Goal: Communication & Community: Answer question/provide support

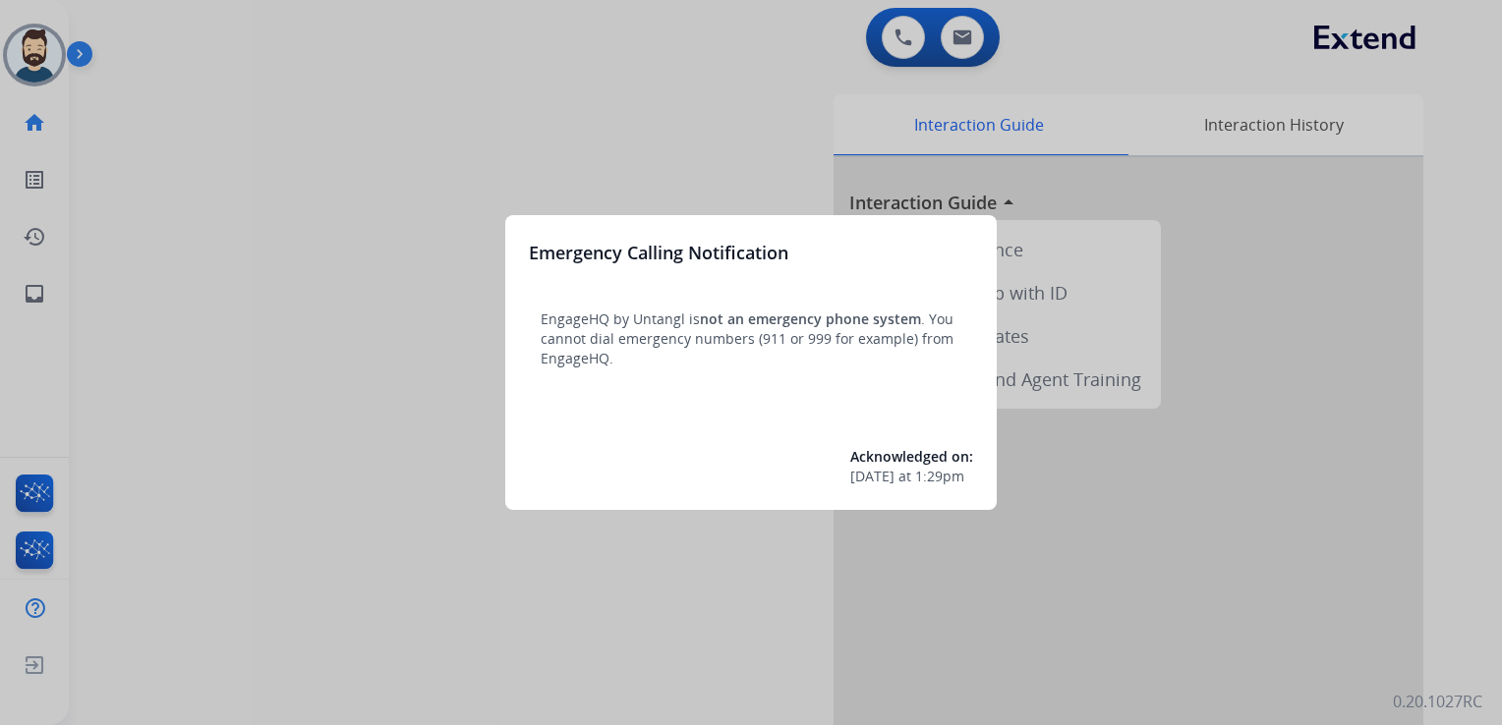
click at [103, 256] on div at bounding box center [751, 362] width 1502 height 725
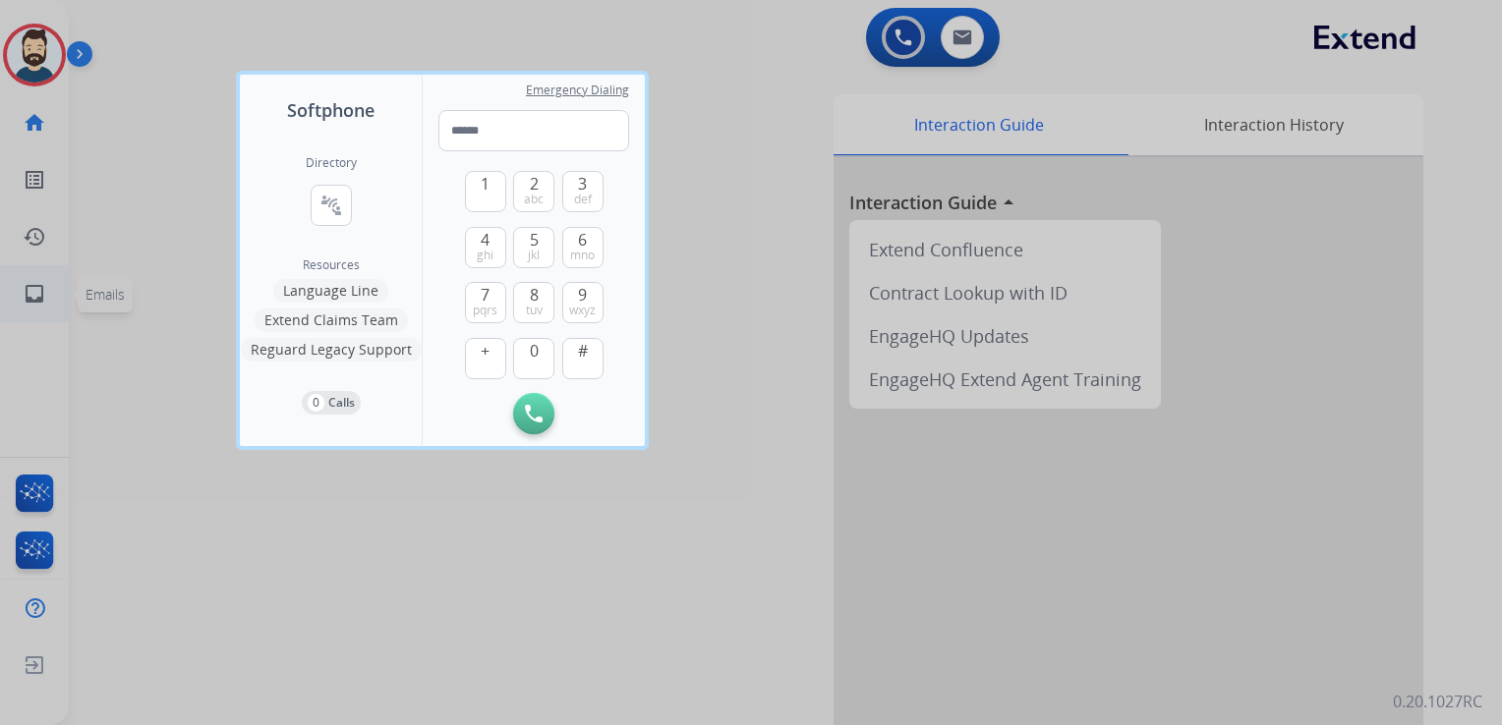
click at [102, 264] on div at bounding box center [751, 362] width 1502 height 725
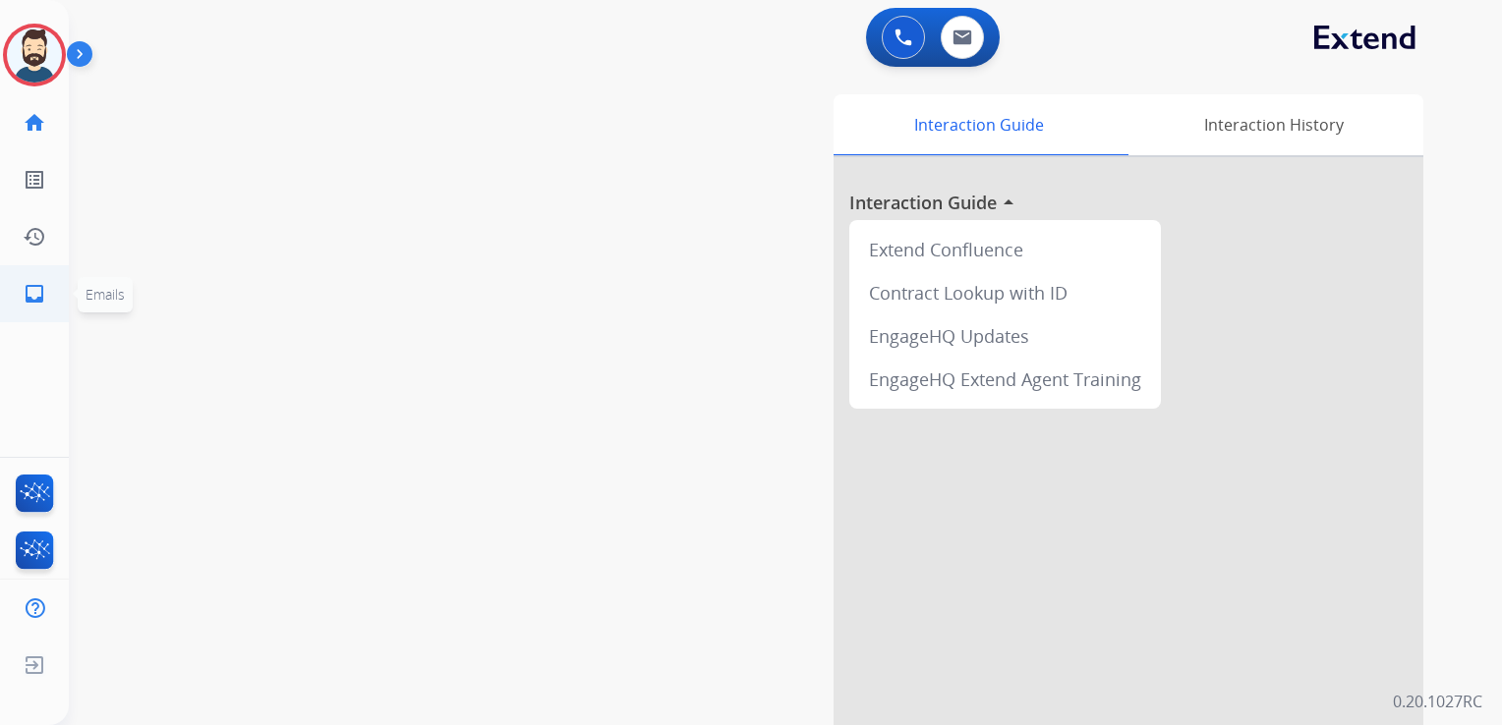
click at [40, 285] on mat-icon "inbox" at bounding box center [35, 294] width 24 height 24
select select "**********"
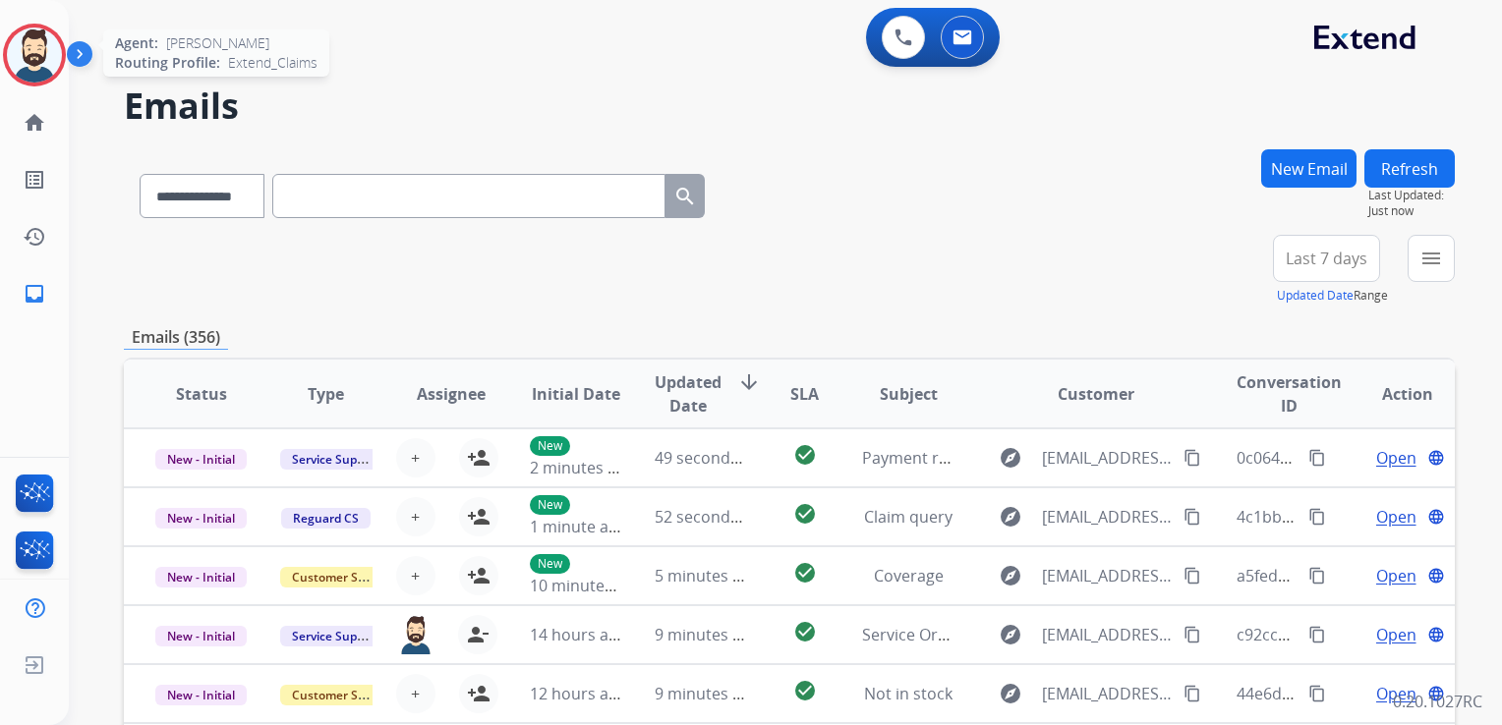
click at [31, 41] on img at bounding box center [34, 55] width 55 height 55
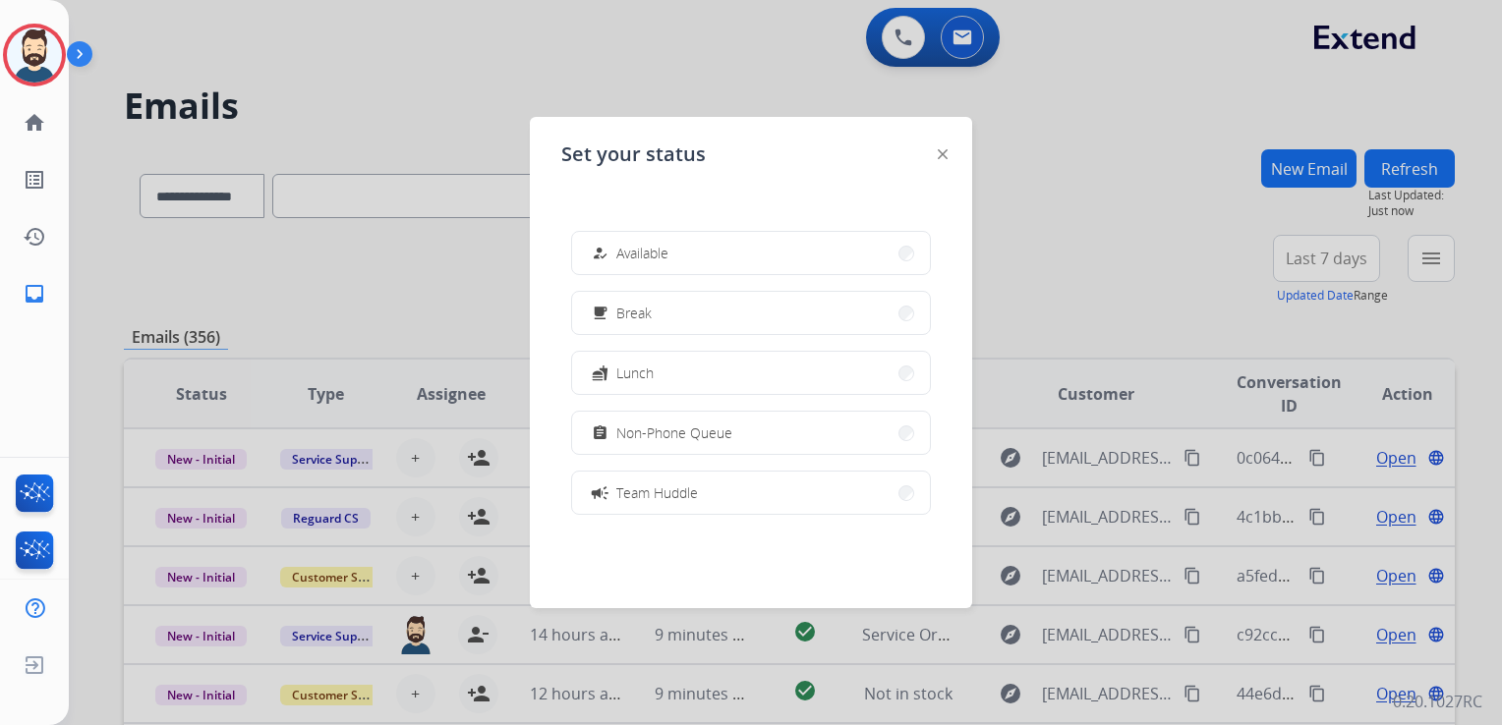
click at [640, 259] on span "Available" at bounding box center [642, 253] width 52 height 21
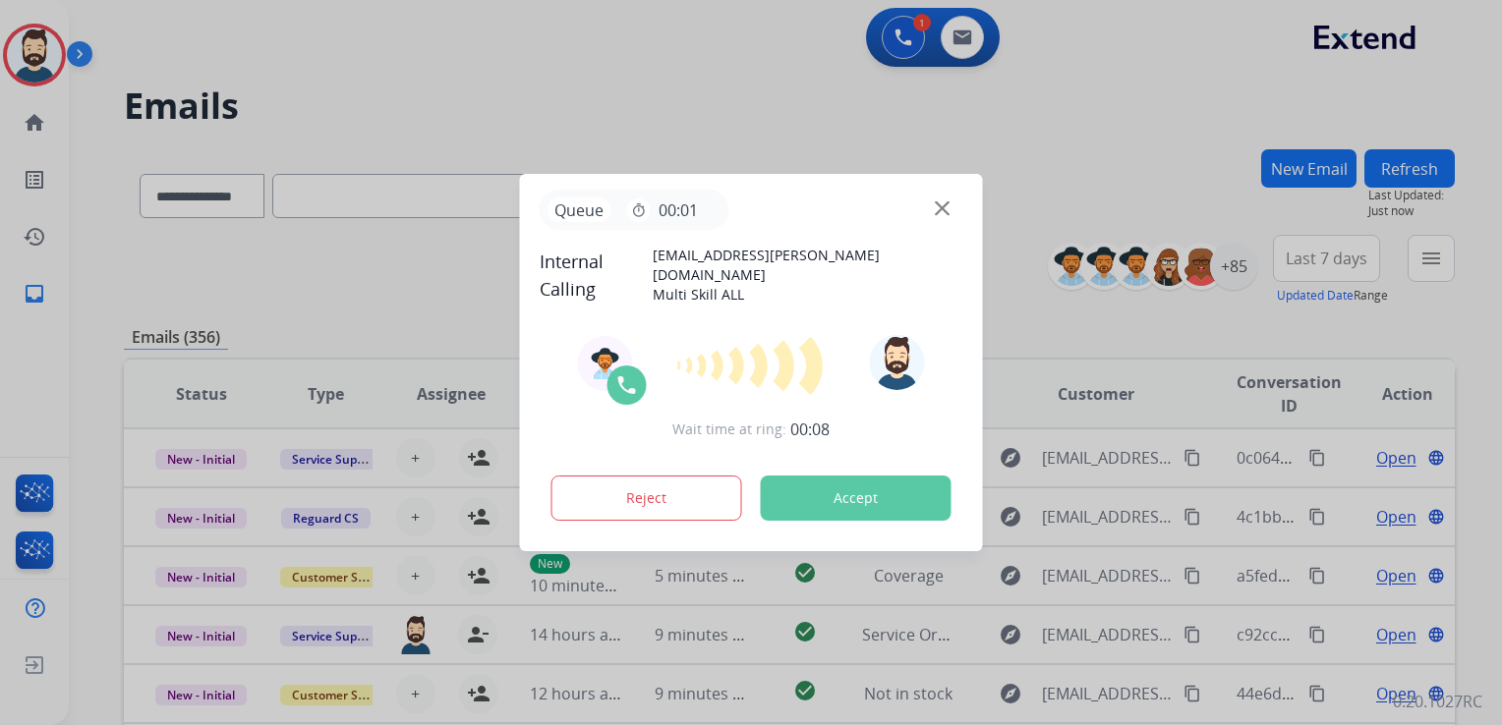
click at [866, 497] on button "Accept" at bounding box center [856, 498] width 191 height 45
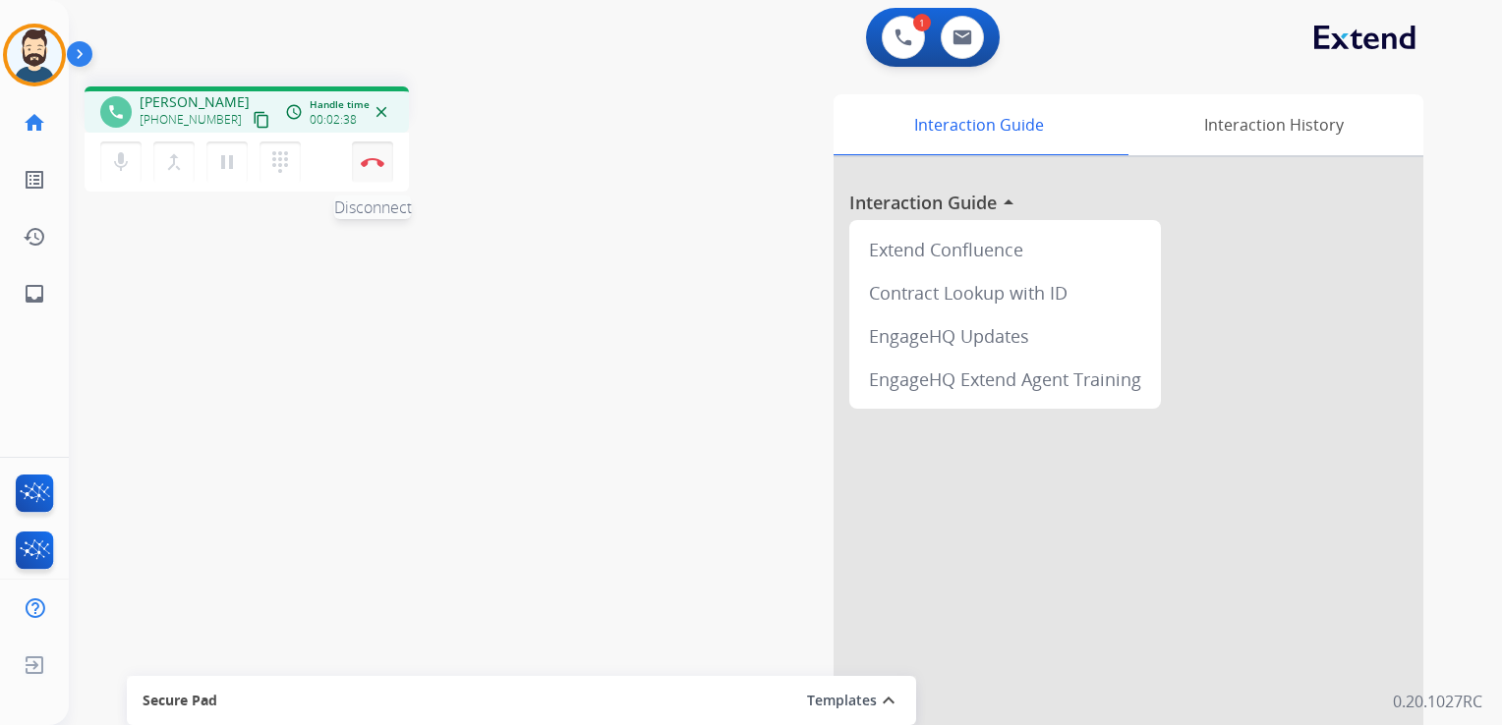
click at [375, 162] on img at bounding box center [373, 162] width 24 height 10
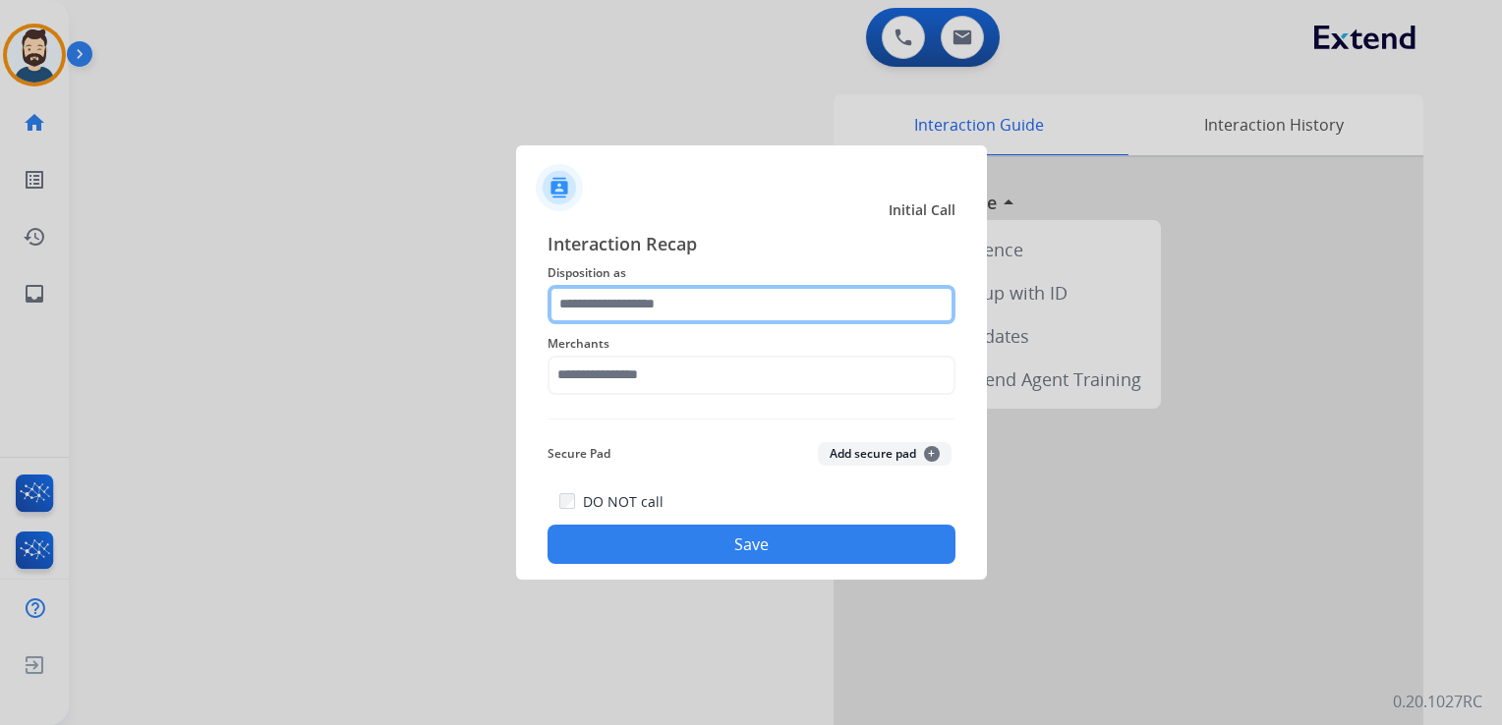
click at [687, 308] on input "text" at bounding box center [751, 304] width 408 height 39
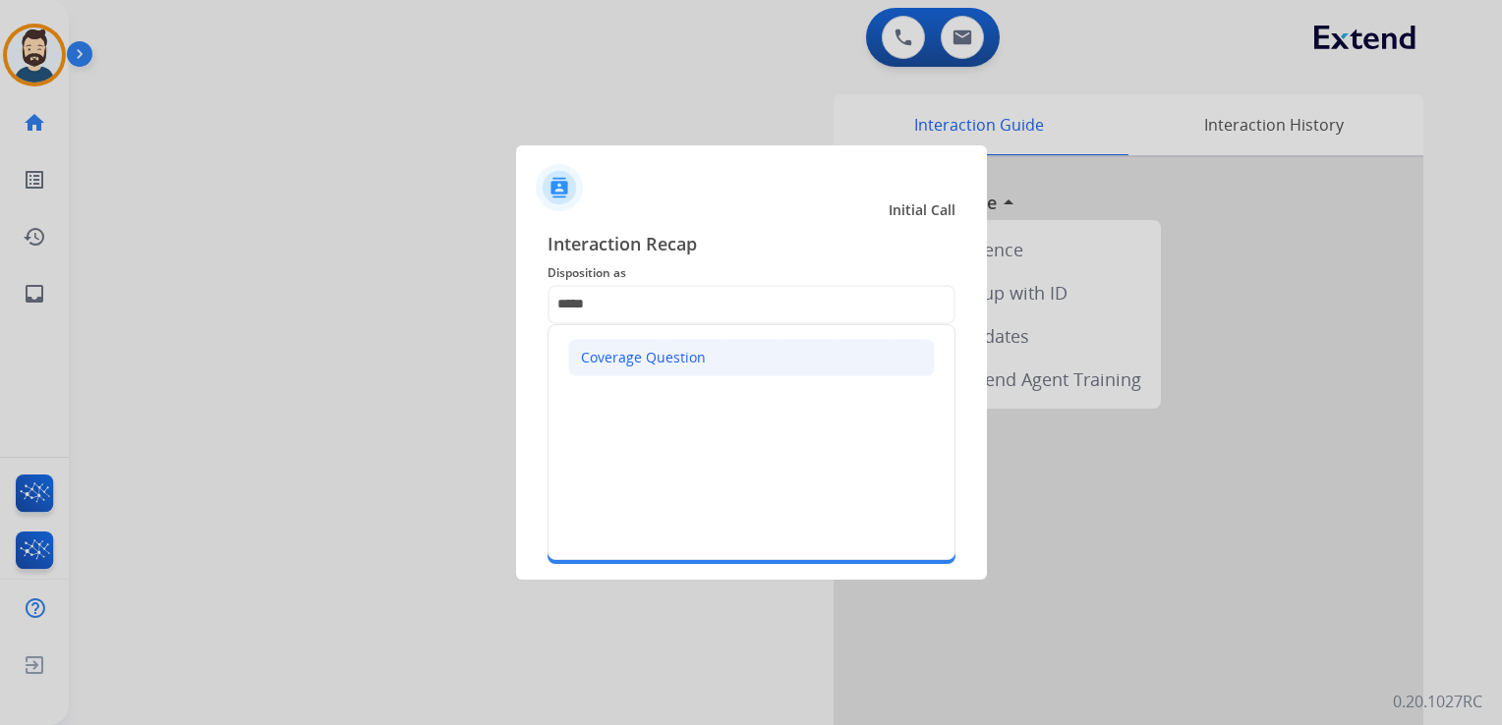
click at [650, 356] on div "Coverage Question" at bounding box center [643, 358] width 125 height 20
type input "**********"
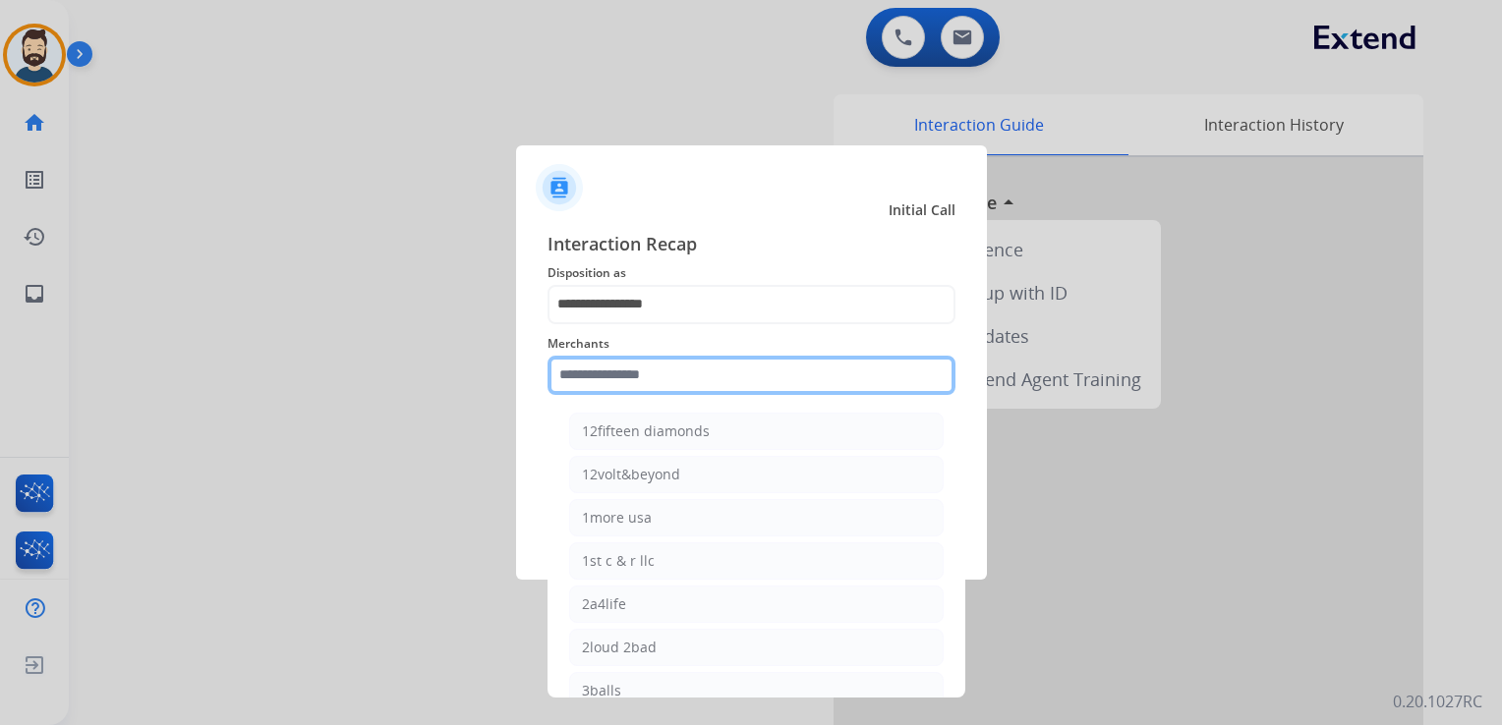
click at [682, 379] on input "text" at bounding box center [751, 375] width 408 height 39
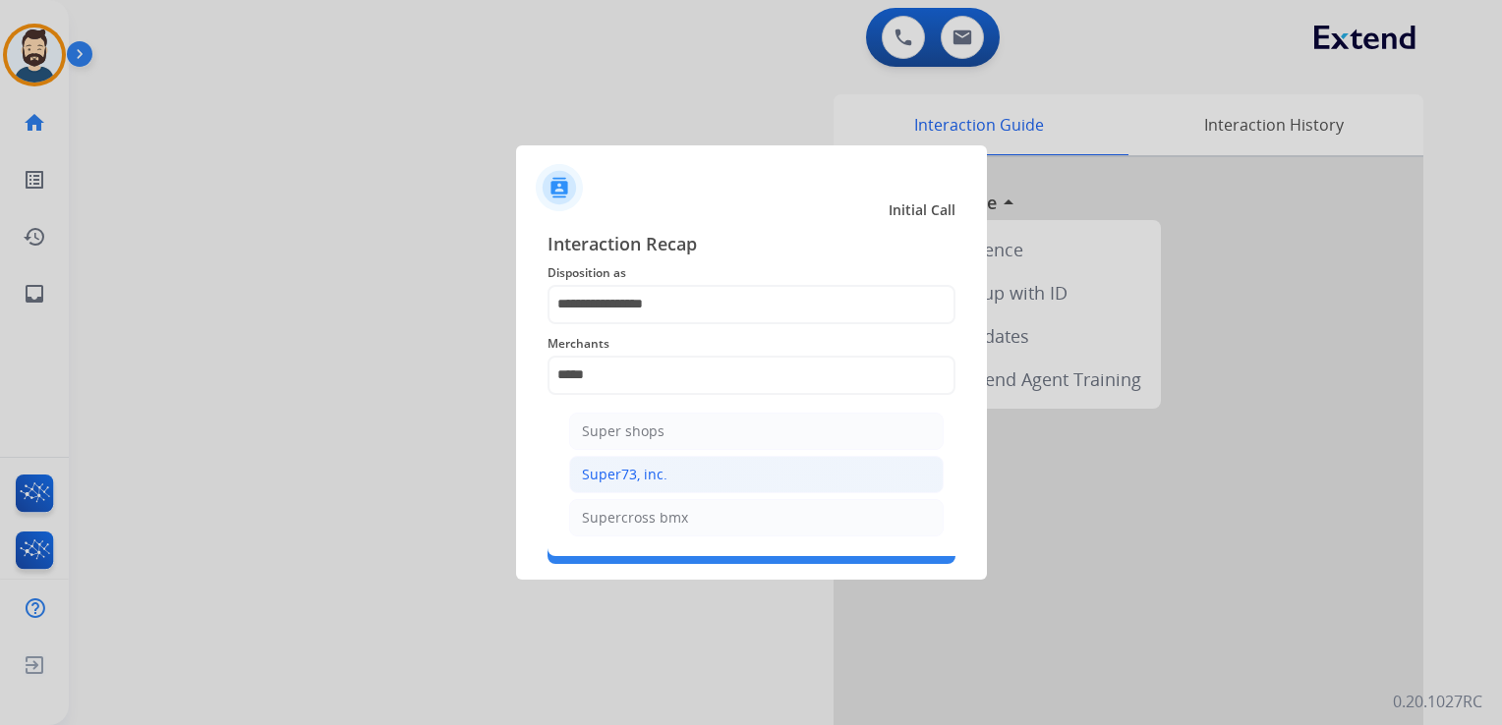
click at [636, 481] on div "Super73, inc." at bounding box center [624, 475] width 85 height 20
type input "**********"
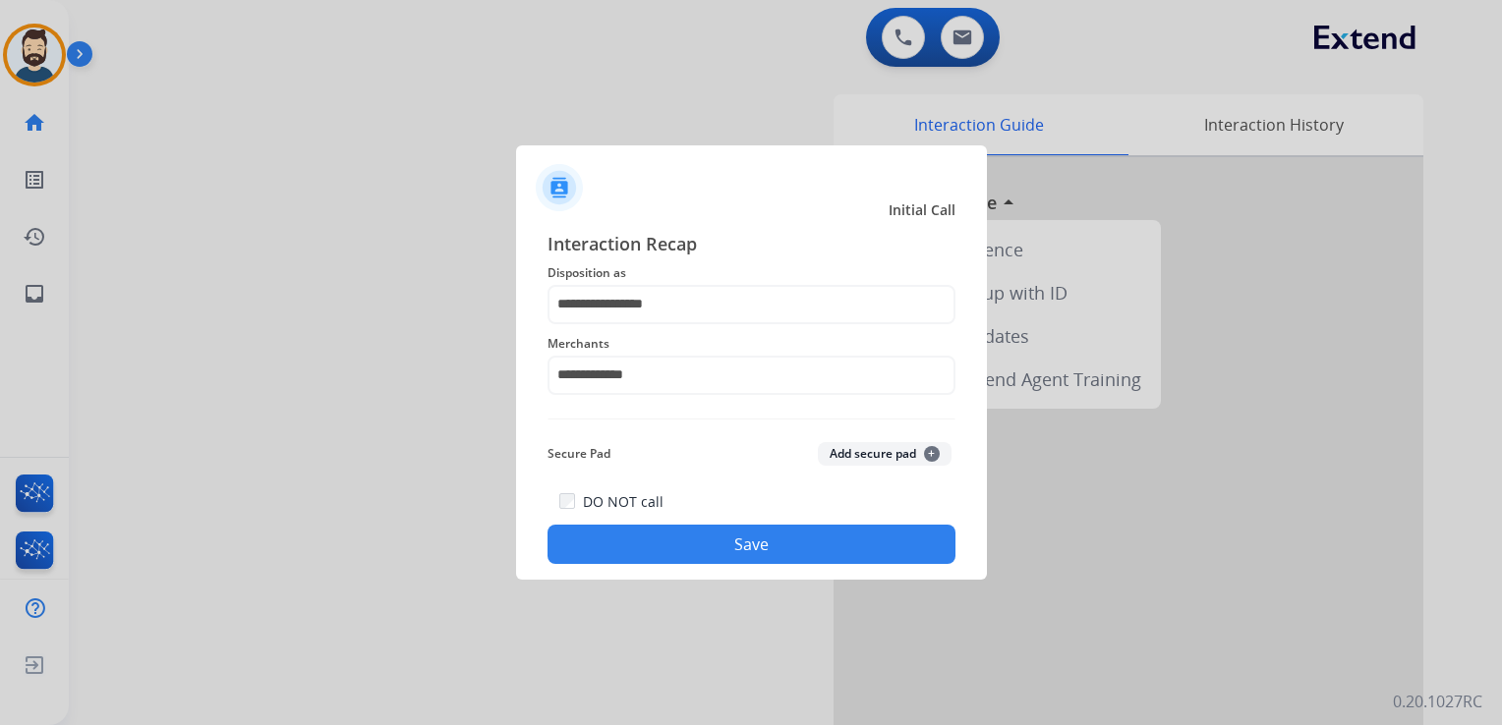
click at [648, 541] on button "Save" at bounding box center [751, 544] width 408 height 39
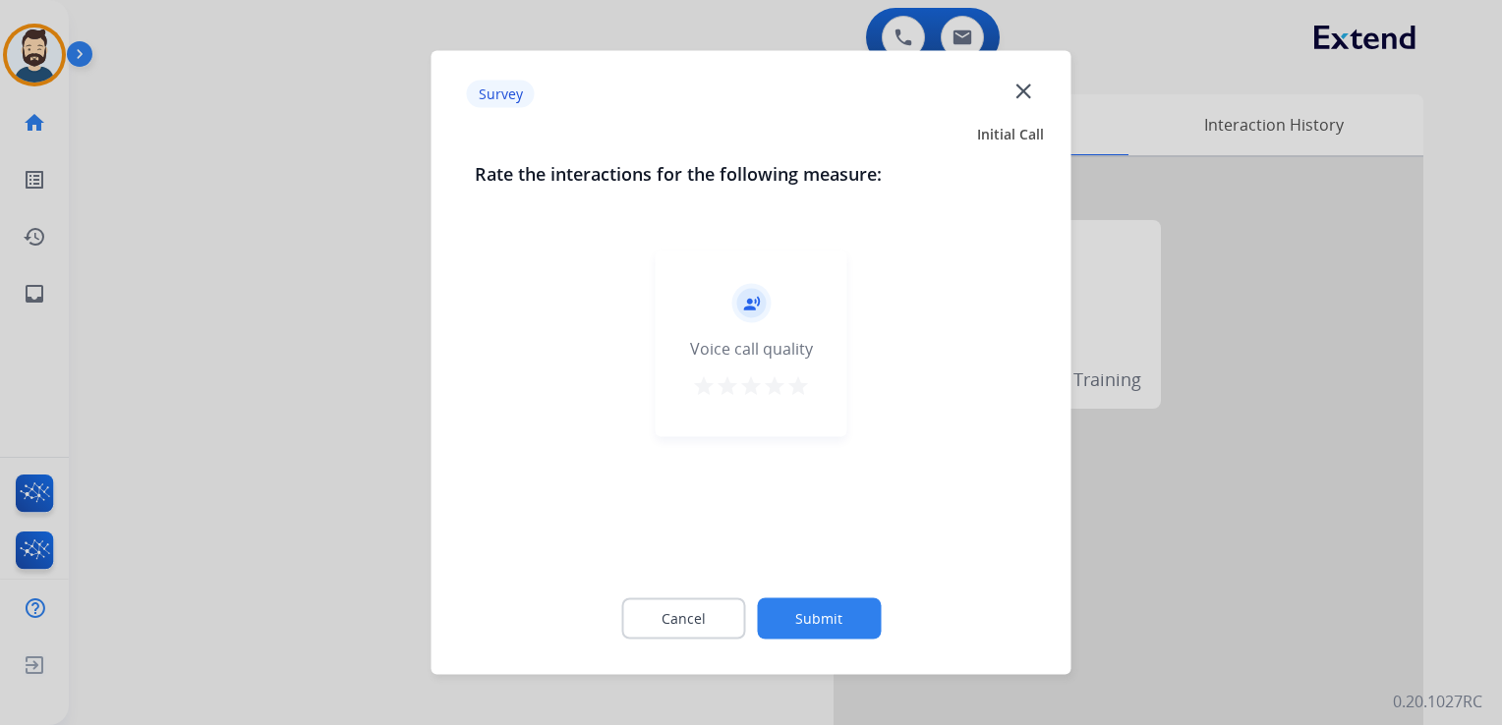
click at [800, 383] on mat-icon "star" at bounding box center [798, 386] width 24 height 24
click at [843, 611] on button "Submit" at bounding box center [819, 618] width 124 height 41
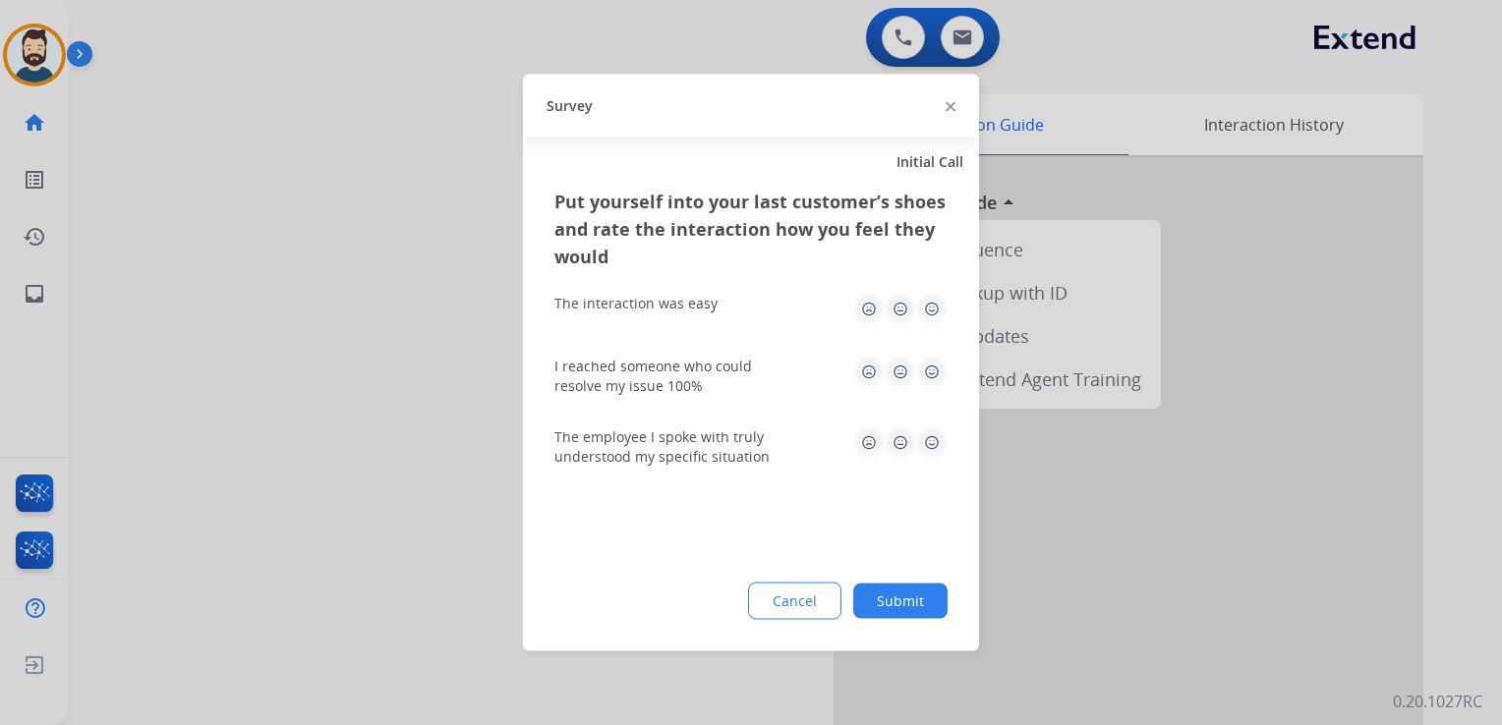
drag, startPoint x: 928, startPoint y: 311, endPoint x: 936, endPoint y: 356, distance: 45.9
click at [928, 312] on img at bounding box center [931, 309] width 31 height 31
click at [932, 365] on img at bounding box center [931, 372] width 31 height 31
click at [928, 449] on img at bounding box center [931, 442] width 31 height 31
drag, startPoint x: 931, startPoint y: 594, endPoint x: 471, endPoint y: 307, distance: 542.1
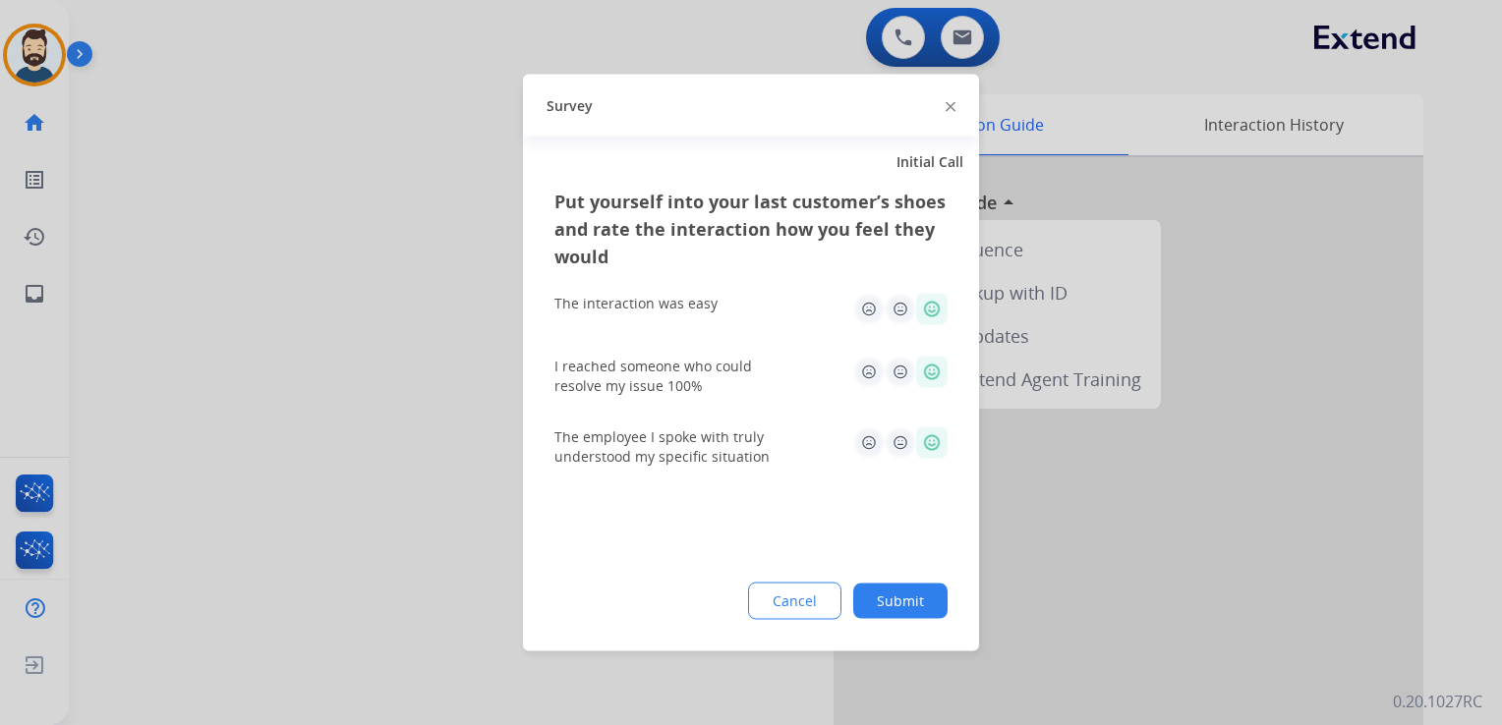
click at [929, 594] on button "Submit" at bounding box center [900, 601] width 94 height 35
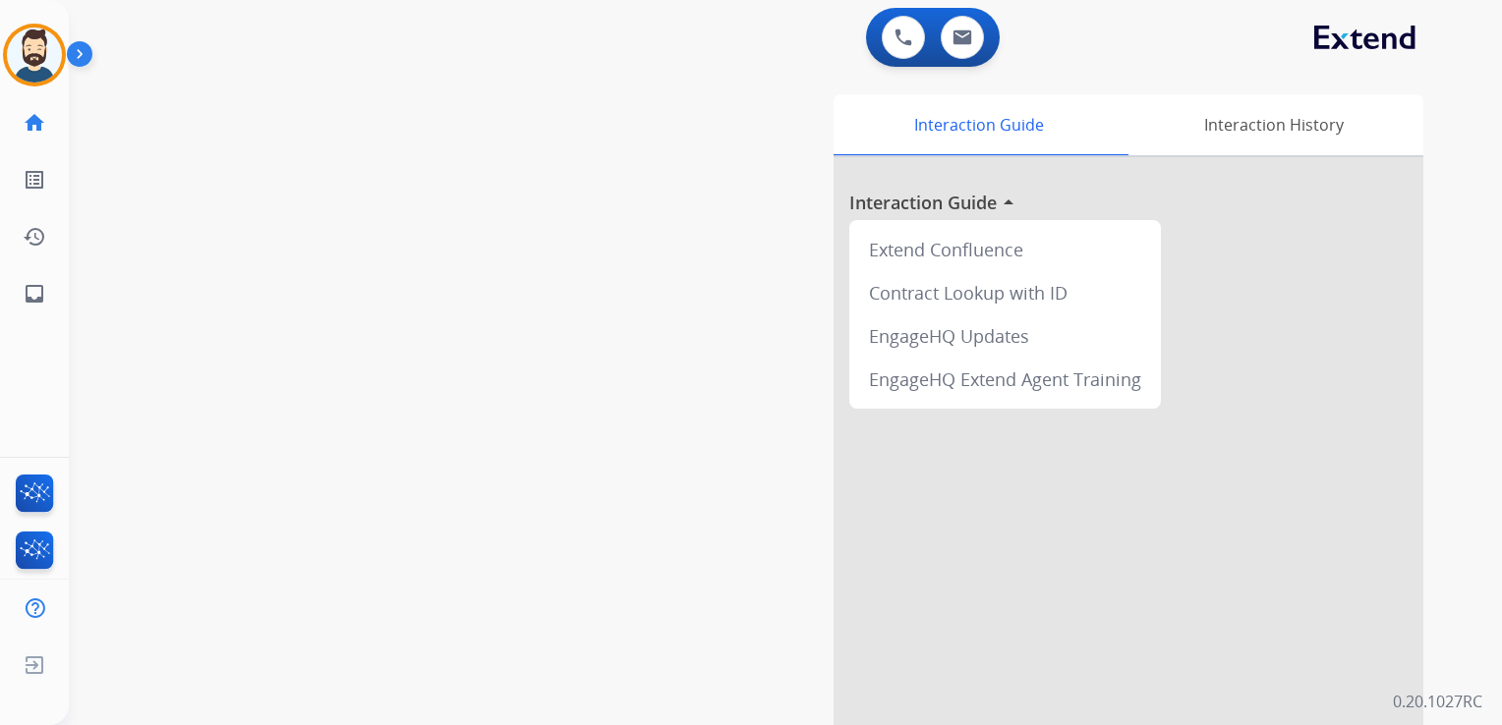
drag, startPoint x: 438, startPoint y: 287, endPoint x: 152, endPoint y: 298, distance: 286.2
click at [427, 287] on div "swap_horiz Break voice bridge close_fullscreen Connect 3-Way Call merge_type Se…" at bounding box center [762, 481] width 1386 height 820
click at [47, 291] on link "inbox Emails" at bounding box center [34, 293] width 55 height 55
select select "**********"
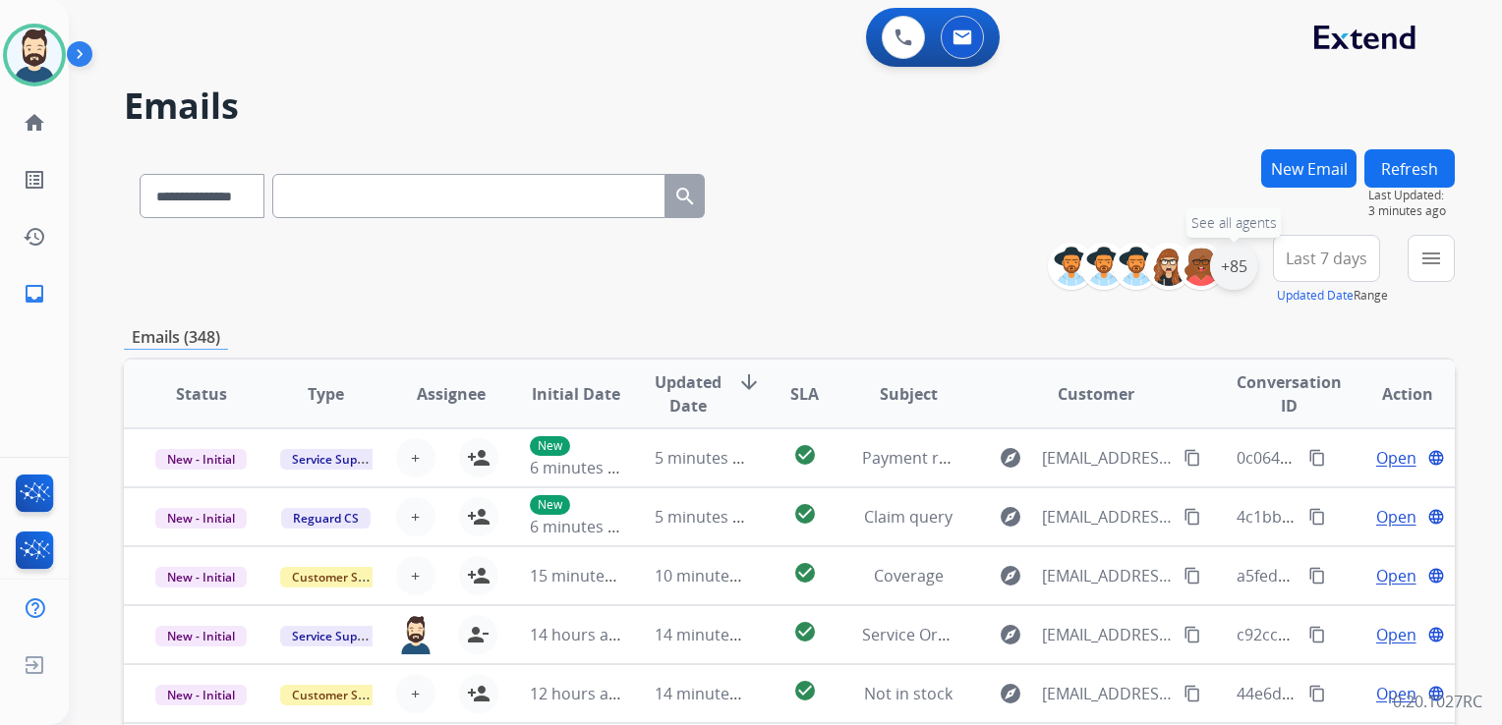
click at [1226, 281] on div "+85" at bounding box center [1233, 266] width 47 height 47
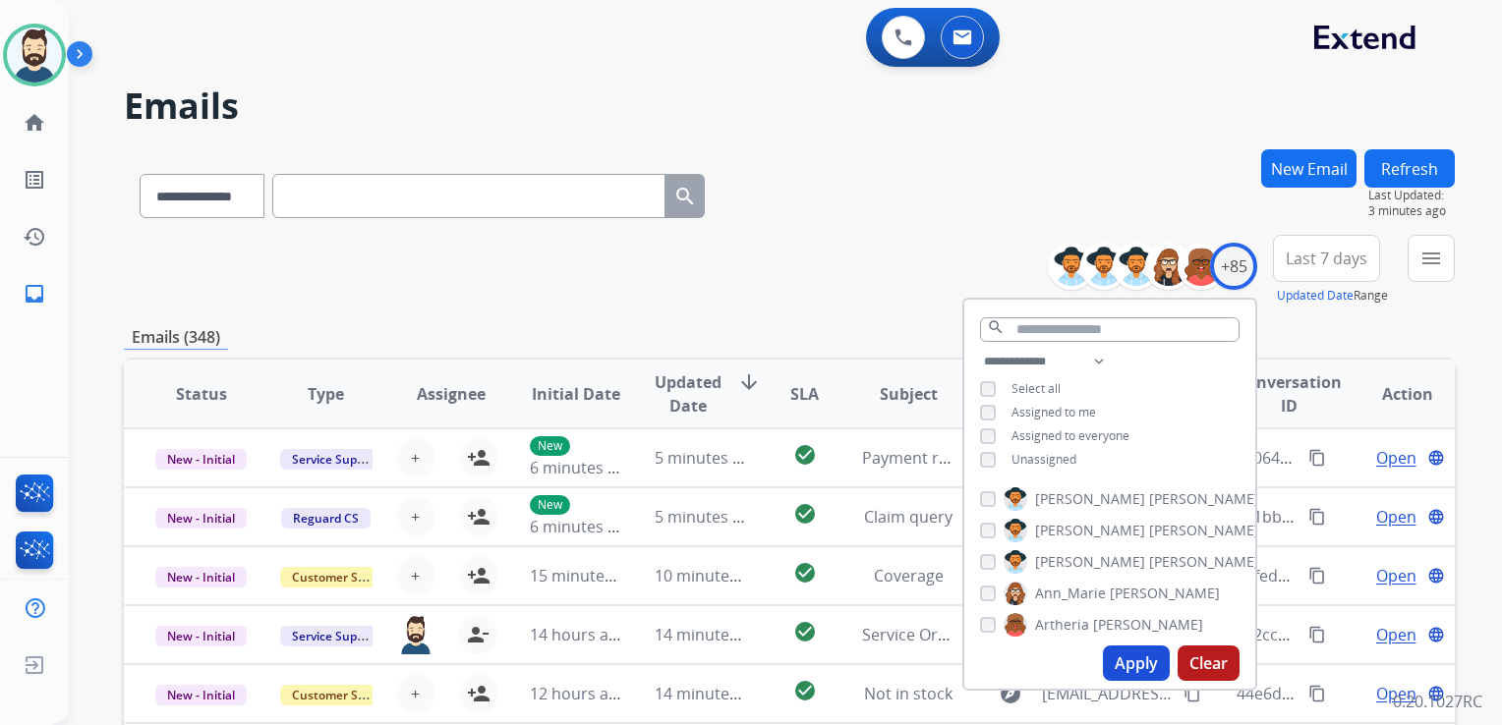
drag, startPoint x: 1141, startPoint y: 660, endPoint x: 1139, endPoint y: 647, distance: 13.9
click at [1141, 659] on button "Apply" at bounding box center [1136, 663] width 67 height 35
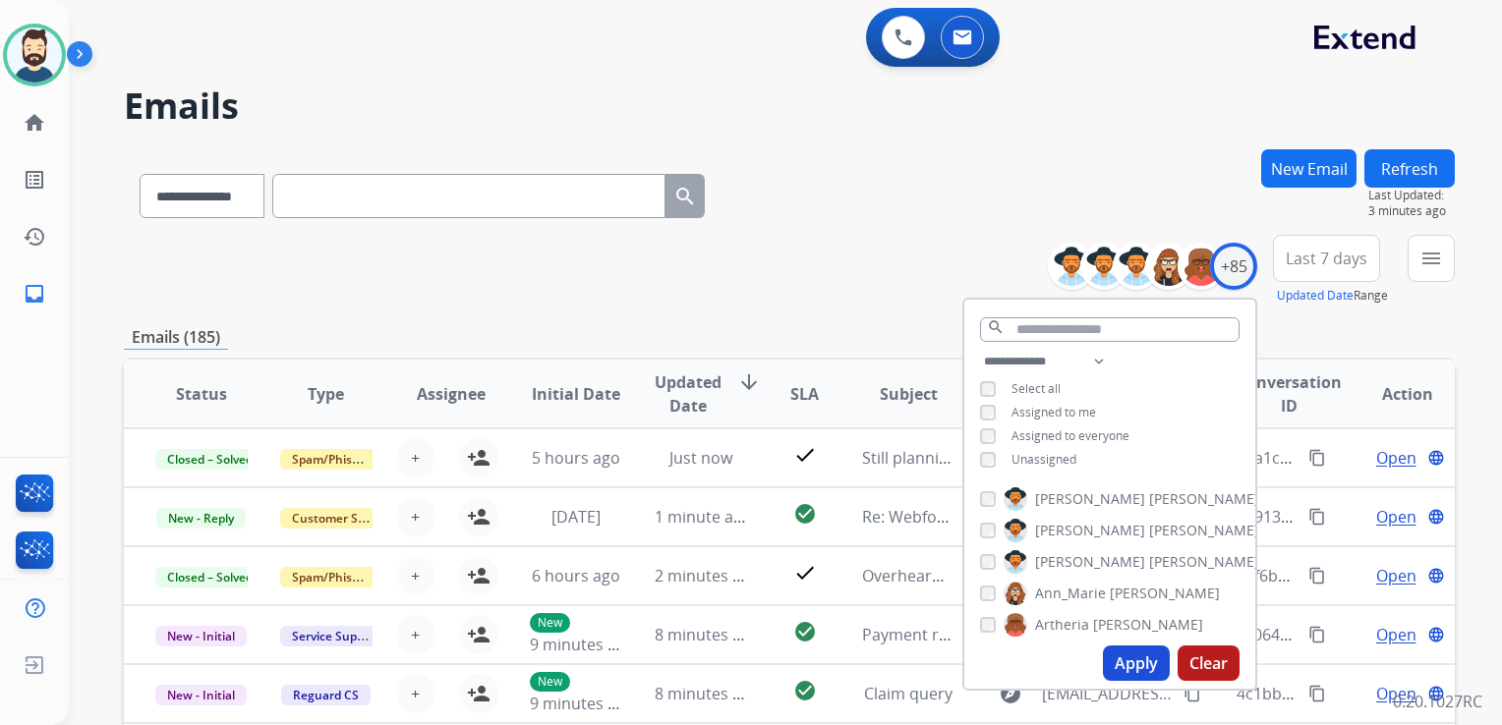
click at [1276, 269] on button "Last 7 days" at bounding box center [1326, 258] width 107 height 47
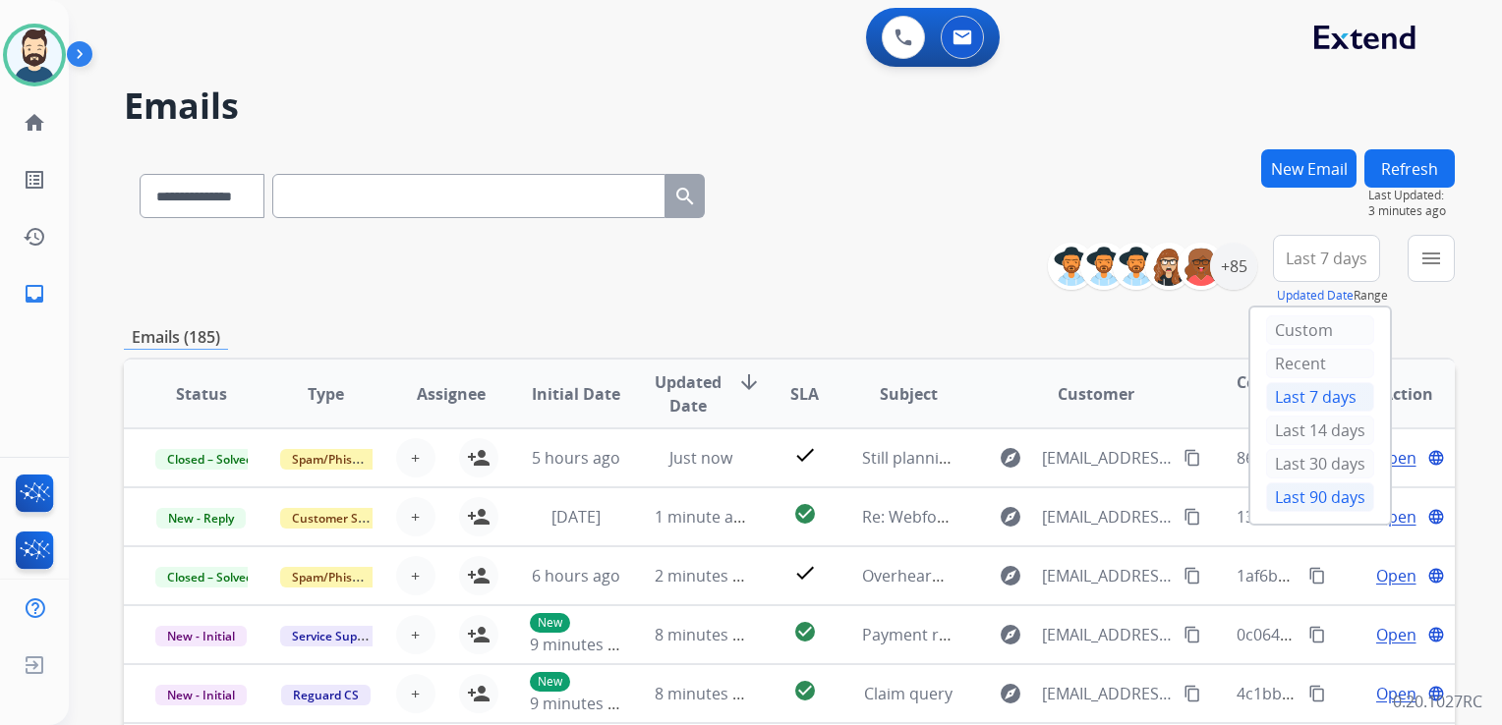
click at [1280, 489] on div "Last 90 days" at bounding box center [1320, 497] width 108 height 29
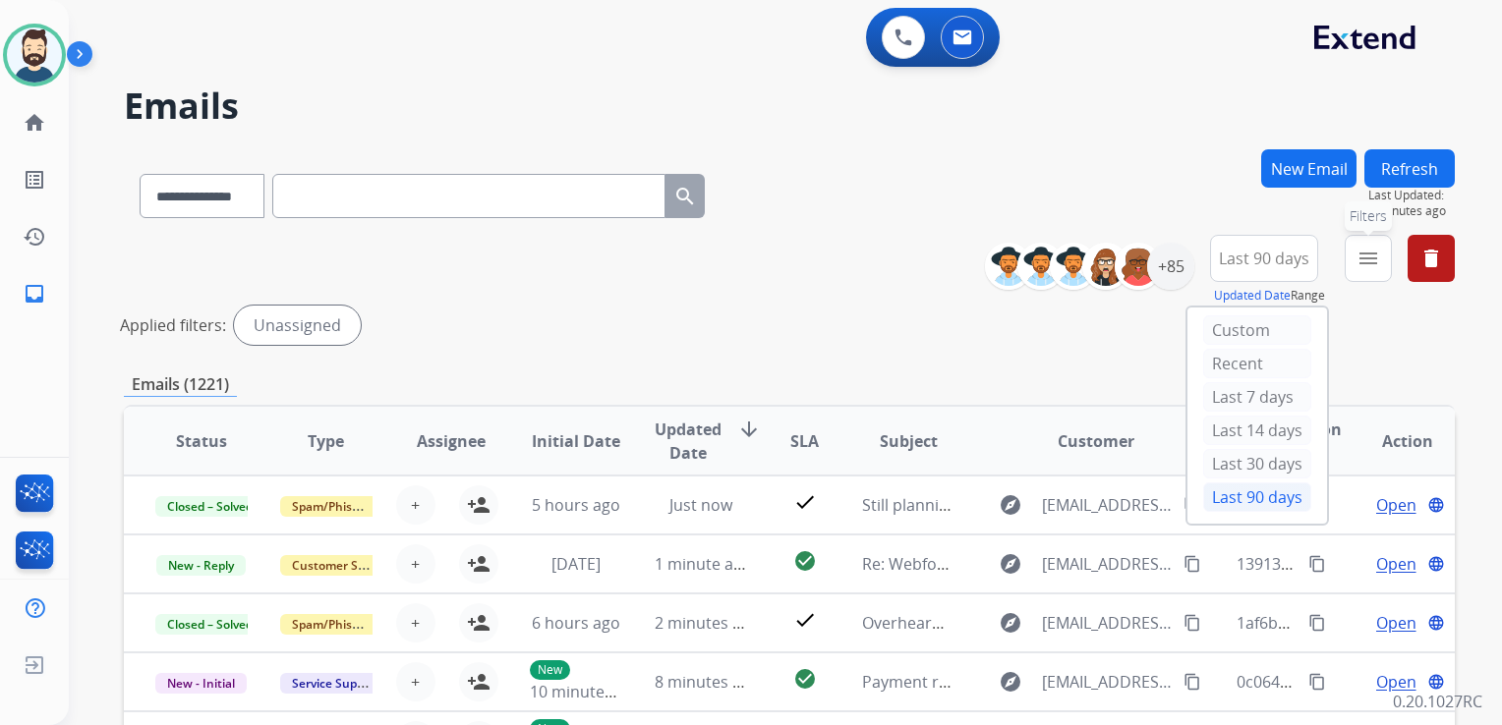
click at [1372, 258] on mat-icon "menu" at bounding box center [1368, 259] width 24 height 24
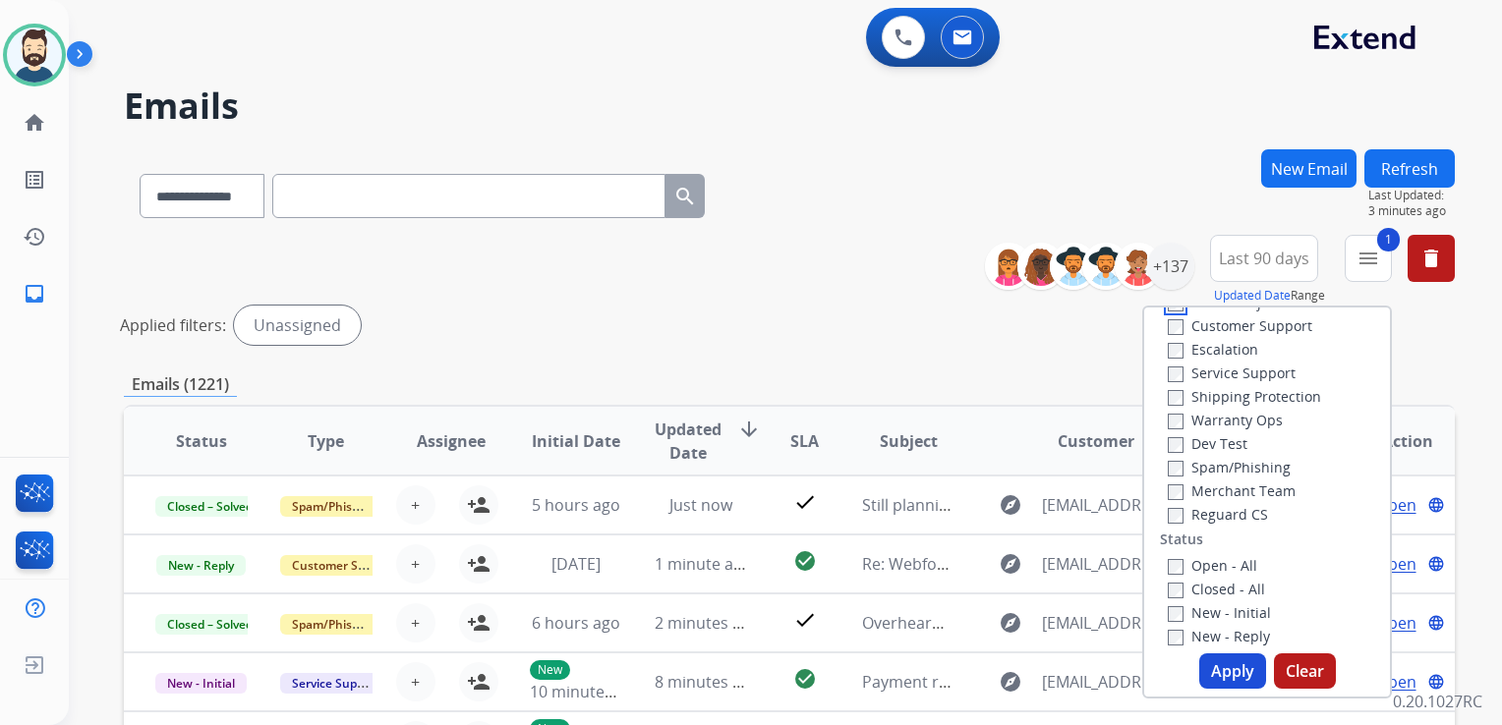
scroll to position [197, 0]
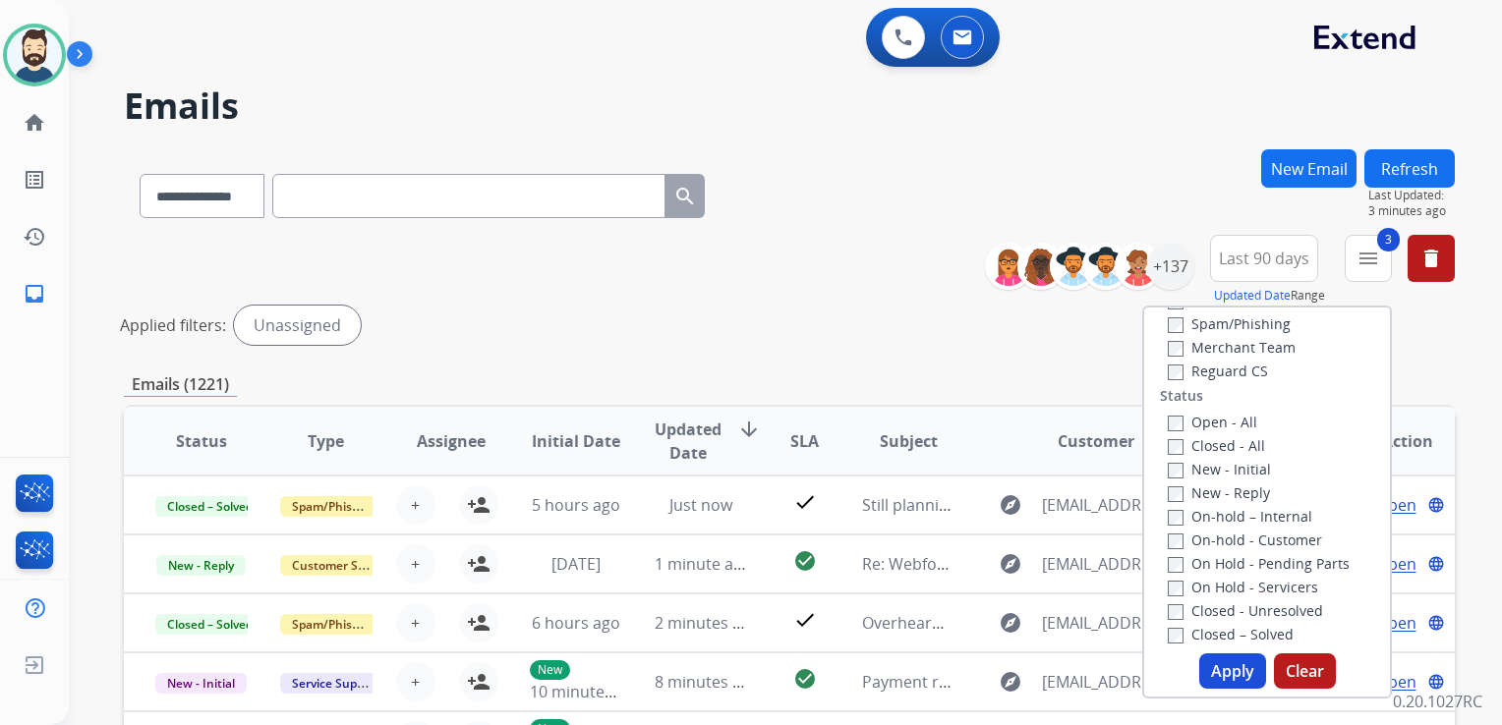
click at [1218, 666] on button "Apply" at bounding box center [1232, 671] width 67 height 35
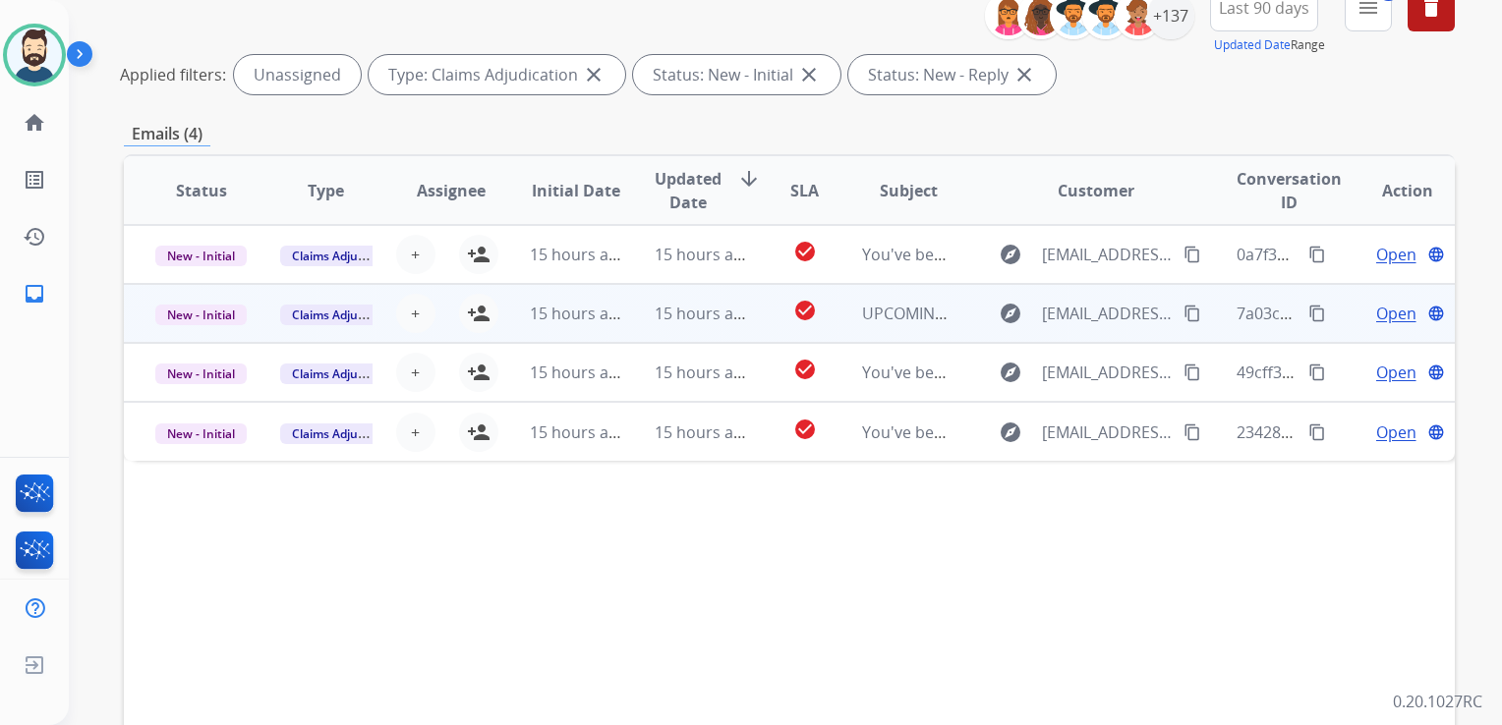
scroll to position [243, 0]
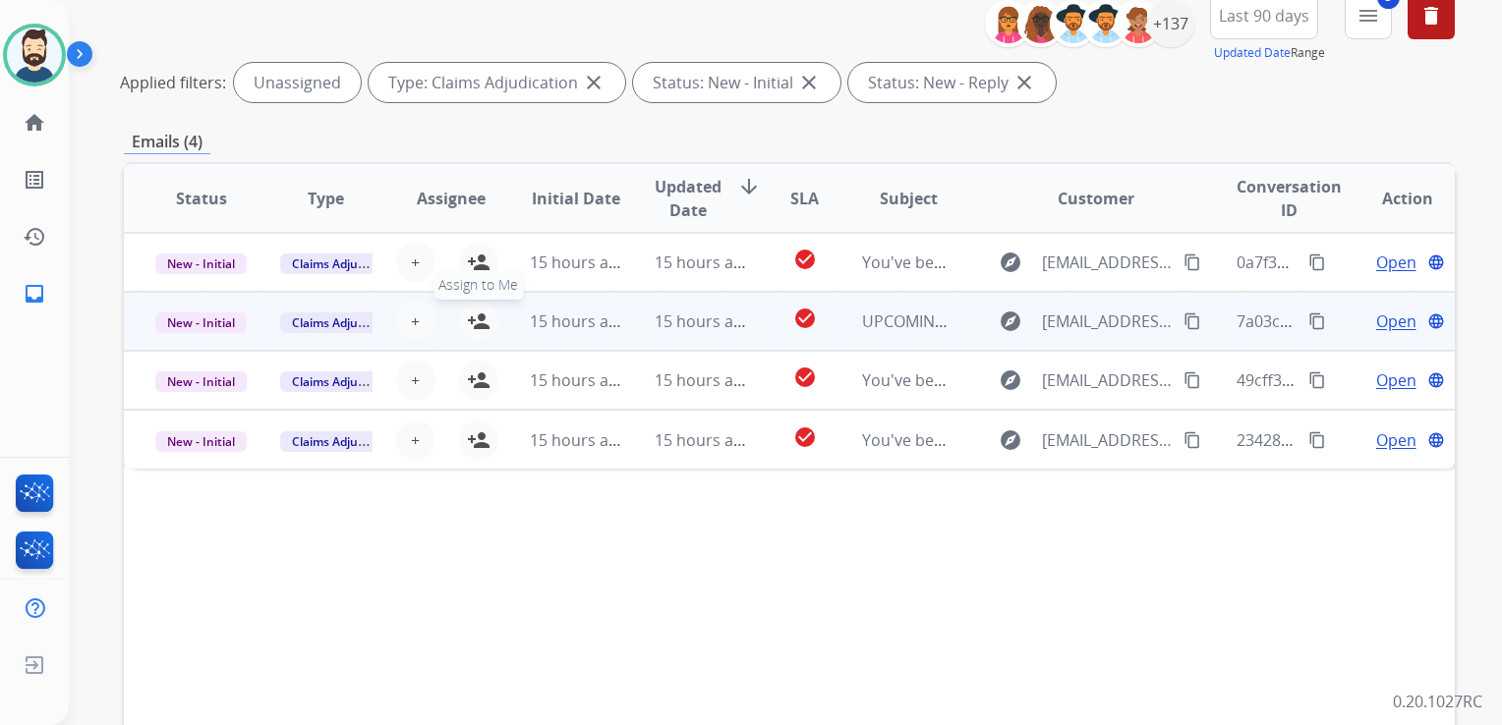
click at [484, 318] on mat-icon "person_add" at bounding box center [479, 322] width 24 height 24
click at [224, 320] on span "New - Initial" at bounding box center [200, 323] width 91 height 21
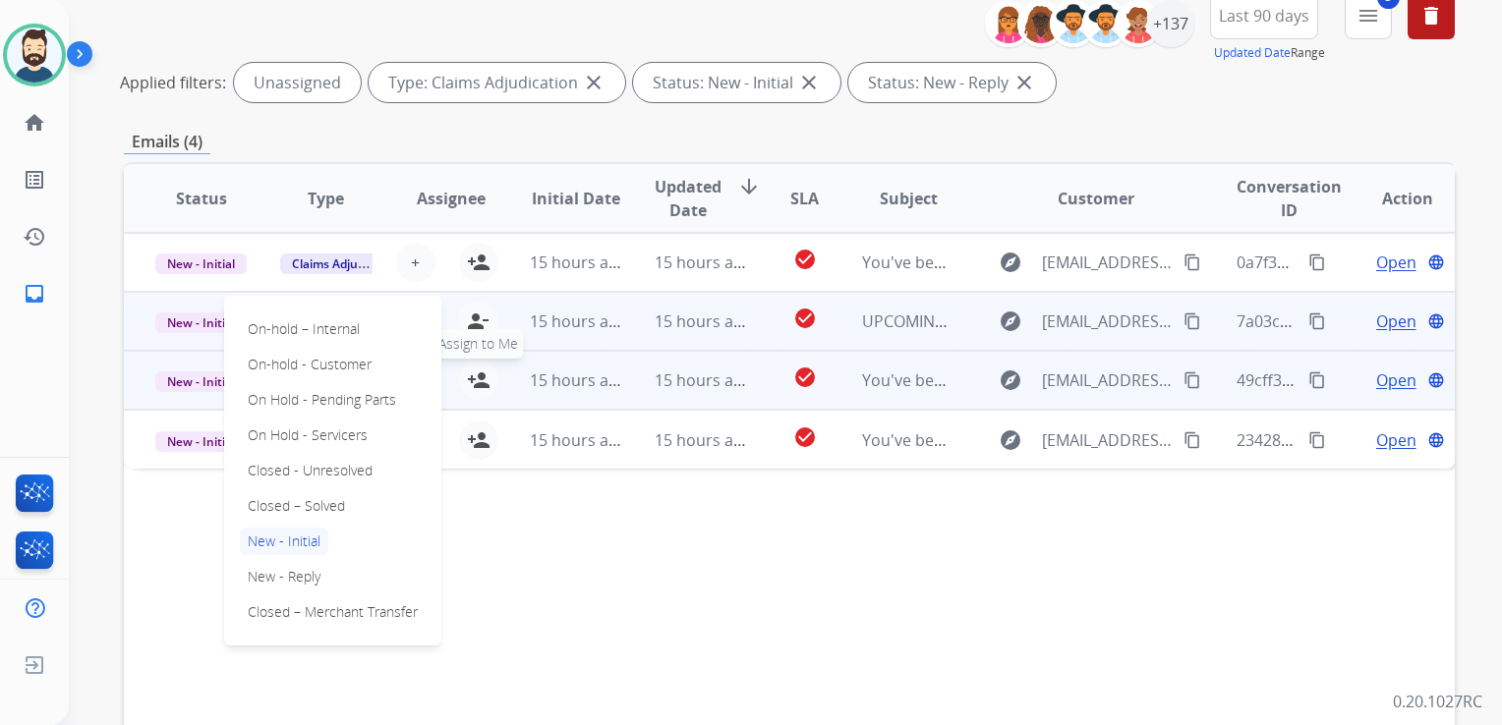
drag, startPoint x: 283, startPoint y: 505, endPoint x: 487, endPoint y: 375, distance: 242.1
click at [295, 500] on p "Closed – Solved" at bounding box center [296, 506] width 113 height 28
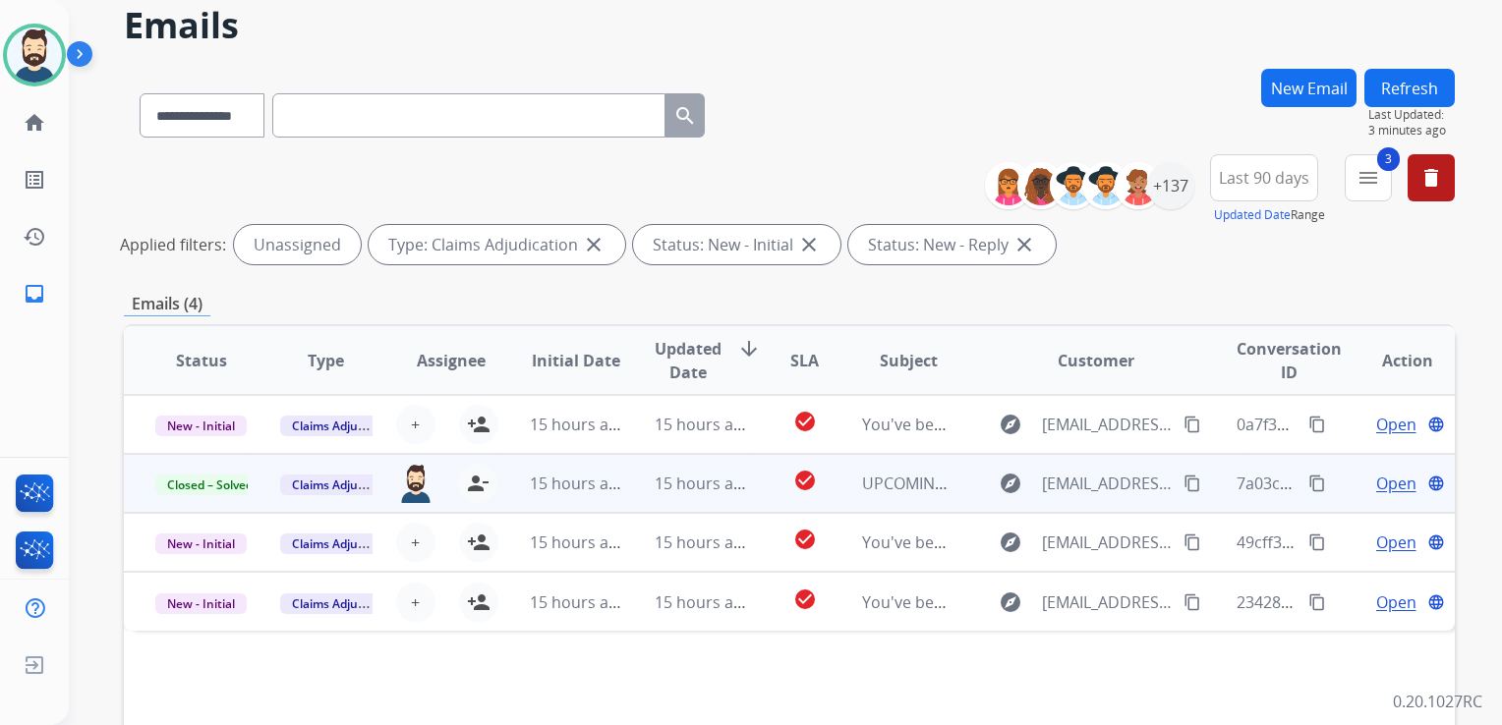
scroll to position [46, 0]
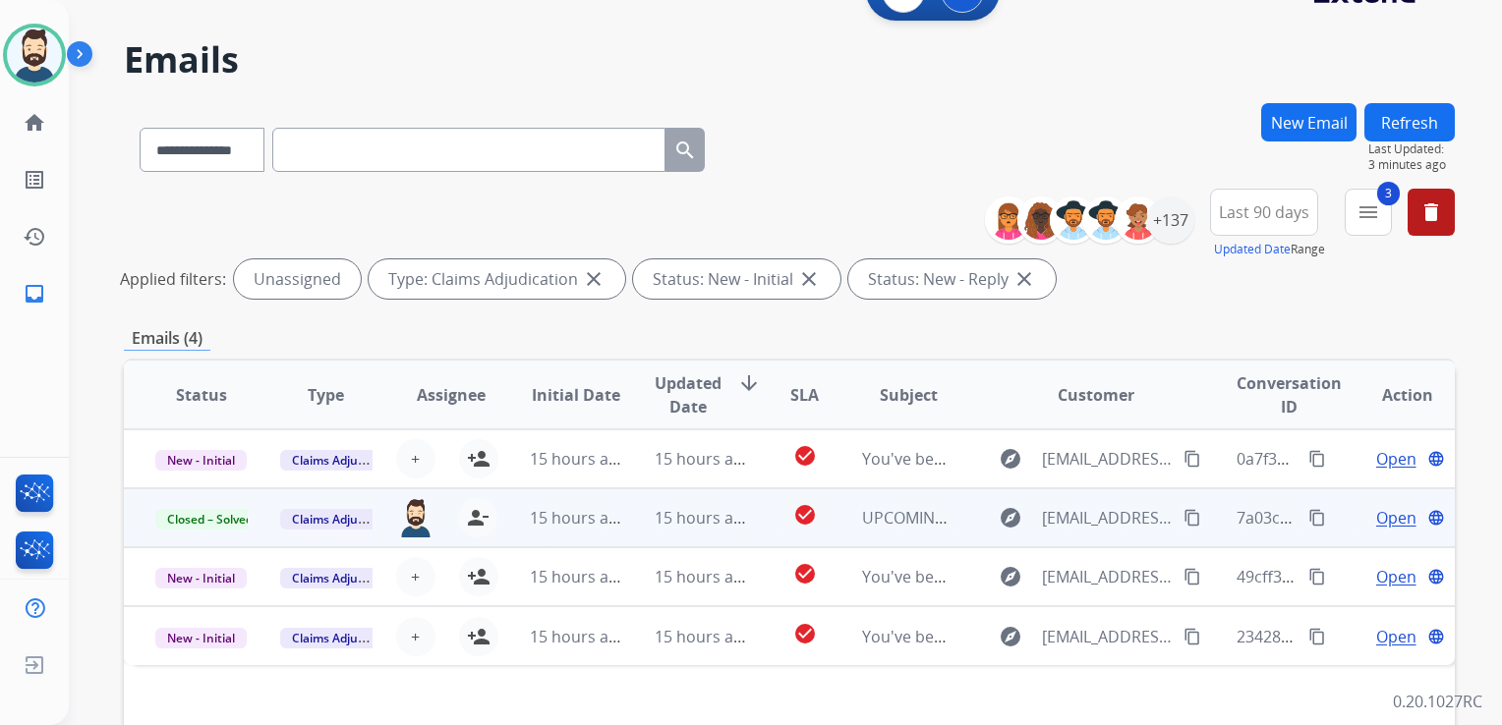
click at [1422, 111] on button "Refresh" at bounding box center [1409, 122] width 90 height 38
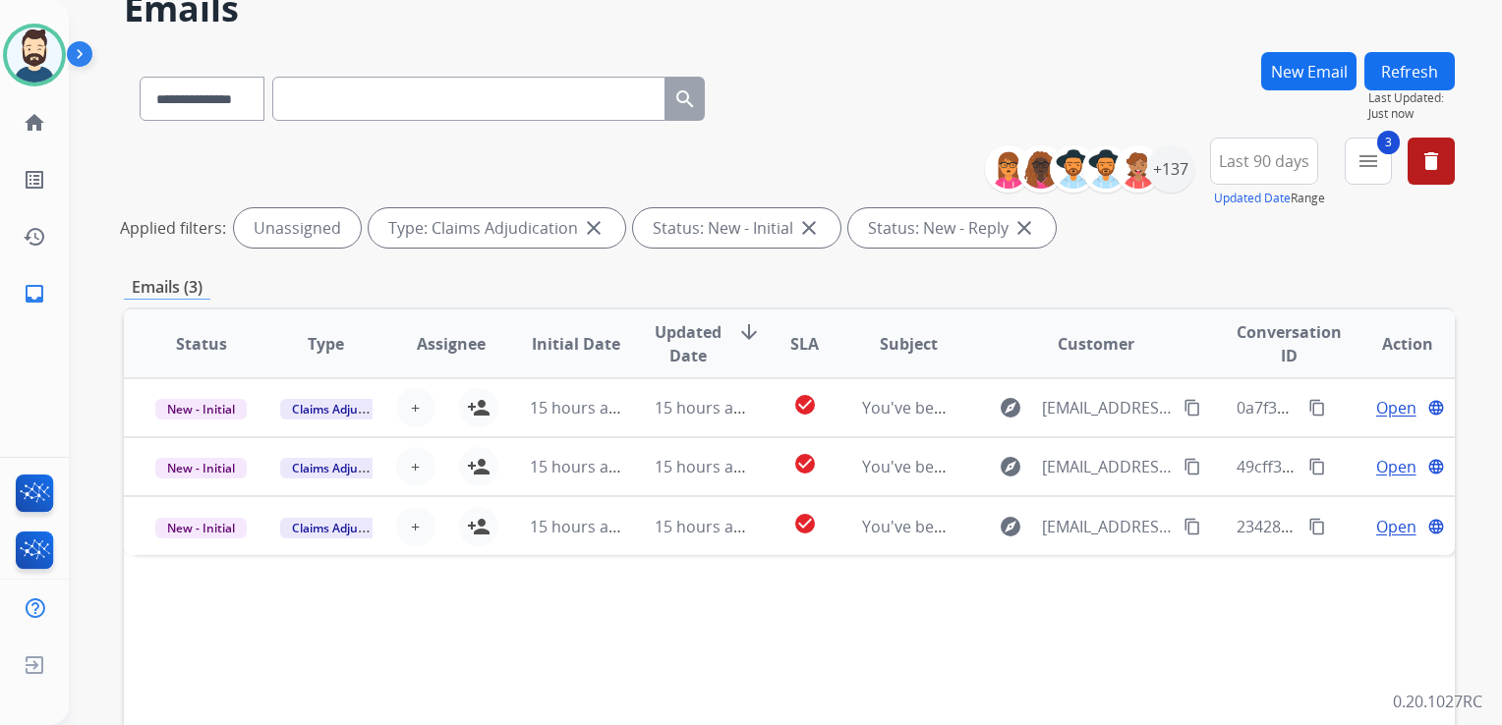
scroll to position [197, 0]
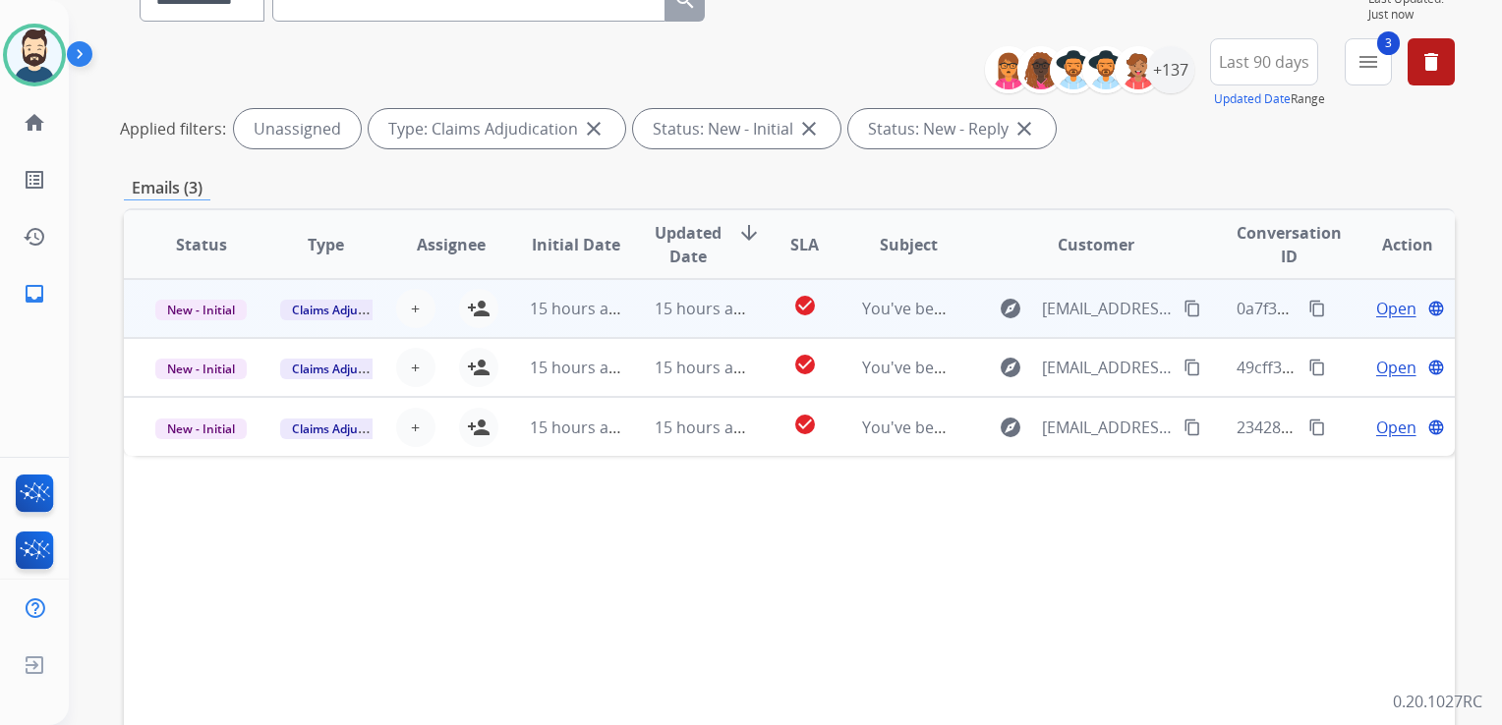
click at [698, 319] on div "15 hours ago" at bounding box center [700, 309] width 92 height 24
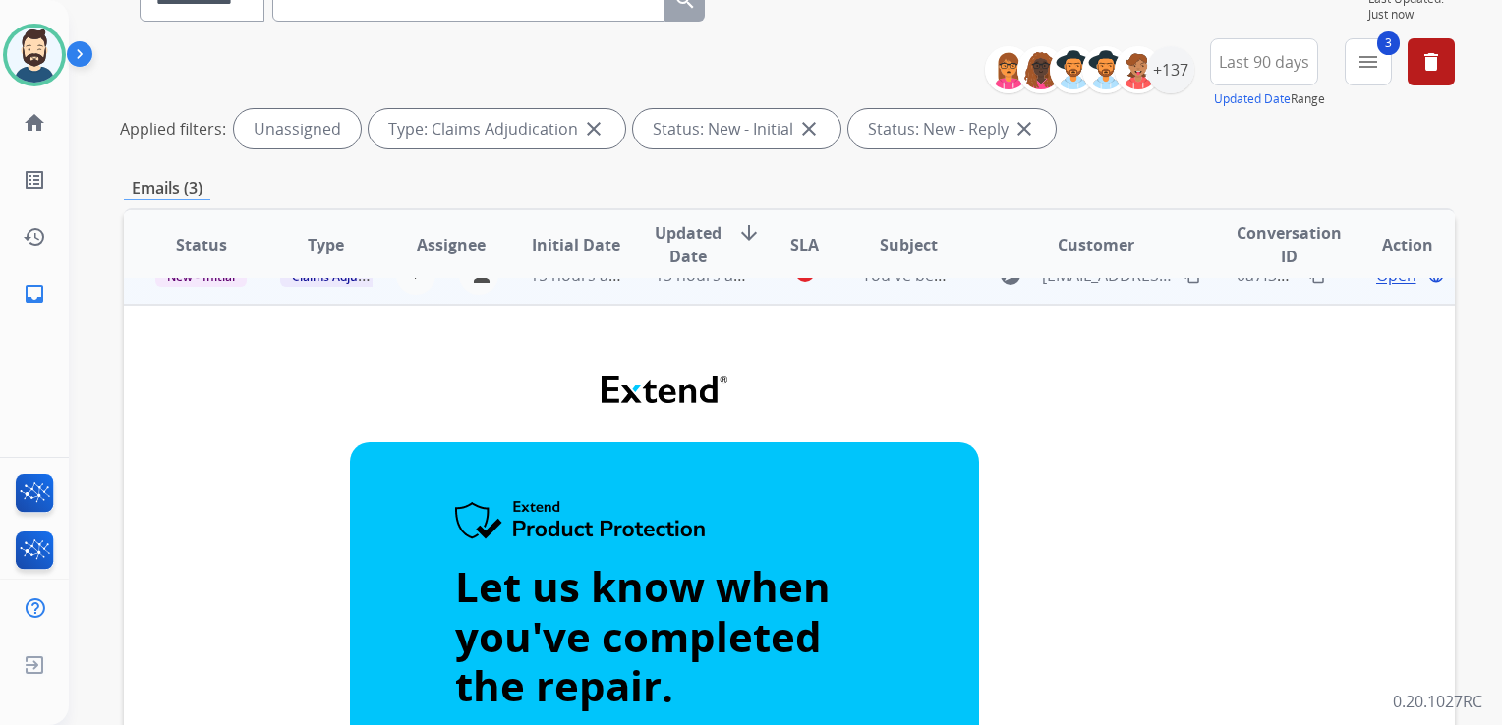
scroll to position [0, 0]
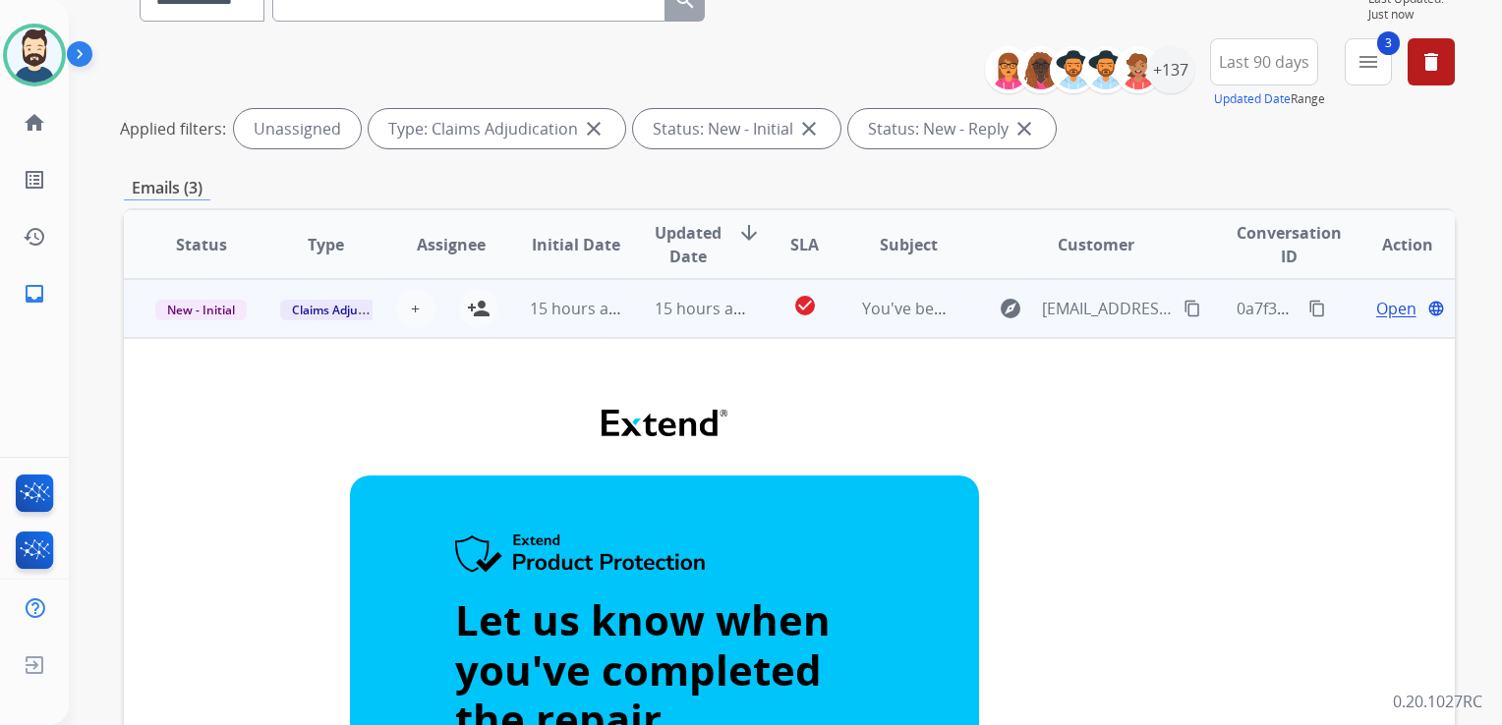
click at [734, 332] on td "15 hours ago" at bounding box center [685, 308] width 125 height 59
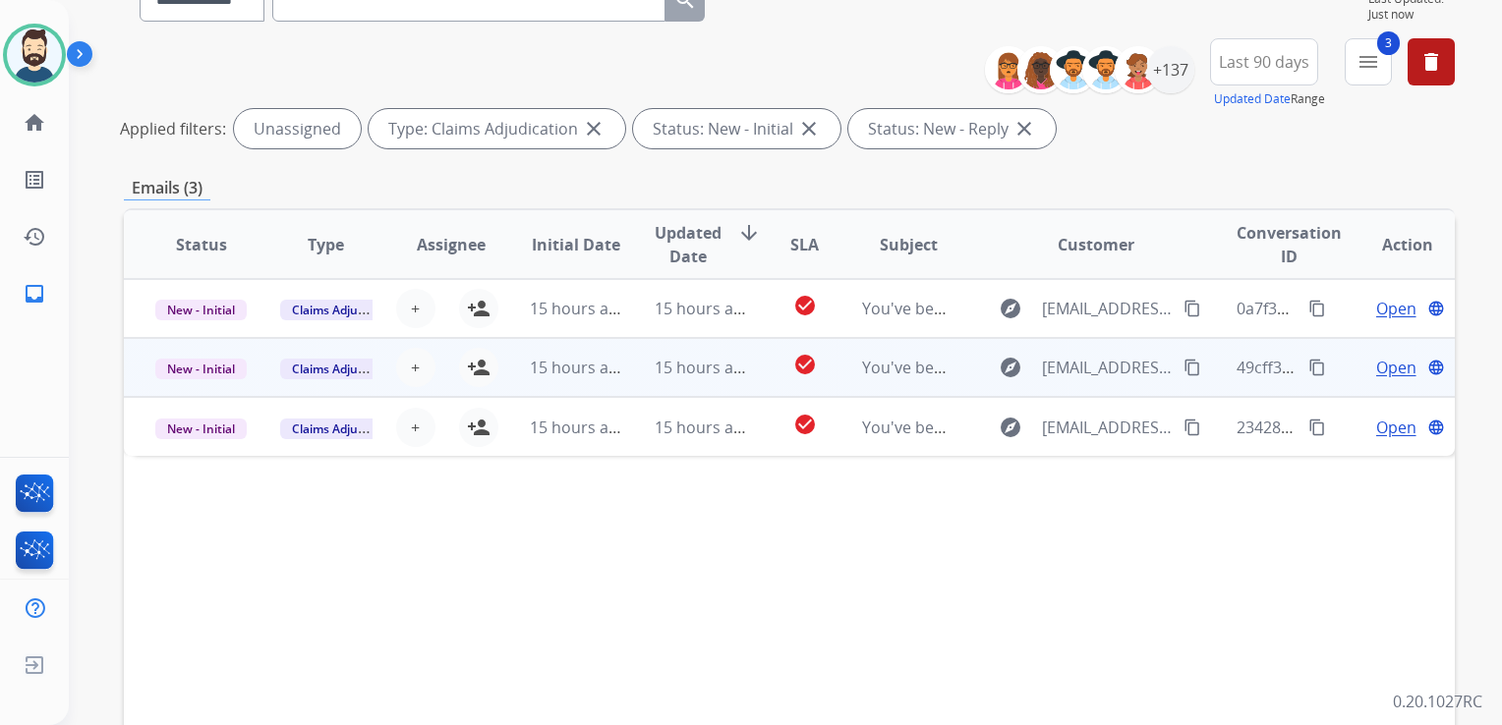
click at [695, 385] on td "15 hours ago" at bounding box center [685, 367] width 125 height 59
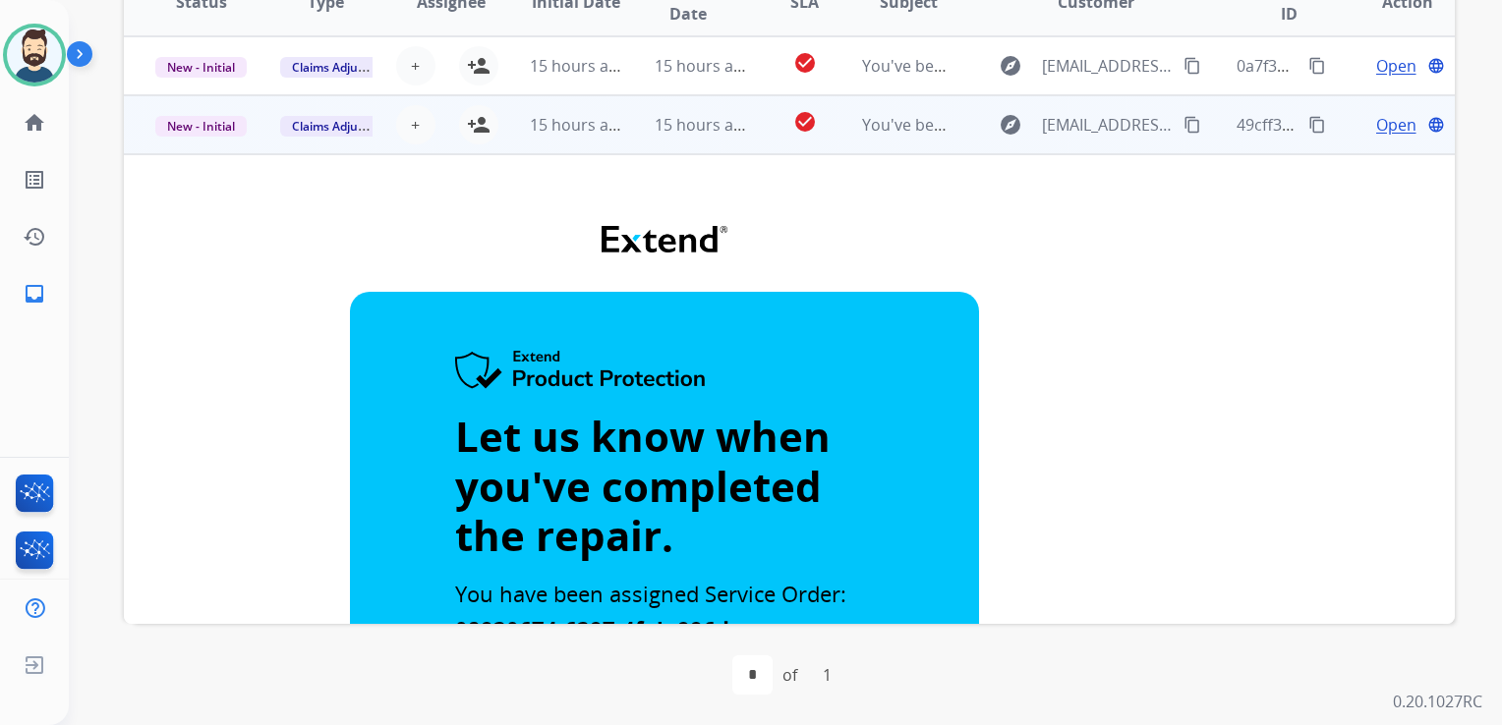
click at [700, 138] on td "15 hours ago" at bounding box center [685, 124] width 125 height 59
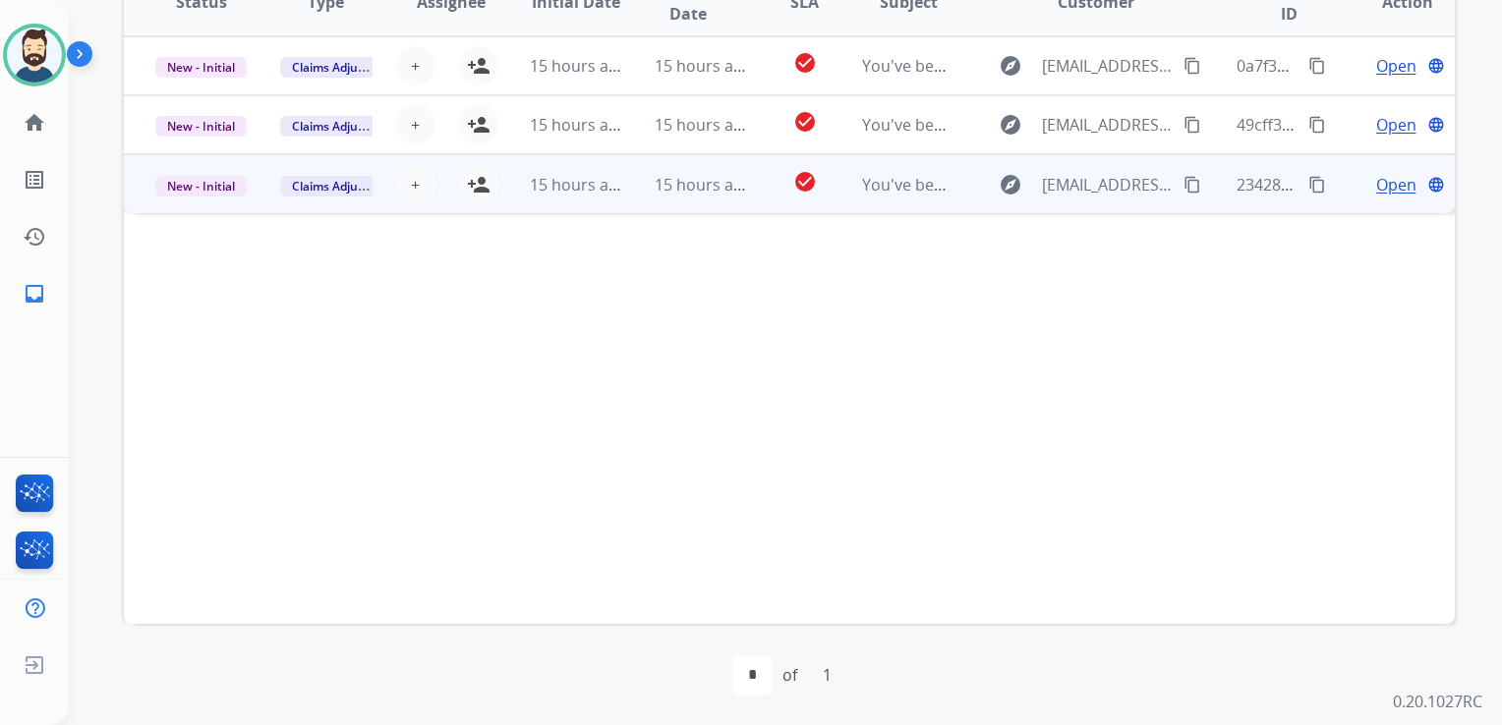
click at [700, 196] on td "15 hours ago" at bounding box center [685, 183] width 125 height 59
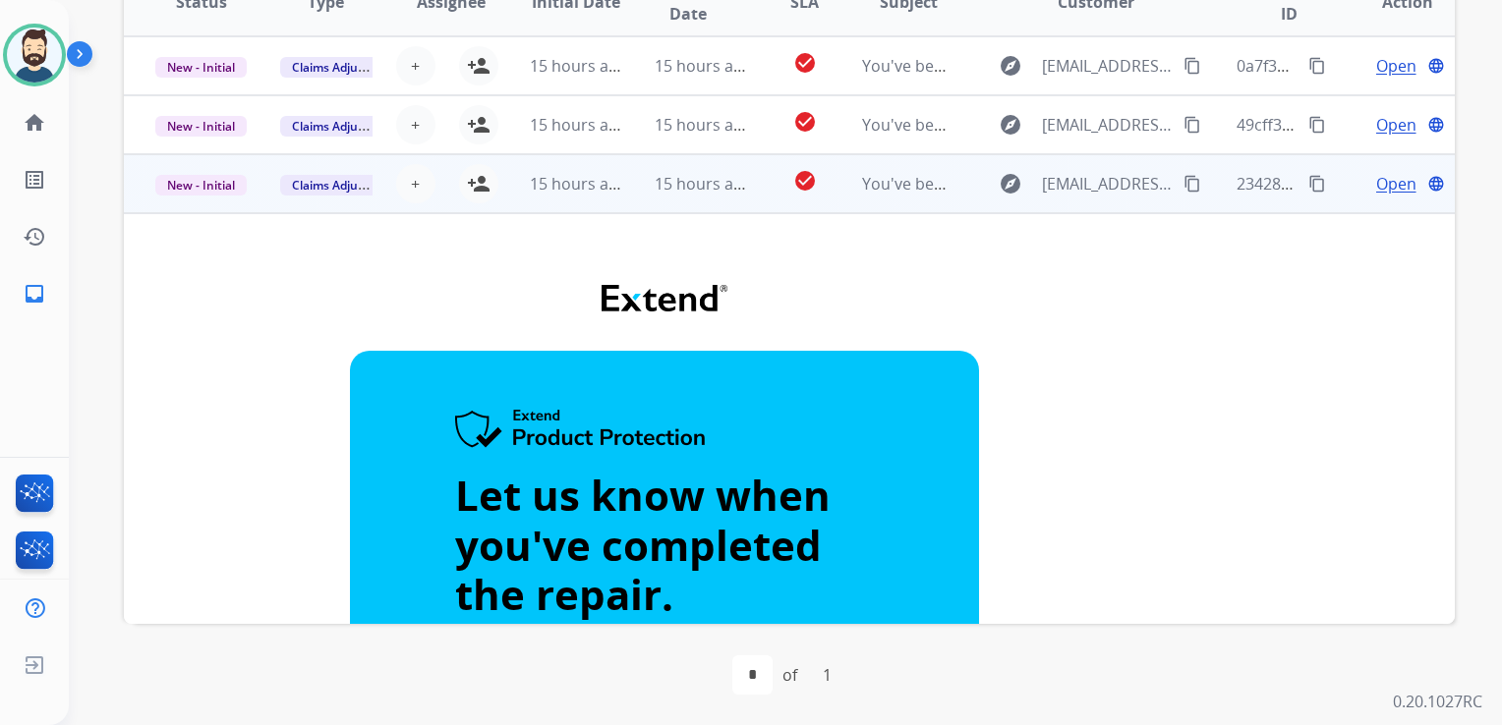
click at [692, 205] on td "15 hours ago" at bounding box center [685, 183] width 125 height 59
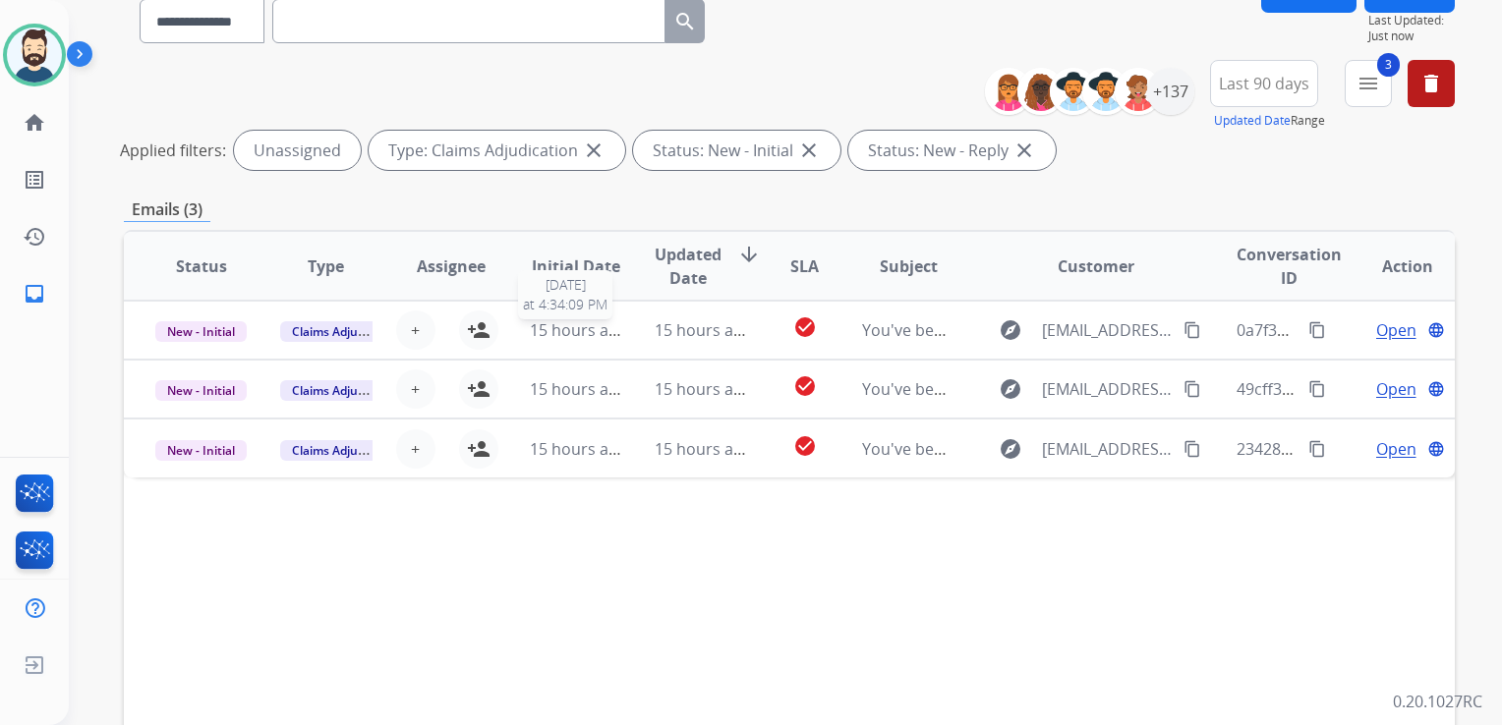
scroll to position [144, 0]
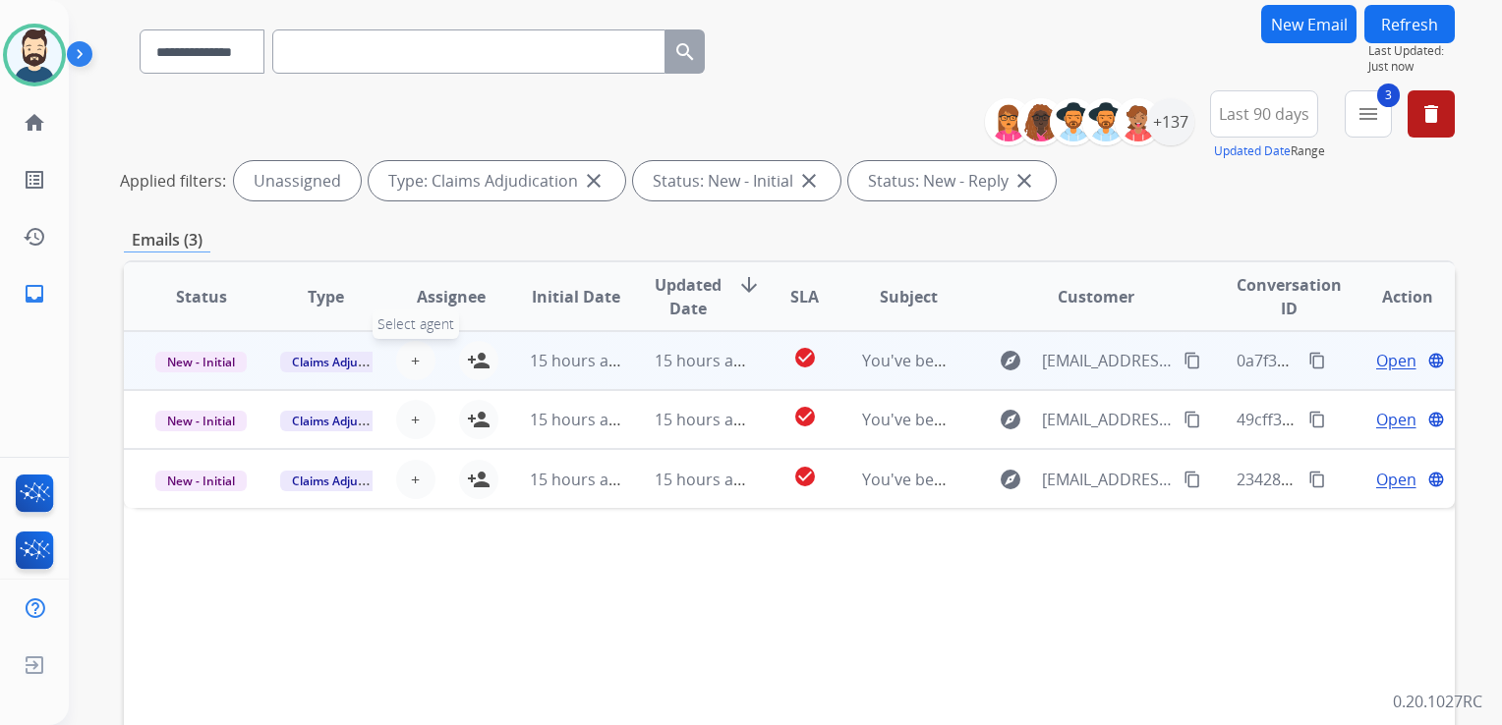
click at [423, 360] on button "+ Select agent" at bounding box center [415, 360] width 39 height 39
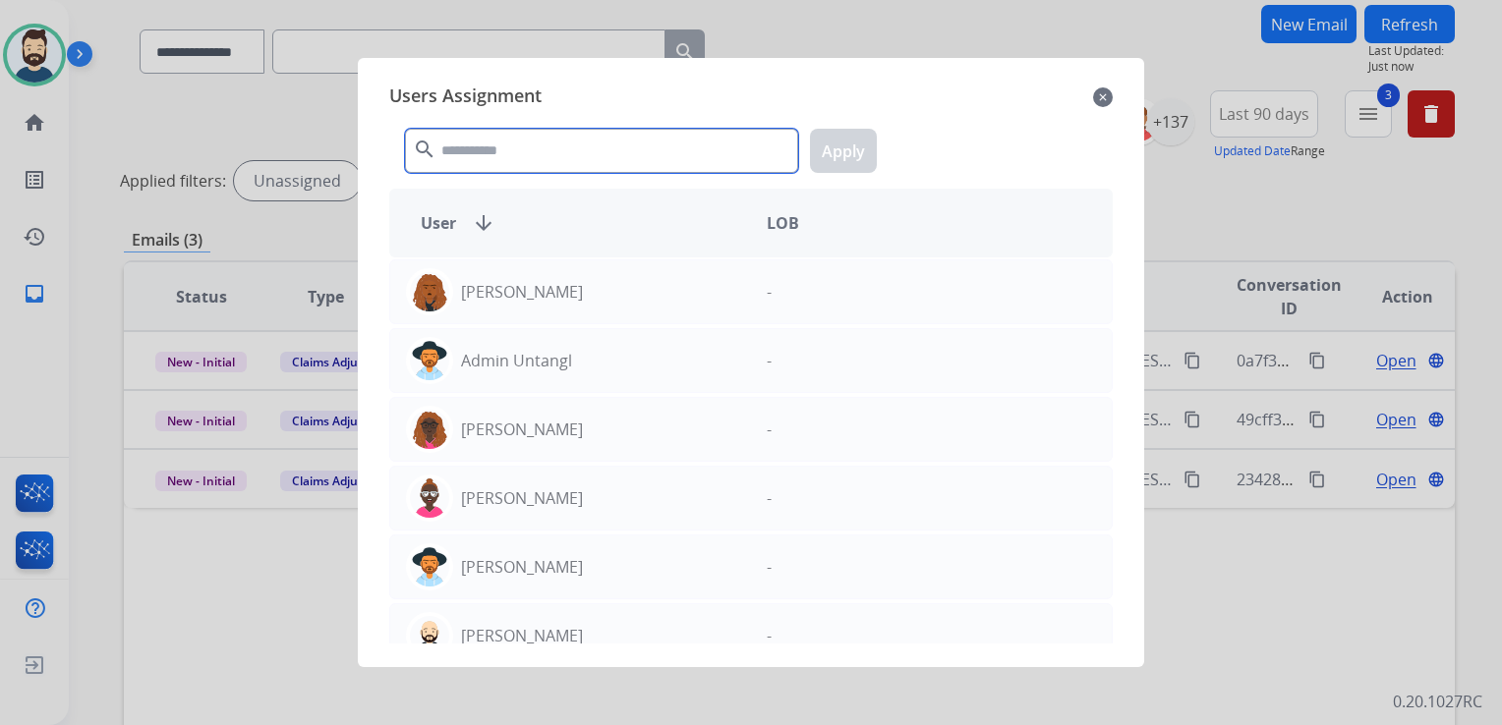
click at [574, 156] on input "text" at bounding box center [601, 151] width 393 height 44
type input "*"
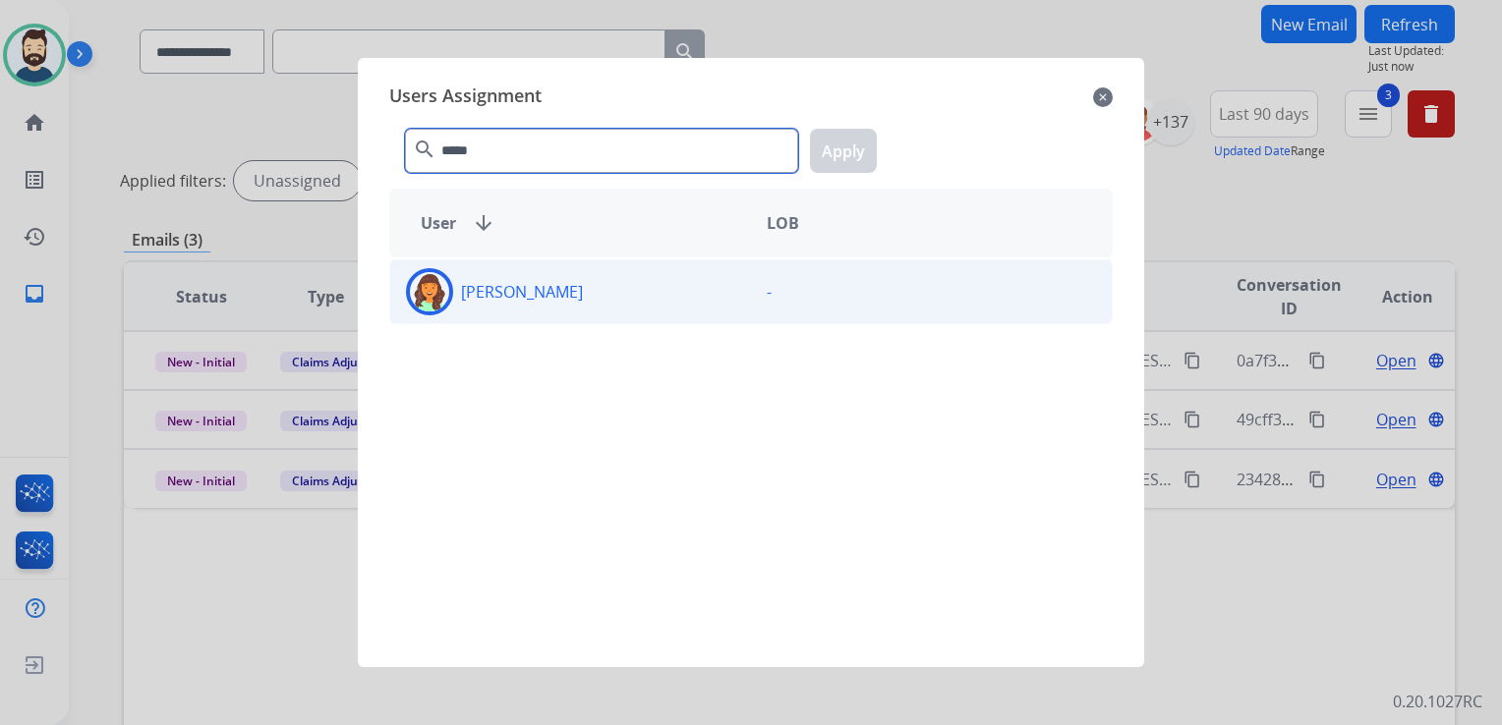
type input "*****"
drag, startPoint x: 435, startPoint y: 295, endPoint x: 477, endPoint y: 285, distance: 42.4
click at [436, 294] on img at bounding box center [429, 291] width 39 height 39
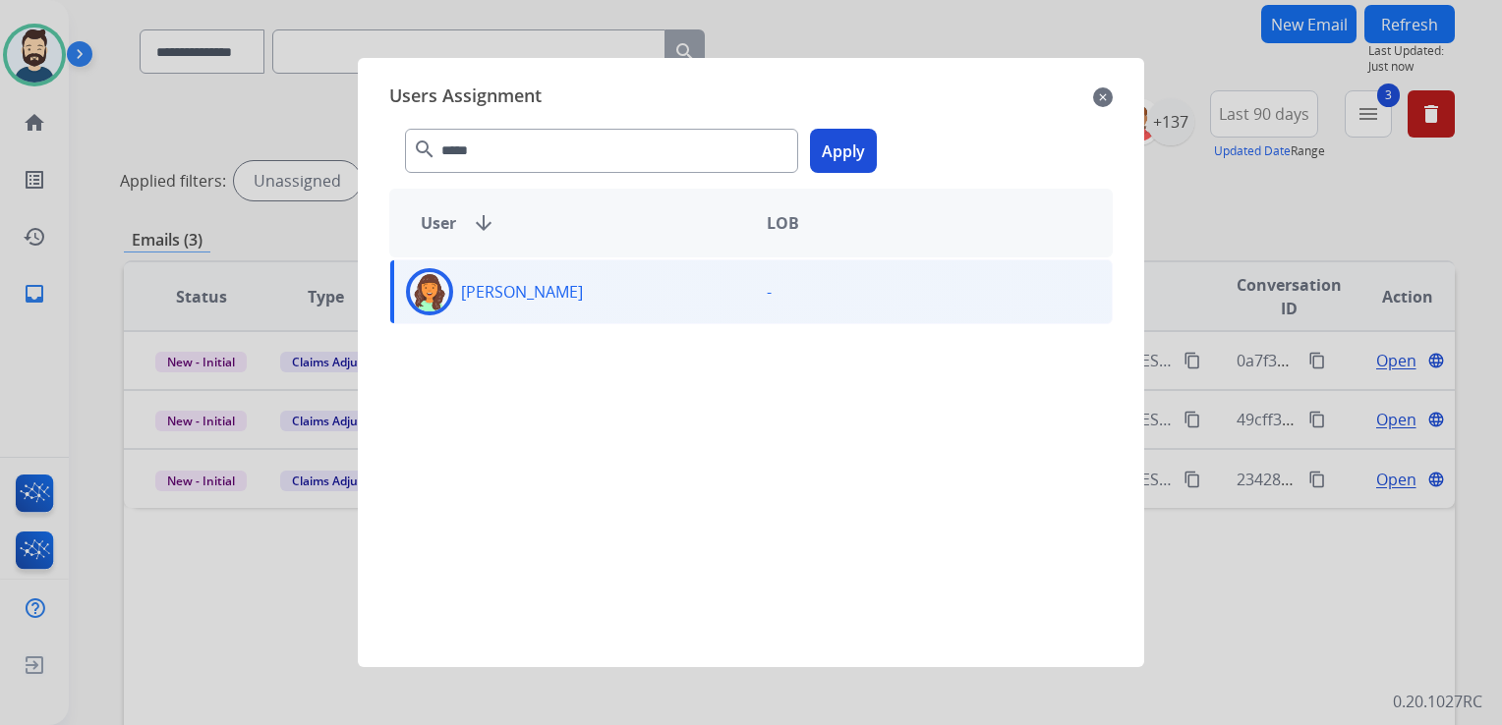
click at [841, 153] on button "Apply" at bounding box center [843, 151] width 67 height 44
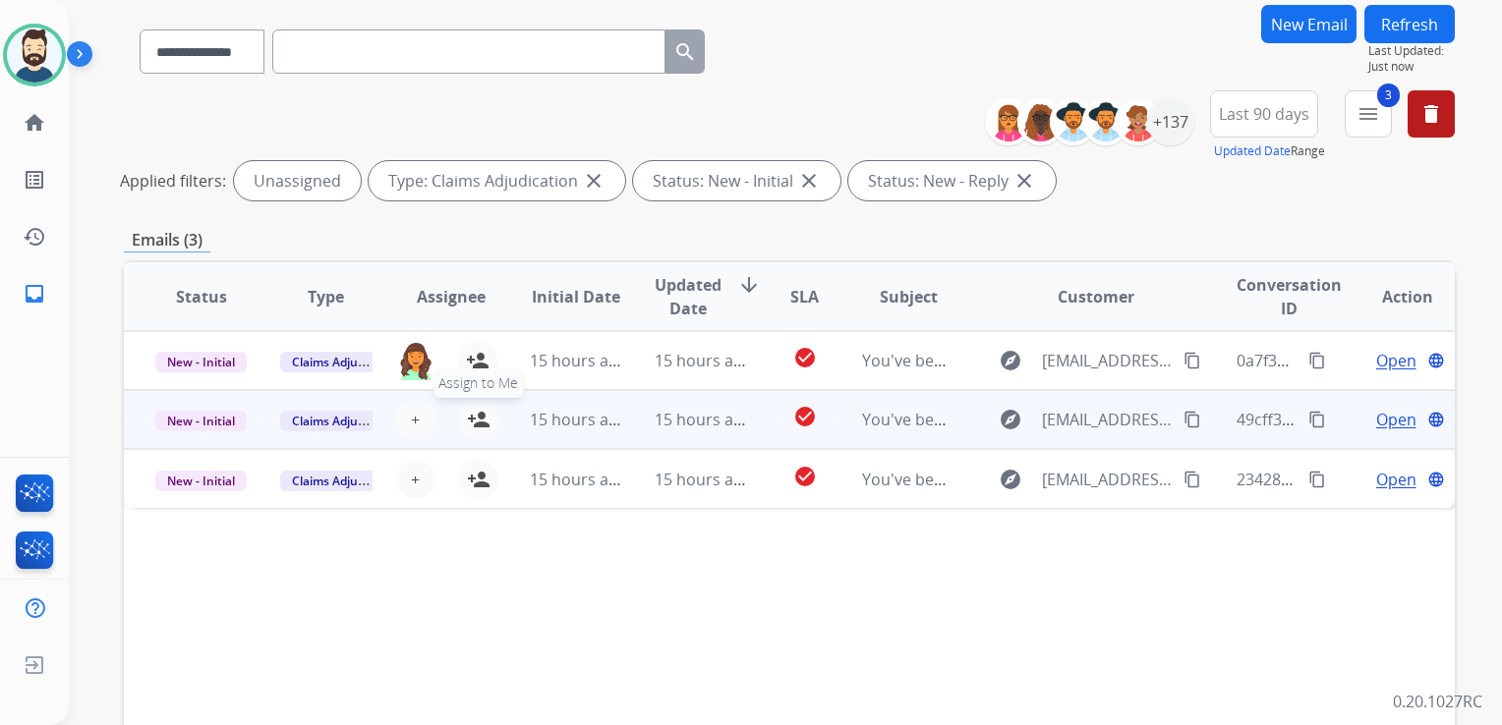
click at [479, 419] on mat-icon "person_add" at bounding box center [479, 420] width 24 height 24
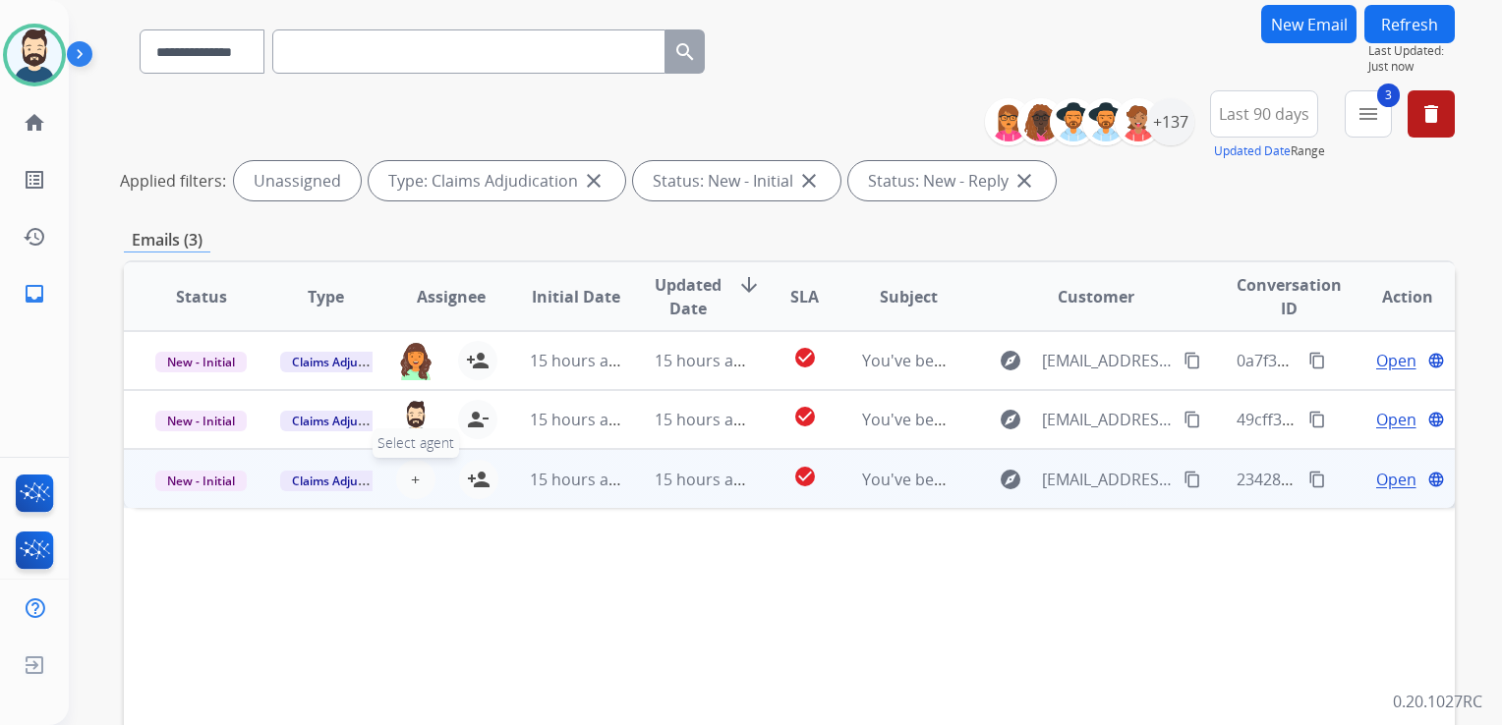
click at [417, 490] on button "+ Select agent" at bounding box center [415, 479] width 39 height 39
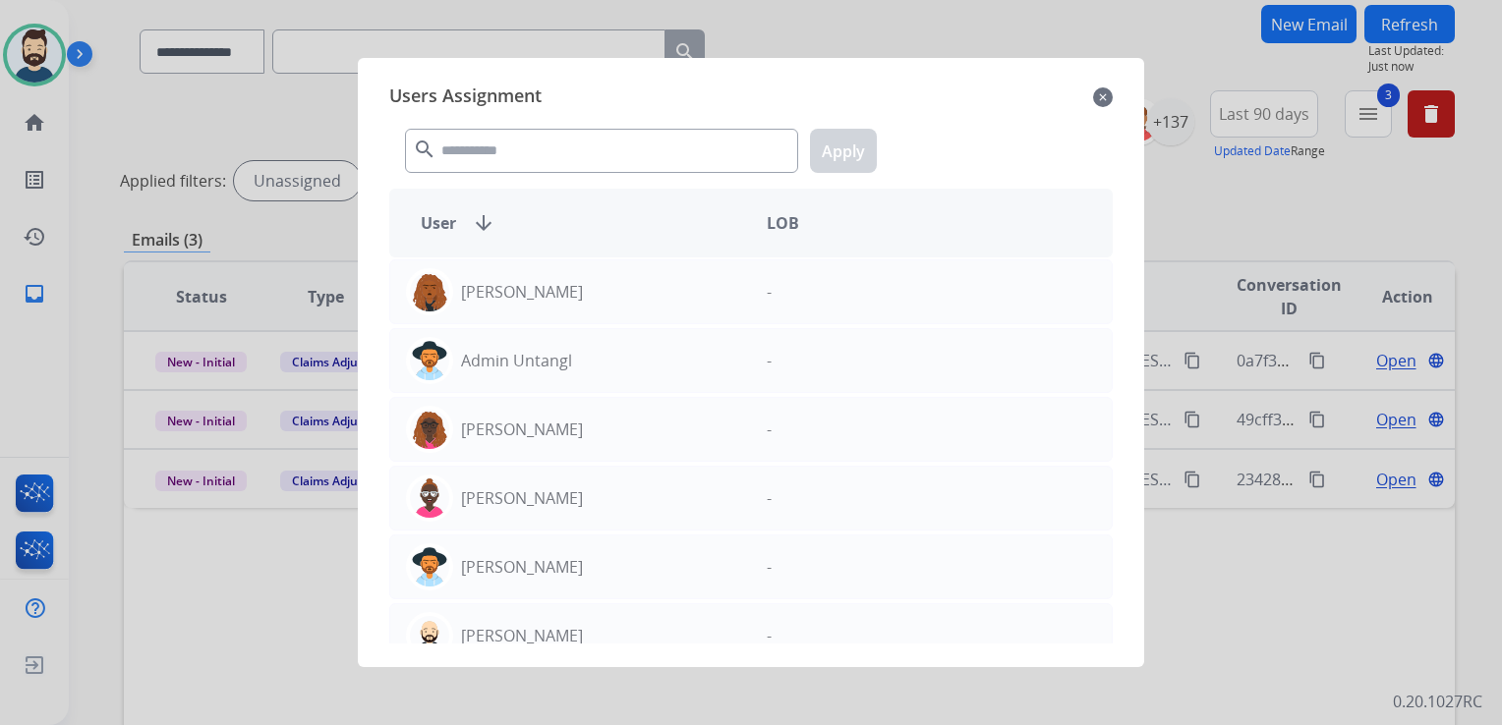
click at [1101, 91] on mat-icon "close" at bounding box center [1103, 97] width 20 height 24
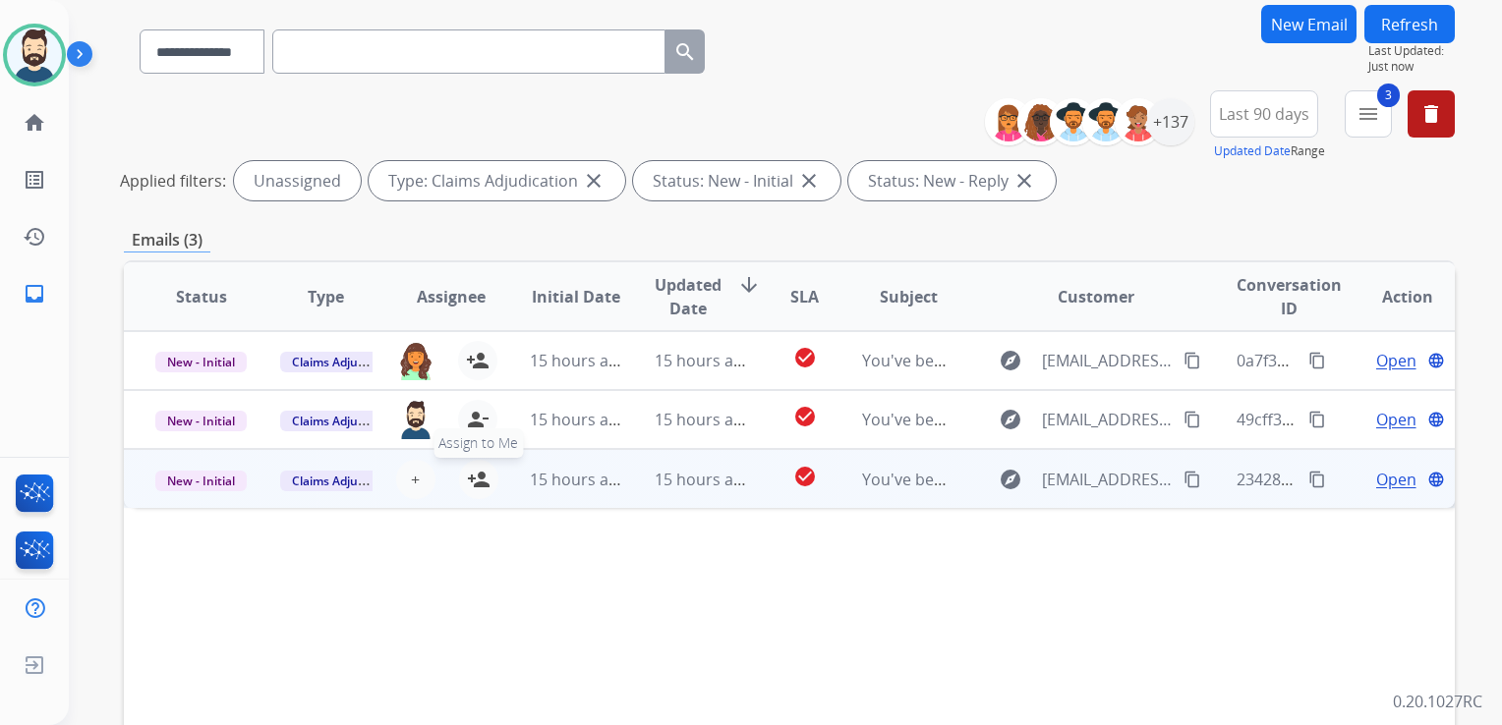
click at [480, 487] on mat-icon "person_add" at bounding box center [479, 480] width 24 height 24
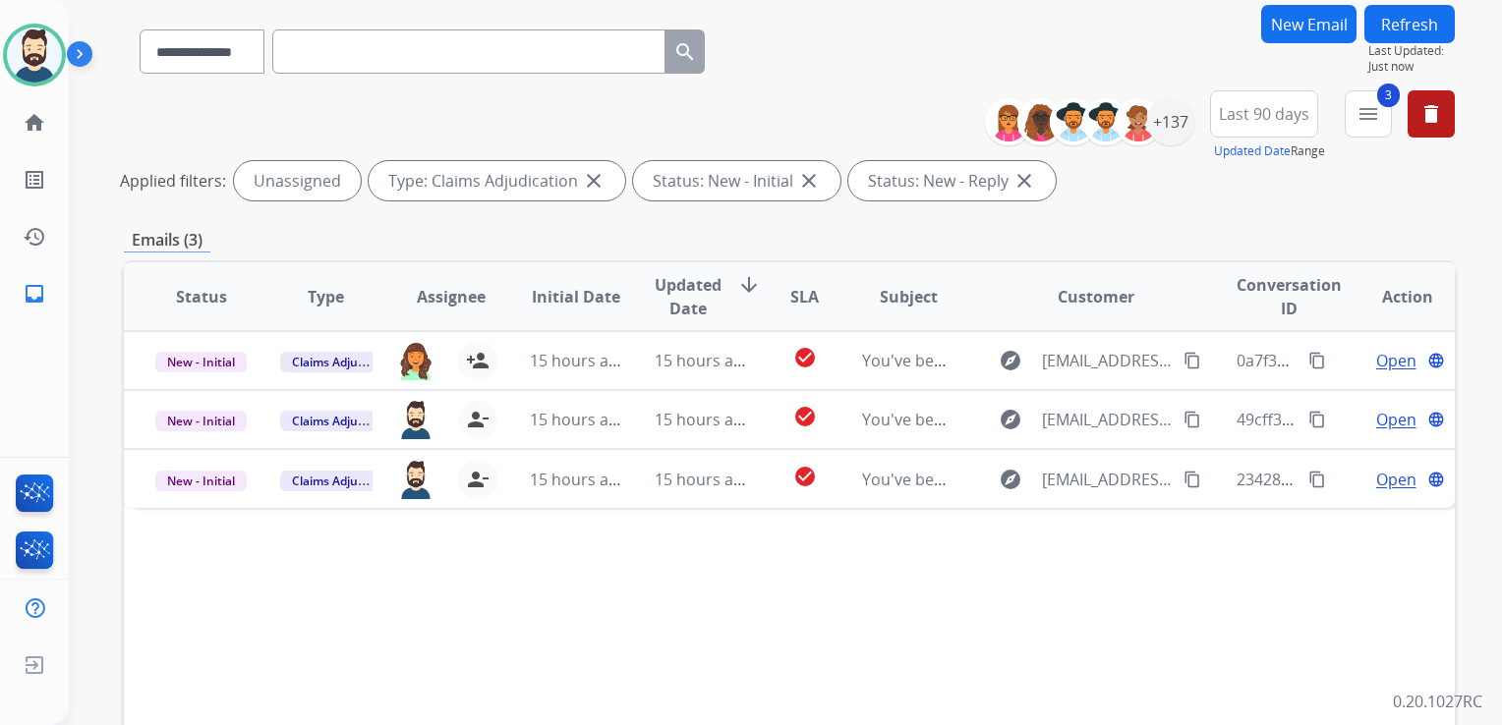
click at [1415, 26] on button "Refresh" at bounding box center [1409, 24] width 90 height 38
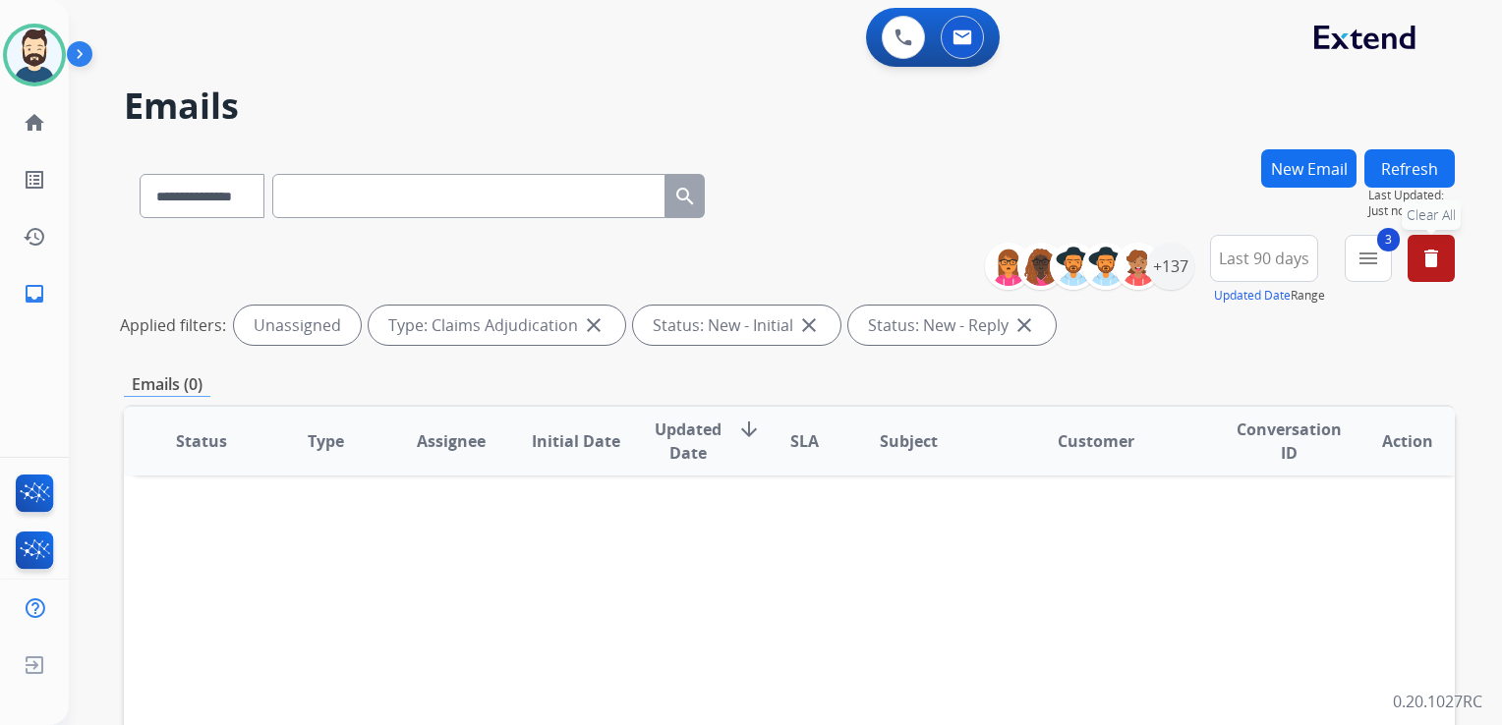
click at [1426, 253] on mat-icon "delete" at bounding box center [1431, 259] width 24 height 24
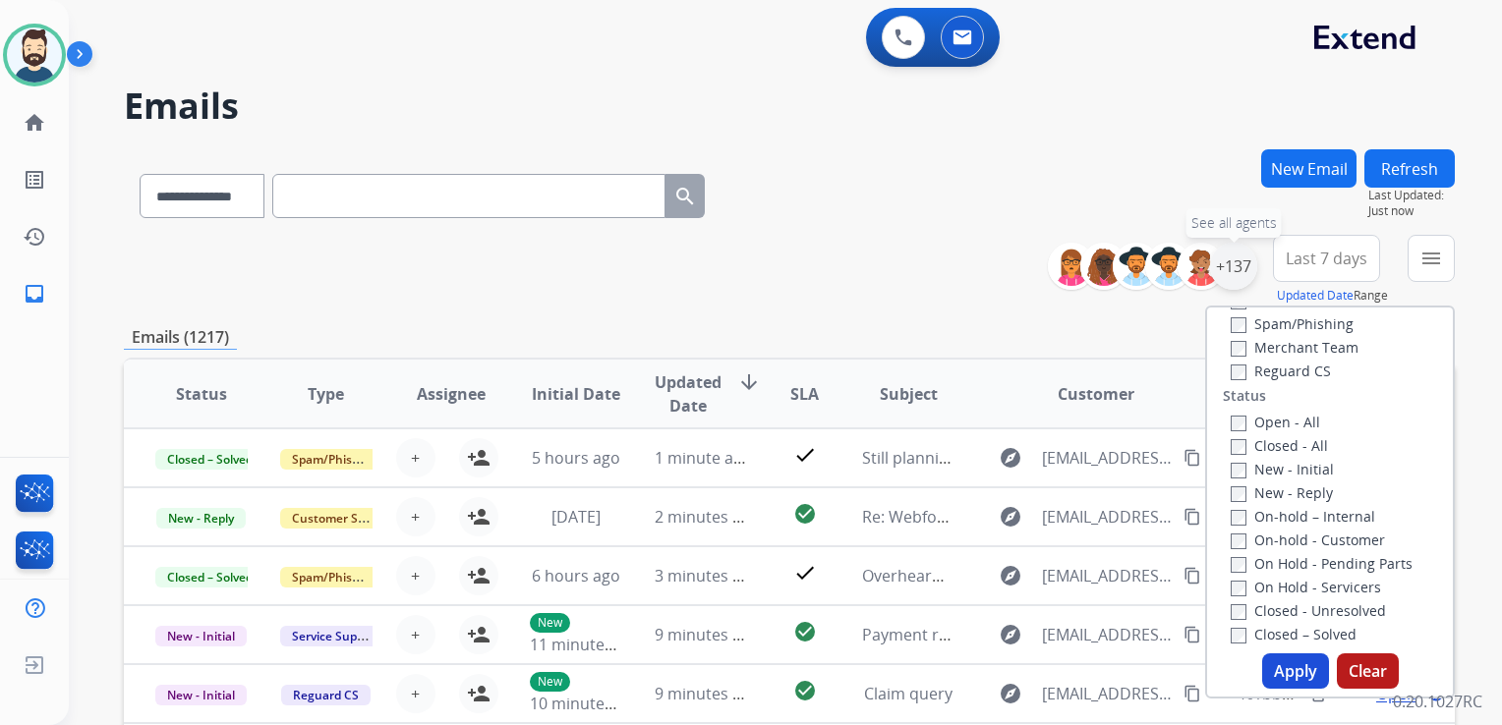
click at [1230, 269] on div "+137" at bounding box center [1233, 266] width 47 height 47
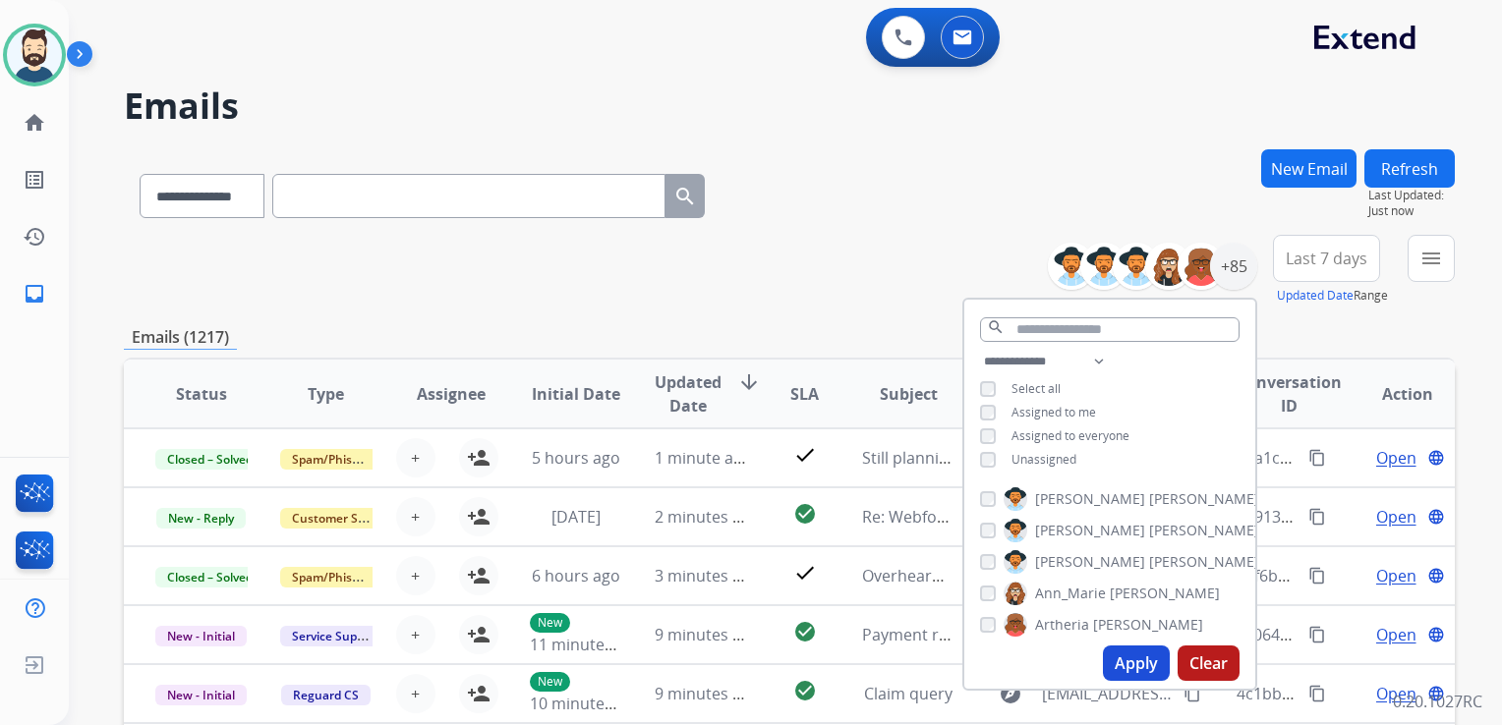
click at [1310, 260] on span "Last 7 days" at bounding box center [1326, 259] width 82 height 8
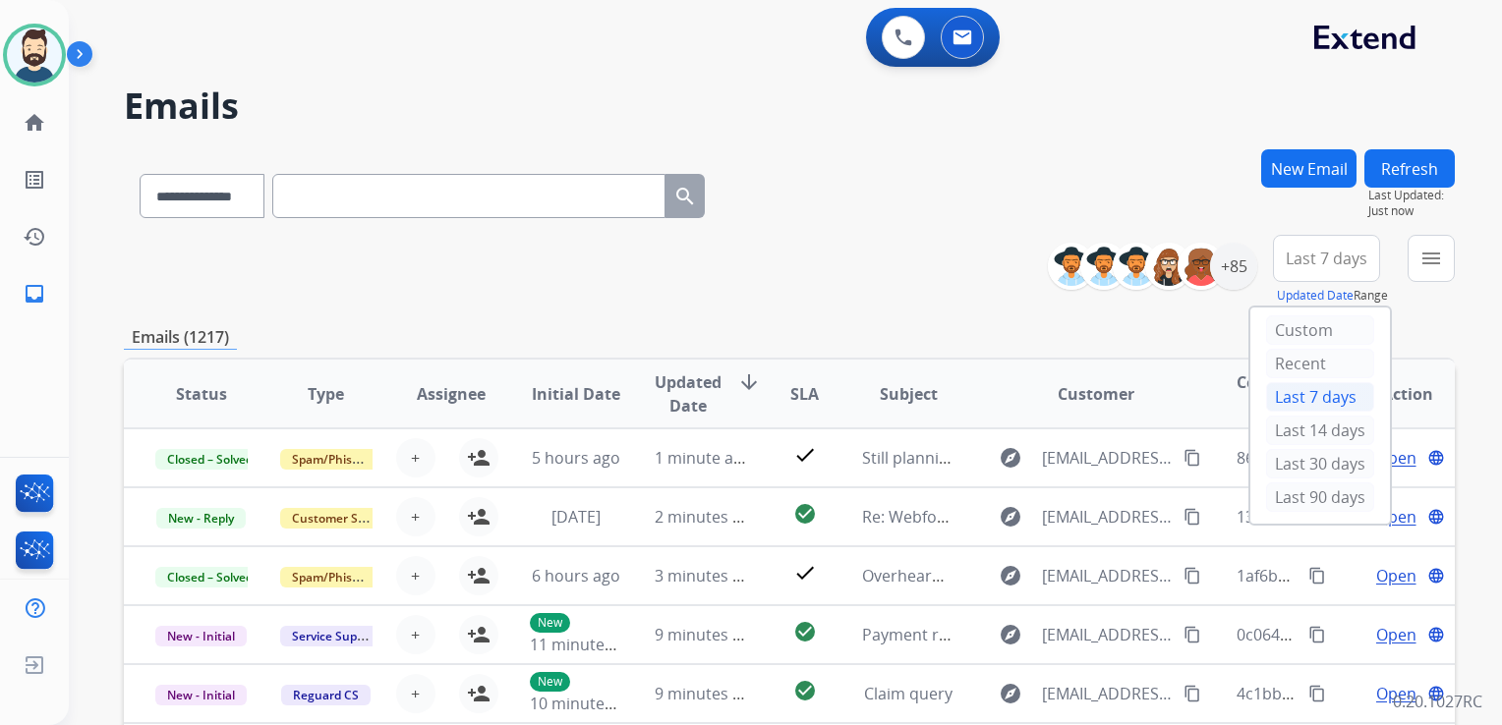
click at [1281, 496] on div "Last 90 days" at bounding box center [1320, 497] width 108 height 29
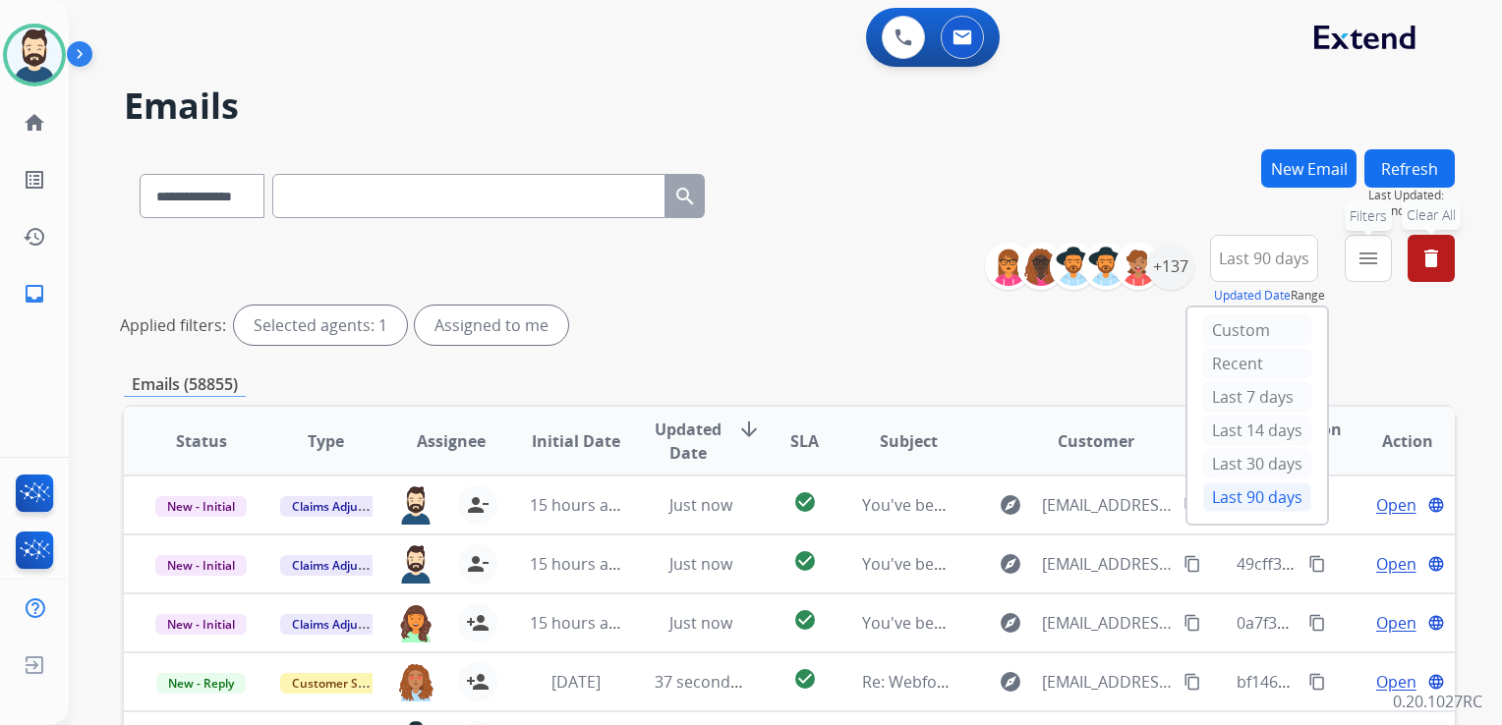
click at [1364, 254] on mat-icon "menu" at bounding box center [1368, 259] width 24 height 24
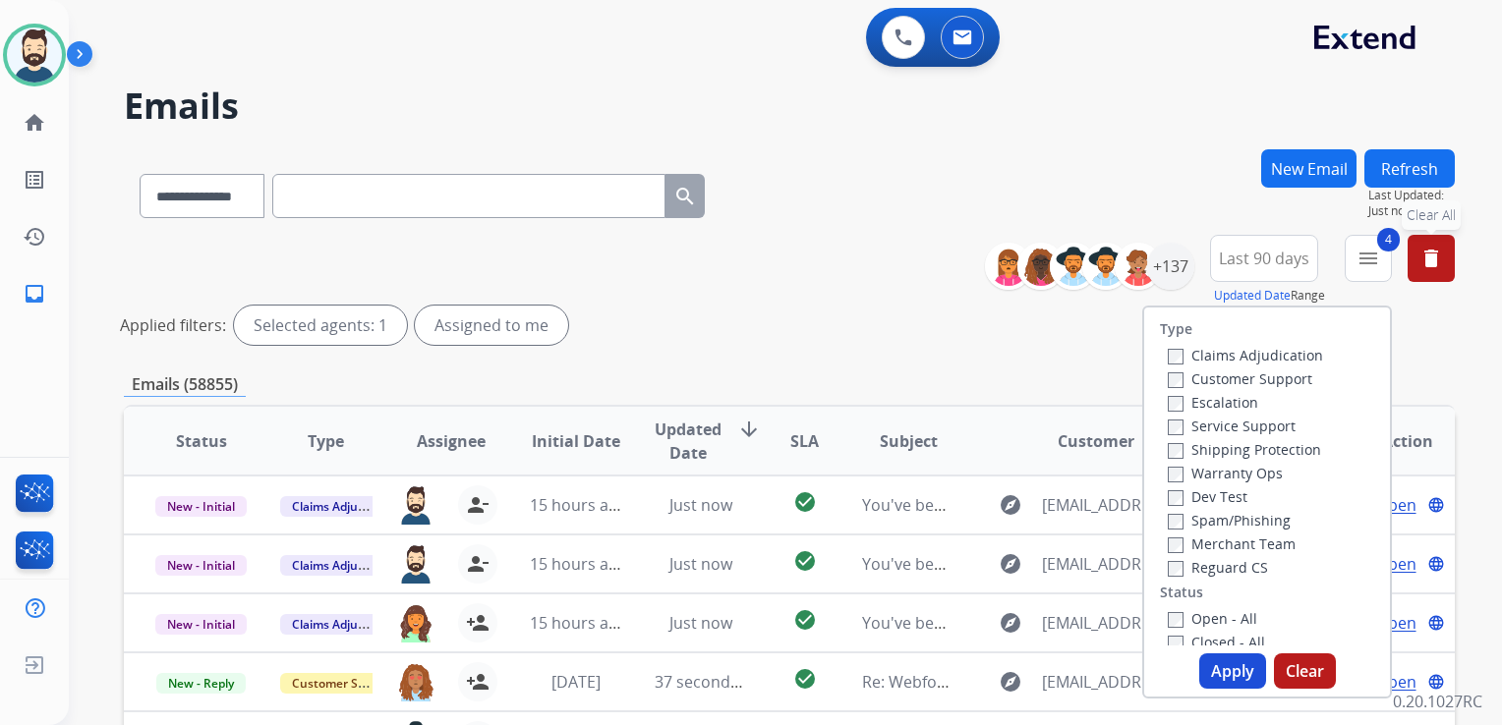
click at [1214, 662] on button "Apply" at bounding box center [1232, 671] width 67 height 35
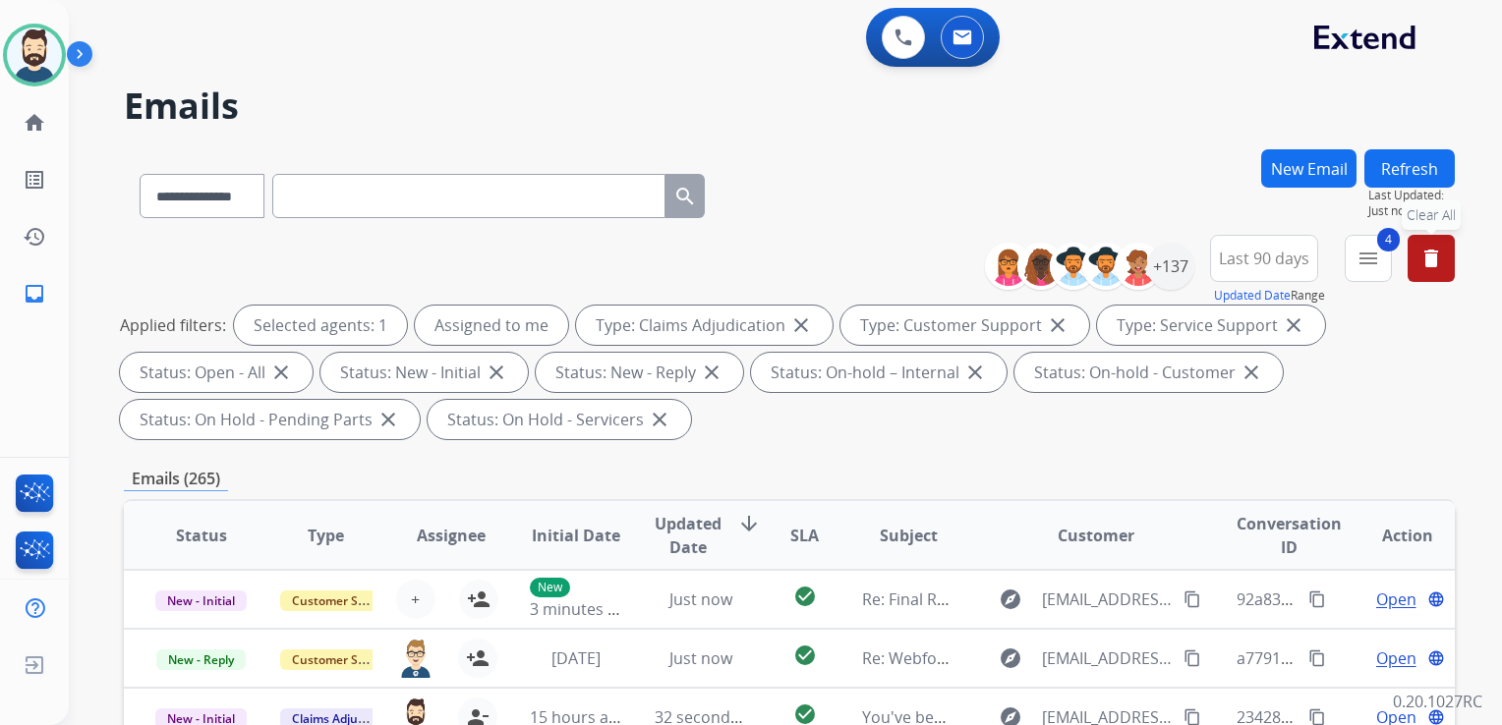
click at [681, 553] on span "Updated Date" at bounding box center [687, 535] width 67 height 47
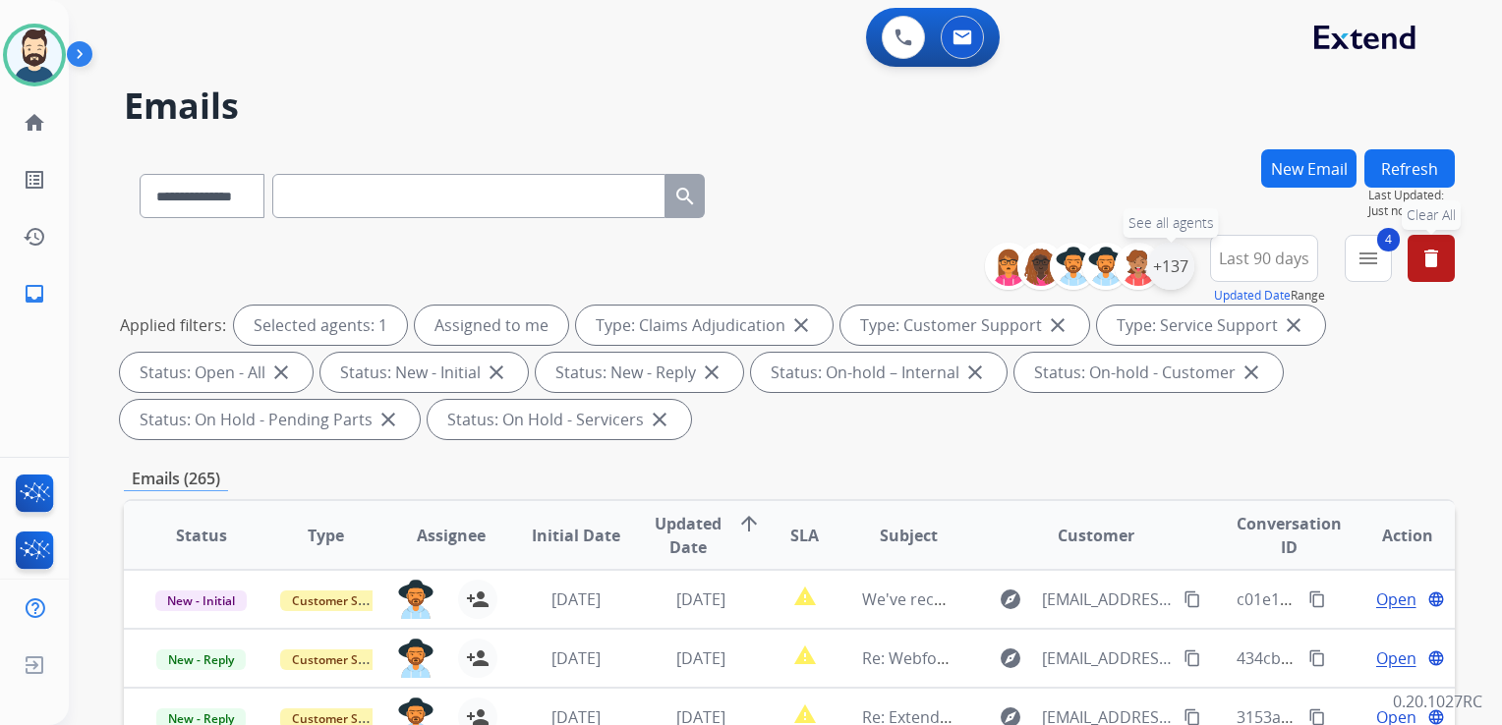
click at [1162, 277] on div "+137" at bounding box center [1170, 266] width 47 height 47
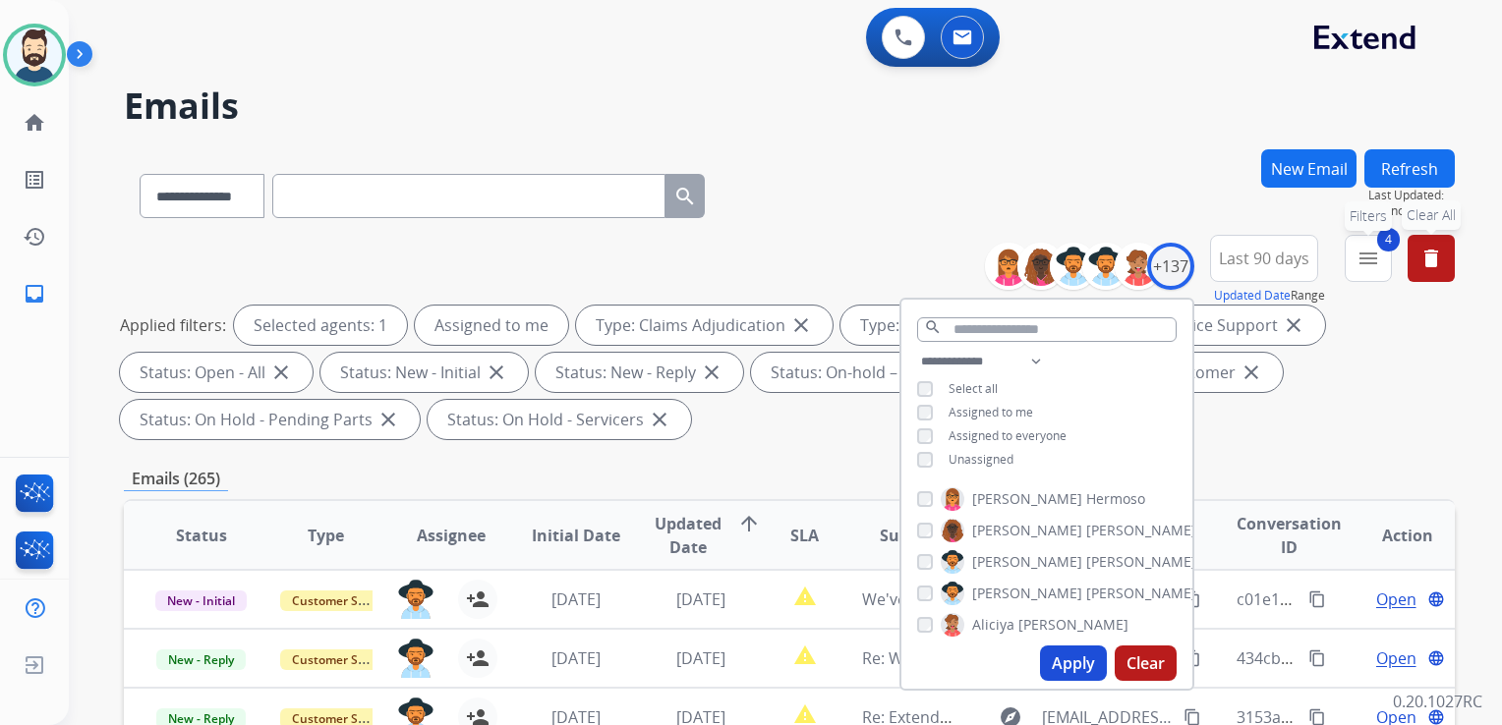
click at [1372, 273] on button "4 menu Filters" at bounding box center [1367, 258] width 47 height 47
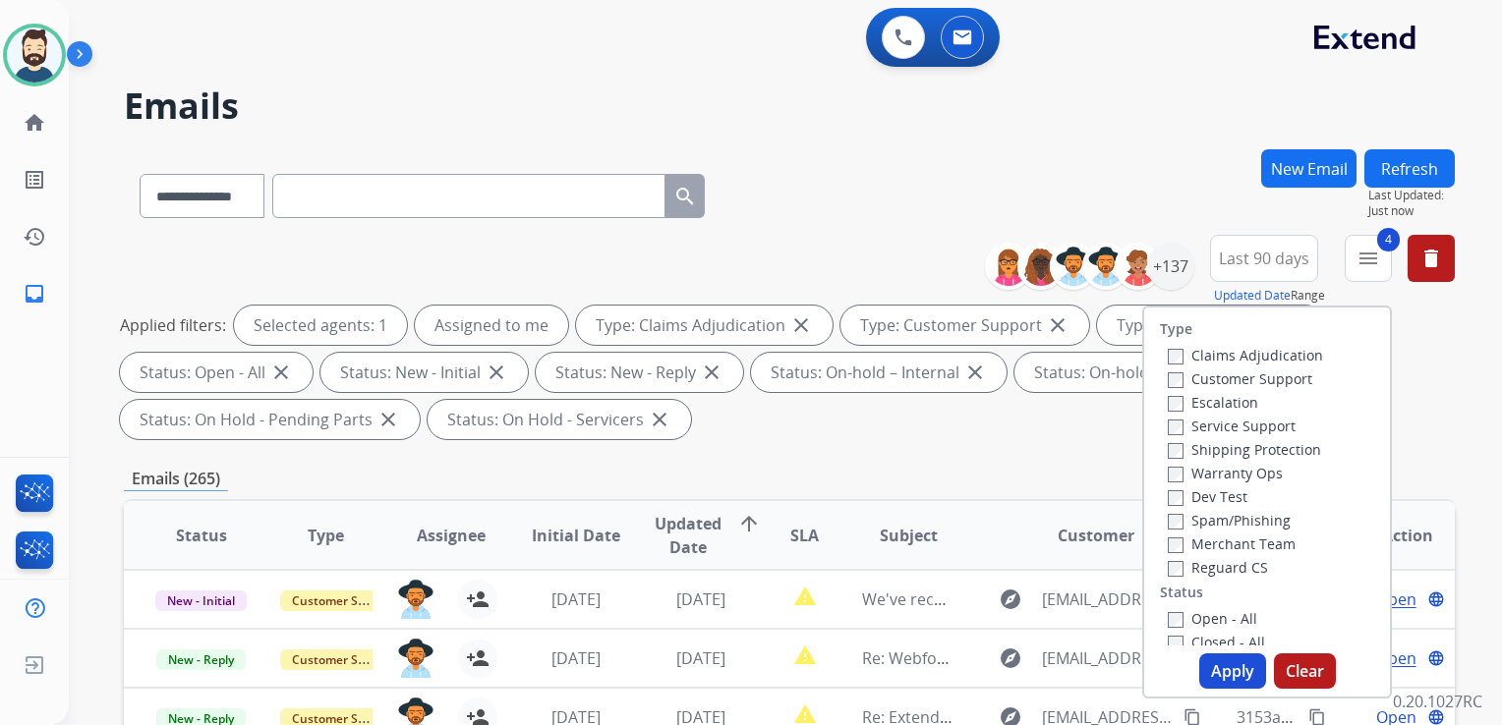
click at [1415, 163] on button "Refresh" at bounding box center [1409, 168] width 90 height 38
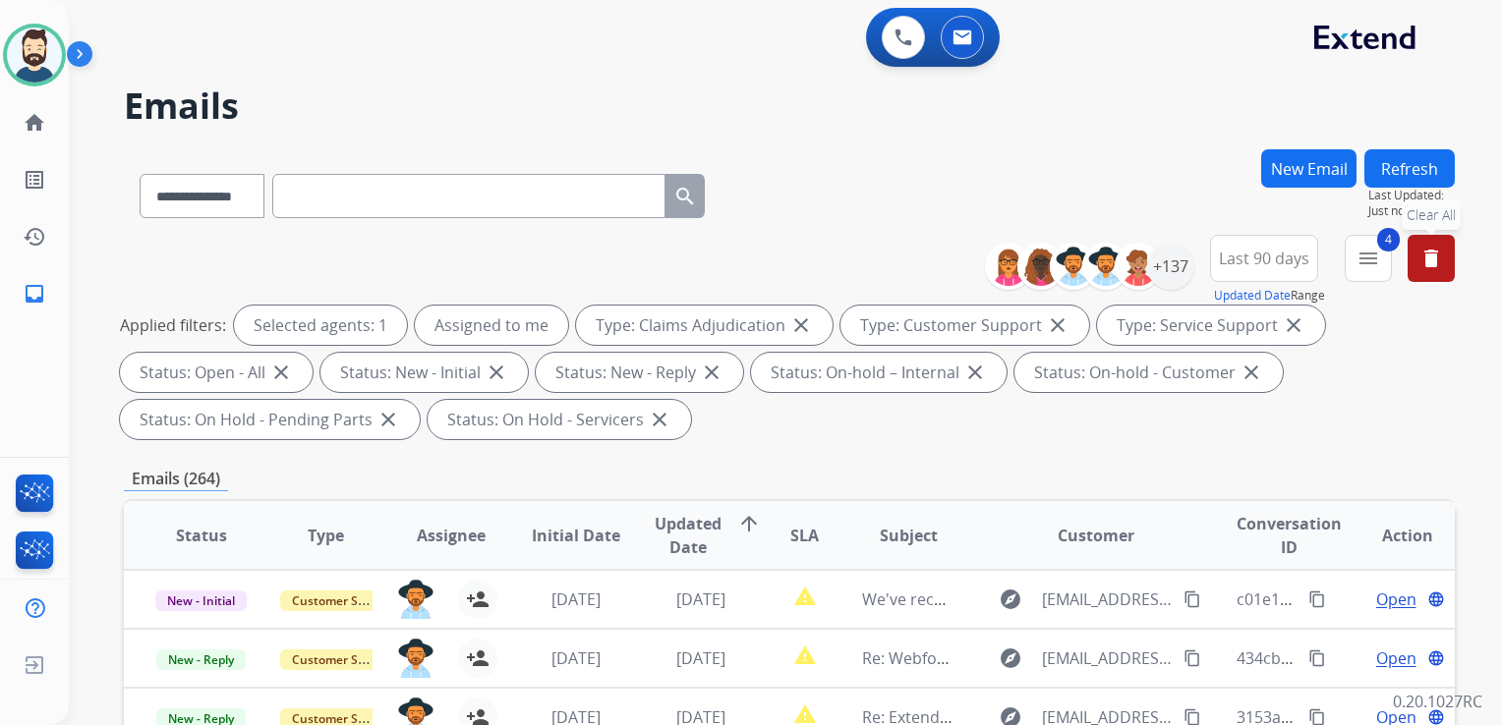
click at [1416, 253] on button "delete Clear All" at bounding box center [1430, 258] width 47 height 47
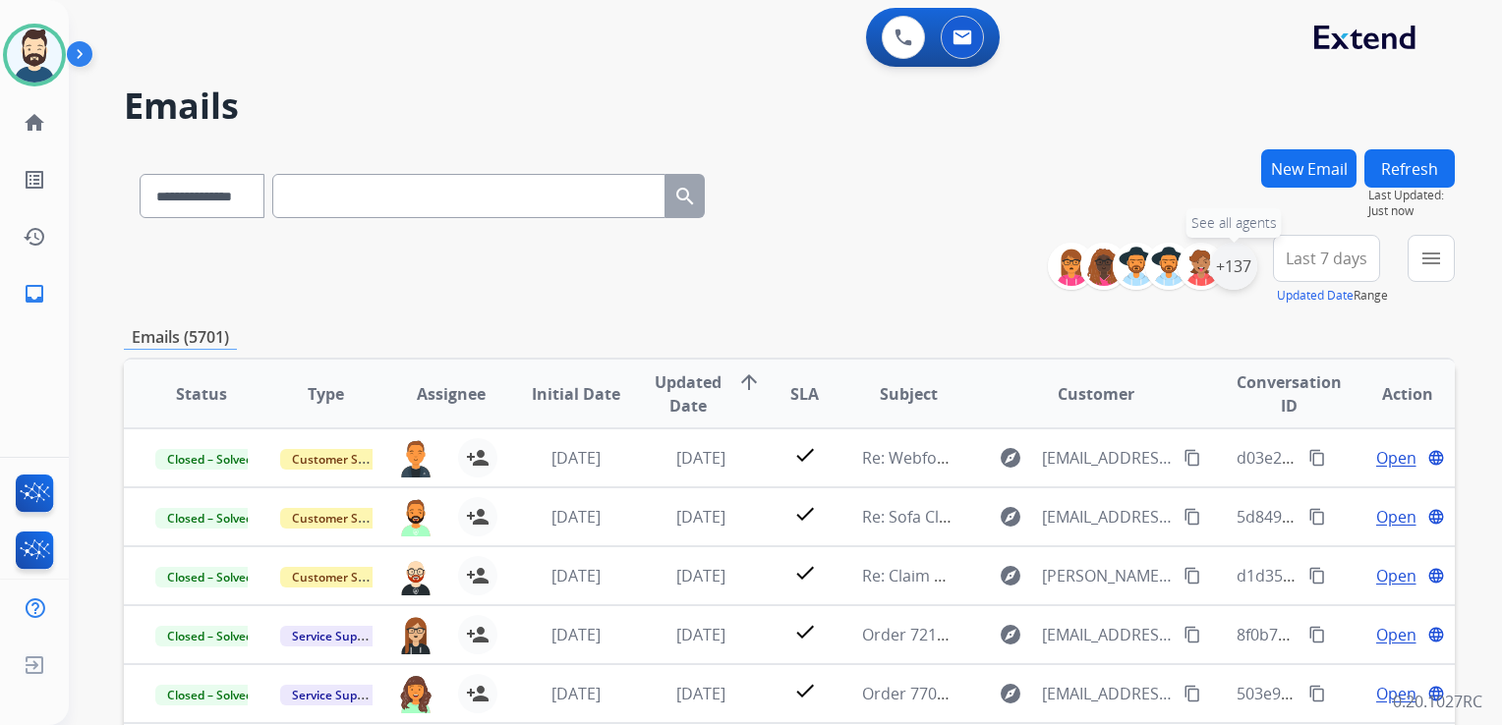
click at [1233, 282] on div "+137" at bounding box center [1233, 266] width 47 height 47
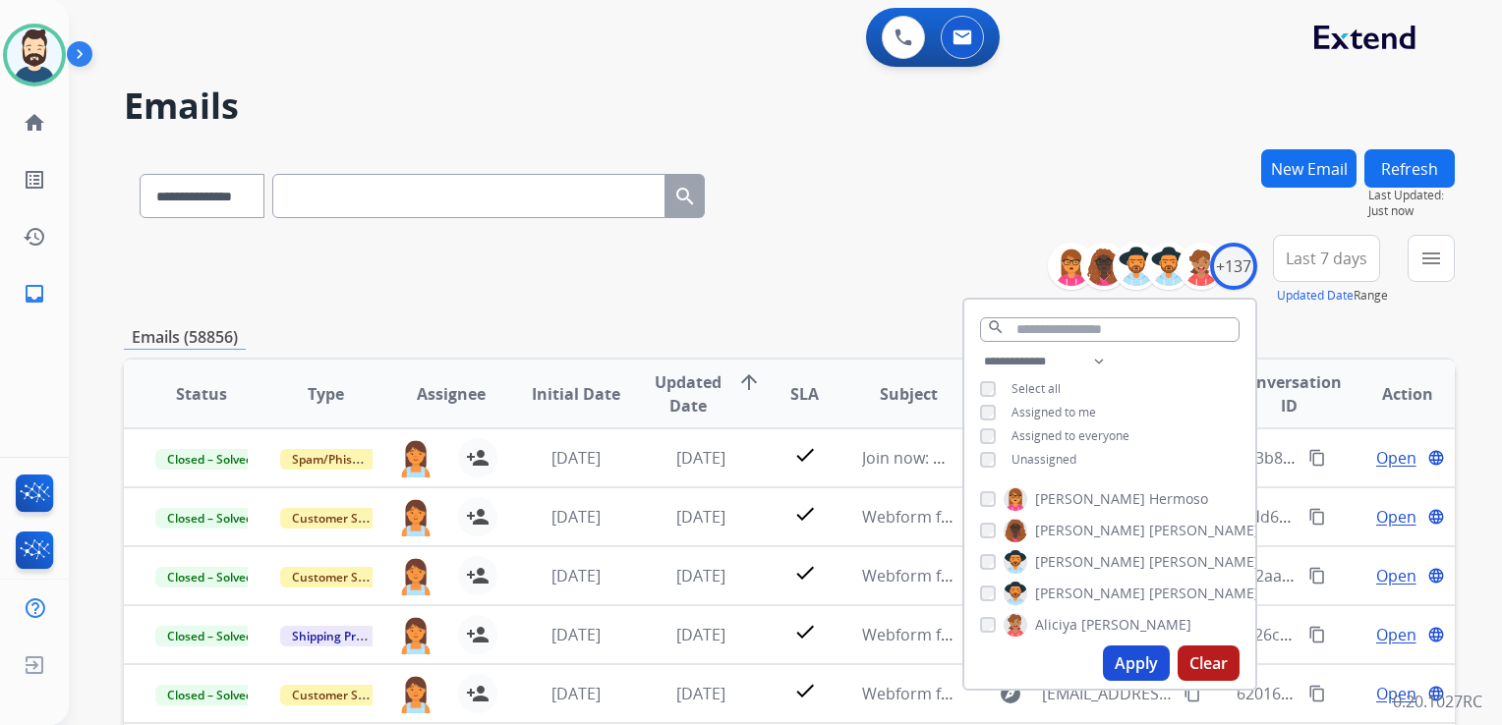
click at [1137, 662] on button "Apply" at bounding box center [1136, 663] width 67 height 35
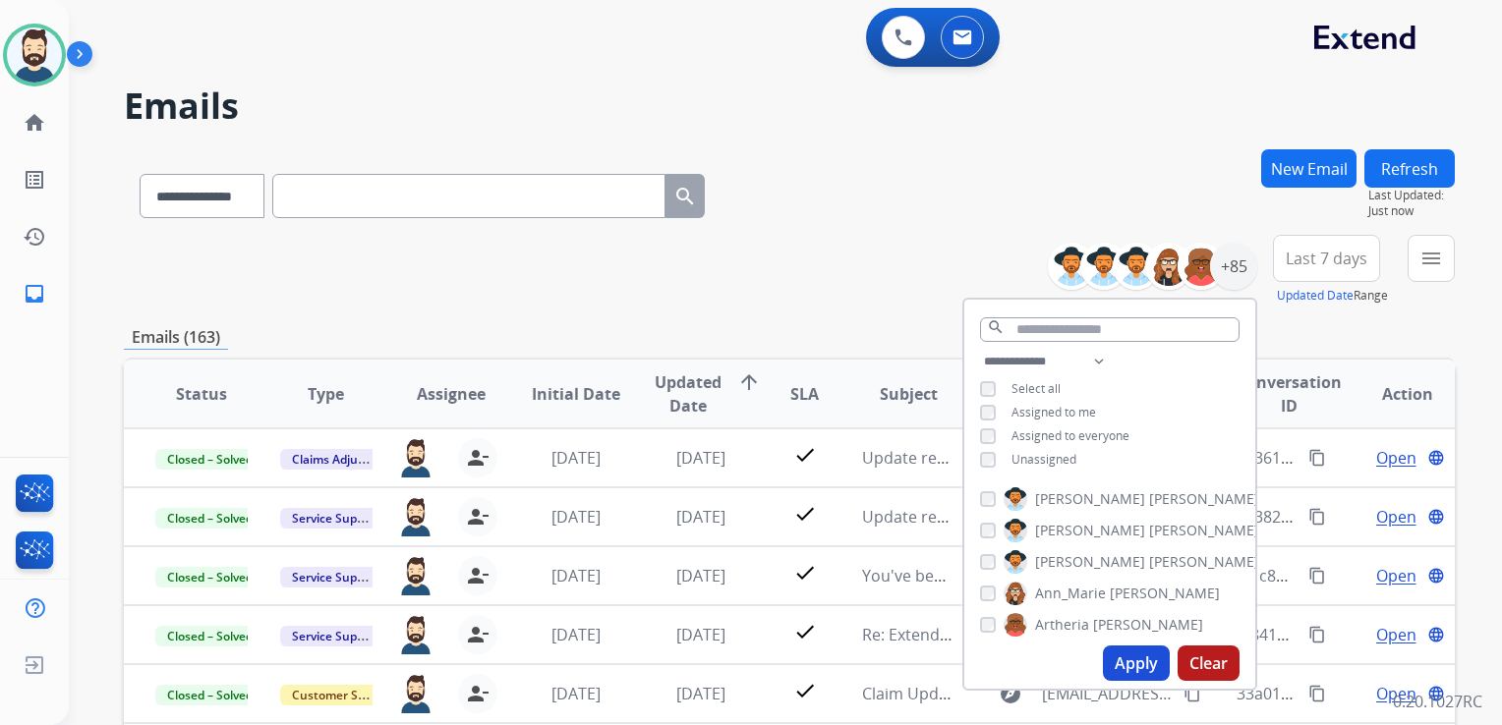
drag, startPoint x: 1311, startPoint y: 267, endPoint x: 1278, endPoint y: 319, distance: 61.9
click at [1312, 262] on span "Last 7 days" at bounding box center [1326, 259] width 82 height 8
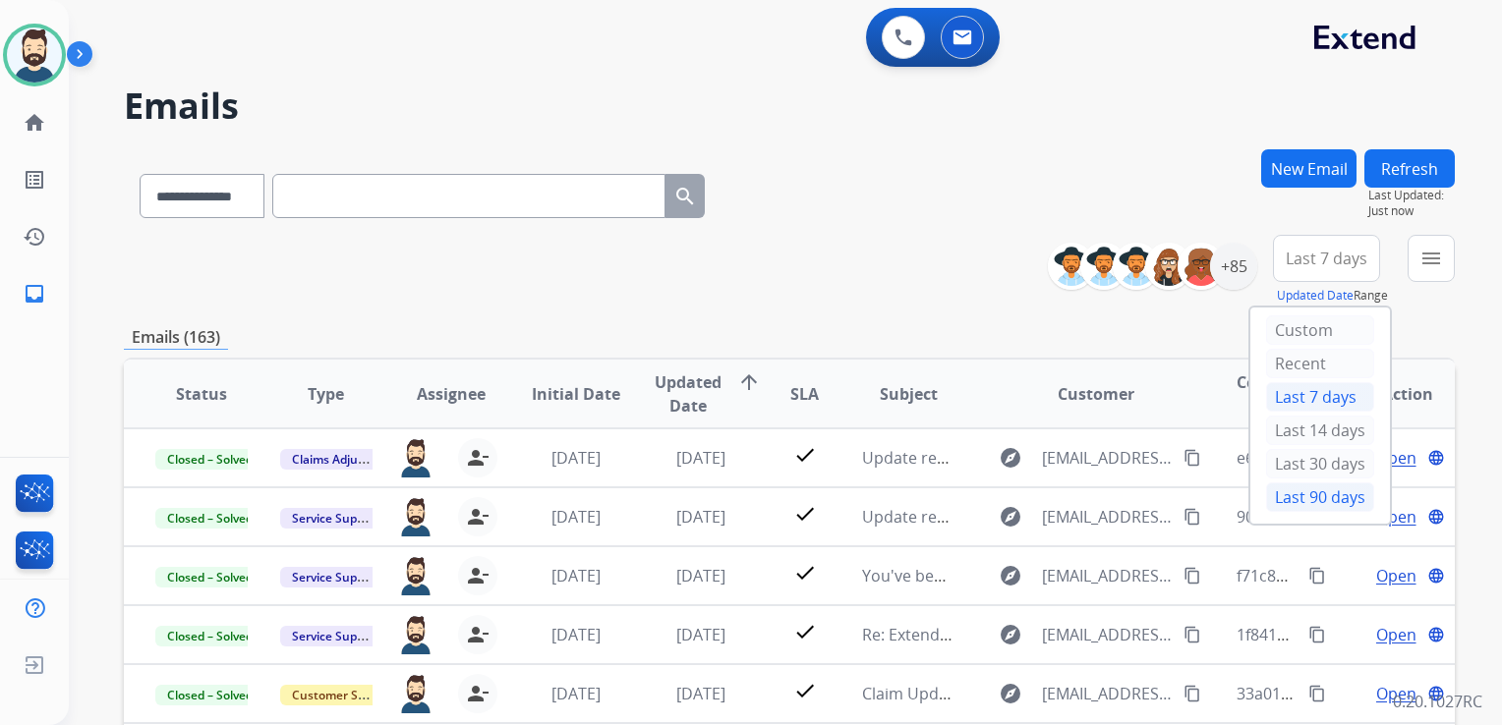
click at [1276, 490] on div "Last 90 days" at bounding box center [1320, 497] width 108 height 29
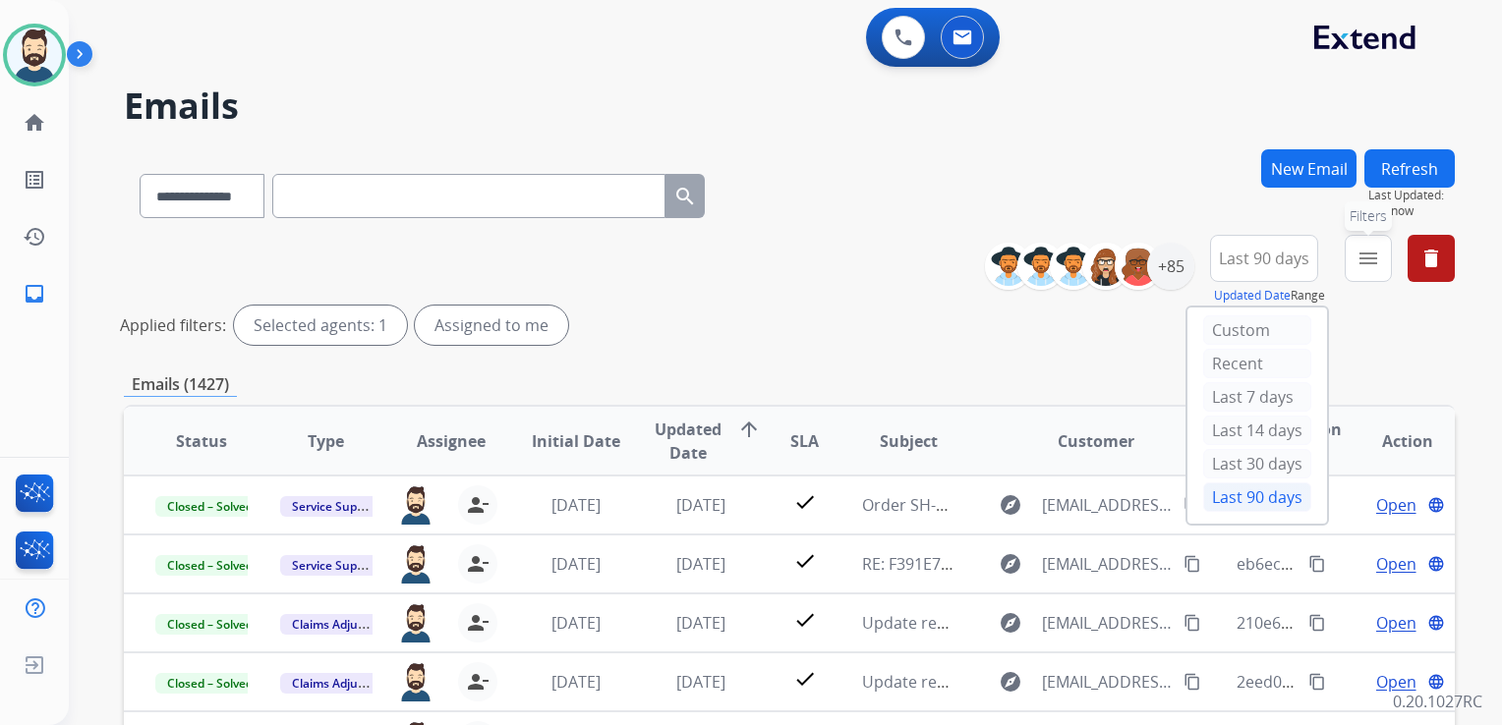
click at [1354, 265] on button "menu Filters" at bounding box center [1367, 258] width 47 height 47
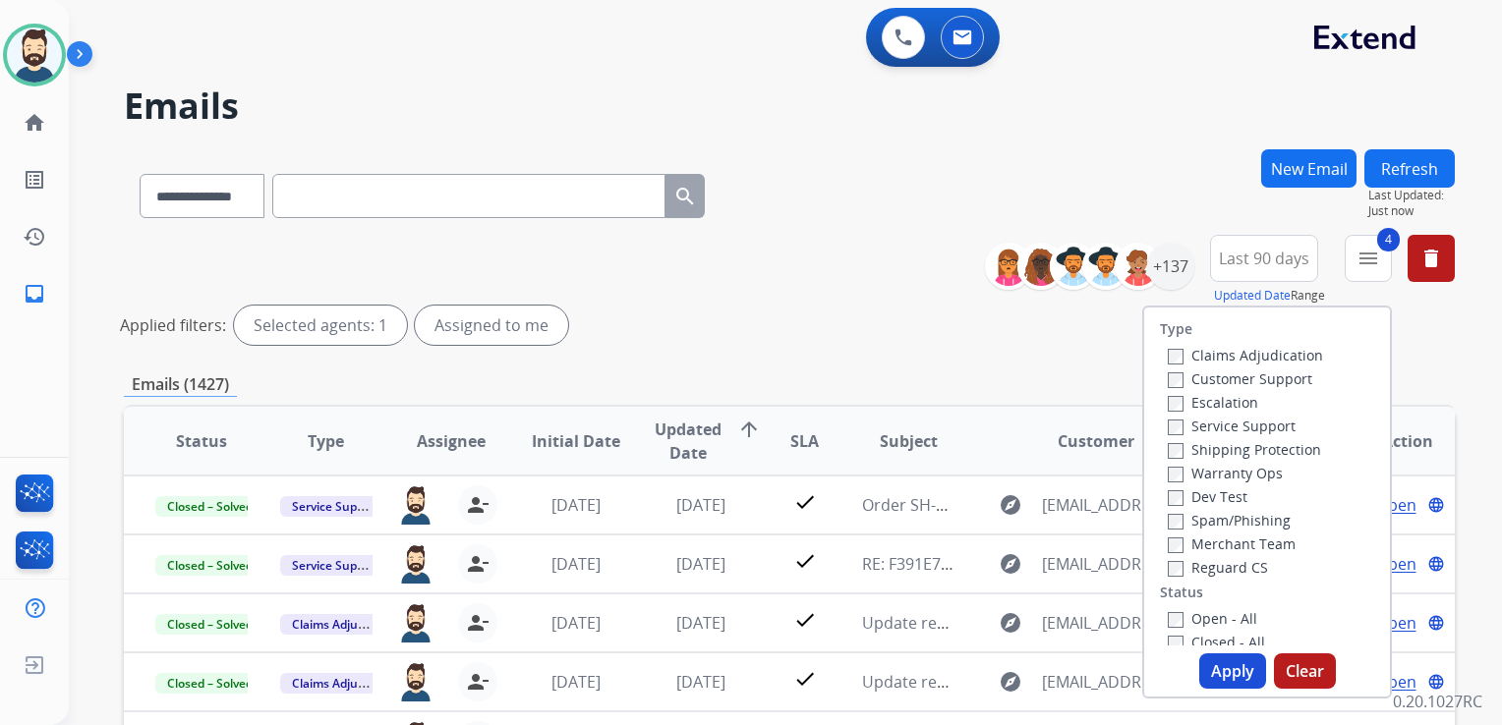
click at [1223, 670] on button "Apply" at bounding box center [1232, 671] width 67 height 35
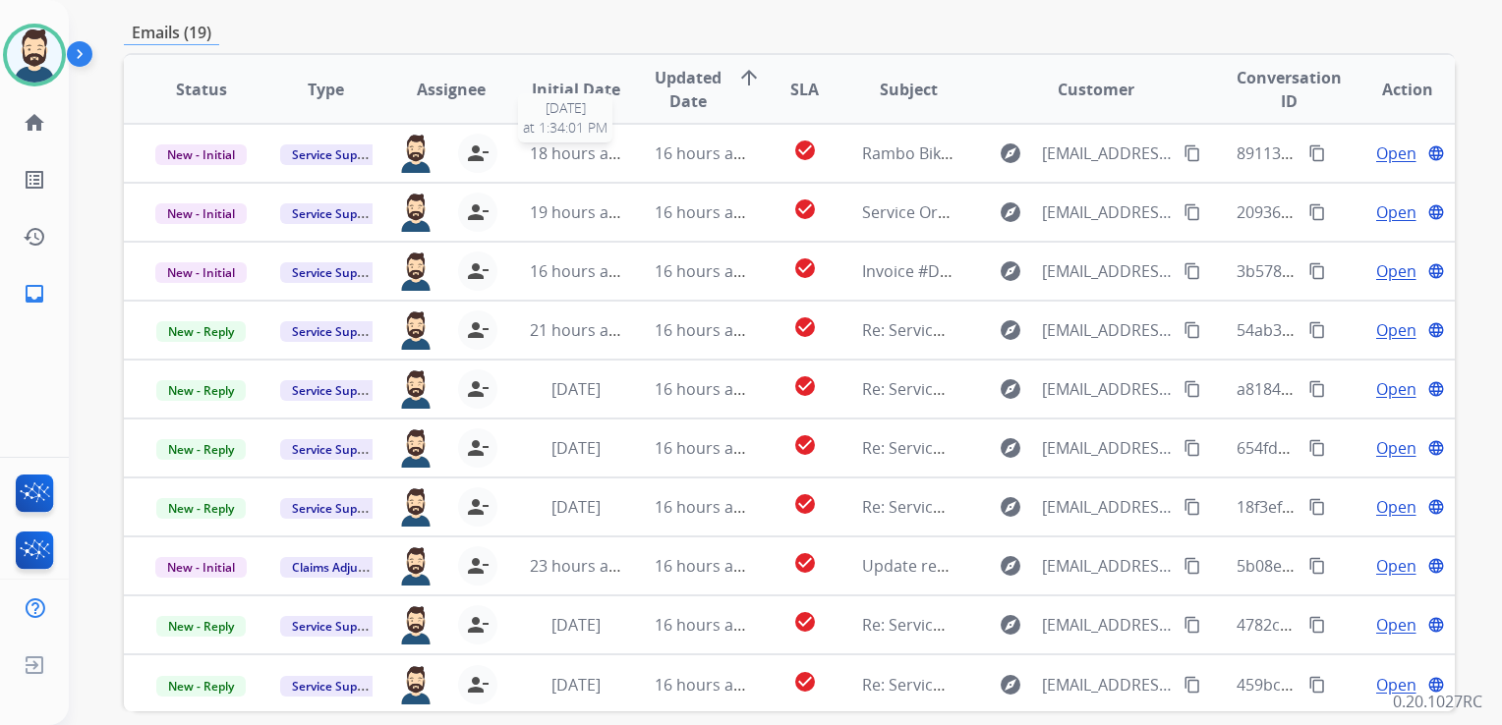
scroll to position [337, 0]
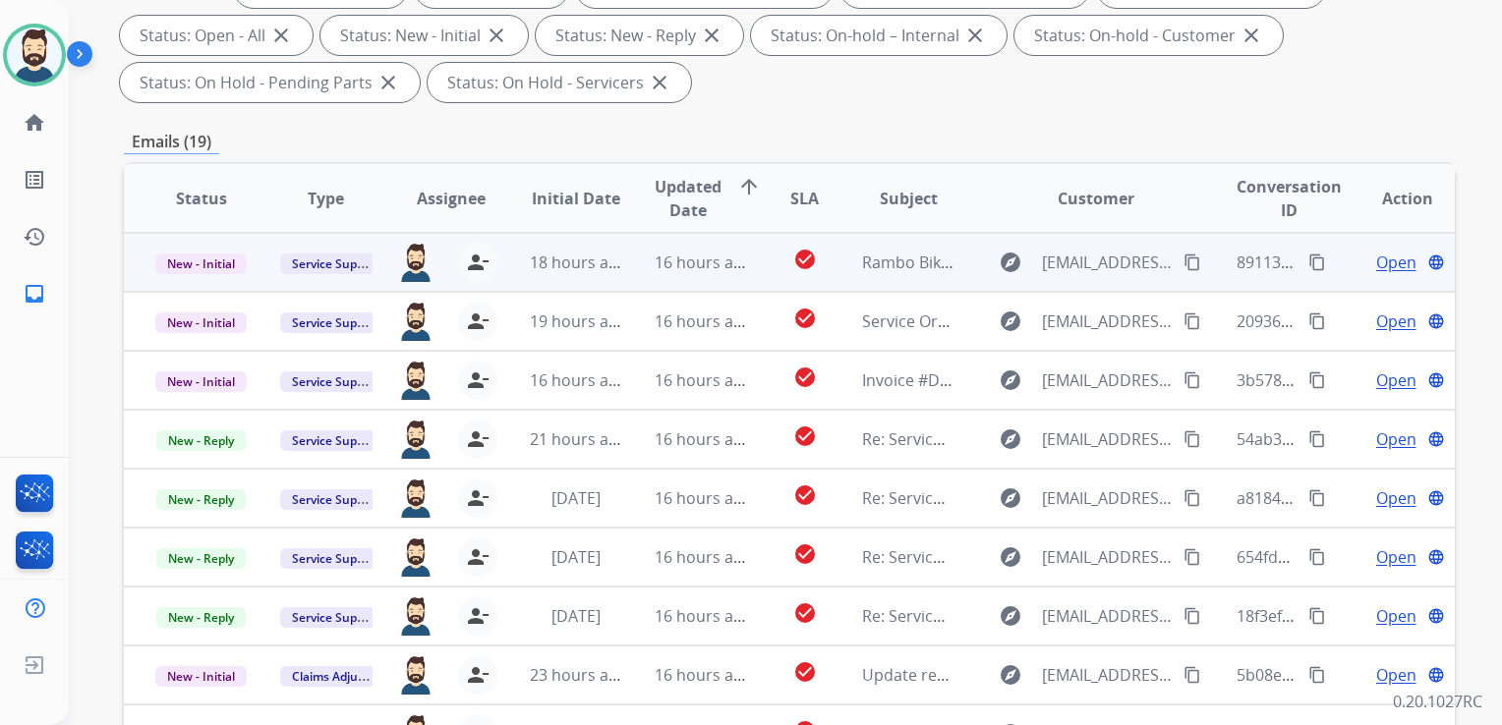
click at [637, 265] on td "16 hours ago" at bounding box center [685, 262] width 125 height 59
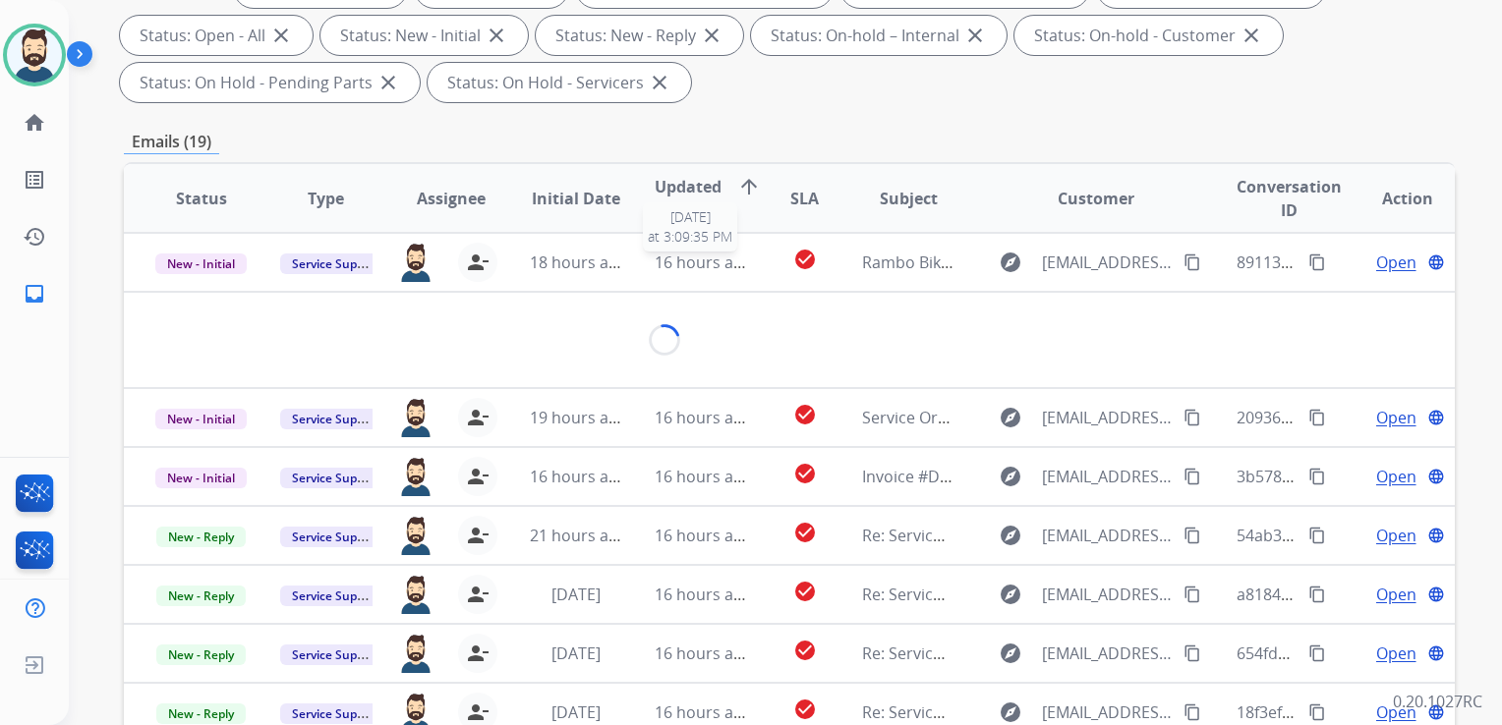
scroll to position [334, 0]
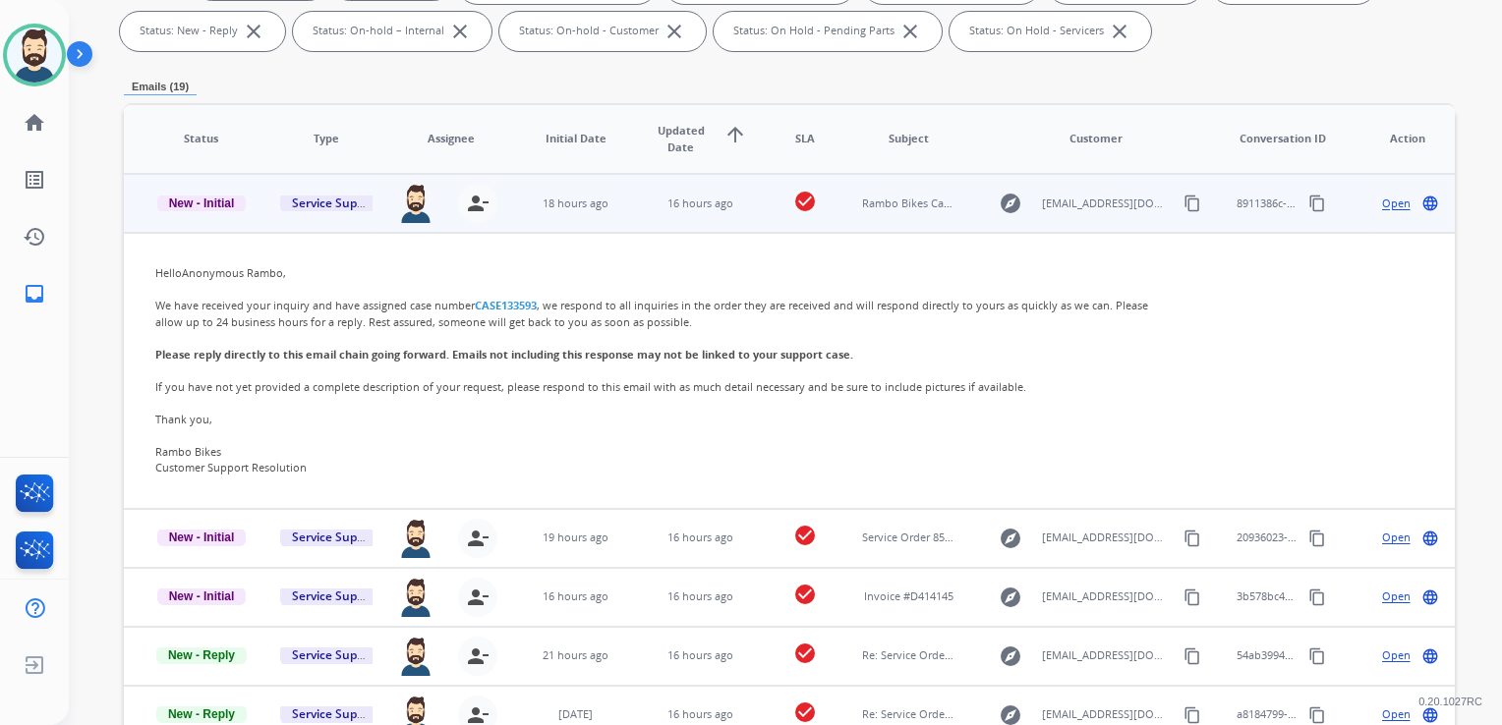
click at [1382, 204] on span "Open" at bounding box center [1396, 204] width 28 height 17
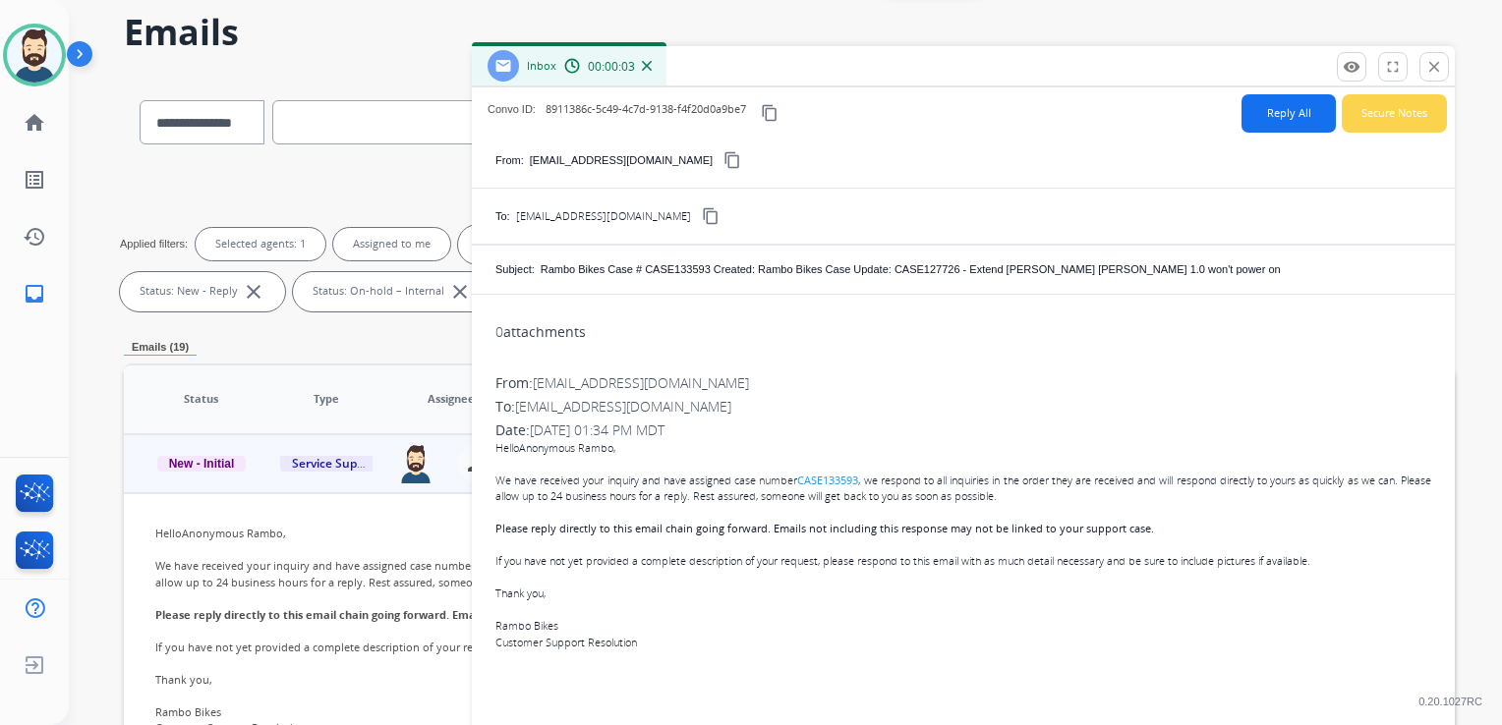
scroll to position [0, 0]
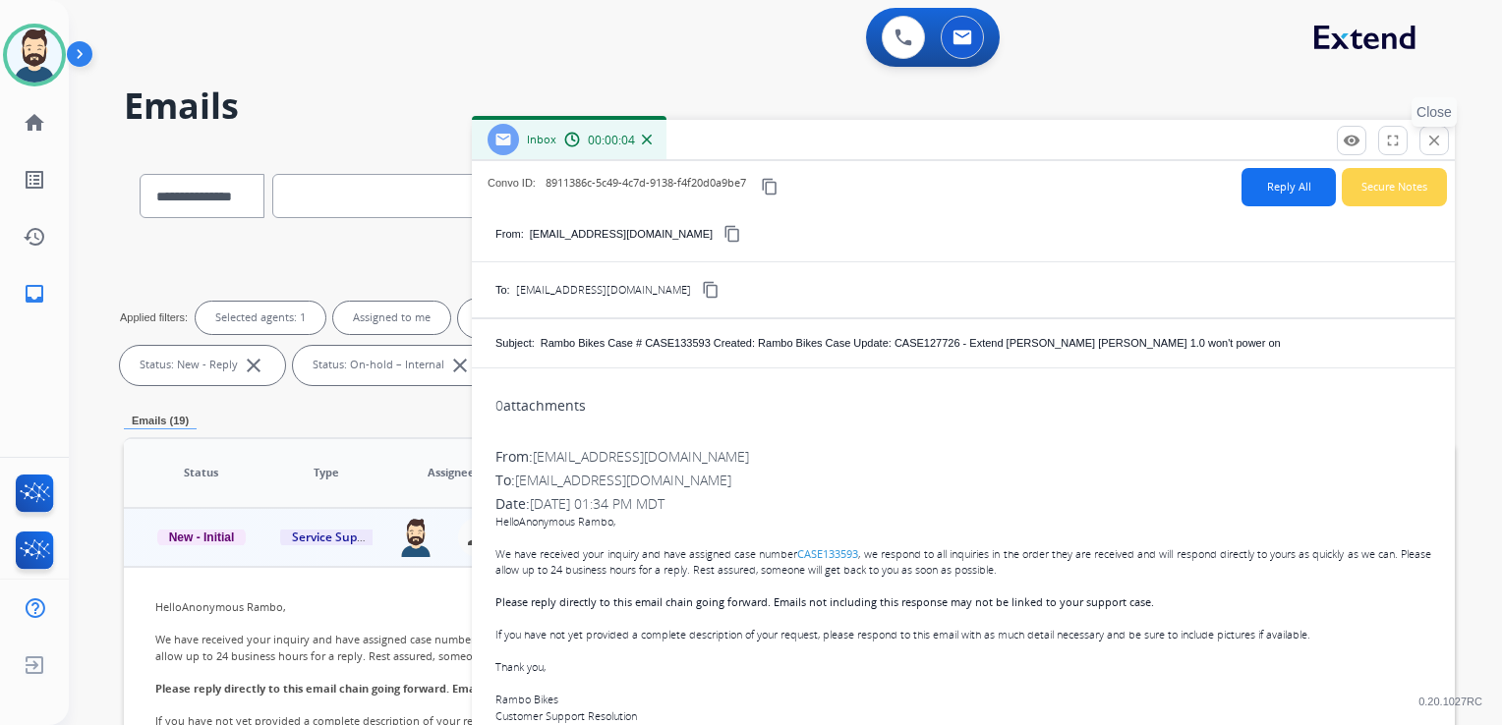
click at [1434, 139] on mat-icon "close" at bounding box center [1434, 141] width 18 height 18
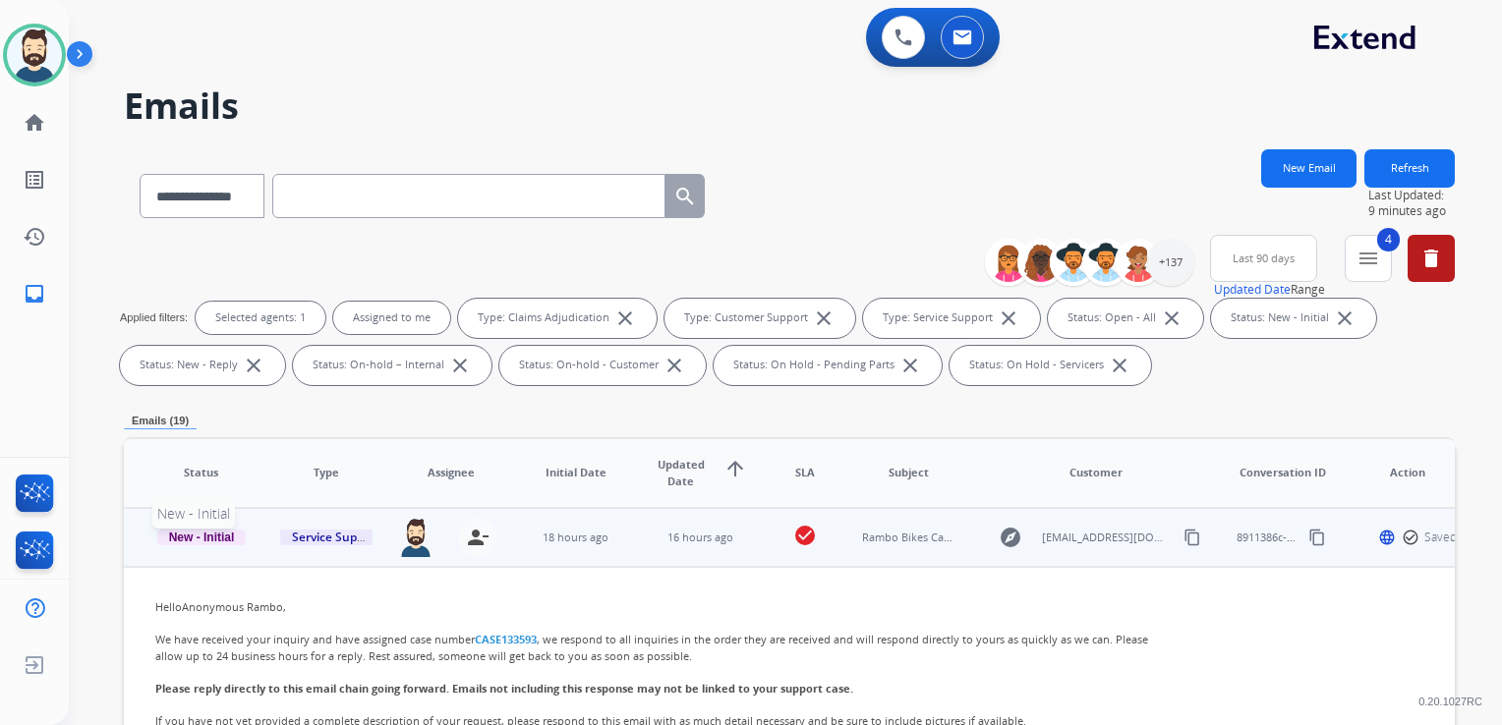
click at [229, 540] on span "New - Initial" at bounding box center [201, 538] width 89 height 18
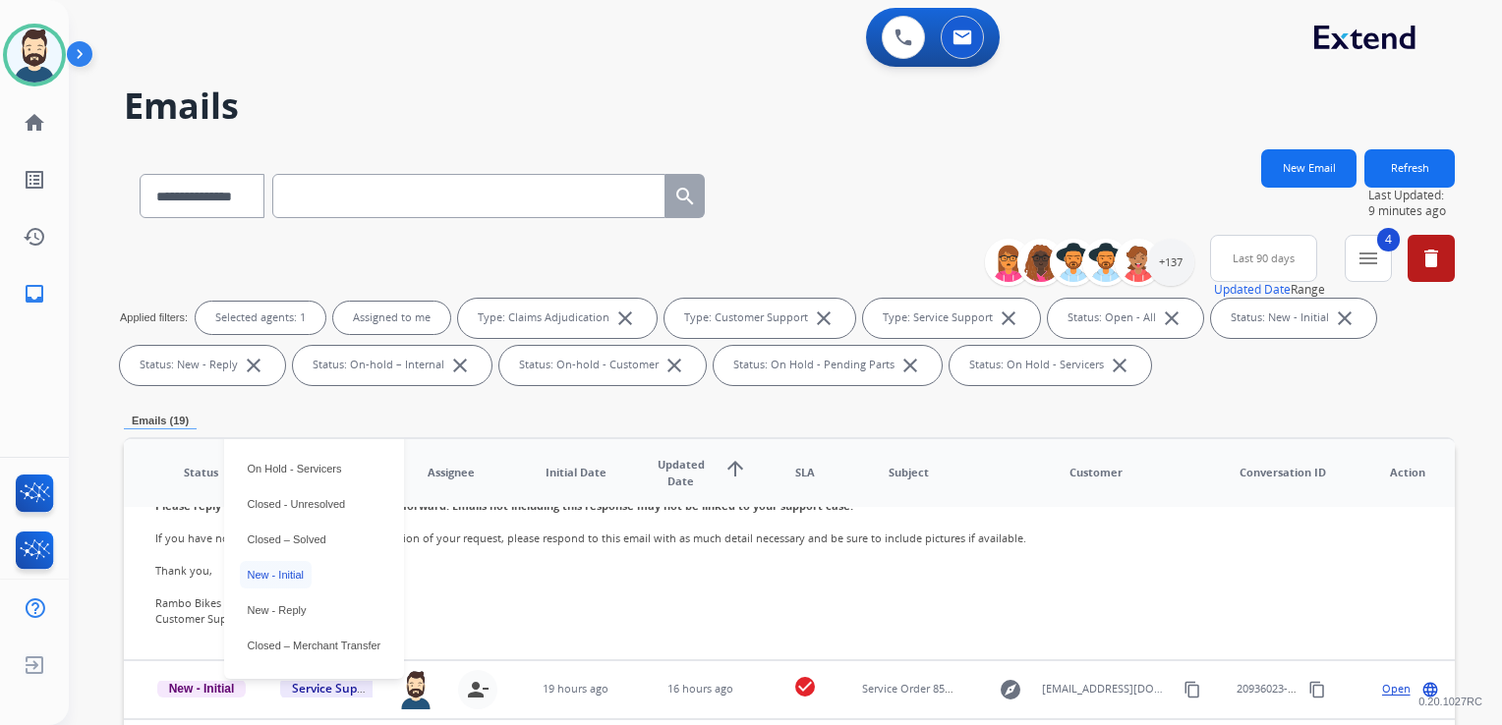
scroll to position [178, 0]
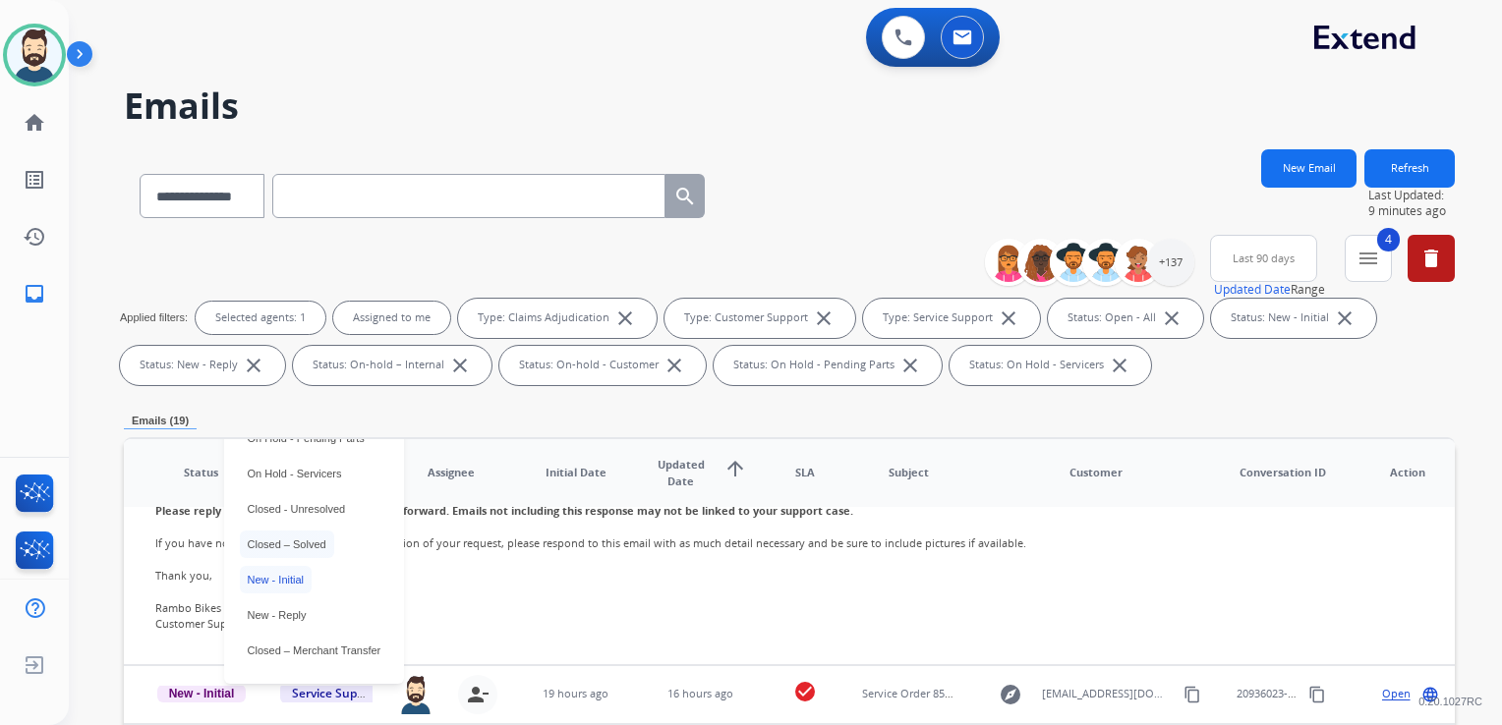
click at [315, 544] on p "Closed – Solved" at bounding box center [287, 545] width 94 height 28
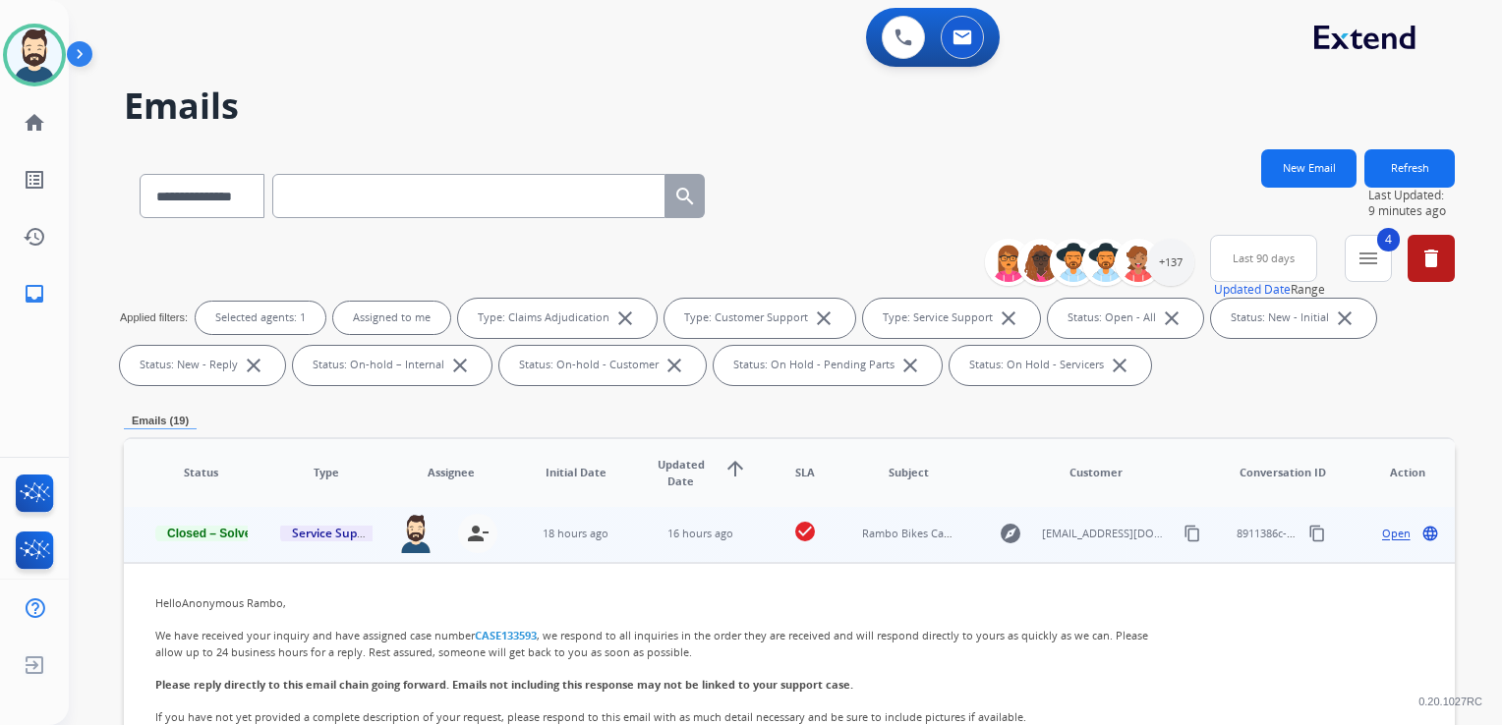
scroll to position [0, 0]
click at [700, 560] on td "16 hours ago" at bounding box center [685, 537] width 125 height 59
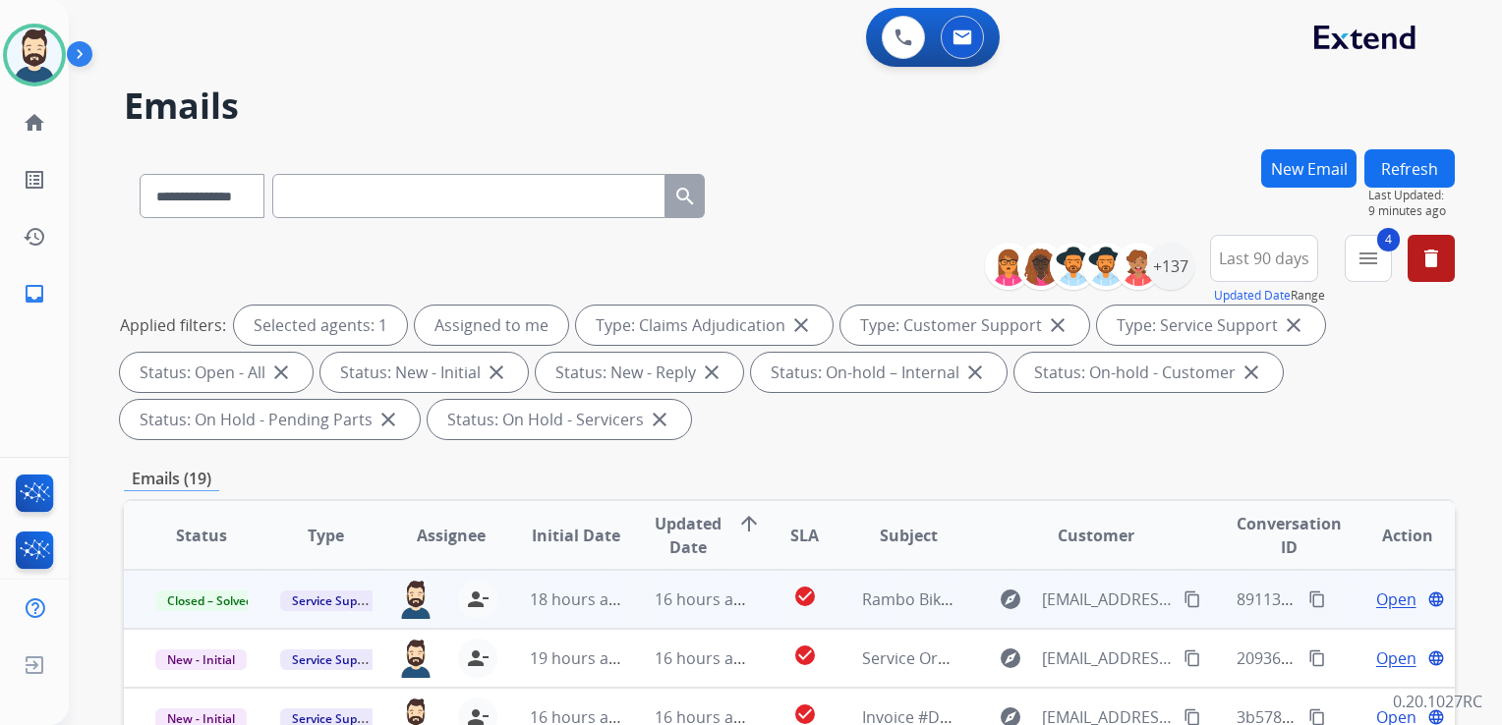
click at [1411, 162] on button "Refresh" at bounding box center [1409, 168] width 90 height 38
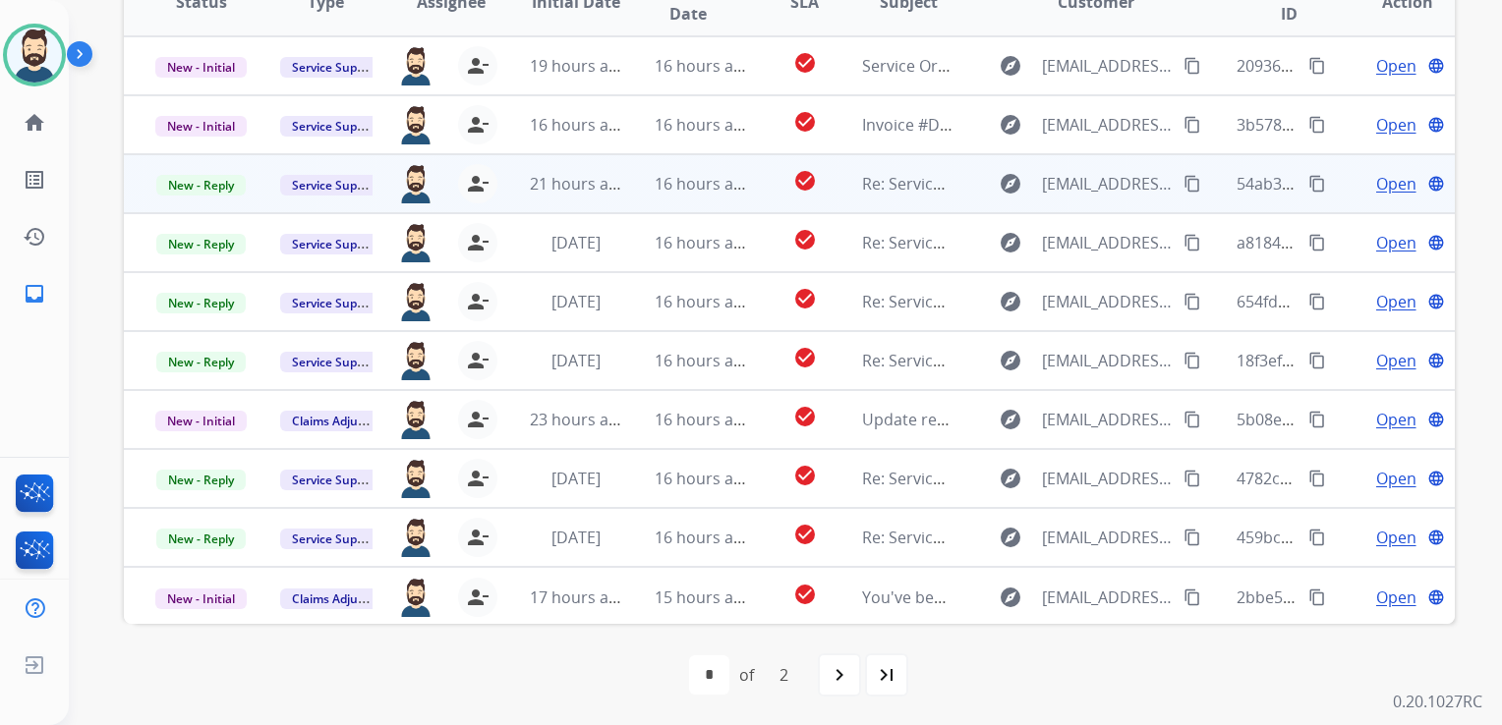
scroll to position [1, 0]
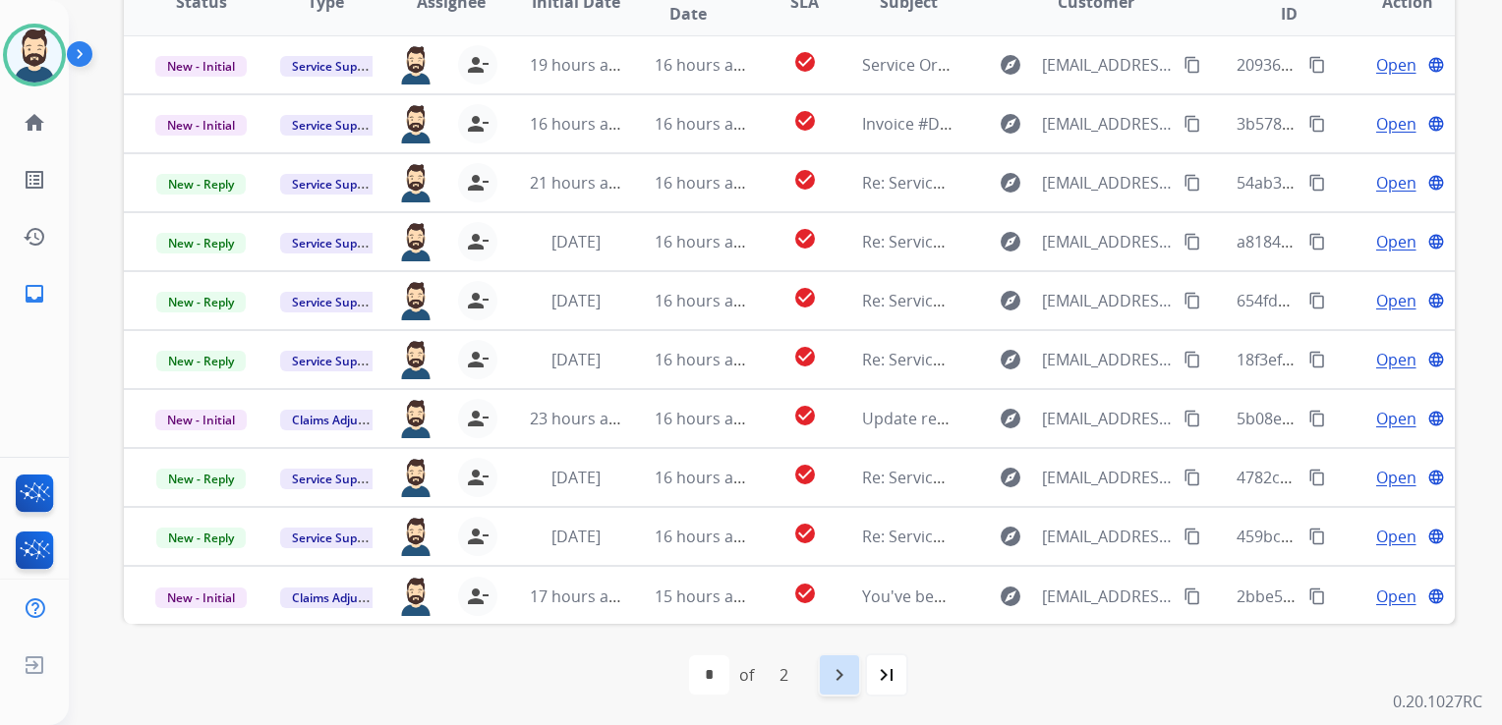
click at [829, 675] on mat-icon "navigate_next" at bounding box center [839, 675] width 24 height 24
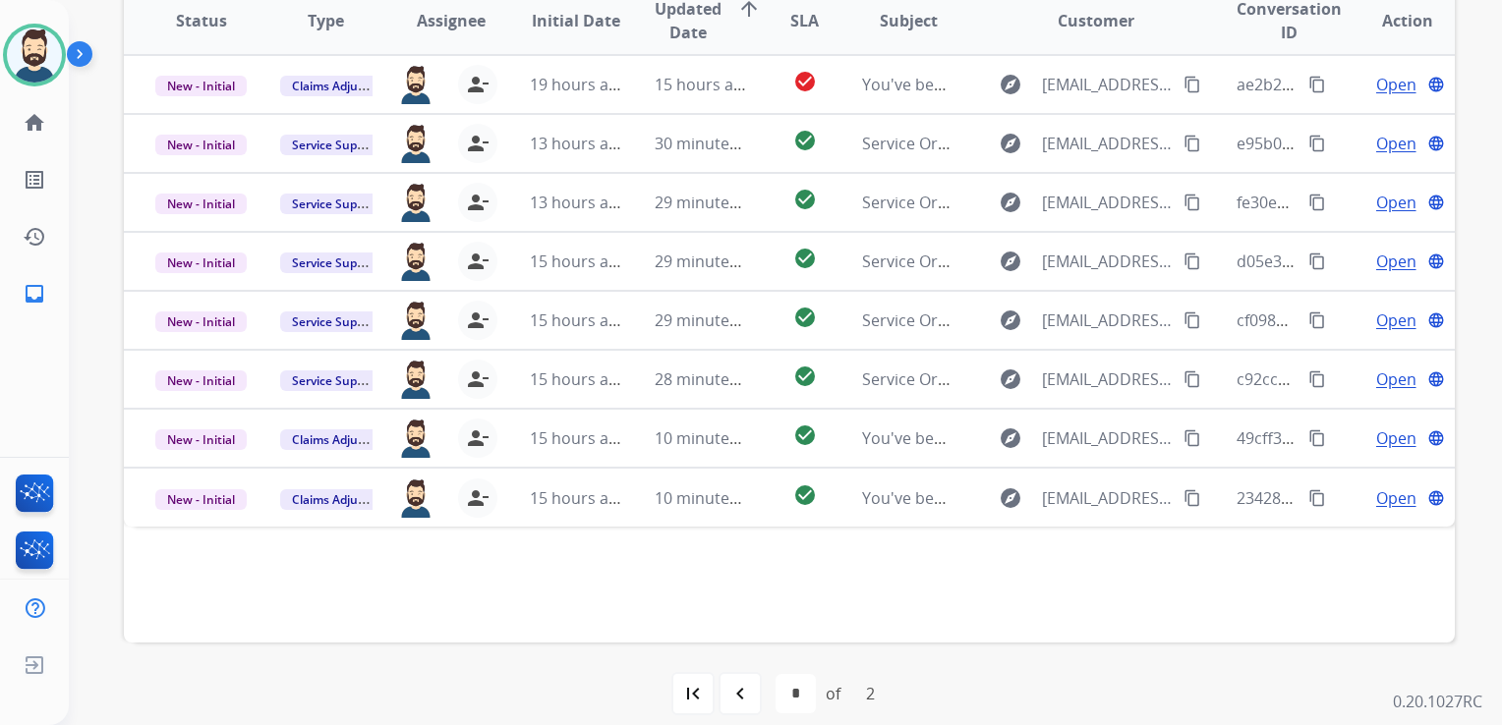
scroll to position [534, 0]
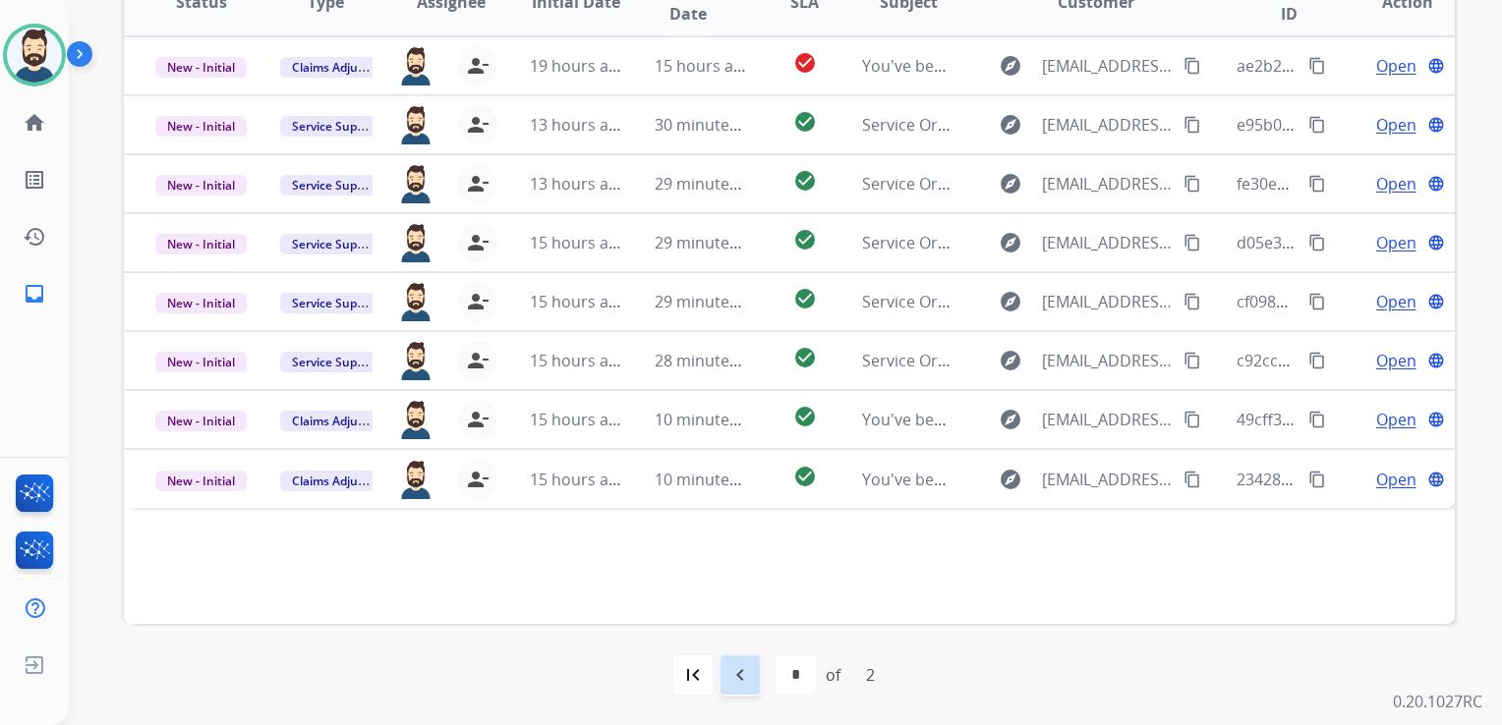
click at [732, 675] on mat-icon "navigate_before" at bounding box center [740, 675] width 24 height 24
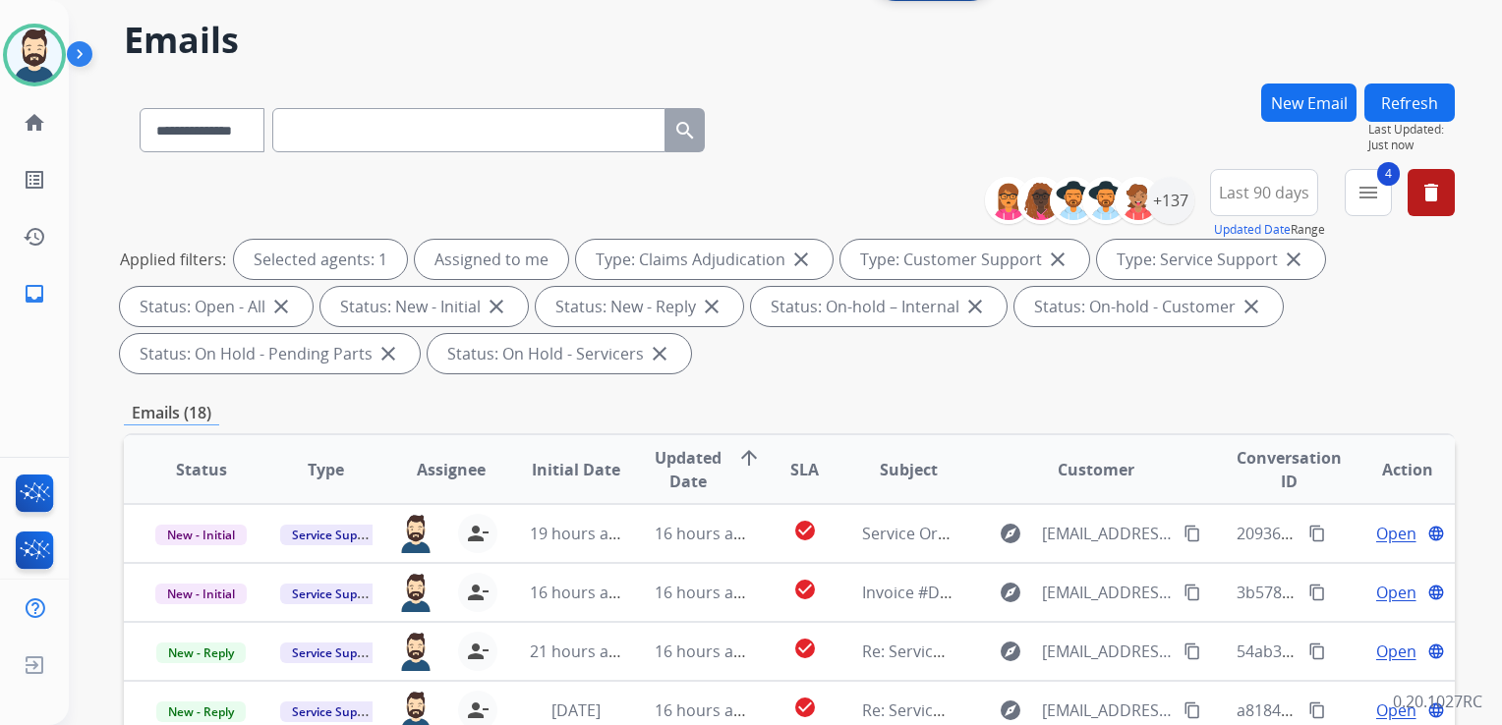
scroll to position [197, 0]
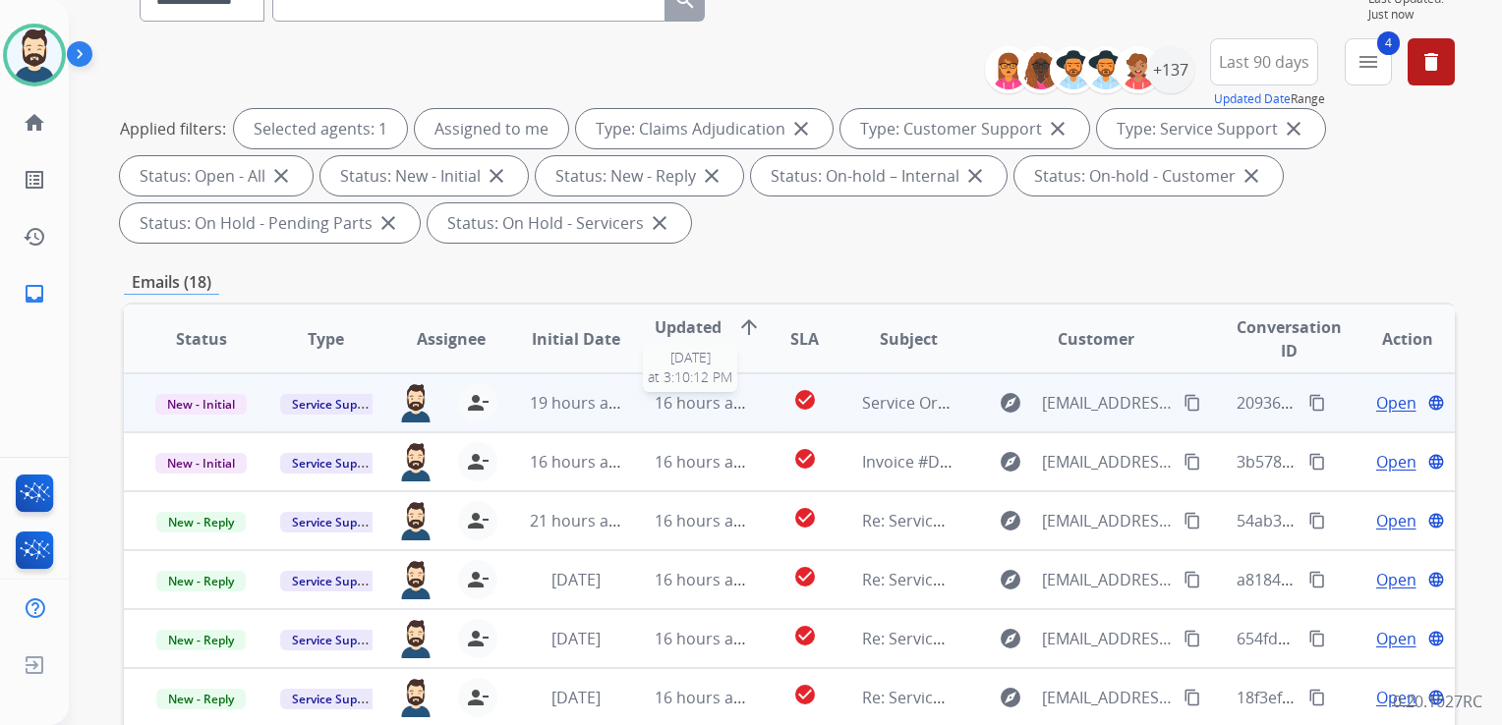
click at [689, 411] on span "16 hours ago" at bounding box center [702, 403] width 97 height 22
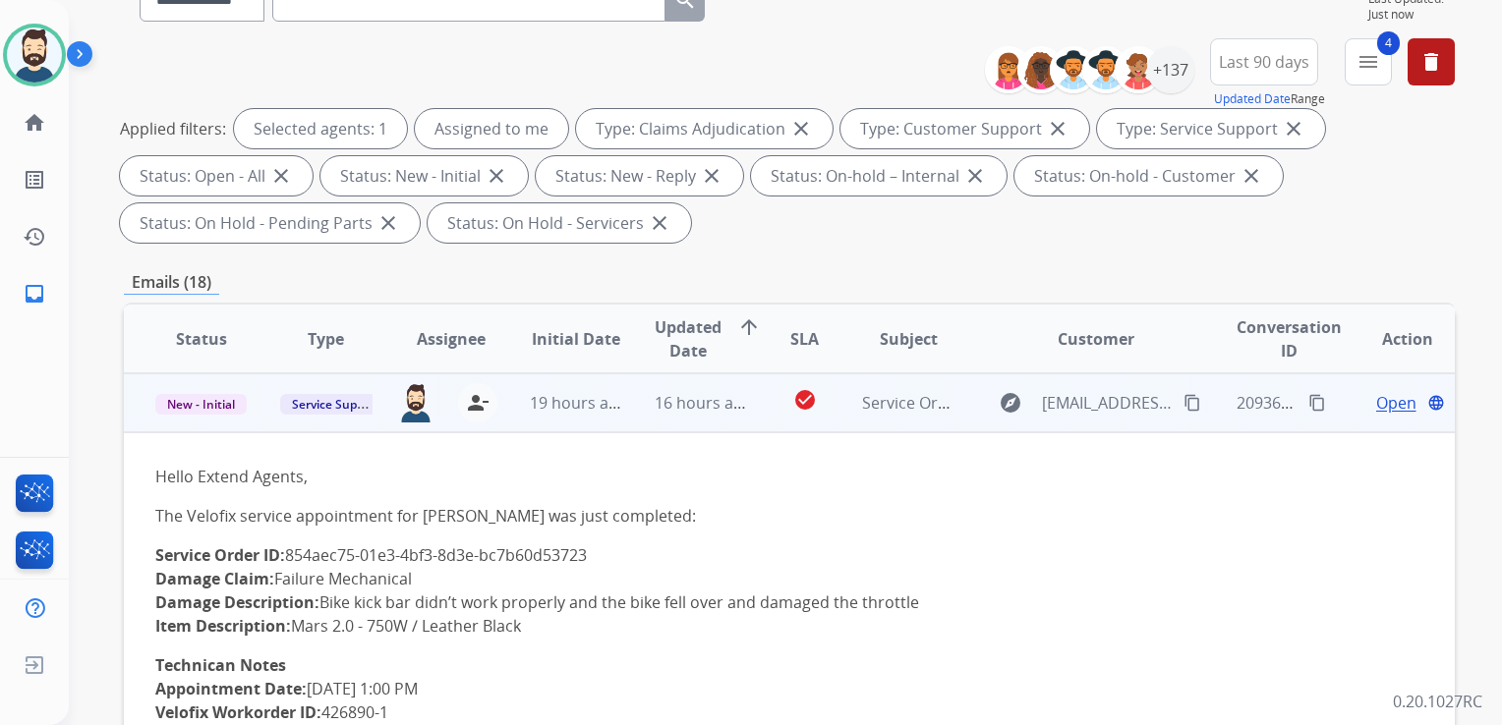
click at [1376, 400] on span "Open" at bounding box center [1396, 403] width 40 height 24
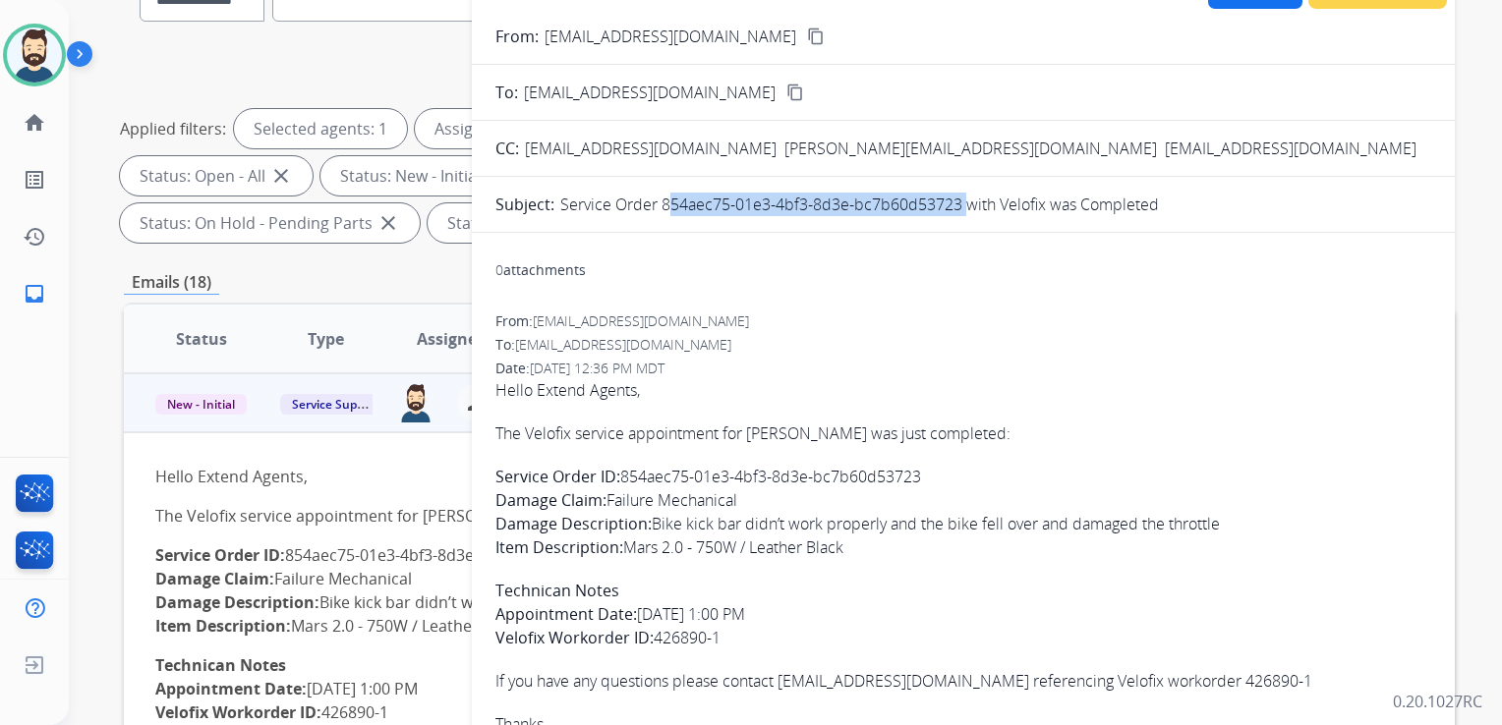
drag, startPoint x: 661, startPoint y: 206, endPoint x: 955, endPoint y: 211, distance: 293.9
click at [955, 211] on p "Service Order 854aec75-01e3-4bf3-8d3e-bc7b60d53723 with Velofix was Completed" at bounding box center [859, 205] width 598 height 24
drag, startPoint x: 955, startPoint y: 211, endPoint x: 933, endPoint y: 207, distance: 22.9
copy p "854aec75-01e3-4bf3-8d3e-bc7b60d53723"
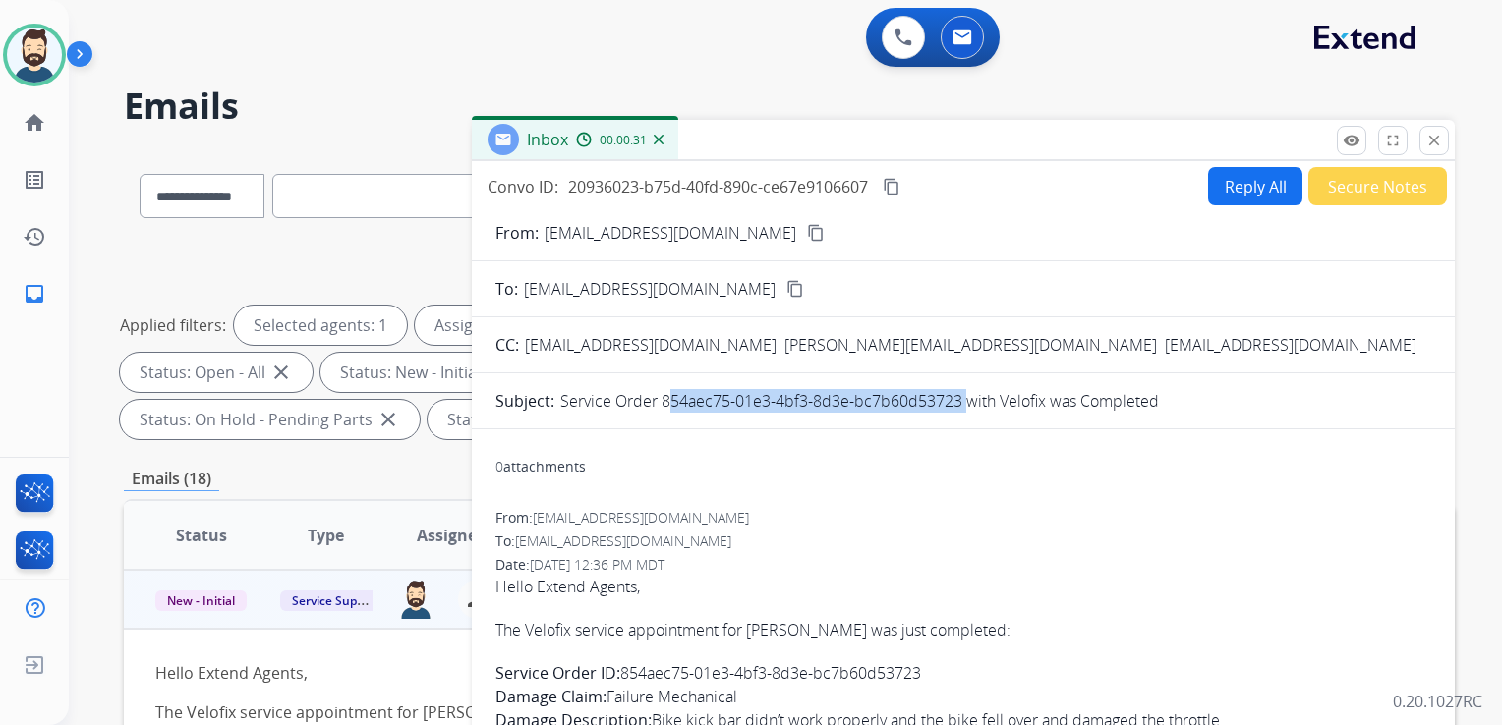
click at [896, 187] on mat-icon "content_copy" at bounding box center [891, 187] width 18 height 18
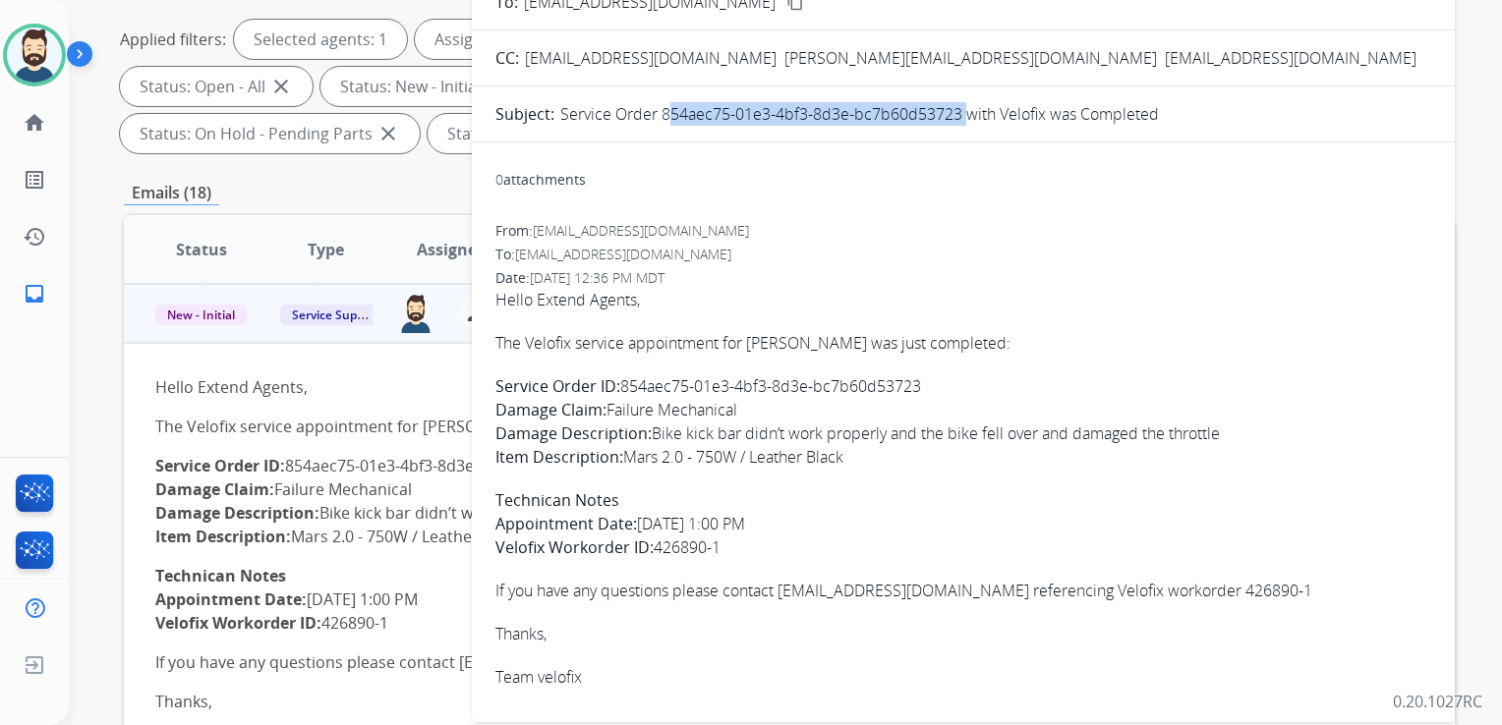
scroll to position [393, 0]
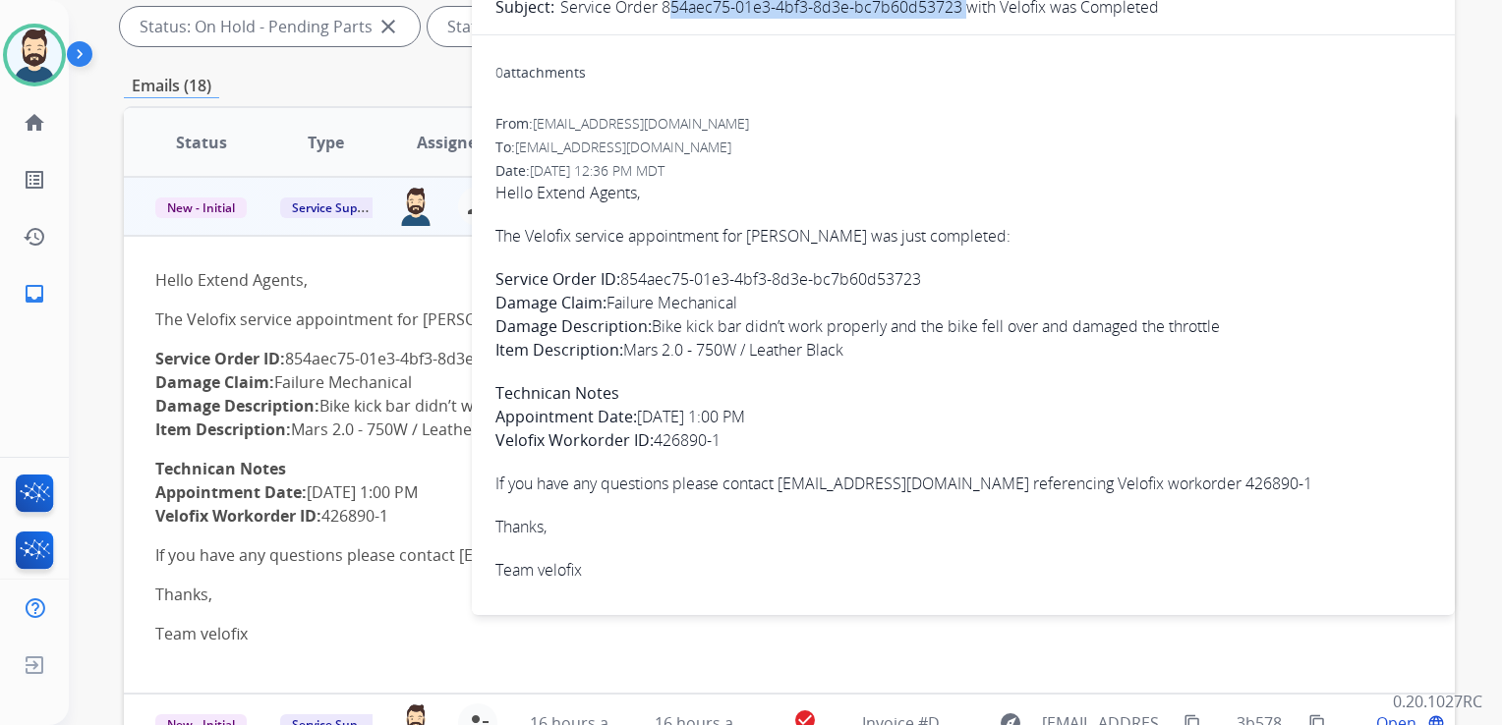
drag, startPoint x: 497, startPoint y: 230, endPoint x: 754, endPoint y: 433, distance: 327.4
click at [754, 433] on span "Hello Extend Agents, The Velofix service appointment for Michael Fitzgerald was…" at bounding box center [963, 381] width 936 height 401
copy span "The Velofix service appointment for Michael Fitzgerald was just completed: Serv…"
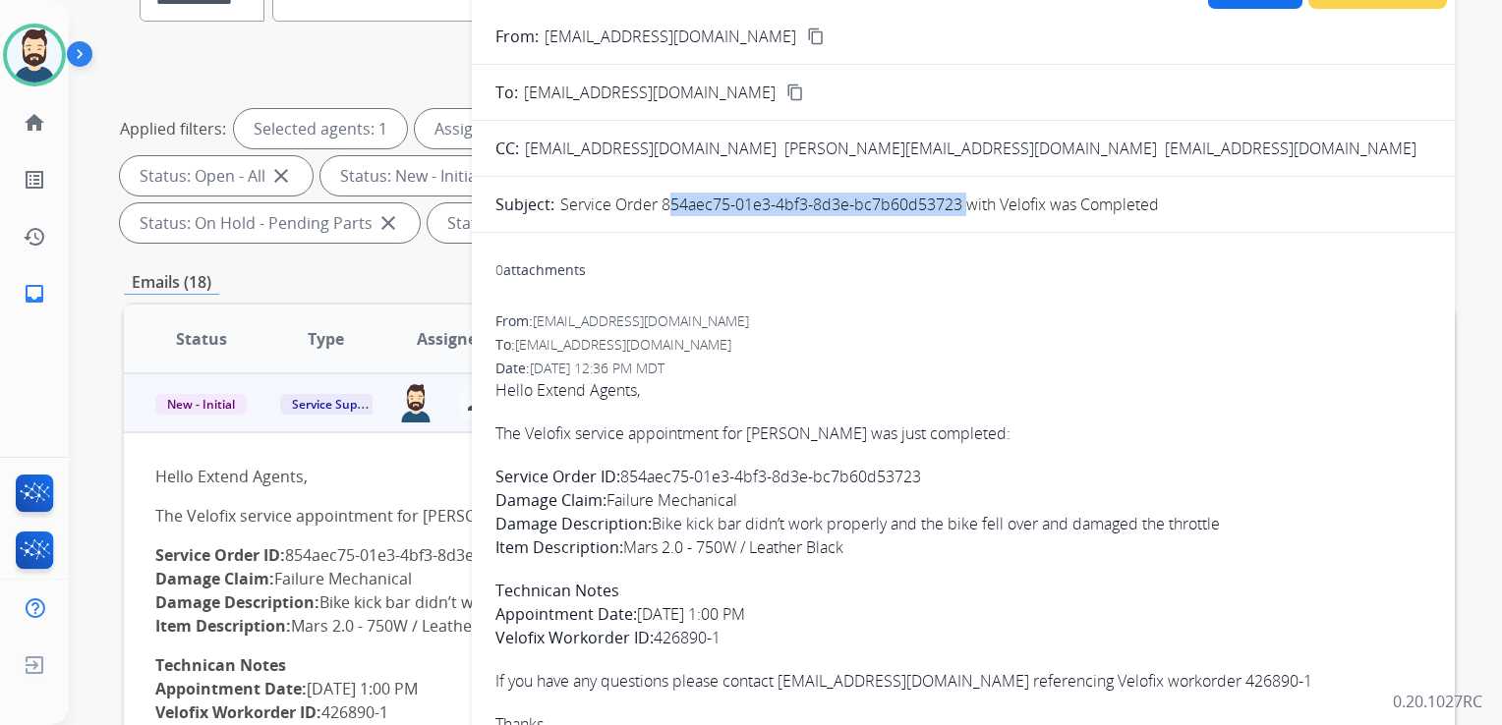
scroll to position [0, 0]
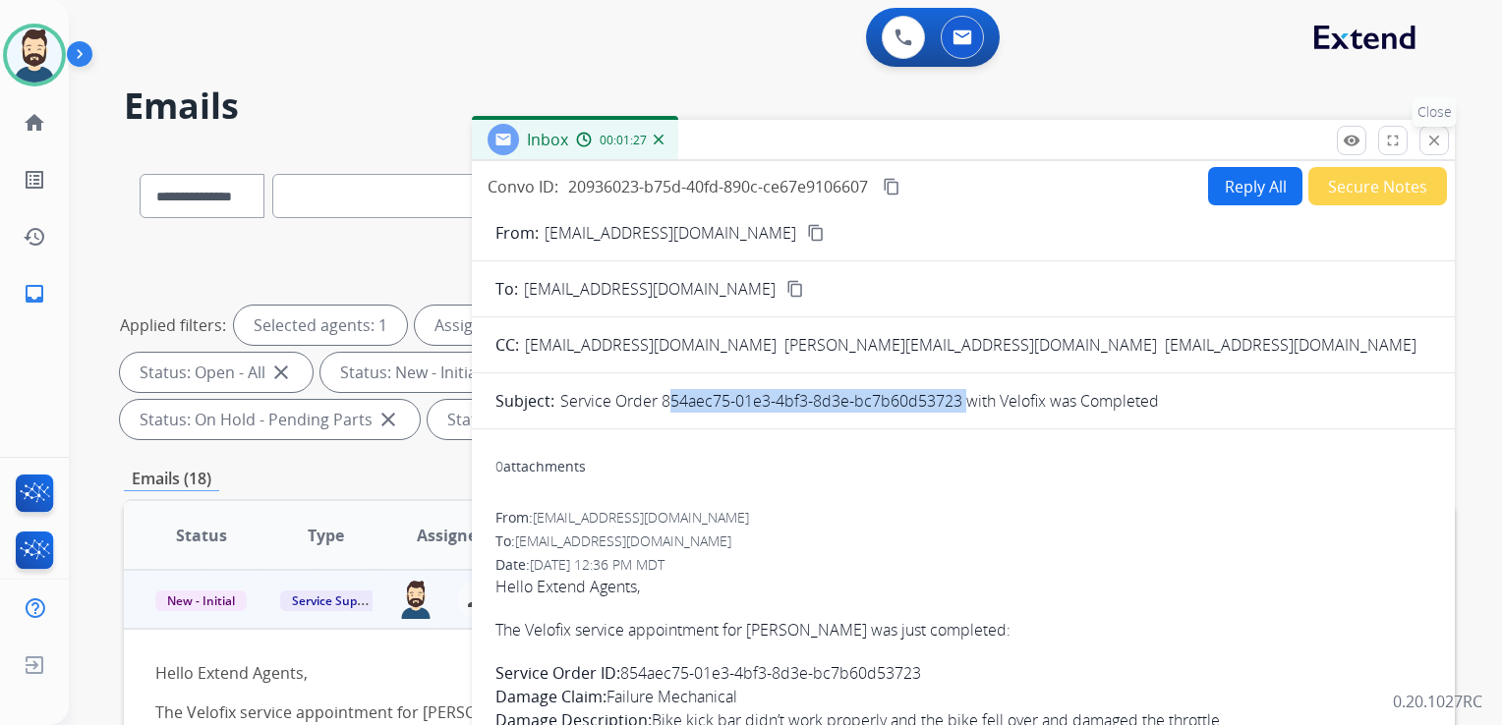
click at [1433, 143] on mat-icon "close" at bounding box center [1434, 141] width 18 height 18
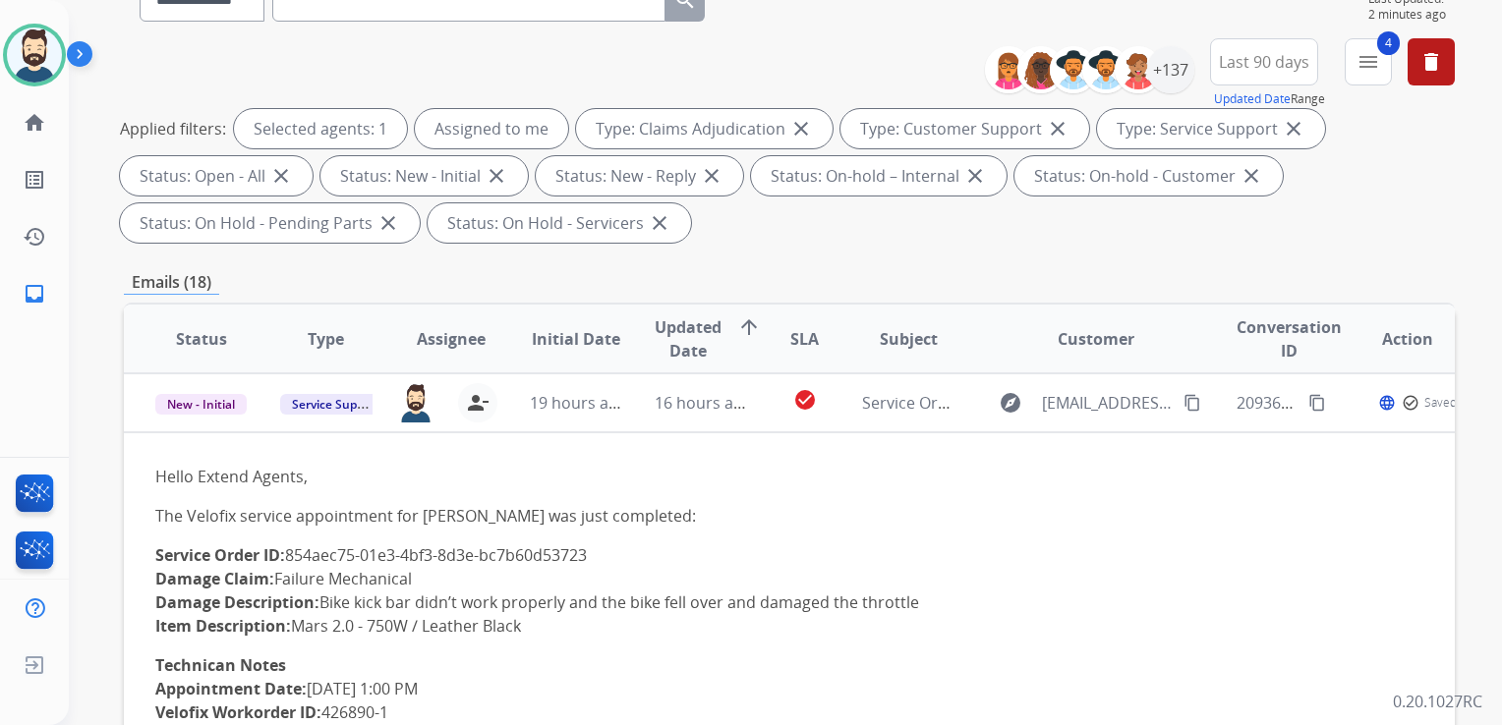
scroll to position [295, 0]
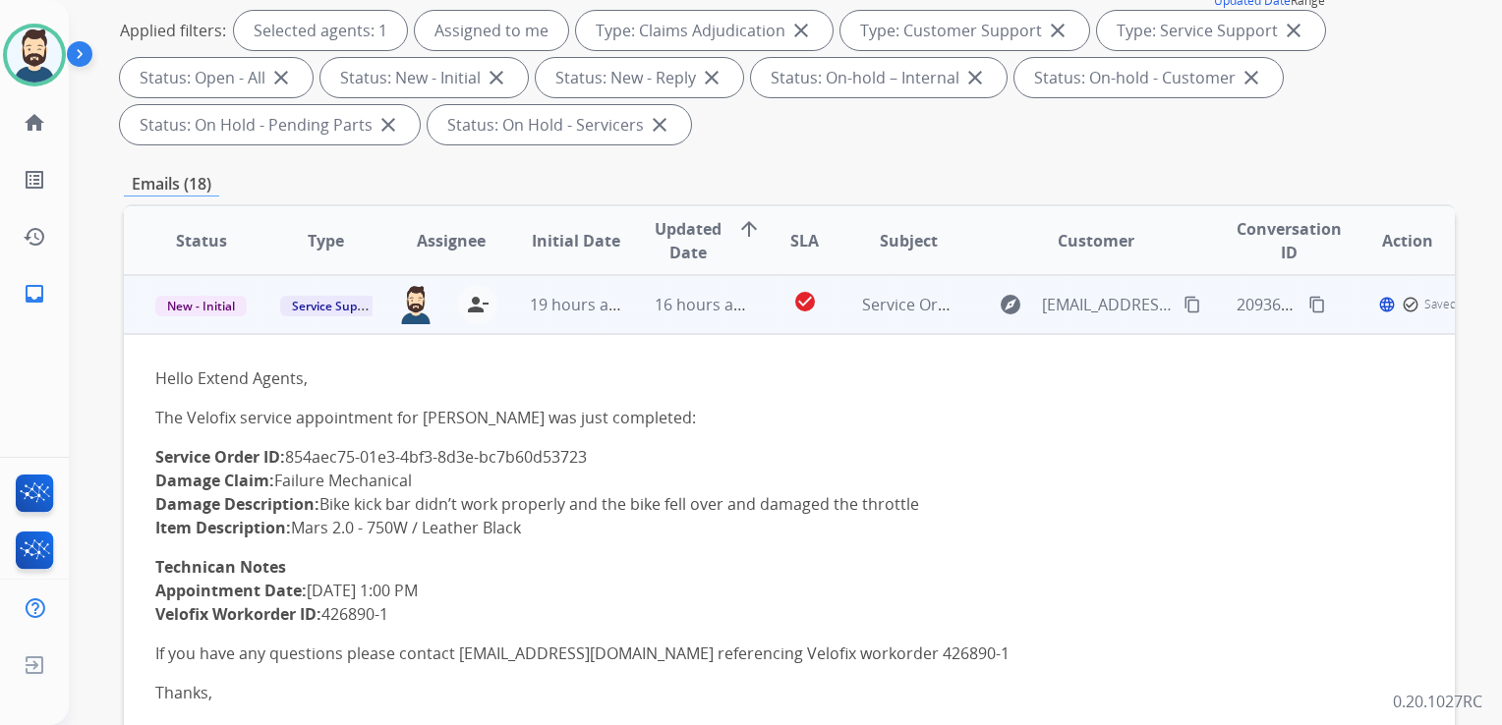
click at [916, 320] on td "Service Order 854aec75-01e3-4bf3-8d3e-bc7b60d53723 with Velofix was Completed" at bounding box center [892, 304] width 125 height 59
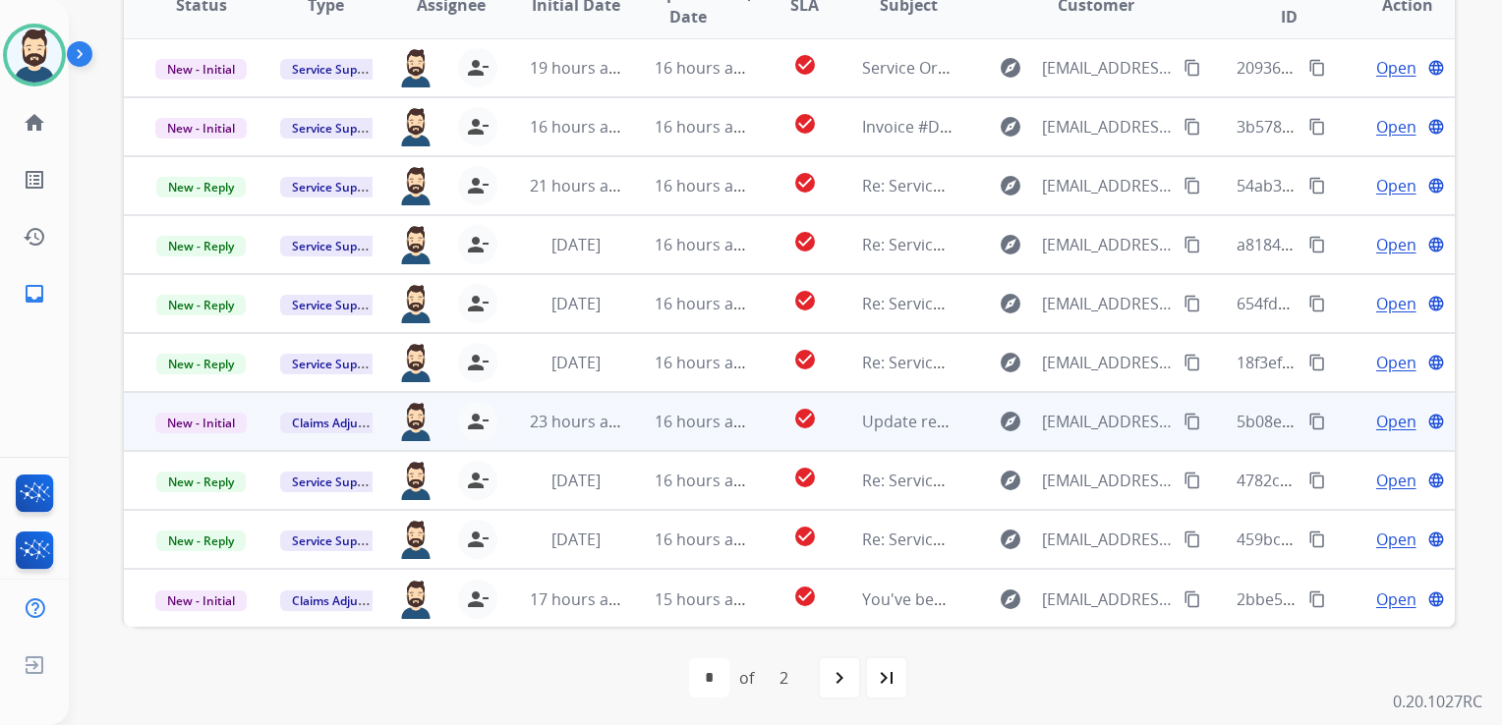
scroll to position [534, 0]
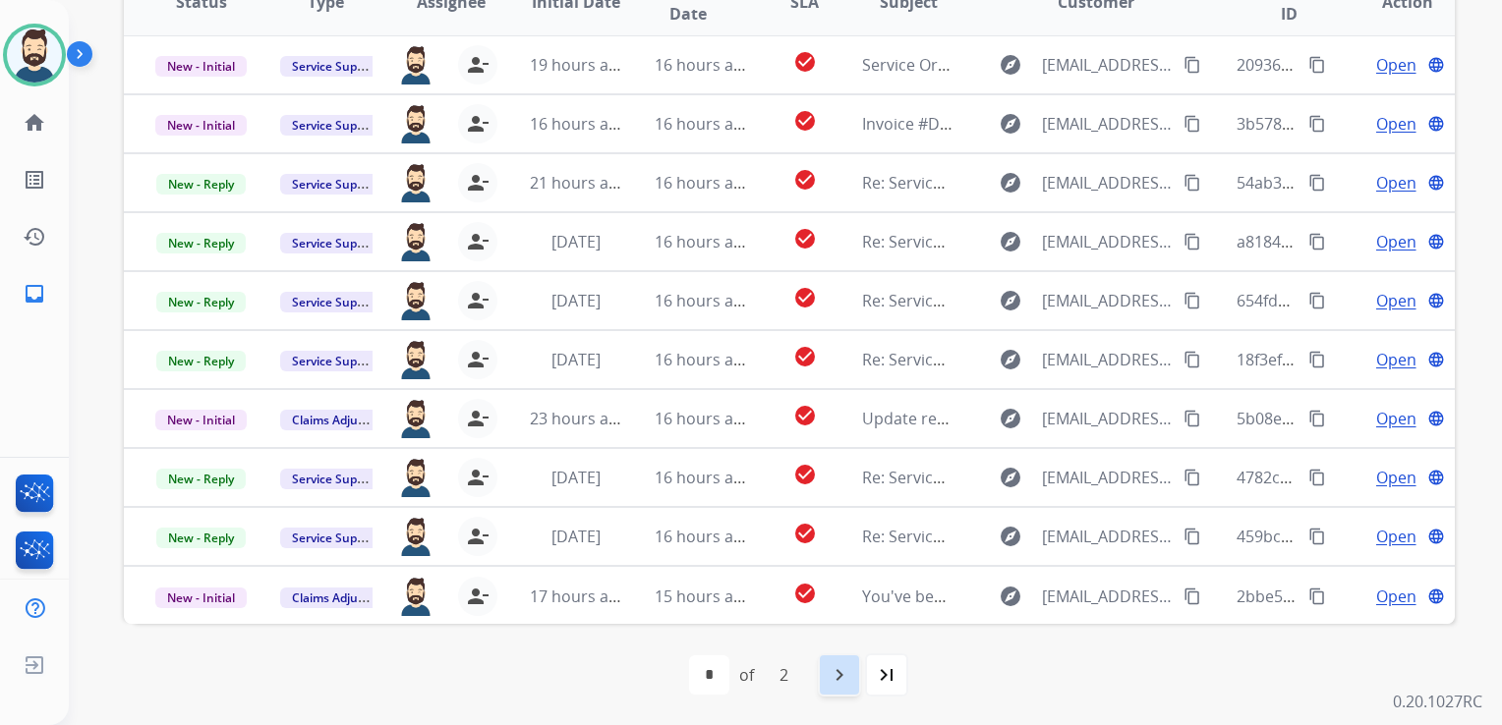
click at [842, 678] on mat-icon "navigate_next" at bounding box center [839, 675] width 24 height 24
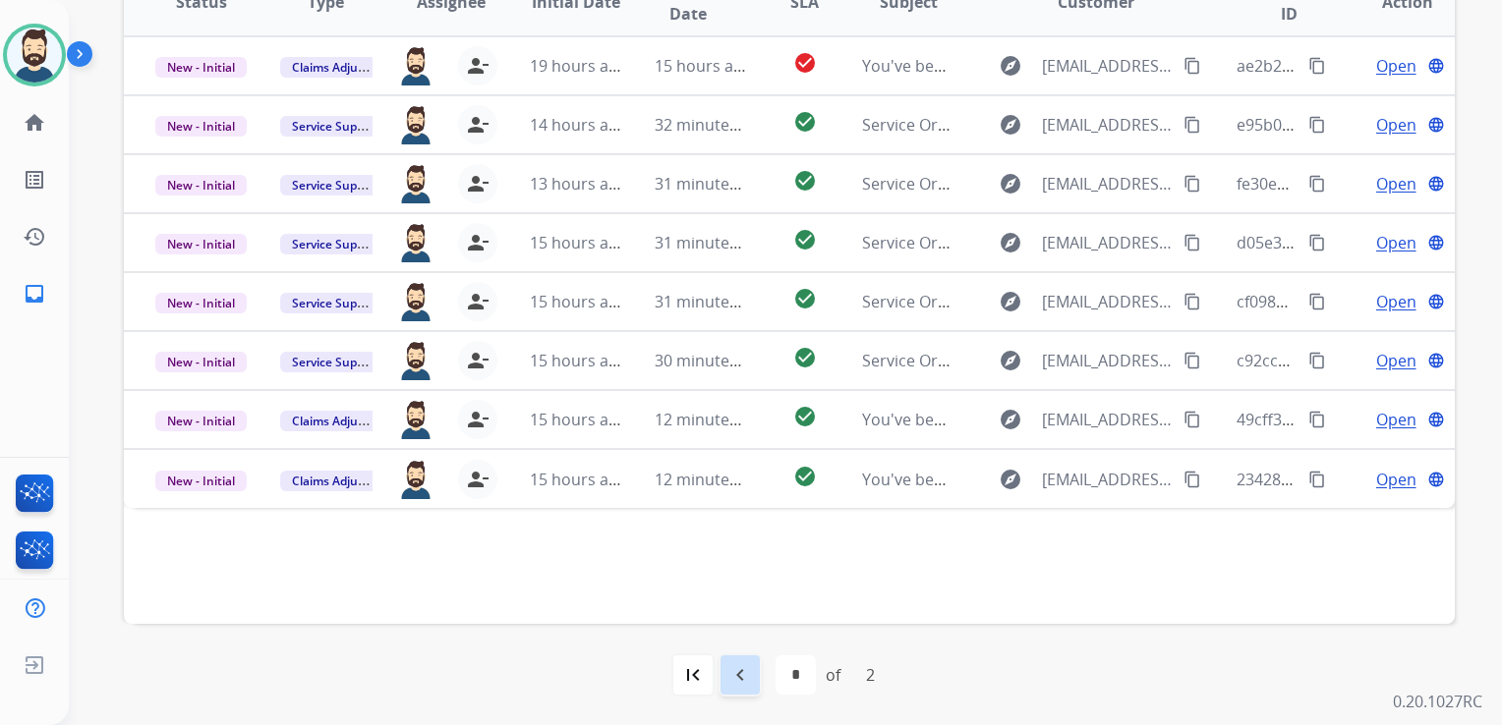
click at [742, 654] on div "navigate_before" at bounding box center [739, 675] width 43 height 43
select select "*"
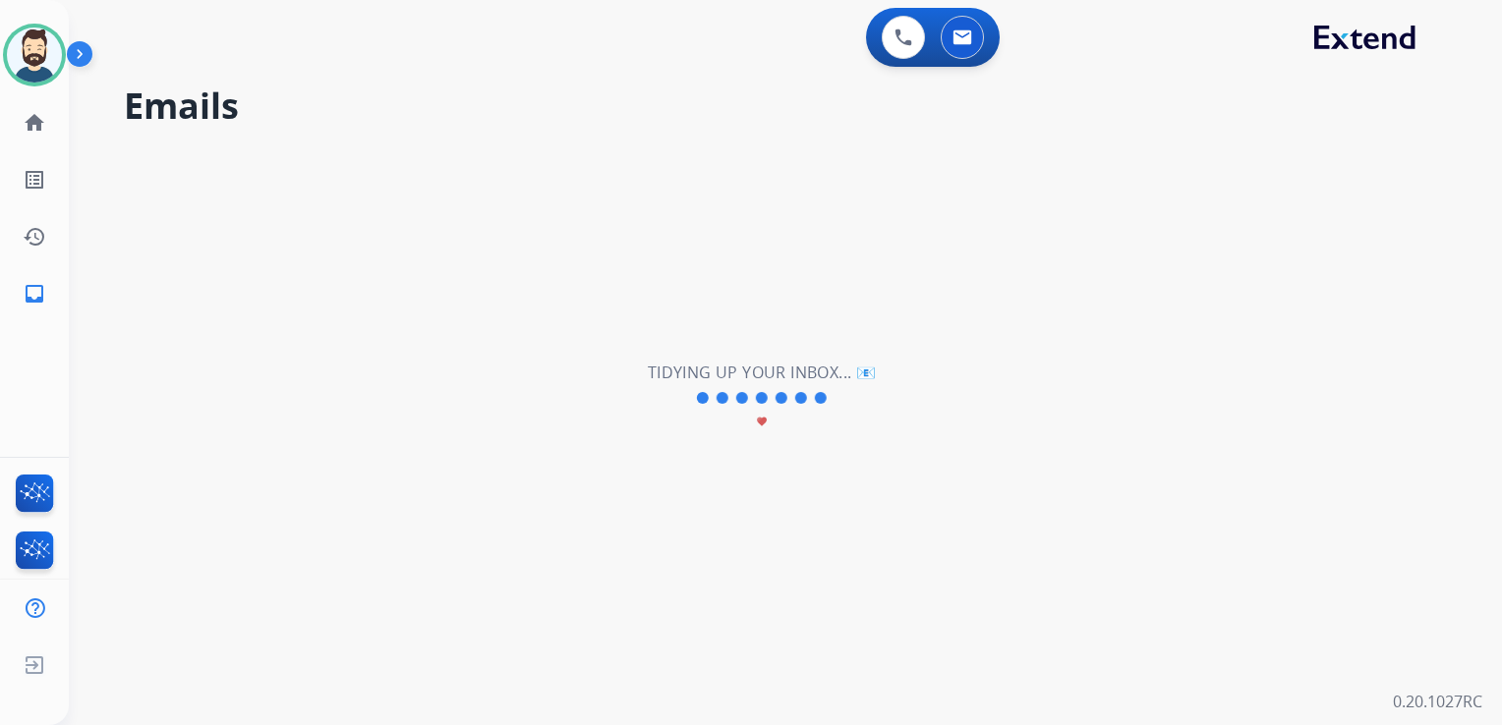
scroll to position [0, 0]
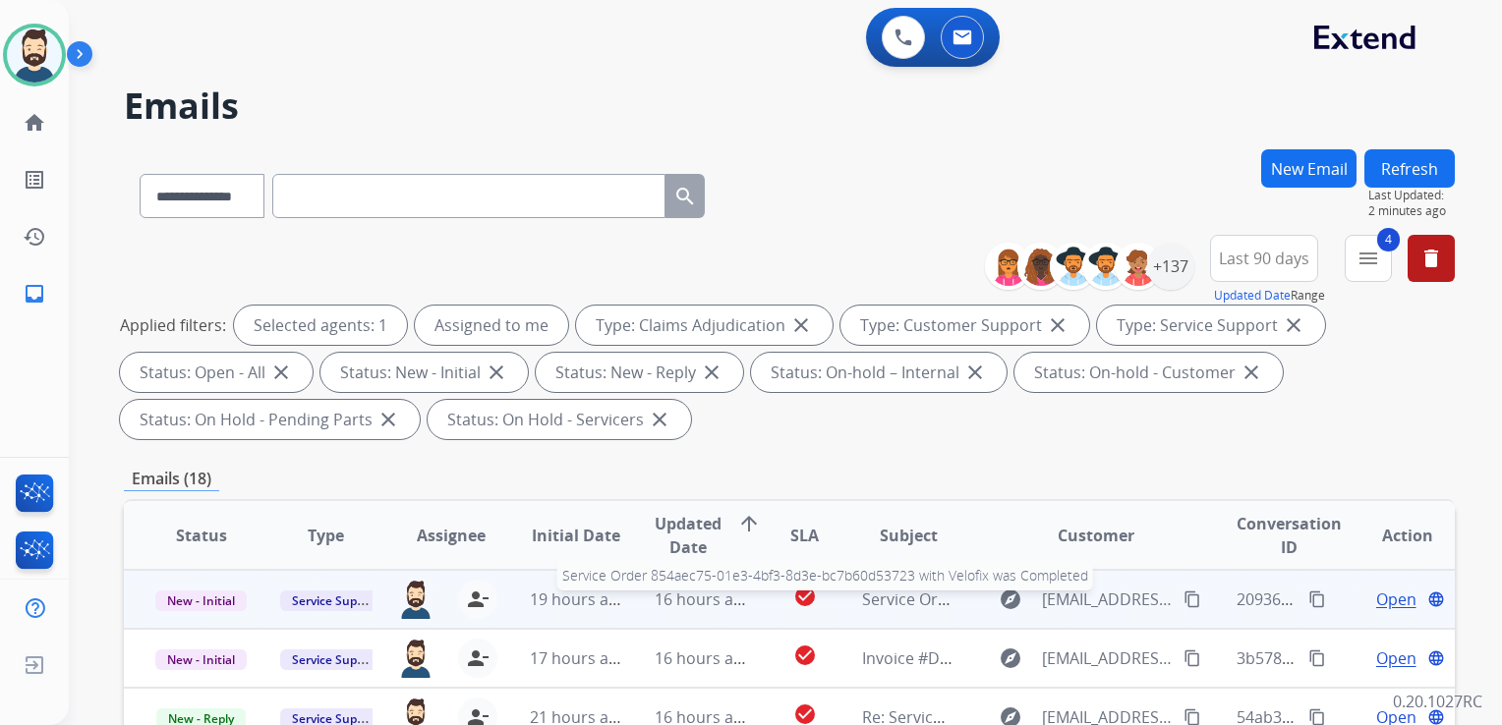
click at [909, 596] on span "Service Order 854aec75-01e3-4bf3-8d3e-bc7b60d53723 with Velofix was Completed" at bounding box center [1168, 600] width 613 height 22
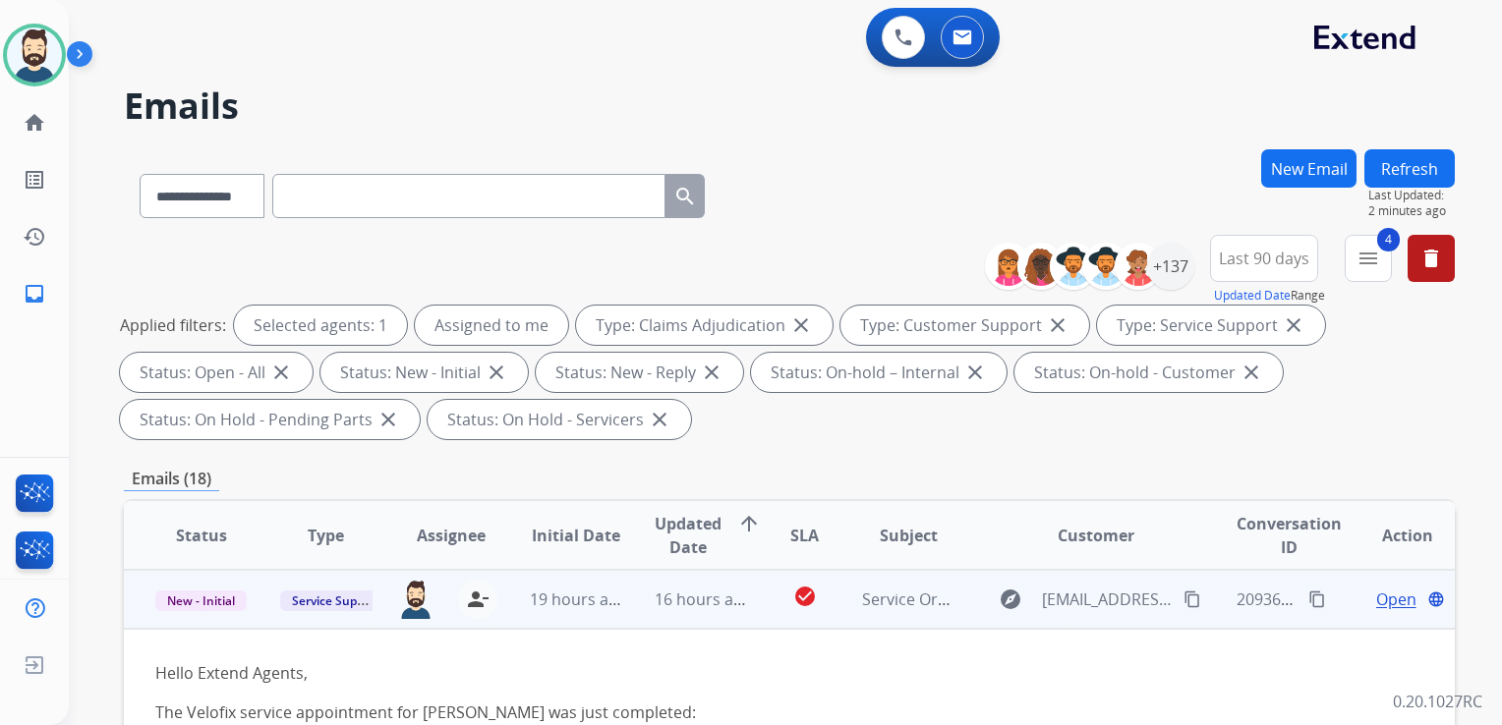
click at [1376, 591] on span "Open" at bounding box center [1396, 600] width 40 height 24
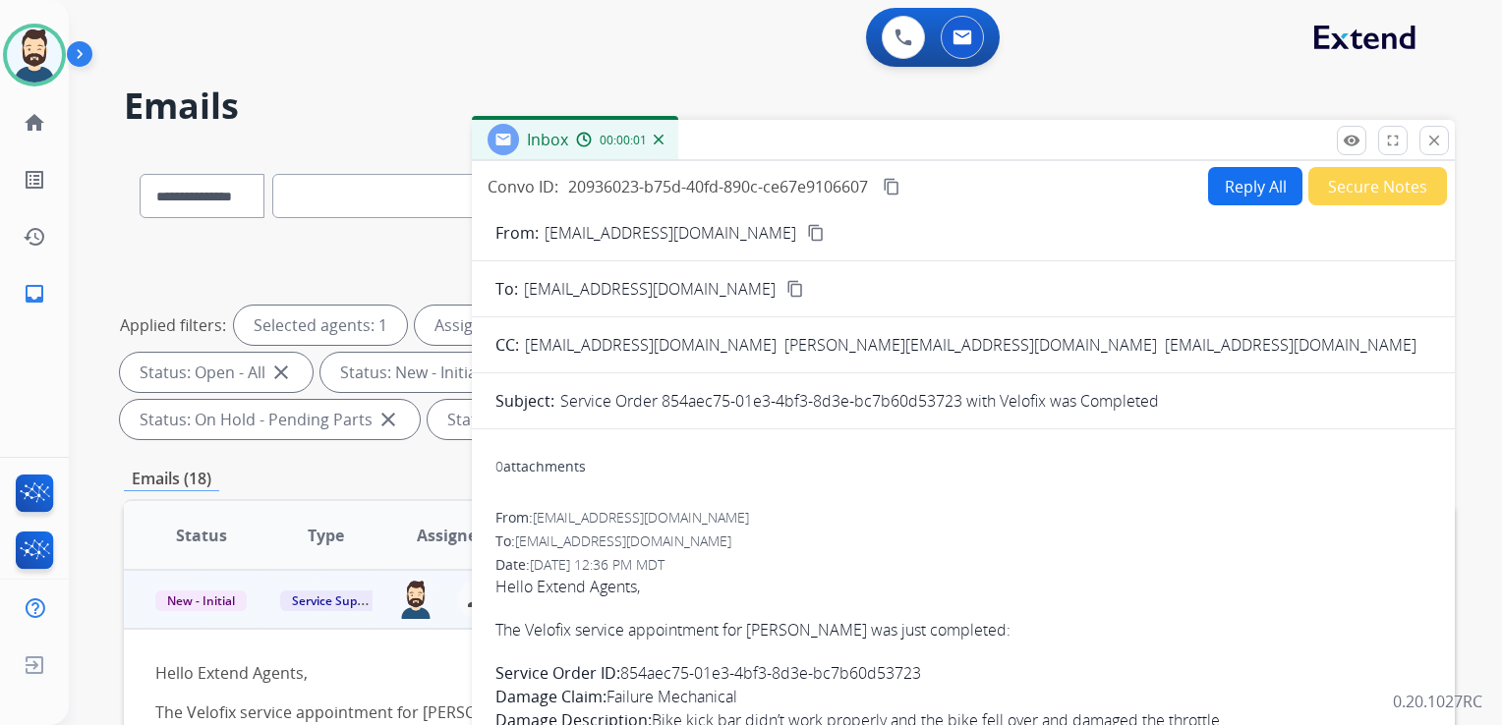
click at [1239, 190] on button "Reply All" at bounding box center [1255, 186] width 94 height 38
select select "**********"
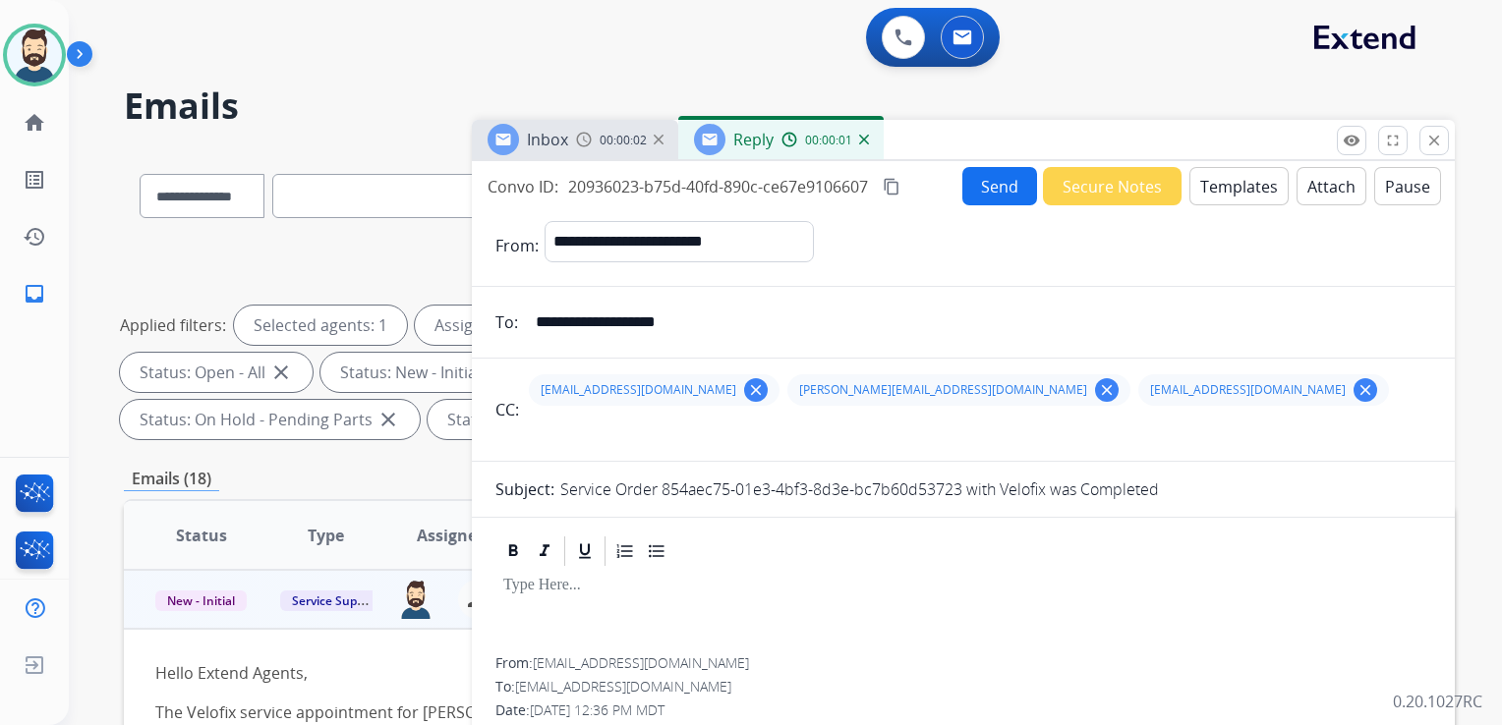
drag, startPoint x: 1108, startPoint y: 390, endPoint x: 1171, endPoint y: 277, distance: 129.3
click at [1356, 389] on mat-icon "clear" at bounding box center [1365, 390] width 18 height 18
click at [1215, 197] on button "Templates" at bounding box center [1238, 186] width 99 height 38
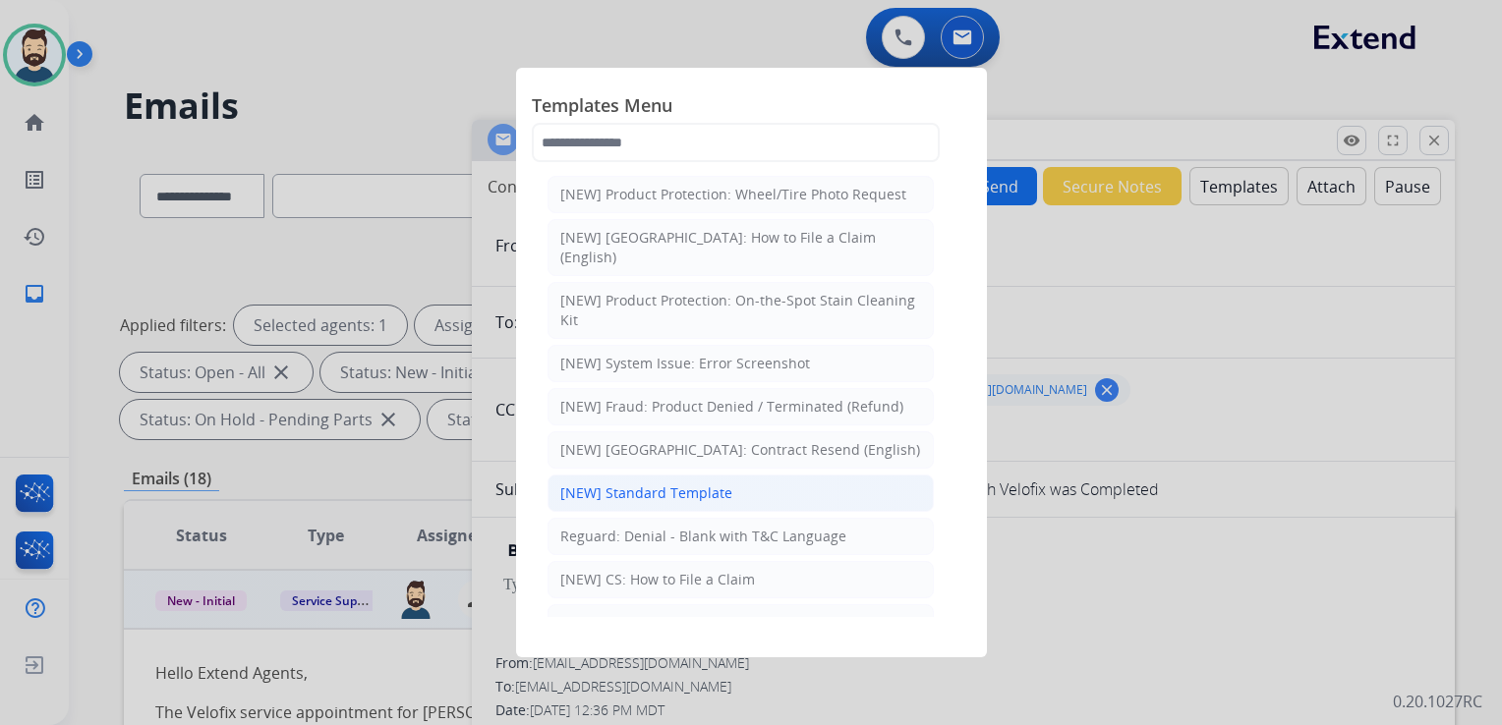
click at [639, 483] on div "[NEW] Standard Template" at bounding box center [646, 493] width 172 height 20
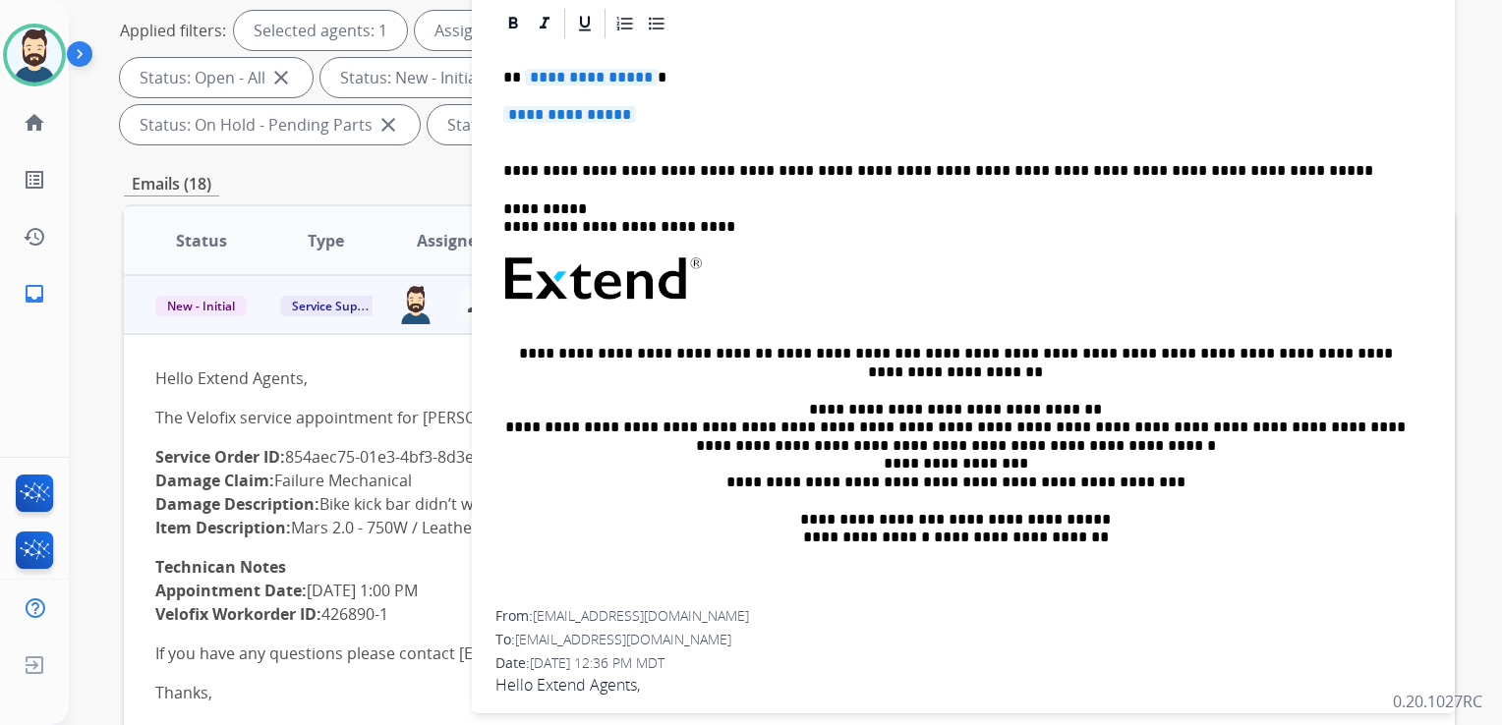
scroll to position [64, 0]
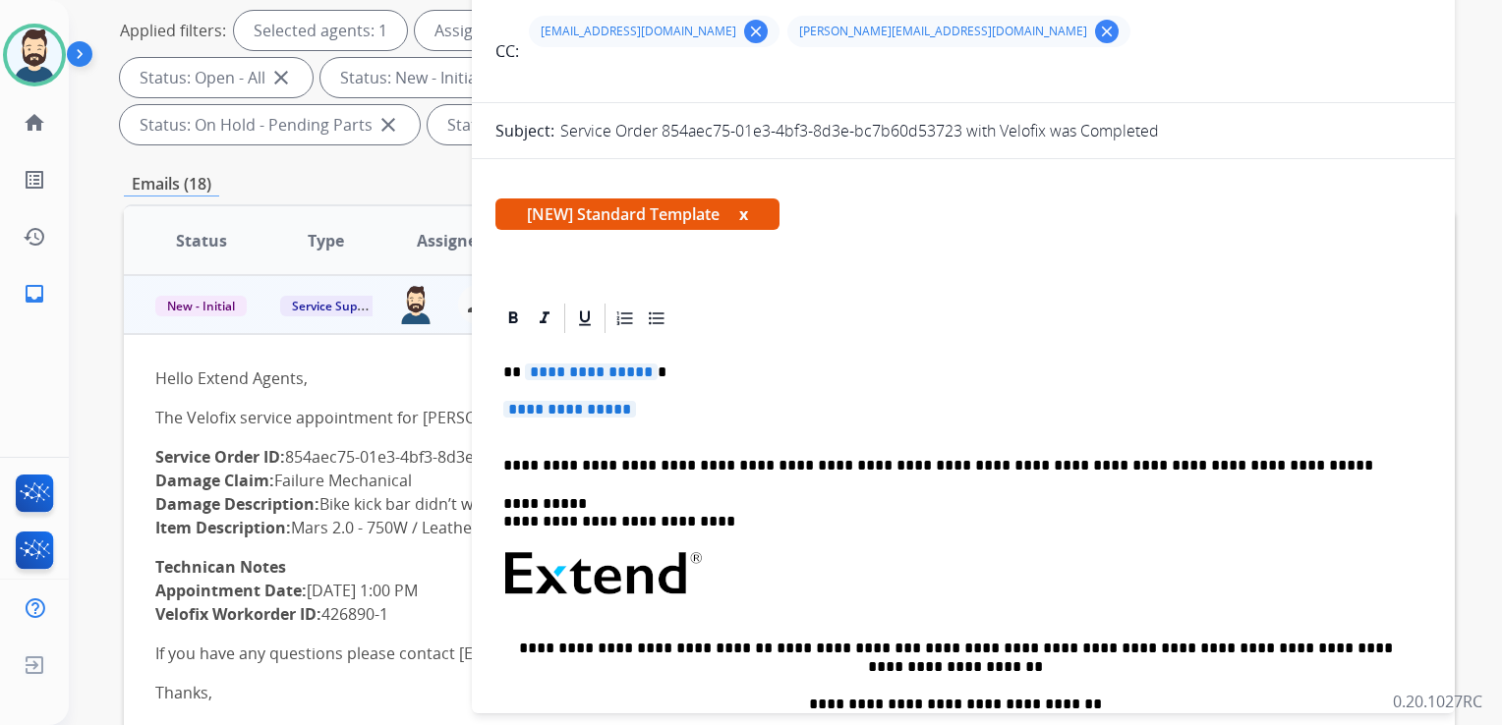
drag, startPoint x: 527, startPoint y: 368, endPoint x: 604, endPoint y: 365, distance: 77.7
click at [604, 365] on span "**********" at bounding box center [591, 372] width 133 height 17
drag, startPoint x: 639, startPoint y: 370, endPoint x: 597, endPoint y: 371, distance: 41.3
click at [597, 371] on span "**********" at bounding box center [591, 372] width 133 height 17
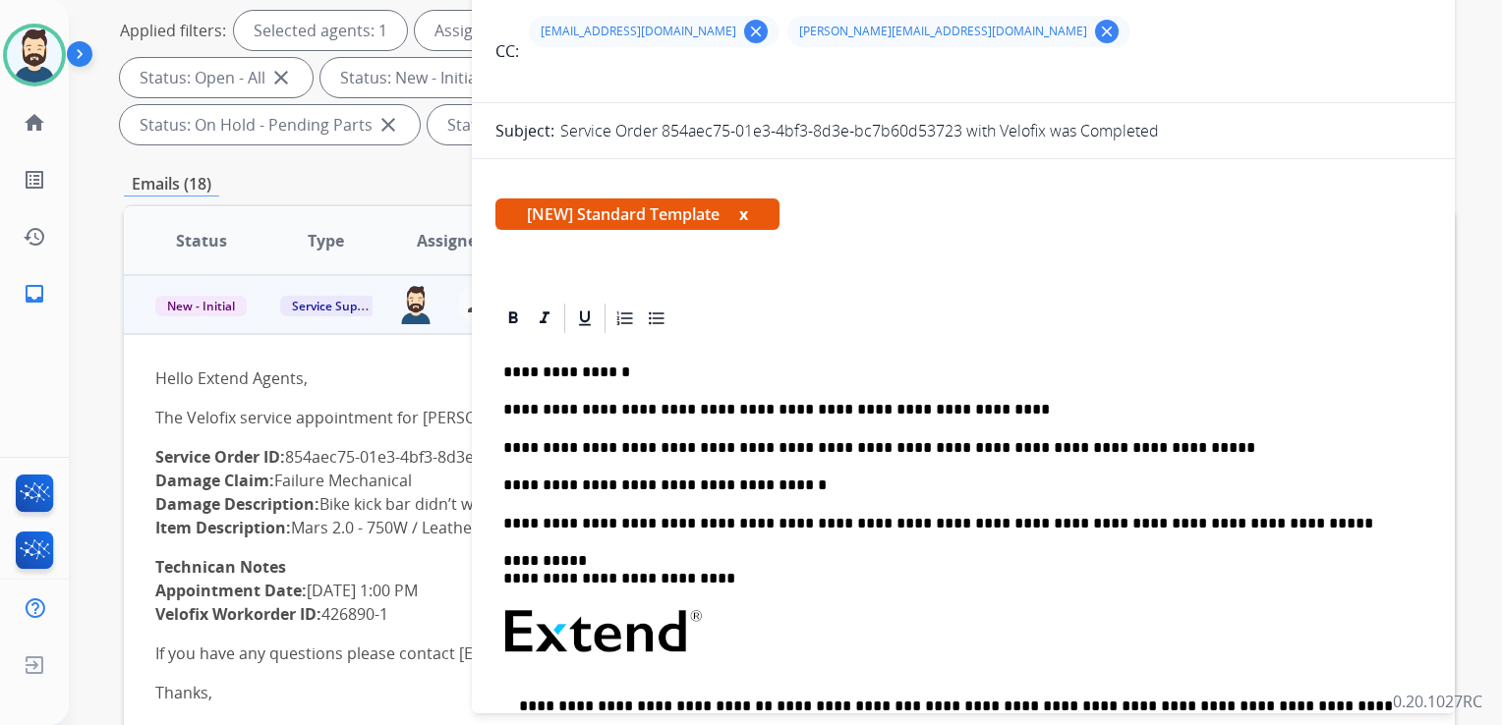
drag, startPoint x: 744, startPoint y: 522, endPoint x: 802, endPoint y: 581, distance: 82.7
click at [744, 522] on p "**********" at bounding box center [955, 524] width 904 height 18
click at [713, 523] on p "**********" at bounding box center [955, 524] width 904 height 18
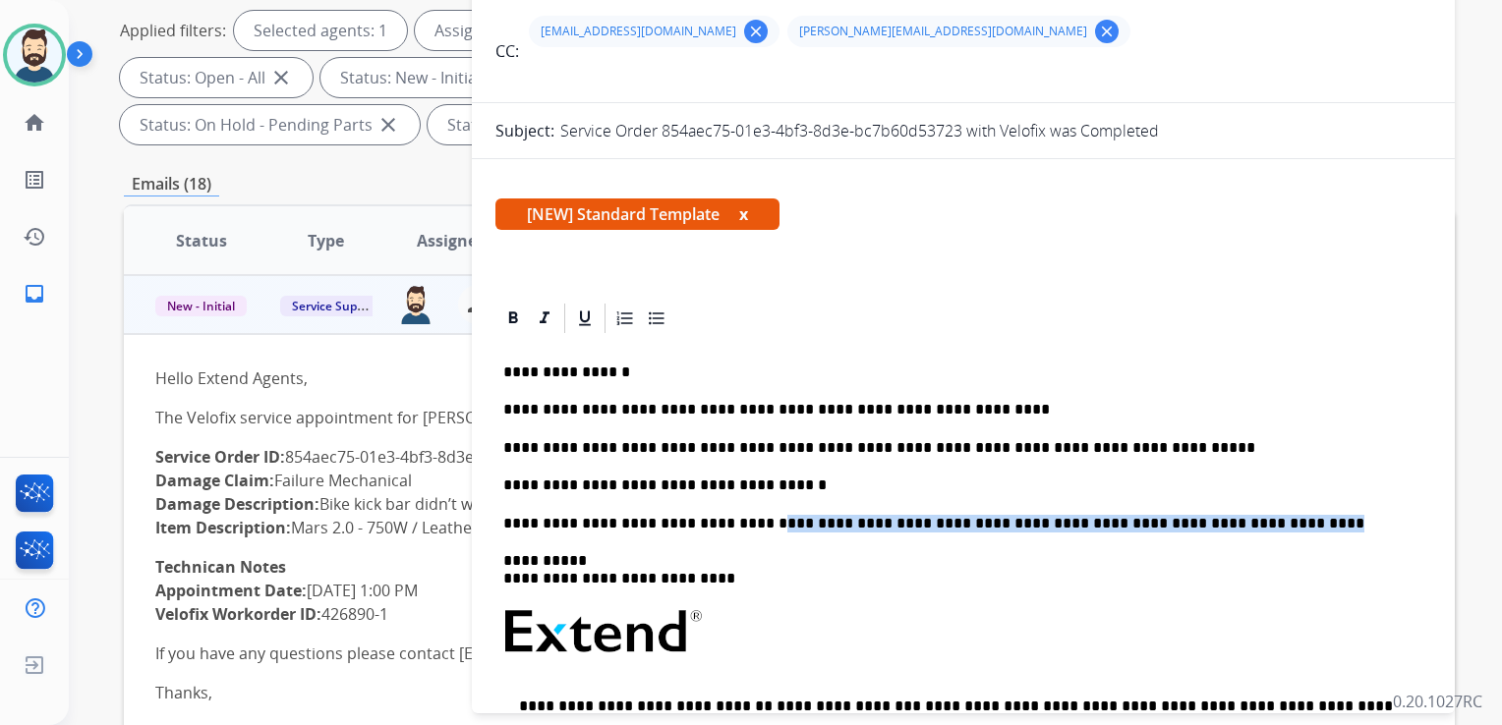
drag, startPoint x: 733, startPoint y: 521, endPoint x: 1215, endPoint y: 509, distance: 481.7
click at [1215, 509] on div "**********" at bounding box center [963, 649] width 936 height 626
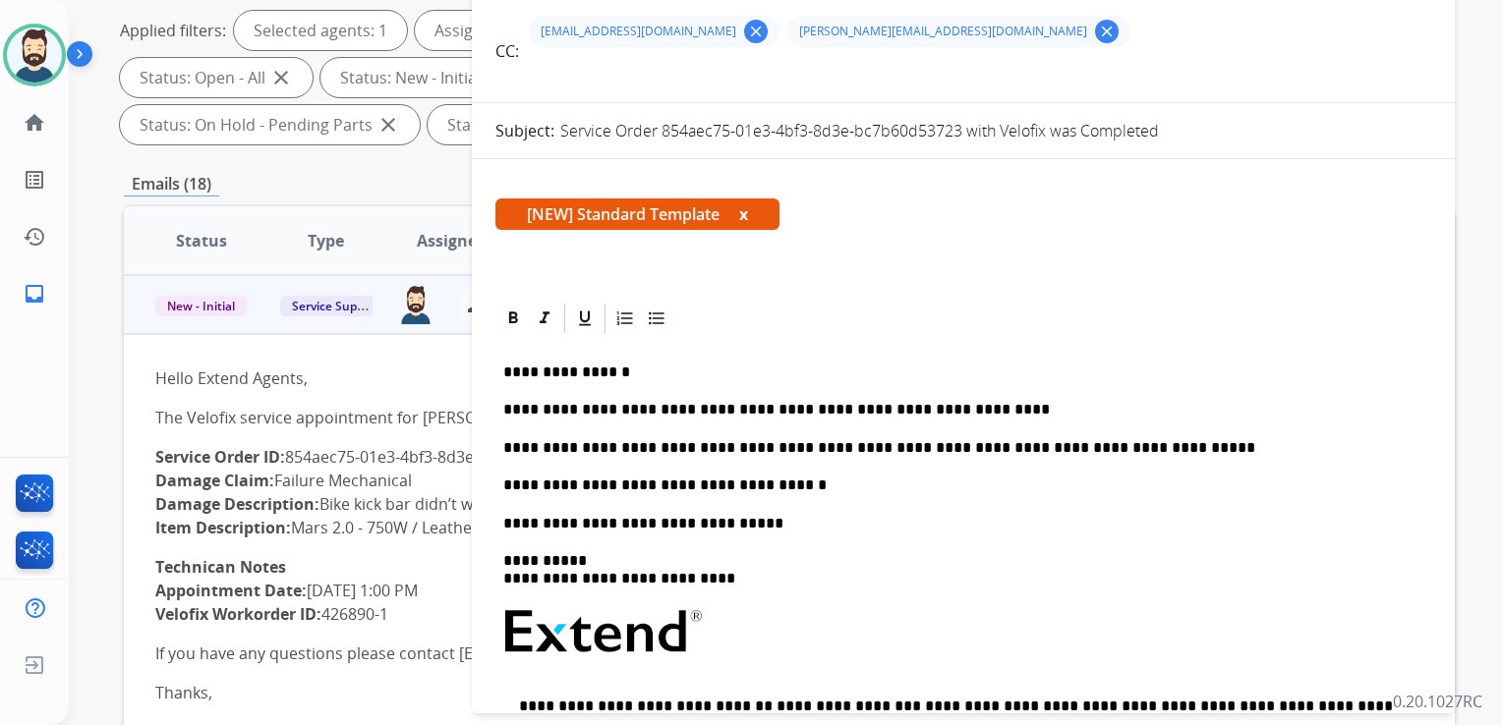
click at [582, 554] on p "**********" at bounding box center [955, 570] width 904 height 36
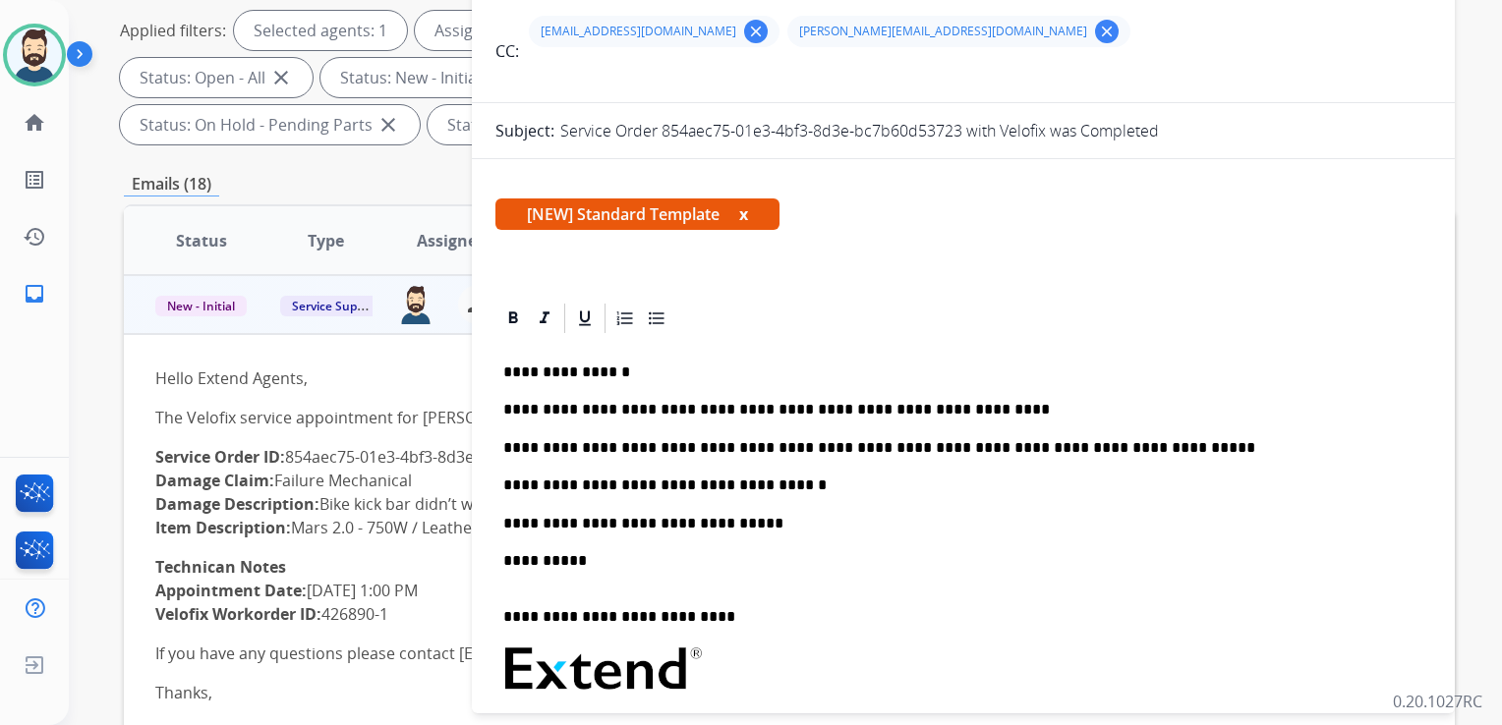
click at [609, 615] on p "**********" at bounding box center [955, 608] width 904 height 36
drag, startPoint x: 579, startPoint y: 613, endPoint x: 675, endPoint y: 617, distance: 96.4
click at [675, 617] on p "**********" at bounding box center [955, 608] width 904 height 36
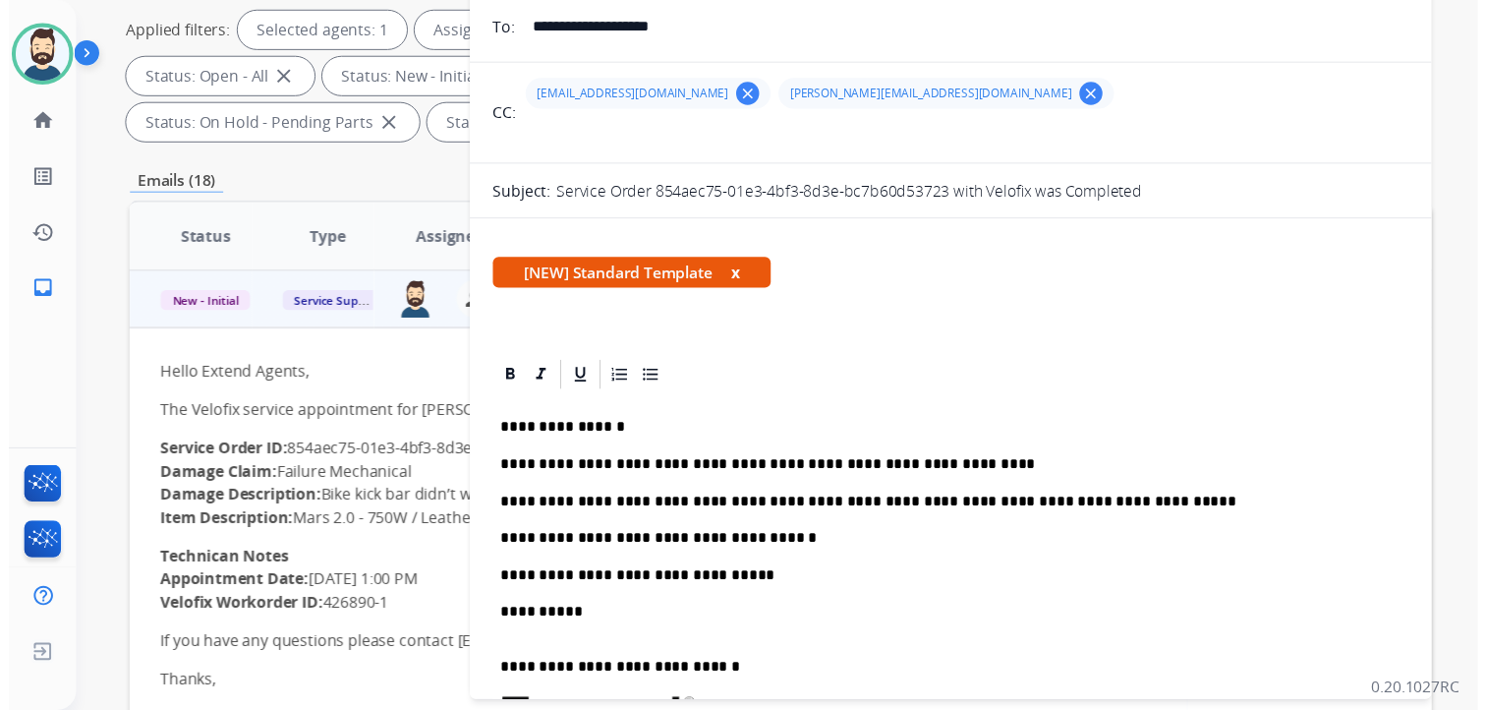
scroll to position [0, 0]
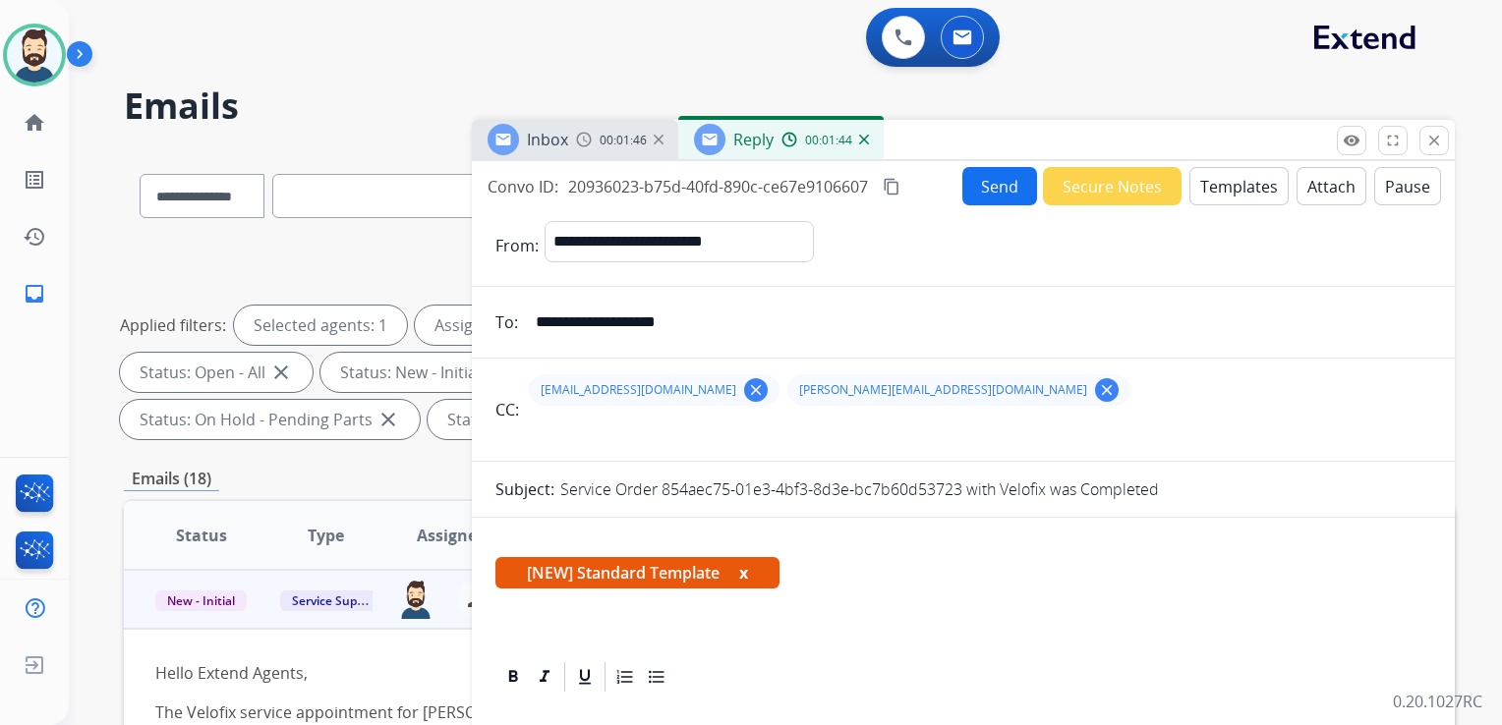
click at [982, 185] on button "Send" at bounding box center [999, 186] width 75 height 38
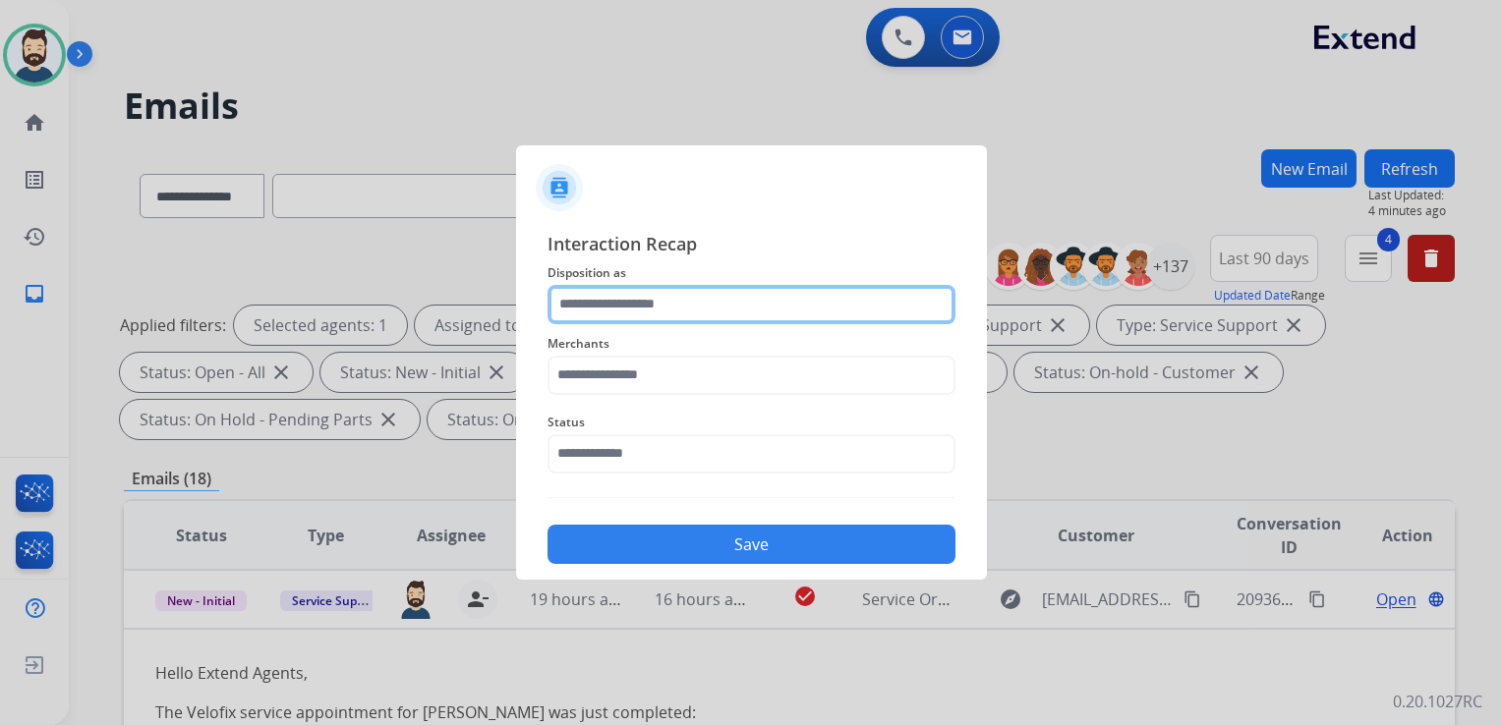
click at [706, 309] on input "text" at bounding box center [751, 304] width 408 height 39
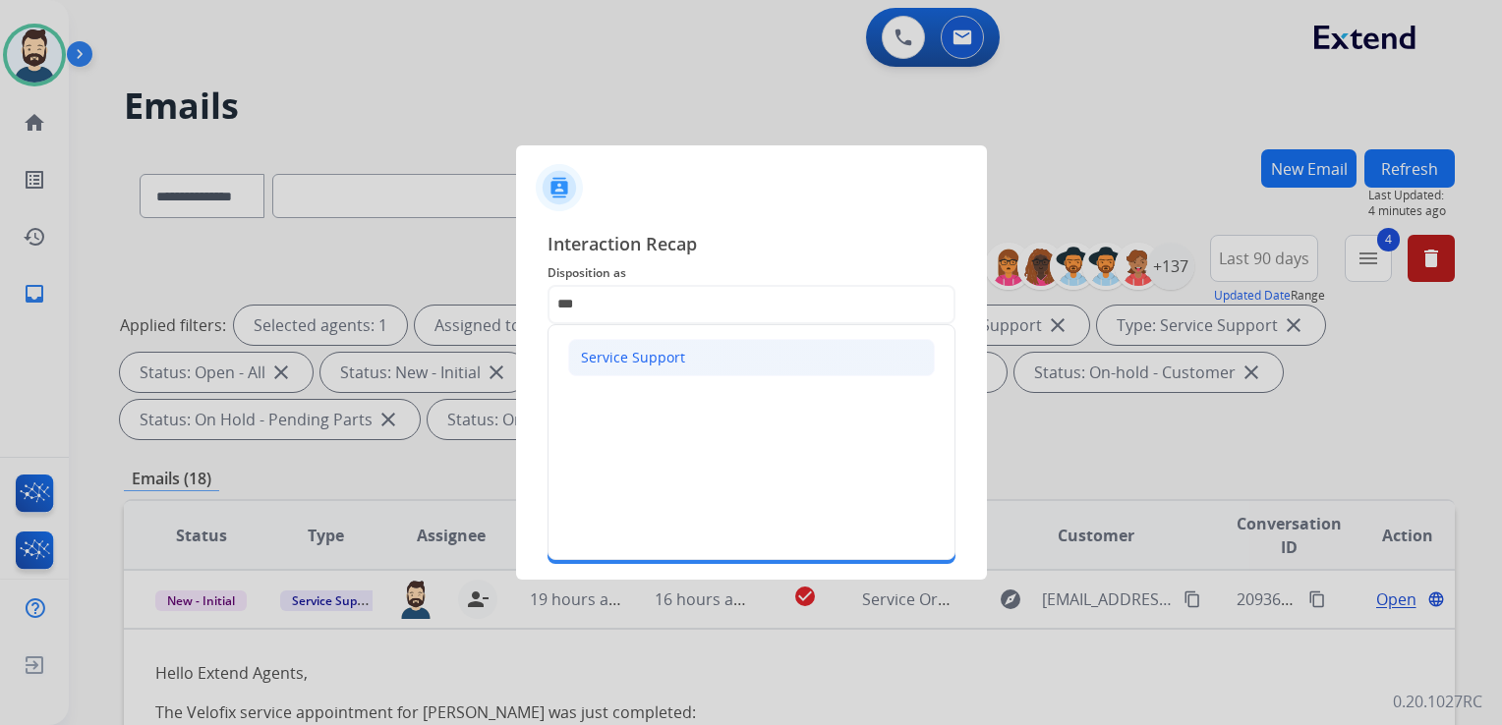
click at [676, 358] on div "Service Support" at bounding box center [633, 358] width 104 height 20
type input "**********"
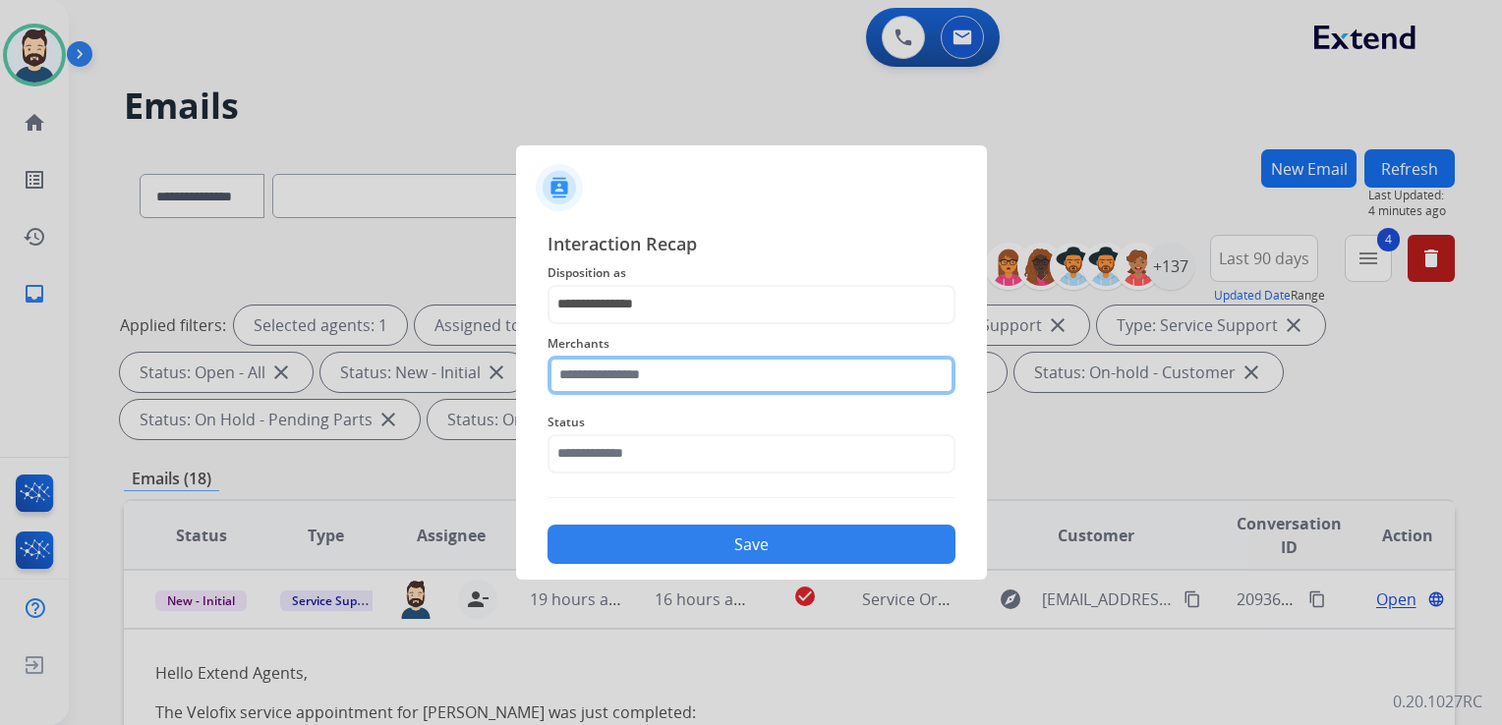
click at [677, 367] on input "text" at bounding box center [751, 375] width 408 height 39
type input "*"
type input "*******"
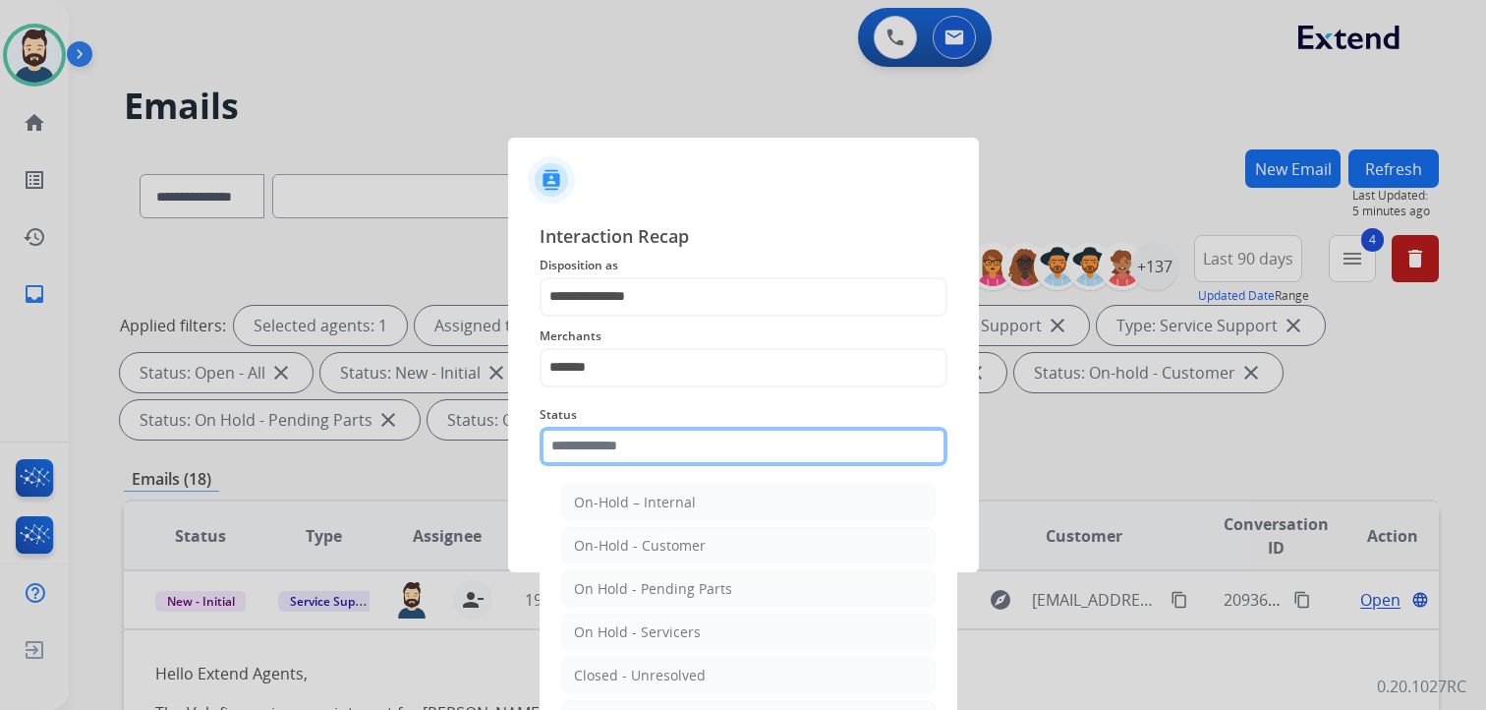
click at [687, 461] on input "text" at bounding box center [744, 445] width 408 height 39
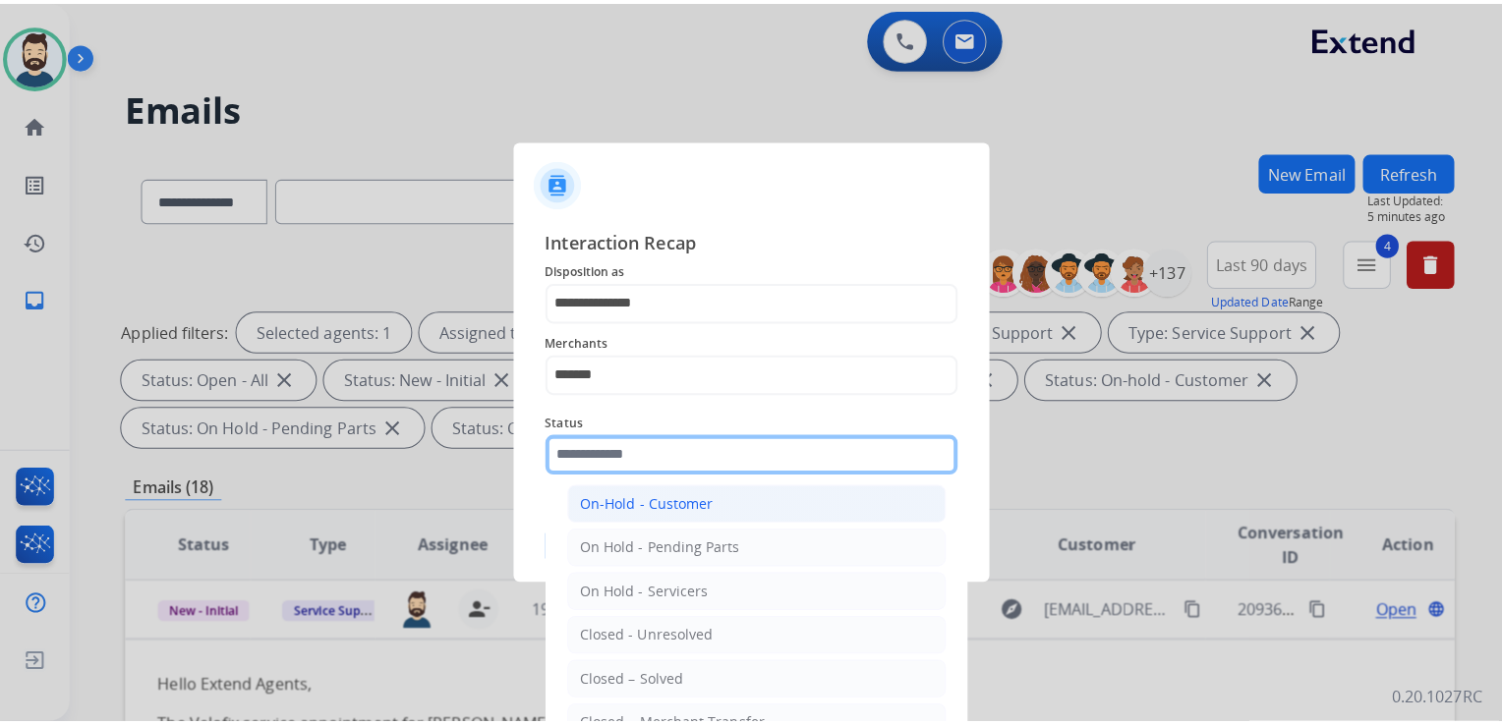
scroll to position [98, 0]
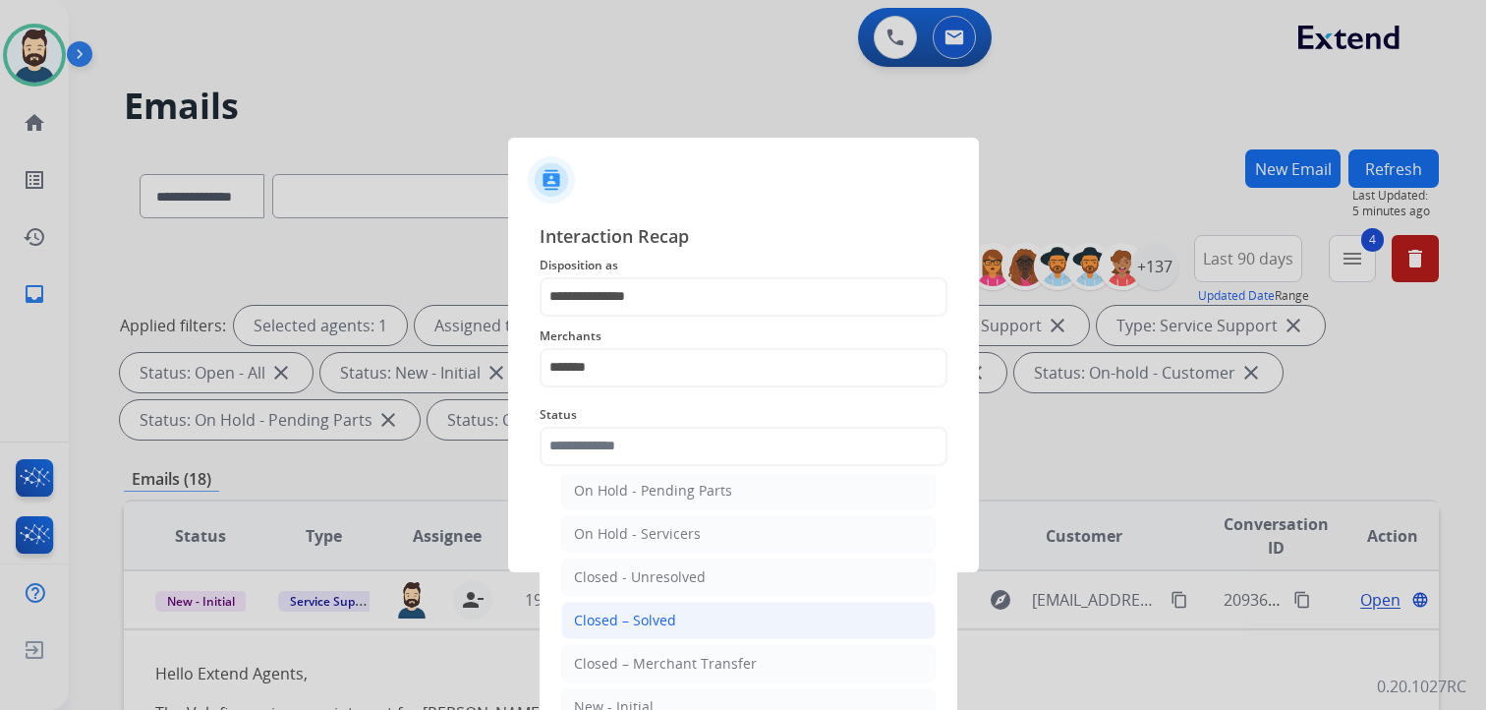
click at [656, 618] on div "Closed – Solved" at bounding box center [625, 620] width 102 height 20
type input "**********"
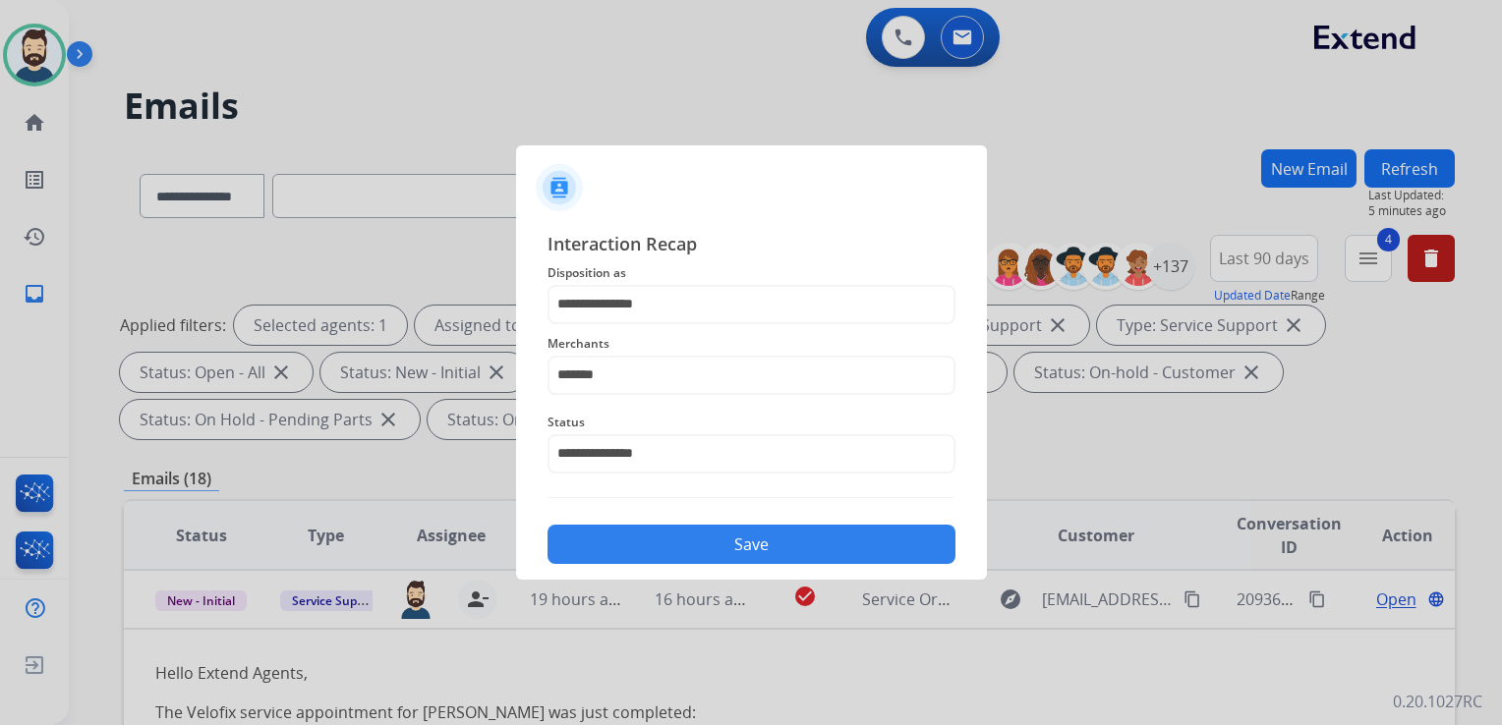
click at [738, 538] on button "Save" at bounding box center [751, 544] width 408 height 39
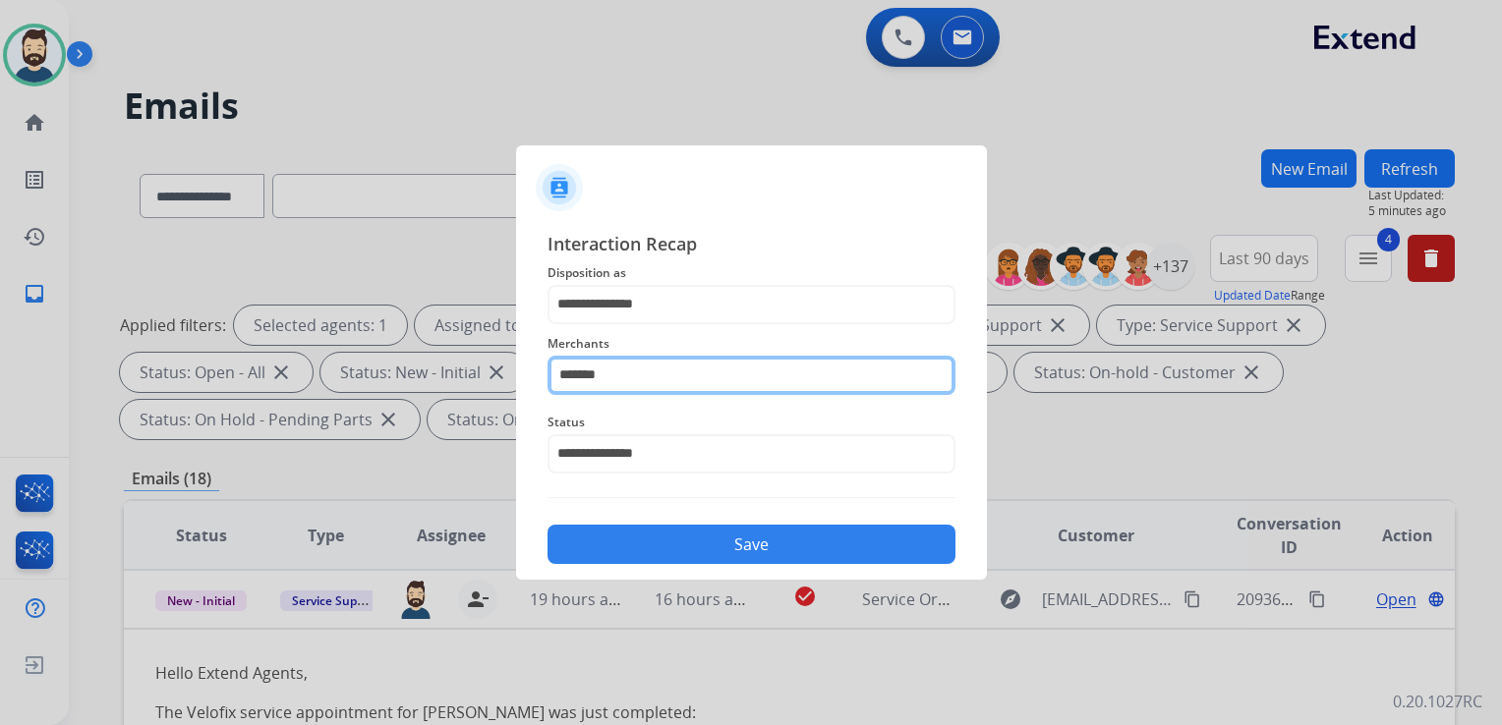
click at [596, 378] on input "*******" at bounding box center [751, 375] width 408 height 39
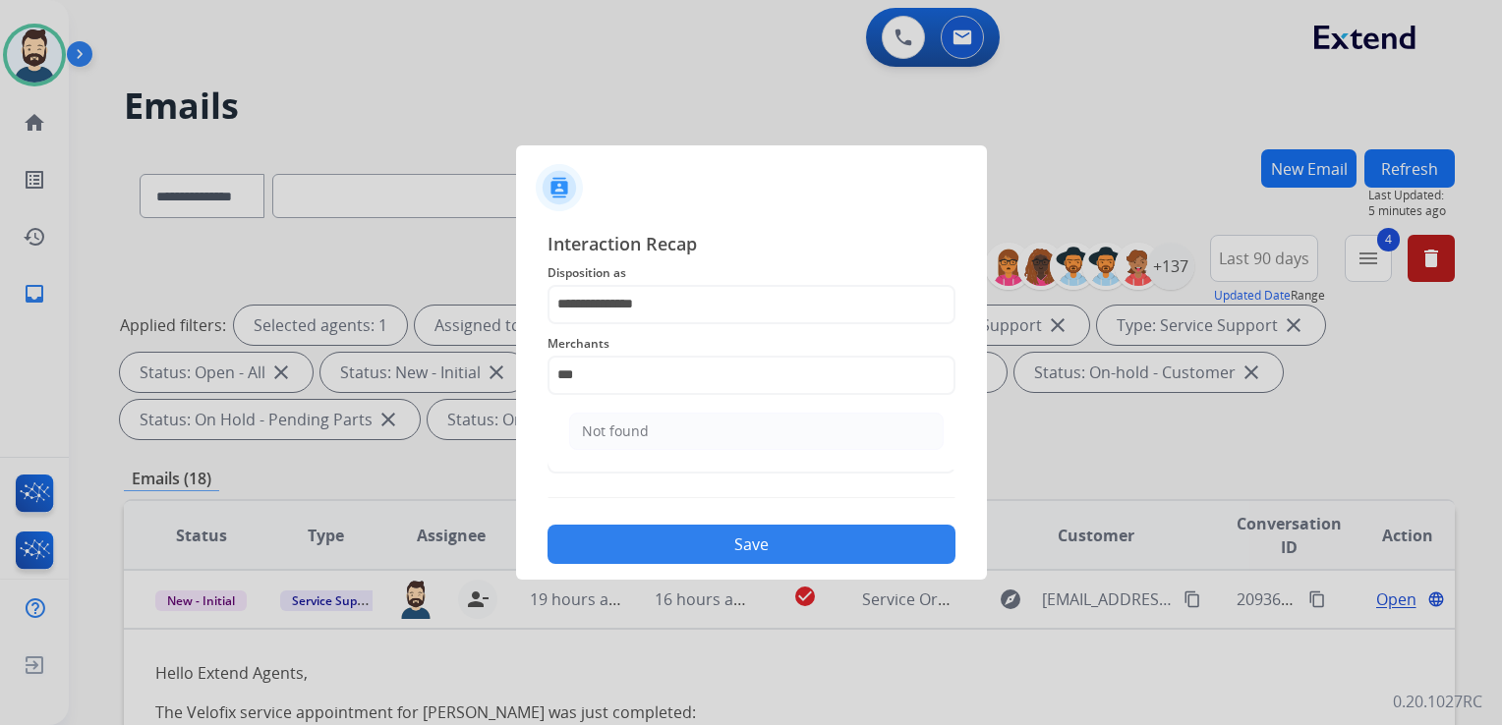
drag, startPoint x: 623, startPoint y: 430, endPoint x: 657, endPoint y: 493, distance: 71.7
click at [625, 430] on div "Not found" at bounding box center [615, 432] width 67 height 20
type input "*********"
click at [690, 548] on button "Save" at bounding box center [751, 544] width 408 height 39
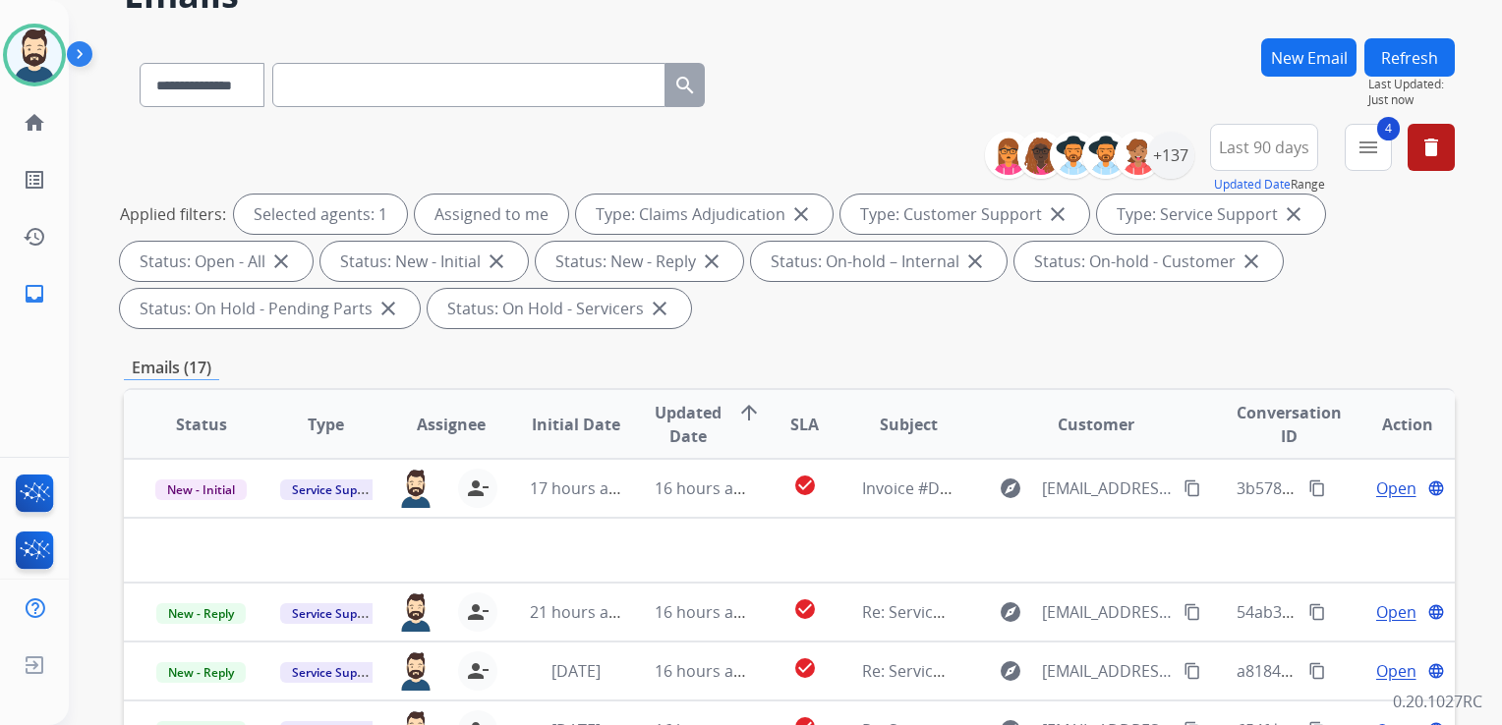
scroll to position [197, 0]
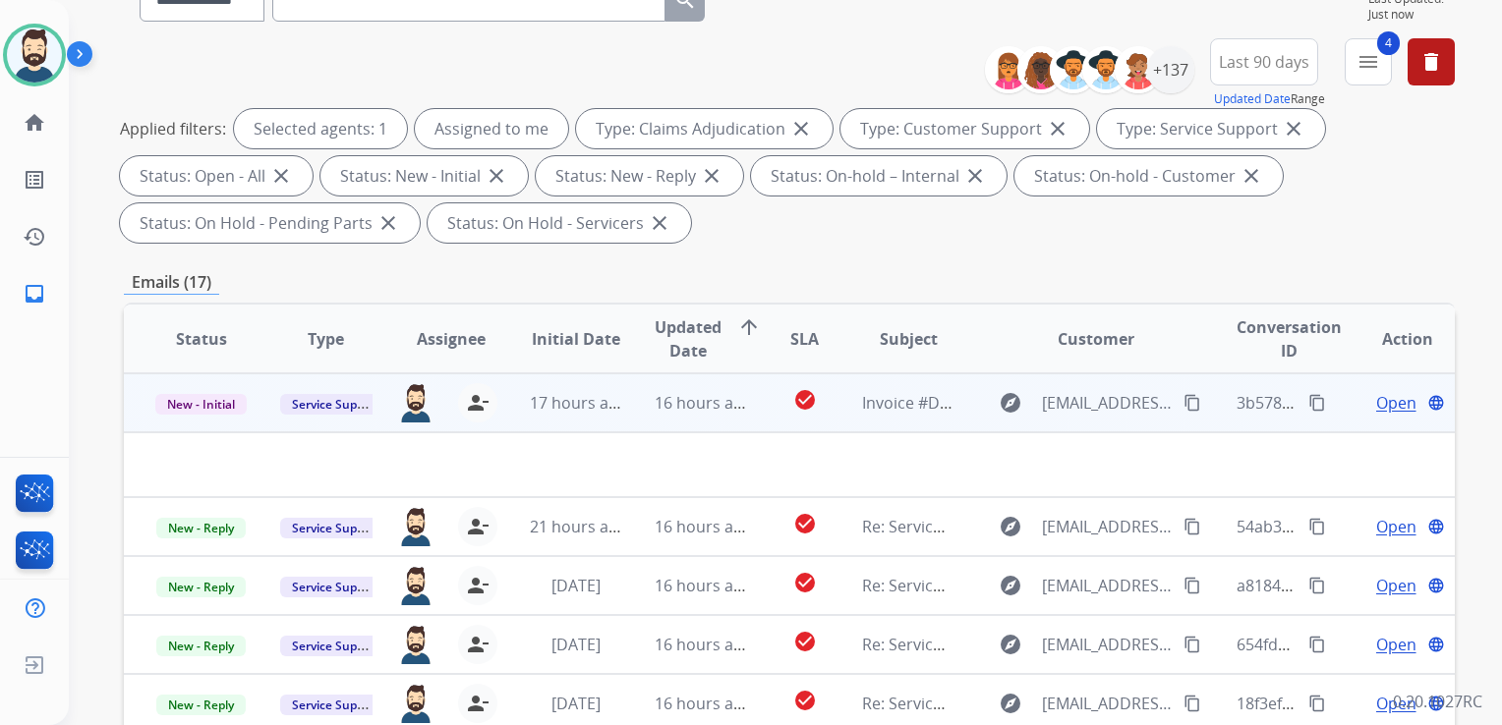
click at [719, 416] on td "16 hours ago" at bounding box center [685, 402] width 125 height 59
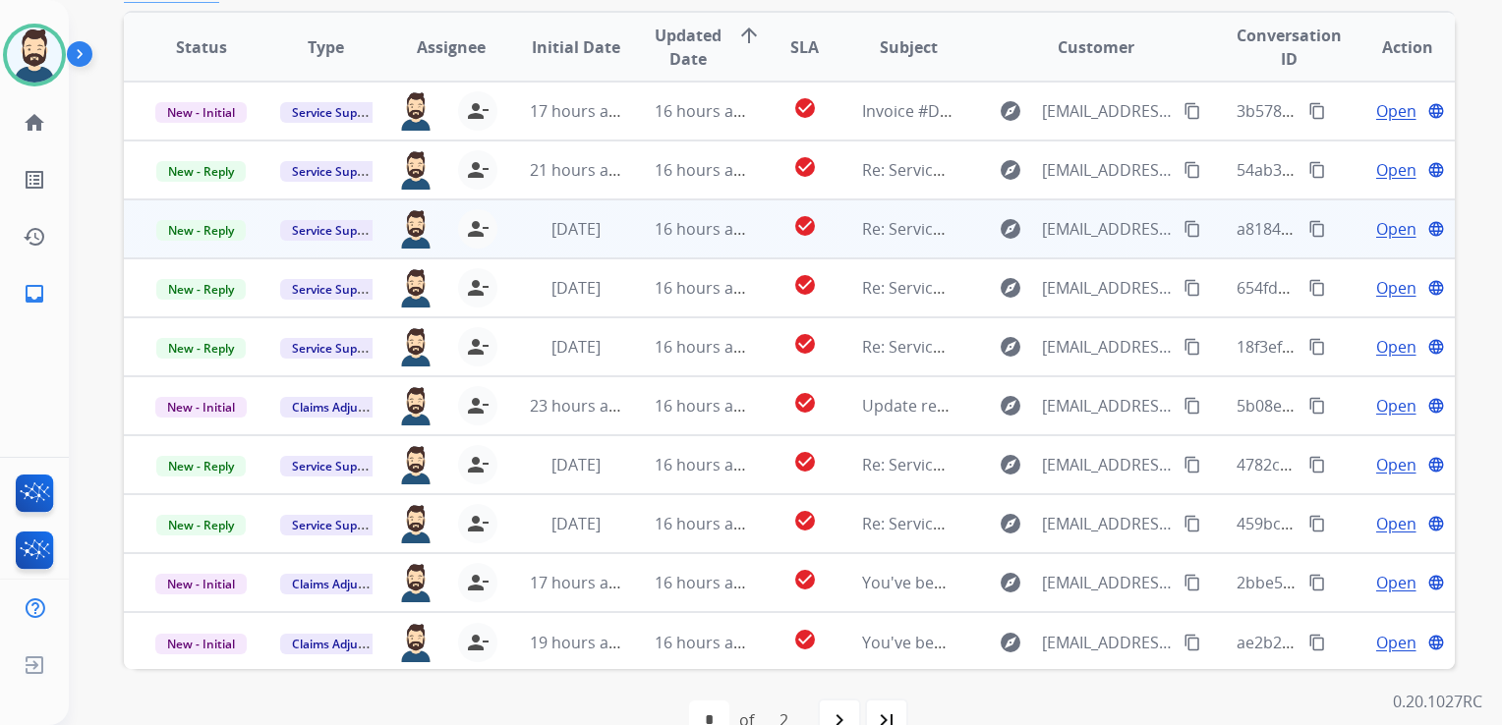
scroll to position [491, 0]
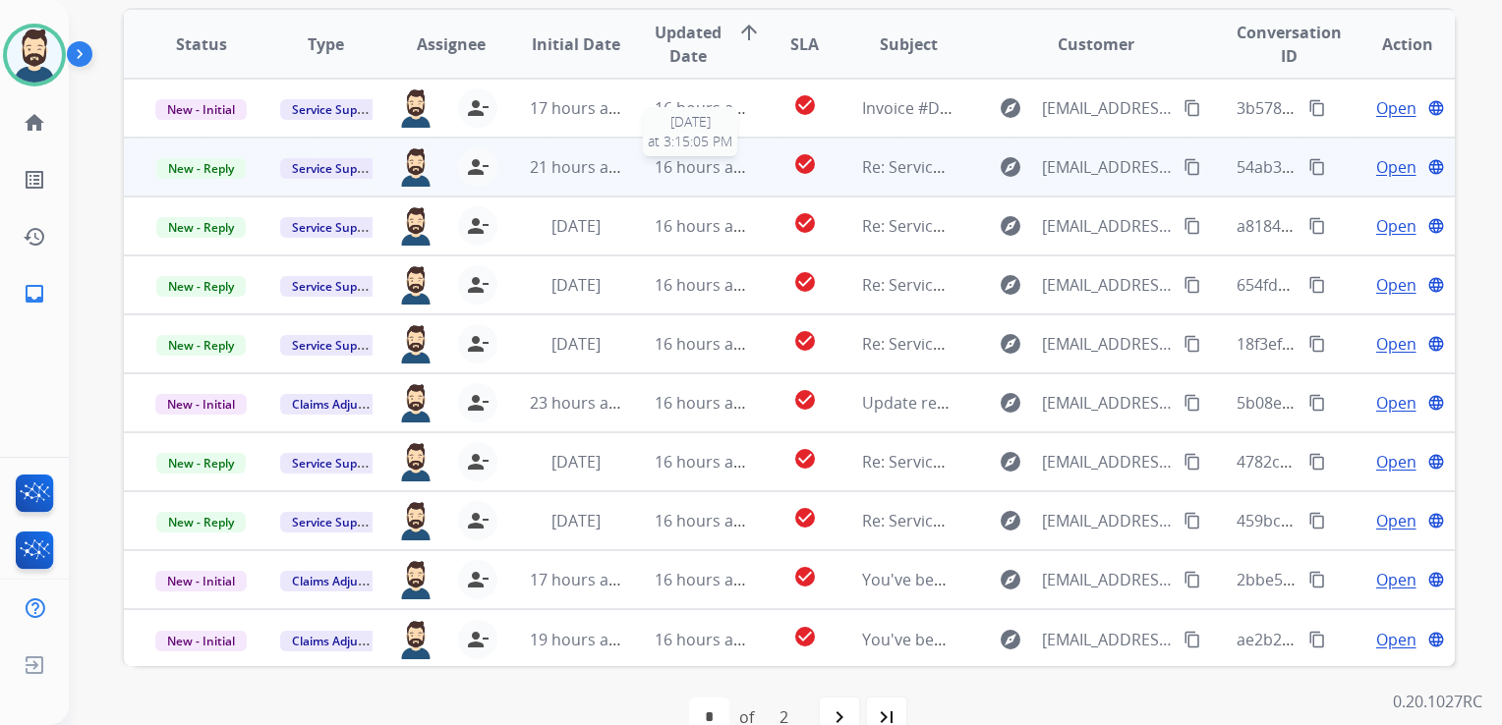
click at [677, 168] on span "16 hours ago" at bounding box center [702, 167] width 97 height 22
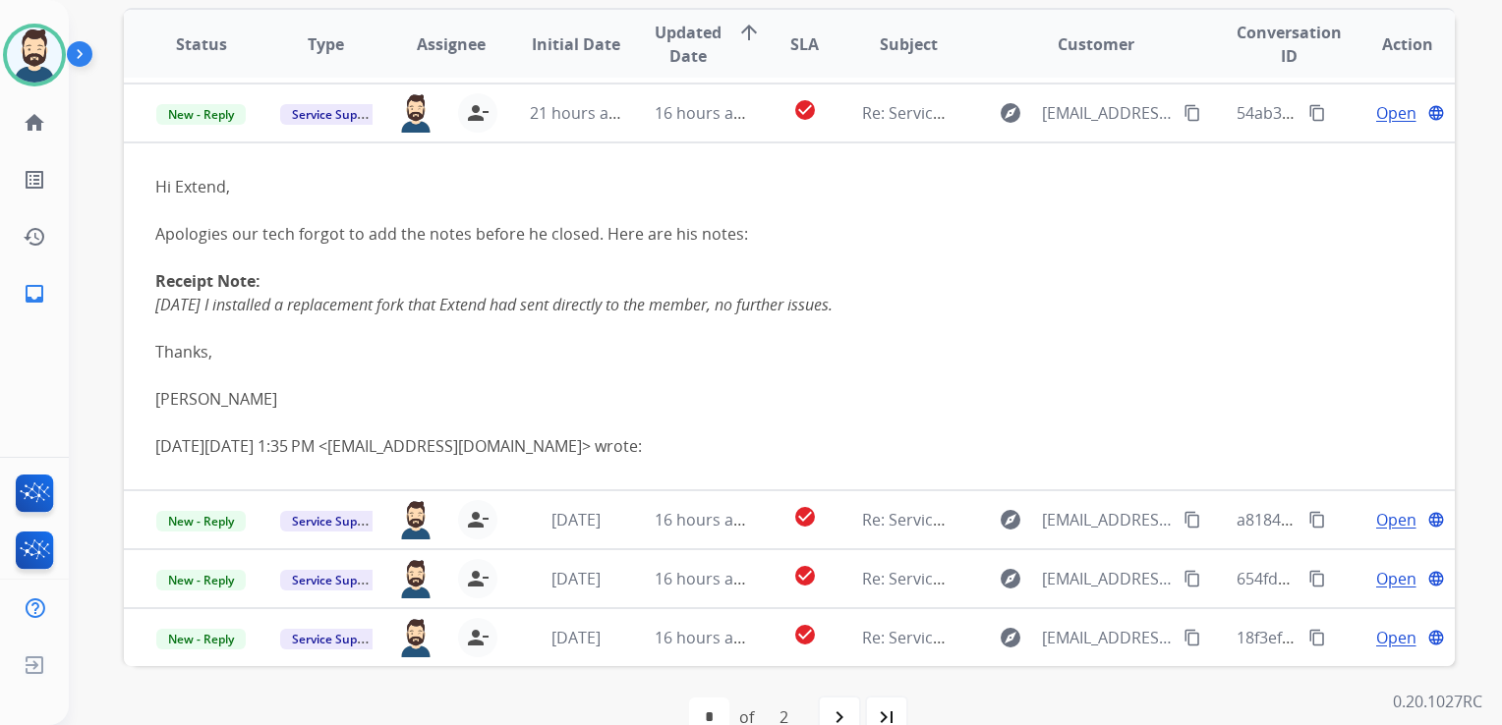
scroll to position [59, 0]
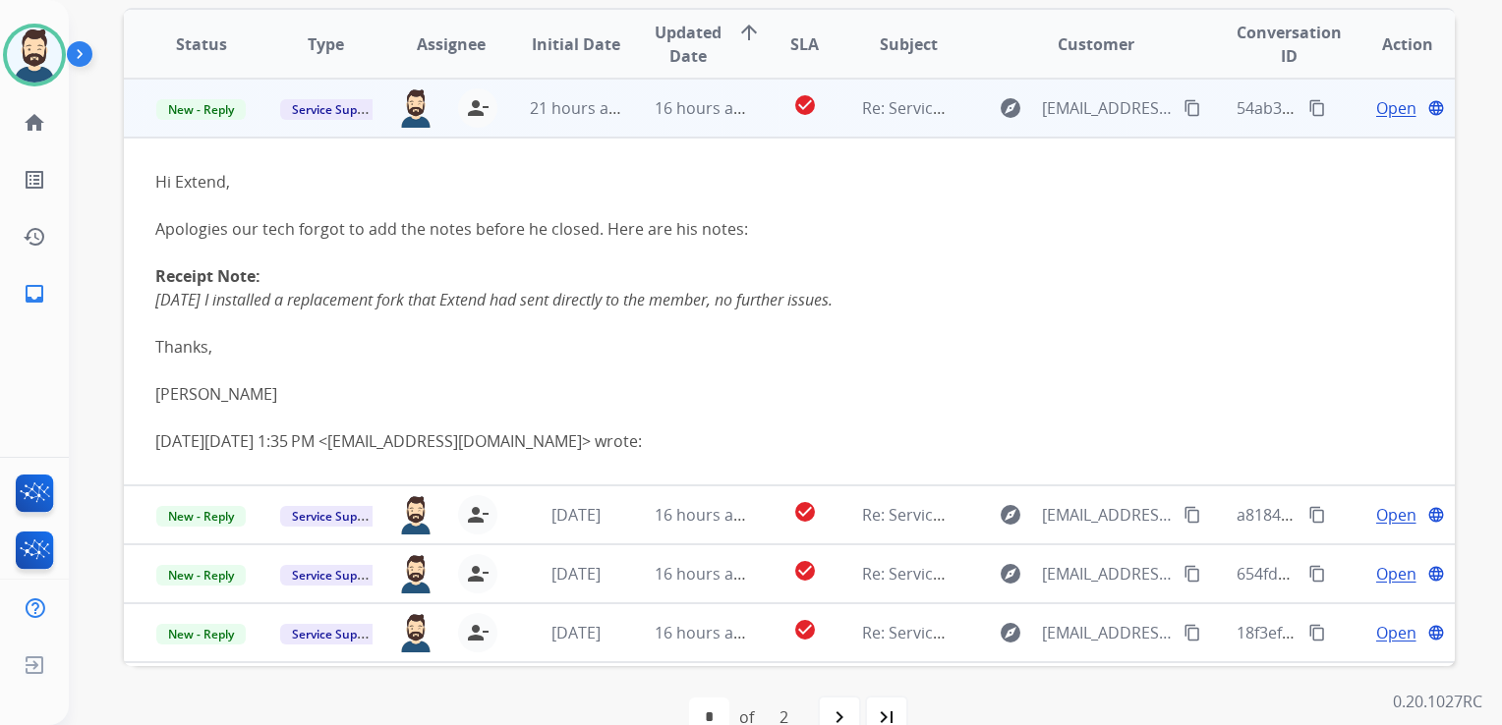
click at [1379, 111] on span "Open" at bounding box center [1396, 108] width 40 height 24
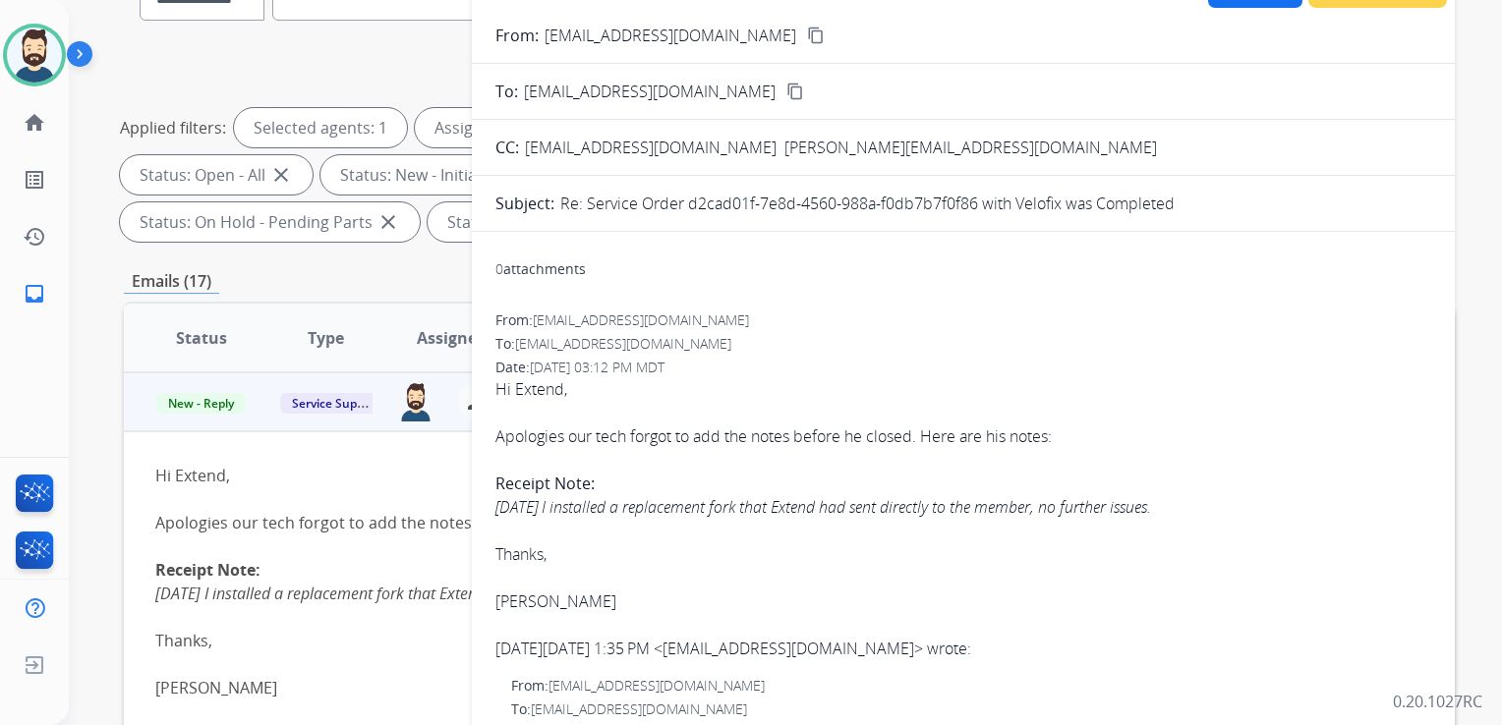
scroll to position [197, 0]
drag, startPoint x: 688, startPoint y: 203, endPoint x: 976, endPoint y: 209, distance: 288.0
click at [976, 209] on p "Re: Service Order d2cad01f-7e8d-4560-988a-f0db7b7f0f86 with Velofix was Complet…" at bounding box center [867, 205] width 614 height 24
drag, startPoint x: 976, startPoint y: 209, endPoint x: 956, endPoint y: 207, distance: 19.8
copy p "d2cad01f-7e8d-4560-988a-f0db7b7f0f86"
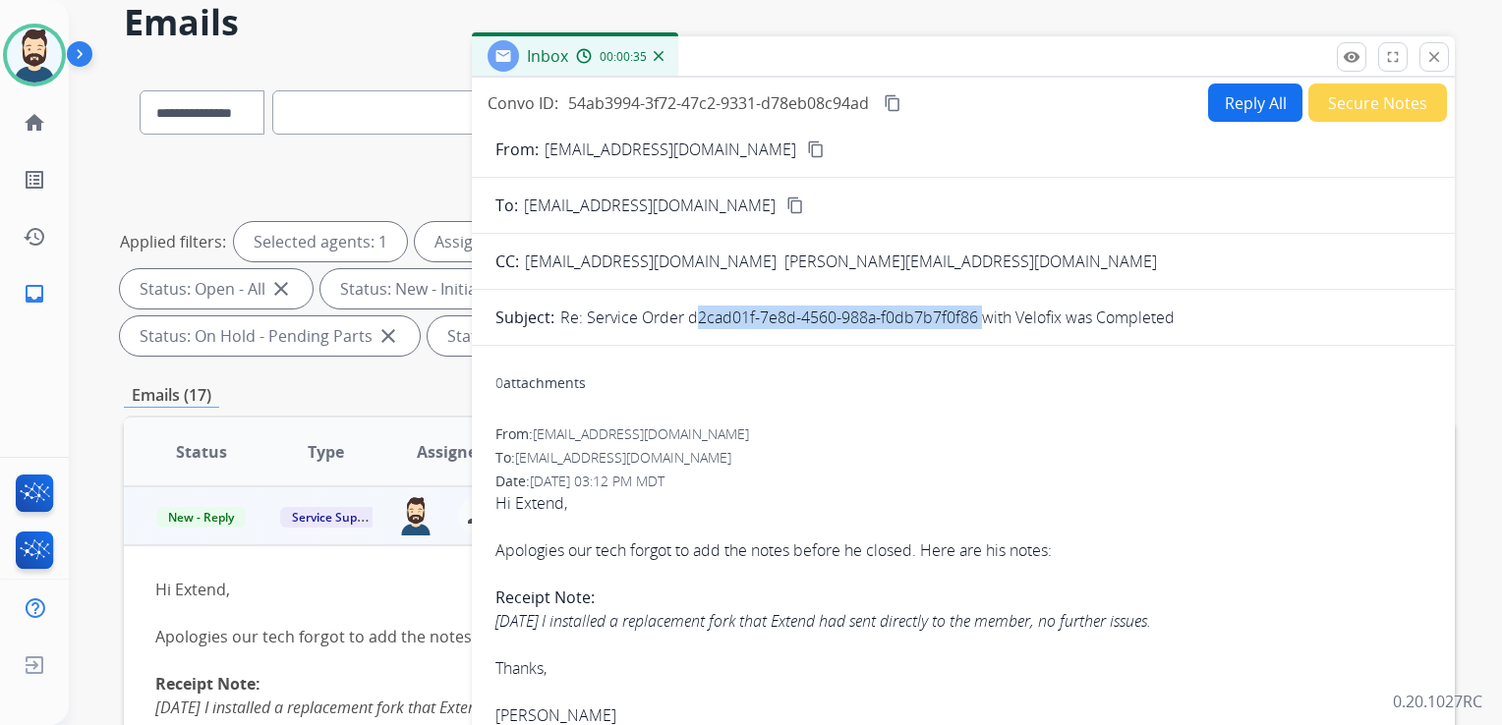
scroll to position [0, 0]
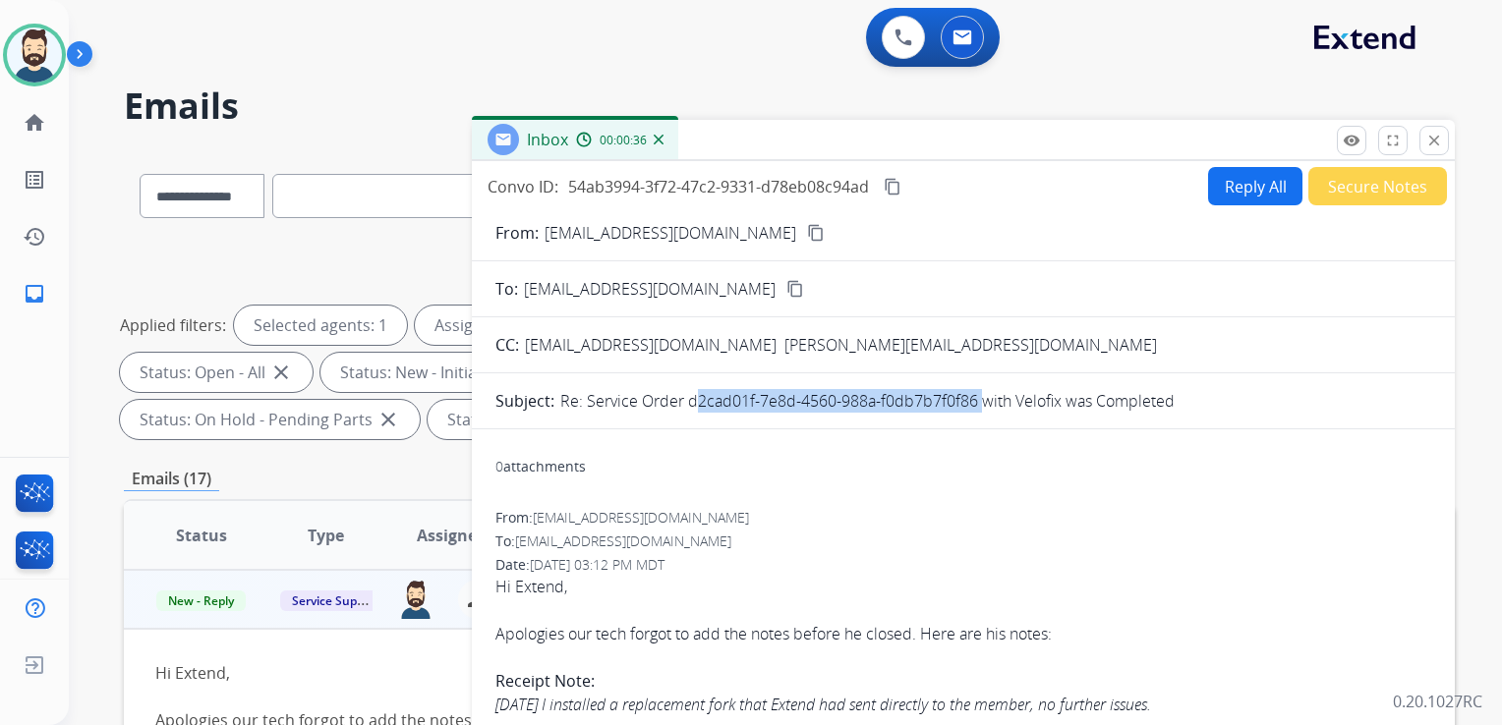
click at [886, 187] on mat-icon "content_copy" at bounding box center [892, 187] width 18 height 18
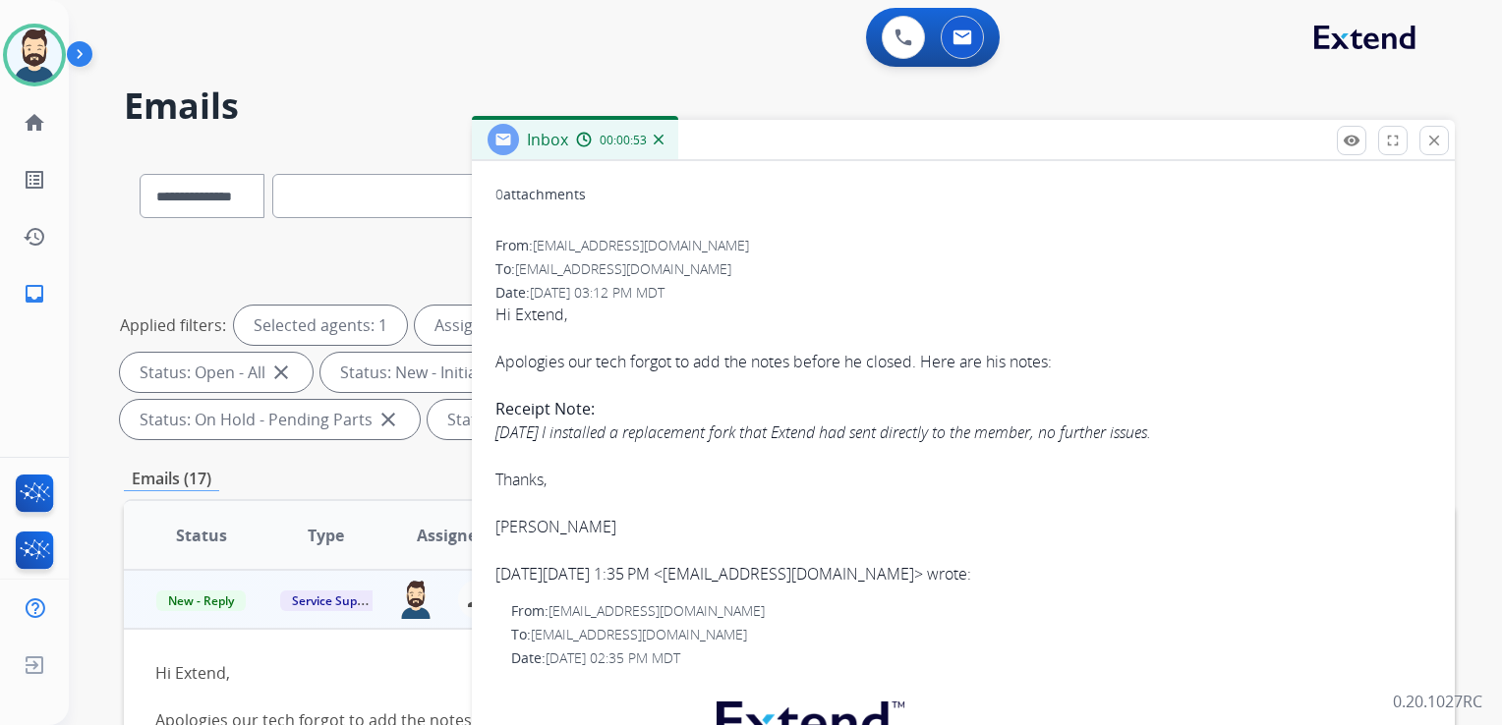
scroll to position [393, 0]
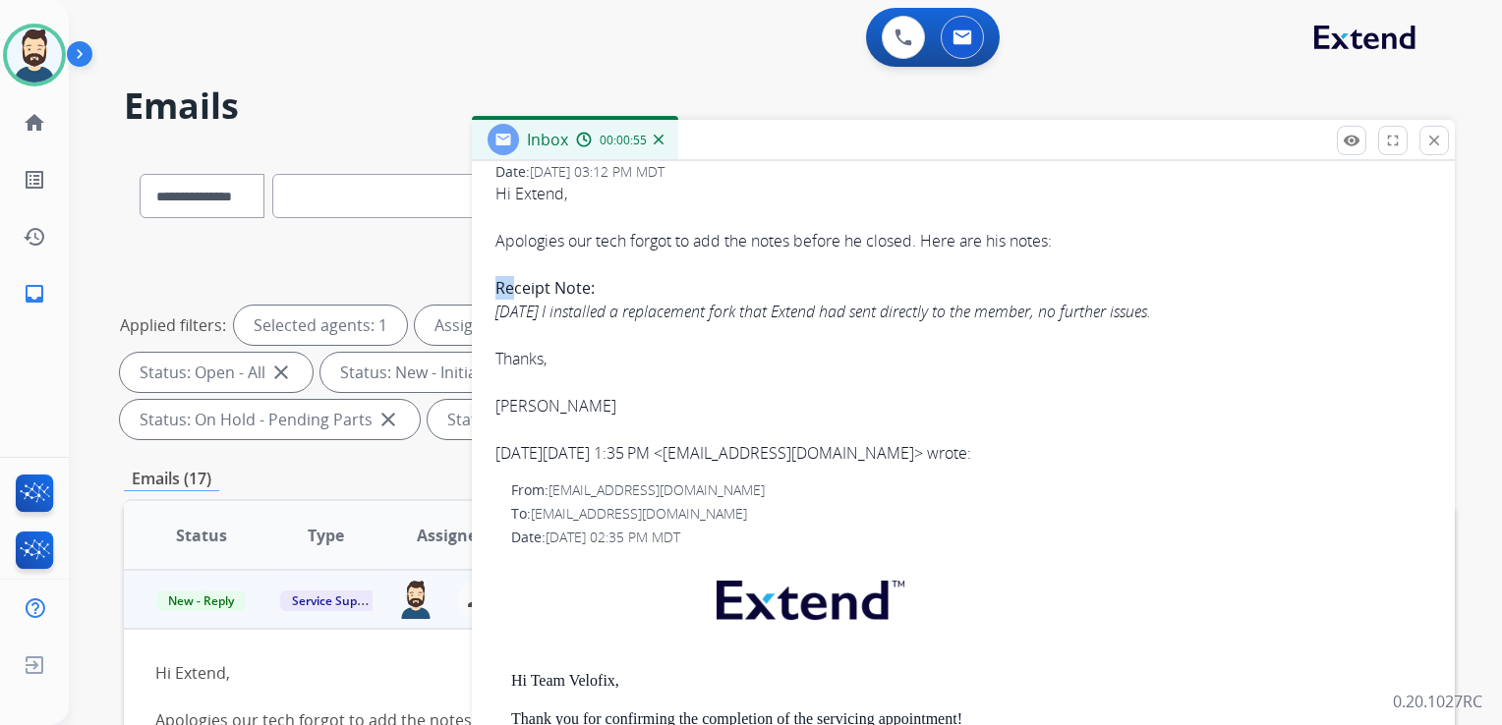
drag, startPoint x: 497, startPoint y: 286, endPoint x: 513, endPoint y: 286, distance: 15.7
click at [513, 286] on b "Receipt Note:" at bounding box center [544, 288] width 99 height 22
drag, startPoint x: 513, startPoint y: 286, endPoint x: 533, endPoint y: 309, distance: 30.0
click at [534, 309] on icon "Today I installed a replacement fork that Extend had sent directly to the membe…" at bounding box center [822, 312] width 655 height 22
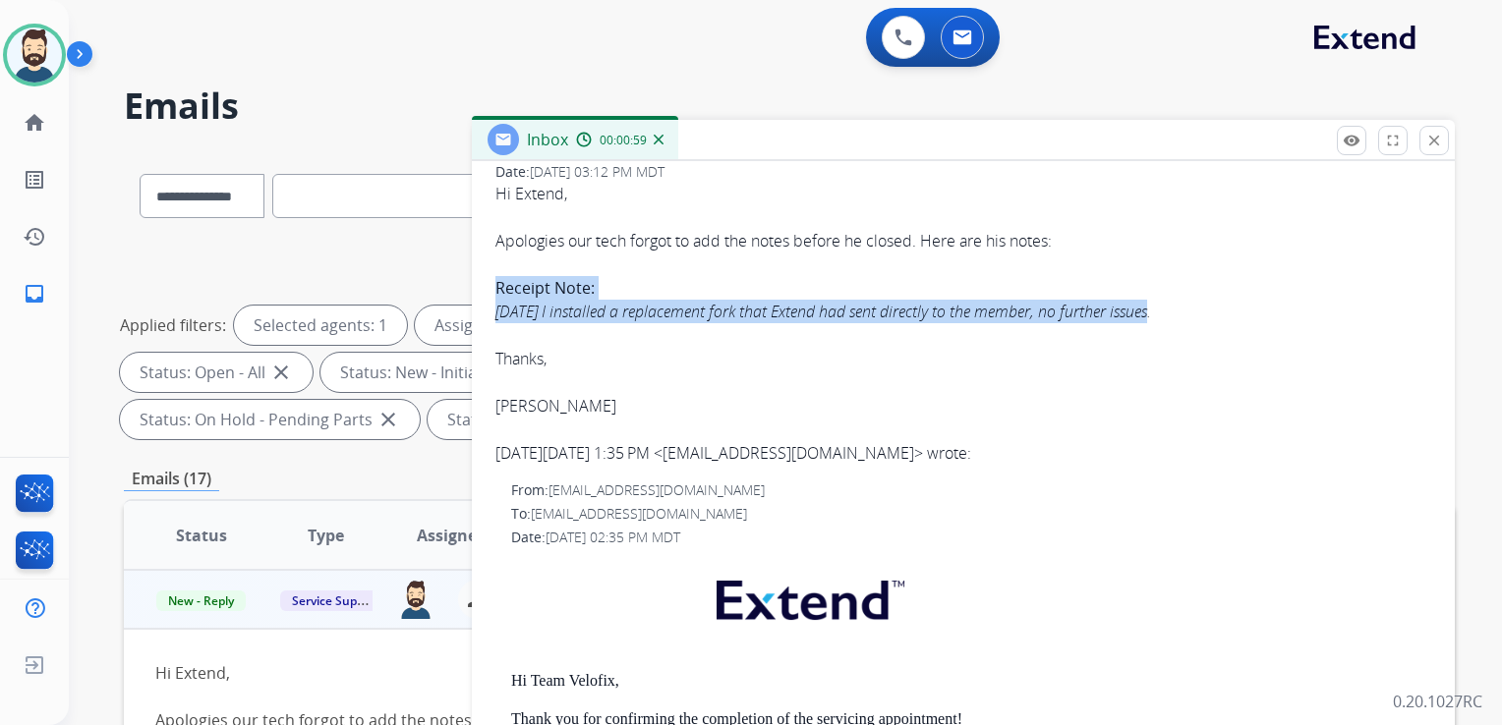
drag, startPoint x: 497, startPoint y: 285, endPoint x: 1157, endPoint y: 309, distance: 659.8
click at [1157, 309] on div "Hi Extend, Apologies our tech forgot to add the notes before he closed. Here ar…" at bounding box center [963, 300] width 936 height 236
copy div "Receipt Note: Today I installed a replacement fork that Extend had sent directl…"
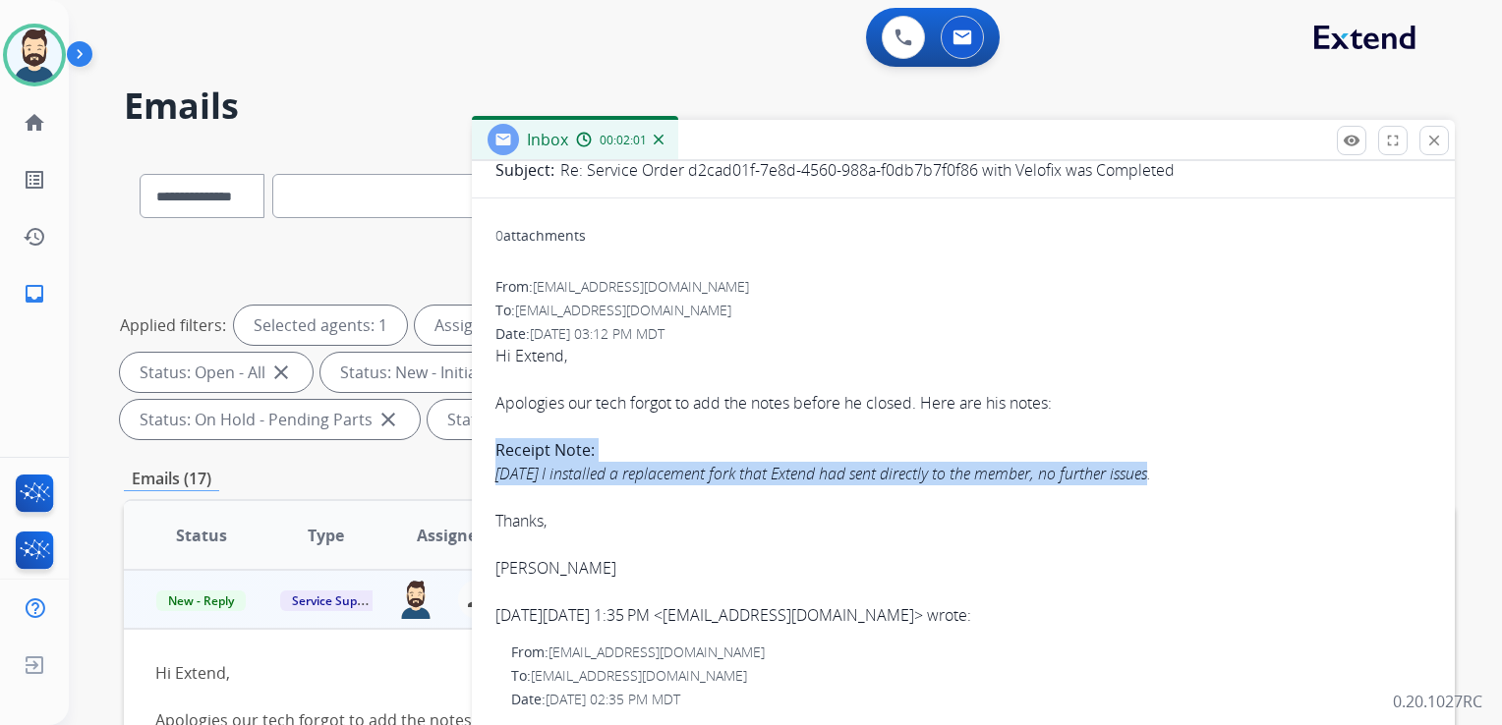
scroll to position [0, 0]
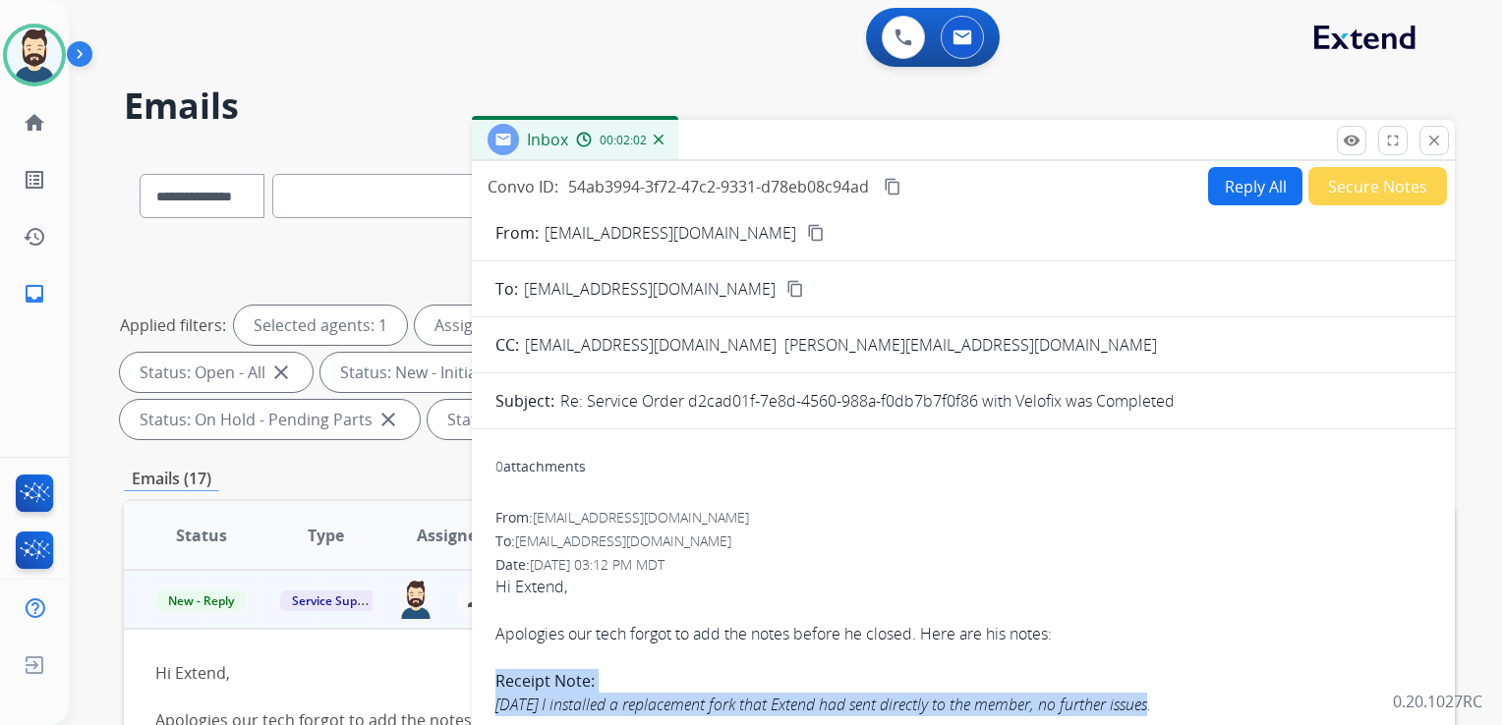
click at [1221, 183] on button "Reply All" at bounding box center [1255, 186] width 94 height 38
select select "**********"
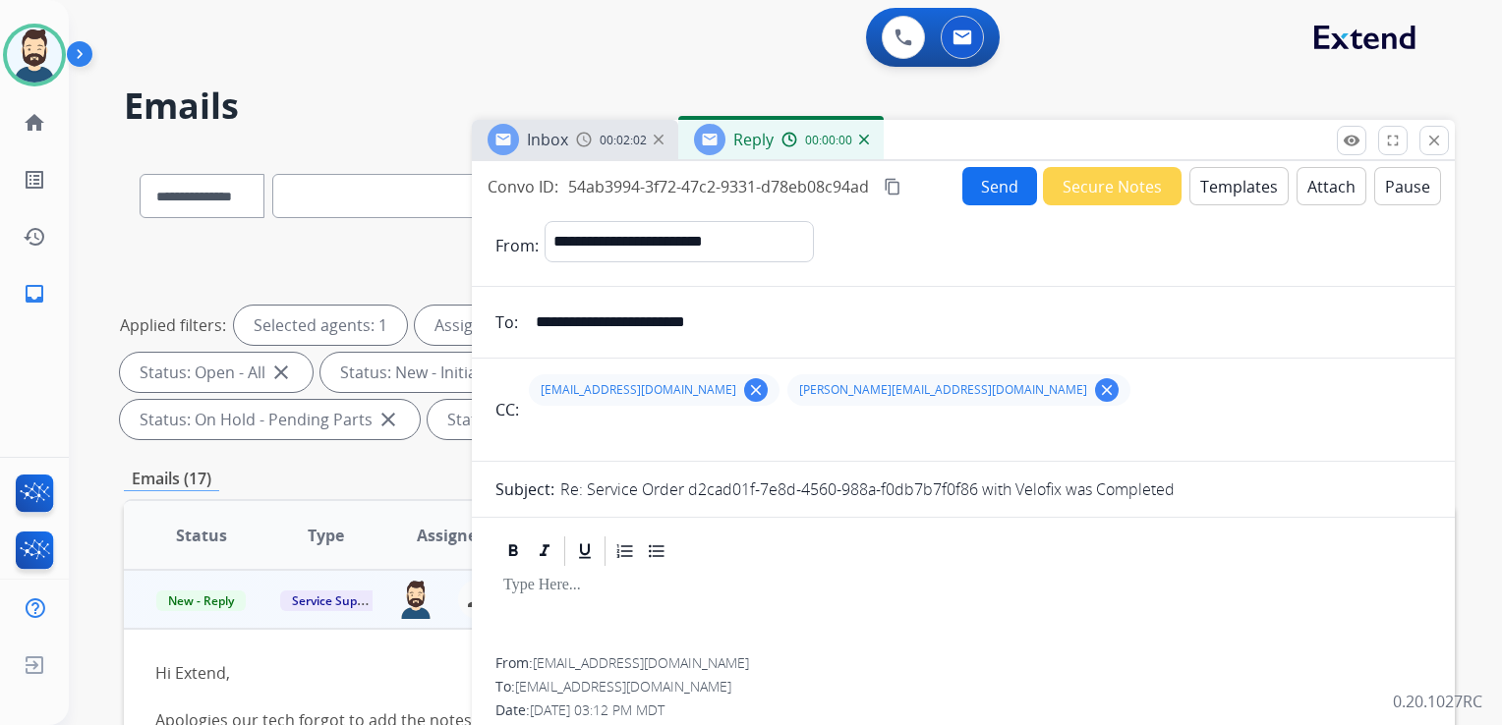
click at [1221, 183] on button "Templates" at bounding box center [1238, 186] width 99 height 38
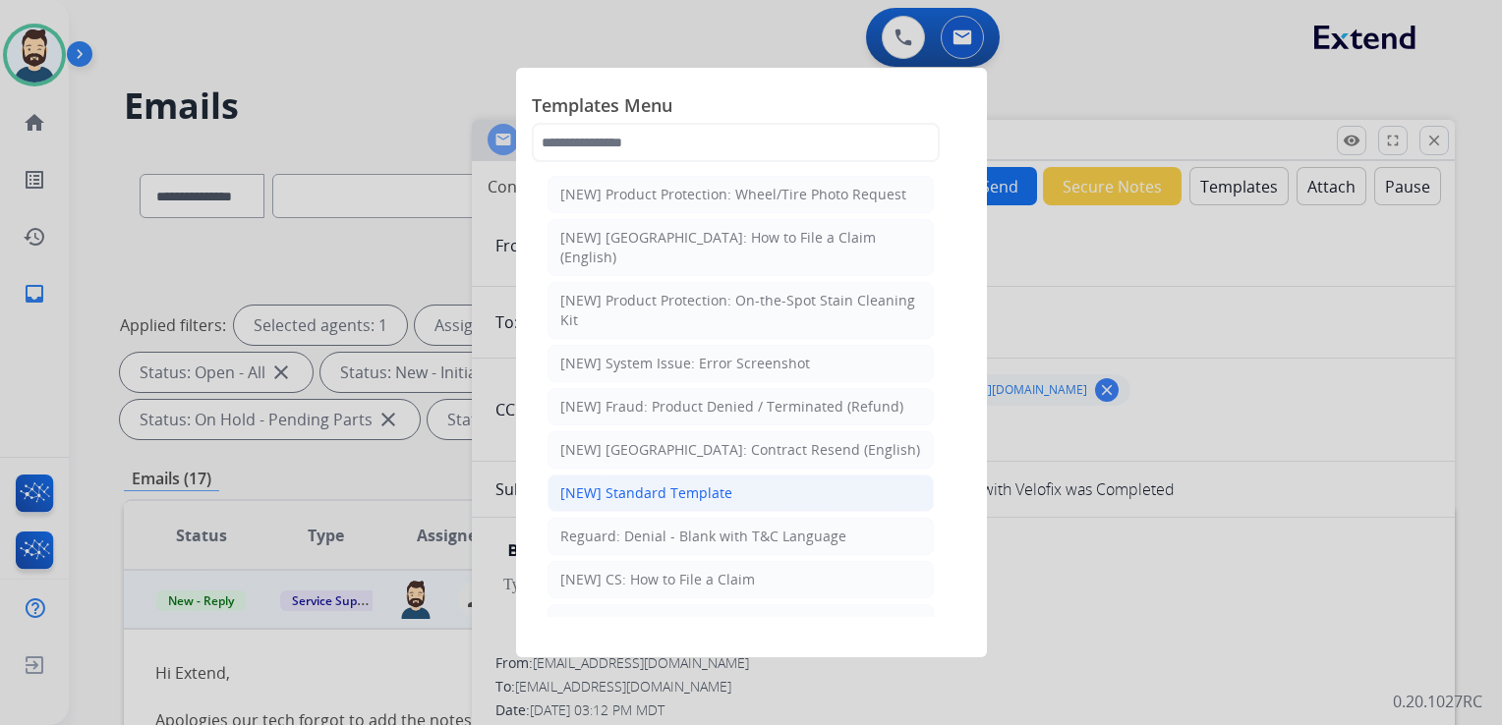
click at [680, 483] on div "[NEW] Standard Template" at bounding box center [646, 493] width 172 height 20
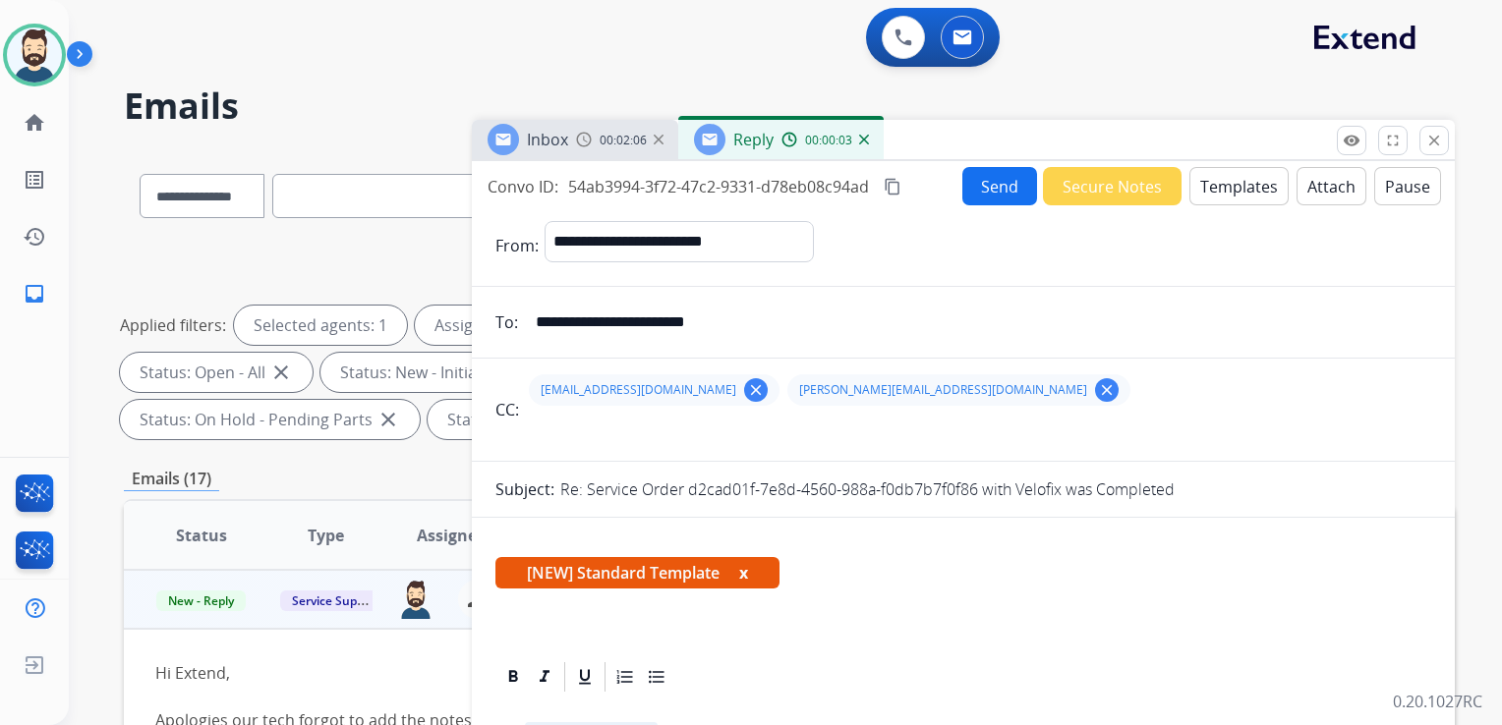
click at [739, 568] on span "[NEW] Standard Template x" at bounding box center [637, 572] width 284 height 31
drag, startPoint x: 745, startPoint y: 572, endPoint x: 759, endPoint y: 539, distance: 36.1
click at [747, 572] on button "x" at bounding box center [743, 573] width 9 height 24
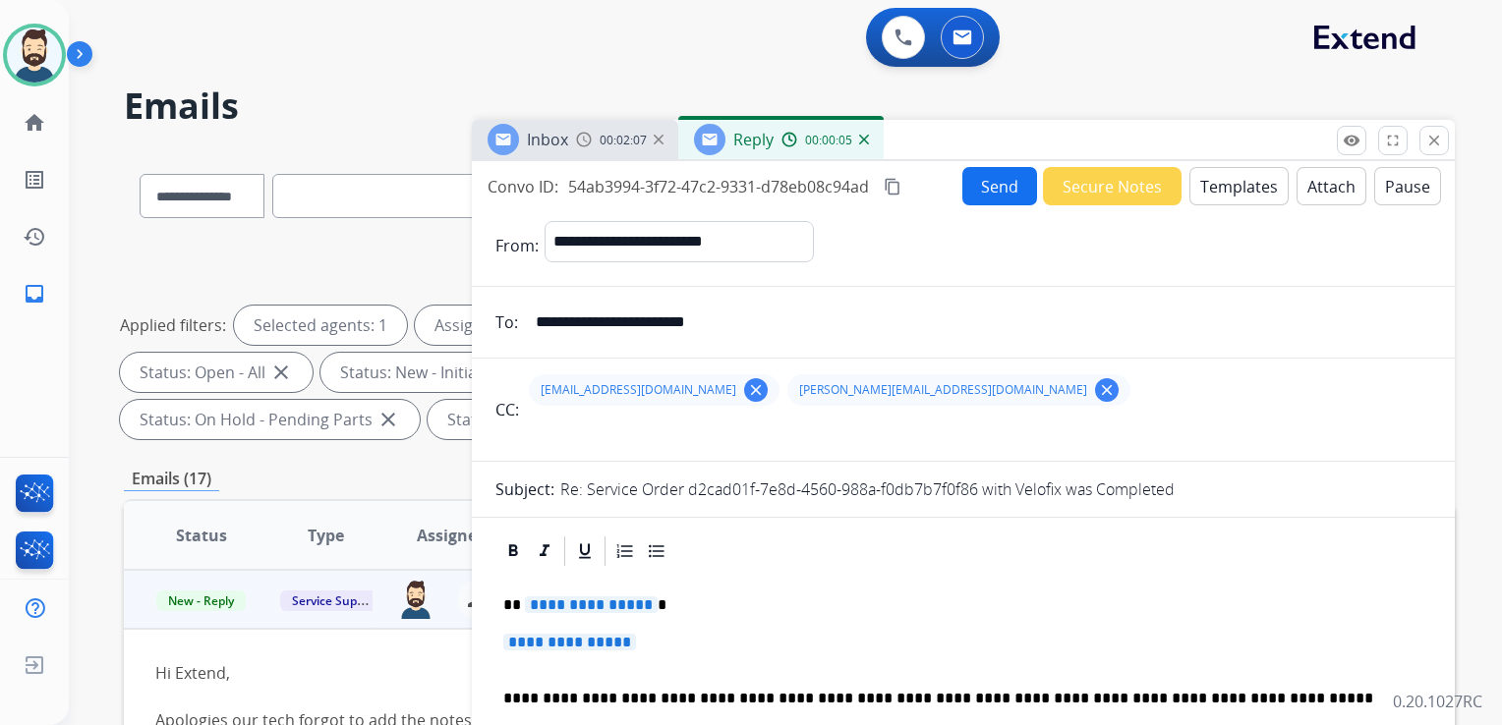
click at [864, 142] on img at bounding box center [864, 140] width 10 height 10
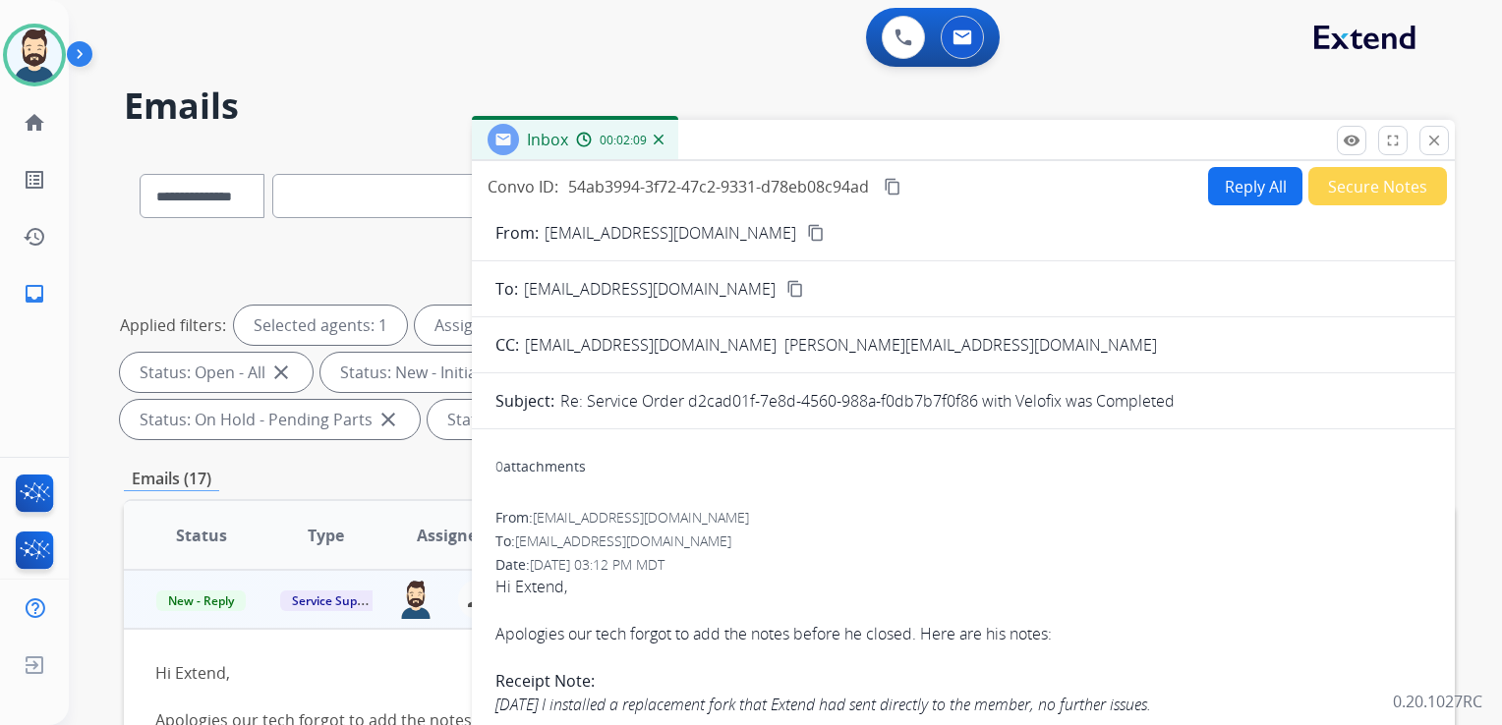
click at [1260, 188] on button "Reply All" at bounding box center [1255, 186] width 94 height 38
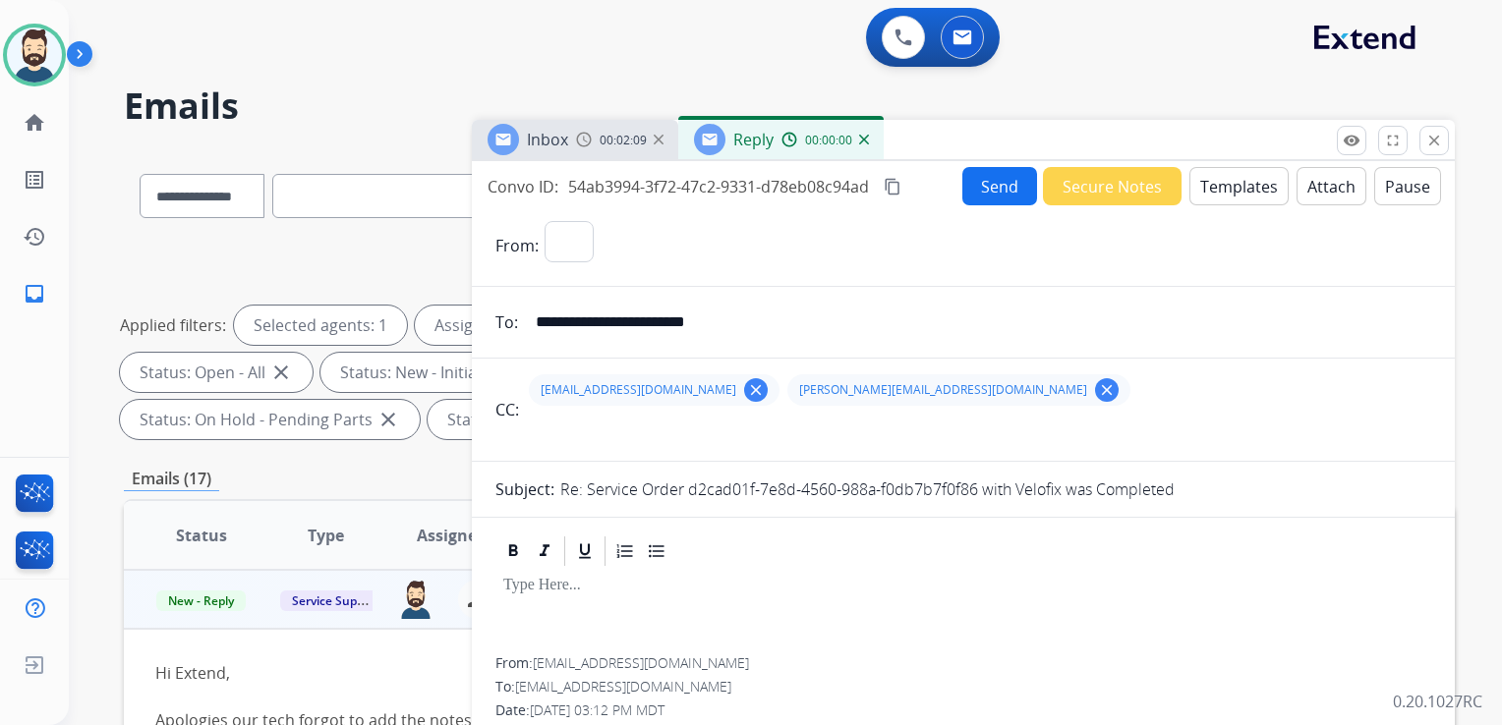
select select "**********"
click at [1242, 189] on button "Templates" at bounding box center [1238, 186] width 99 height 38
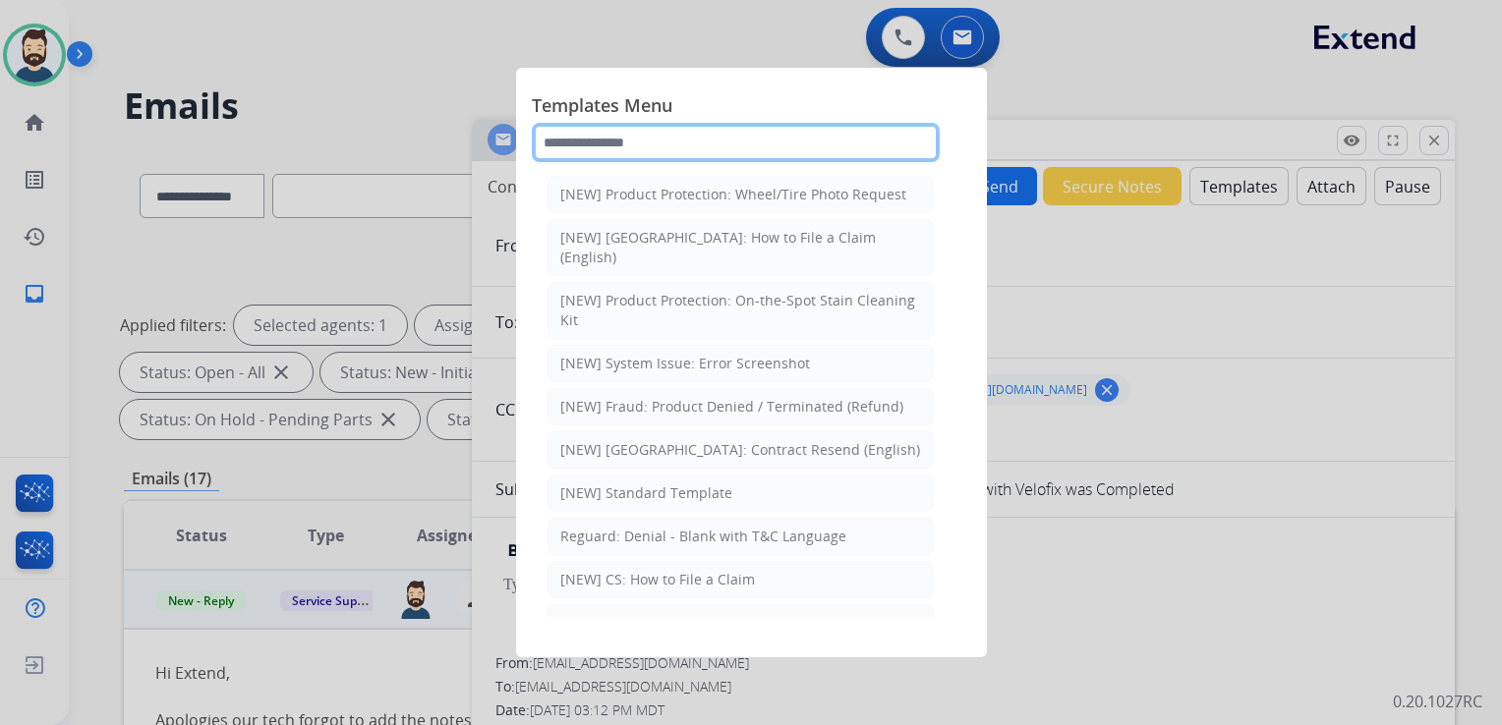
click at [632, 144] on input "text" at bounding box center [736, 142] width 408 height 39
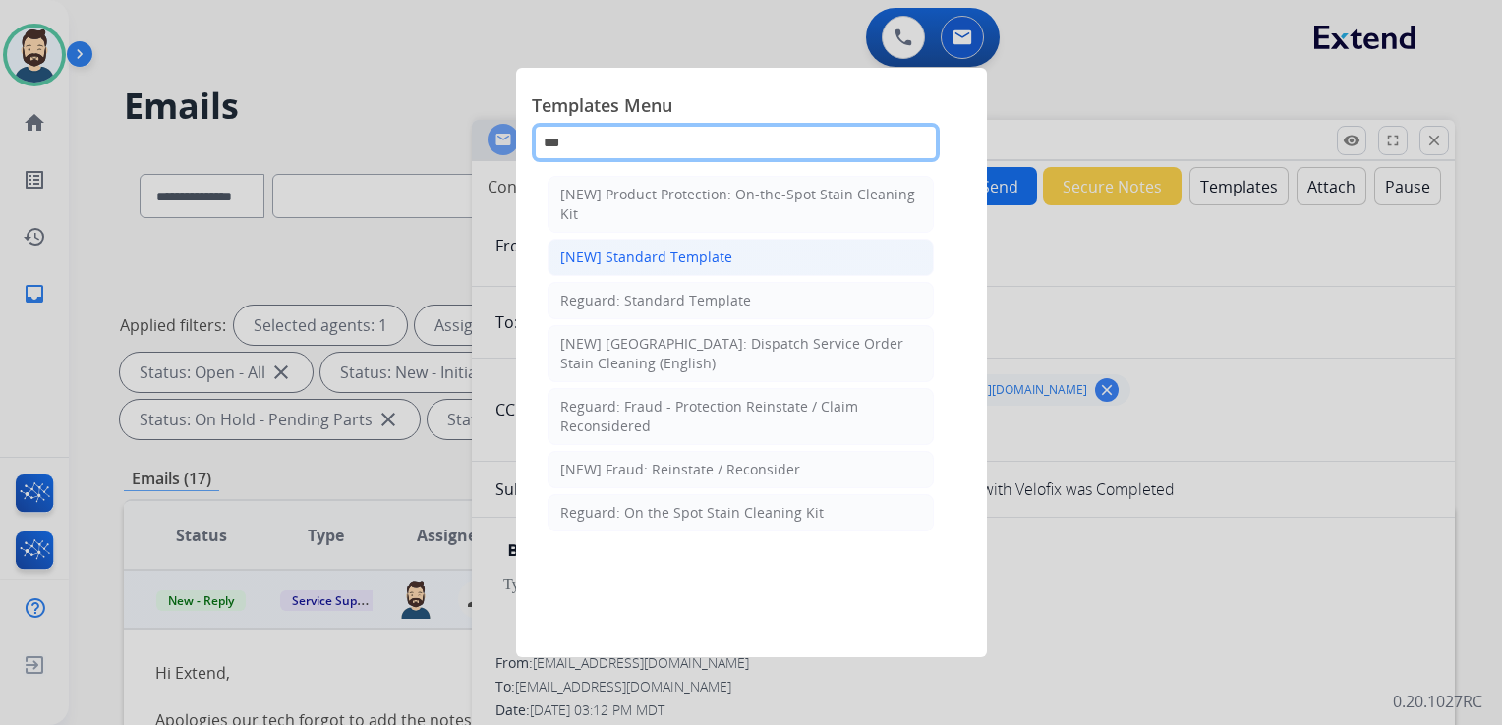
type input "***"
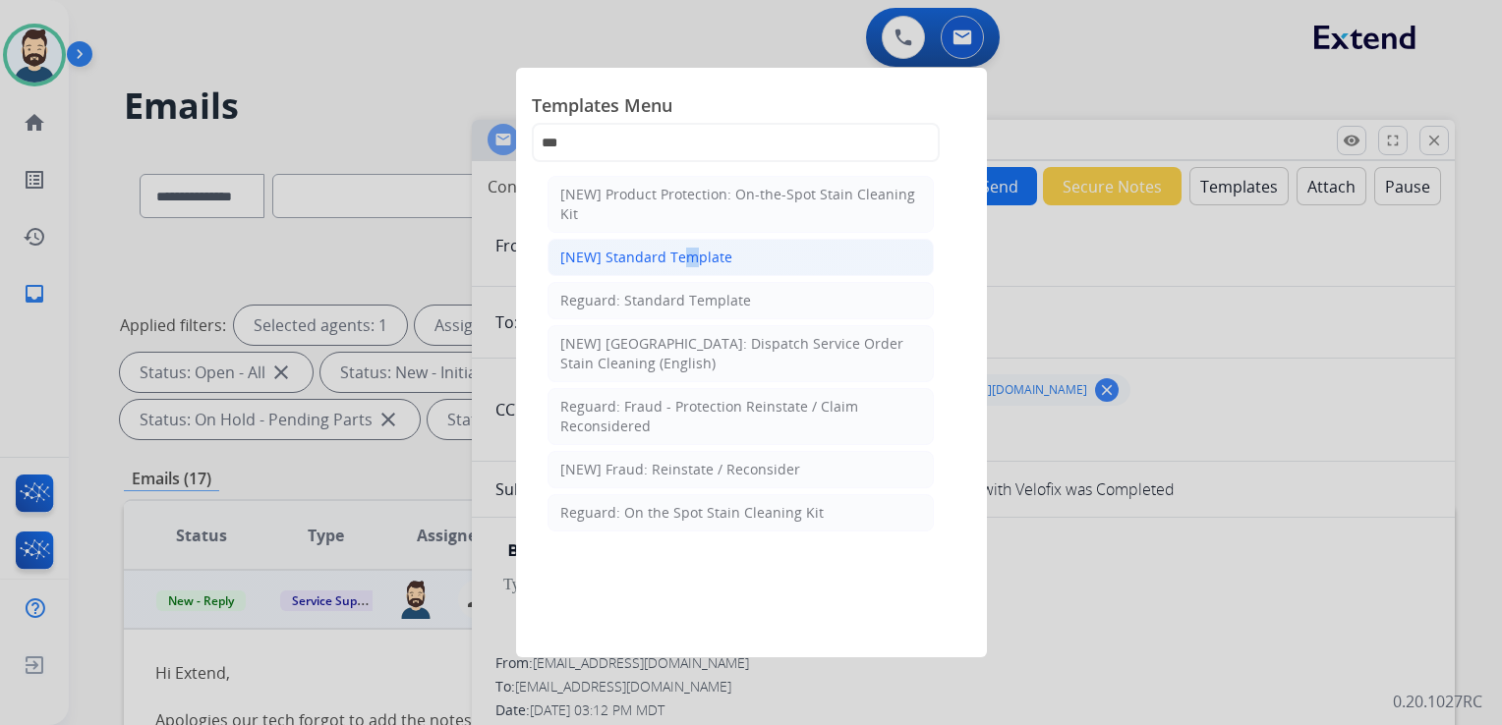
click at [676, 257] on div "[NEW] Standard Template" at bounding box center [646, 258] width 172 height 20
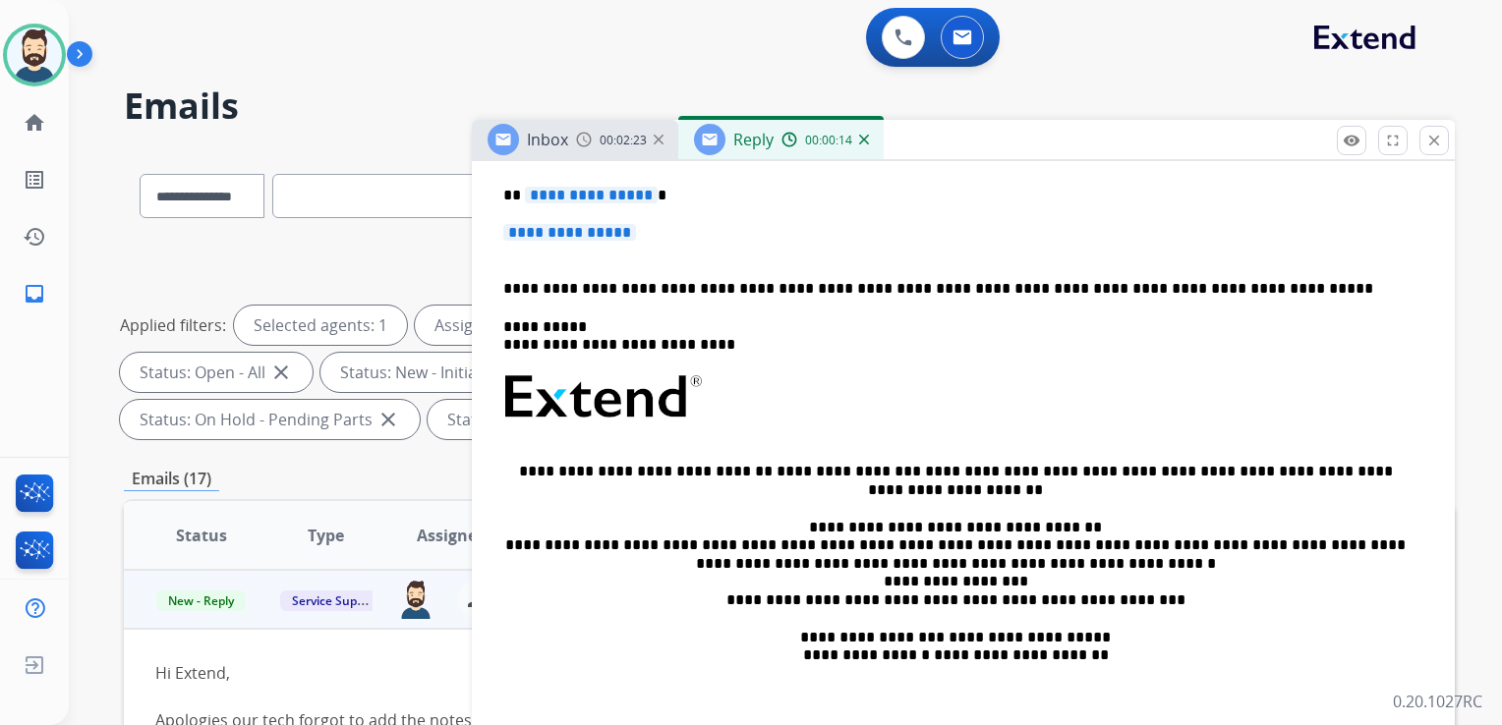
scroll to position [393, 0]
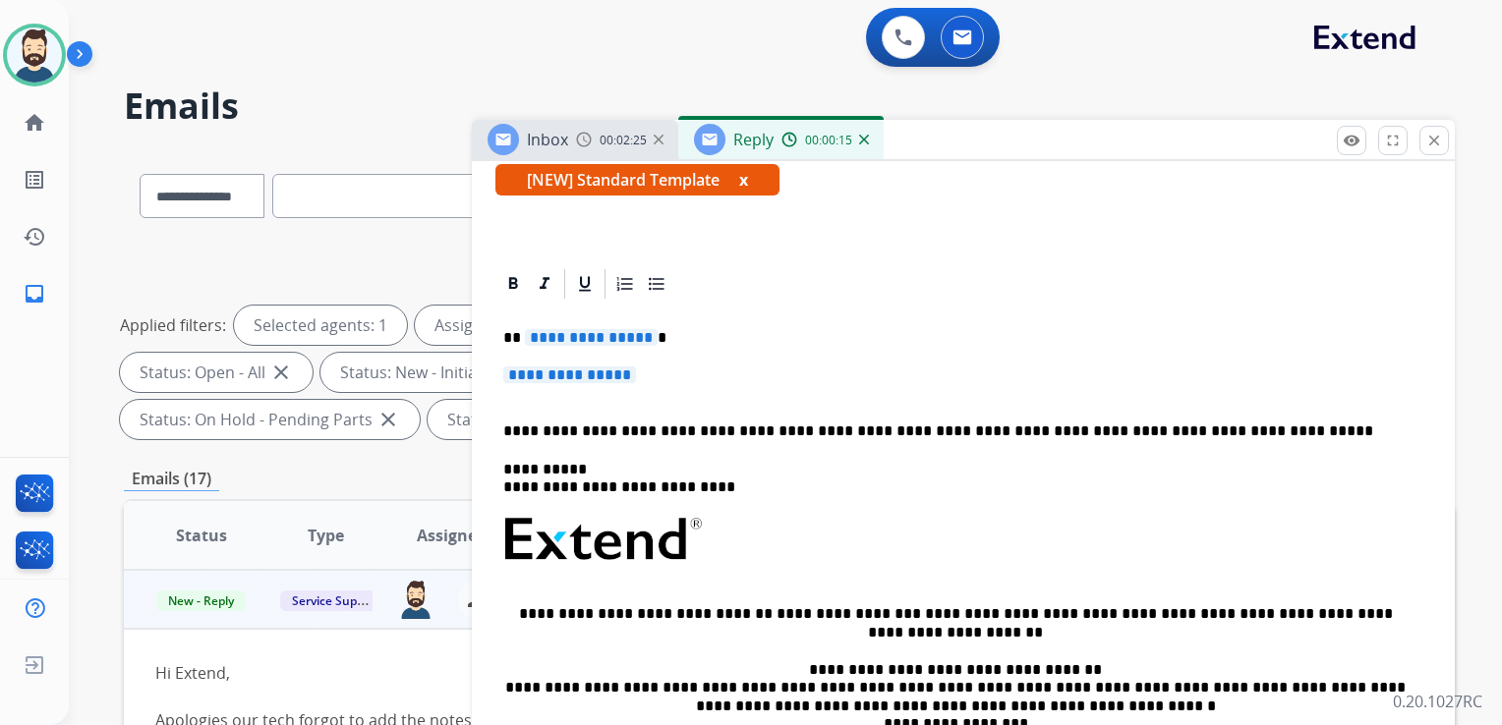
click at [647, 341] on p "**********" at bounding box center [955, 338] width 904 height 18
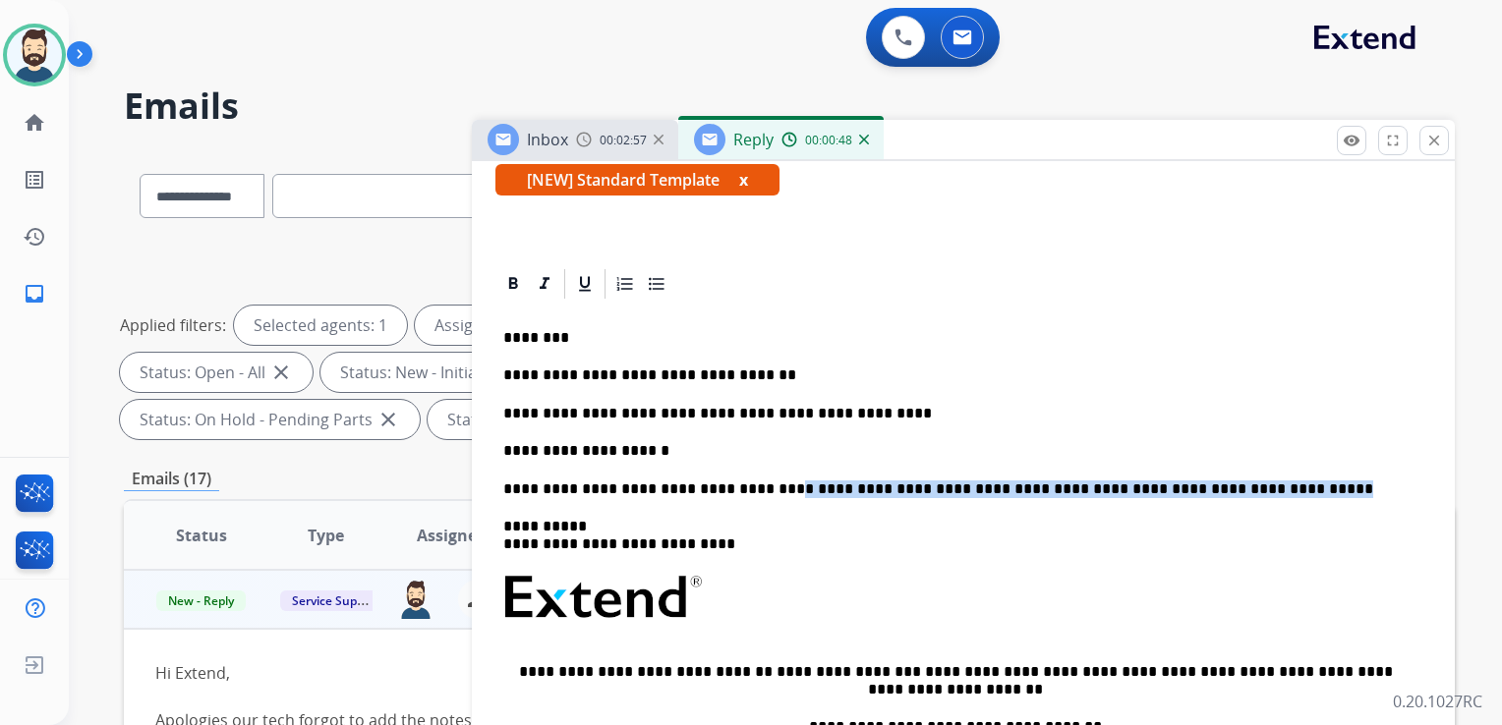
drag, startPoint x: 749, startPoint y: 489, endPoint x: 1222, endPoint y: 478, distance: 473.8
click at [1222, 481] on p "**********" at bounding box center [955, 490] width 904 height 18
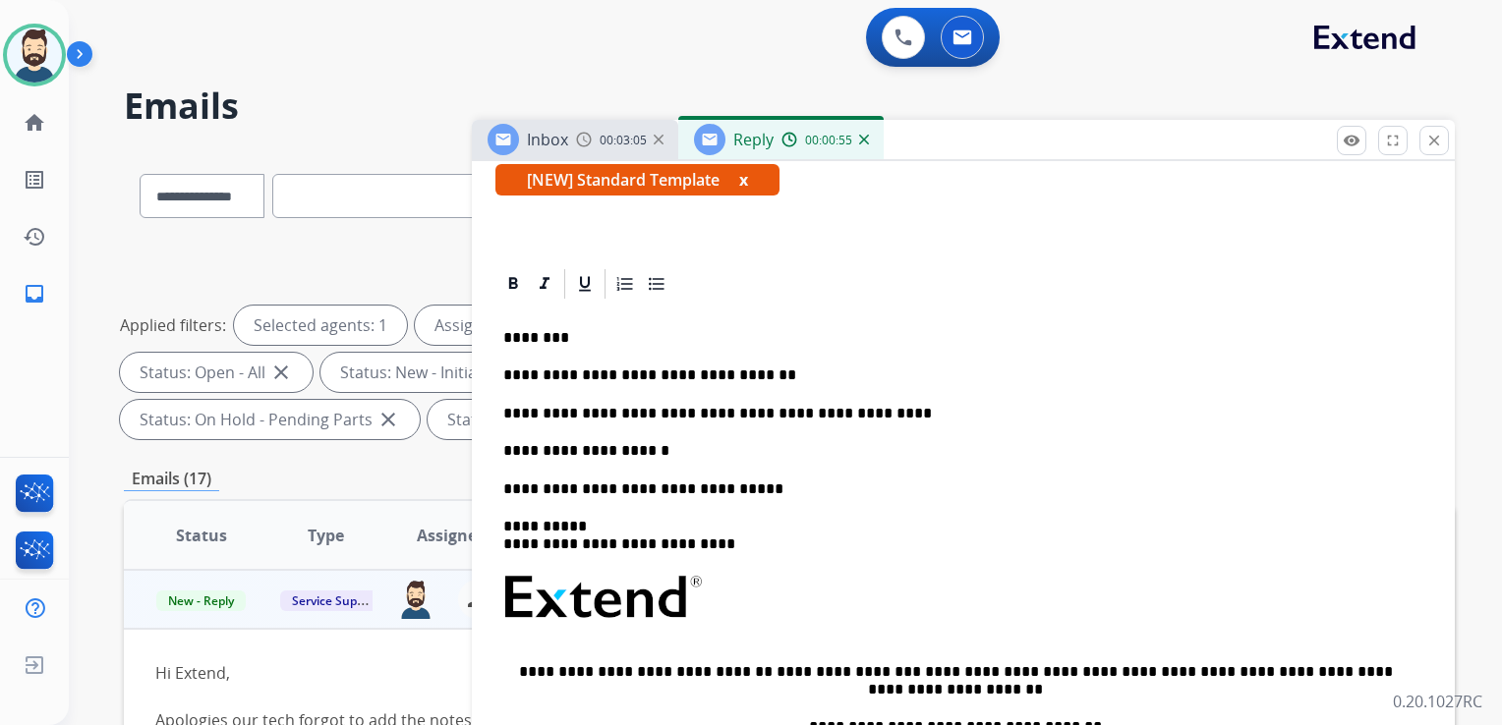
click at [586, 524] on p "**********" at bounding box center [955, 536] width 904 height 36
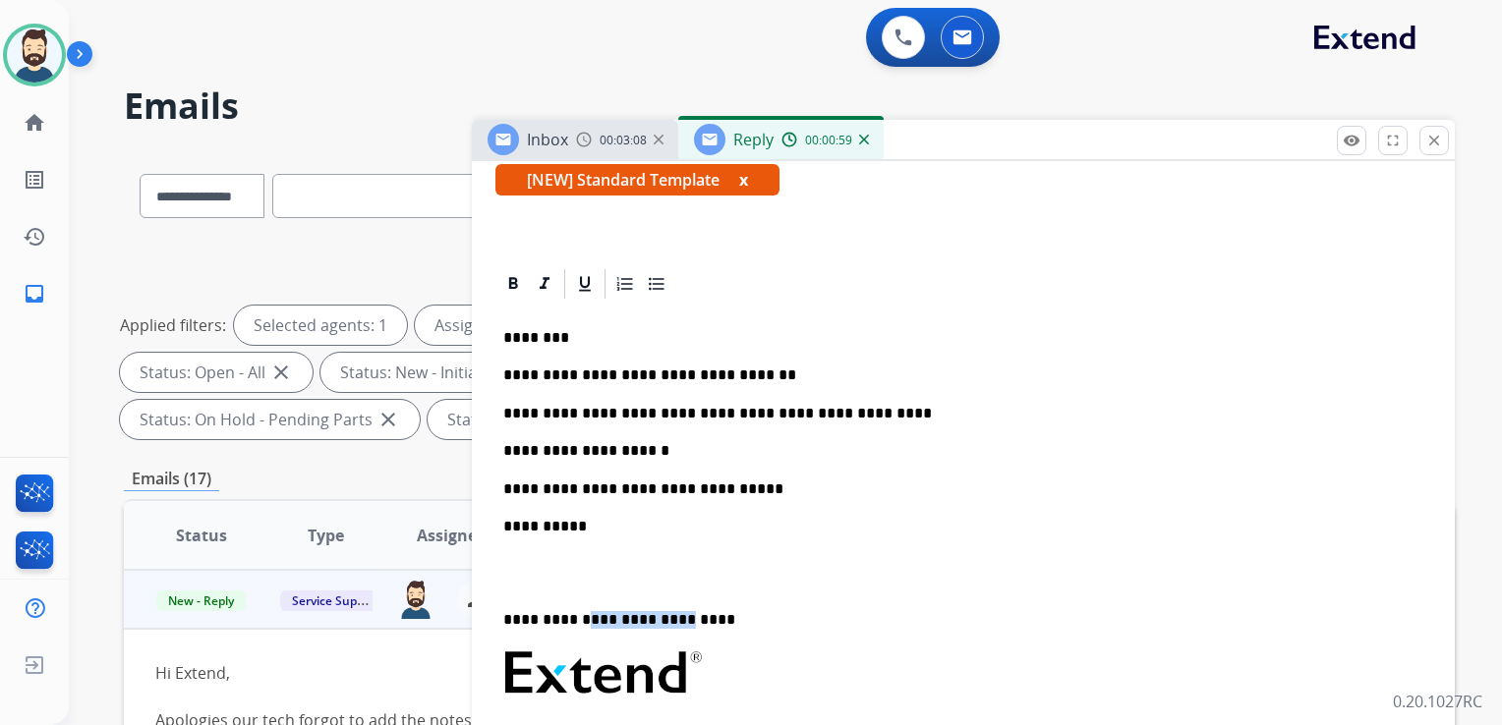
drag, startPoint x: 583, startPoint y: 619, endPoint x: 671, endPoint y: 624, distance: 88.6
click at [671, 624] on p "**********" at bounding box center [955, 612] width 904 height 36
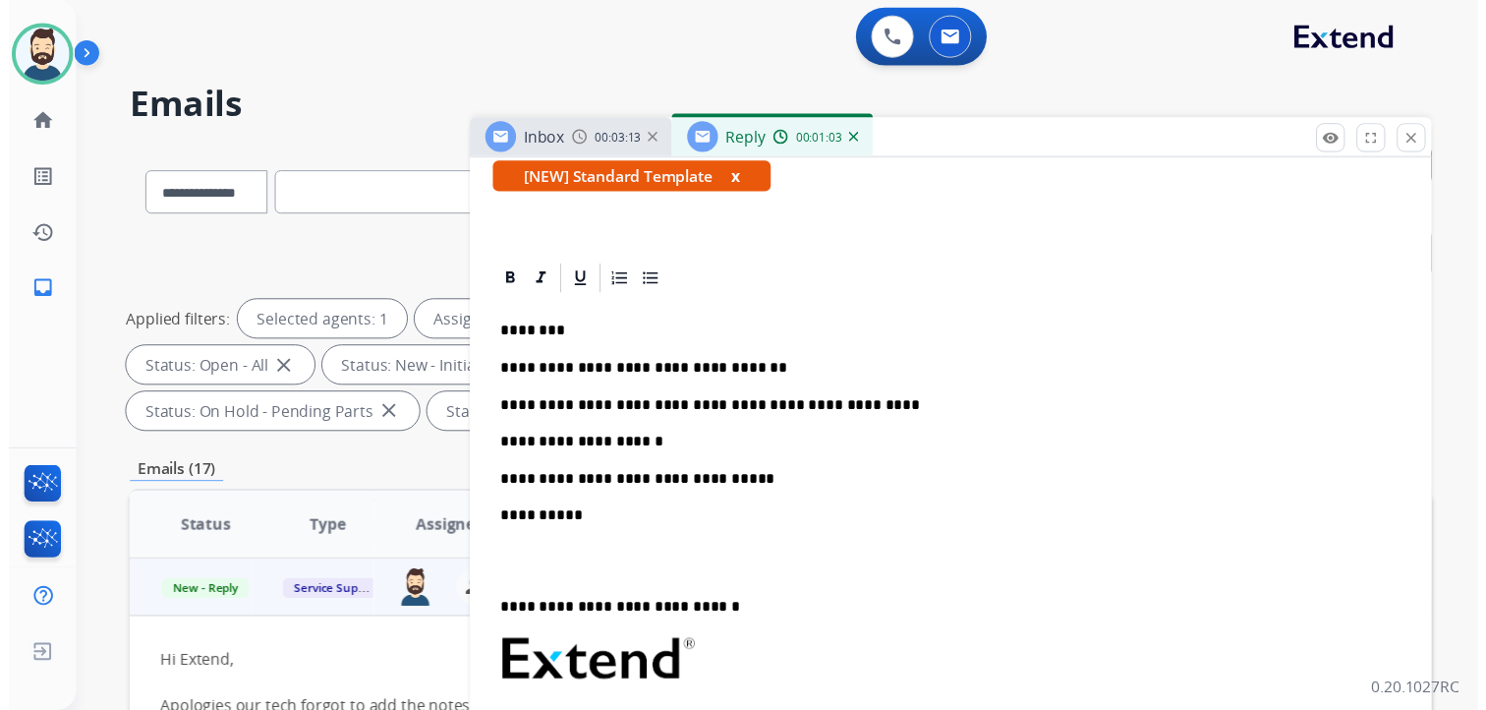
scroll to position [0, 0]
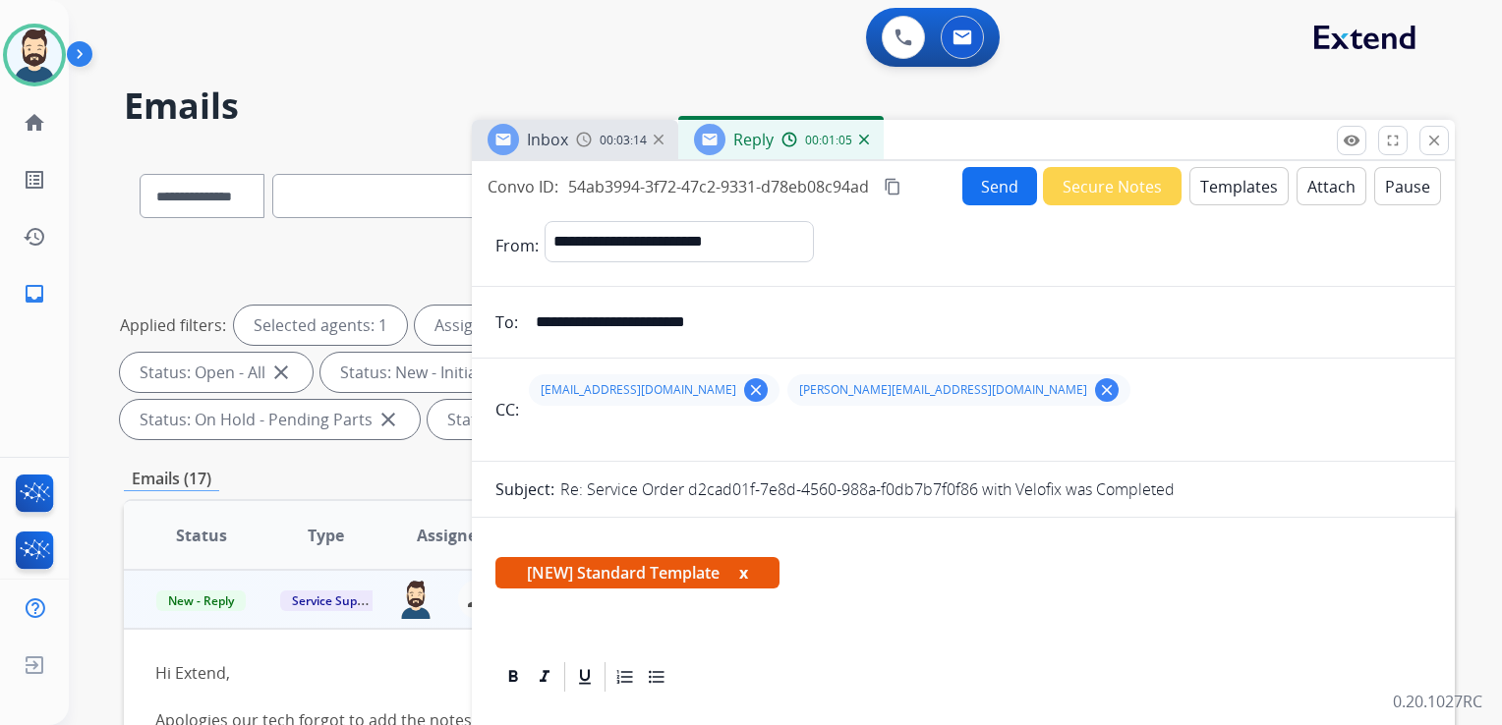
click at [985, 176] on button "Send" at bounding box center [999, 186] width 75 height 38
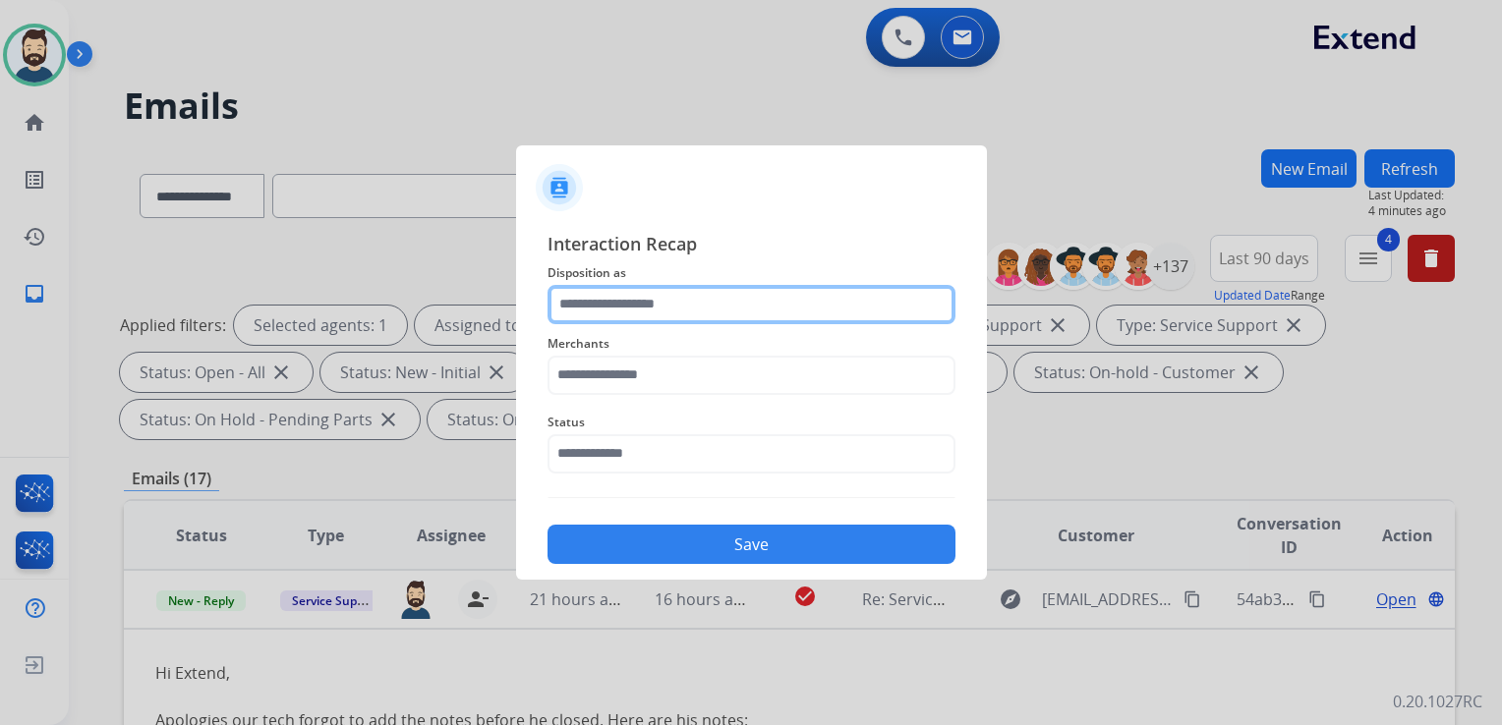
click at [719, 301] on input "text" at bounding box center [751, 304] width 408 height 39
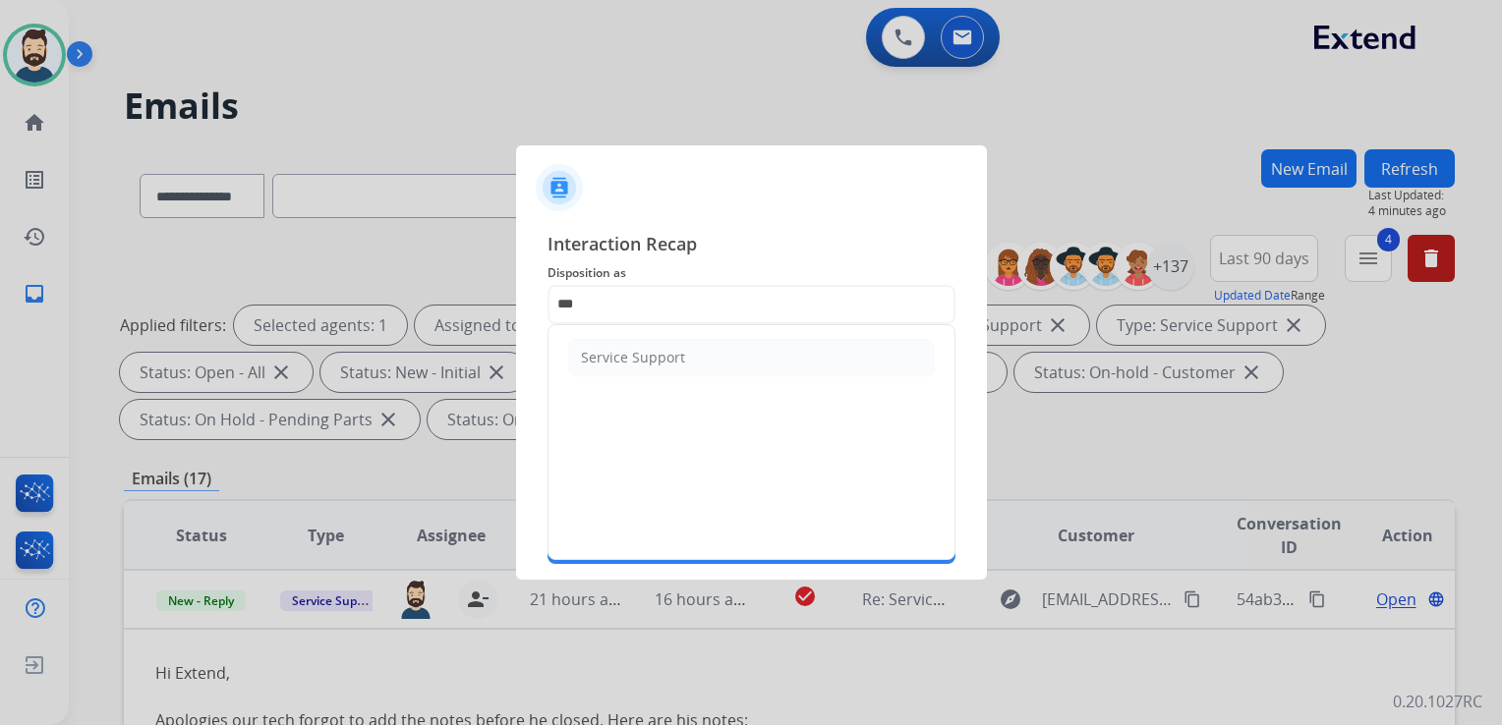
drag, startPoint x: 672, startPoint y: 361, endPoint x: 605, endPoint y: 327, distance: 74.7
click at [671, 361] on div "Service Support" at bounding box center [633, 358] width 104 height 20
type input "**********"
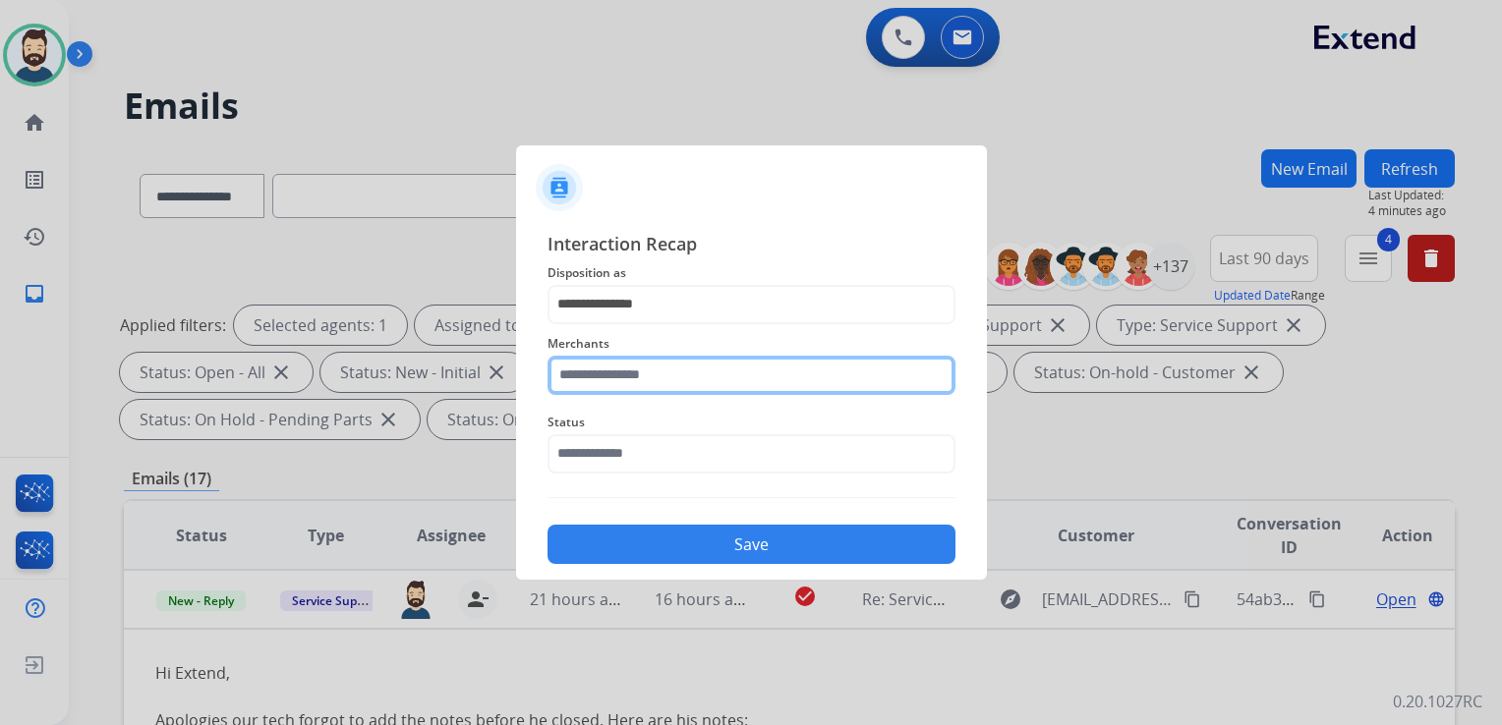
click at [645, 376] on input "text" at bounding box center [751, 375] width 408 height 39
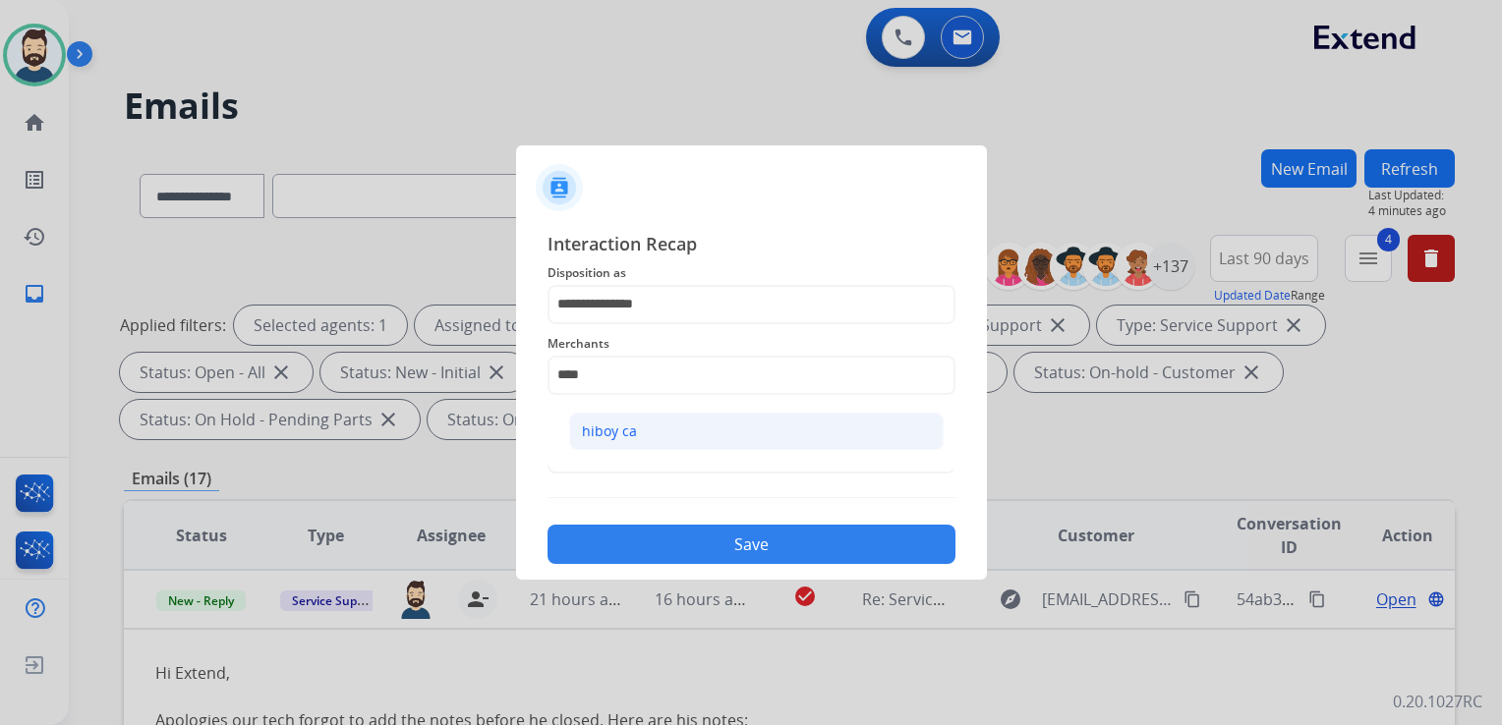
click at [637, 431] on li "hiboy ca" at bounding box center [756, 431] width 374 height 37
type input "********"
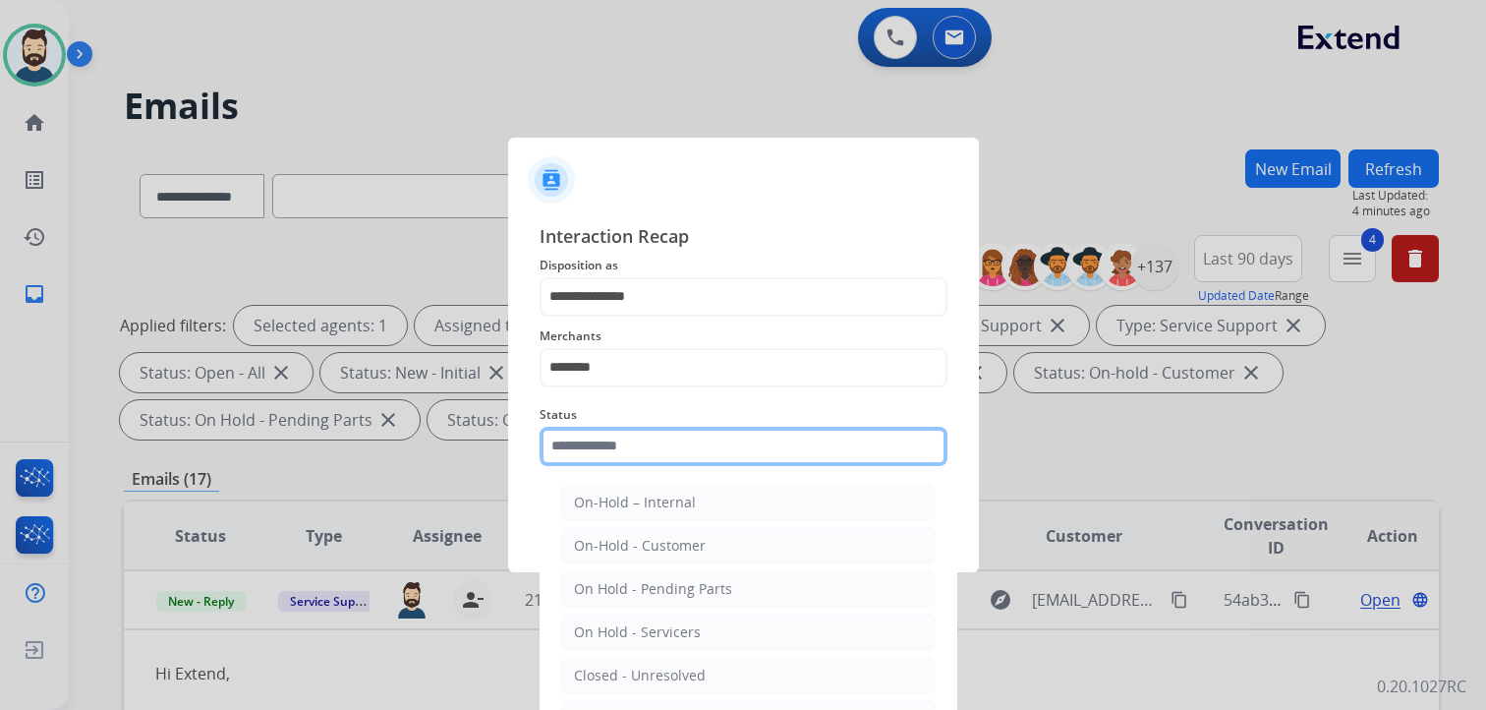
click at [645, 461] on input "text" at bounding box center [744, 445] width 408 height 39
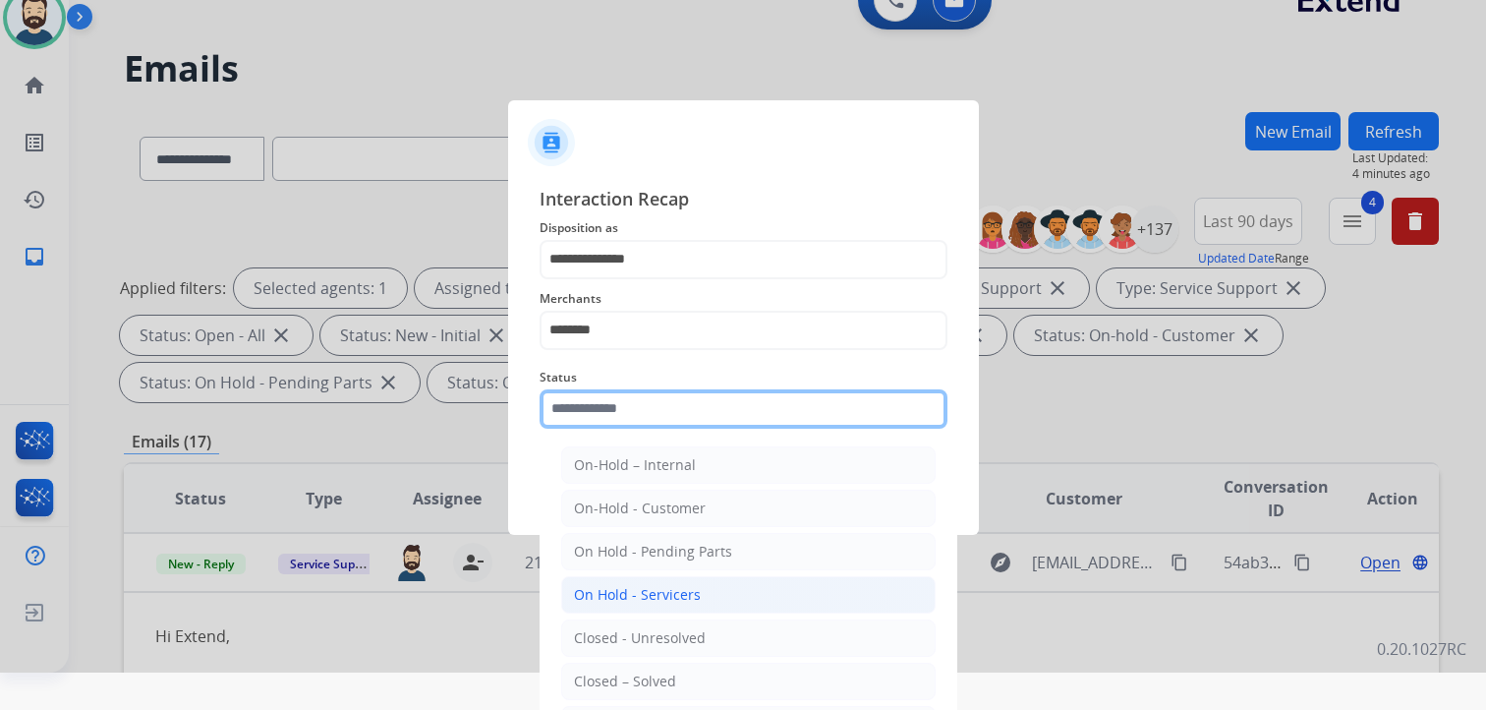
scroll to position [58, 0]
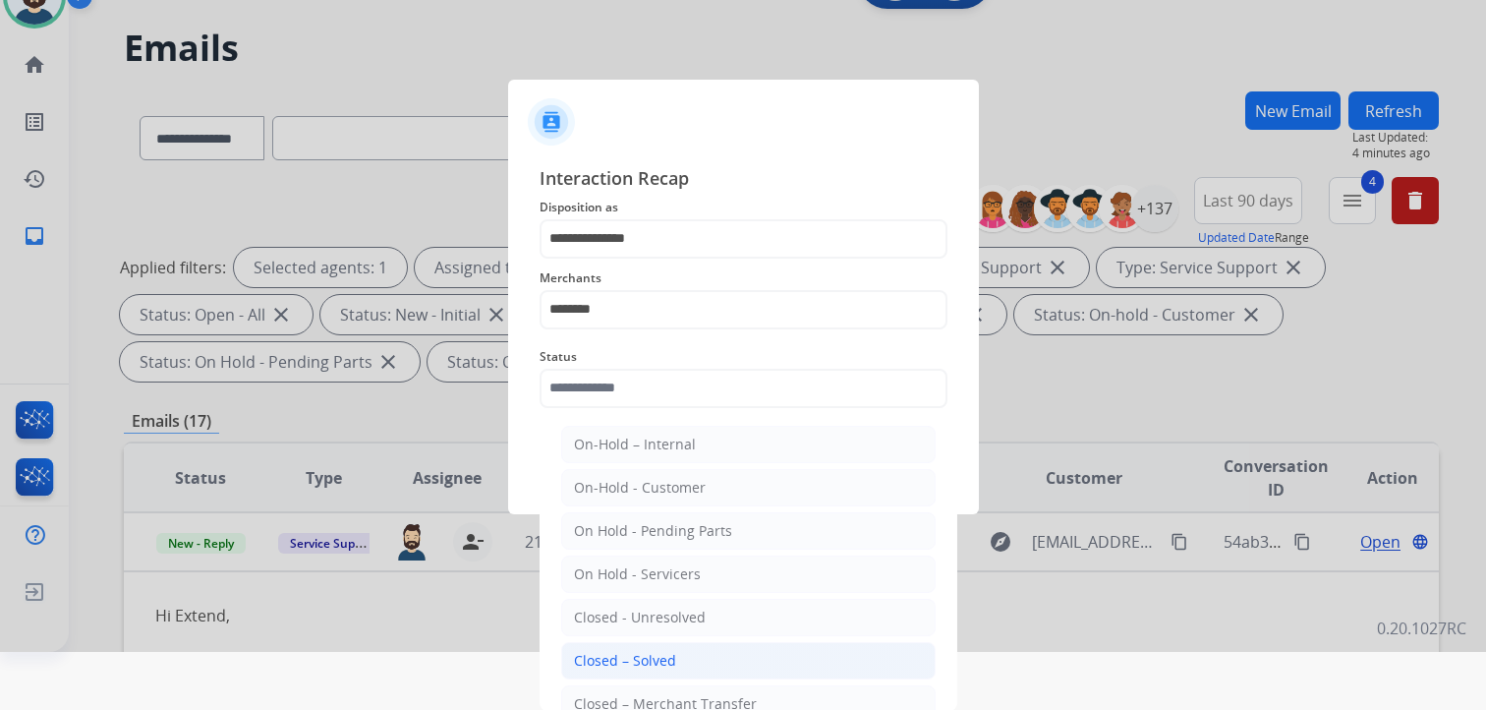
click at [649, 643] on li "Closed – Solved" at bounding box center [748, 660] width 374 height 37
type input "**********"
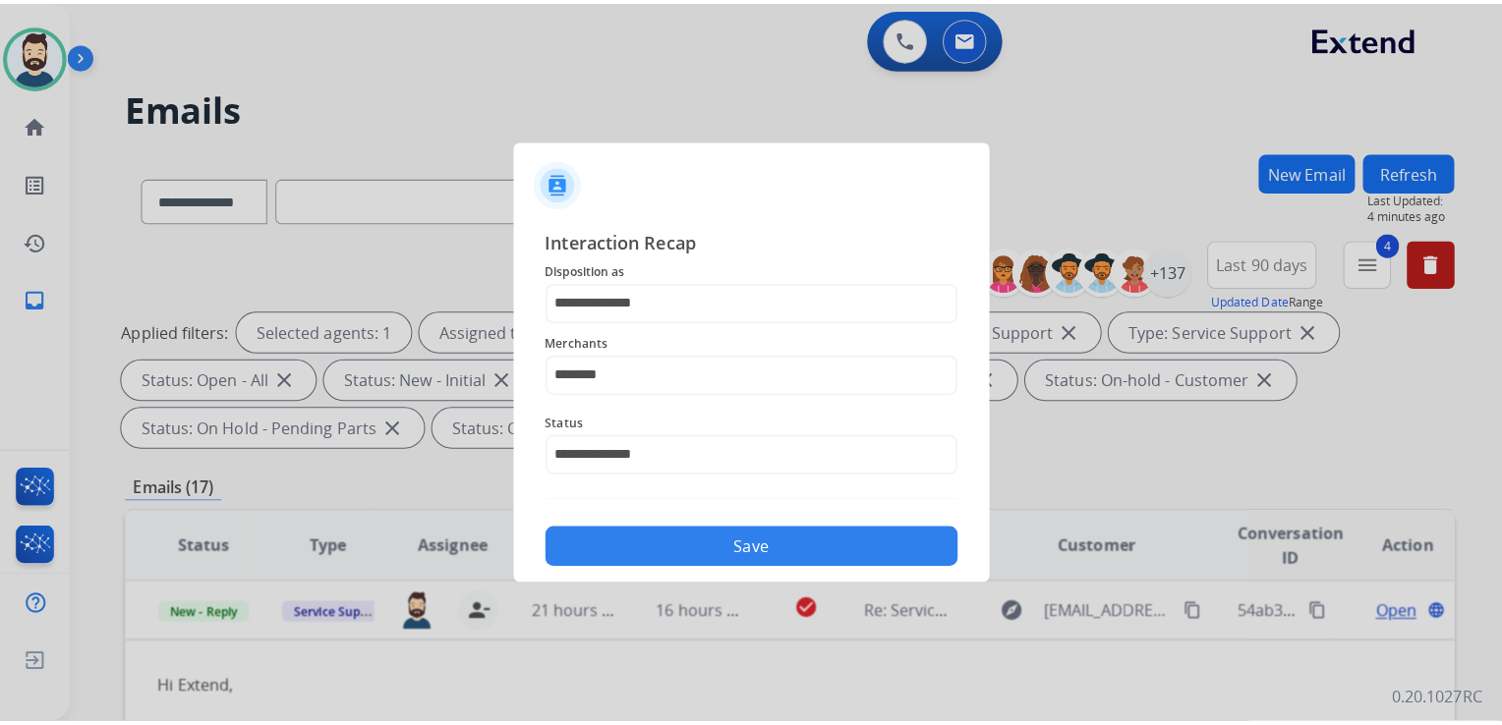
scroll to position [0, 0]
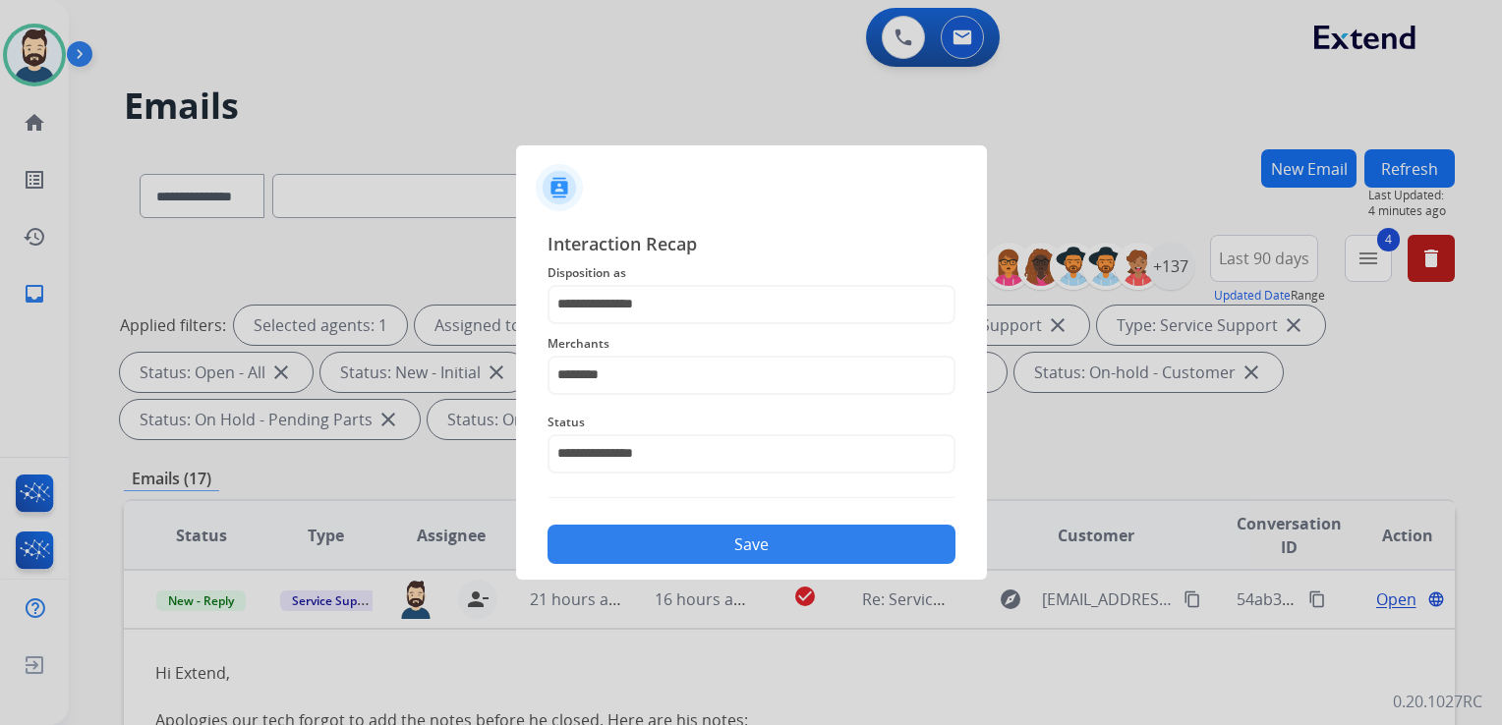
click at [732, 547] on button "Save" at bounding box center [751, 544] width 408 height 39
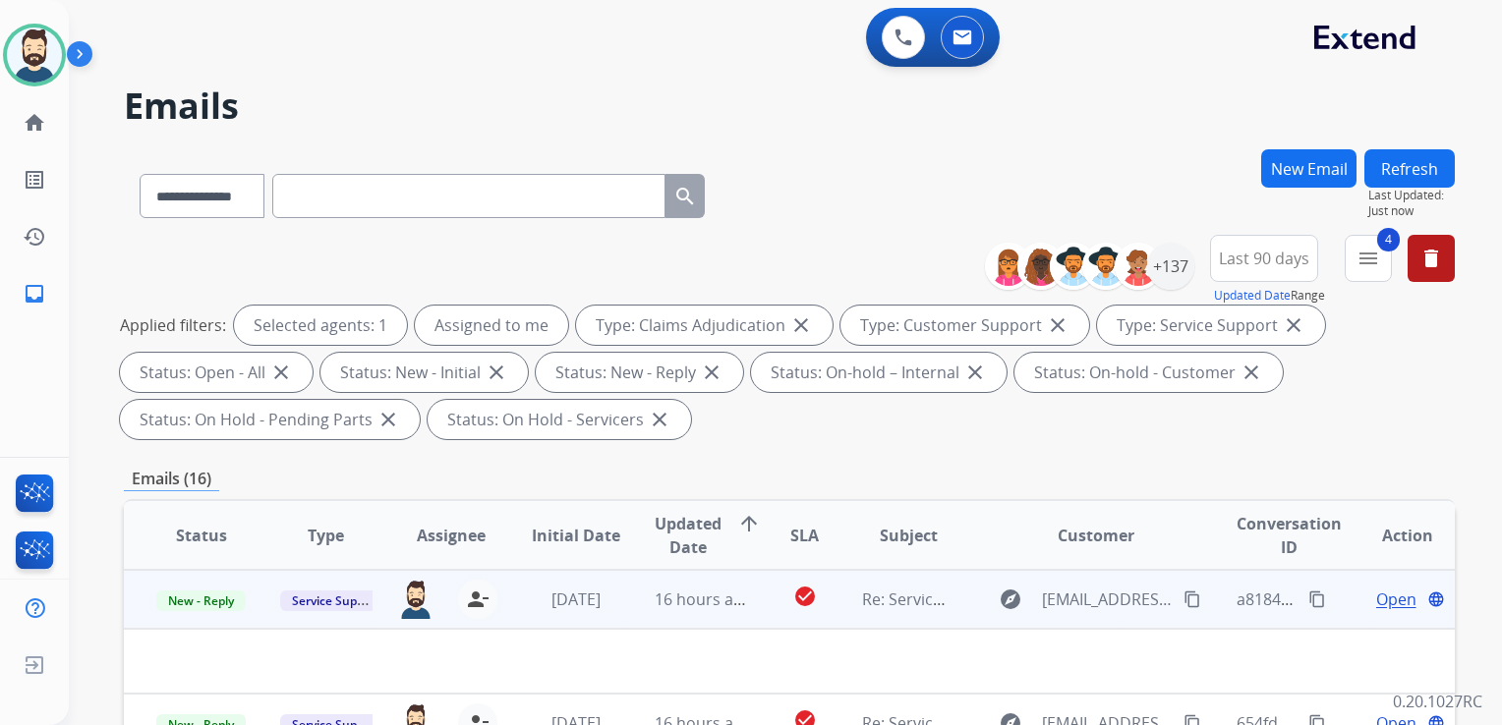
click at [705, 621] on td "16 hours ago" at bounding box center [685, 599] width 125 height 59
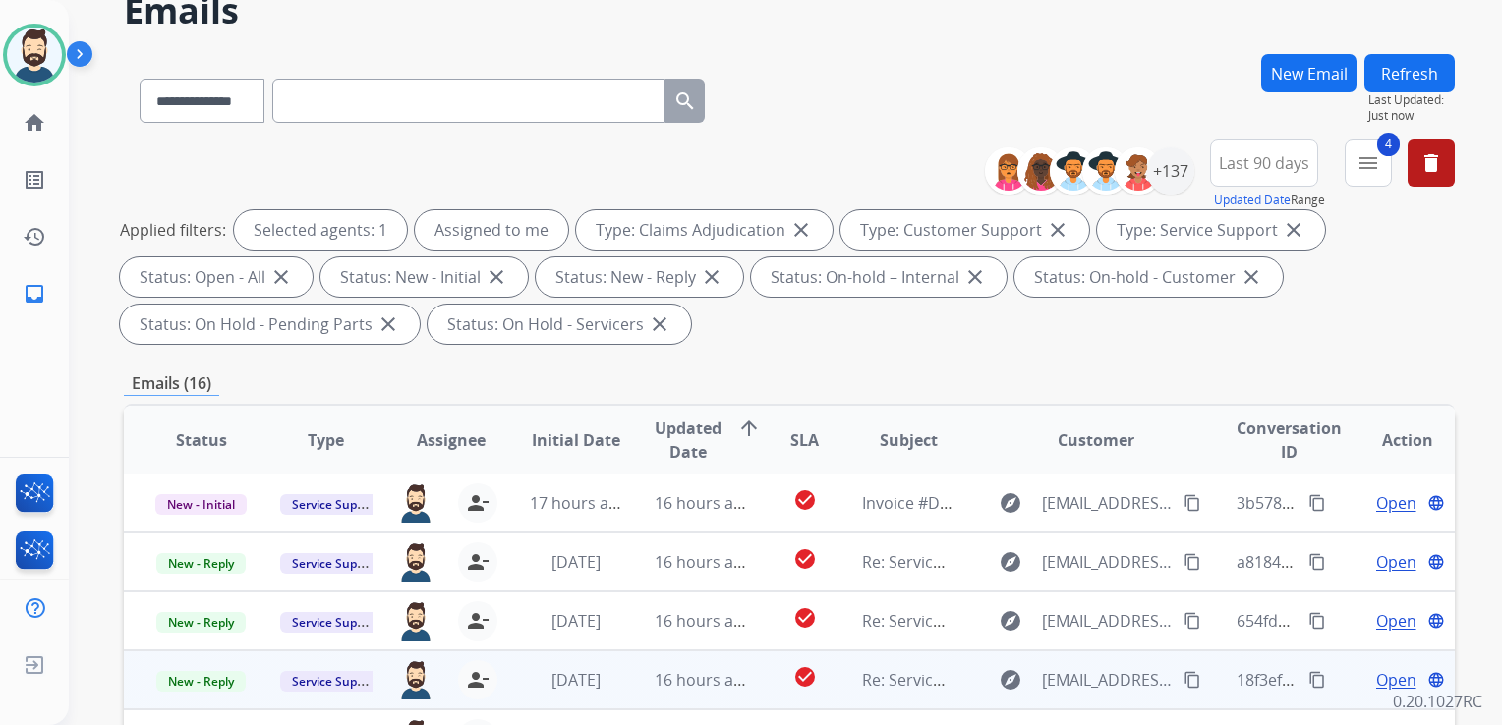
scroll to position [295, 0]
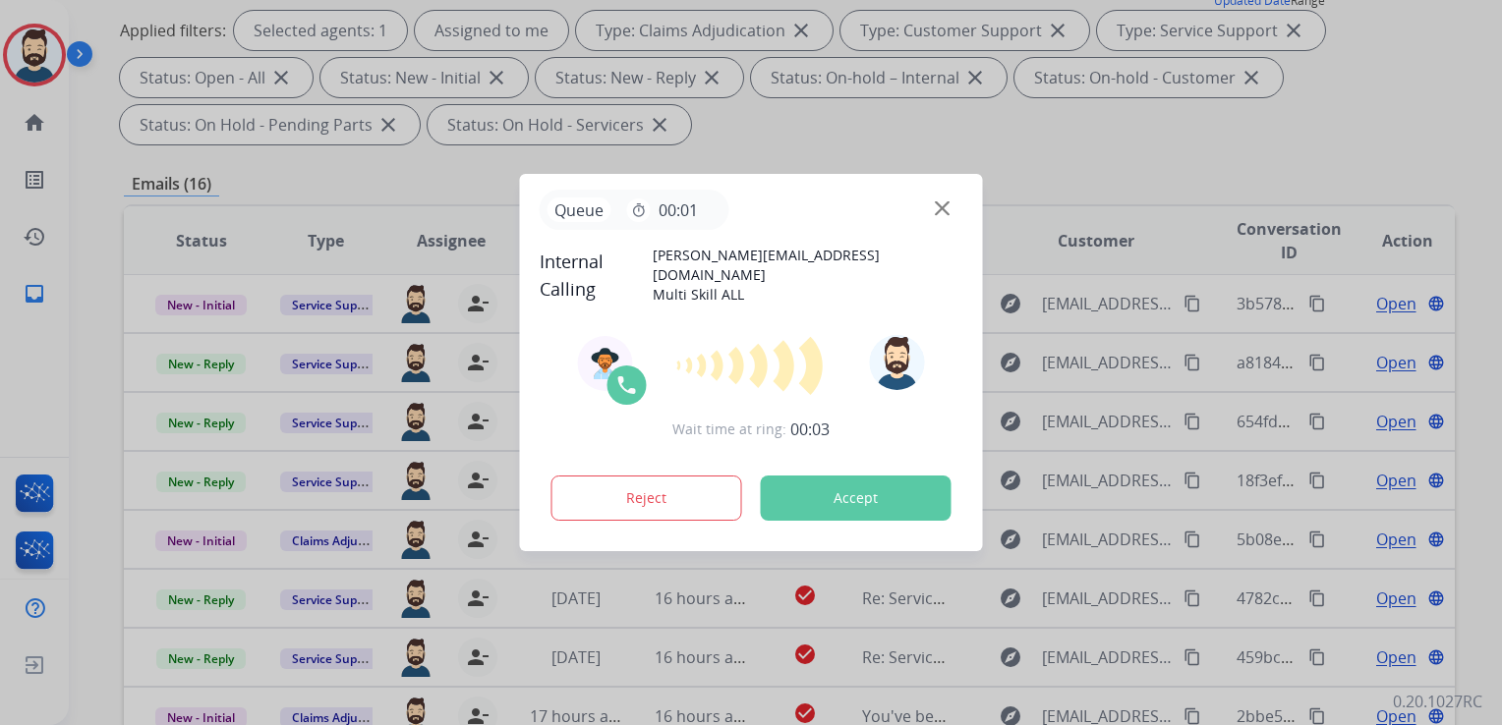
click at [869, 491] on button "Accept" at bounding box center [856, 498] width 191 height 45
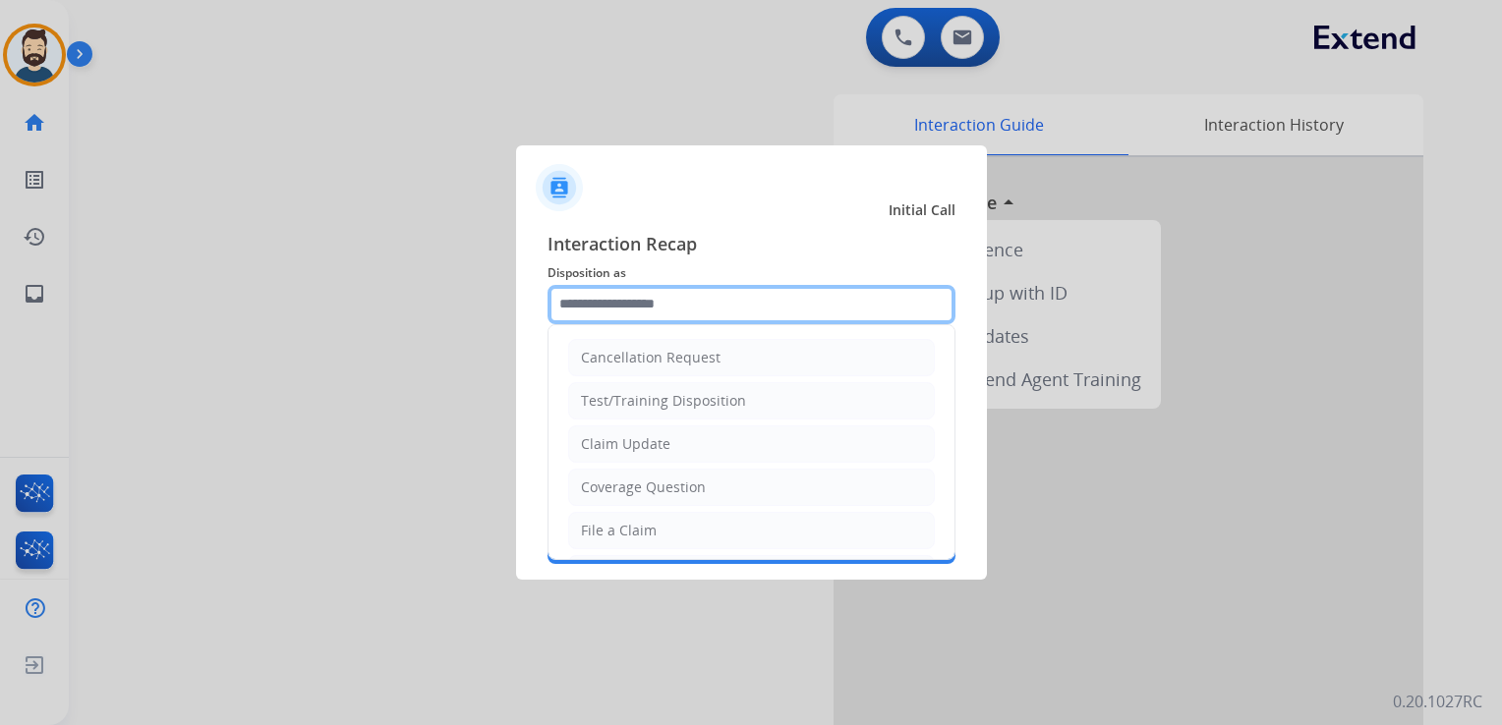
click at [643, 307] on input "text" at bounding box center [751, 304] width 408 height 39
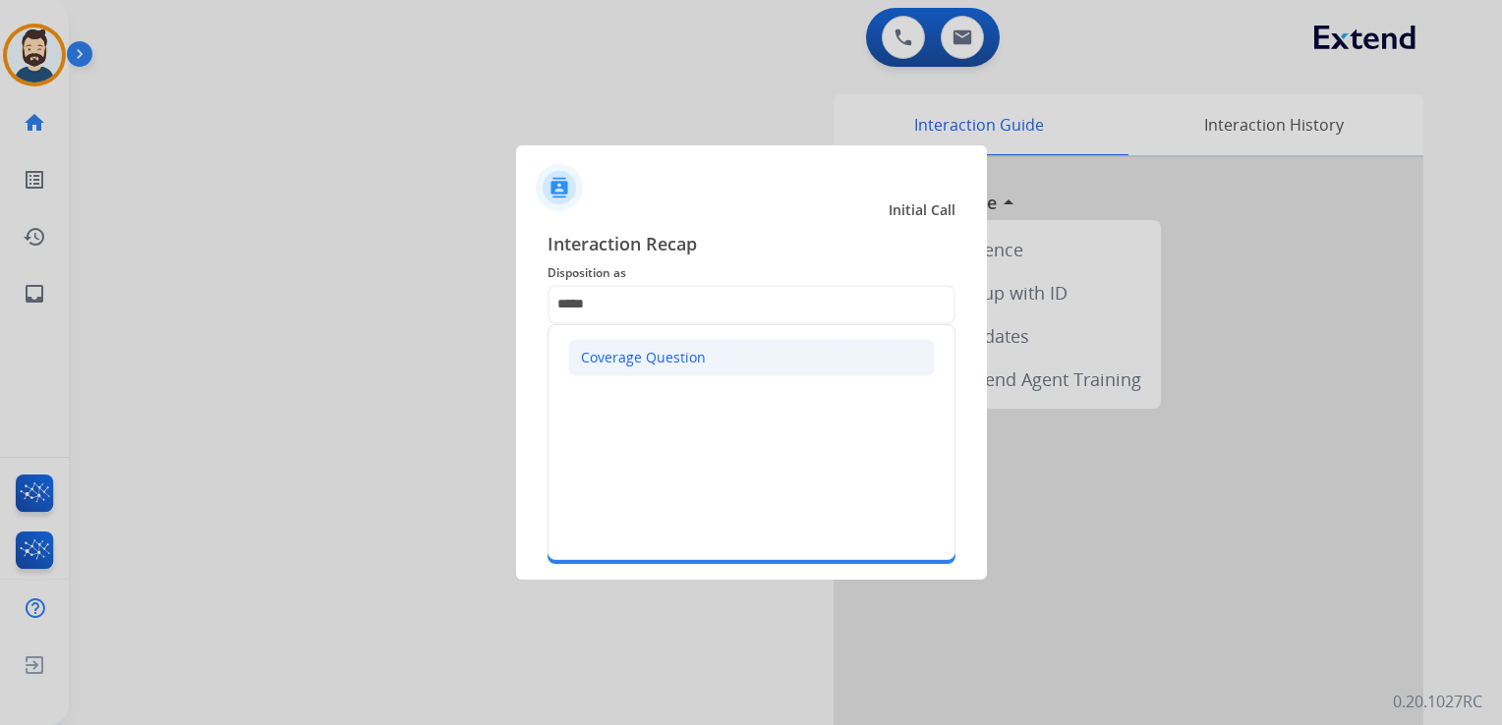
click at [676, 364] on div "Coverage Question" at bounding box center [643, 358] width 125 height 20
type input "**********"
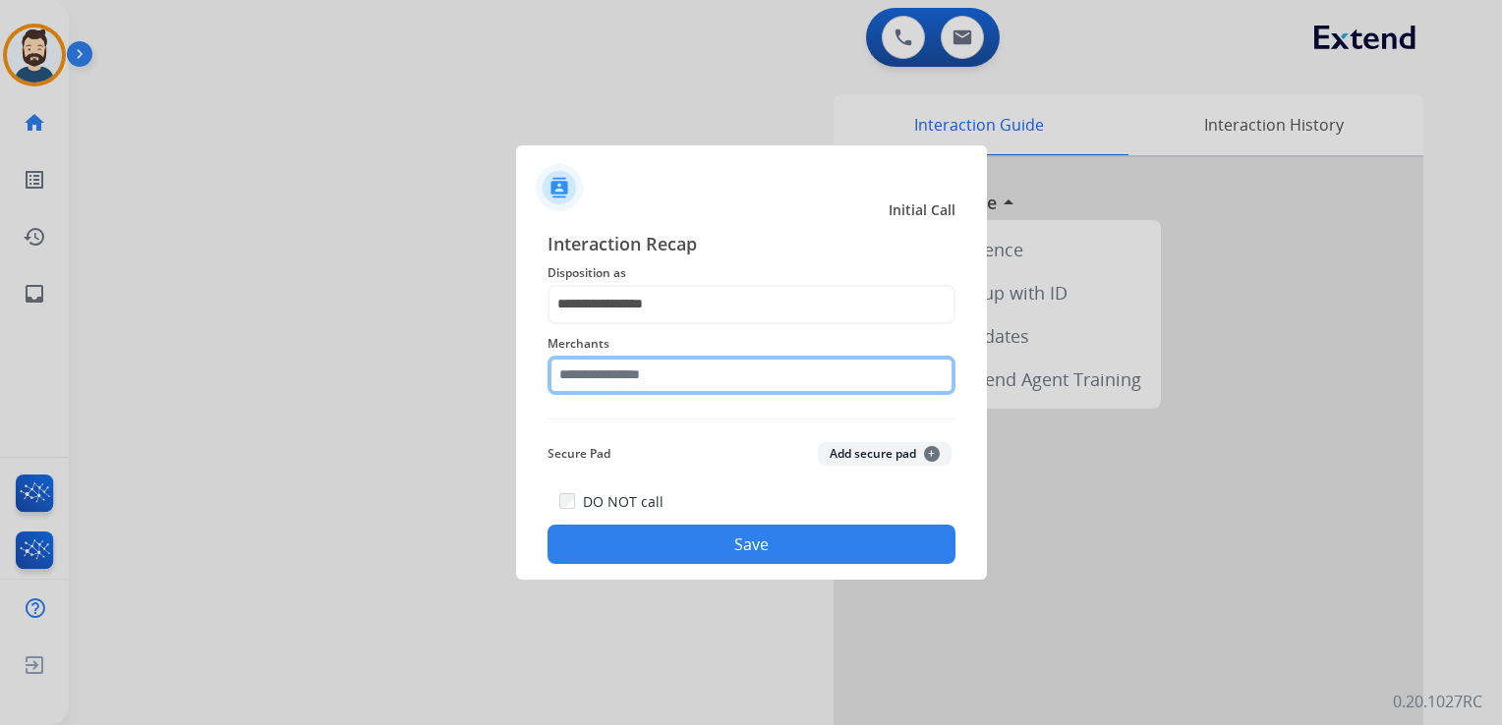
click at [672, 373] on input "text" at bounding box center [751, 375] width 408 height 39
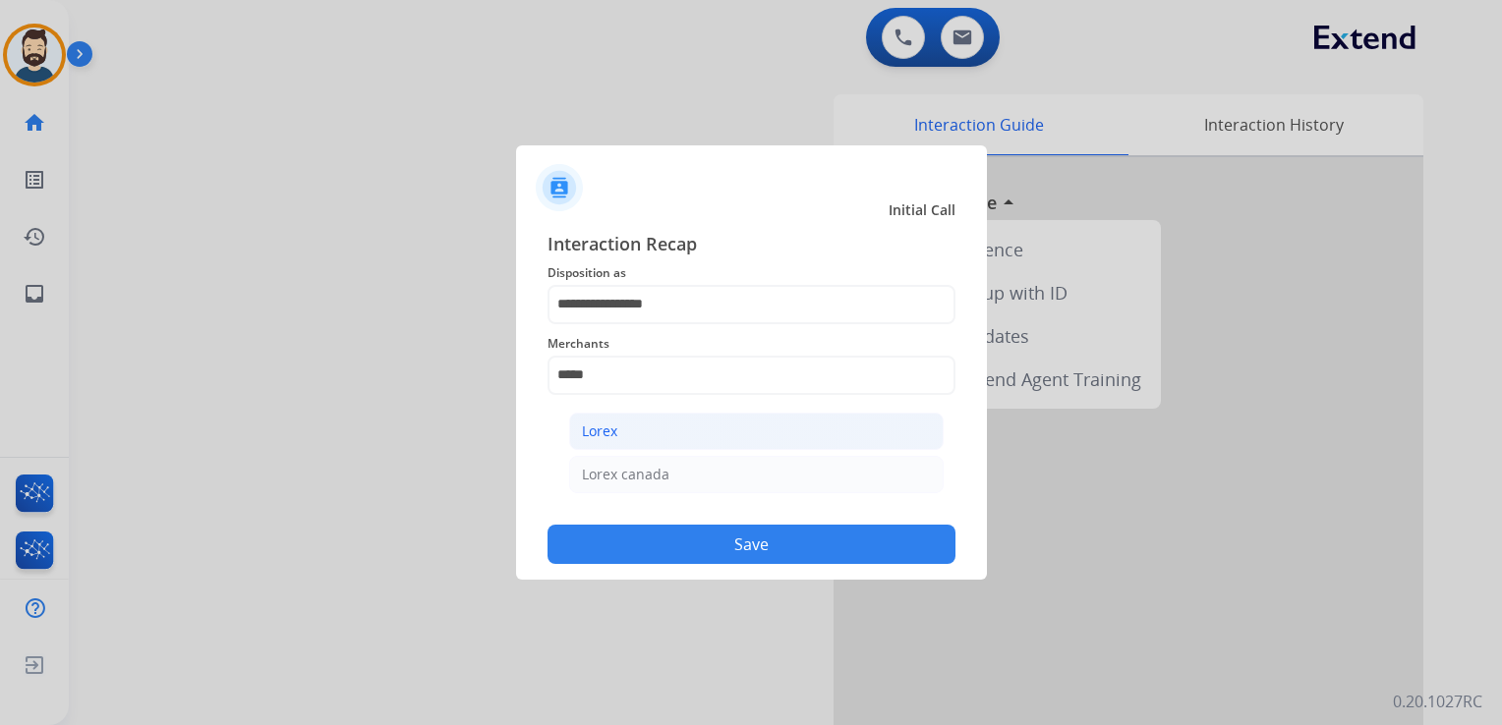
click at [634, 440] on li "Lorex" at bounding box center [756, 431] width 374 height 37
type input "*****"
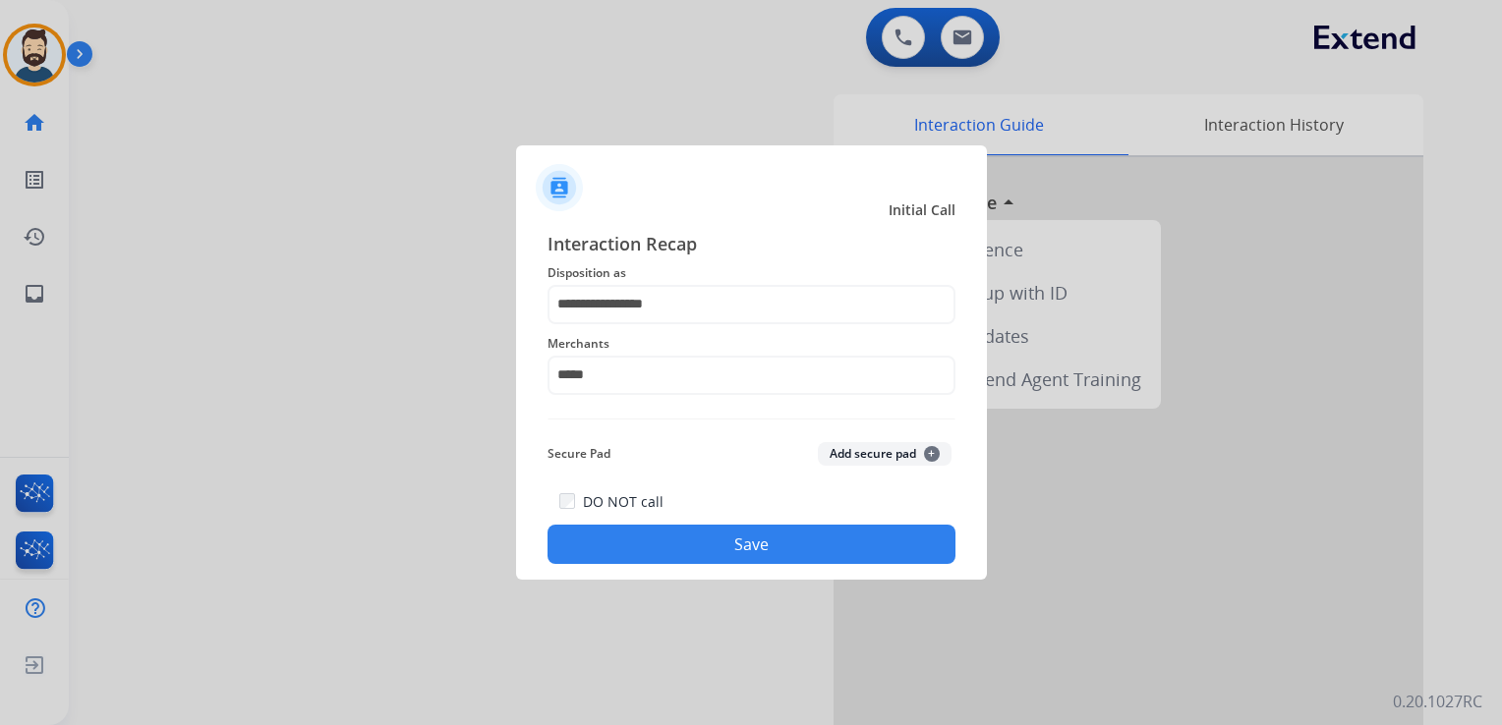
click at [675, 536] on button "Save" at bounding box center [751, 544] width 408 height 39
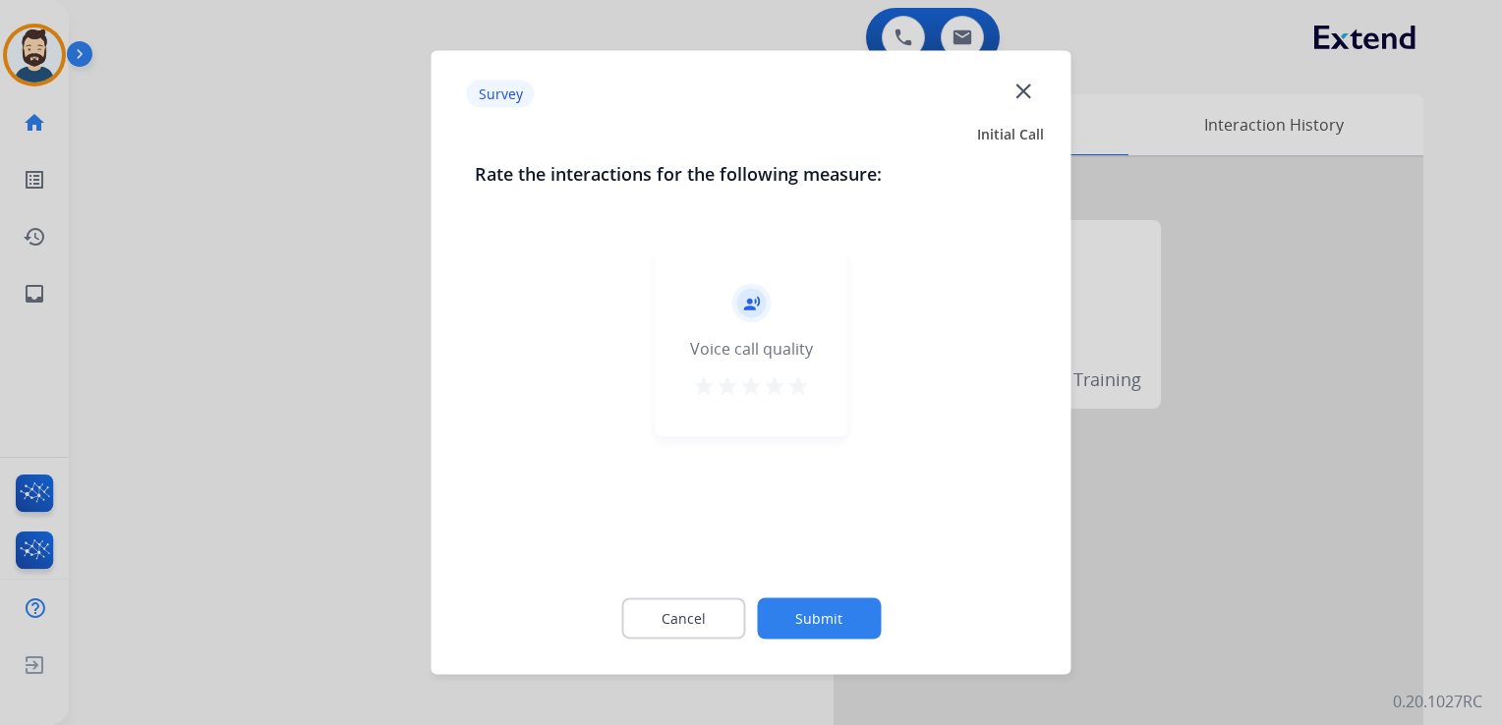
click at [801, 386] on mat-icon "star" at bounding box center [798, 386] width 24 height 24
click at [840, 625] on button "Submit" at bounding box center [819, 618] width 124 height 41
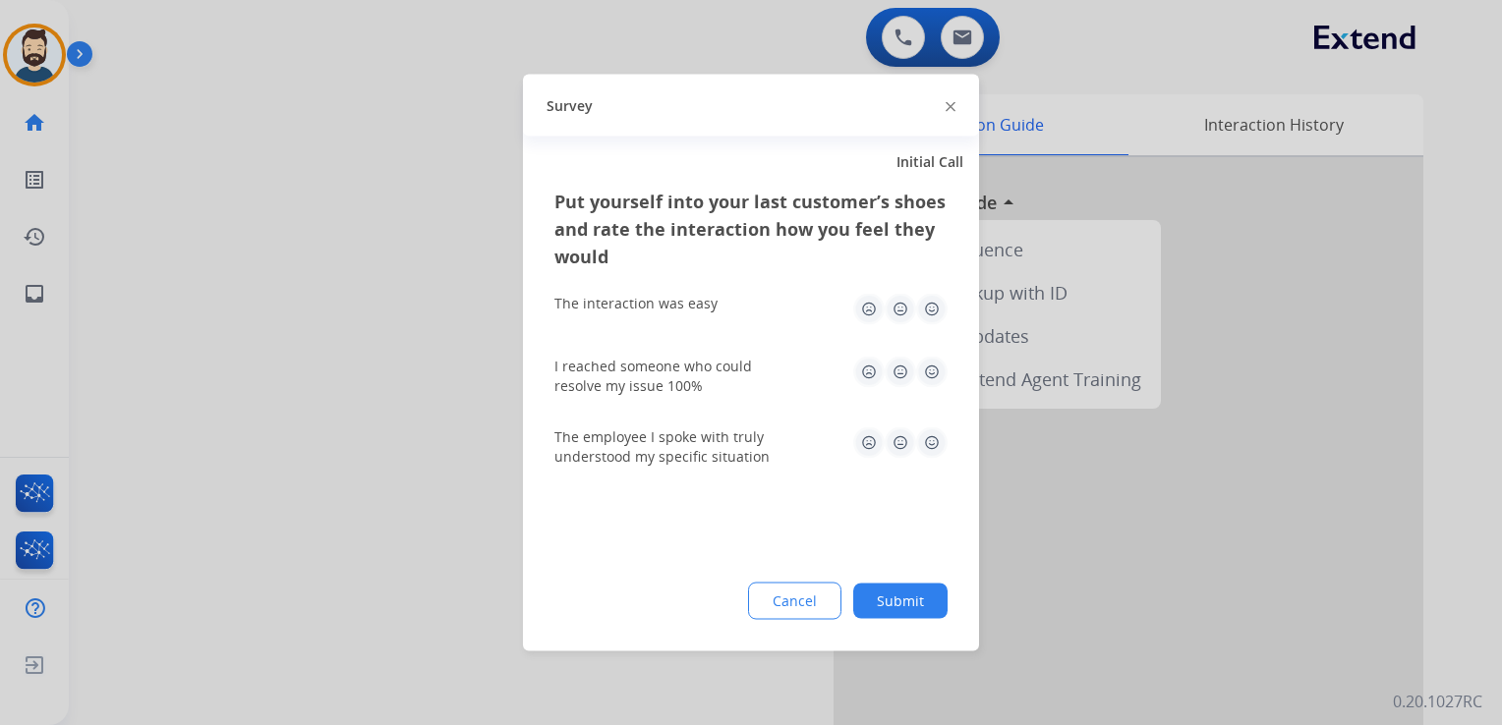
click at [921, 364] on img at bounding box center [931, 372] width 31 height 31
click at [936, 310] on img at bounding box center [931, 309] width 31 height 31
drag, startPoint x: 932, startPoint y: 429, endPoint x: 931, endPoint y: 457, distance: 27.5
click at [932, 430] on img at bounding box center [931, 442] width 31 height 31
click at [909, 600] on button "Submit" at bounding box center [900, 601] width 94 height 35
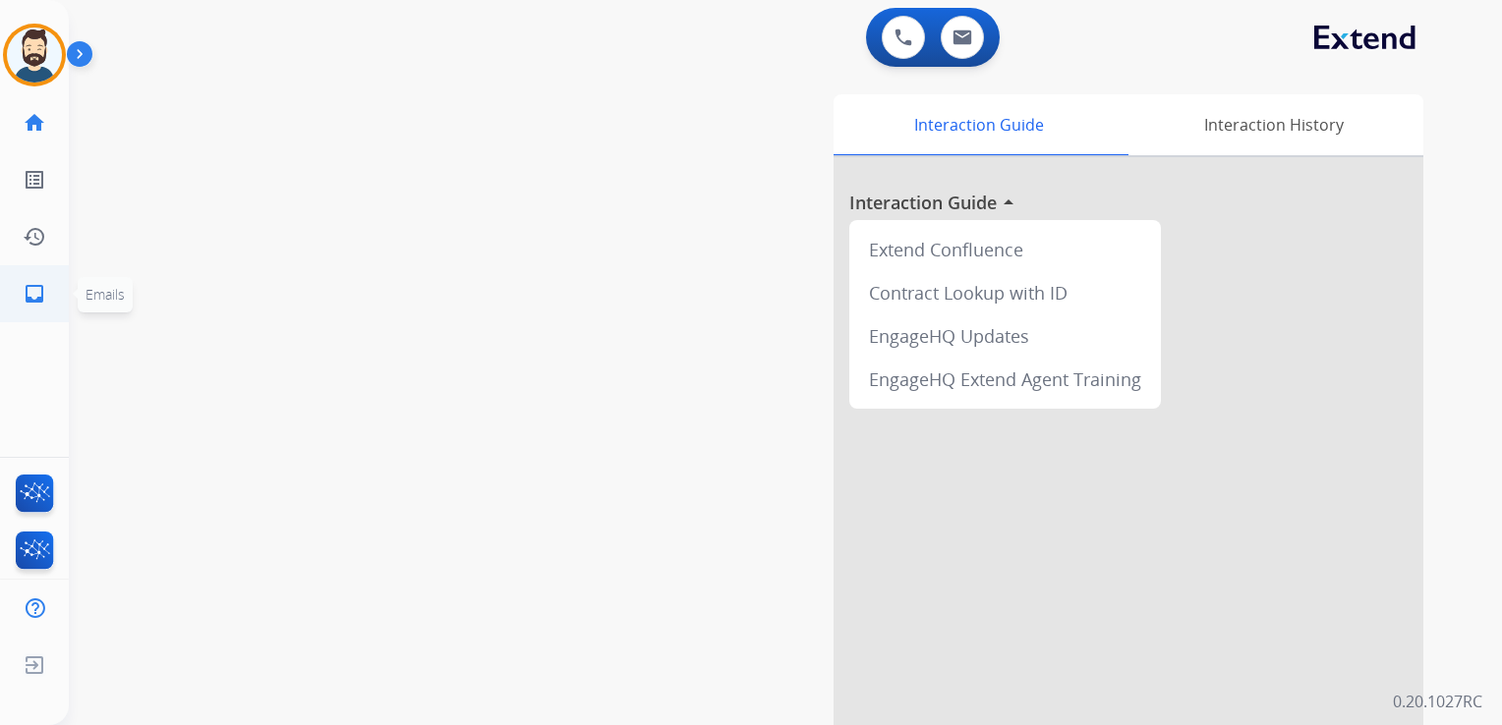
click at [42, 284] on mat-icon "inbox" at bounding box center [35, 294] width 24 height 24
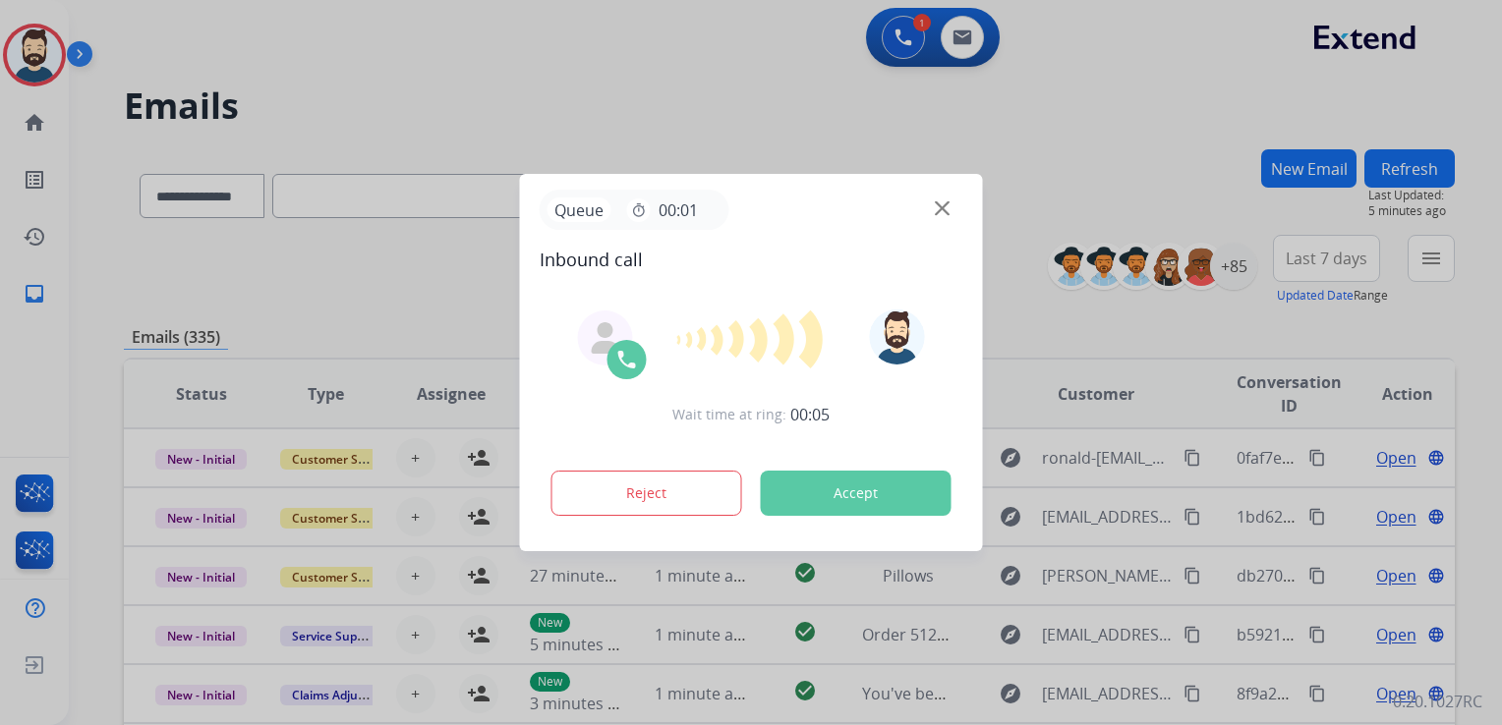
click at [854, 493] on button "Accept" at bounding box center [856, 493] width 191 height 45
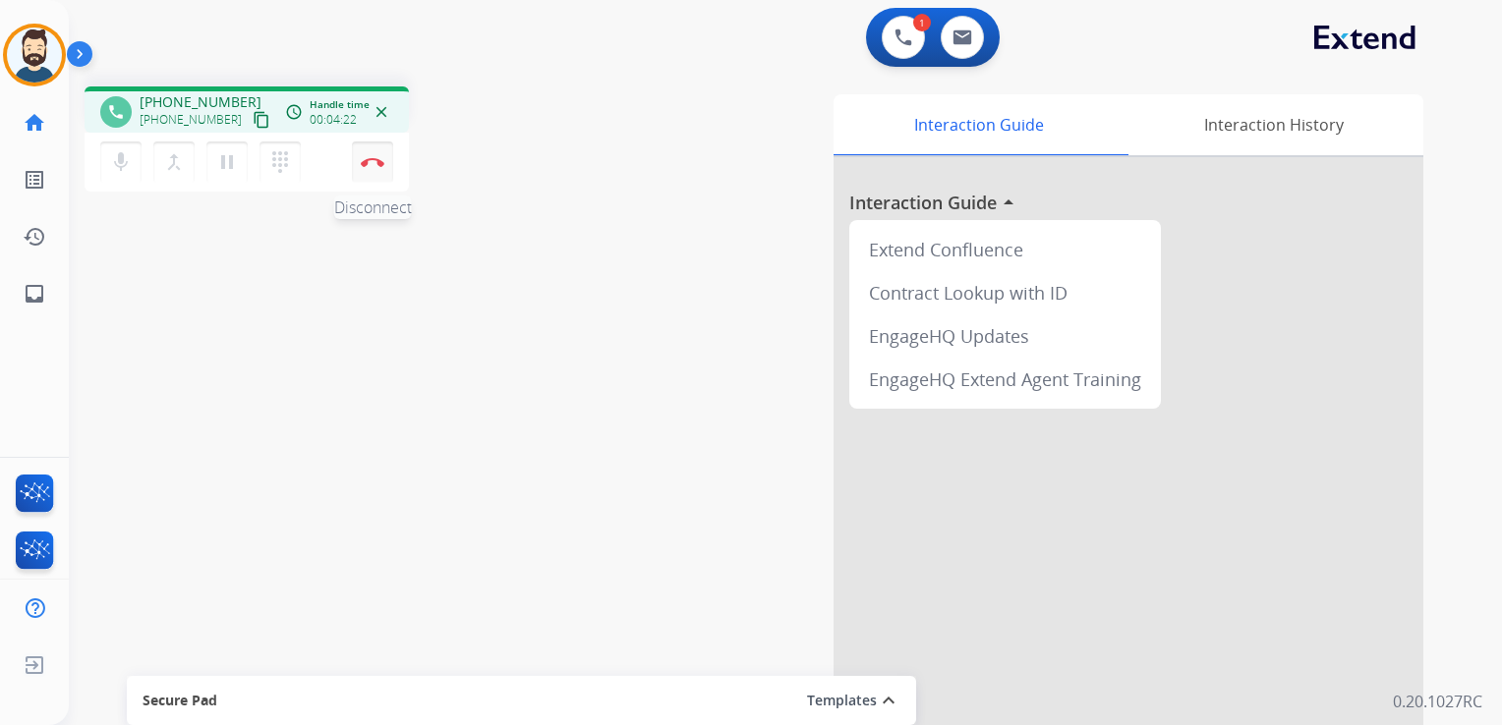
click at [367, 163] on img at bounding box center [373, 162] width 24 height 10
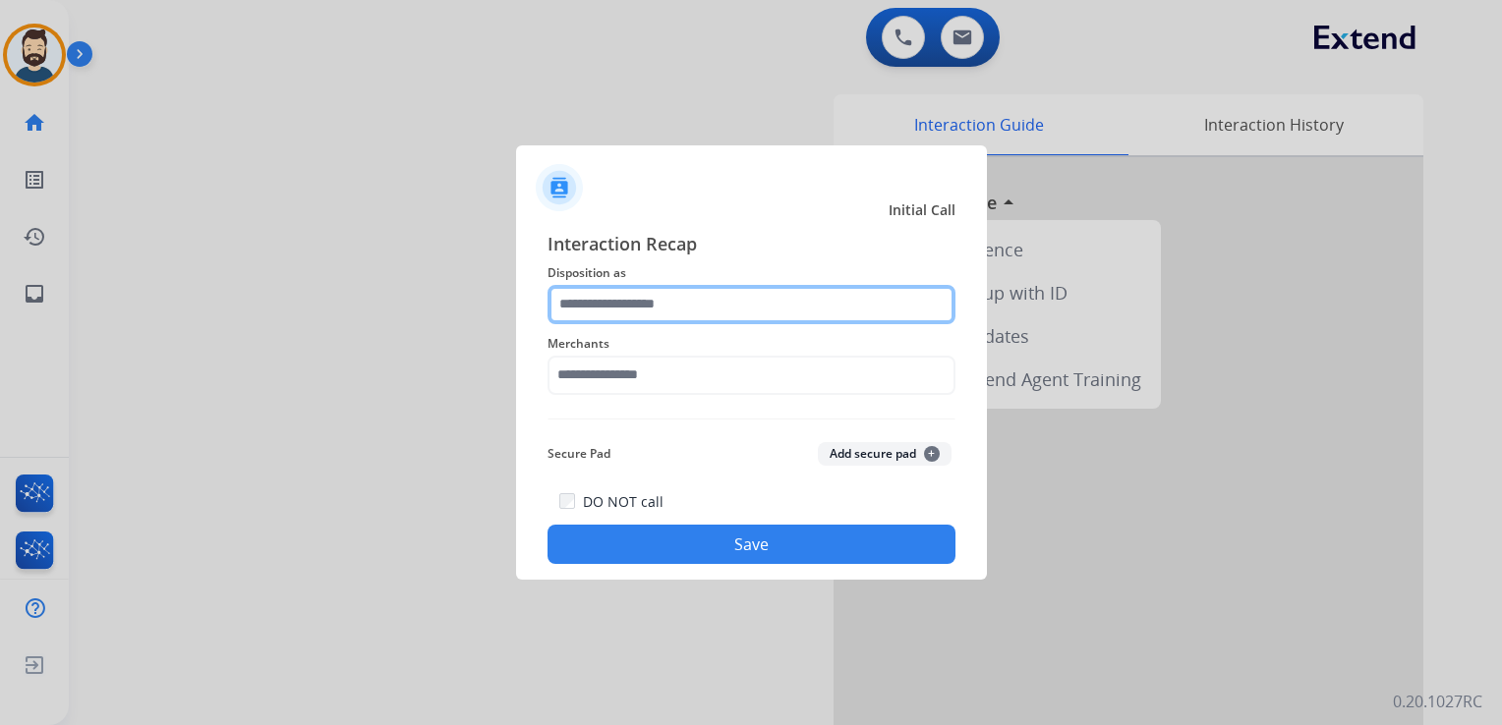
click at [754, 316] on input "text" at bounding box center [751, 304] width 408 height 39
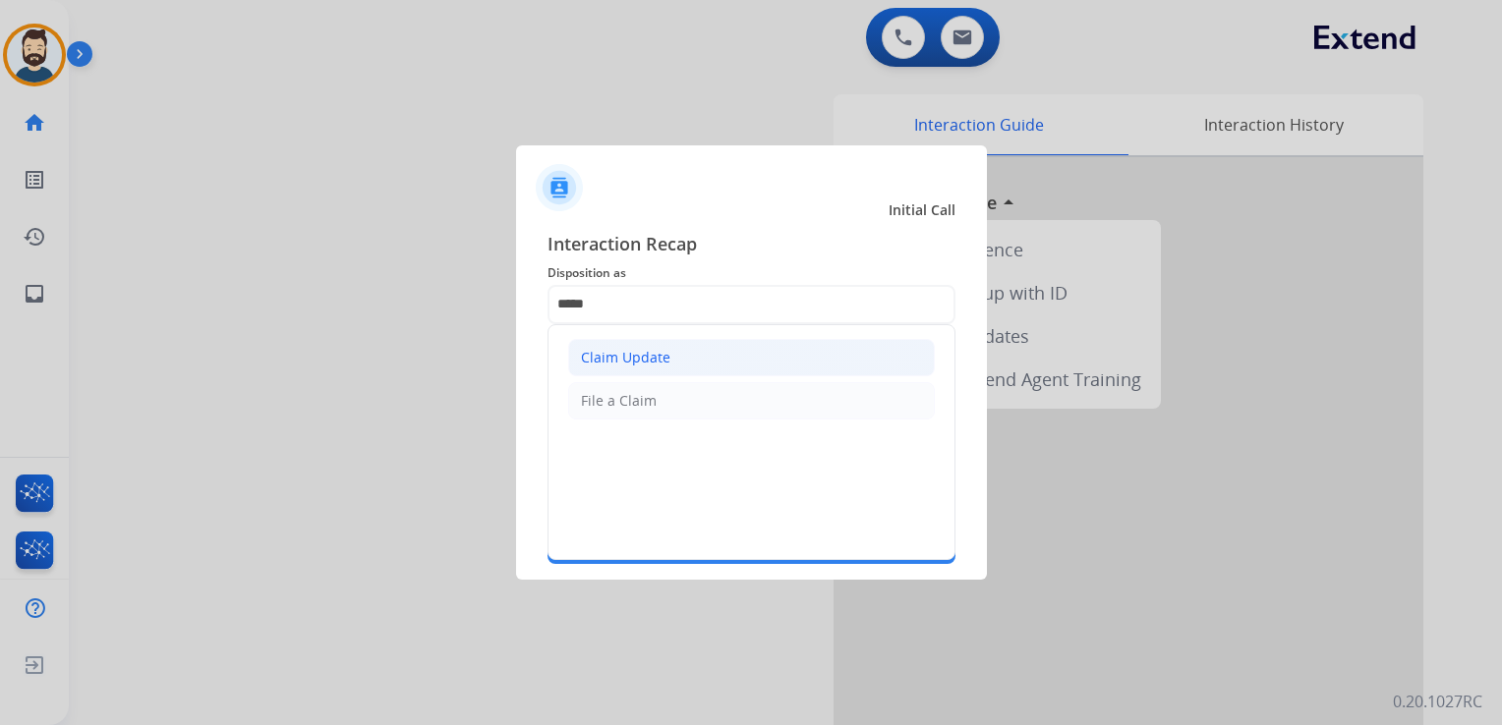
click at [646, 365] on div "Claim Update" at bounding box center [625, 358] width 89 height 20
type input "**********"
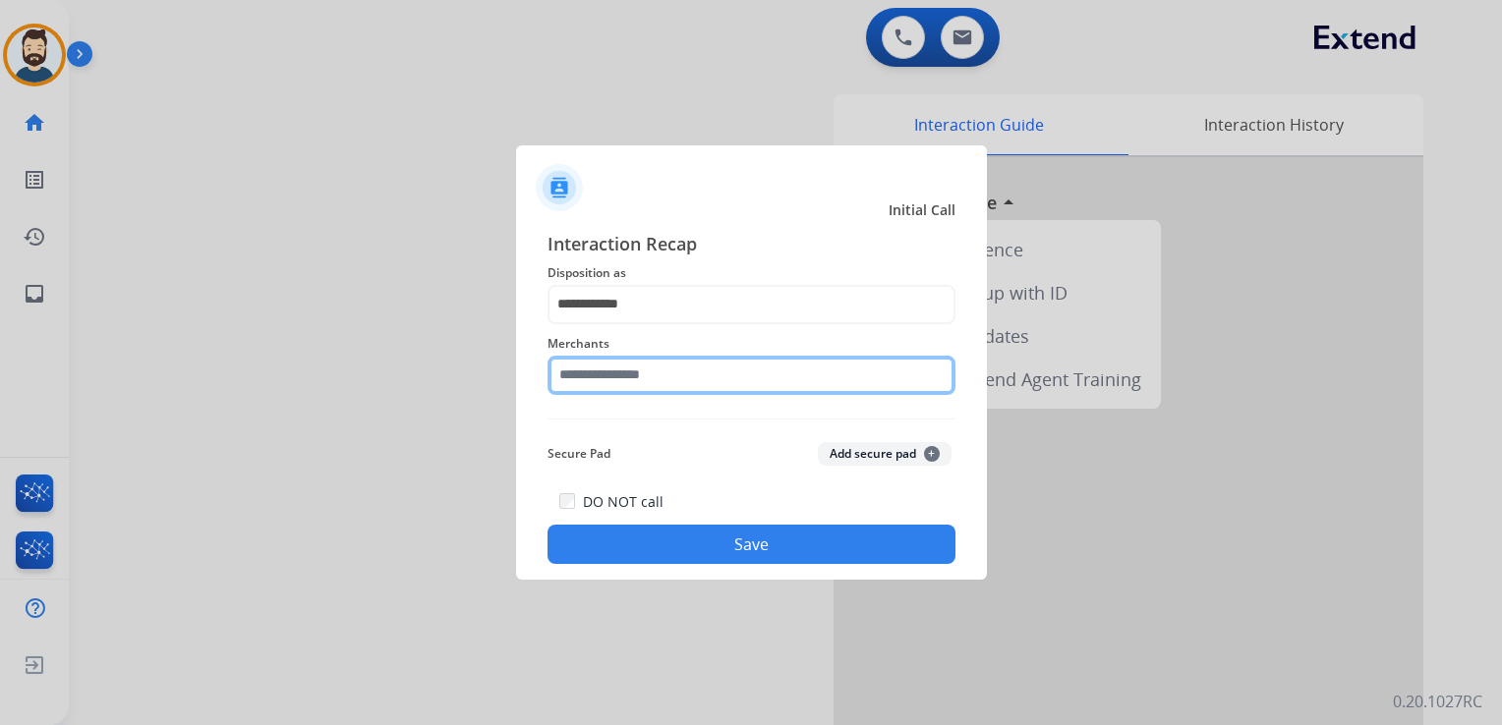
click at [641, 388] on input "text" at bounding box center [751, 375] width 408 height 39
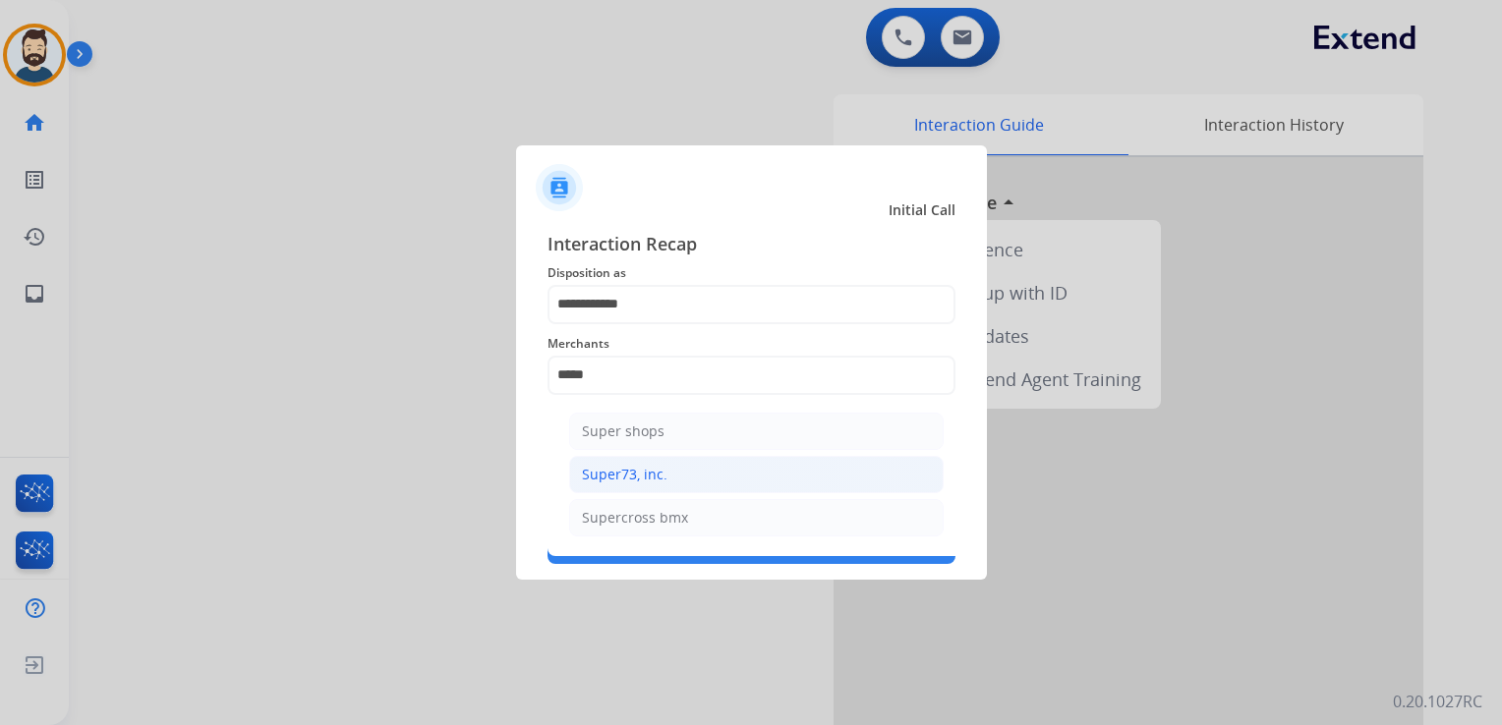
click at [625, 474] on div "Super73, inc." at bounding box center [624, 475] width 85 height 20
type input "**********"
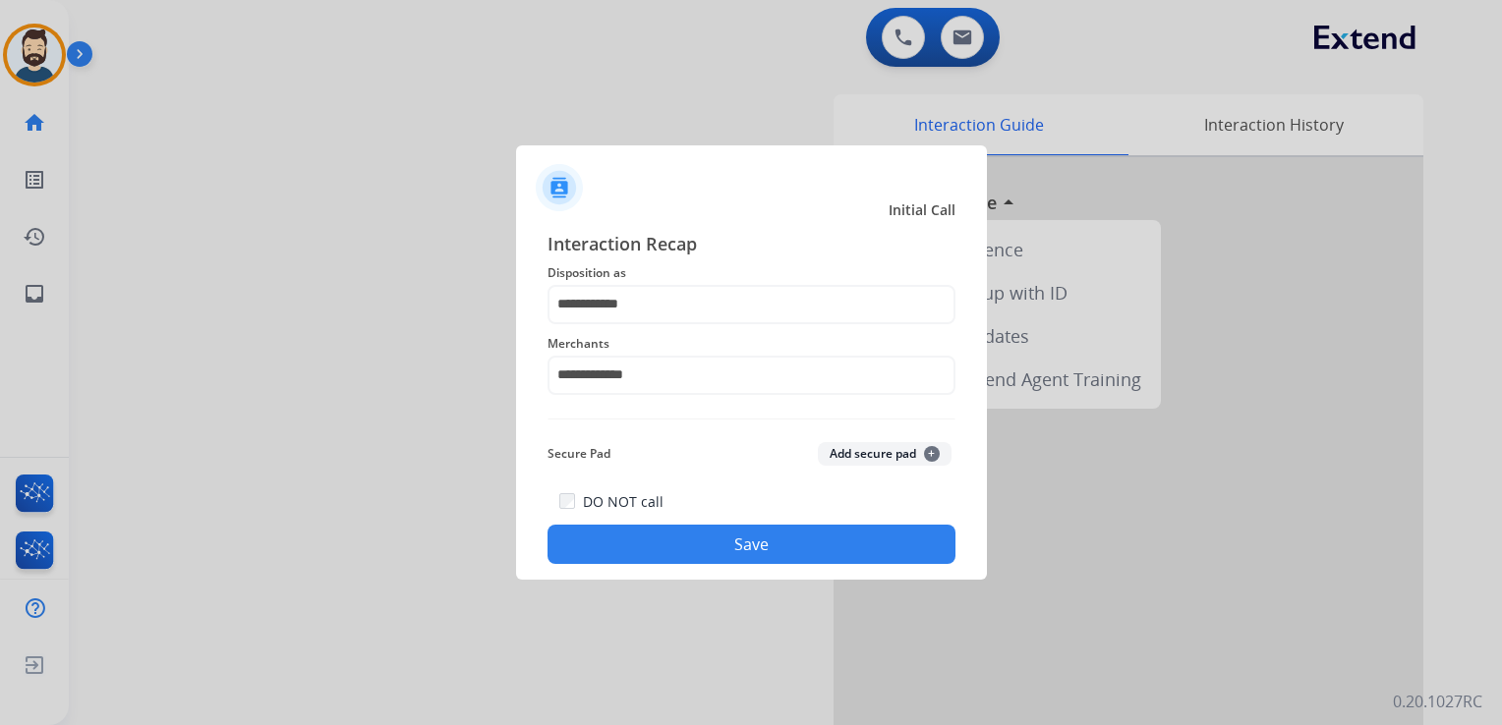
click at [669, 548] on button "Save" at bounding box center [751, 544] width 408 height 39
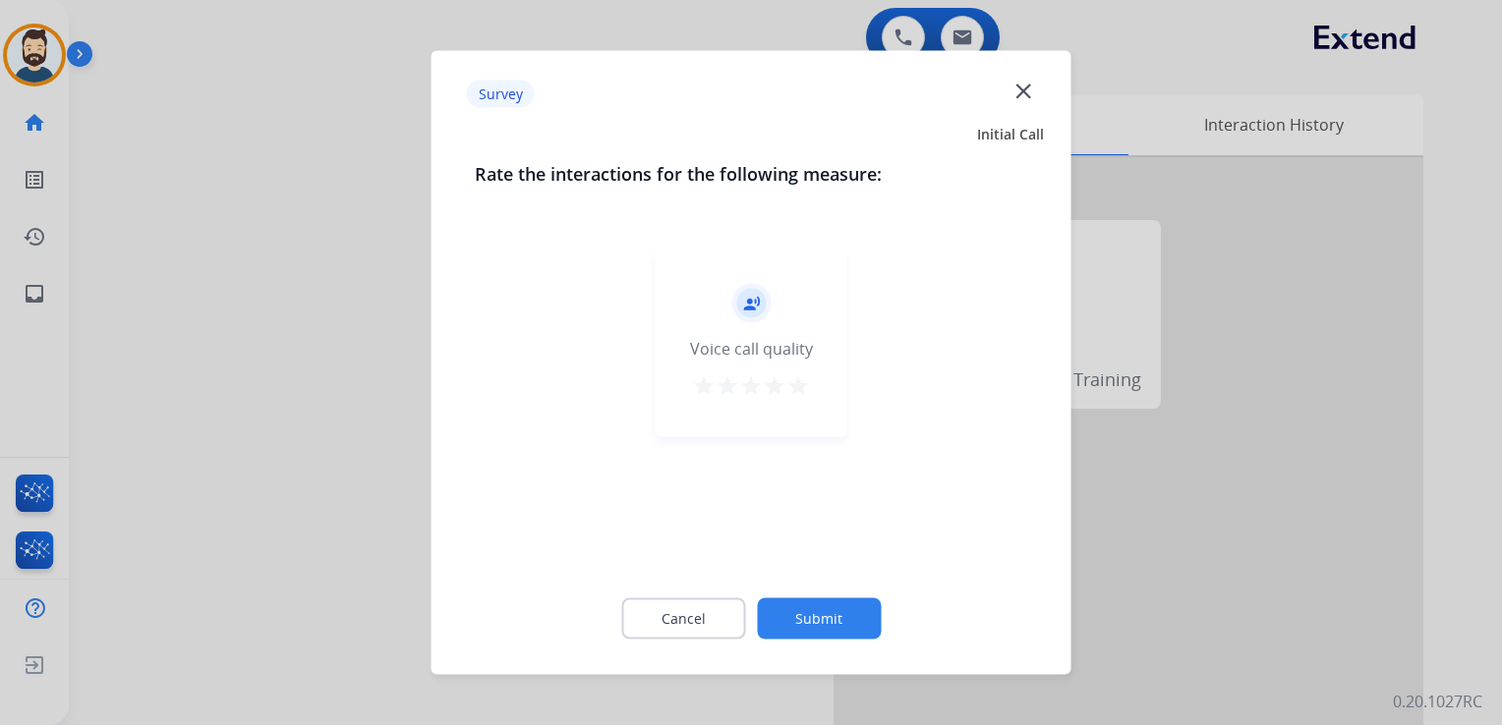
click at [794, 393] on mat-icon "star" at bounding box center [798, 386] width 24 height 24
drag, startPoint x: 811, startPoint y: 627, endPoint x: 811, endPoint y: 615, distance: 11.8
click at [811, 615] on button "Submit" at bounding box center [819, 618] width 124 height 41
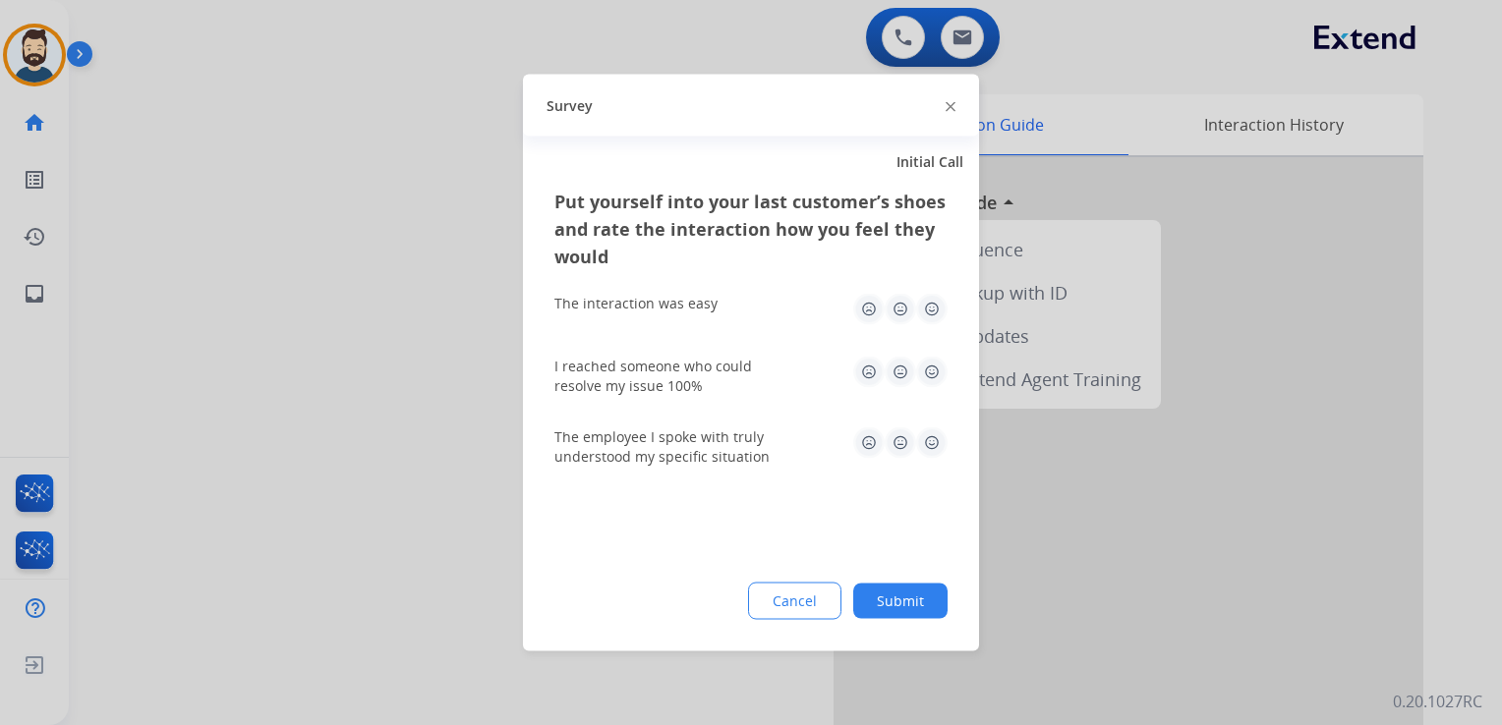
click at [932, 313] on img at bounding box center [931, 309] width 31 height 31
click at [922, 375] on img at bounding box center [931, 372] width 31 height 31
click at [929, 435] on img at bounding box center [931, 442] width 31 height 31
click at [920, 578] on div "Put yourself into your last customer’s shoes and rate the interaction how you f…" at bounding box center [751, 420] width 456 height 464
drag, startPoint x: 903, startPoint y: 587, endPoint x: 893, endPoint y: 582, distance: 11.0
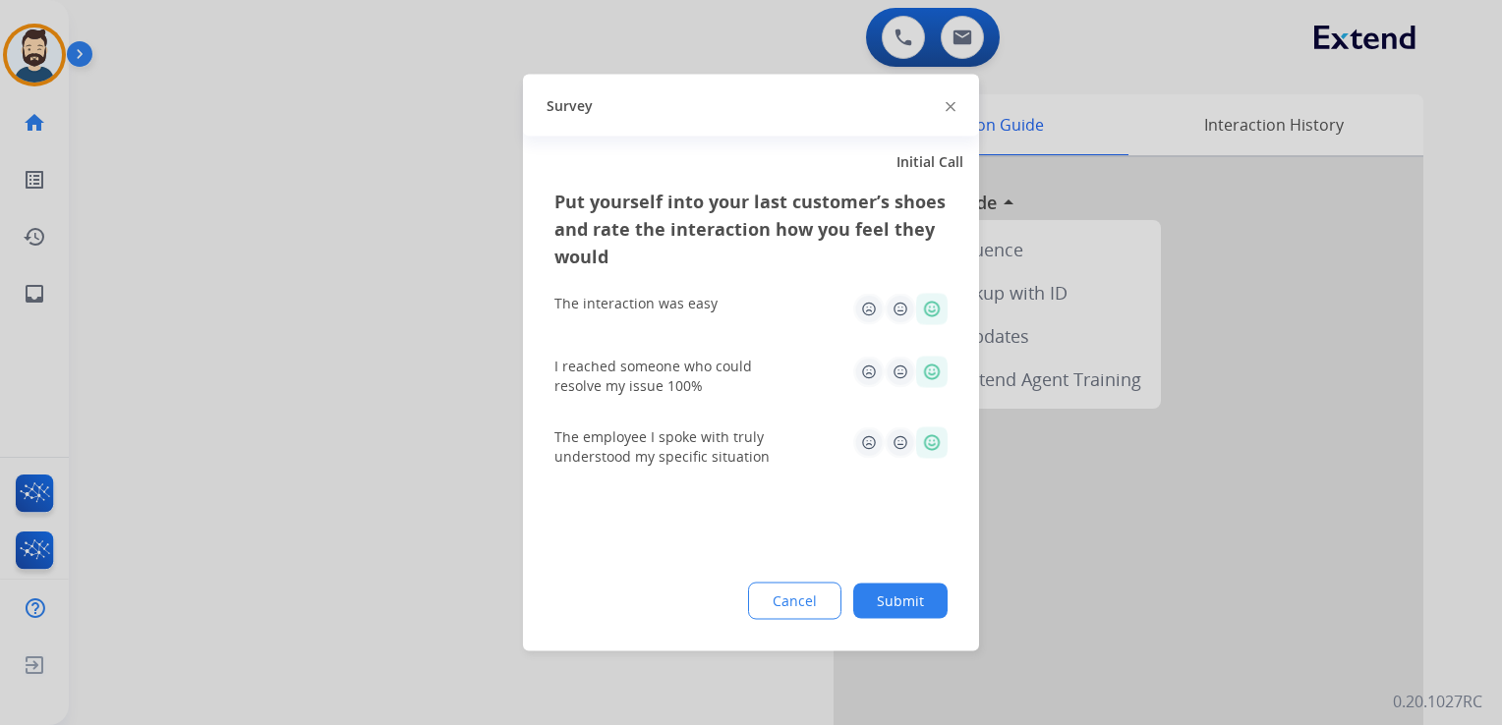
click at [902, 587] on button "Submit" at bounding box center [900, 601] width 94 height 35
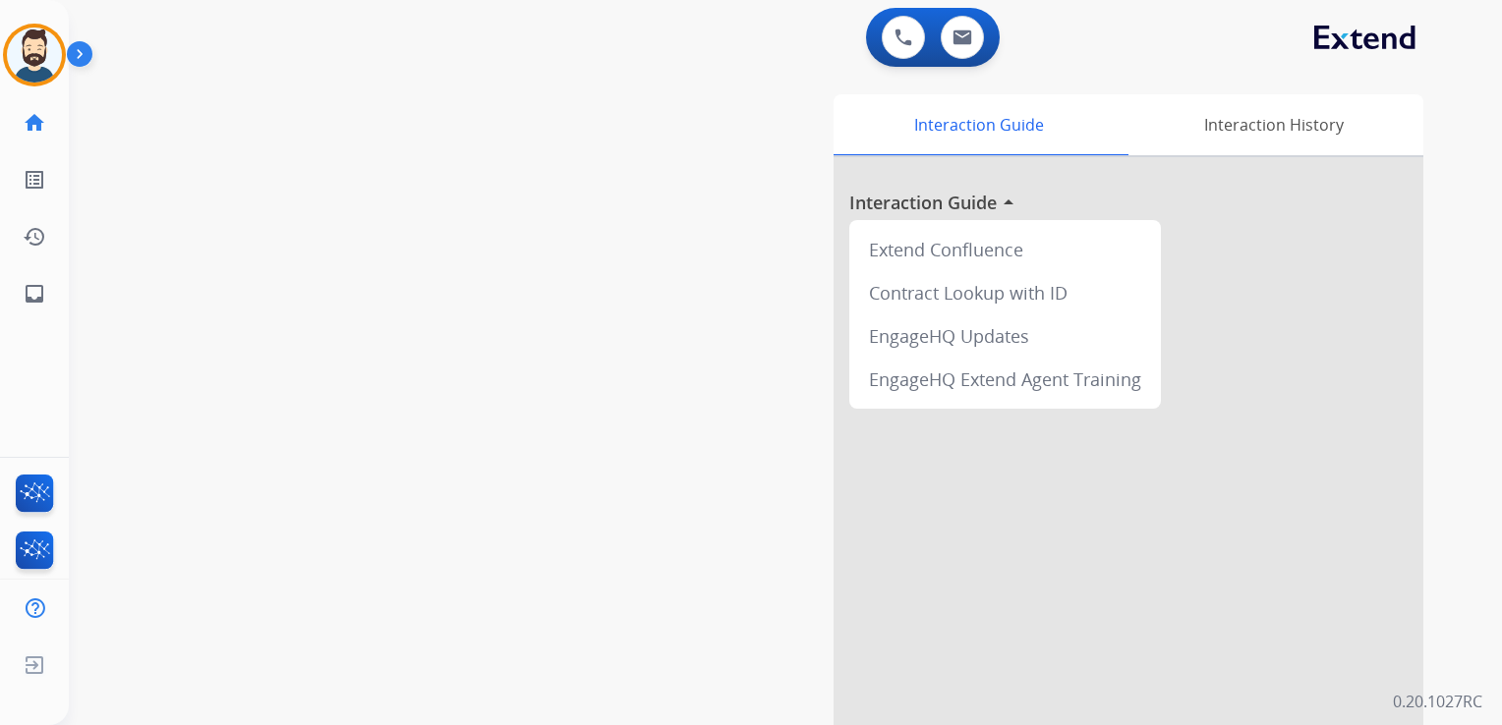
drag, startPoint x: 325, startPoint y: 206, endPoint x: 313, endPoint y: 207, distance: 11.8
click at [321, 207] on div "swap_horiz Break voice bridge close_fullscreen Connect 3-Way Call merge_type Se…" at bounding box center [762, 481] width 1386 height 820
click at [33, 282] on mat-icon "inbox" at bounding box center [35, 294] width 24 height 24
select select "**********"
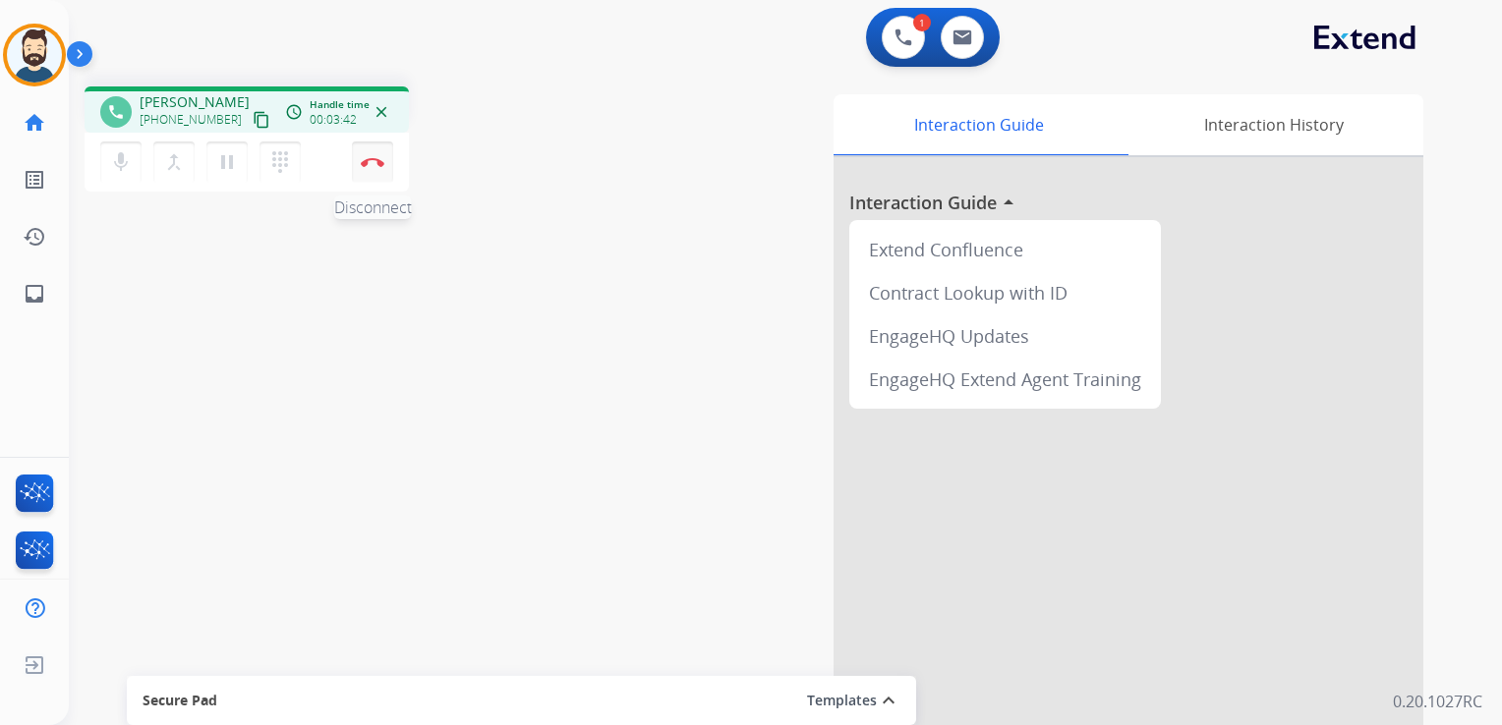
click at [370, 168] on button "Disconnect" at bounding box center [372, 162] width 41 height 41
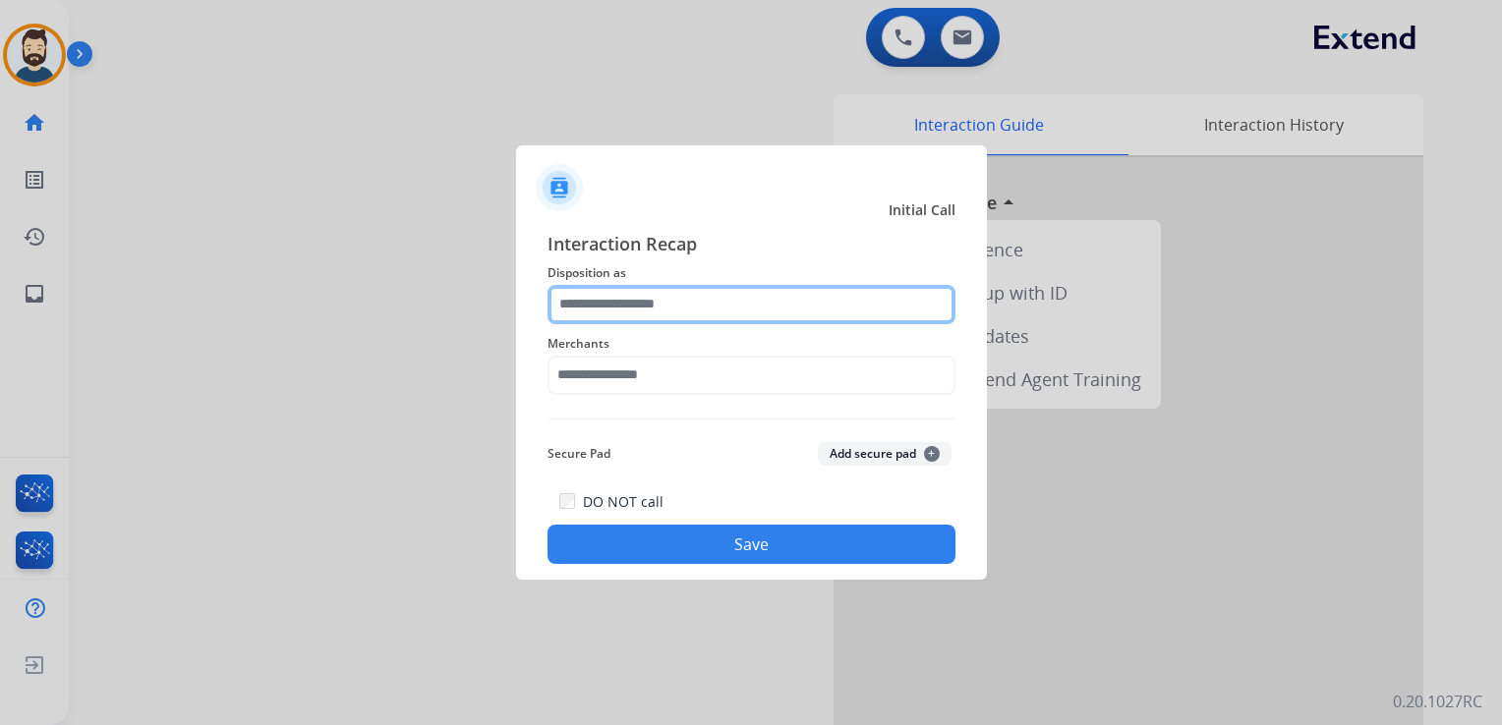
click at [610, 305] on input "text" at bounding box center [751, 304] width 408 height 39
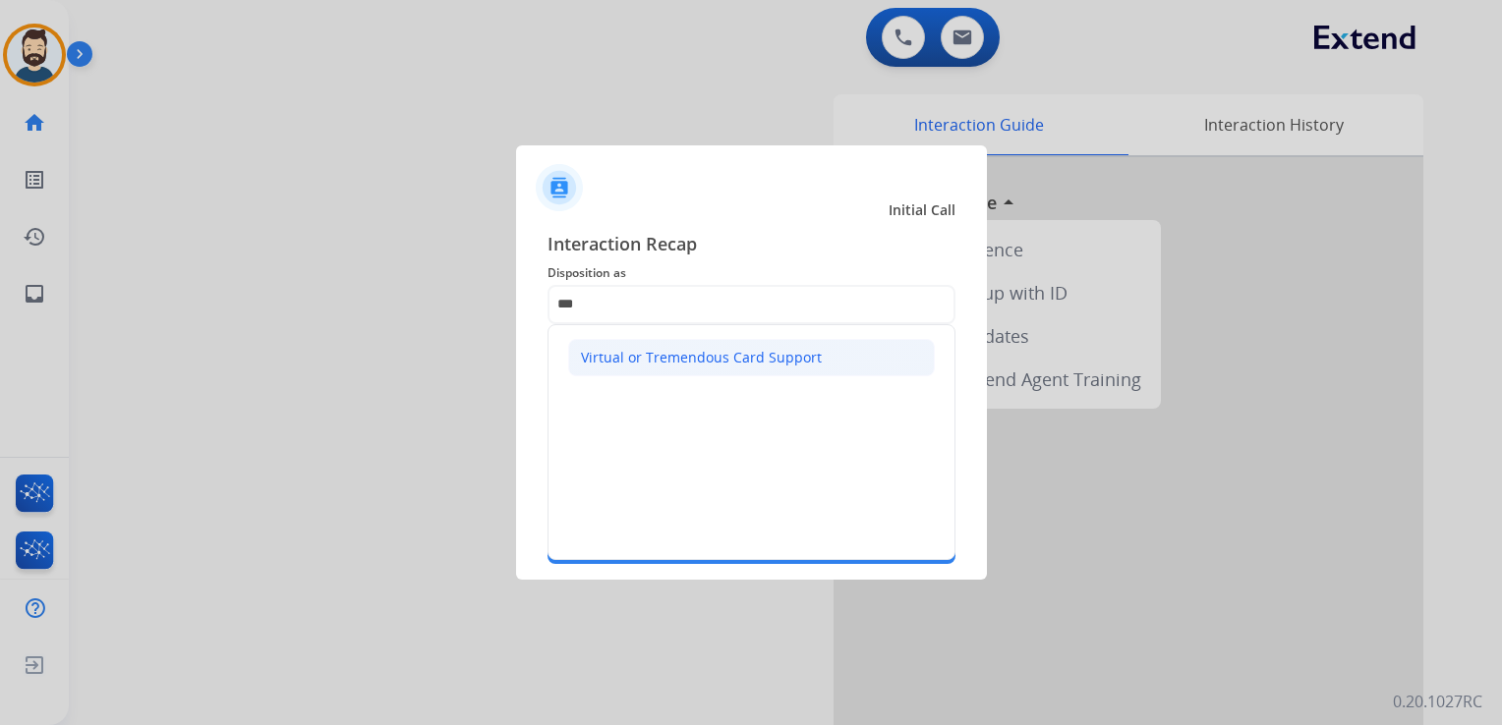
drag, startPoint x: 604, startPoint y: 354, endPoint x: 602, endPoint y: 389, distance: 35.4
click at [605, 356] on div "Virtual or Tremendous Card Support" at bounding box center [701, 358] width 241 height 20
type input "**********"
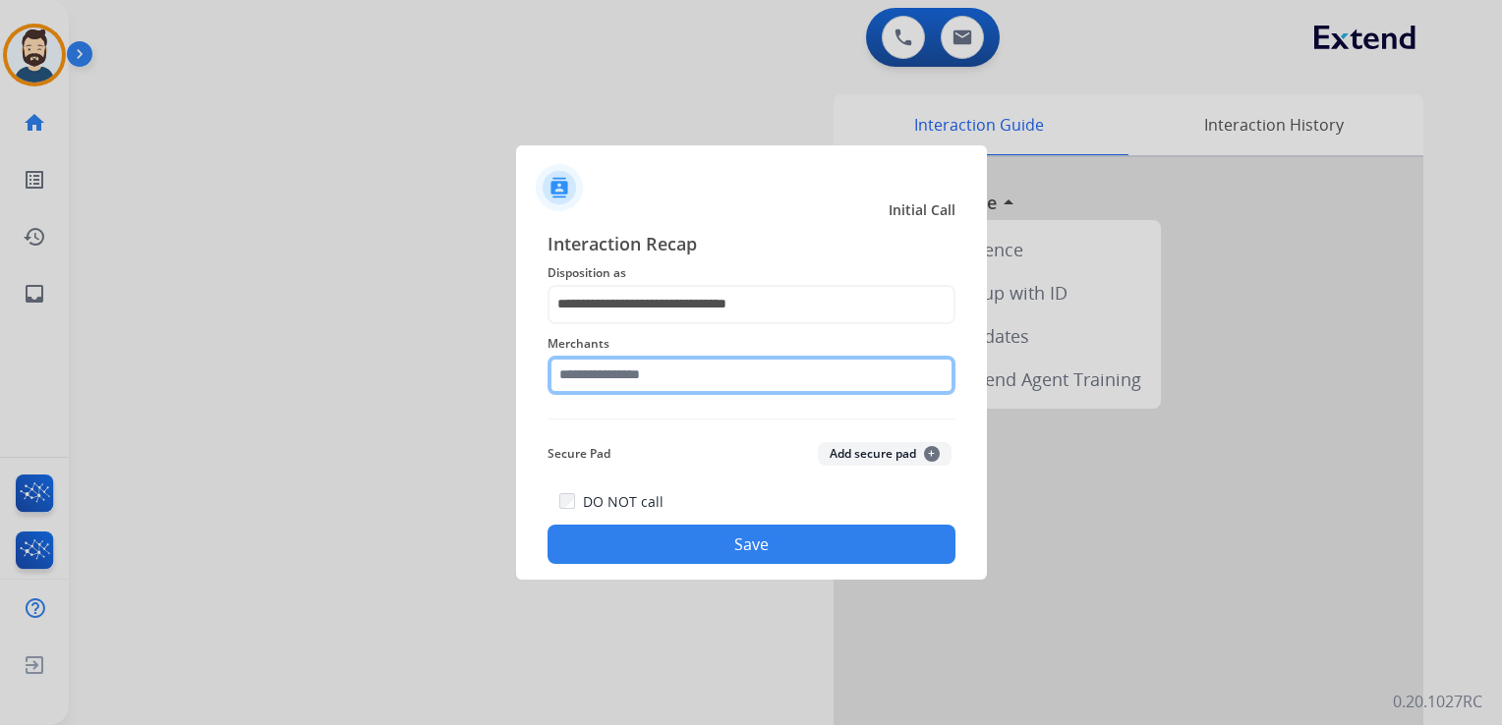
click at [602, 389] on input "text" at bounding box center [751, 375] width 408 height 39
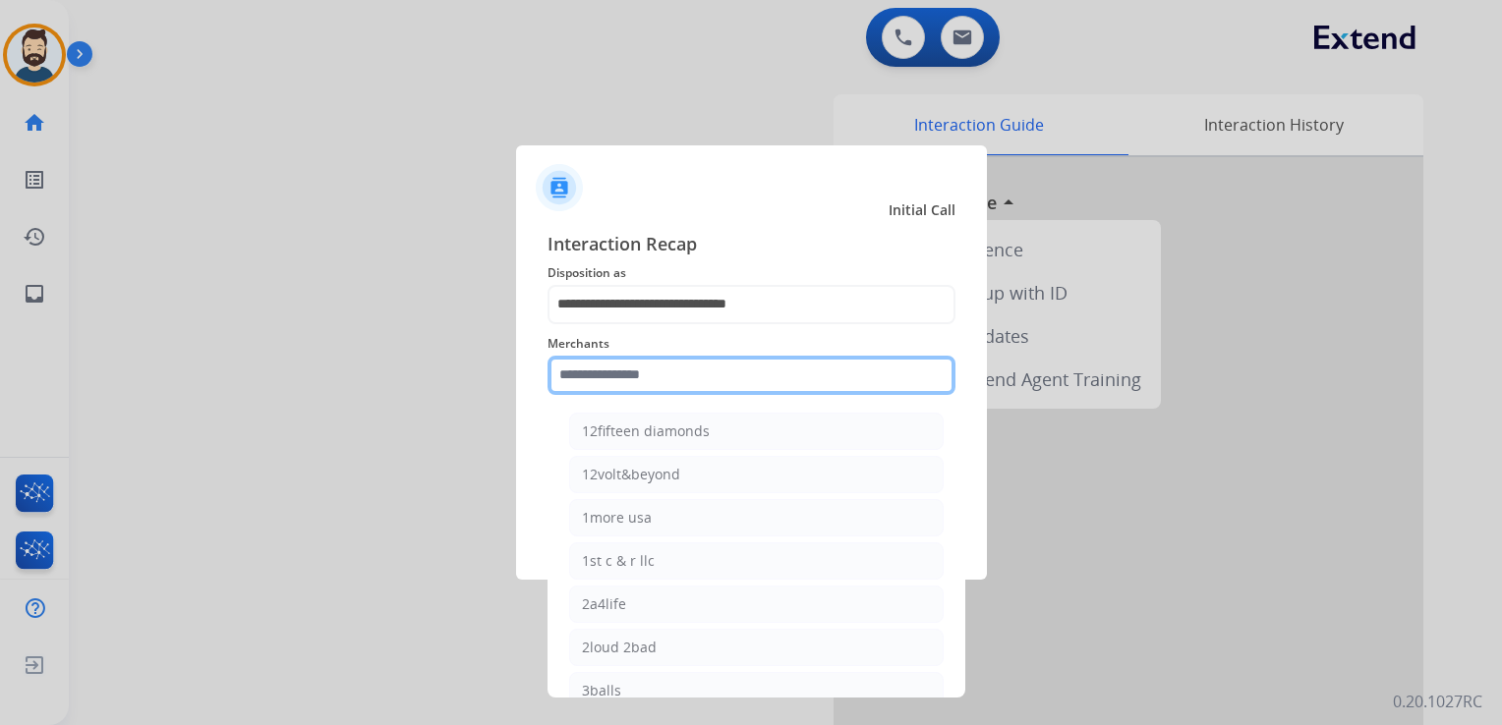
paste input "********"
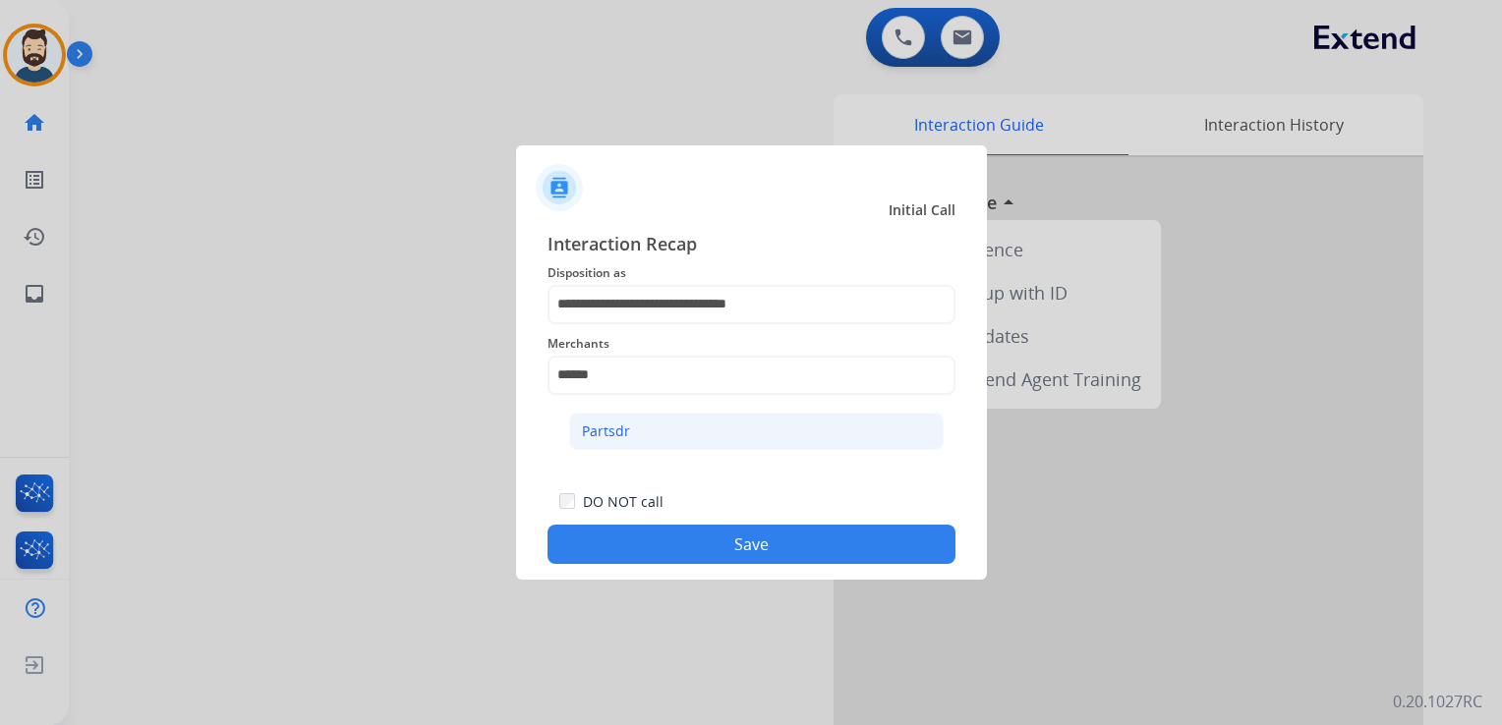
click at [609, 422] on div "Partsdr" at bounding box center [606, 432] width 48 height 20
type input "*******"
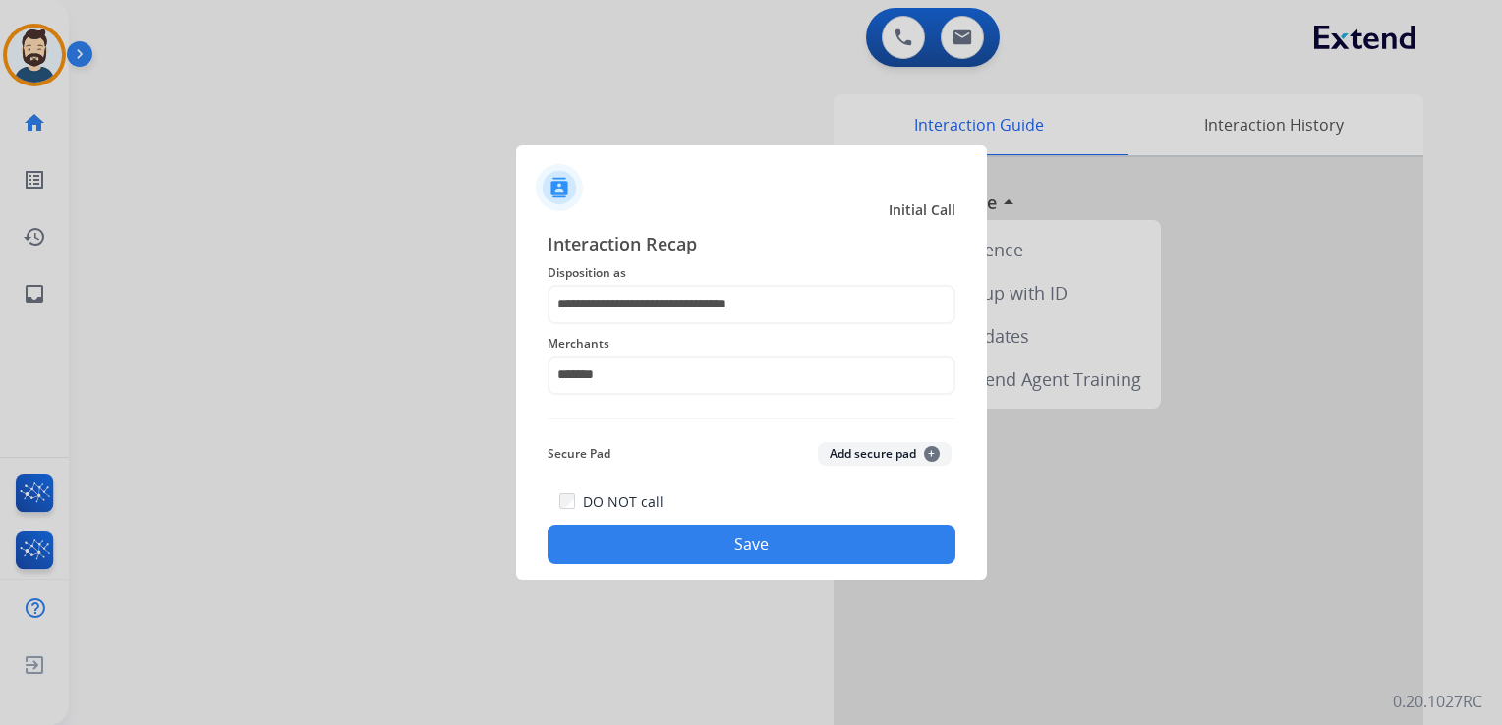
click at [662, 523] on div "DO NOT call Save" at bounding box center [751, 526] width 408 height 75
click at [684, 536] on button "Save" at bounding box center [751, 544] width 408 height 39
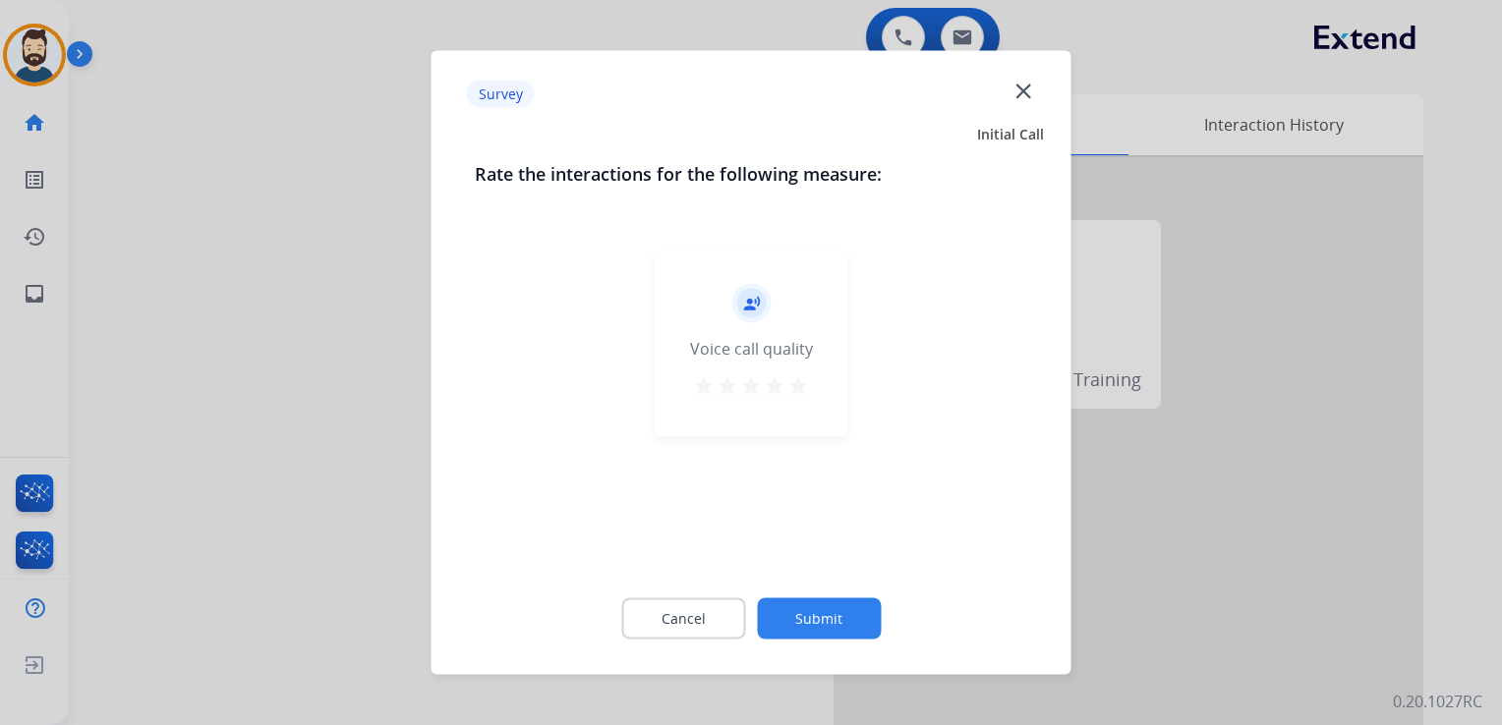
click at [795, 387] on mat-icon "star" at bounding box center [798, 386] width 24 height 24
click at [822, 613] on button "Submit" at bounding box center [819, 618] width 124 height 41
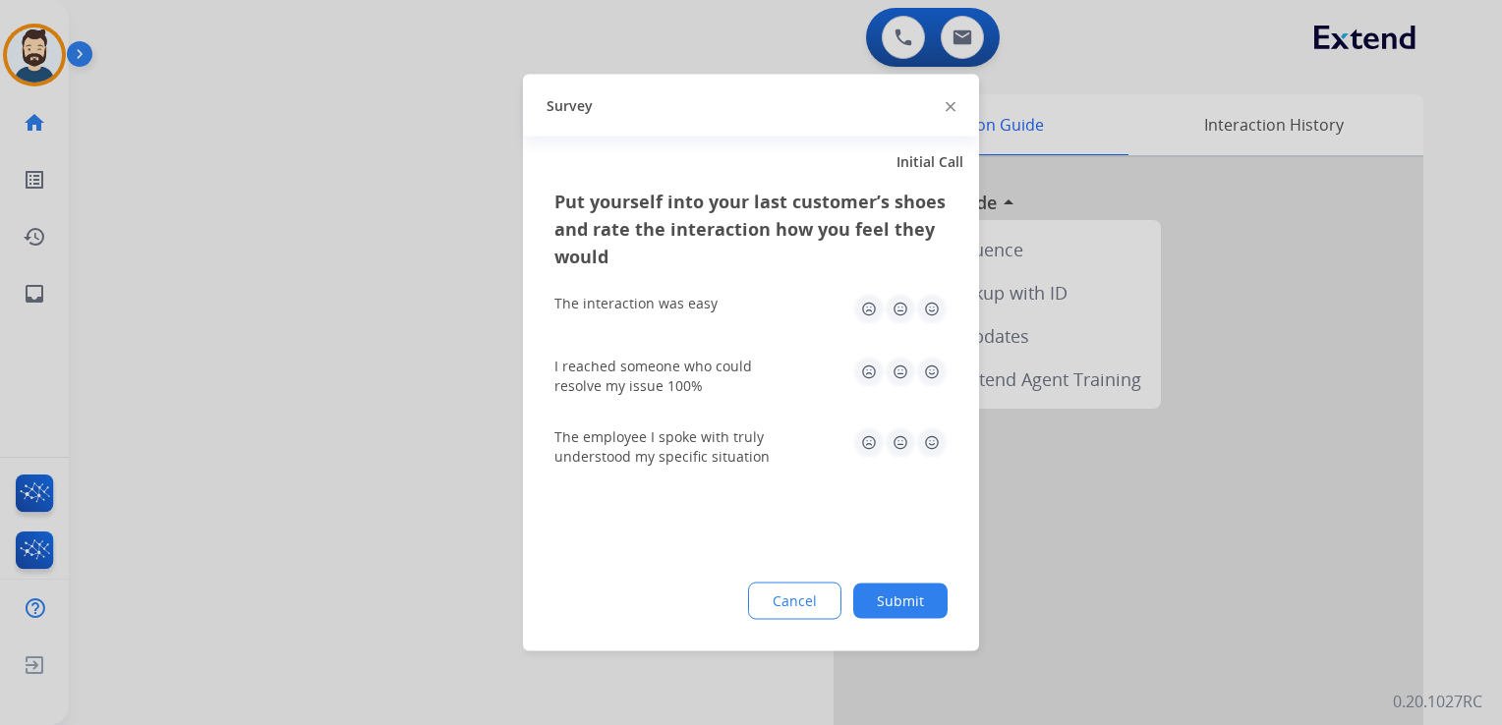
click at [931, 310] on img at bounding box center [931, 309] width 31 height 31
click at [926, 370] on img at bounding box center [931, 372] width 31 height 31
drag, startPoint x: 932, startPoint y: 433, endPoint x: 935, endPoint y: 481, distance: 47.3
click at [932, 434] on img at bounding box center [931, 442] width 31 height 31
drag, startPoint x: 898, startPoint y: 586, endPoint x: 910, endPoint y: 544, distance: 42.9
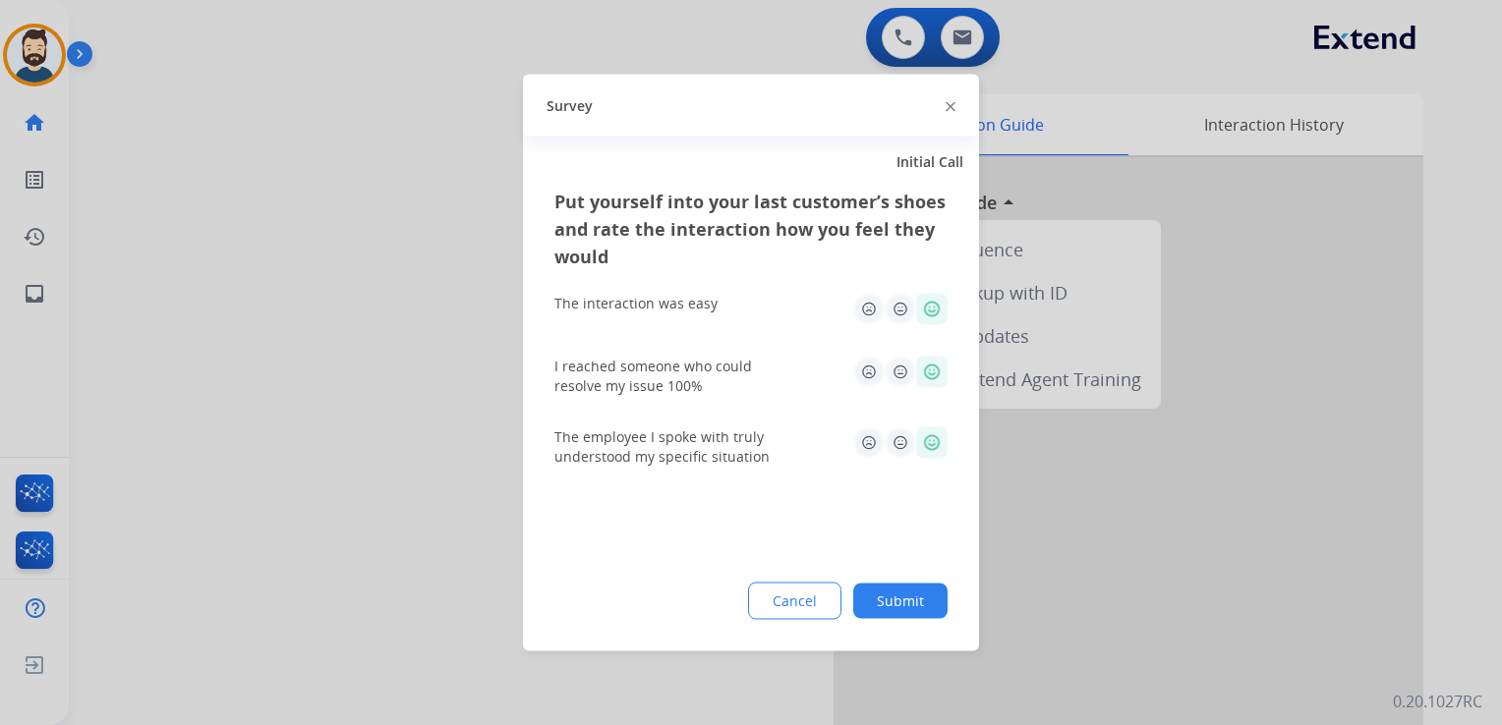
click at [898, 587] on button "Submit" at bounding box center [900, 601] width 94 height 35
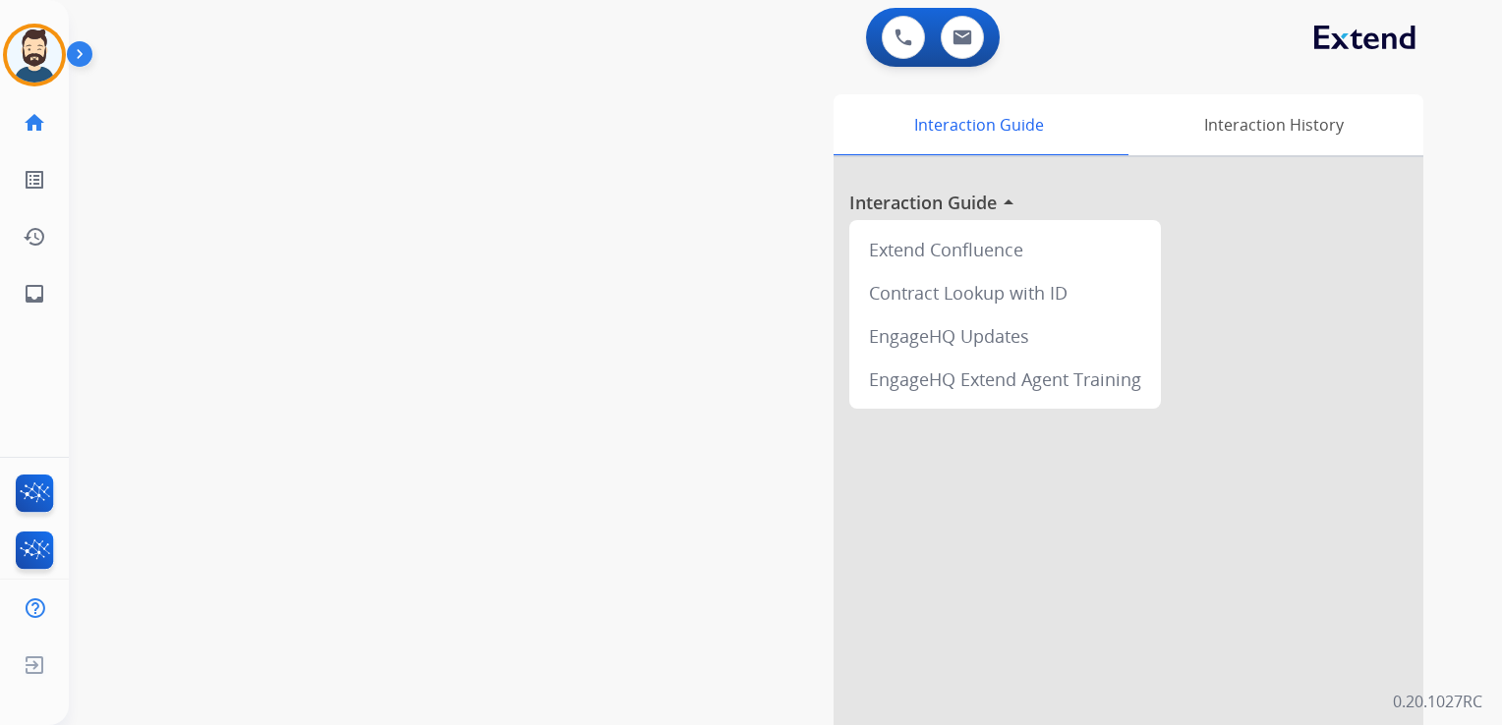
click at [462, 307] on div "swap_horiz Break voice bridge close_fullscreen Connect 3-Way Call merge_type Se…" at bounding box center [762, 481] width 1386 height 820
click at [35, 293] on mat-icon "inbox" at bounding box center [35, 294] width 24 height 24
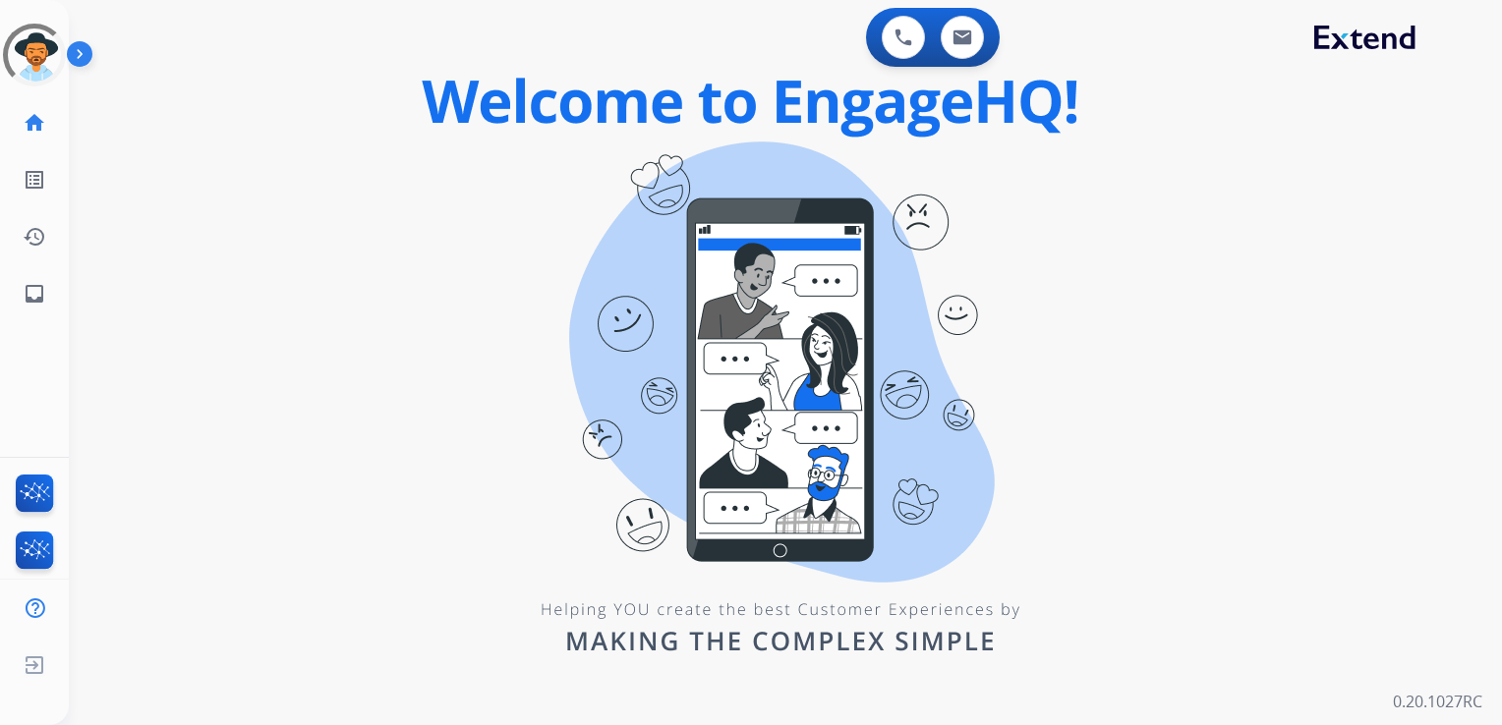
click at [119, 301] on div "0 Voice Interactions 0 Email Interactions swap_horiz Break voice bridge close_f…" at bounding box center [785, 362] width 1433 height 725
click at [28, 304] on mat-icon "inbox" at bounding box center [35, 294] width 24 height 24
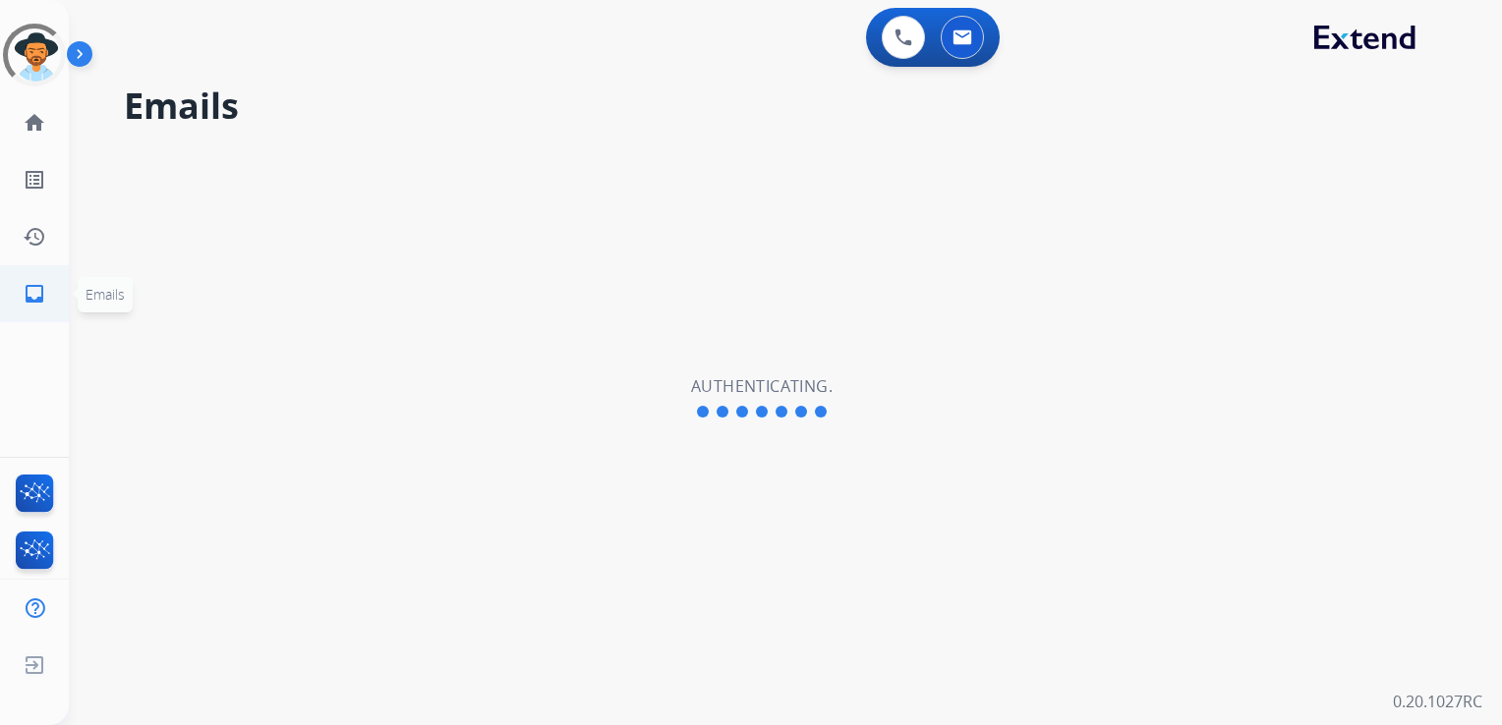
select select "**********"
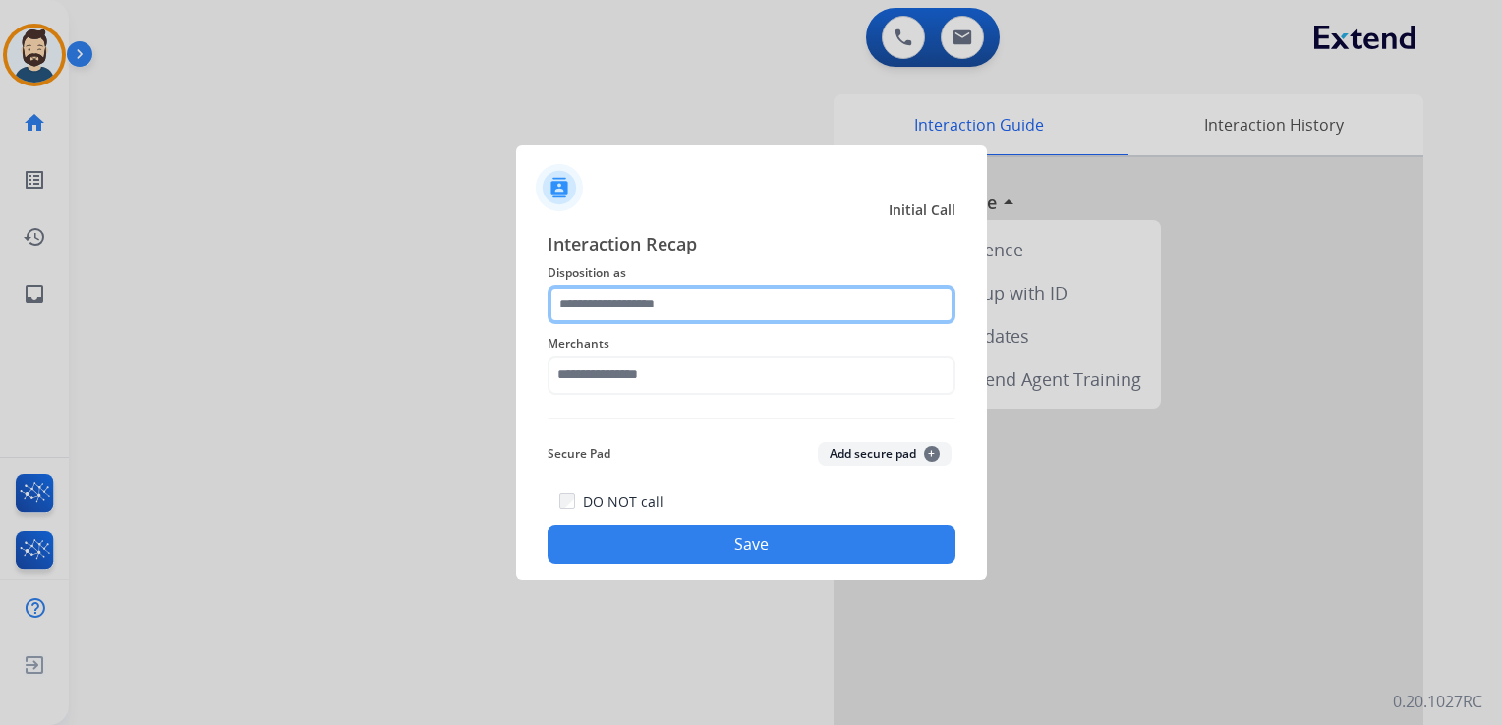
click at [747, 324] on div "Interaction Recap Disposition as Merchants Secure Pad Add secure pad + DO NOT c…" at bounding box center [751, 397] width 408 height 335
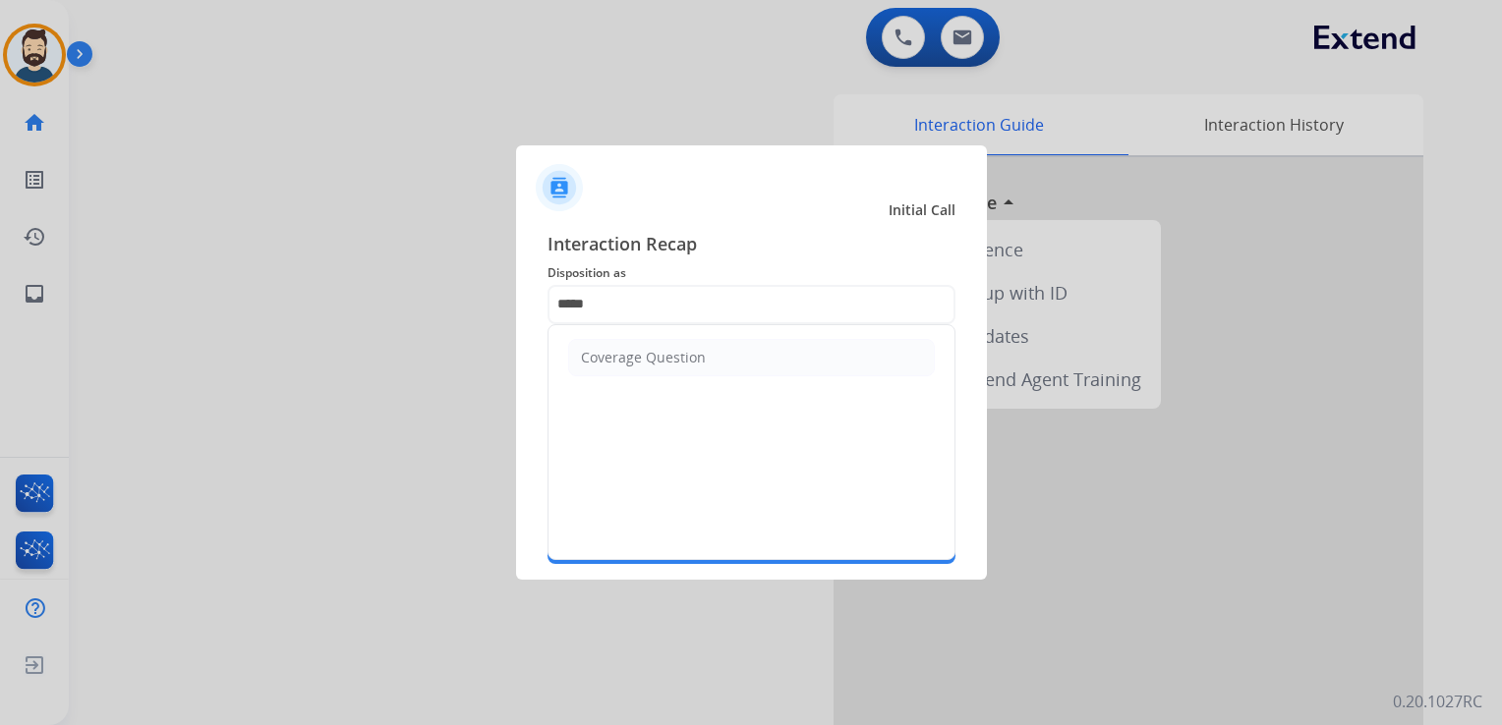
drag, startPoint x: 697, startPoint y: 348, endPoint x: 692, endPoint y: 360, distance: 12.8
click at [697, 352] on div "Coverage Question" at bounding box center [643, 358] width 125 height 20
type input "**********"
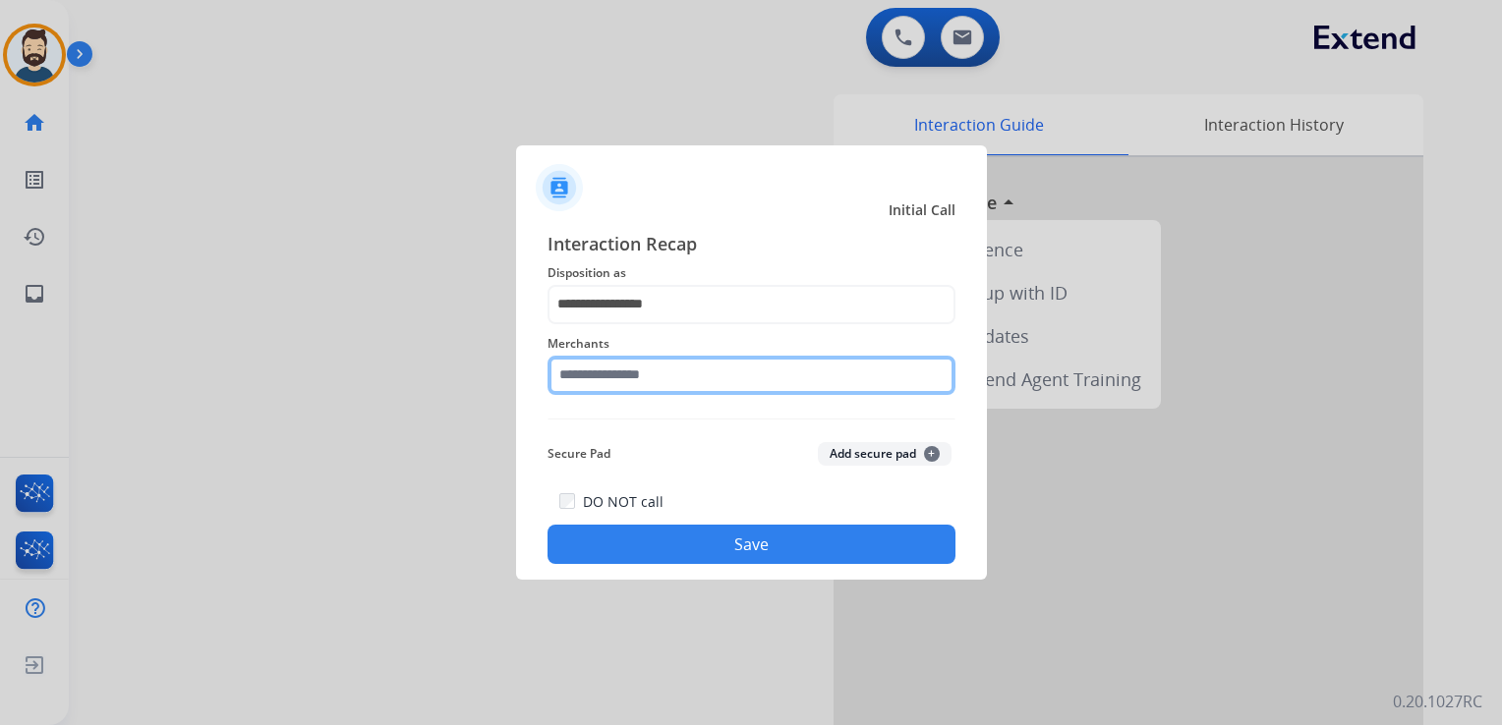
click at [689, 368] on input "text" at bounding box center [751, 375] width 408 height 39
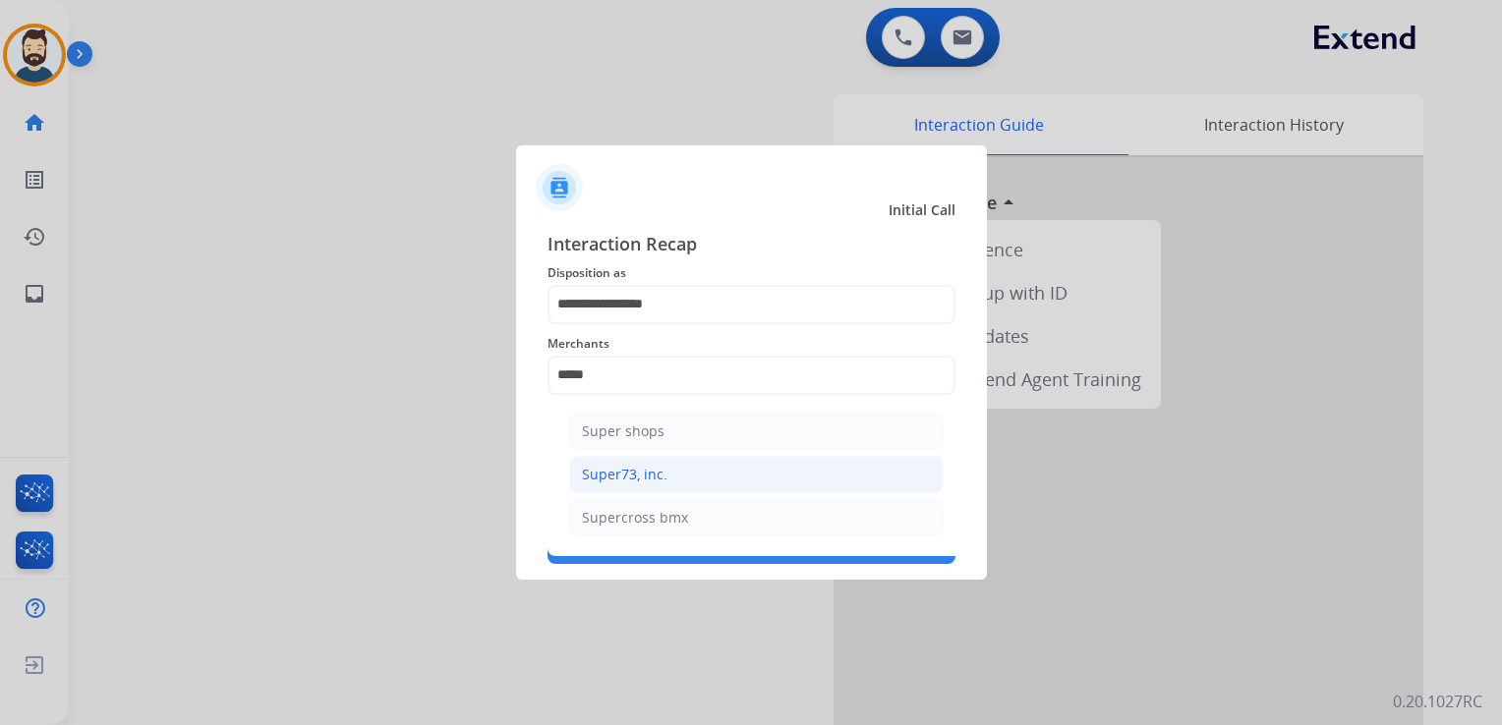
click at [656, 475] on div "Super73, inc." at bounding box center [624, 475] width 85 height 20
type input "**********"
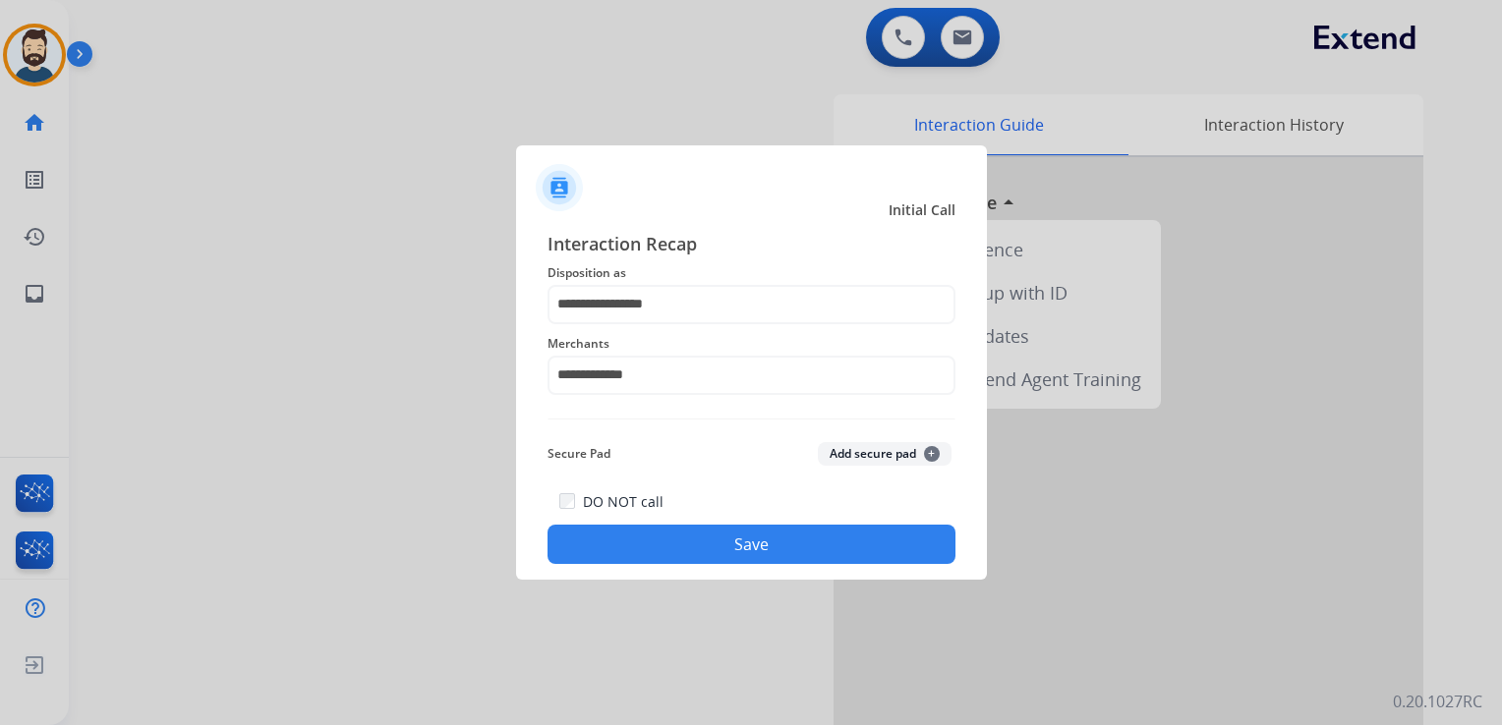
click at [615, 537] on button "Save" at bounding box center [751, 544] width 408 height 39
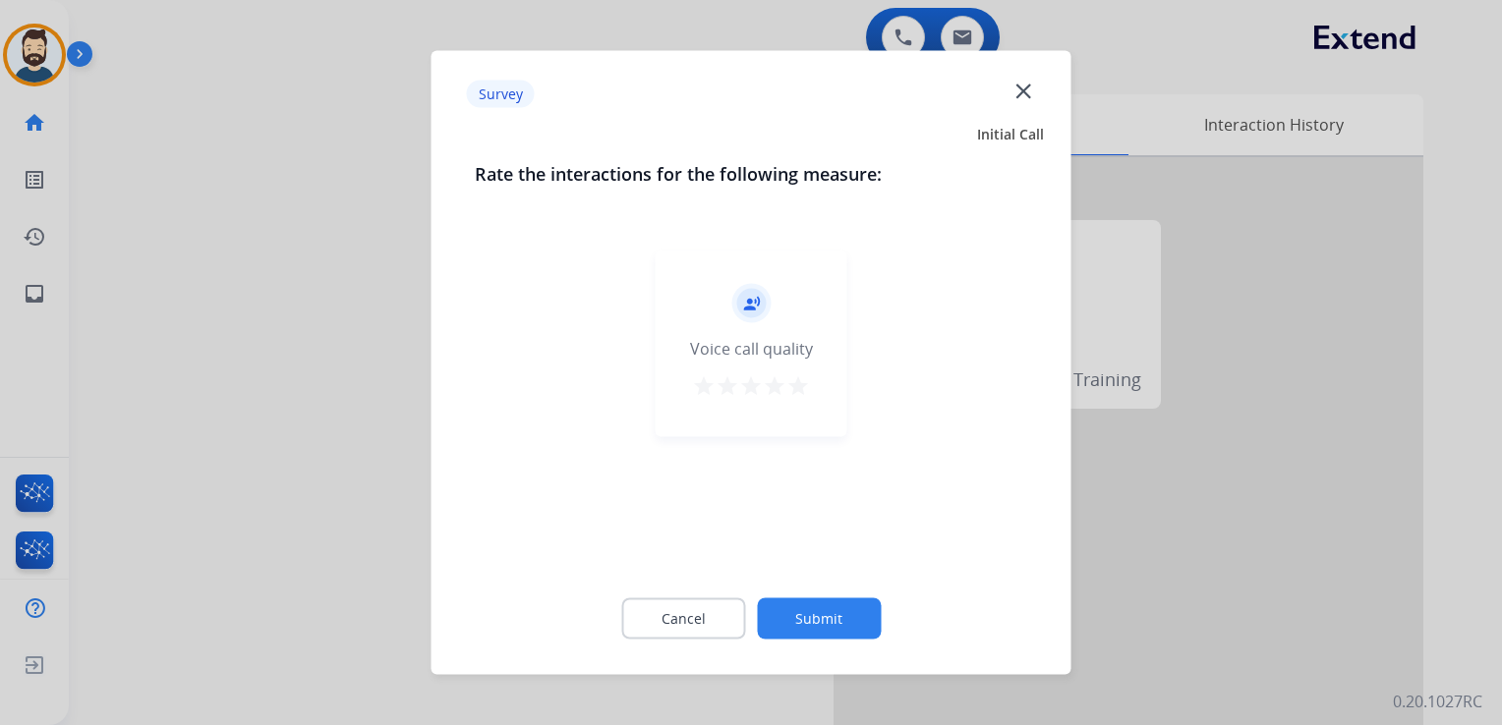
click at [805, 381] on mat-icon "star" at bounding box center [798, 386] width 24 height 24
click at [846, 609] on button "Submit" at bounding box center [819, 618] width 124 height 41
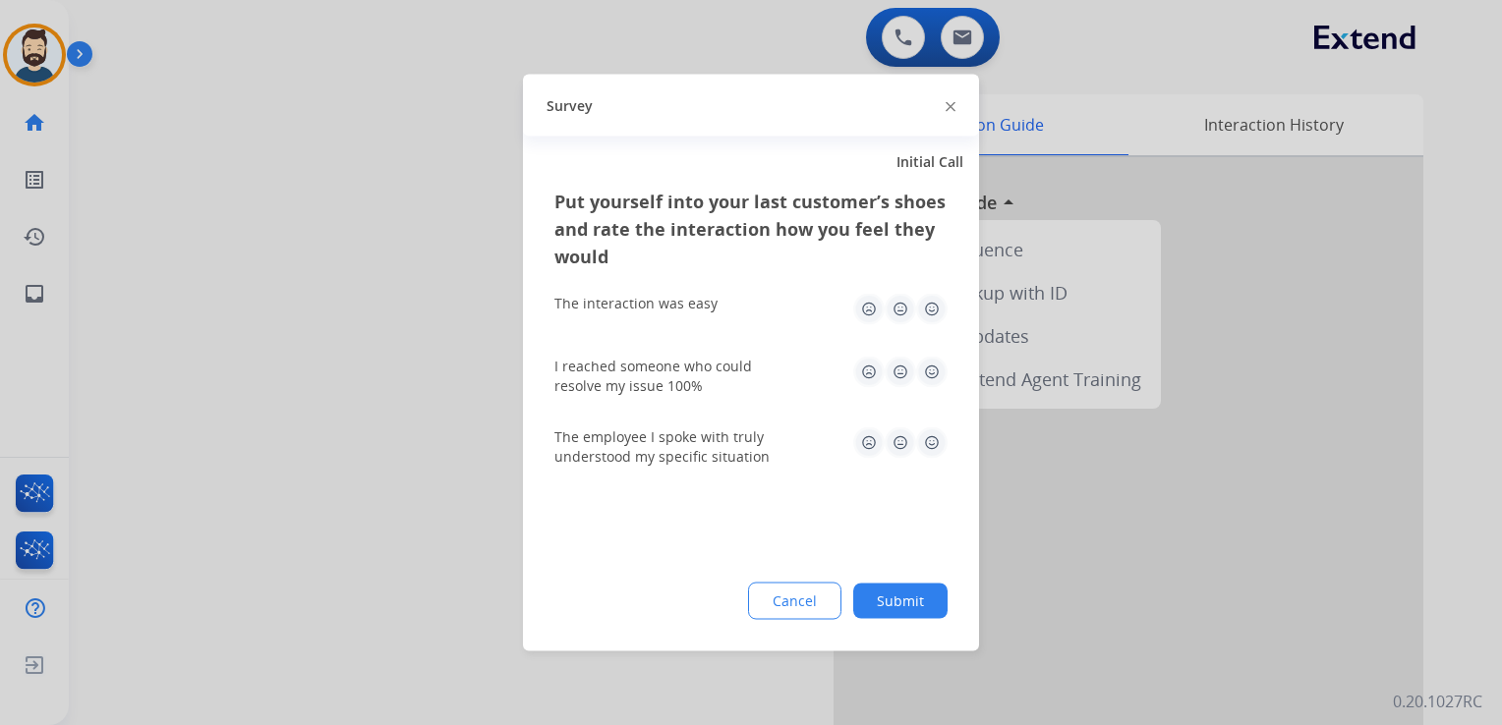
click at [939, 370] on img at bounding box center [931, 372] width 31 height 31
click at [942, 312] on img at bounding box center [931, 309] width 31 height 31
drag, startPoint x: 923, startPoint y: 442, endPoint x: 923, endPoint y: 474, distance: 31.4
click at [923, 442] on img at bounding box center [931, 442] width 31 height 31
click at [895, 597] on button "Submit" at bounding box center [900, 601] width 94 height 35
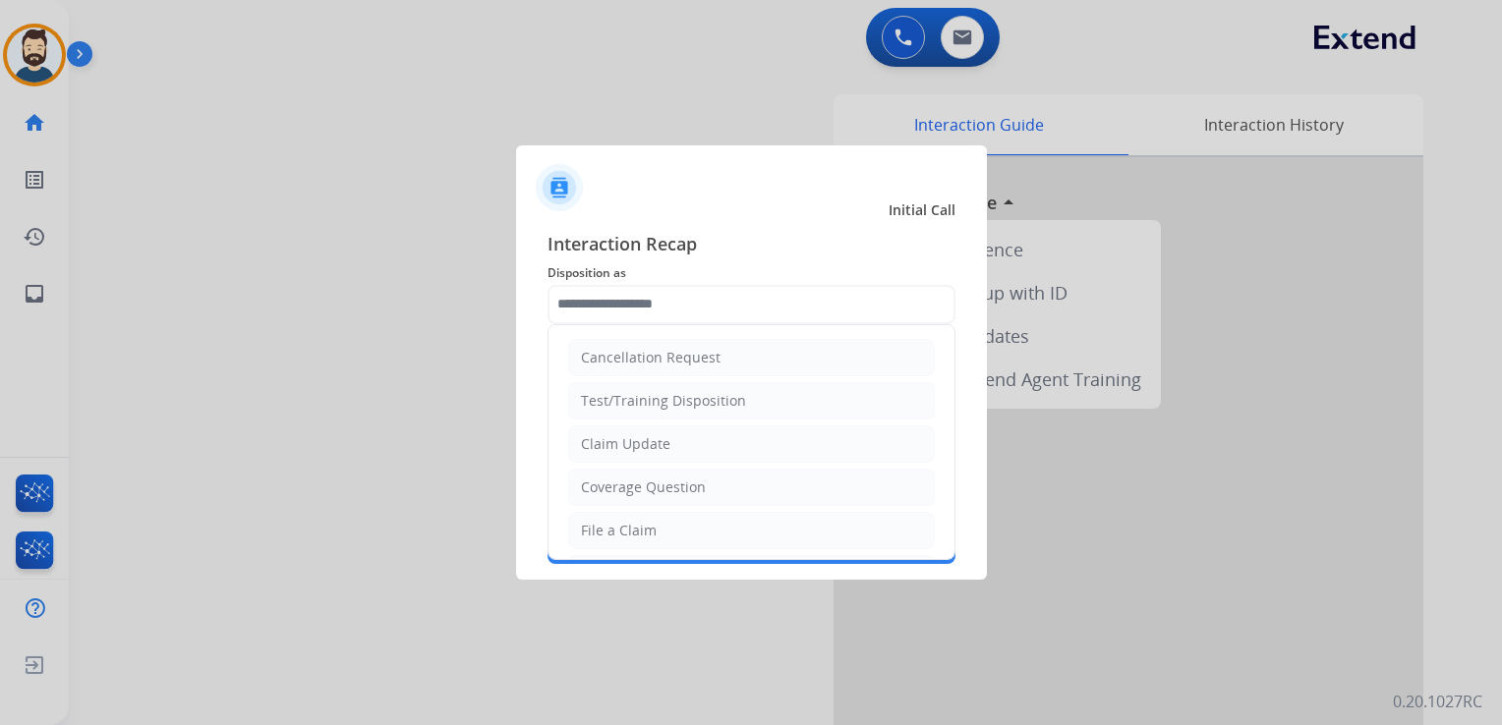
click at [688, 300] on input "text" at bounding box center [751, 304] width 408 height 39
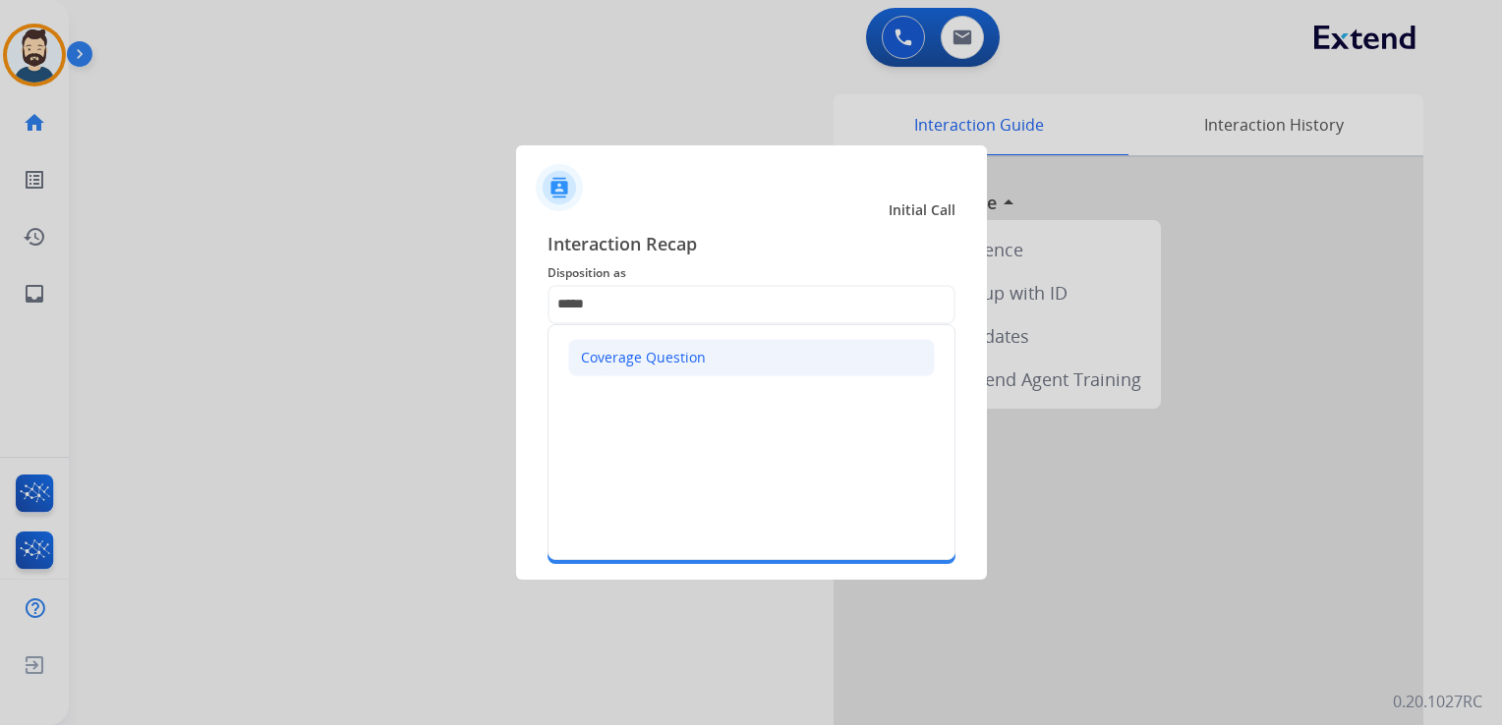
drag, startPoint x: 663, startPoint y: 353, endPoint x: 658, endPoint y: 362, distance: 10.1
click at [662, 356] on div "Coverage Question" at bounding box center [643, 358] width 125 height 20
type input "**********"
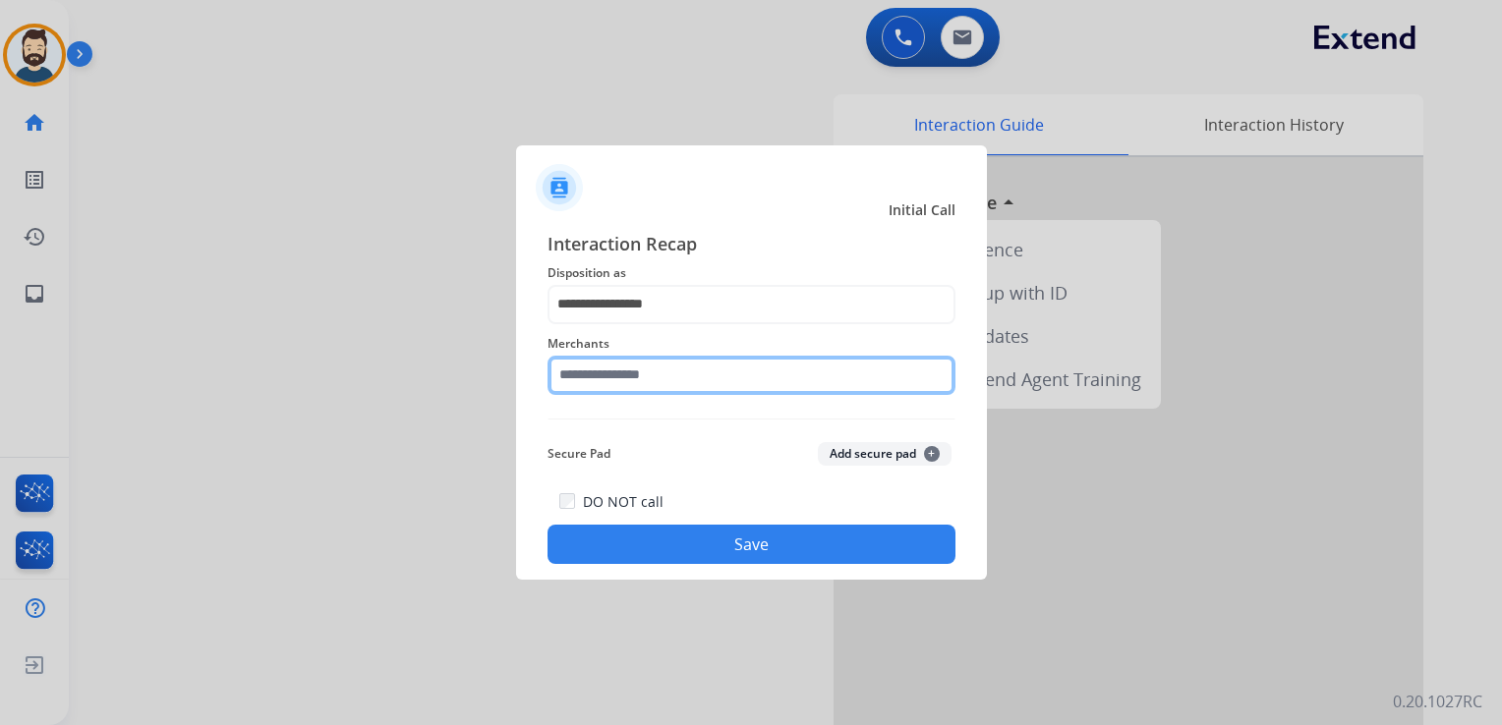
click at [652, 371] on input "text" at bounding box center [751, 375] width 408 height 39
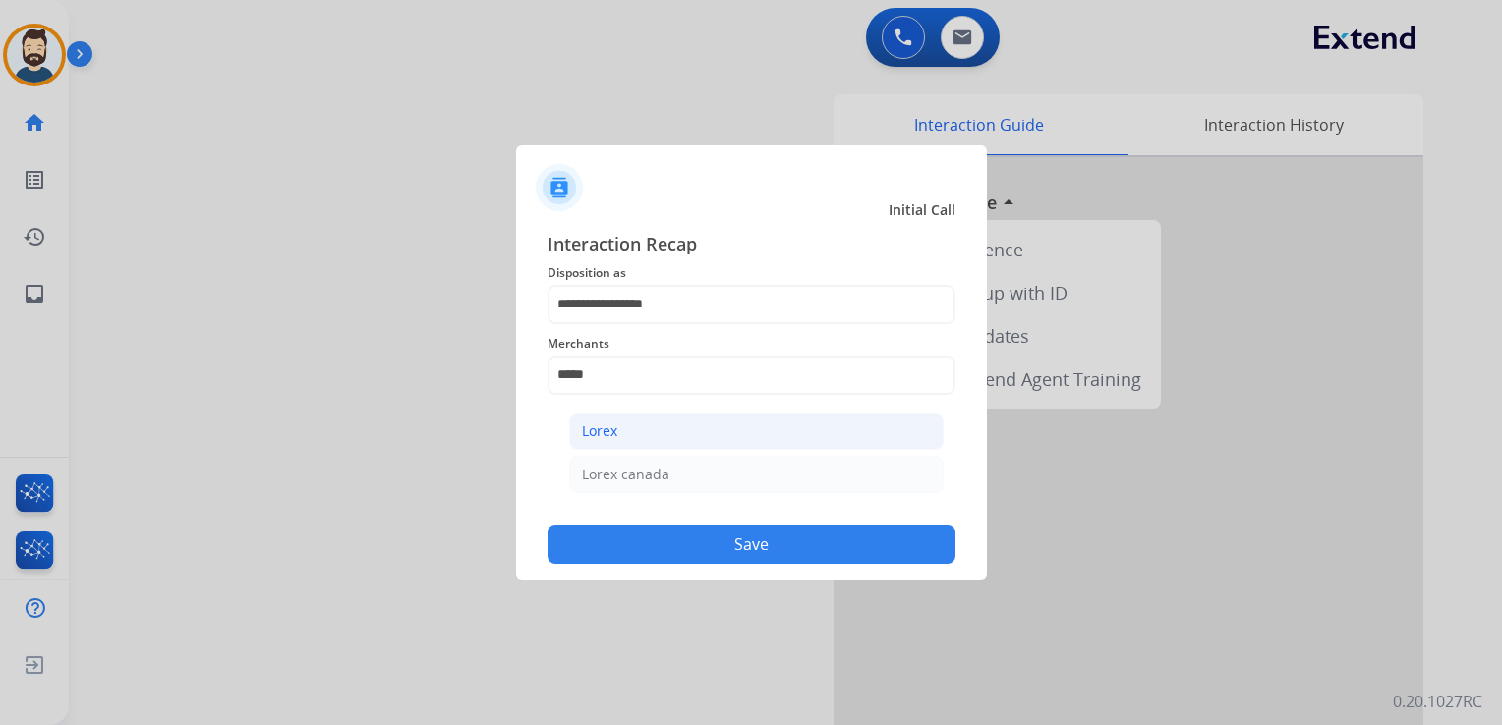
click at [639, 435] on li "Lorex" at bounding box center [756, 431] width 374 height 37
type input "*****"
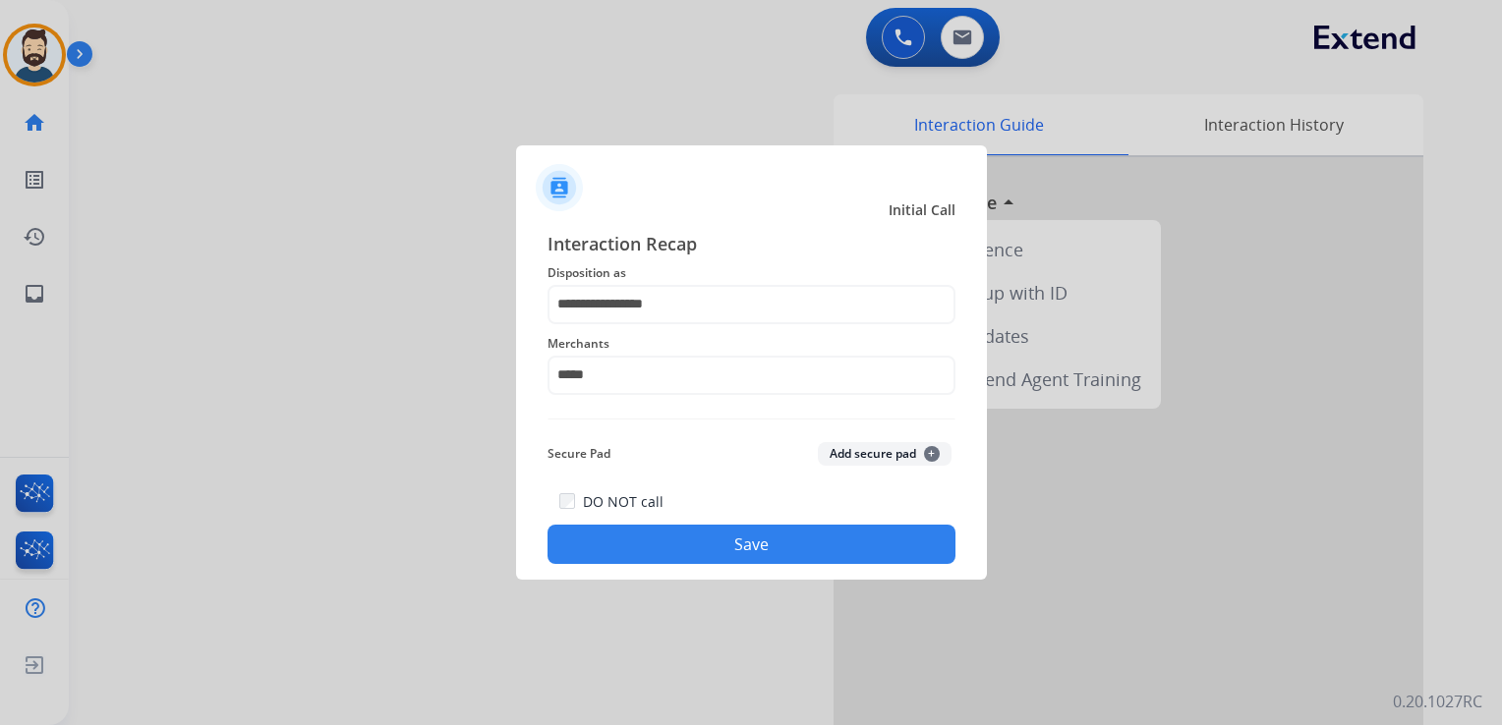
click at [645, 539] on button "Save" at bounding box center [751, 544] width 408 height 39
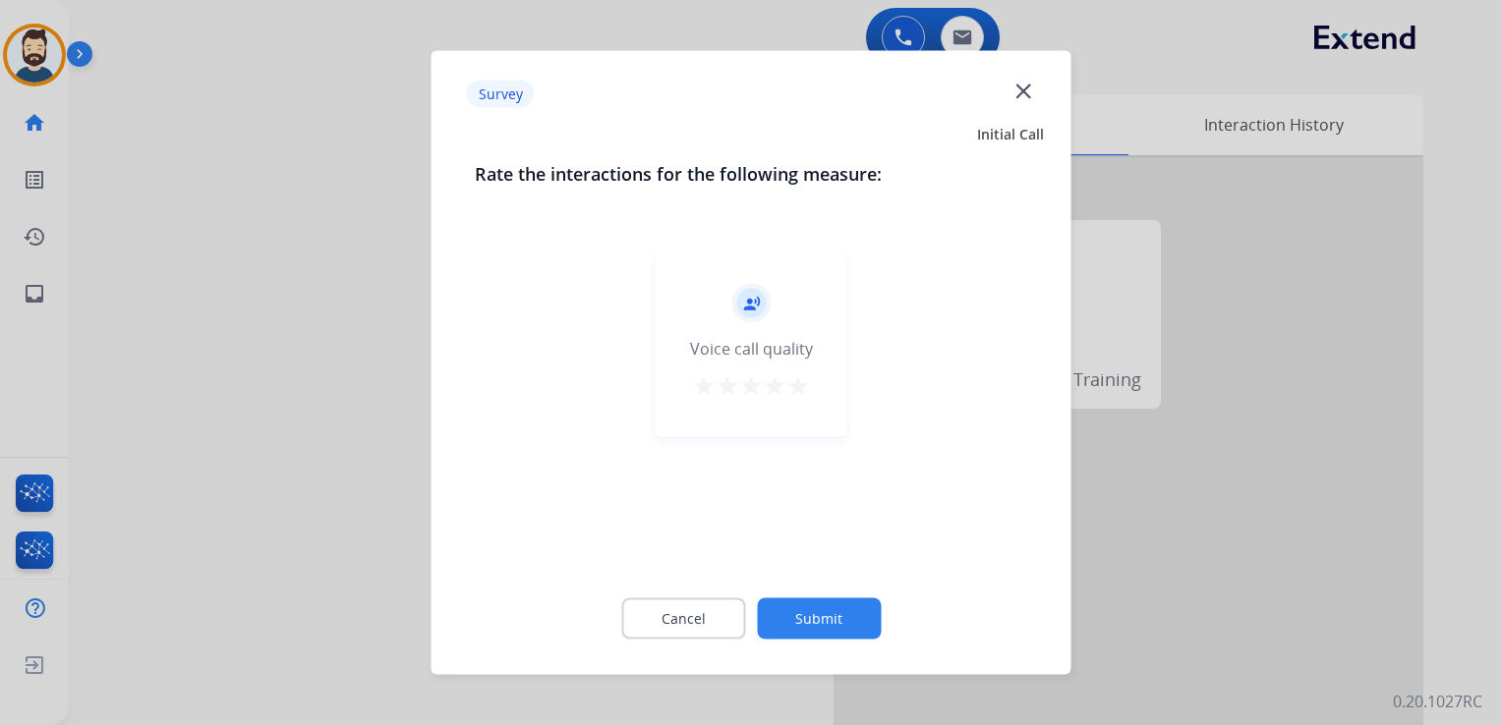
drag, startPoint x: 802, startPoint y: 386, endPoint x: 804, endPoint y: 459, distance: 72.7
click at [801, 387] on mat-icon "star" at bounding box center [798, 386] width 24 height 24
click at [835, 612] on button "Submit" at bounding box center [819, 618] width 124 height 41
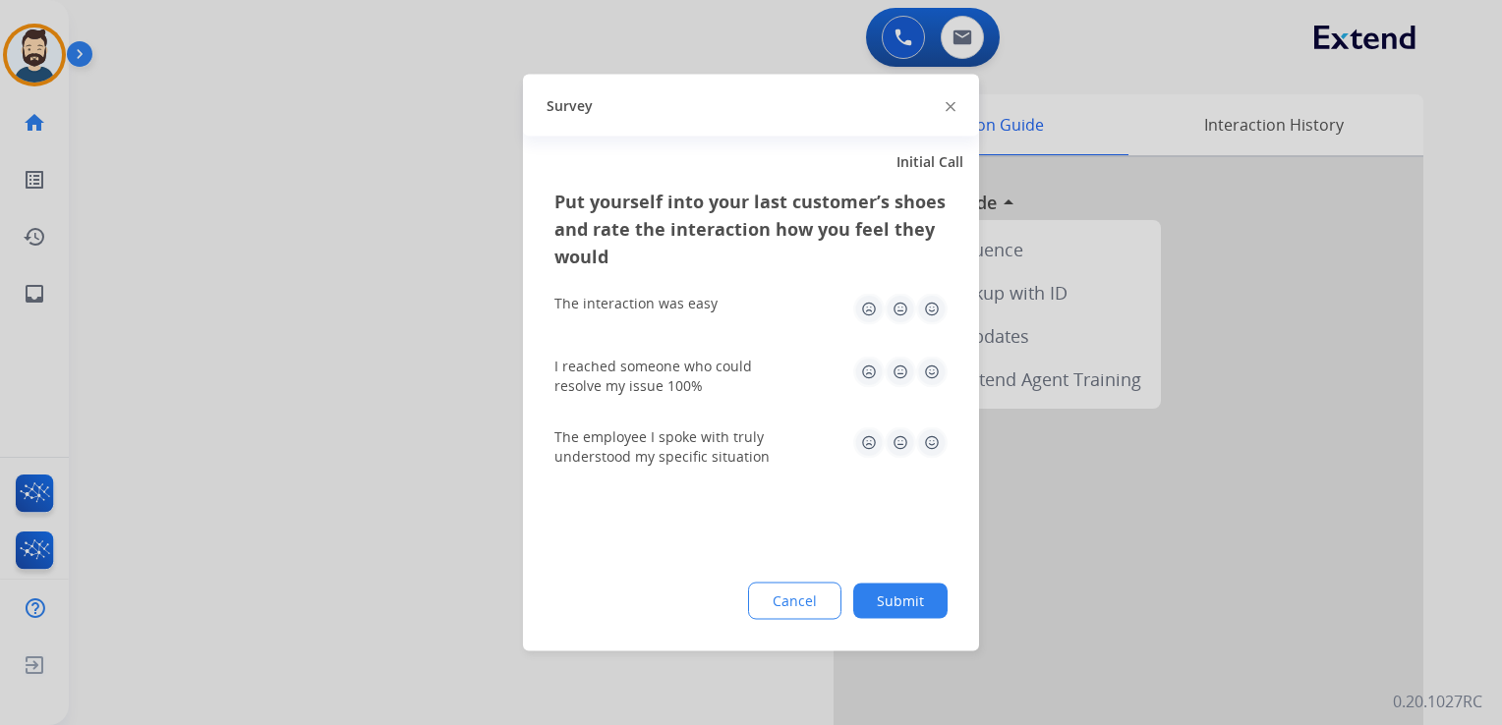
click at [936, 308] on img at bounding box center [931, 309] width 31 height 31
click at [942, 368] on img at bounding box center [931, 372] width 31 height 31
click at [925, 454] on img at bounding box center [931, 442] width 31 height 31
click at [906, 577] on div "Put yourself into your last customer’s shoes and rate the interaction how you f…" at bounding box center [751, 420] width 456 height 464
click at [881, 599] on button "Submit" at bounding box center [900, 601] width 94 height 35
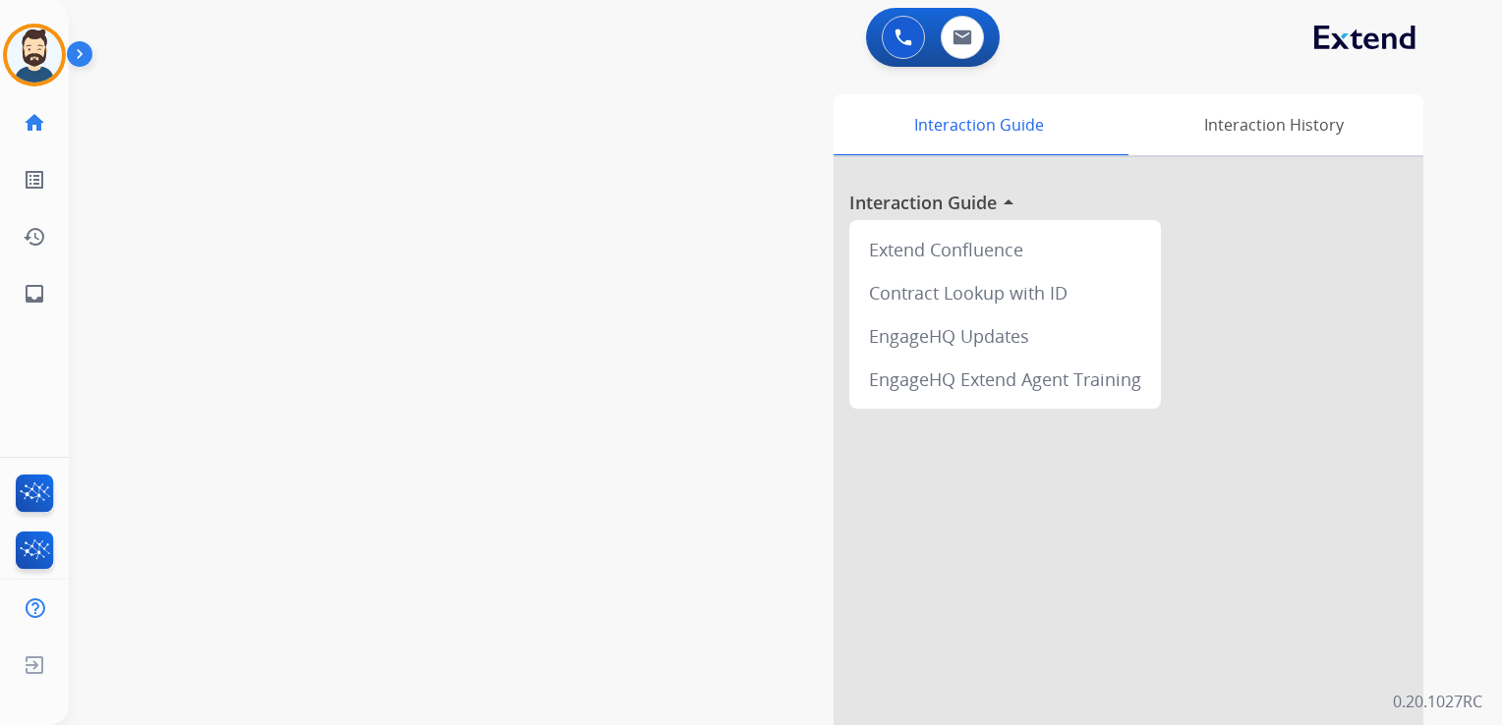
drag, startPoint x: 254, startPoint y: 353, endPoint x: 114, endPoint y: 327, distance: 141.9
click at [243, 353] on div "swap_horiz Break voice bridge close_fullscreen Connect 3-Way Call merge_type Se…" at bounding box center [762, 481] width 1386 height 820
click at [37, 297] on mat-icon "inbox" at bounding box center [35, 294] width 24 height 24
select select "**********"
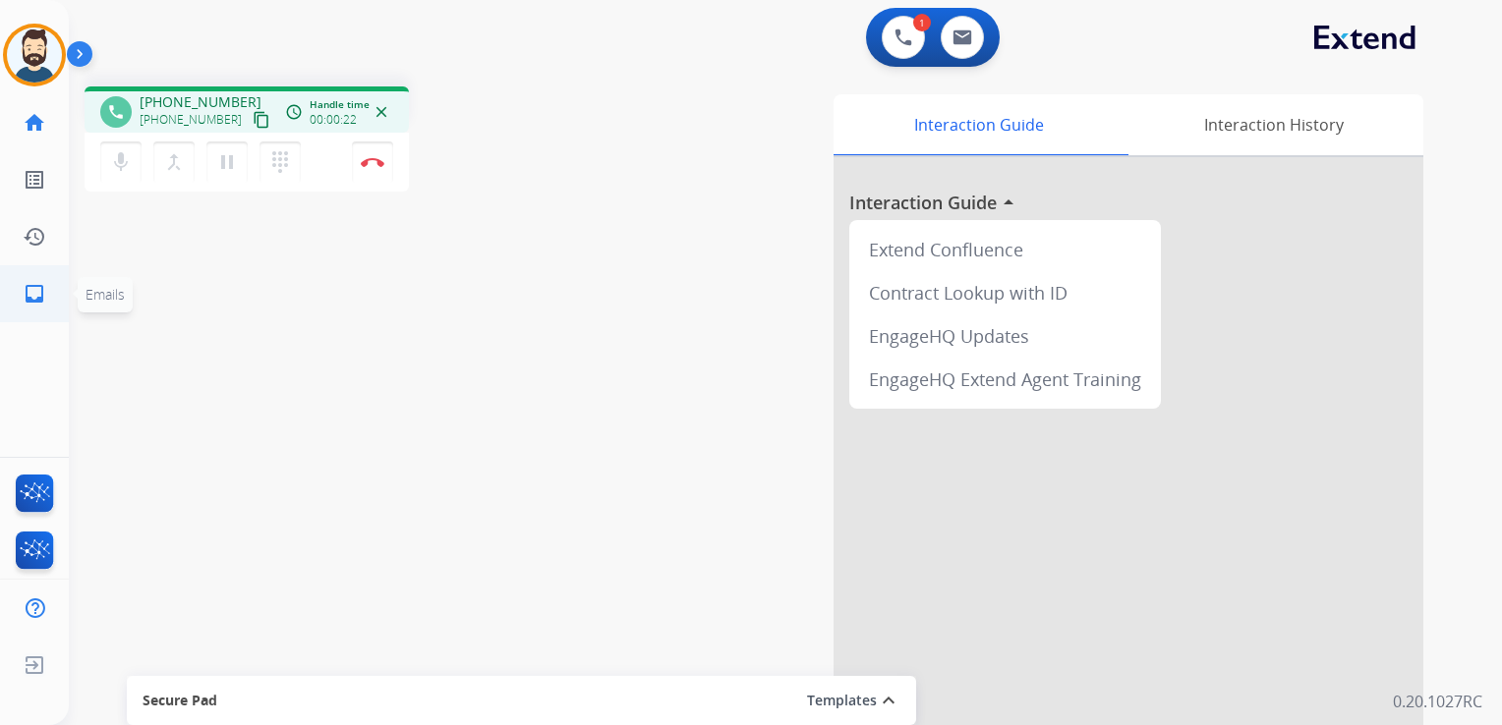
click at [32, 297] on mat-icon "inbox" at bounding box center [35, 294] width 24 height 24
select select "**********"
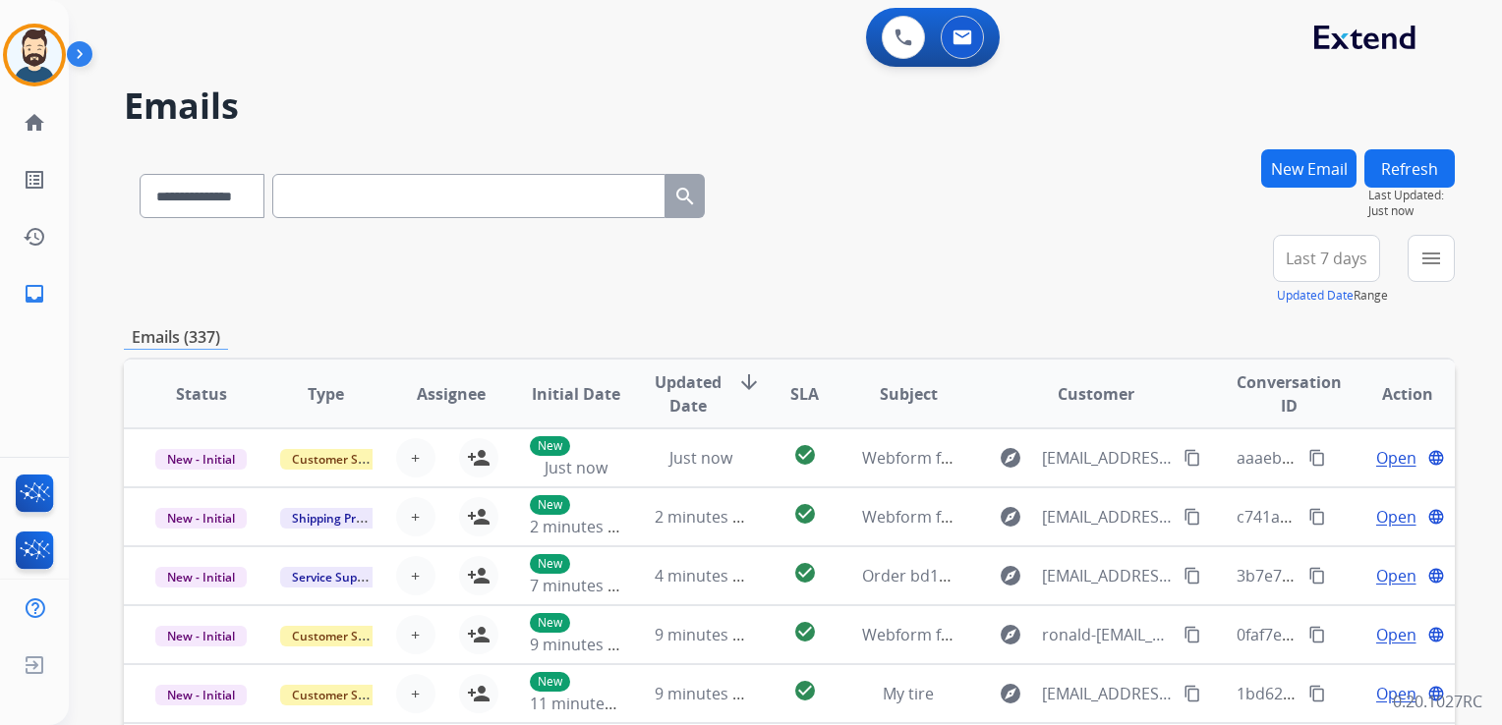
click at [362, 195] on input "text" at bounding box center [468, 196] width 393 height 44
paste input "**********"
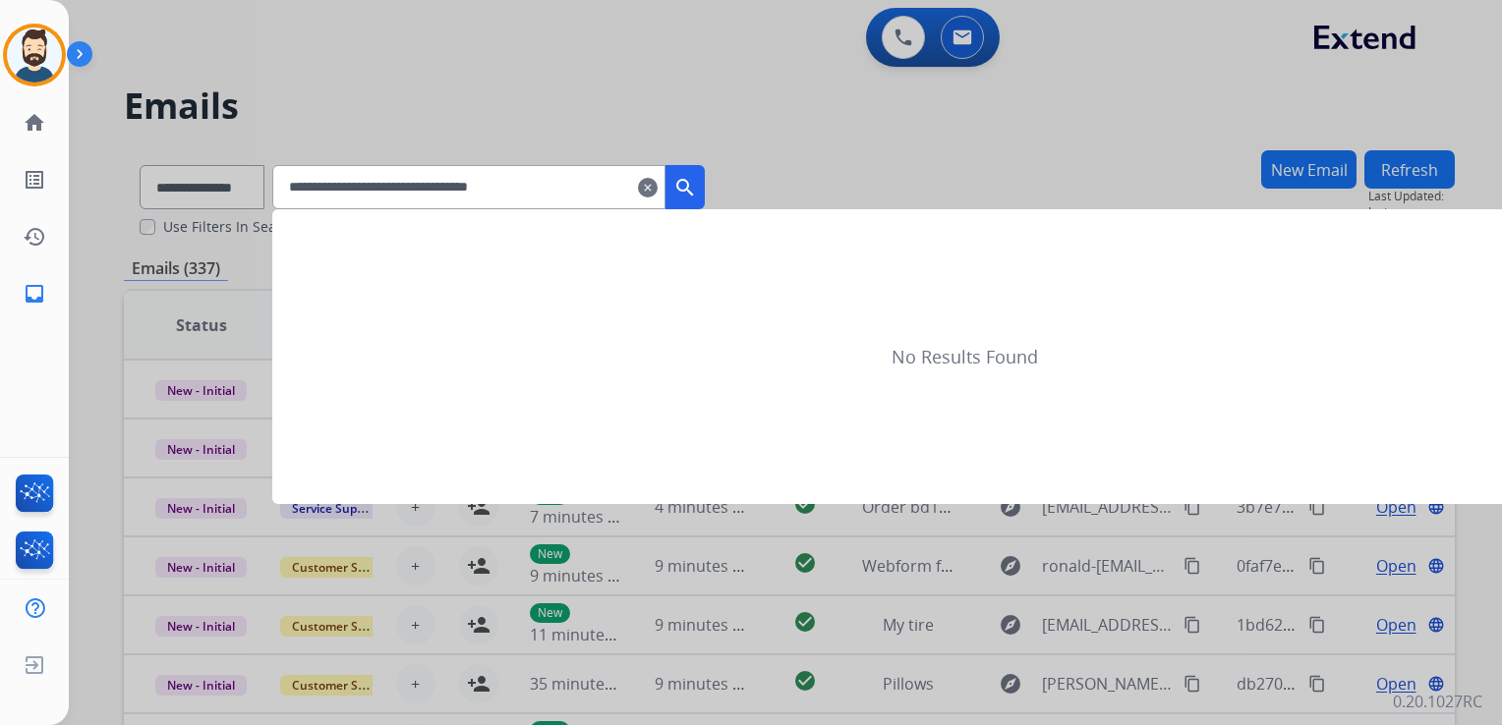
type input "**********"
click at [705, 178] on button "search" at bounding box center [684, 187] width 39 height 44
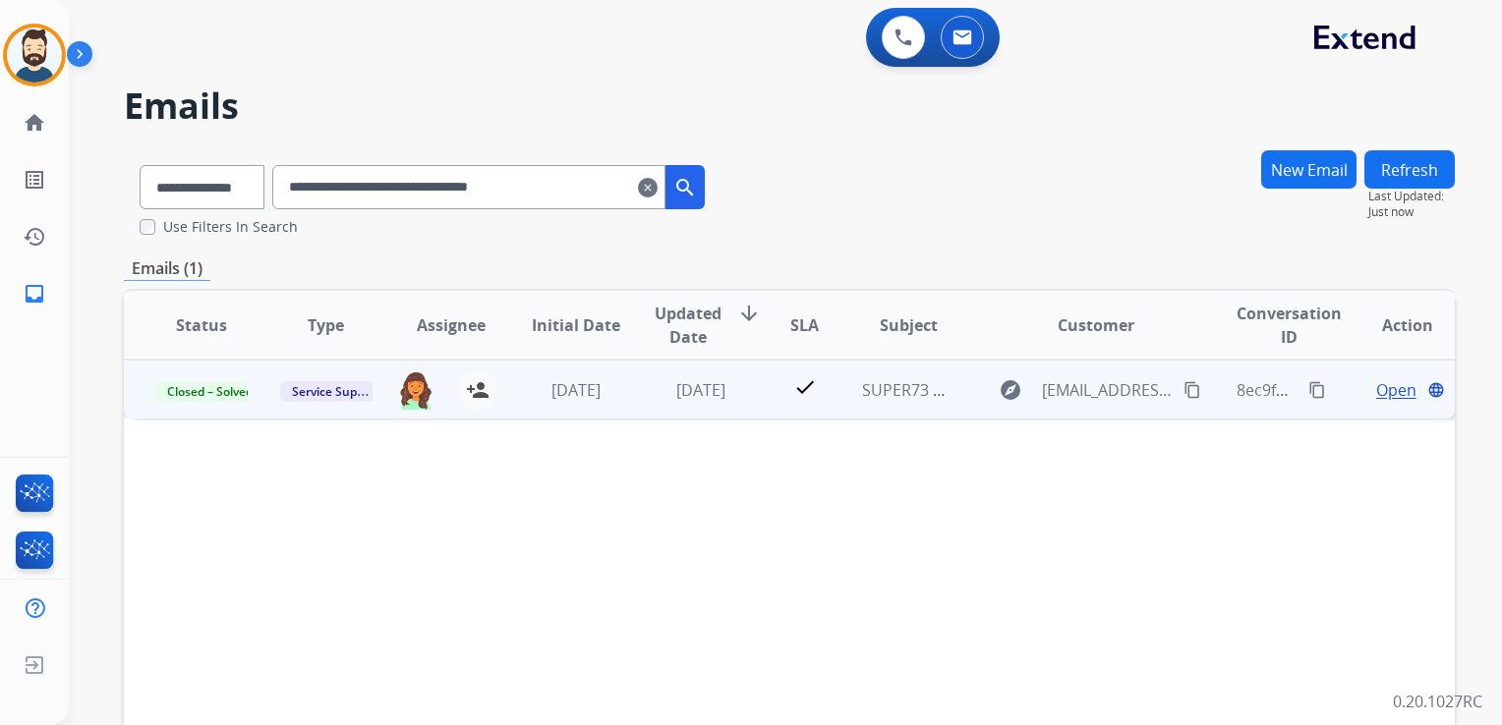
click at [839, 405] on td "SUPER73 Order LI-207954 Confirmed!" at bounding box center [892, 389] width 125 height 59
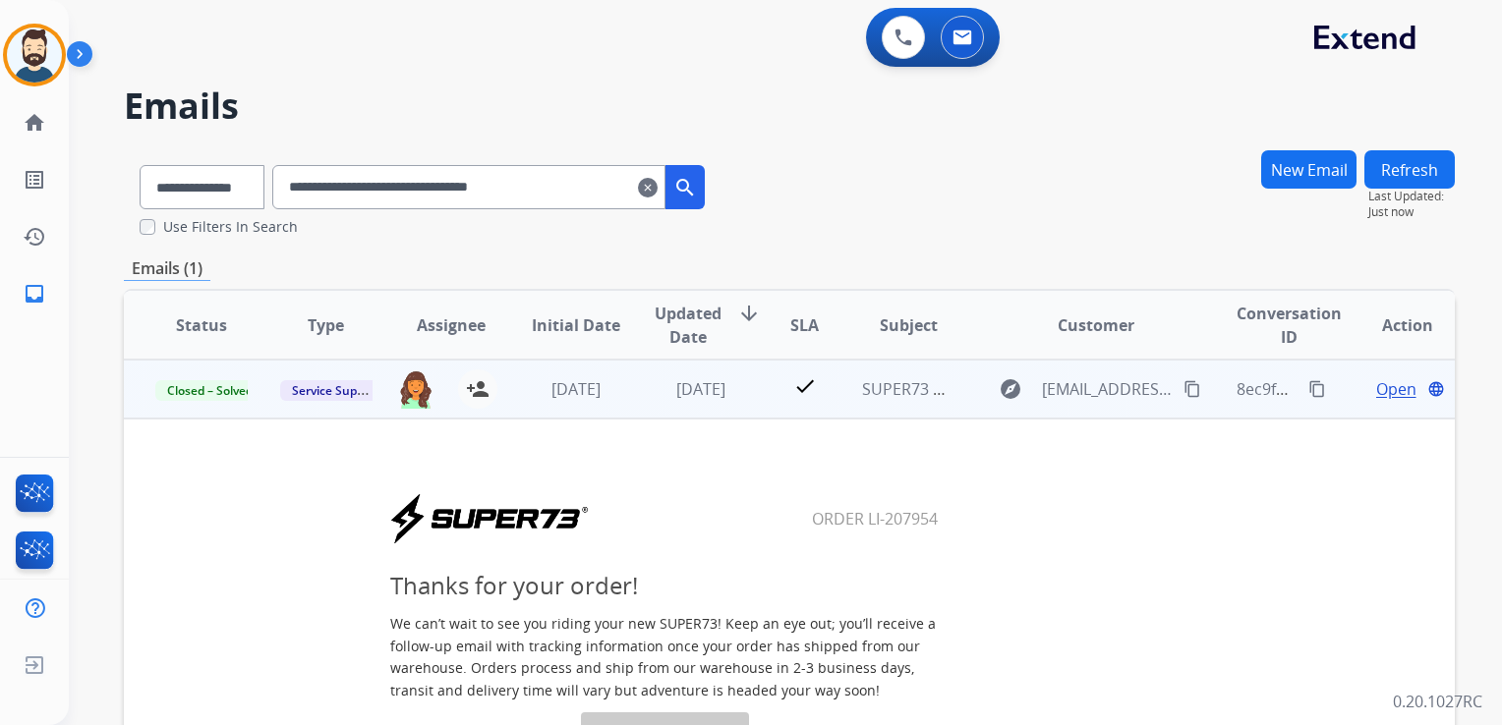
click at [1380, 380] on span "Open" at bounding box center [1396, 389] width 40 height 24
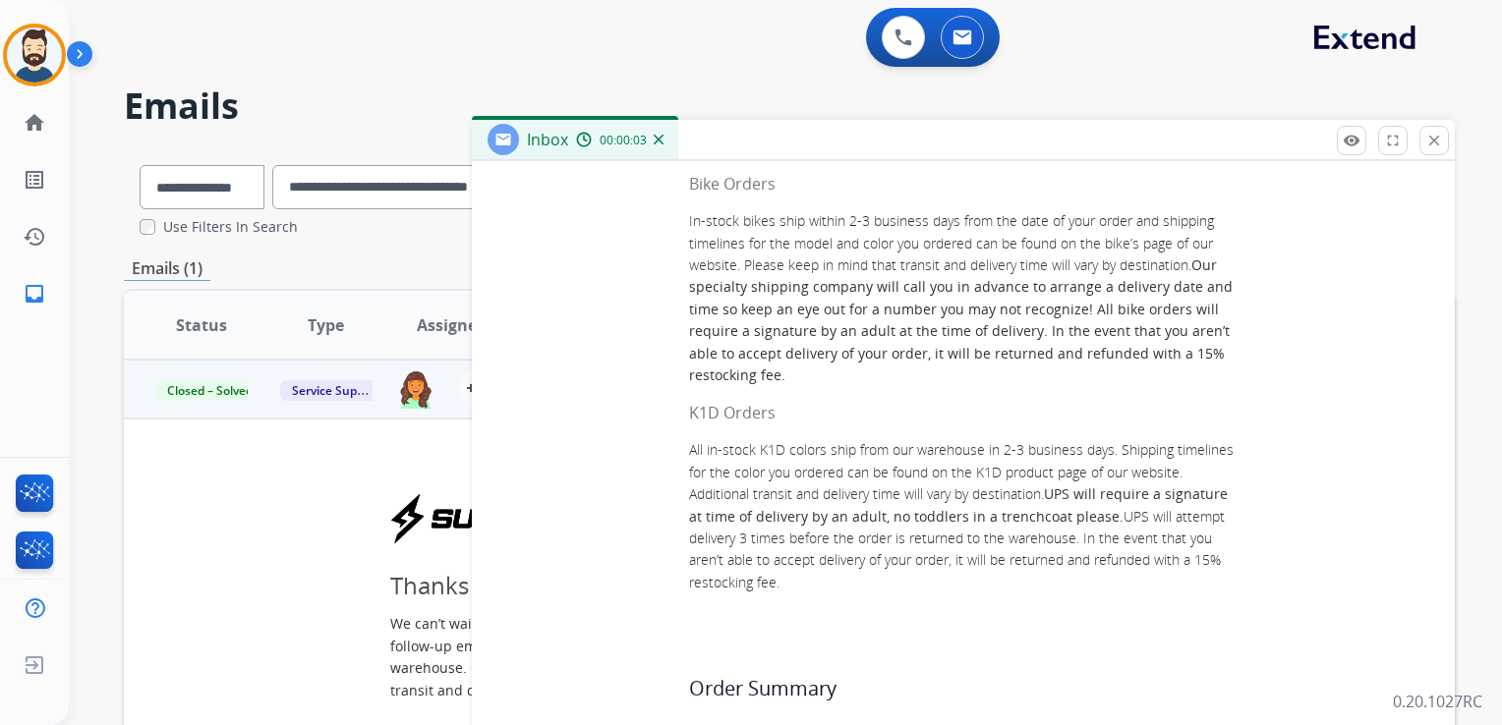
scroll to position [393, 0]
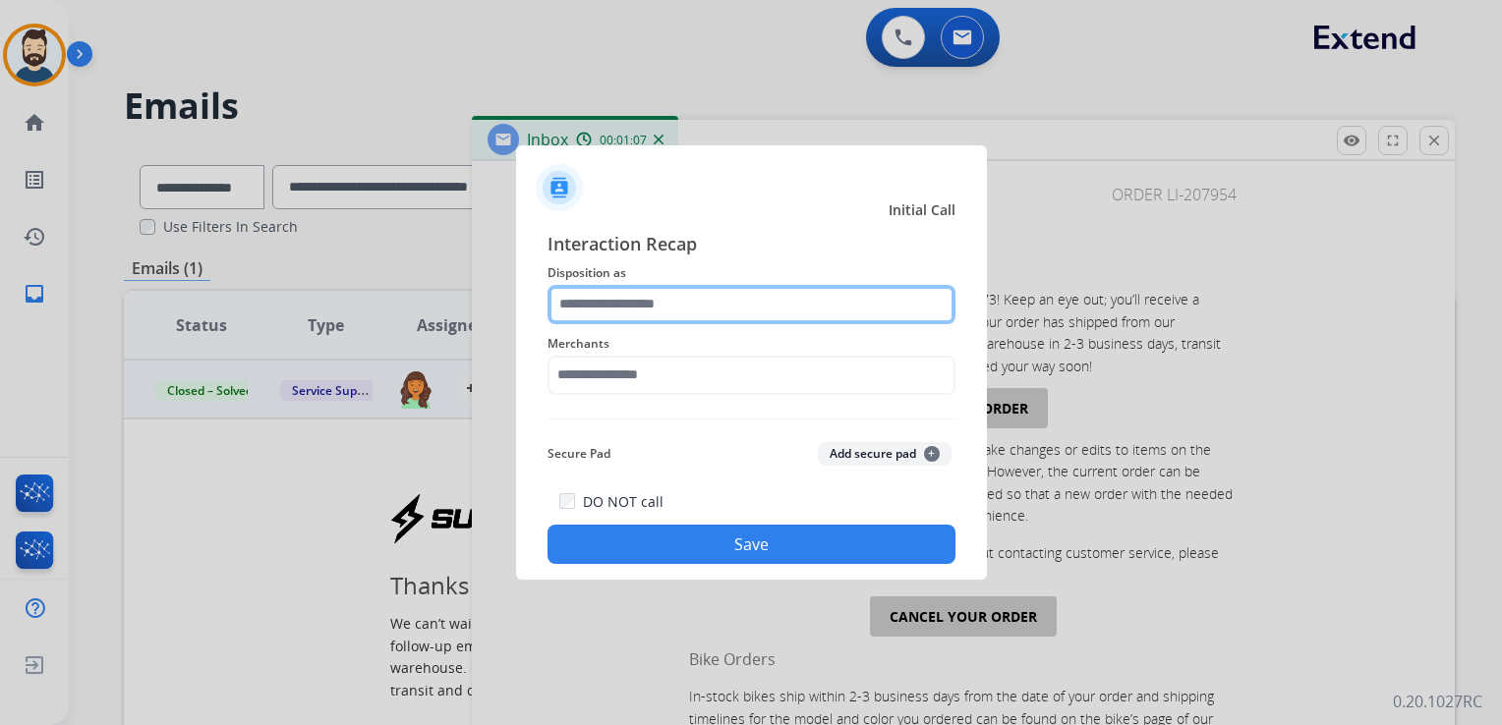
click at [723, 303] on input "text" at bounding box center [751, 304] width 408 height 39
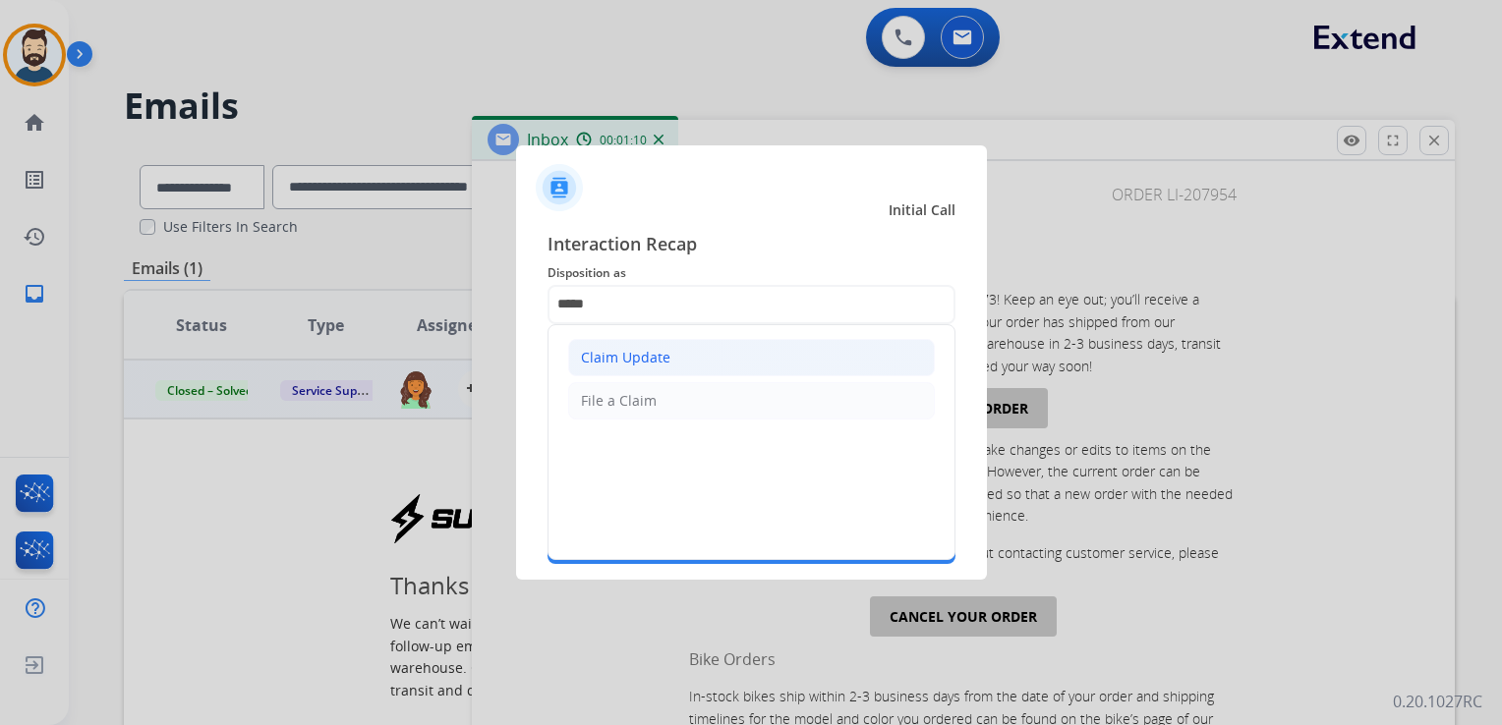
click at [714, 360] on li "Claim Update" at bounding box center [751, 357] width 367 height 37
type input "**********"
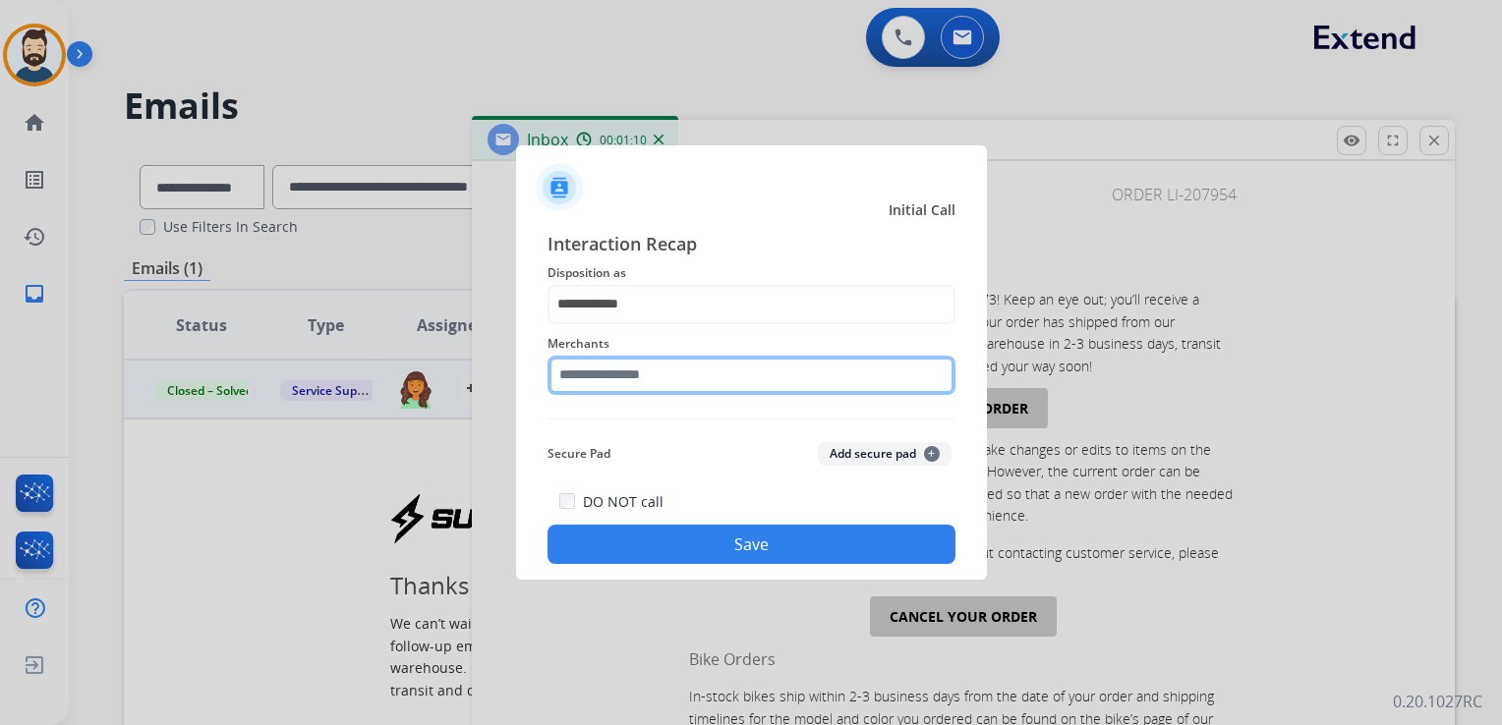
click at [688, 387] on input "text" at bounding box center [751, 375] width 408 height 39
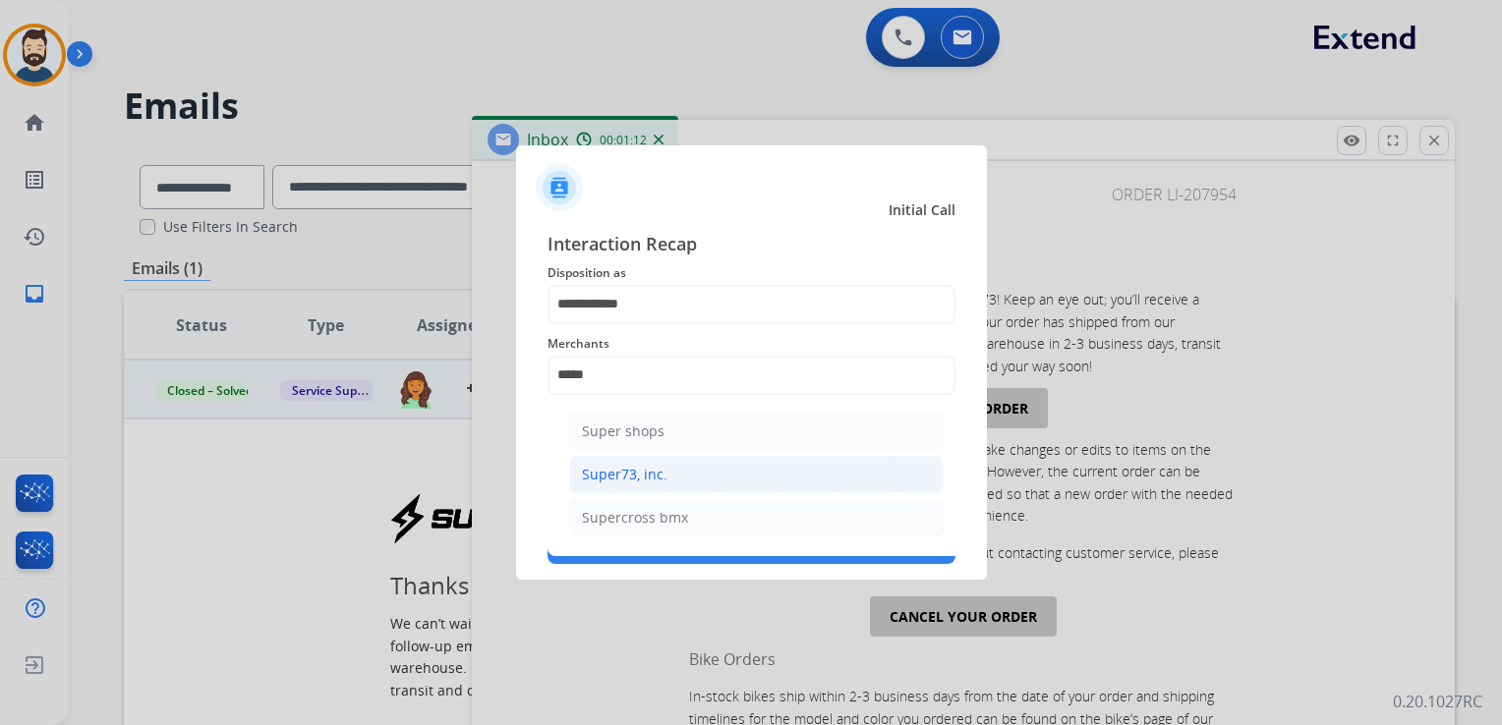
click at [650, 466] on div "Super73, inc." at bounding box center [624, 475] width 85 height 20
type input "**********"
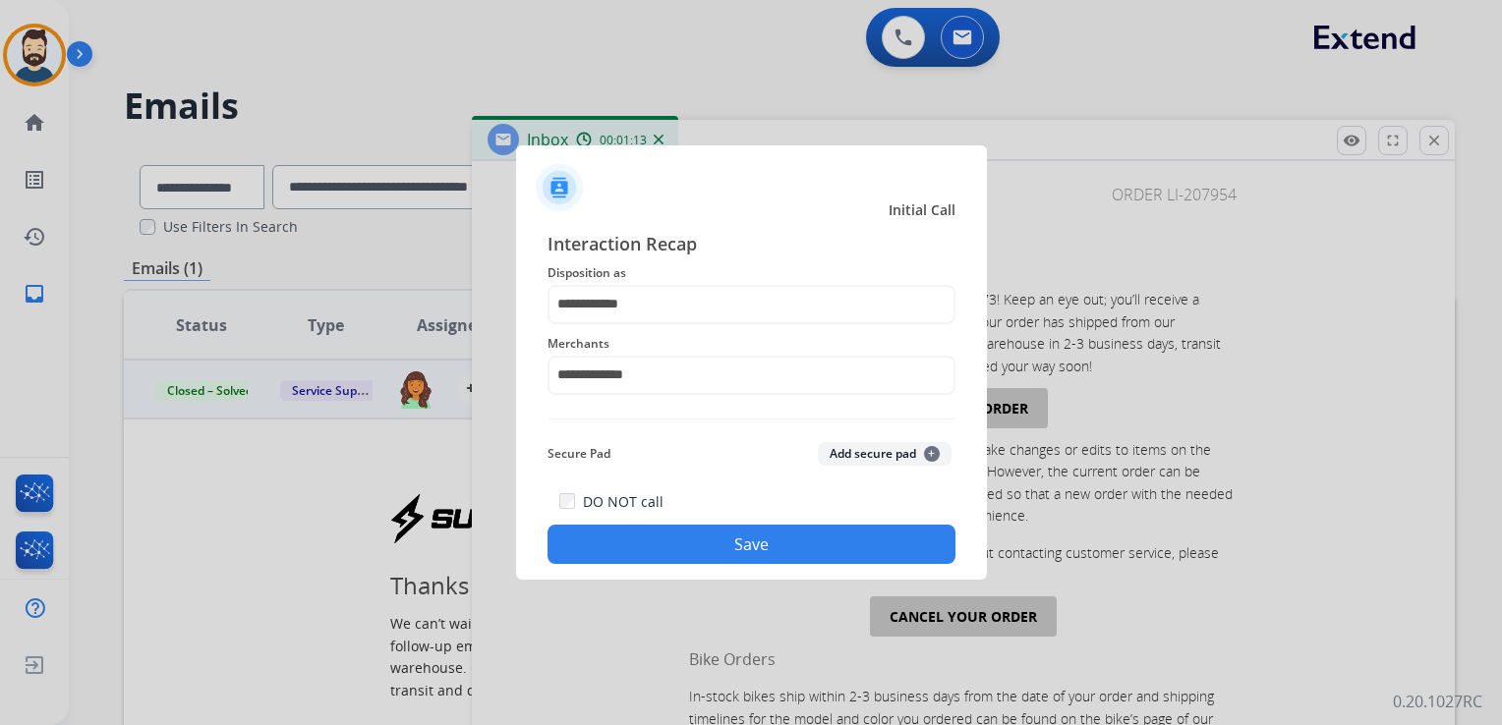
click at [695, 544] on button "Save" at bounding box center [751, 544] width 408 height 39
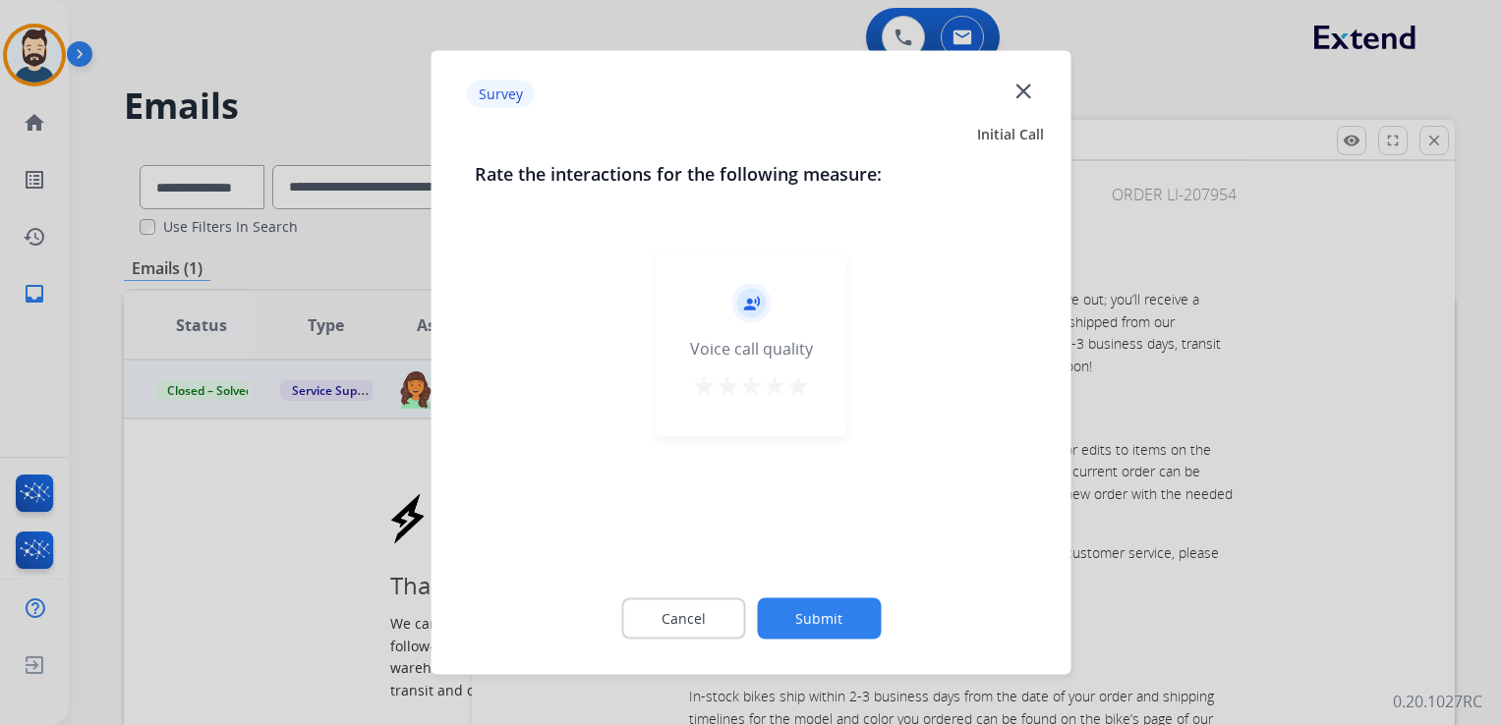
click at [800, 386] on mat-icon "star" at bounding box center [798, 386] width 24 height 24
drag, startPoint x: 832, startPoint y: 615, endPoint x: 870, endPoint y: 501, distance: 120.0
click at [834, 615] on button "Submit" at bounding box center [819, 618] width 124 height 41
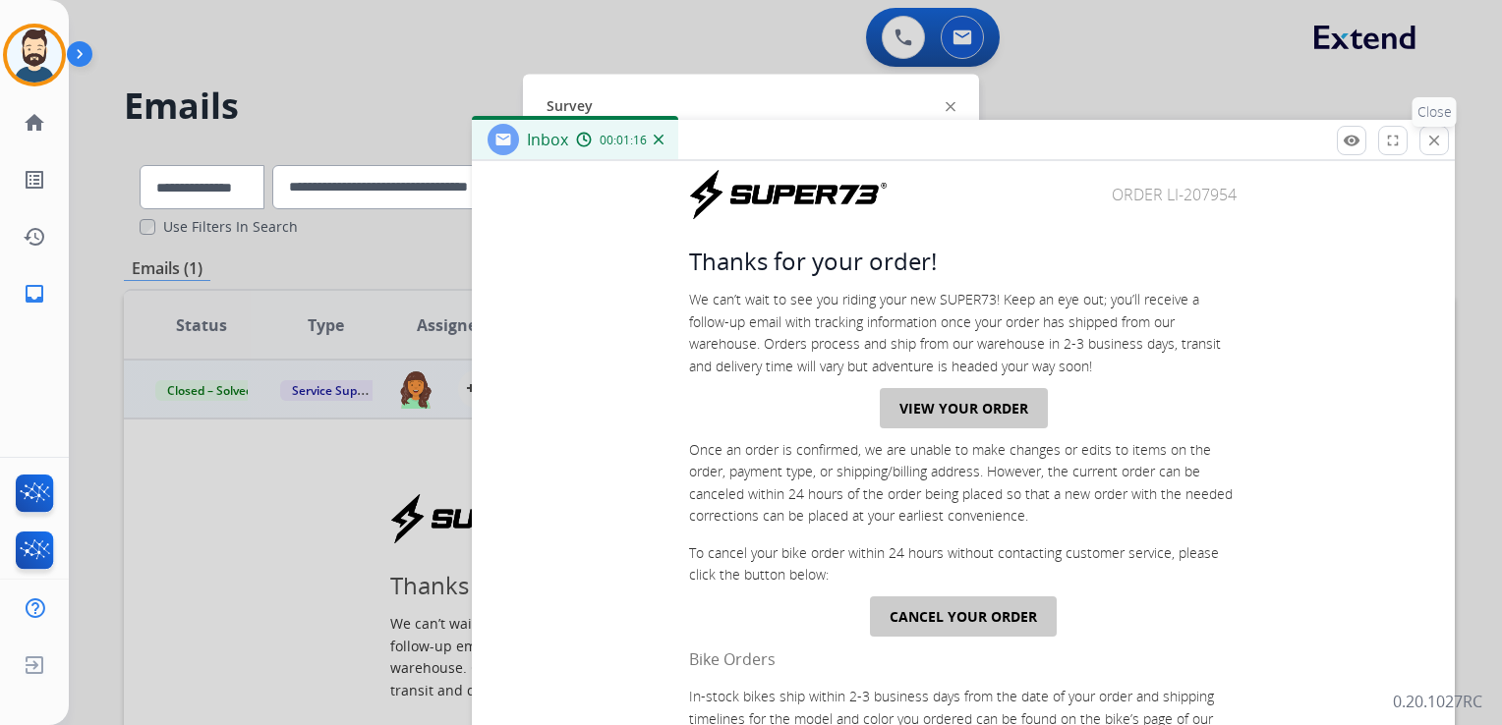
click at [1432, 135] on mat-icon "close" at bounding box center [1434, 141] width 18 height 18
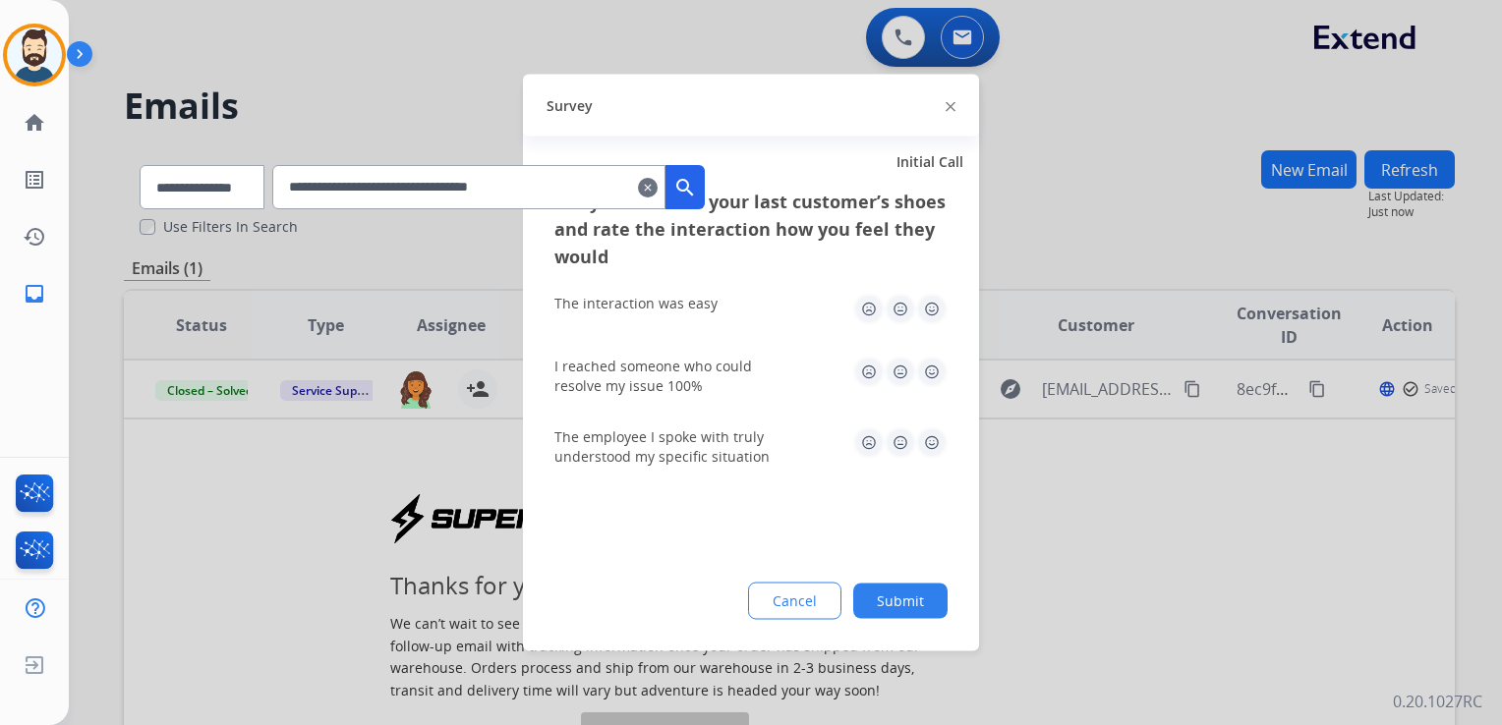
click at [935, 309] on img at bounding box center [931, 309] width 31 height 31
click at [932, 361] on img at bounding box center [931, 372] width 31 height 31
drag, startPoint x: 932, startPoint y: 446, endPoint x: 876, endPoint y: 561, distance: 127.9
click at [932, 447] on img at bounding box center [931, 442] width 31 height 31
click at [890, 604] on button "Submit" at bounding box center [900, 601] width 94 height 35
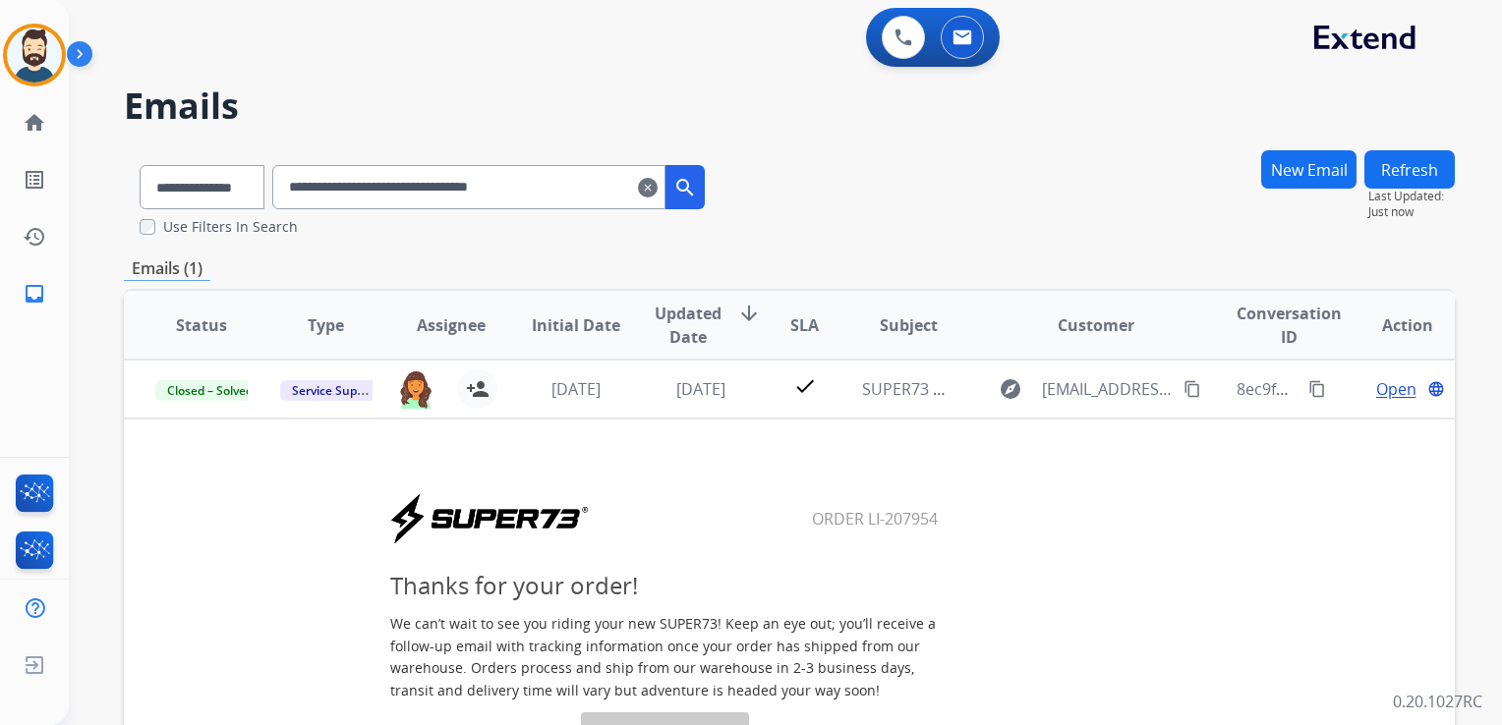
click at [1056, 221] on div "**********" at bounding box center [789, 192] width 1331 height 87
click at [657, 187] on mat-icon "clear" at bounding box center [648, 188] width 20 height 24
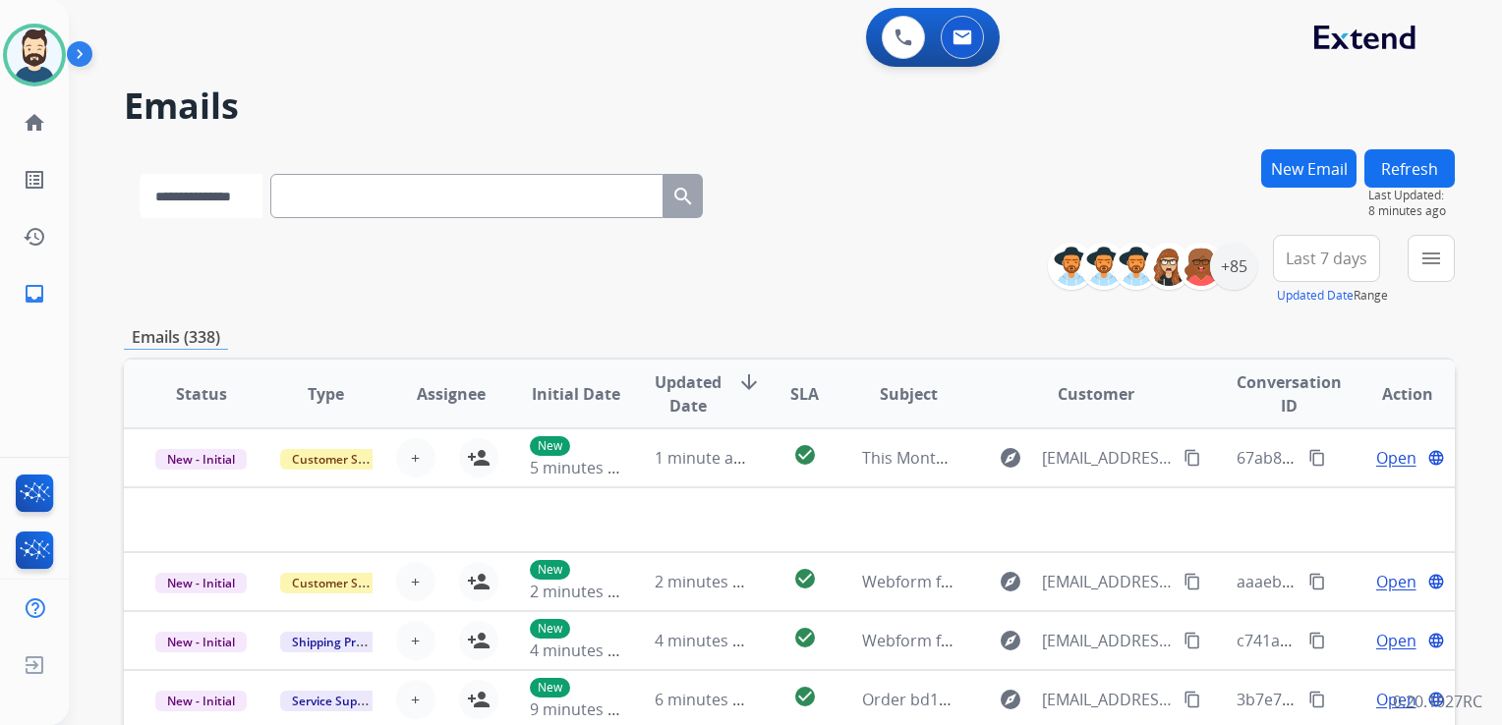
click at [216, 211] on select "**********" at bounding box center [201, 196] width 123 height 44
select select "**********"
click at [140, 174] on select "**********" at bounding box center [201, 196] width 123 height 44
click at [376, 201] on input "text" at bounding box center [468, 196] width 393 height 44
paste input "**********"
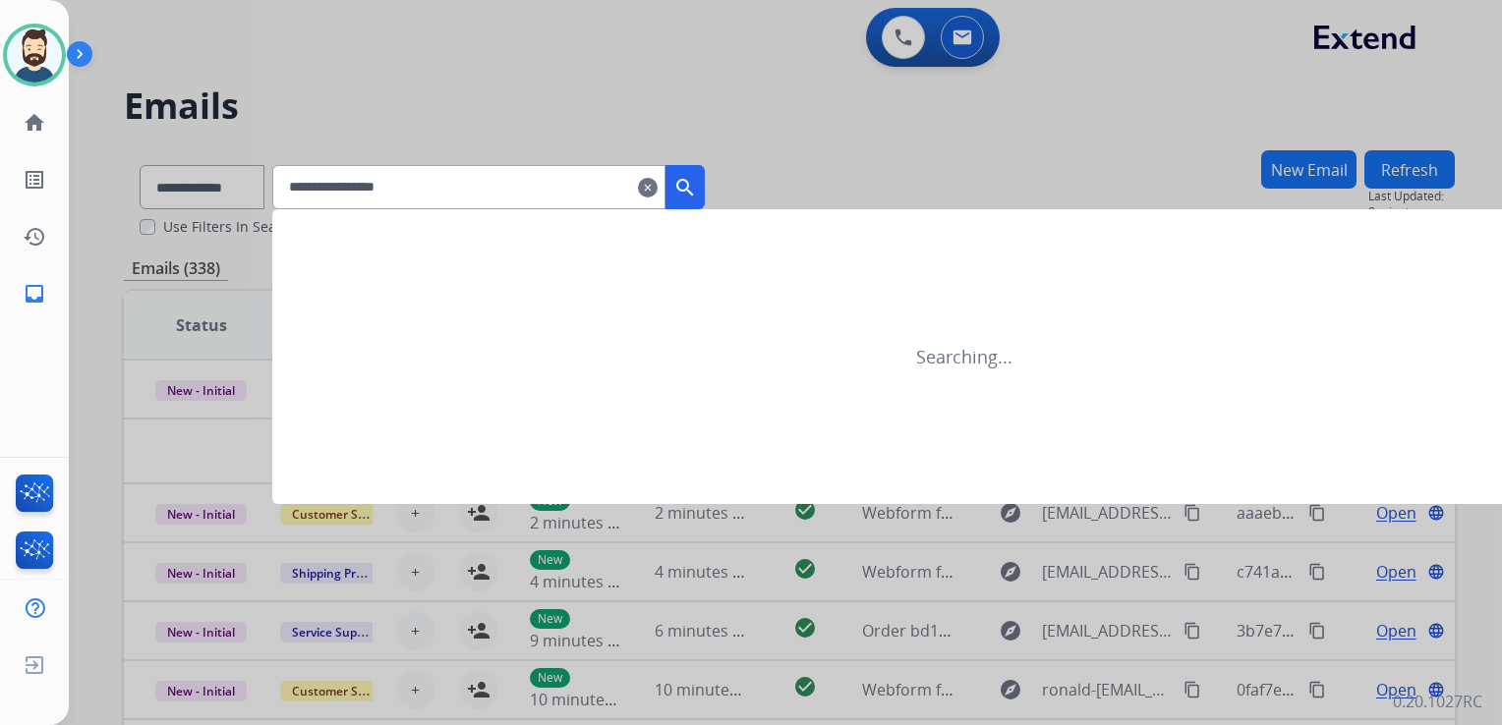
type input "**********"
click at [697, 187] on mat-icon "search" at bounding box center [685, 188] width 24 height 24
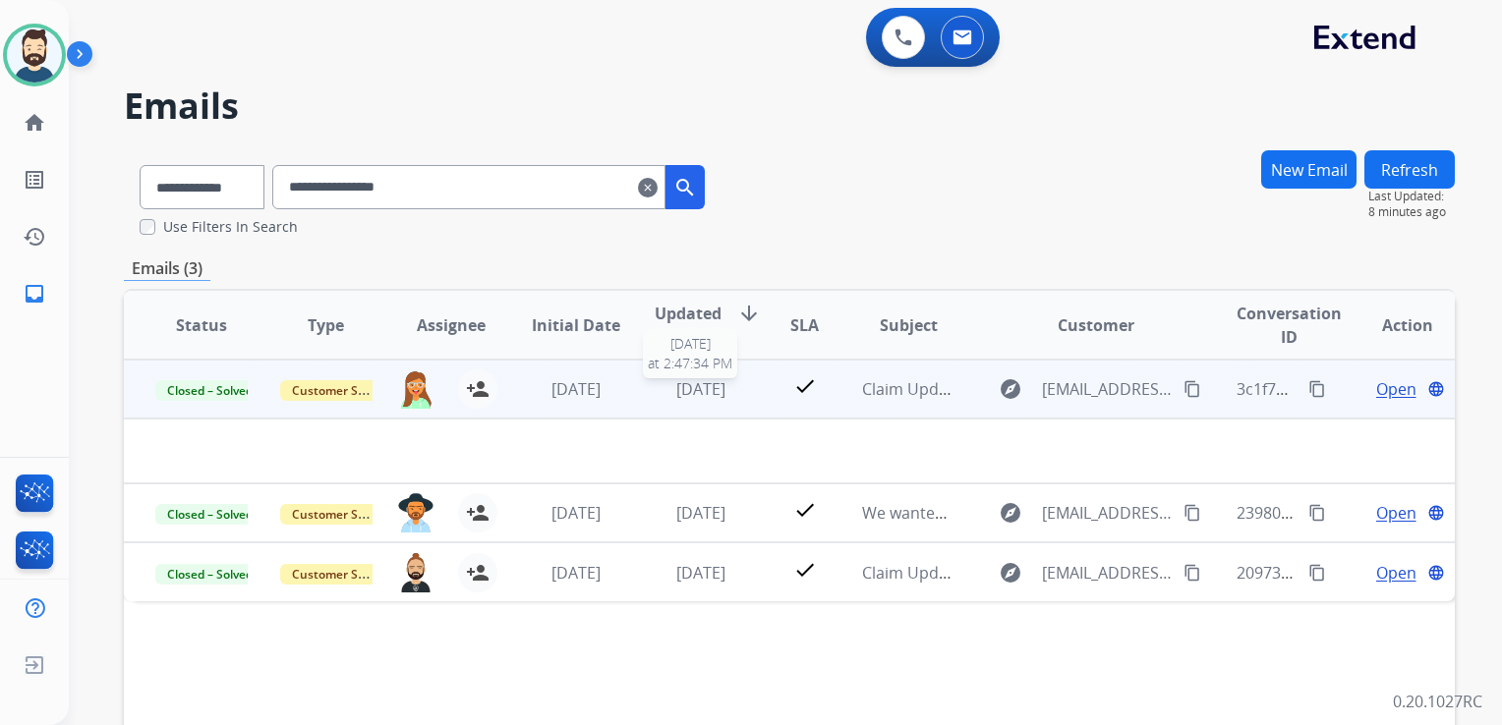
click at [676, 394] on span "[DATE]" at bounding box center [700, 389] width 49 height 22
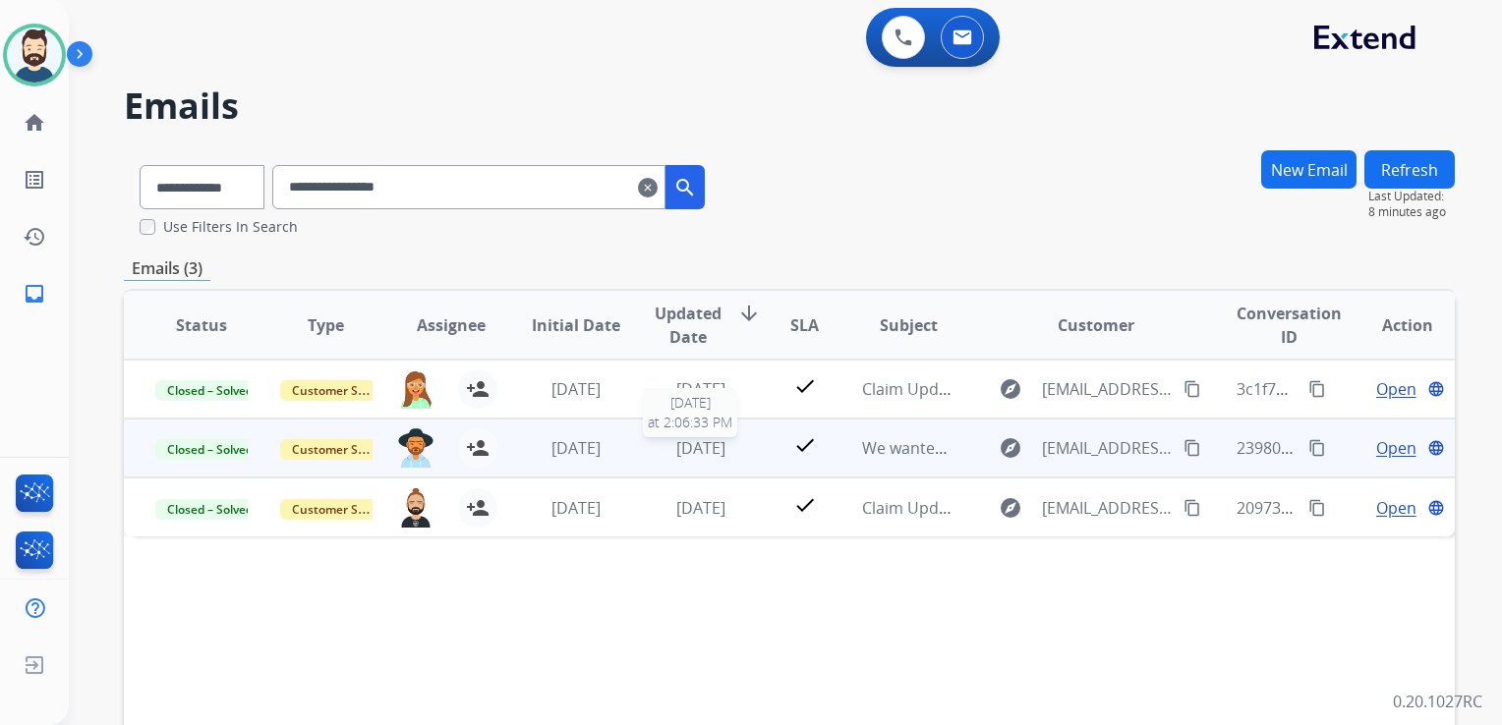
click at [682, 438] on span "[DATE]" at bounding box center [700, 448] width 49 height 22
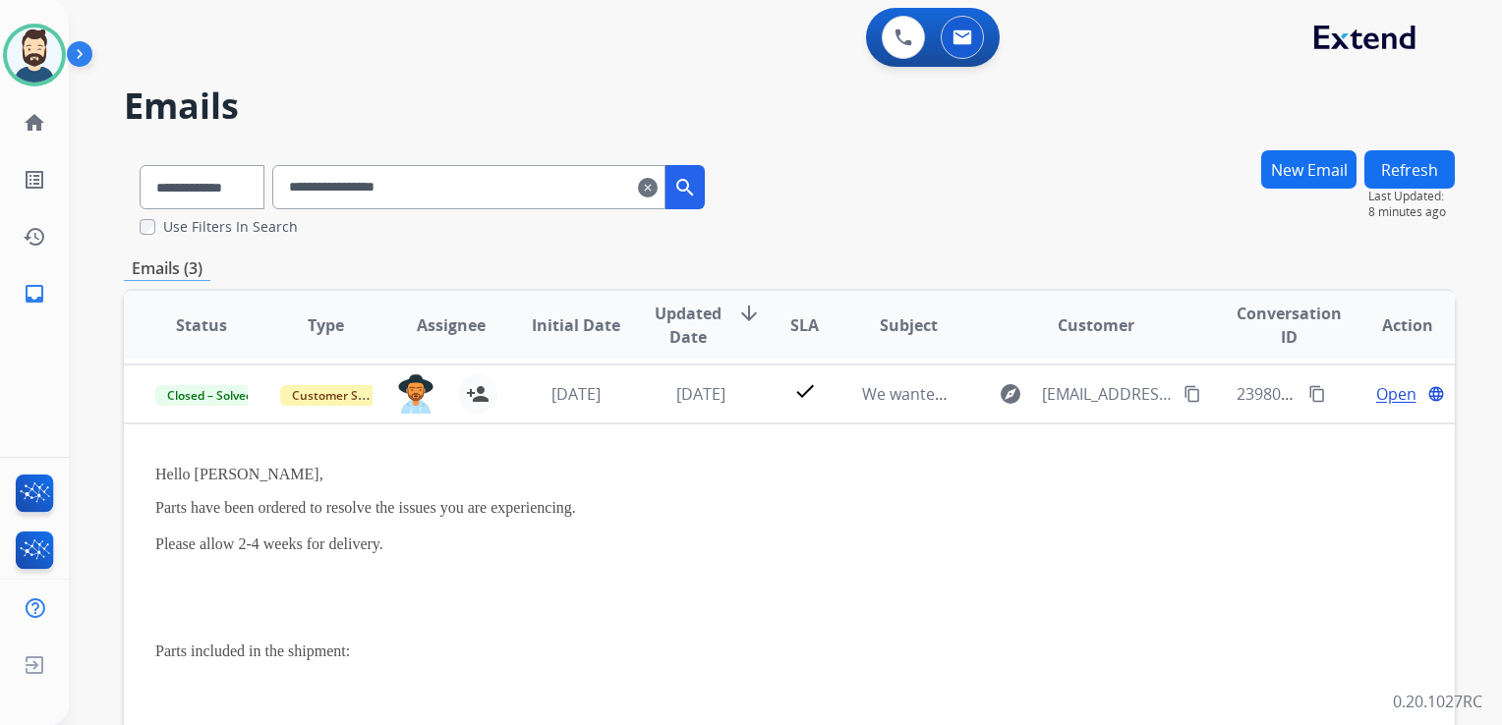
scroll to position [59, 0]
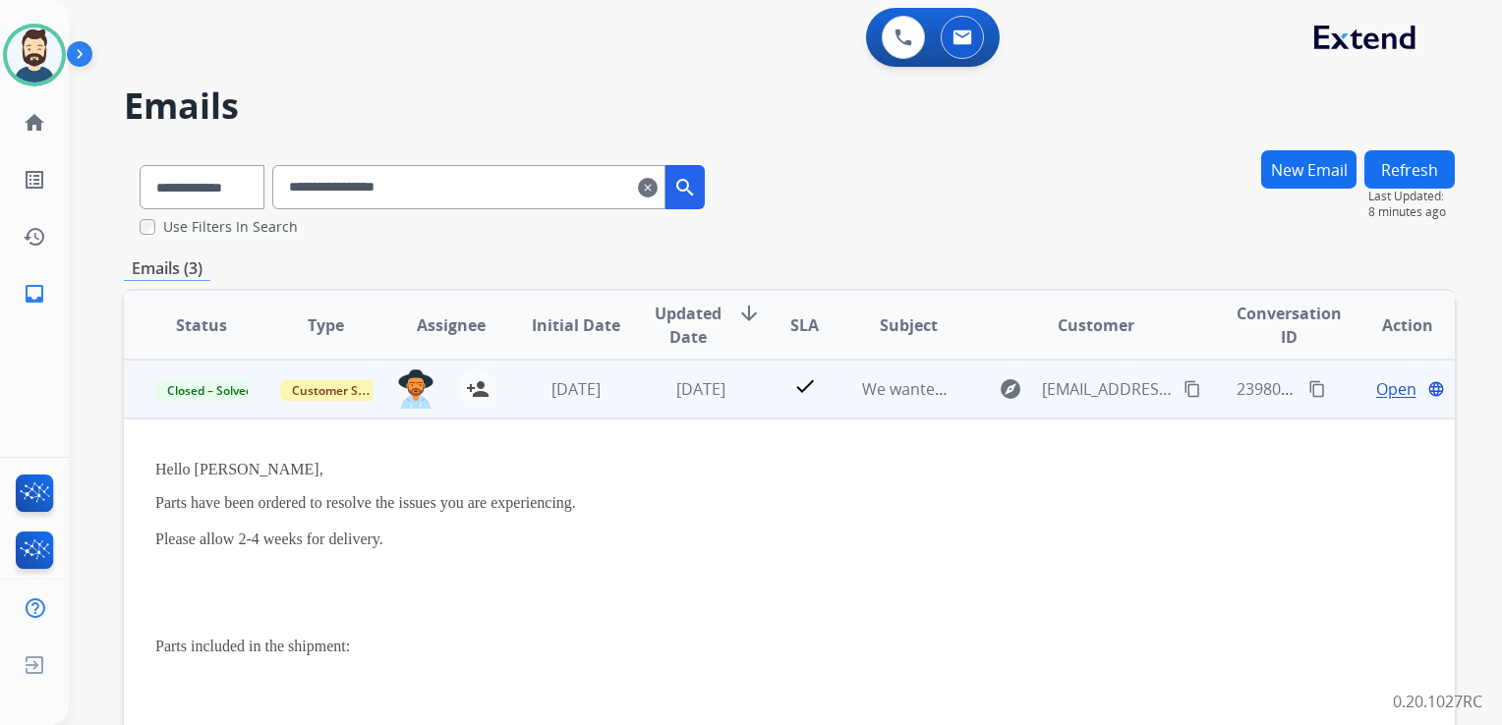
click at [1388, 391] on span "Open" at bounding box center [1396, 389] width 40 height 24
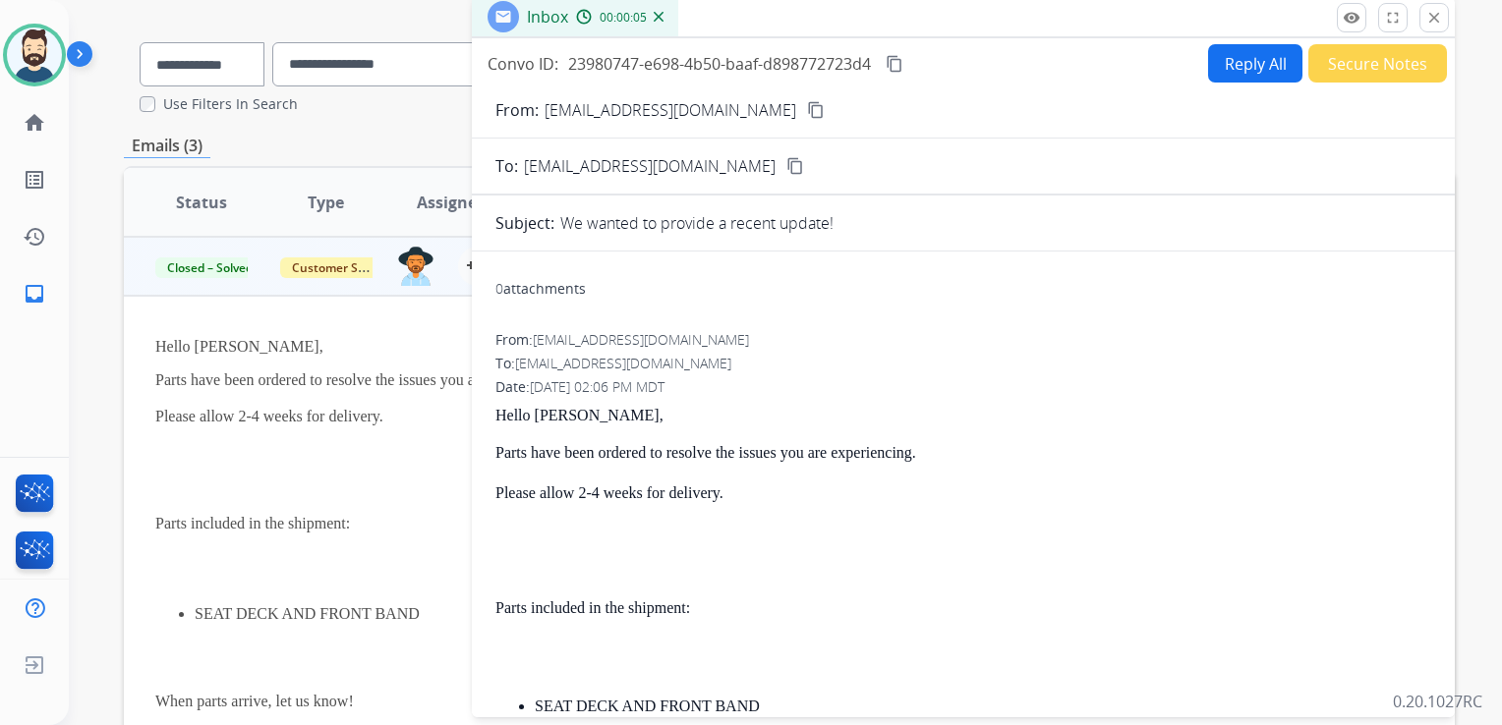
scroll to position [0, 0]
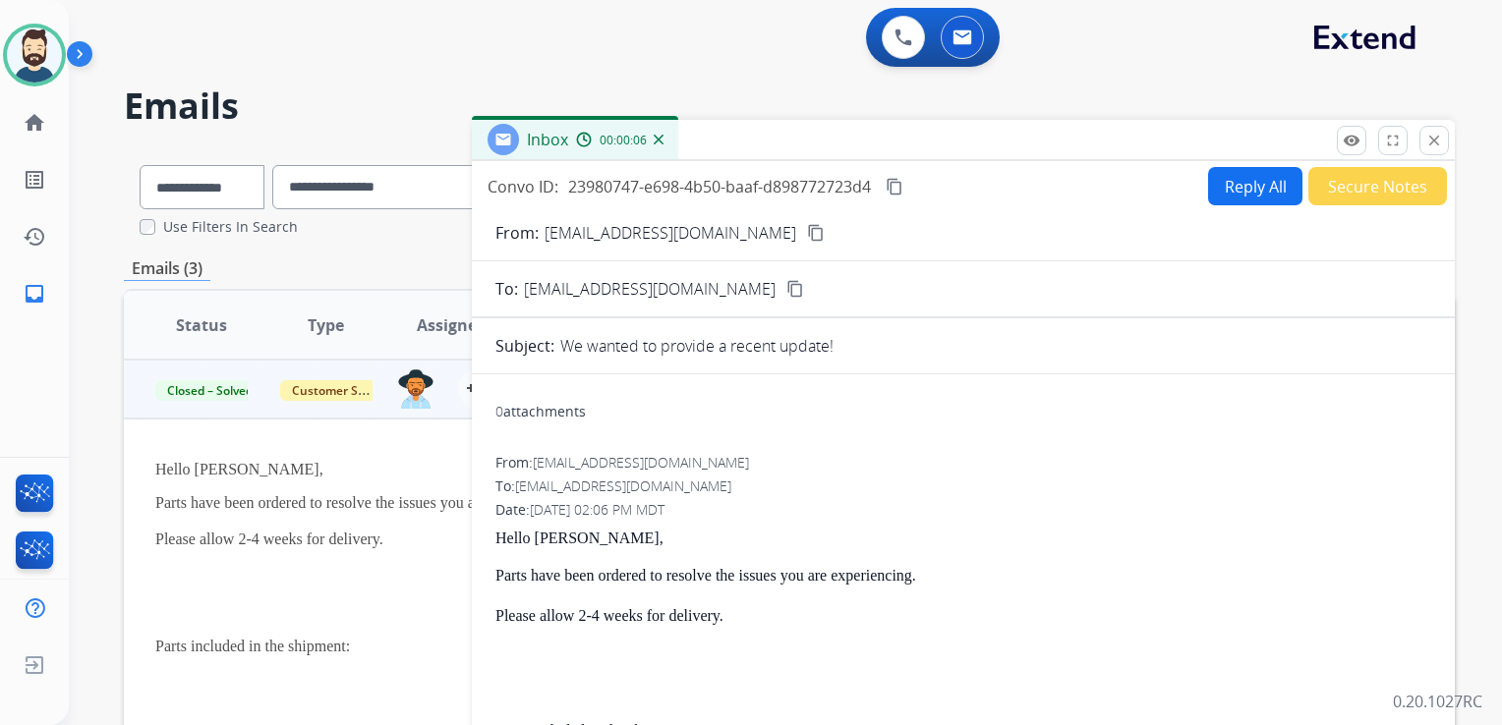
click at [1222, 187] on button "Reply All" at bounding box center [1255, 186] width 94 height 38
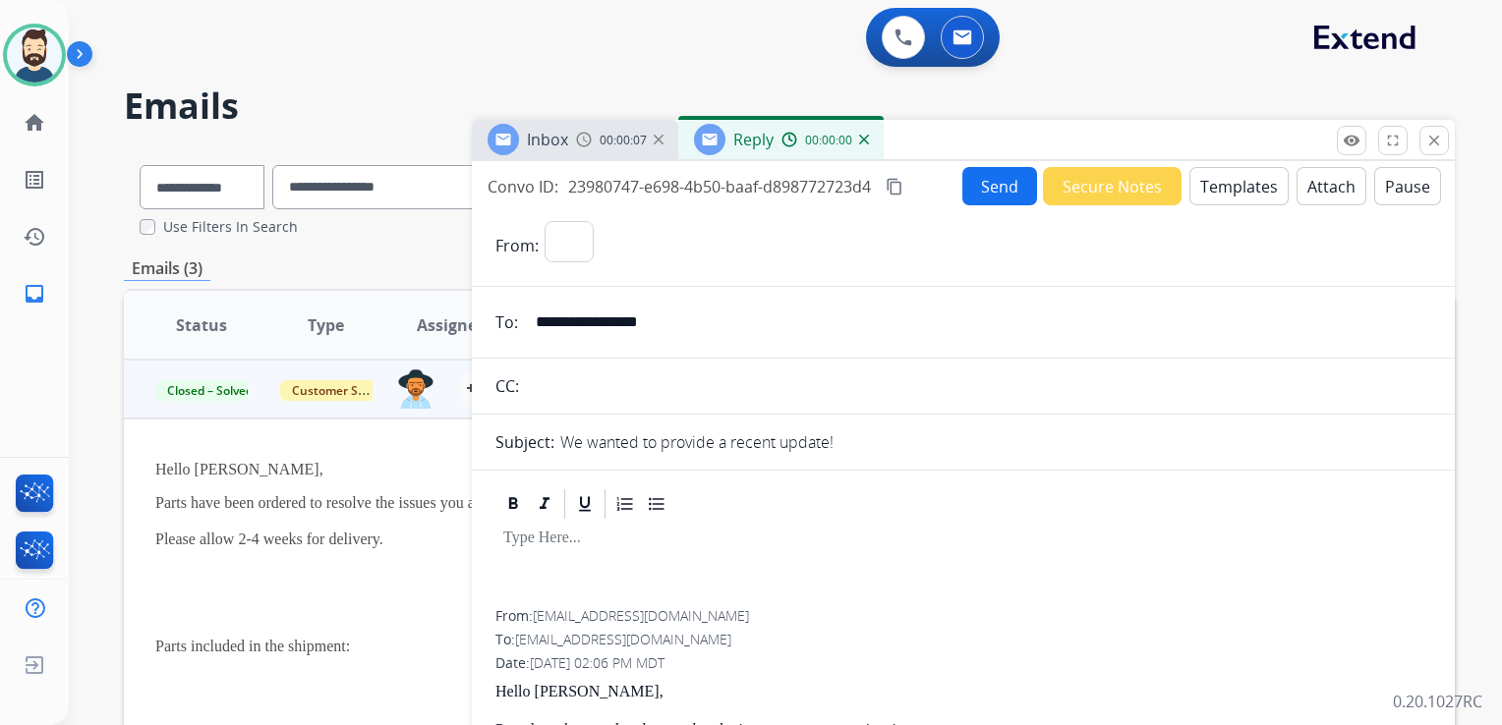
click at [1223, 187] on button "Templates" at bounding box center [1238, 186] width 99 height 38
select select "**********"
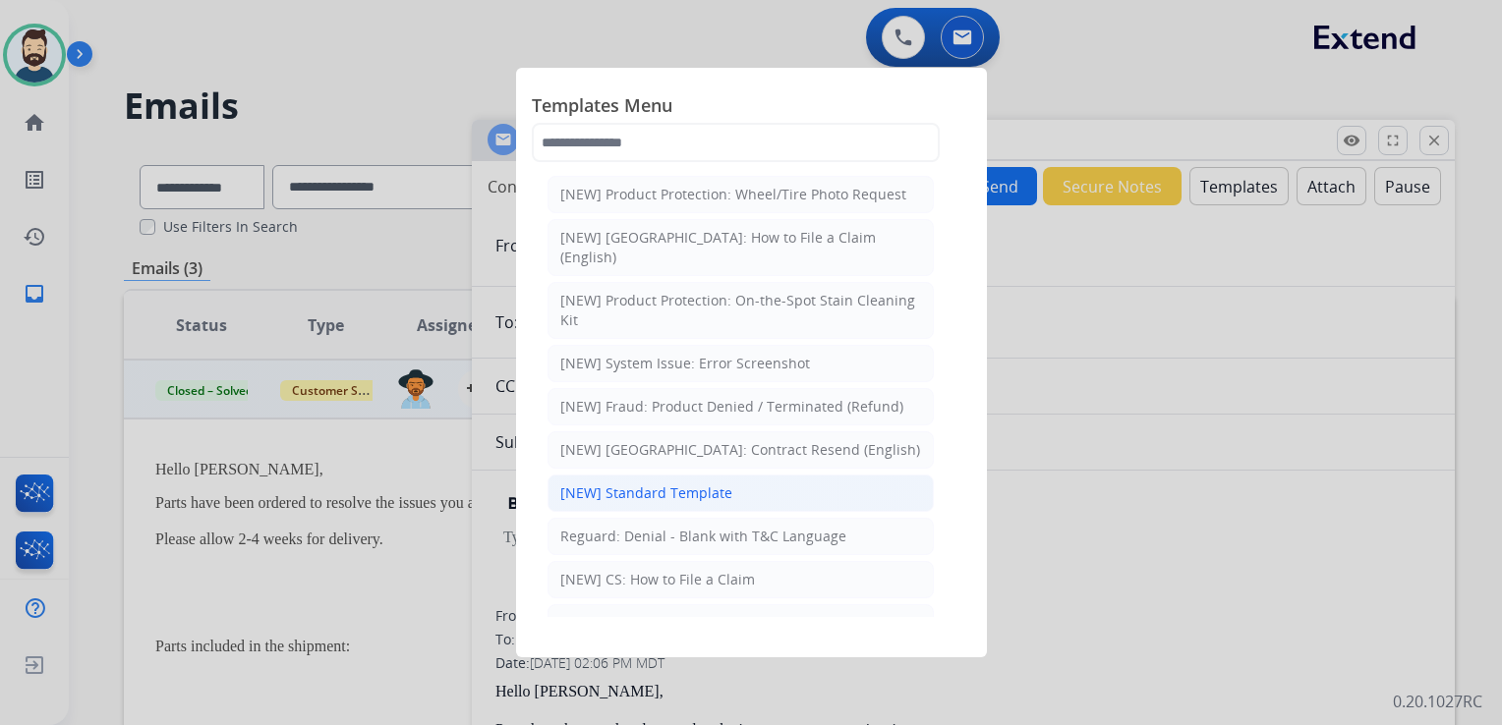
click at [686, 483] on div "[NEW] Standard Template" at bounding box center [646, 493] width 172 height 20
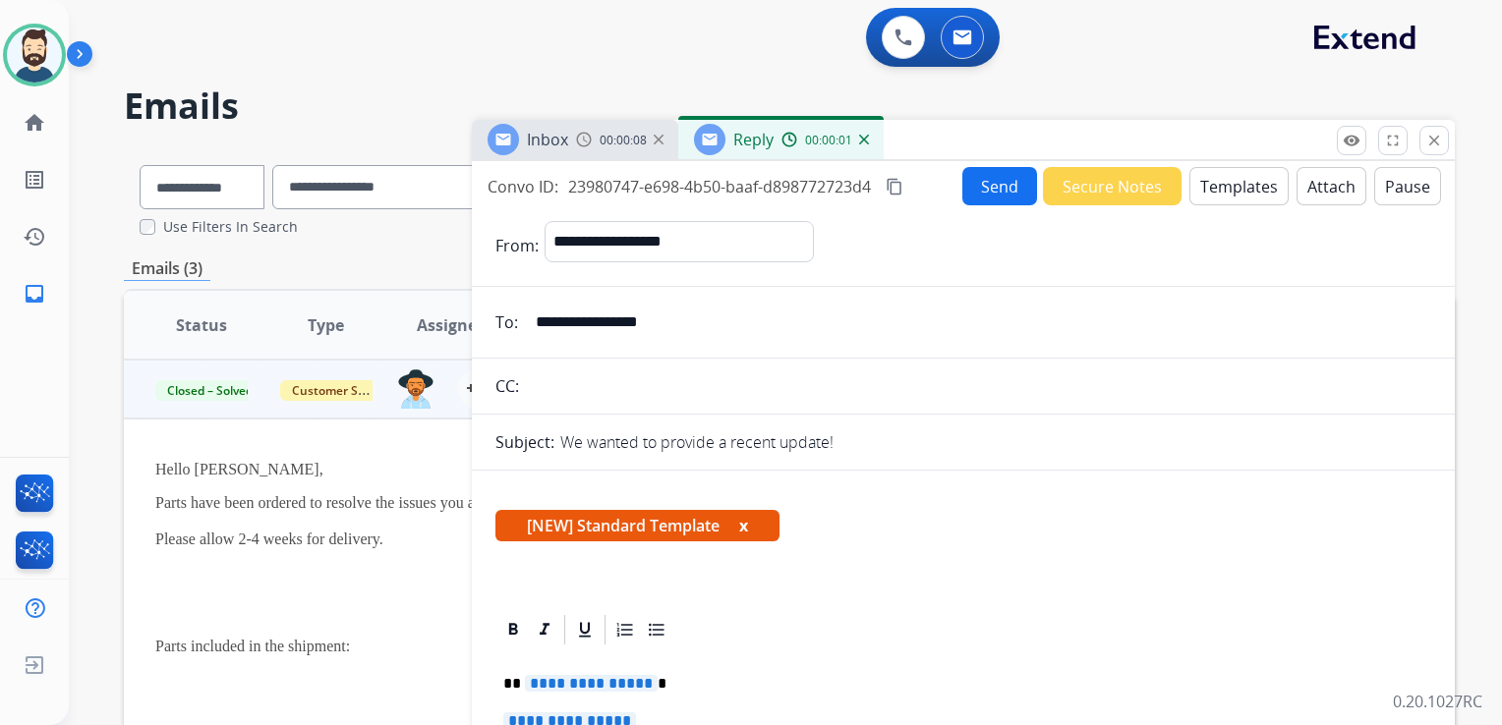
scroll to position [295, 0]
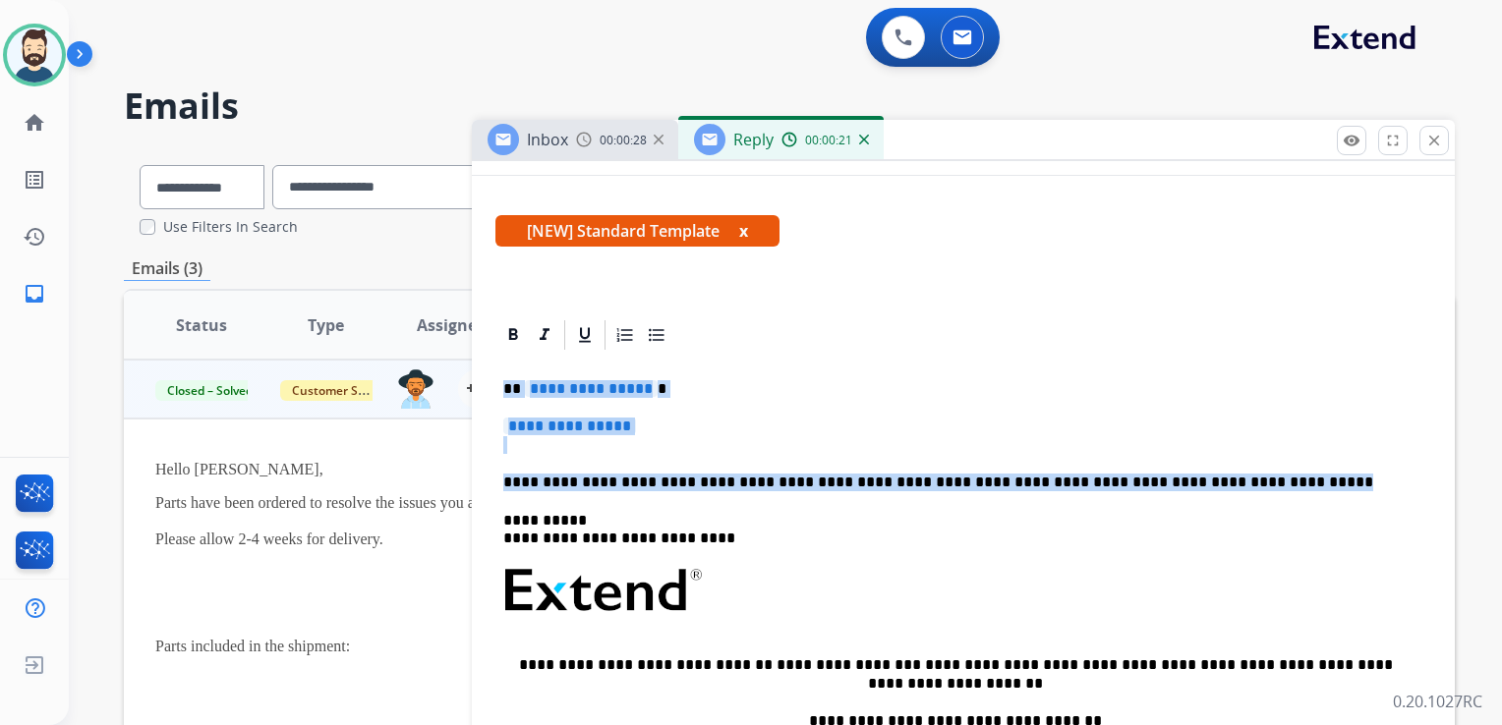
drag, startPoint x: 504, startPoint y: 391, endPoint x: 1217, endPoint y: 480, distance: 717.9
click at [1217, 480] on div "**********" at bounding box center [963, 637] width 936 height 569
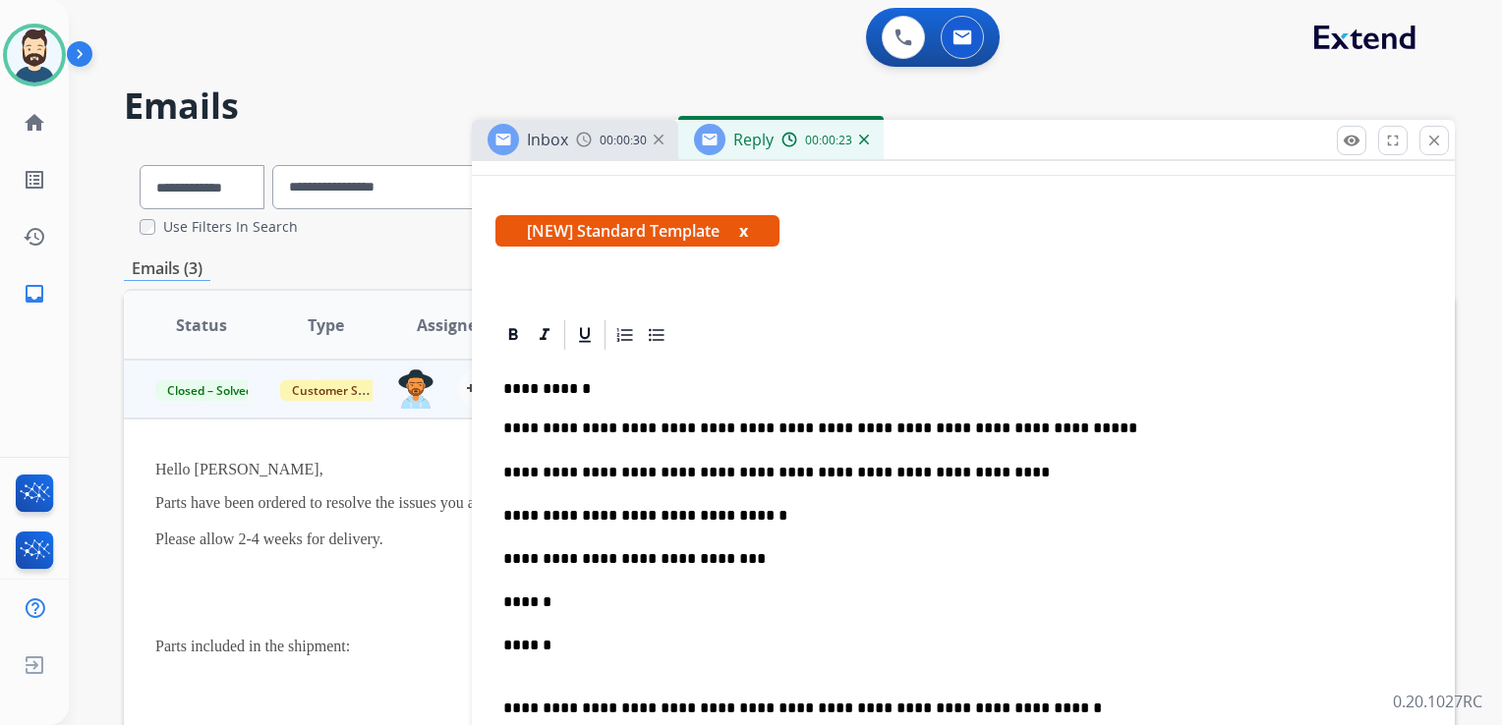
click at [558, 381] on p "**********" at bounding box center [955, 389] width 904 height 18
drag, startPoint x: 991, startPoint y: 427, endPoint x: 1031, endPoint y: 430, distance: 40.4
click at [1031, 430] on p "**********" at bounding box center [955, 537] width 904 height 239
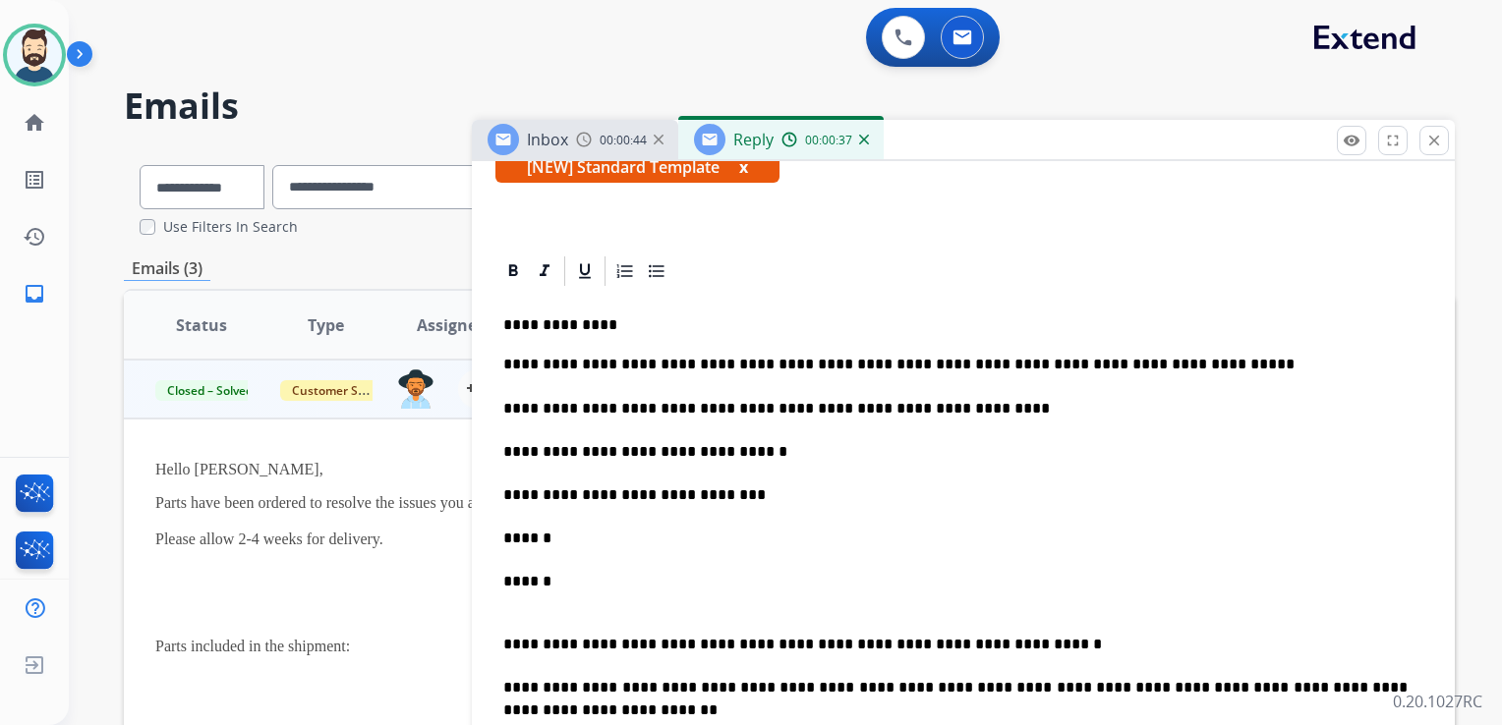
scroll to position [393, 0]
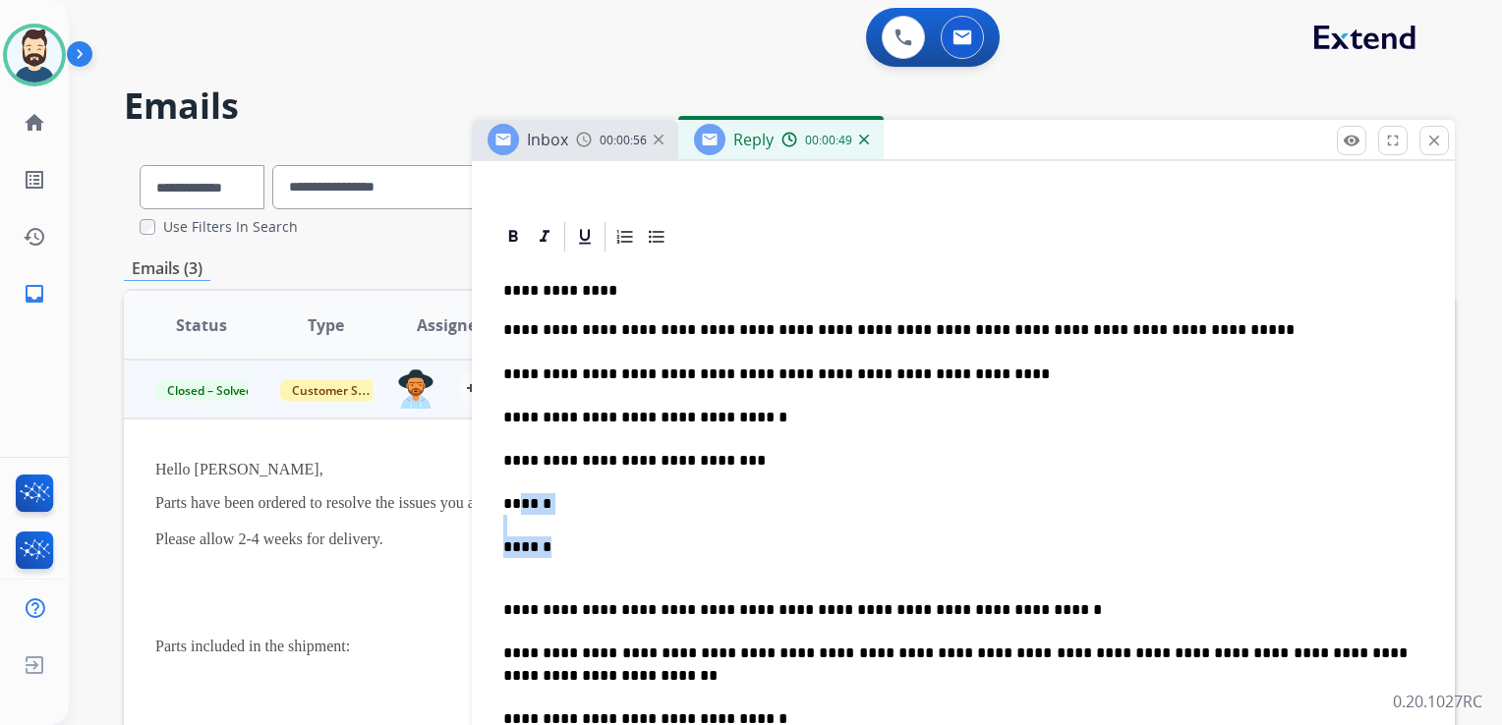
drag, startPoint x: 527, startPoint y: 504, endPoint x: 575, endPoint y: 537, distance: 58.1
click at [575, 537] on p "**********" at bounding box center [955, 438] width 904 height 239
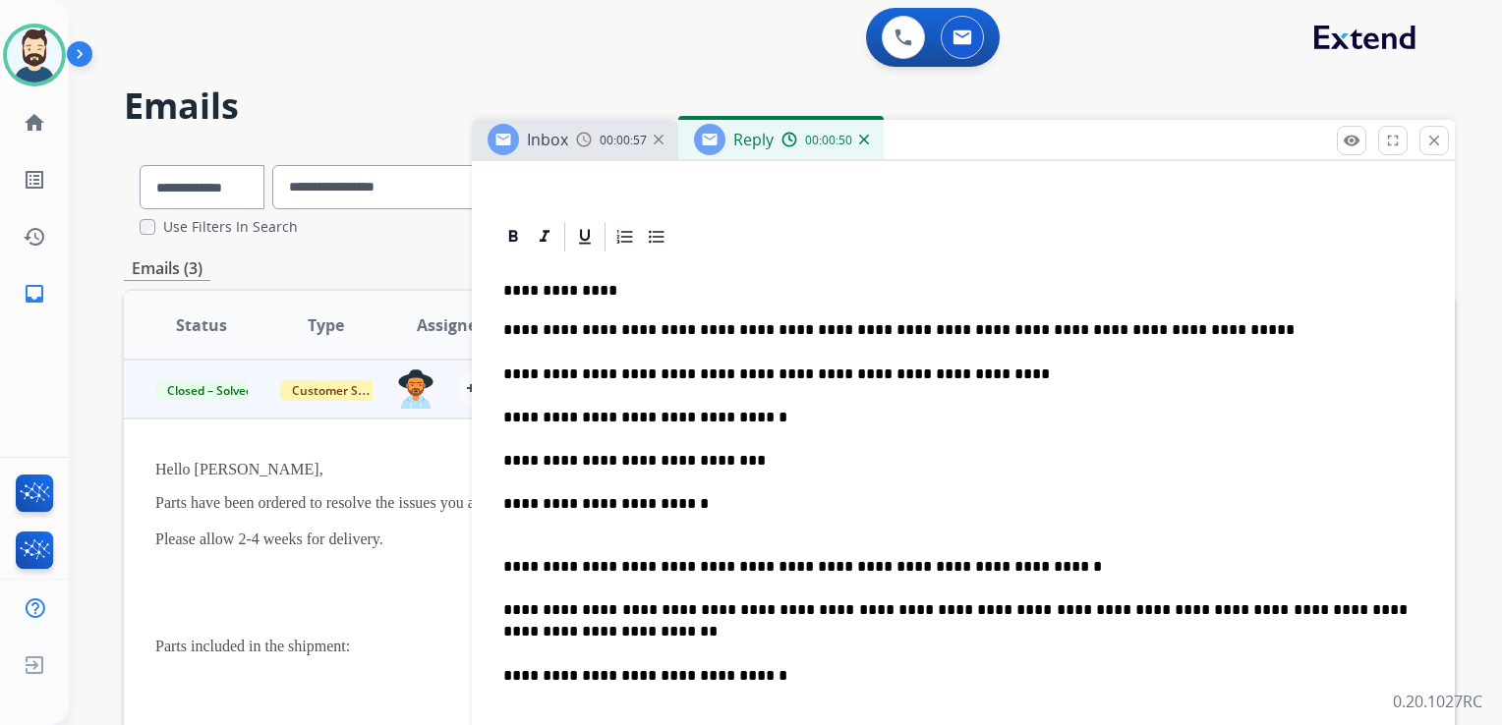
scroll to position [491, 0]
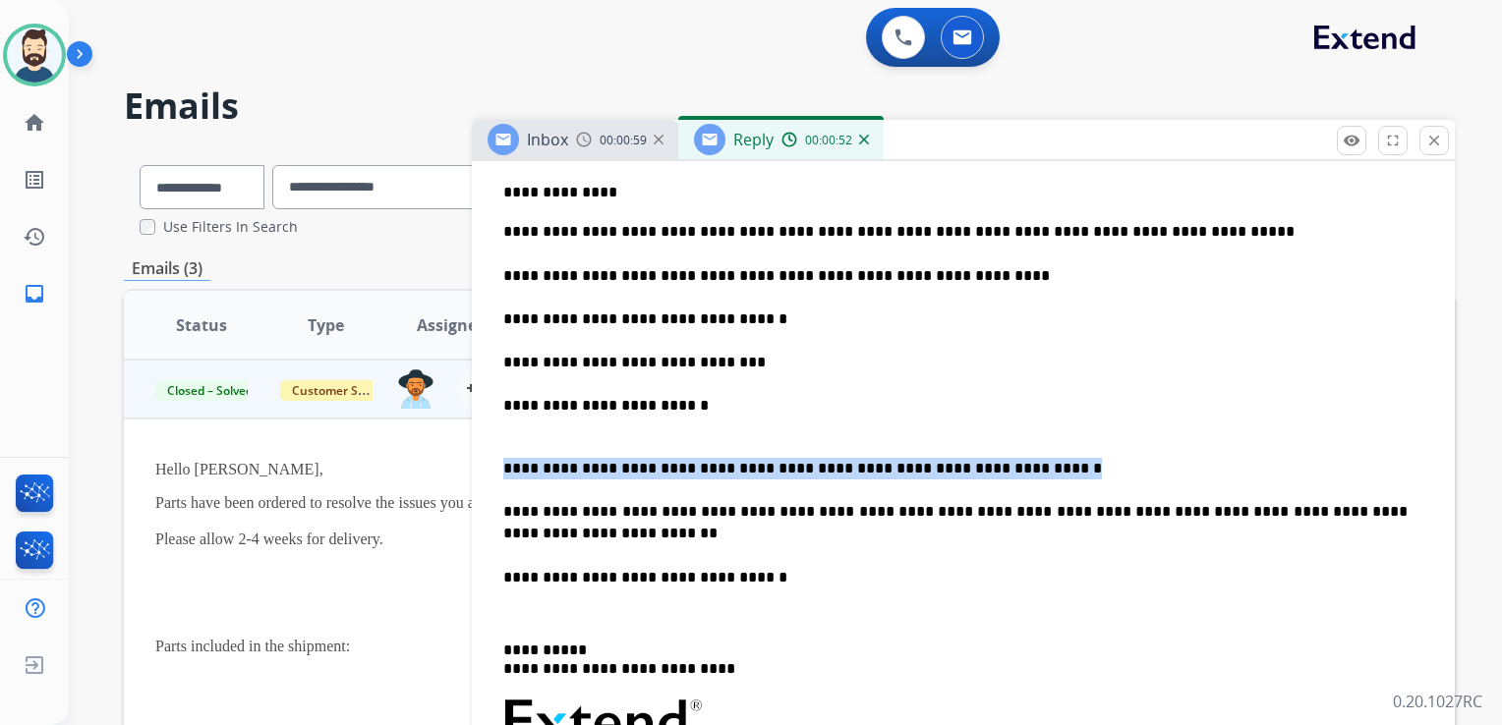
drag, startPoint x: 499, startPoint y: 465, endPoint x: 978, endPoint y: 466, distance: 478.6
click at [978, 466] on div "**********" at bounding box center [963, 604] width 936 height 896
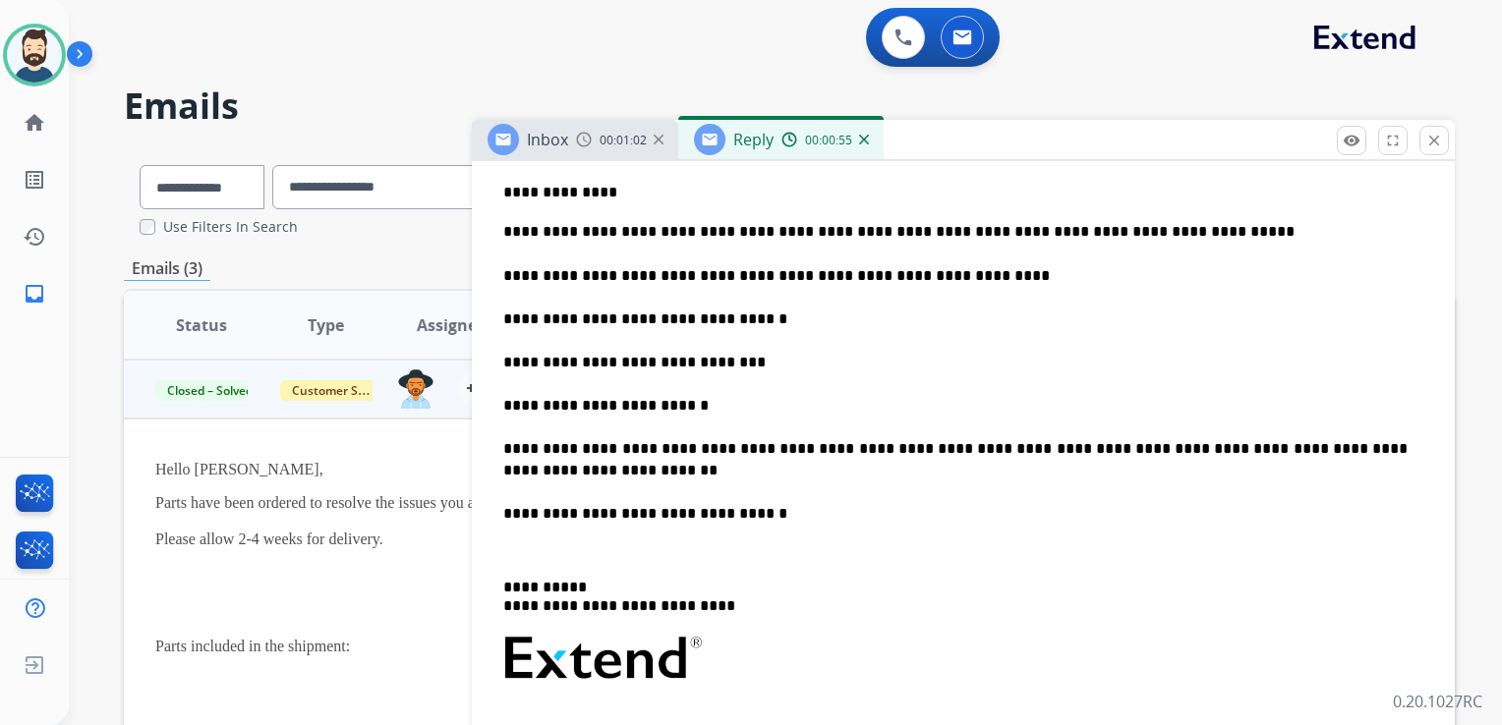
click at [601, 586] on p "**********" at bounding box center [955, 597] width 904 height 36
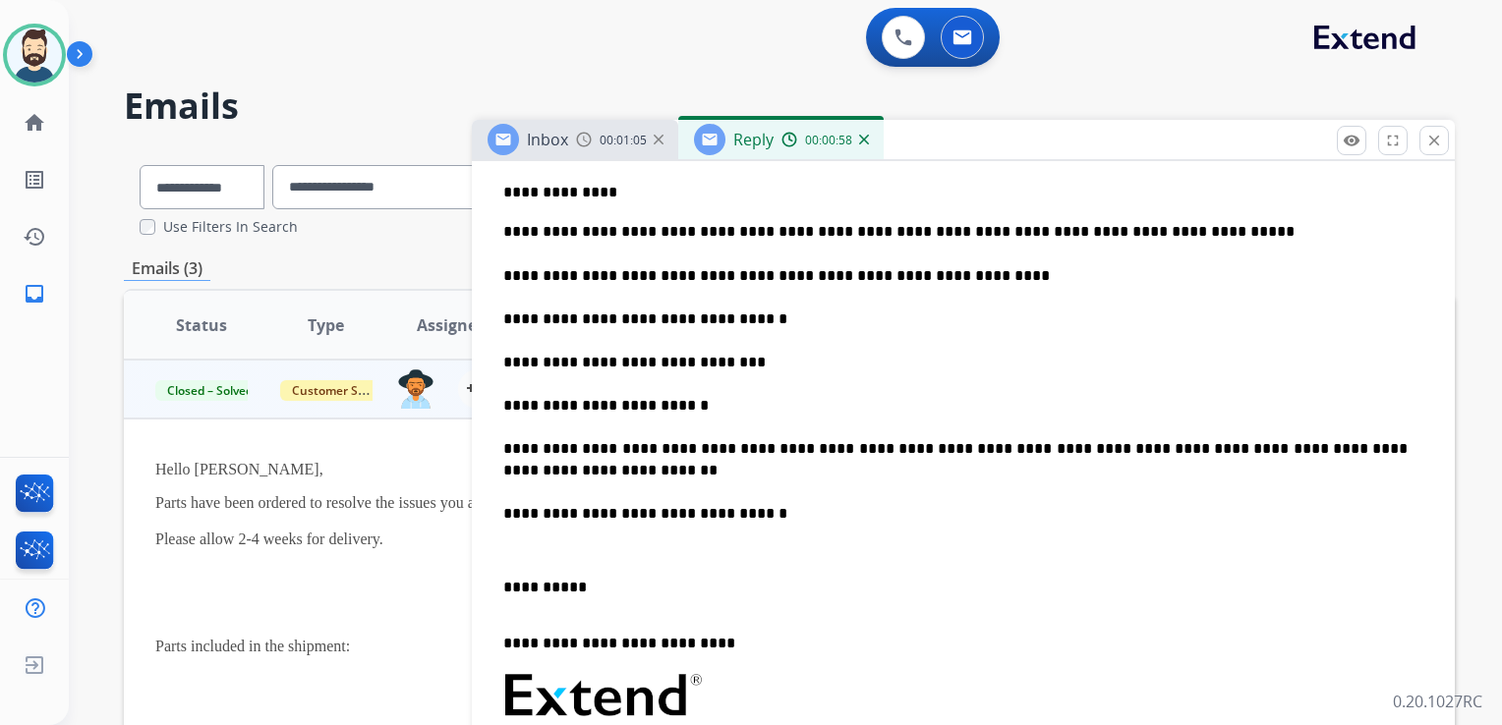
click at [527, 537] on p at bounding box center [963, 541] width 920 height 36
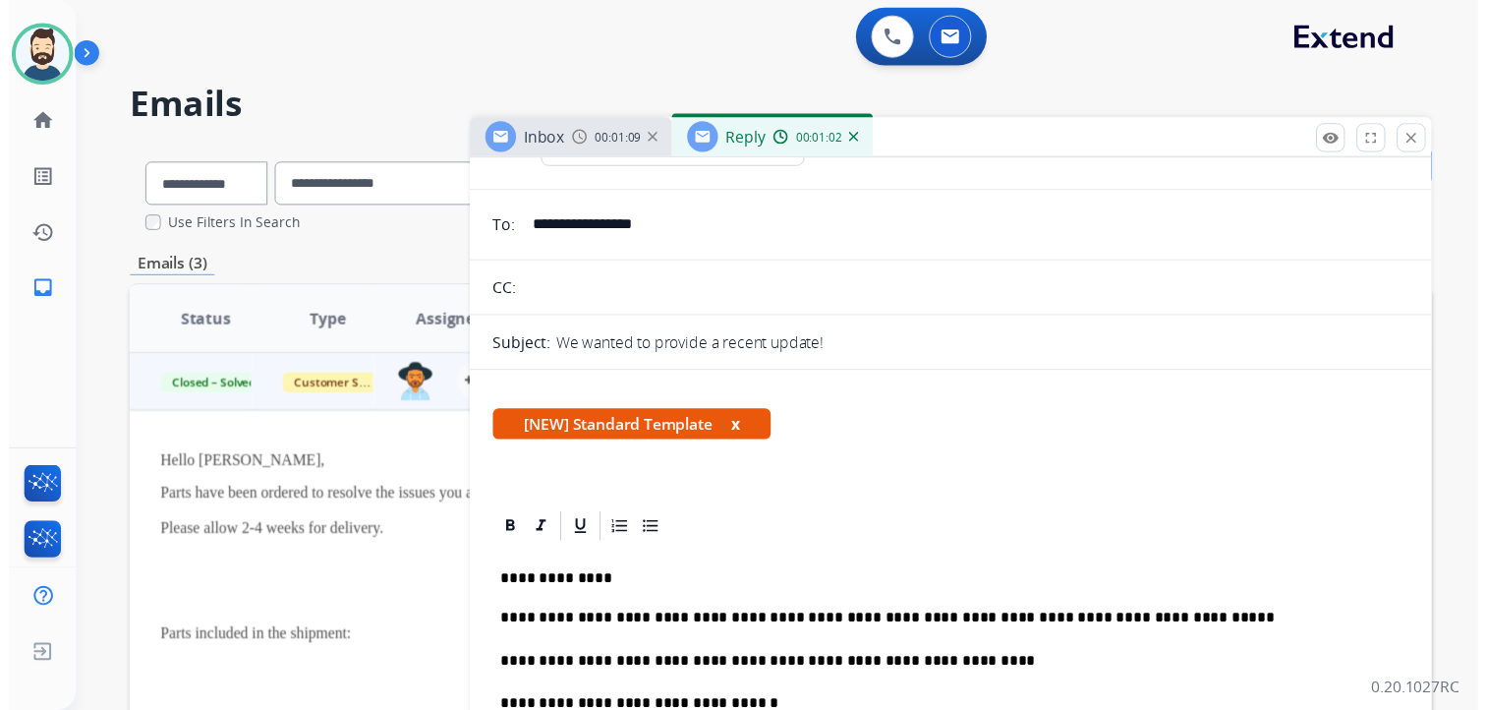
scroll to position [0, 0]
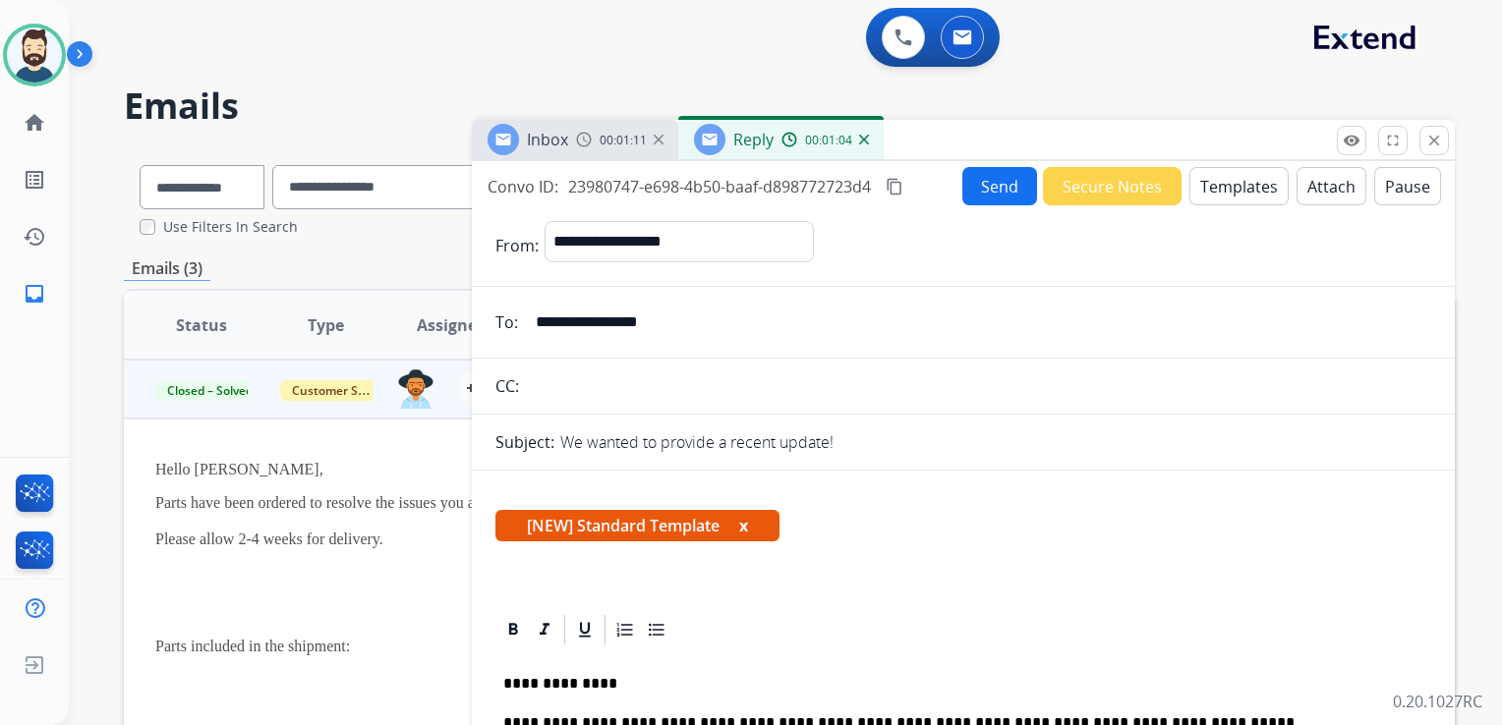
click at [983, 188] on button "Send" at bounding box center [999, 186] width 75 height 38
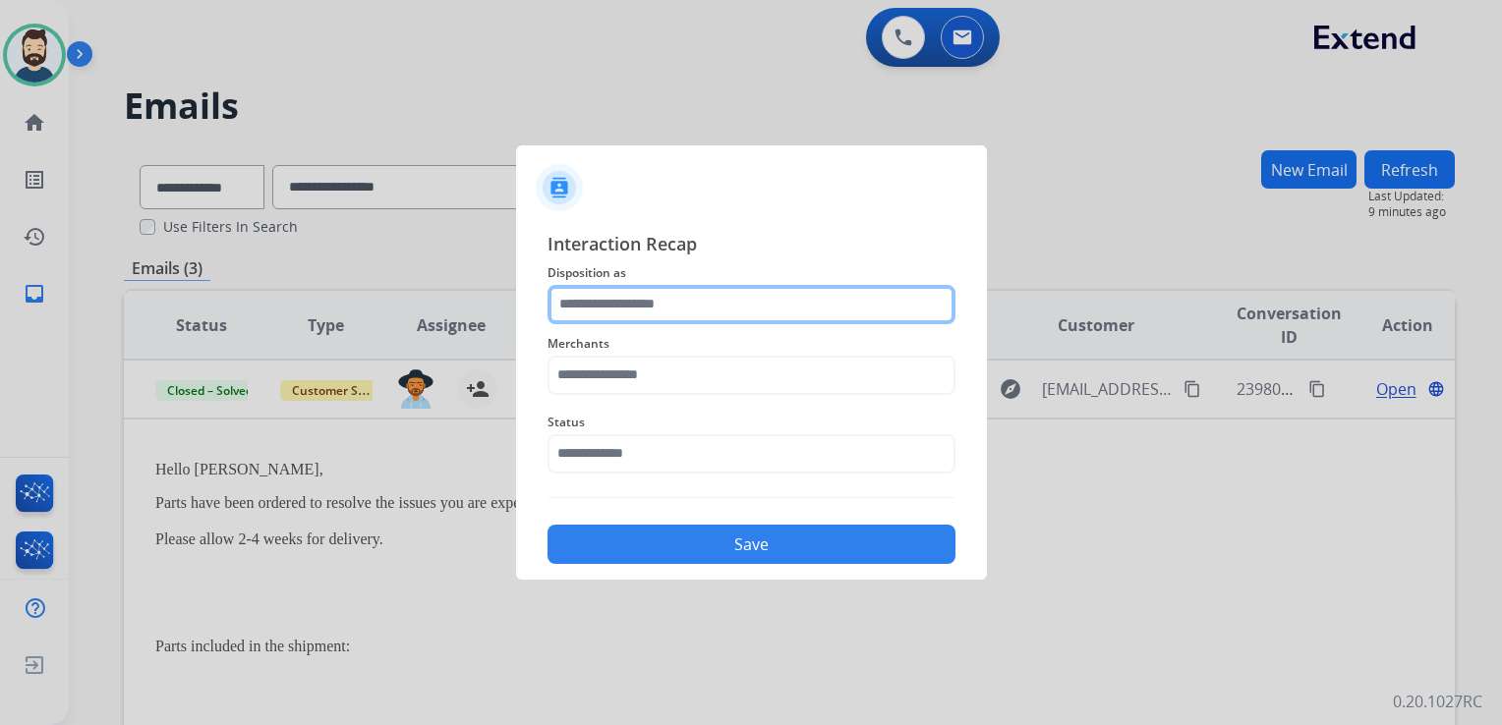
click at [597, 313] on input "text" at bounding box center [751, 304] width 408 height 39
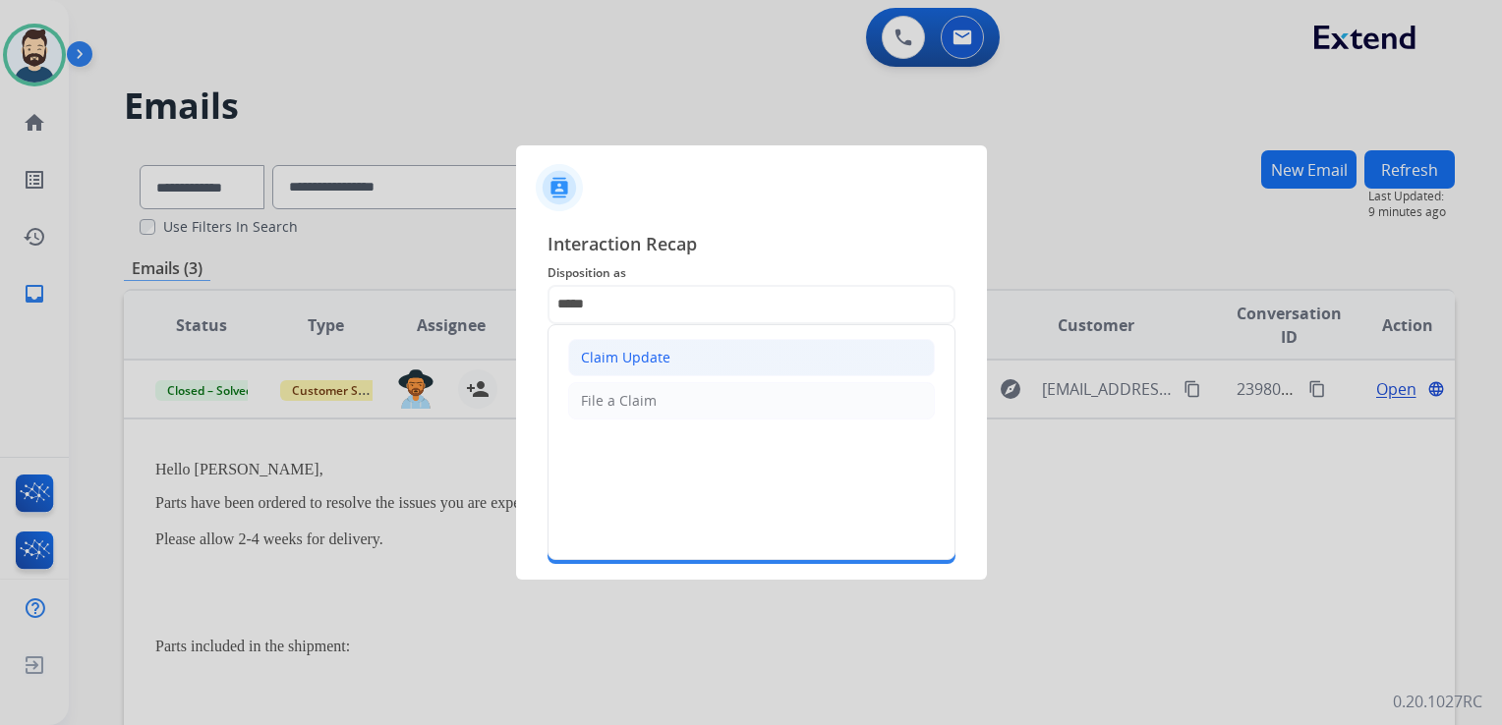
click at [638, 353] on div "Claim Update" at bounding box center [625, 358] width 89 height 20
type input "**********"
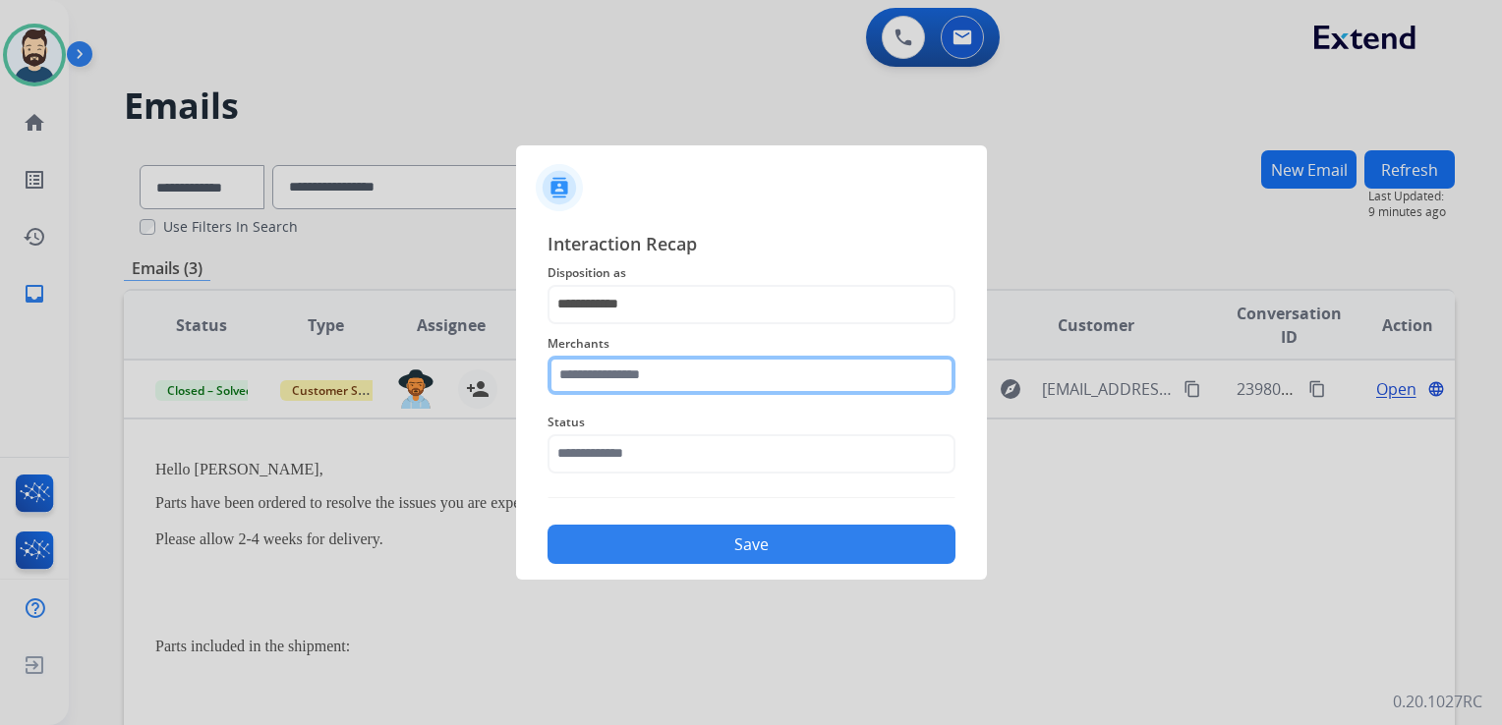
click at [645, 366] on input "text" at bounding box center [751, 375] width 408 height 39
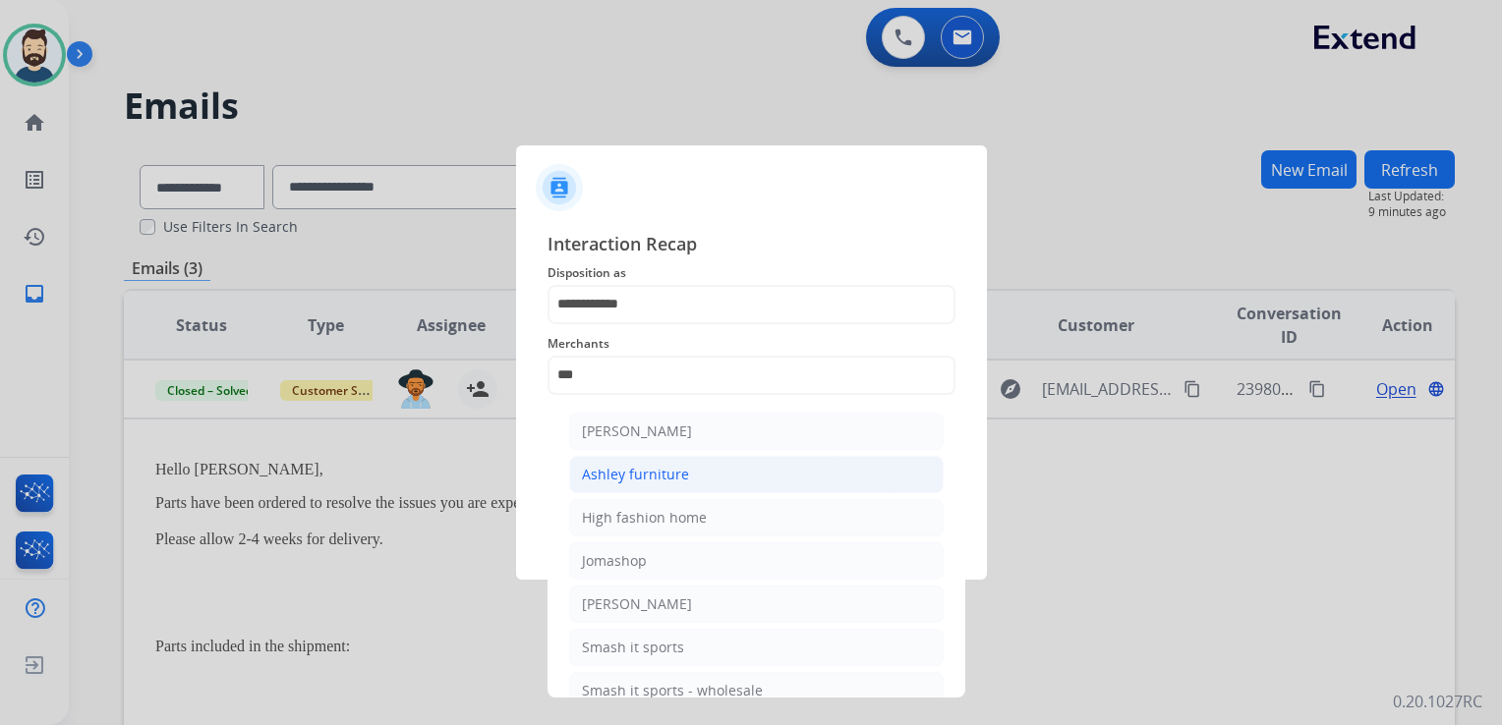
click at [628, 475] on div "Ashley furniture" at bounding box center [635, 475] width 107 height 20
type input "**********"
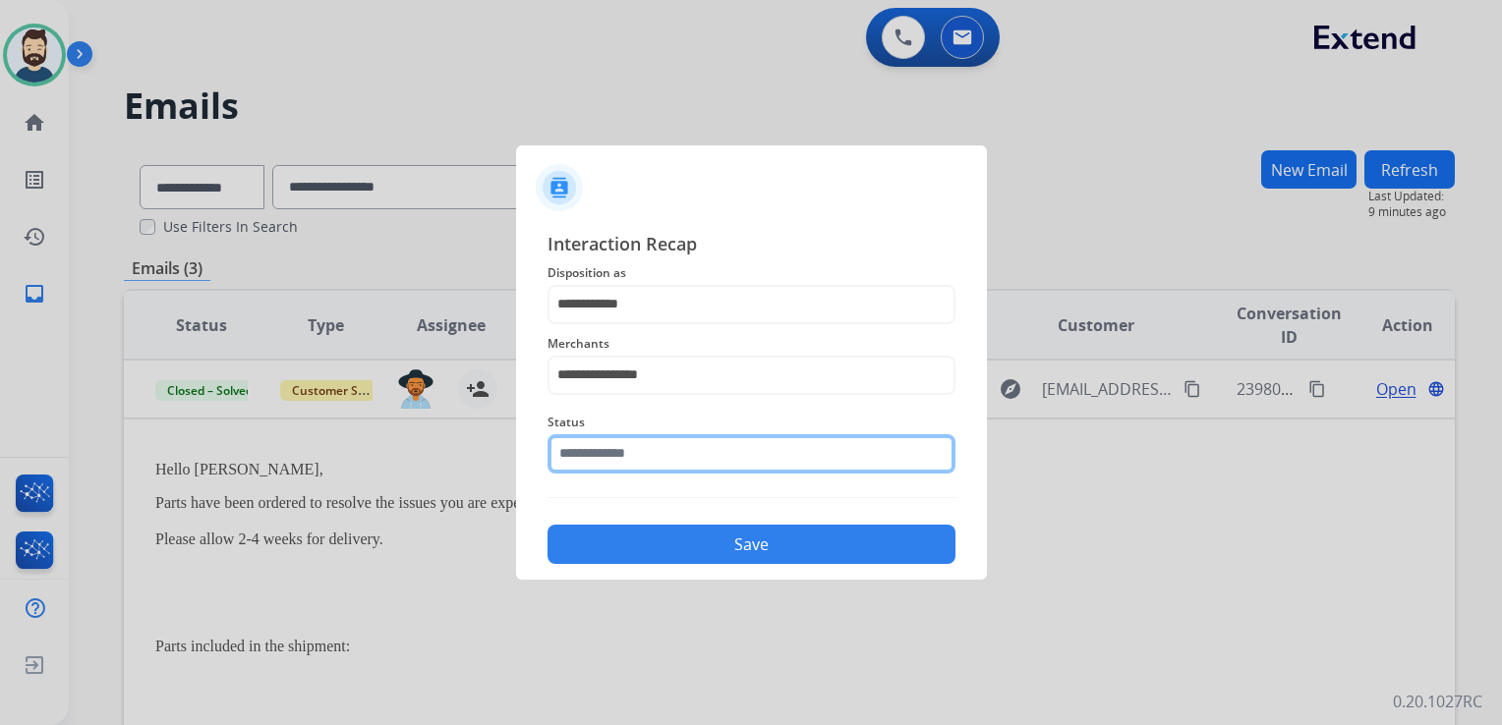
click at [642, 458] on input "text" at bounding box center [751, 453] width 408 height 39
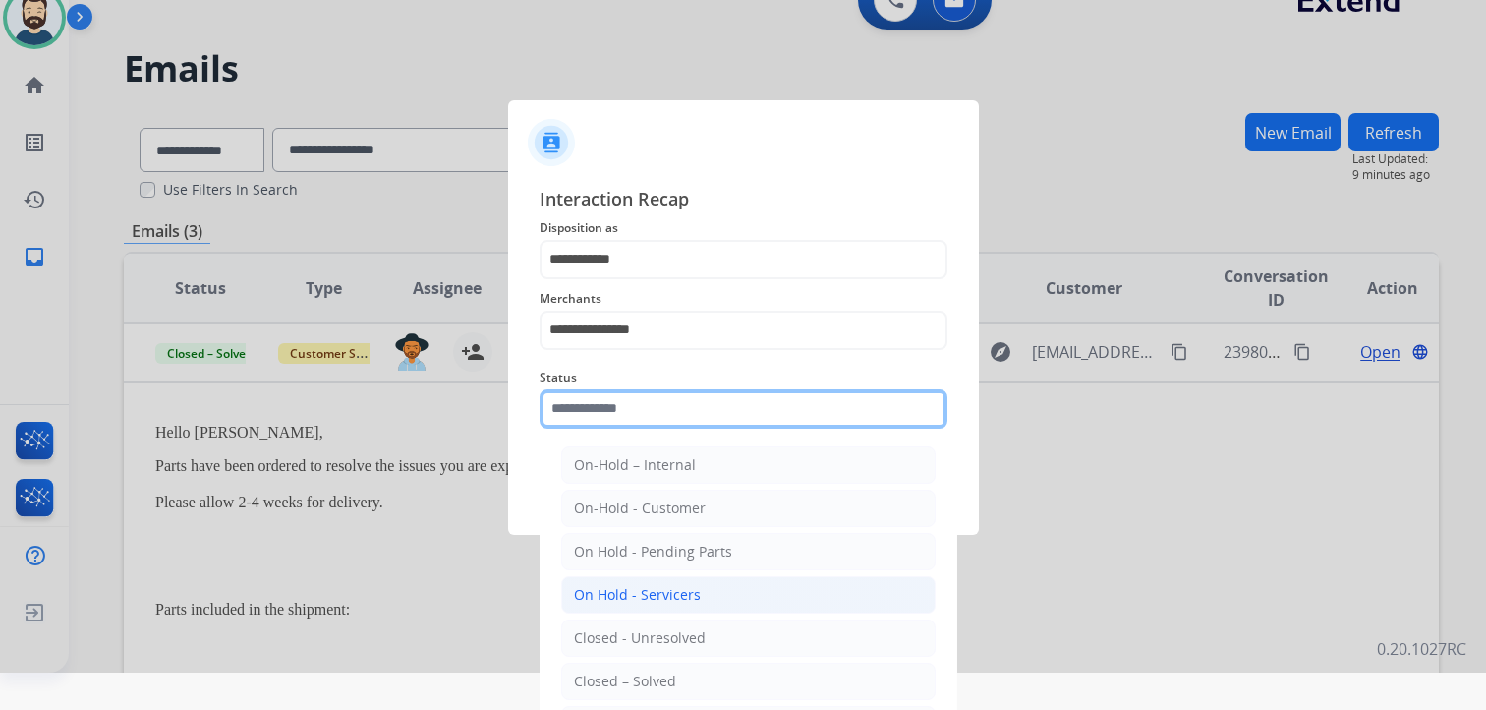
scroll to position [58, 0]
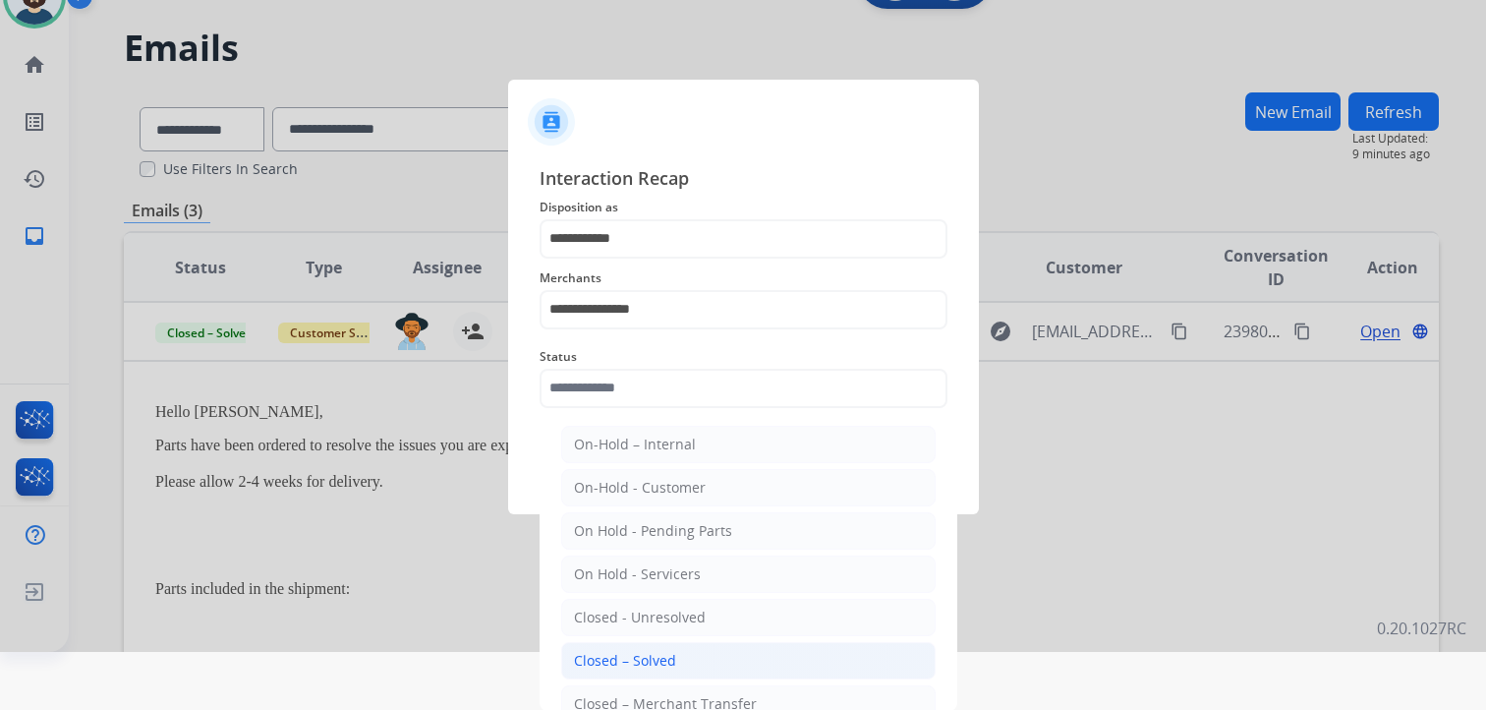
click at [665, 653] on div "Closed – Solved" at bounding box center [625, 661] width 102 height 20
type input "**********"
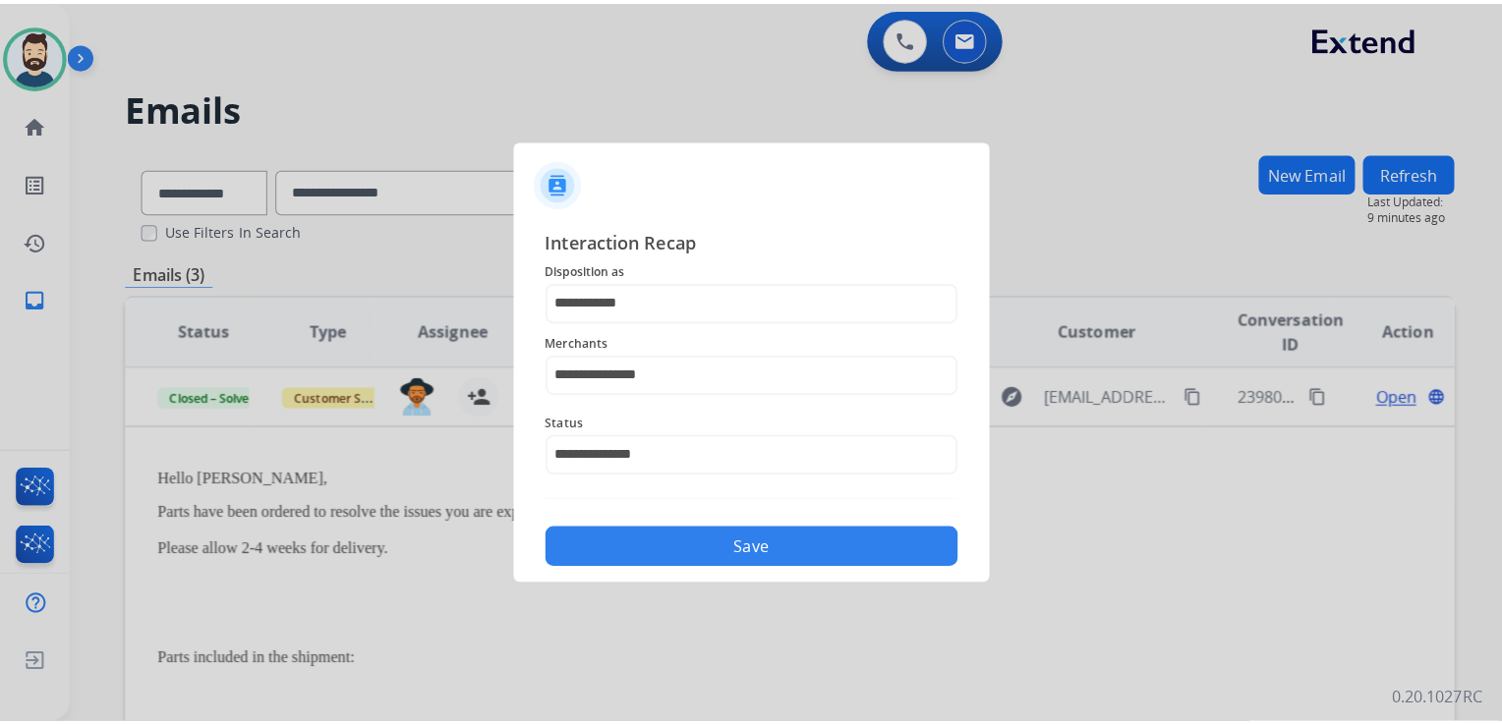
scroll to position [0, 0]
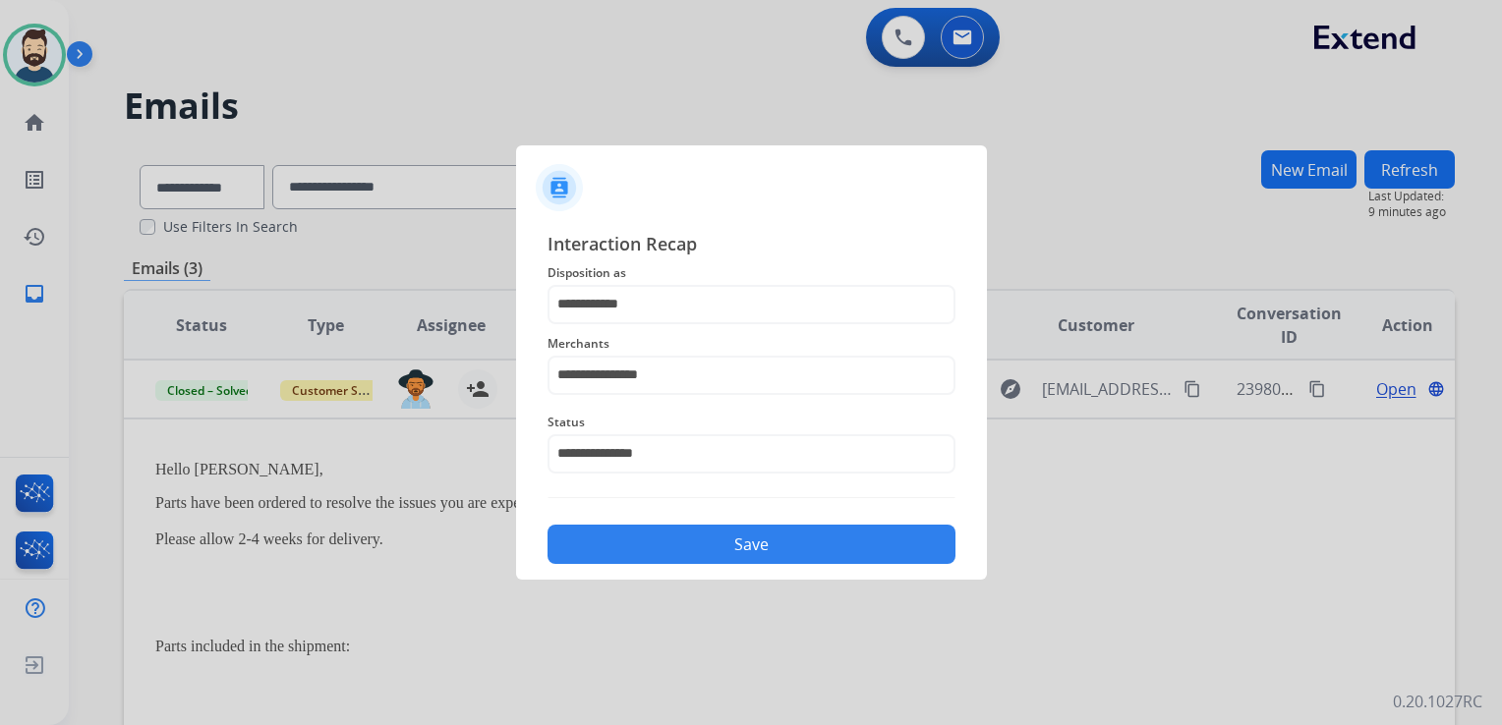
click at [694, 538] on button "Save" at bounding box center [751, 544] width 408 height 39
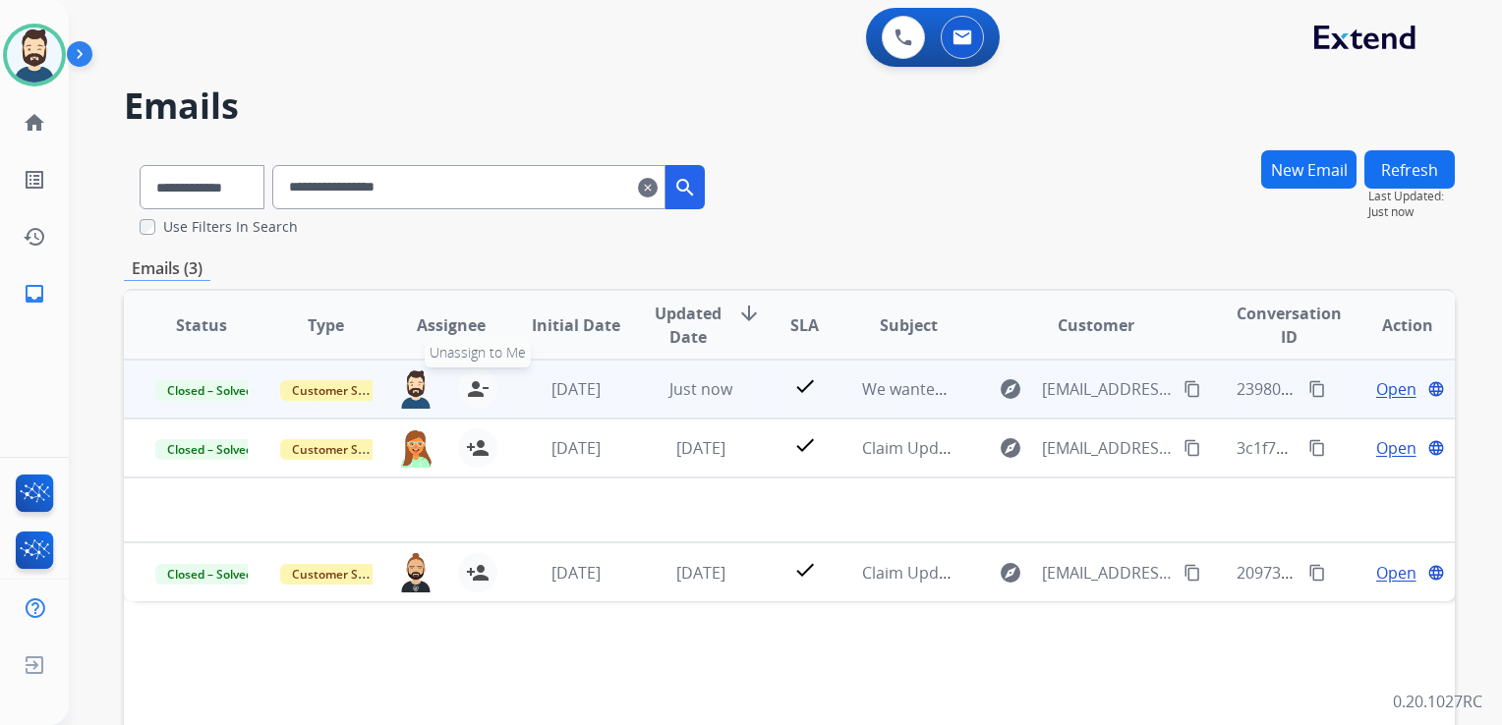
click at [473, 383] on mat-icon "person_remove" at bounding box center [478, 389] width 24 height 24
click at [411, 386] on span "+" at bounding box center [415, 389] width 9 height 24
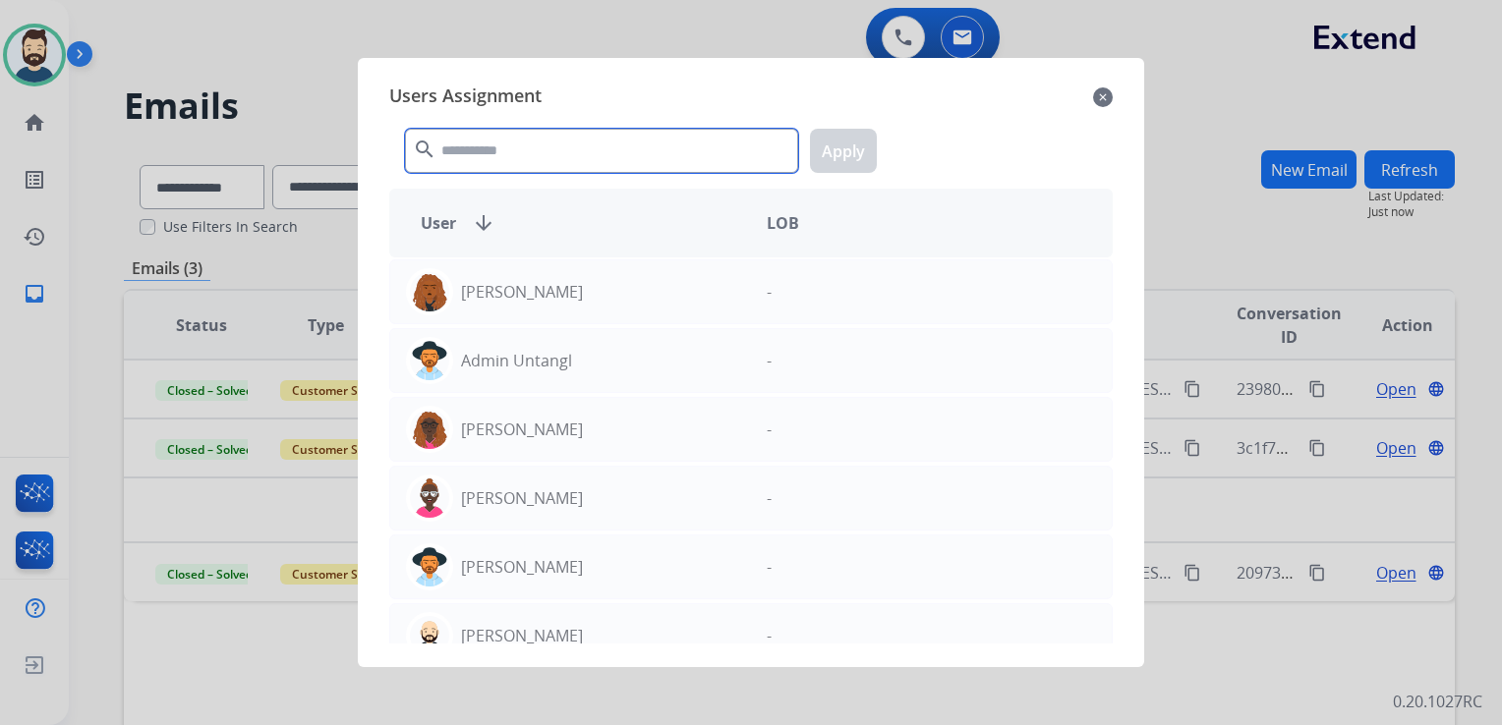
click at [487, 148] on input "text" at bounding box center [601, 151] width 393 height 44
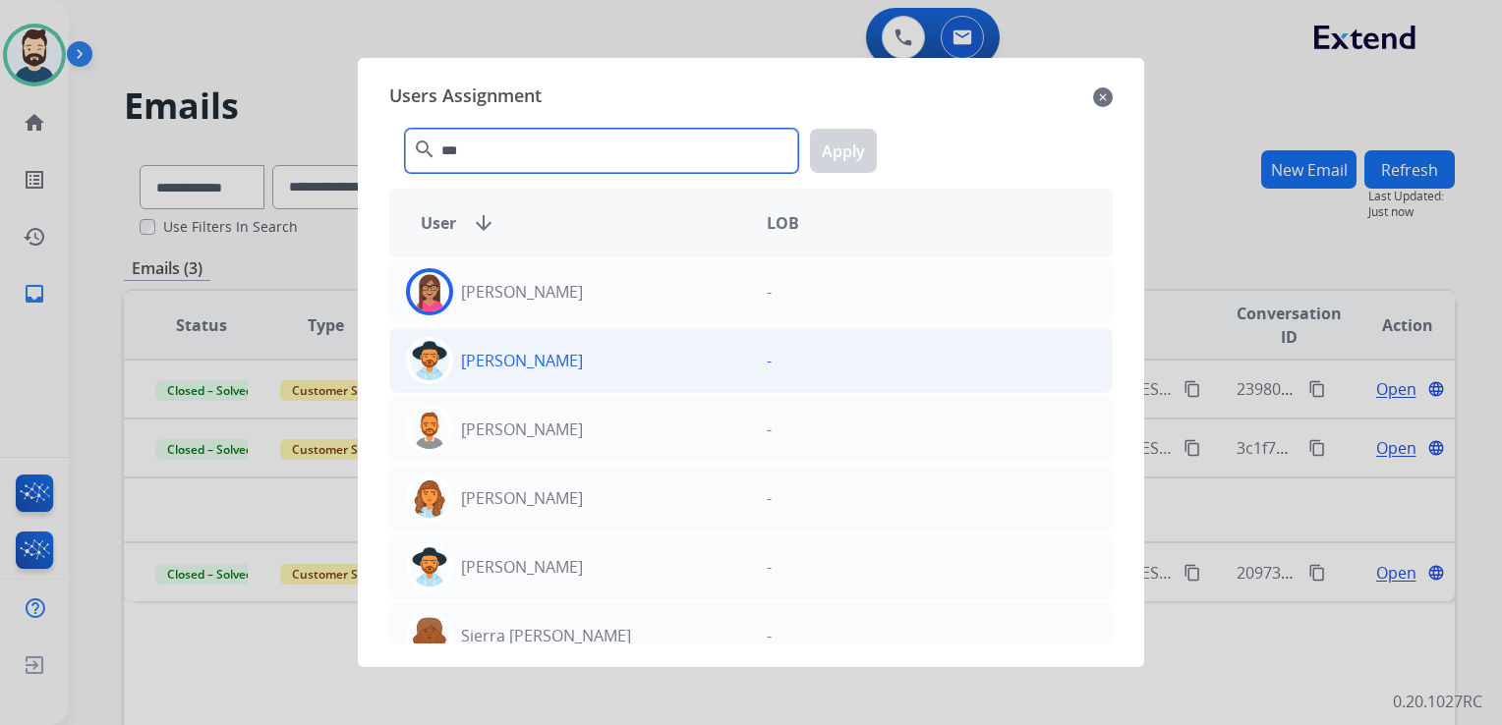
type input "***"
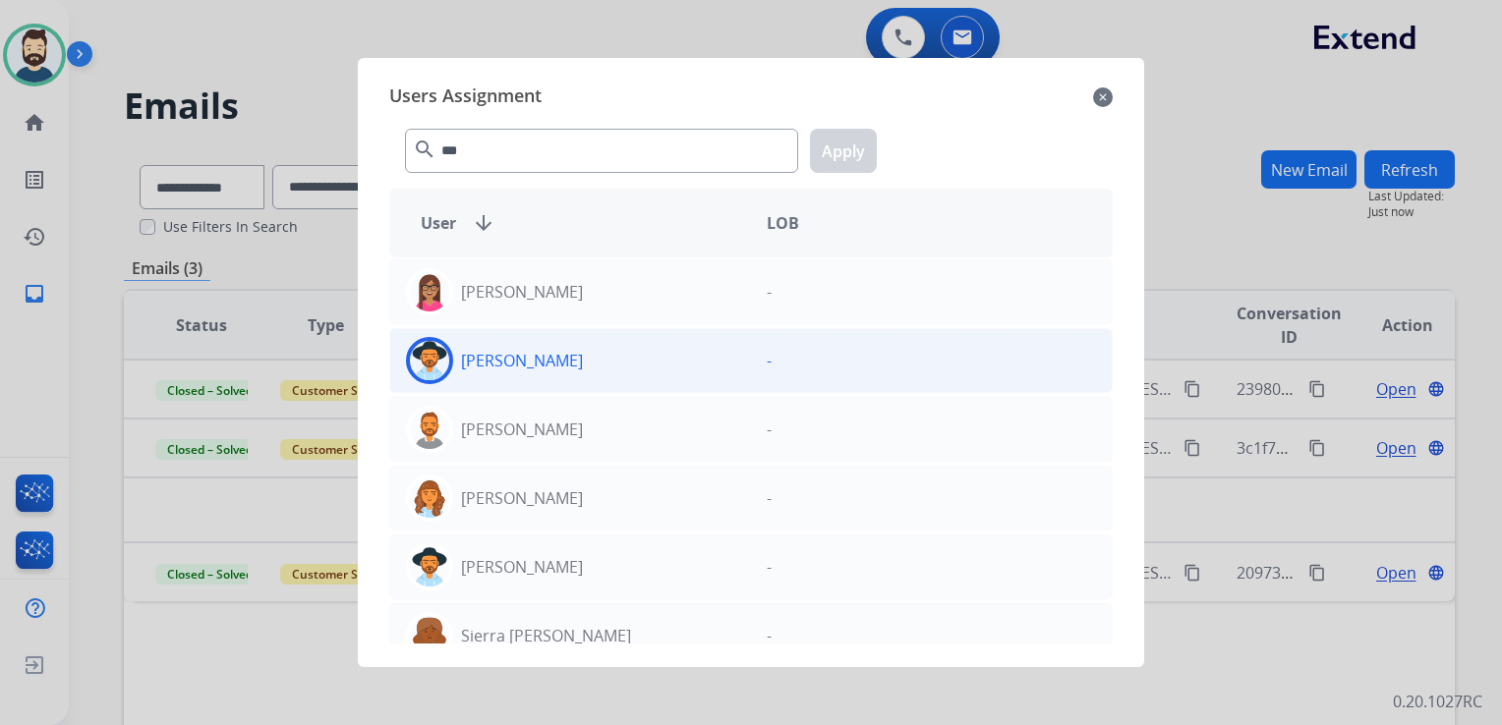
click at [432, 341] on img at bounding box center [429, 360] width 39 height 39
click at [838, 143] on button "Apply" at bounding box center [843, 151] width 67 height 44
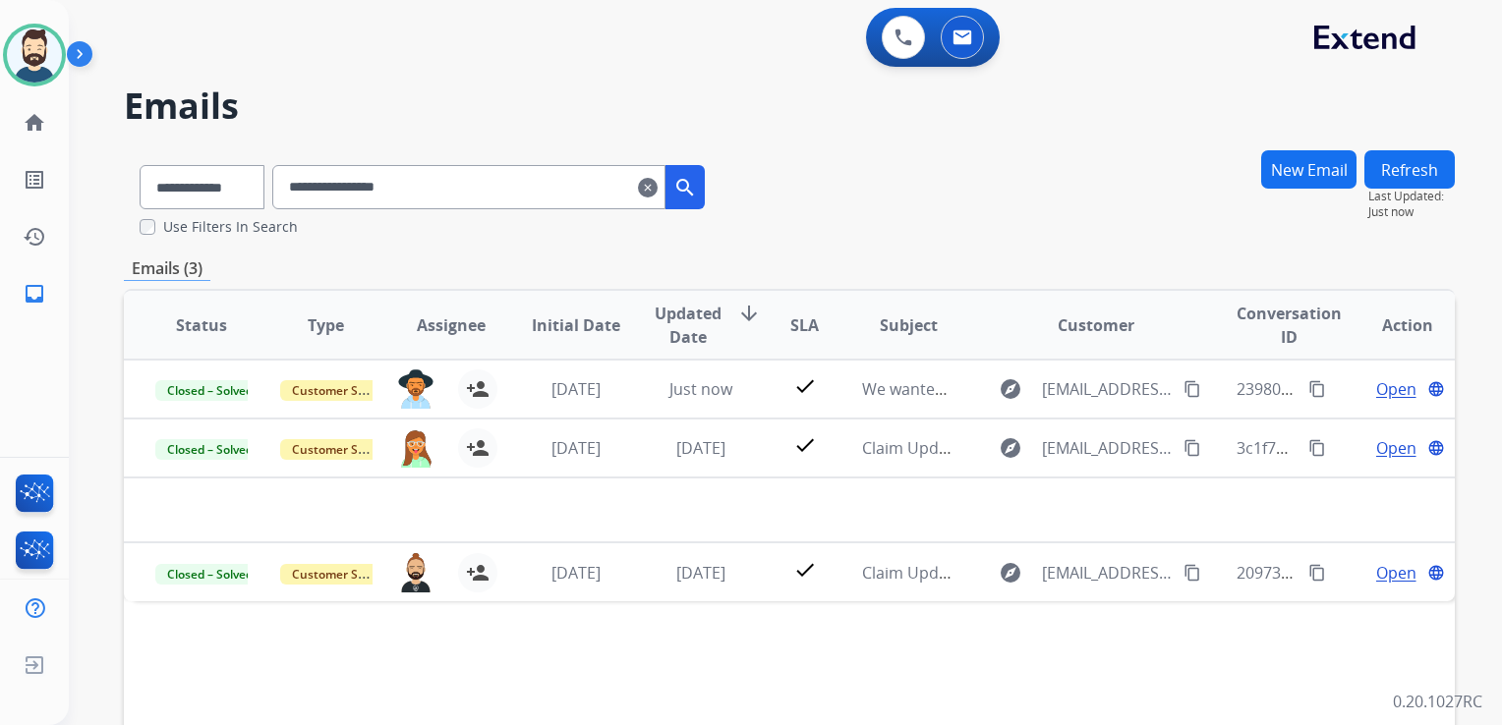
click at [657, 191] on mat-icon "clear" at bounding box center [648, 188] width 20 height 24
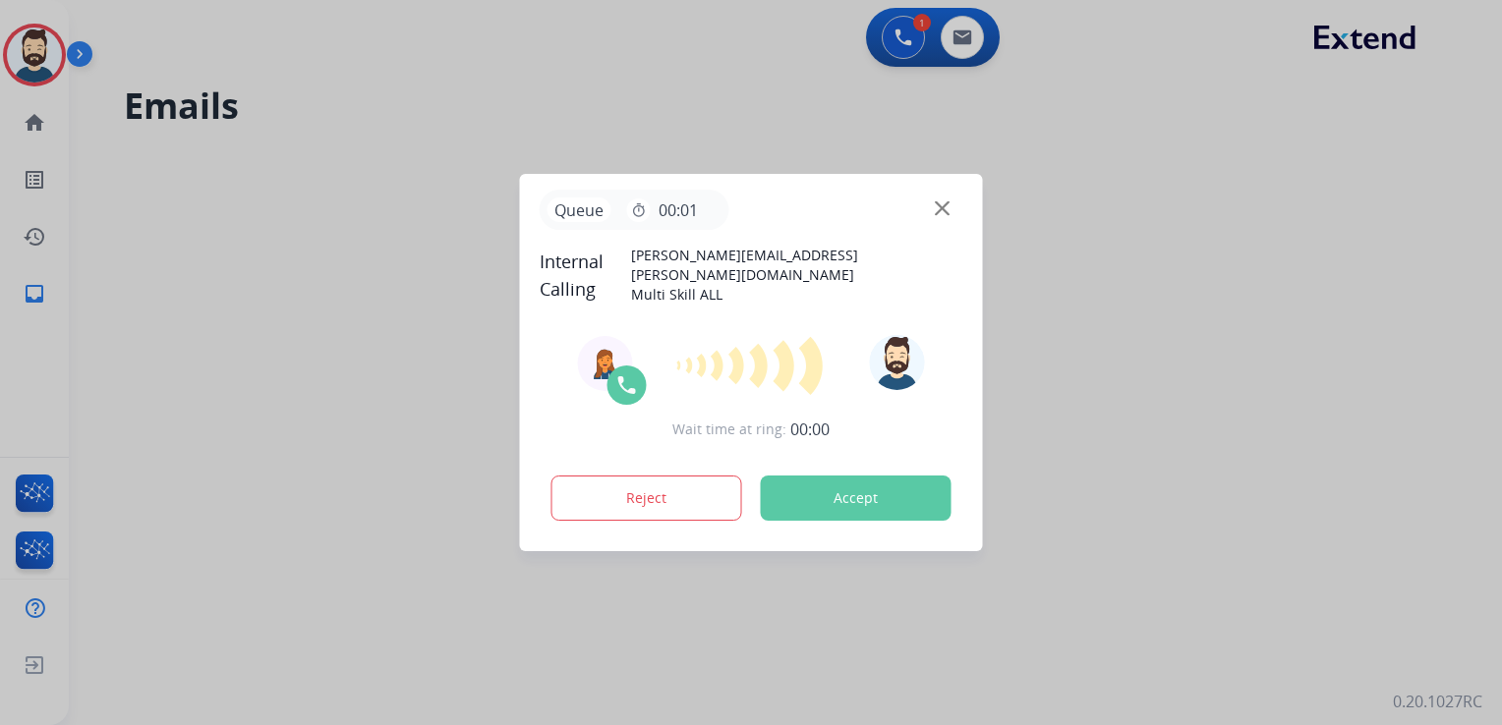
select select "**********"
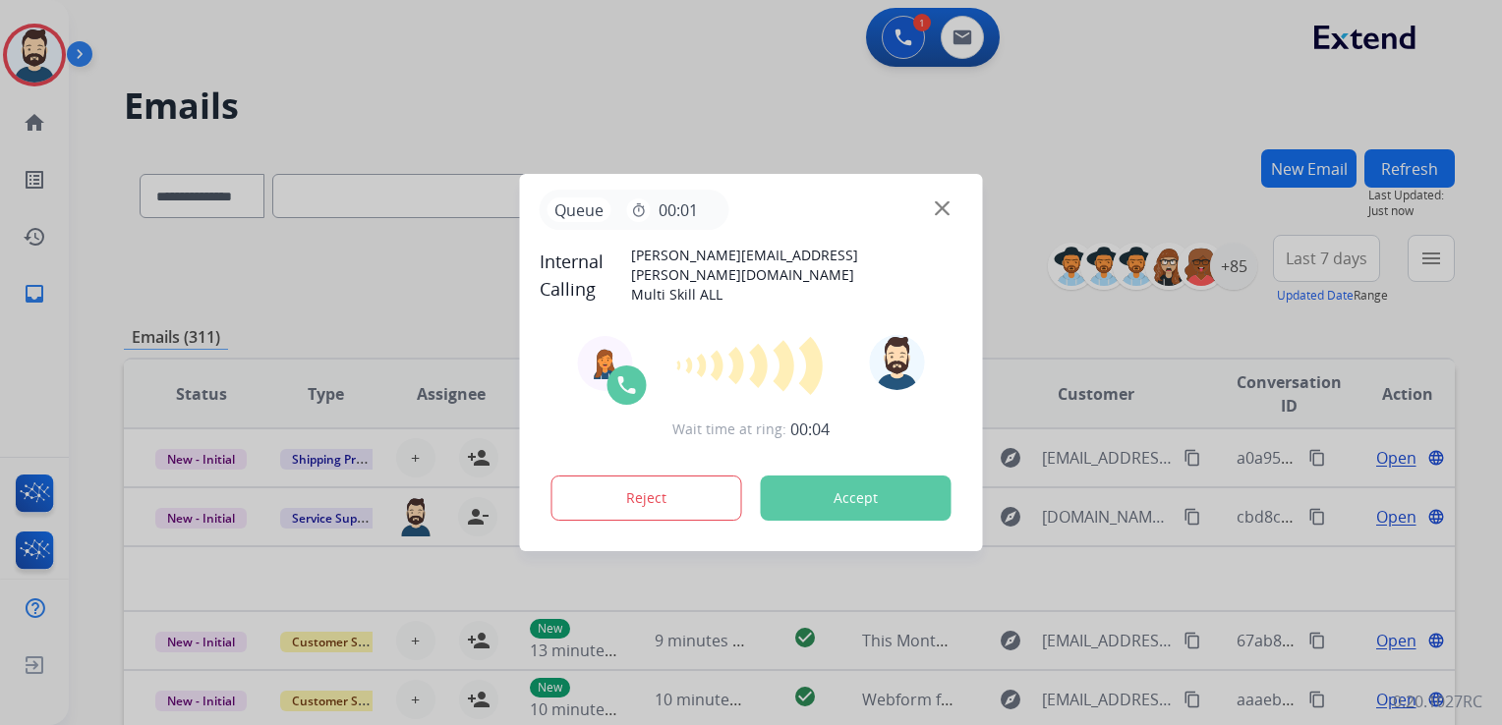
click at [810, 483] on button "Accept" at bounding box center [856, 498] width 191 height 45
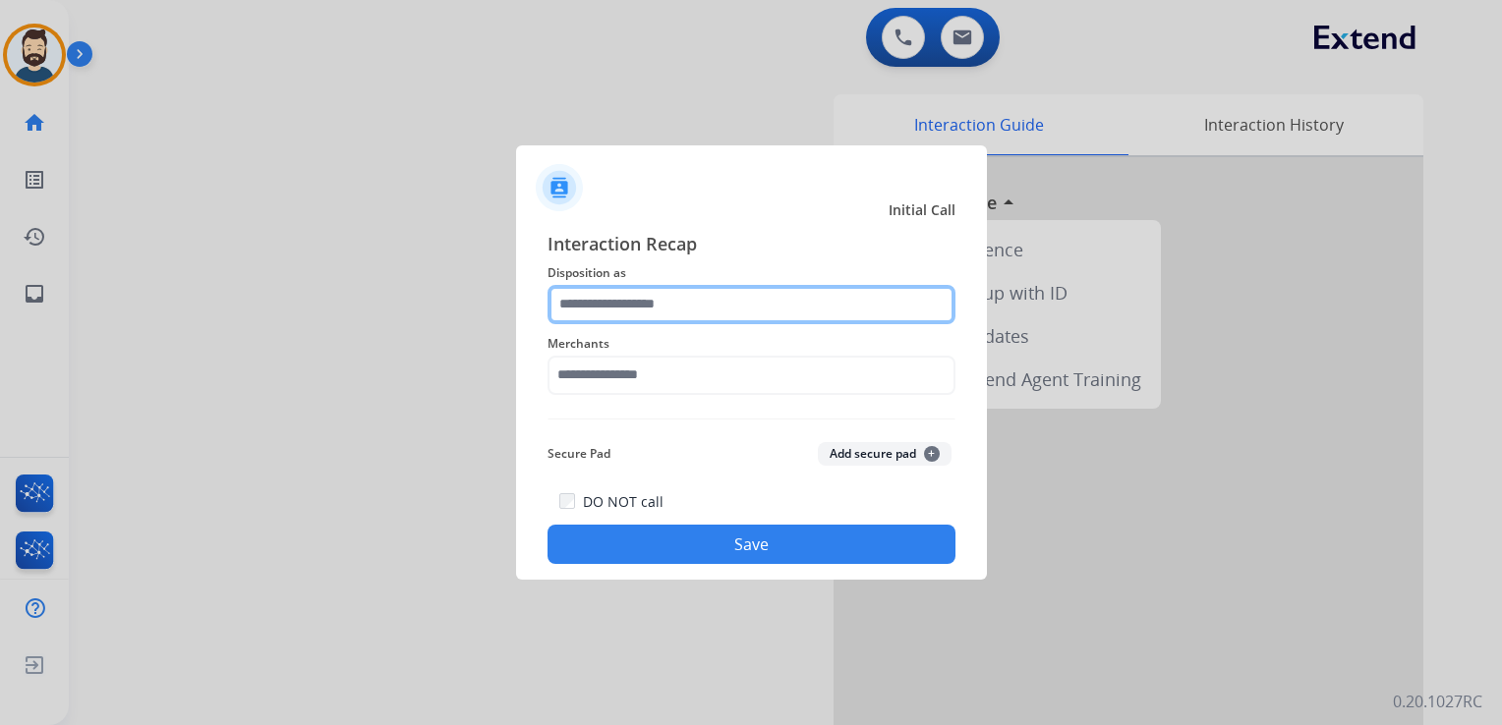
click at [597, 305] on input "text" at bounding box center [751, 304] width 408 height 39
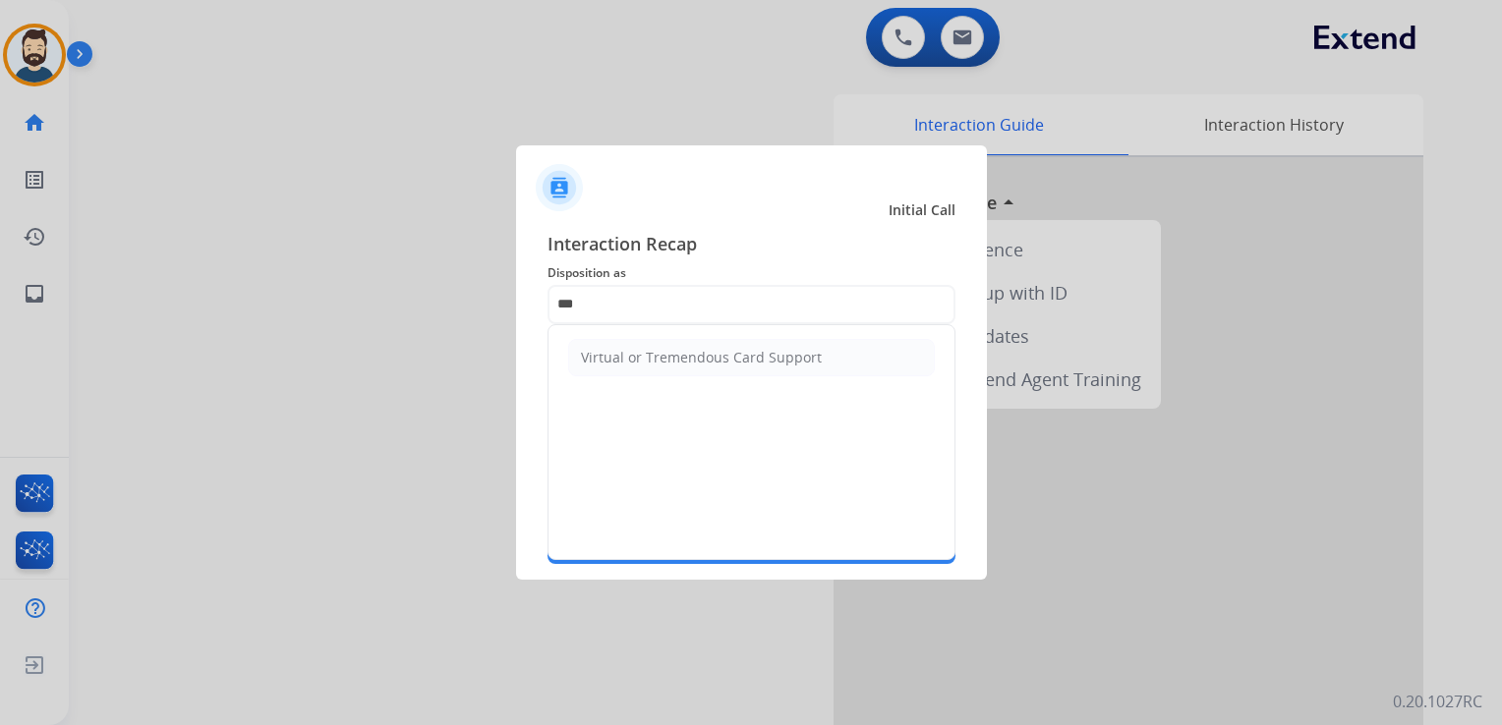
click at [621, 366] on div "Virtual or Tremendous Card Support" at bounding box center [701, 358] width 241 height 20
type input "**********"
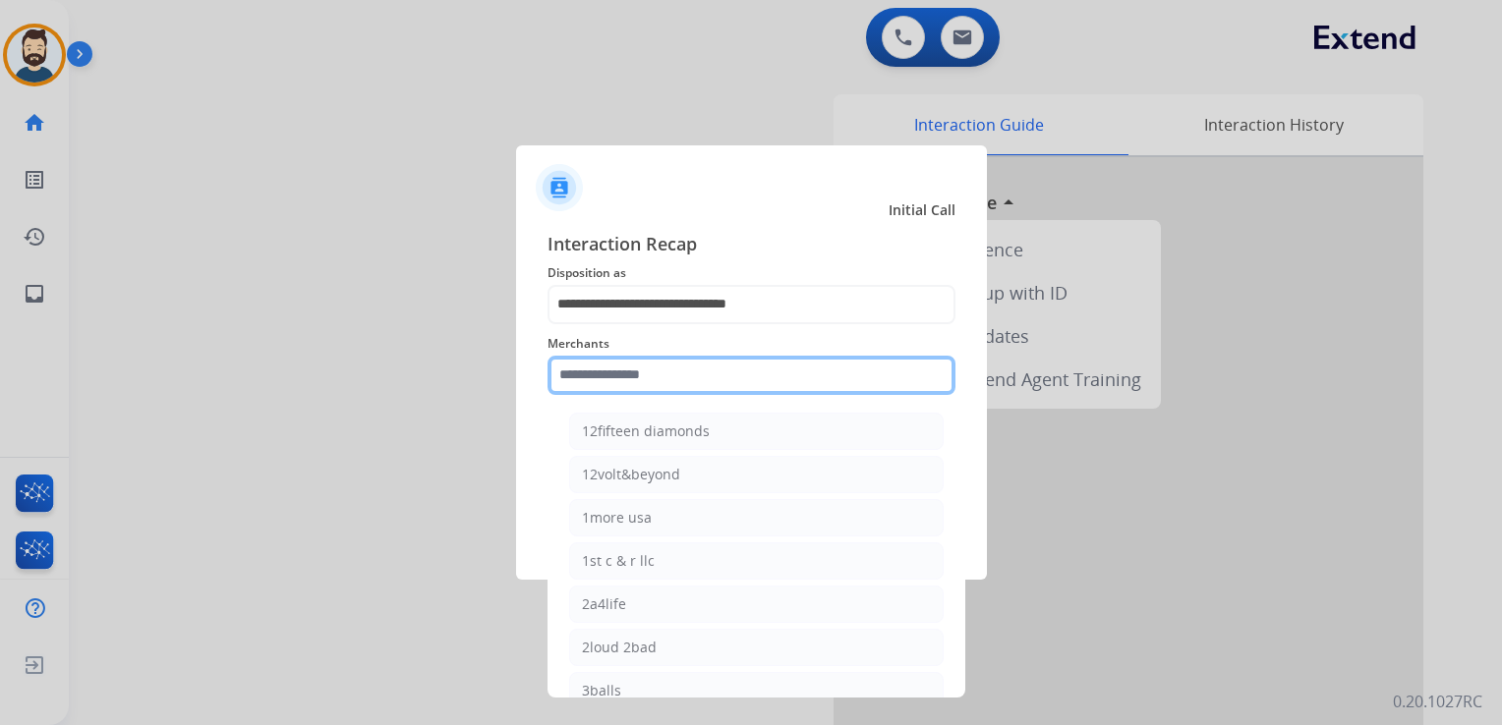
click at [624, 377] on input "text" at bounding box center [751, 375] width 408 height 39
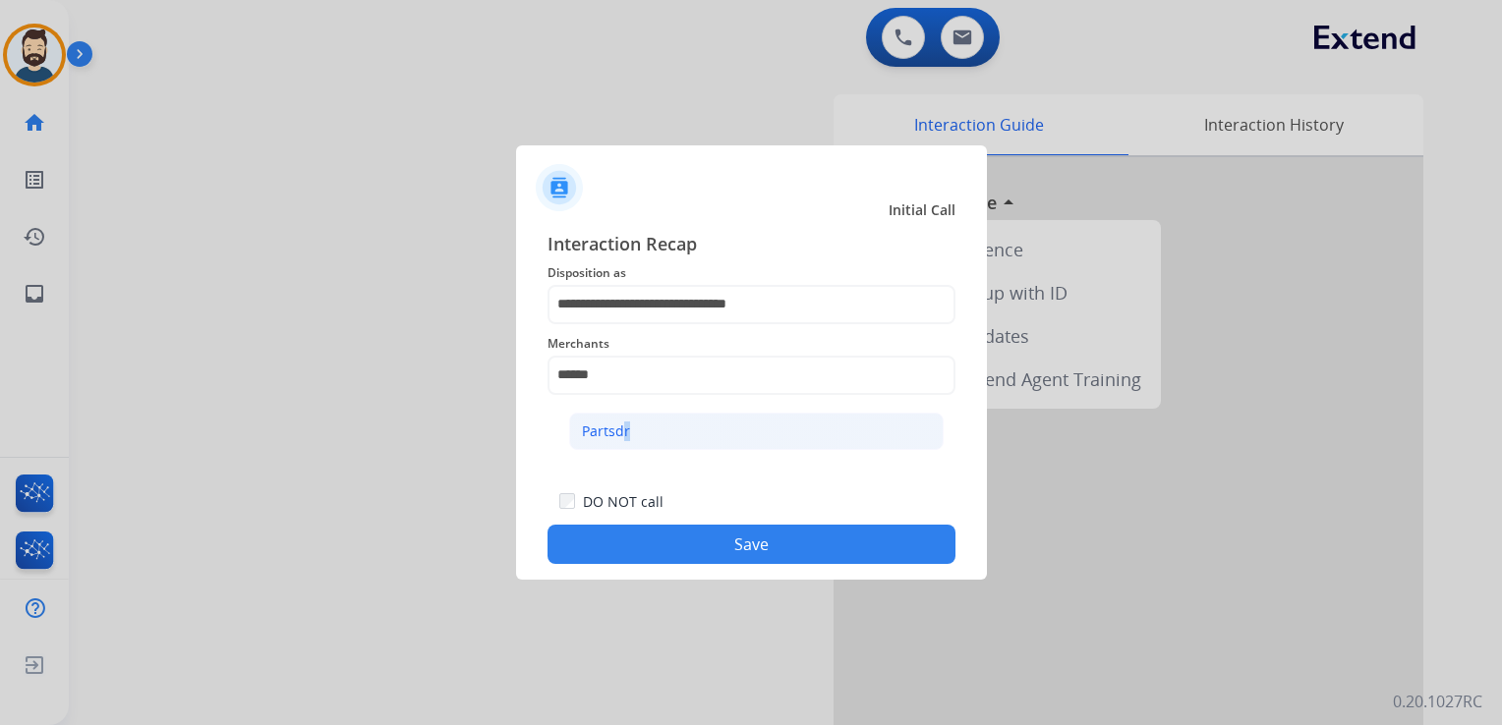
drag, startPoint x: 618, startPoint y: 430, endPoint x: 646, endPoint y: 504, distance: 78.7
click at [621, 435] on div "Partsdr" at bounding box center [606, 432] width 48 height 20
type input "*******"
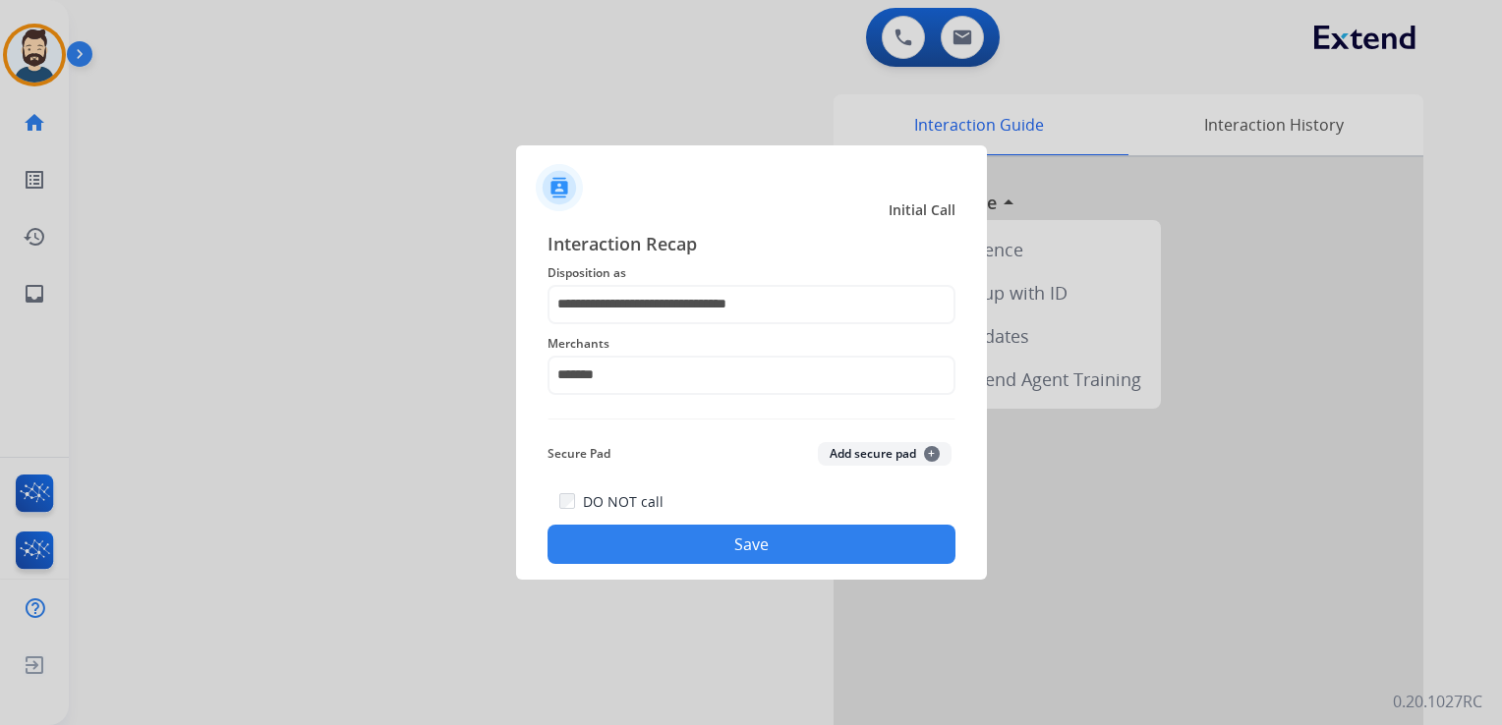
click at [676, 557] on button "Save" at bounding box center [751, 544] width 408 height 39
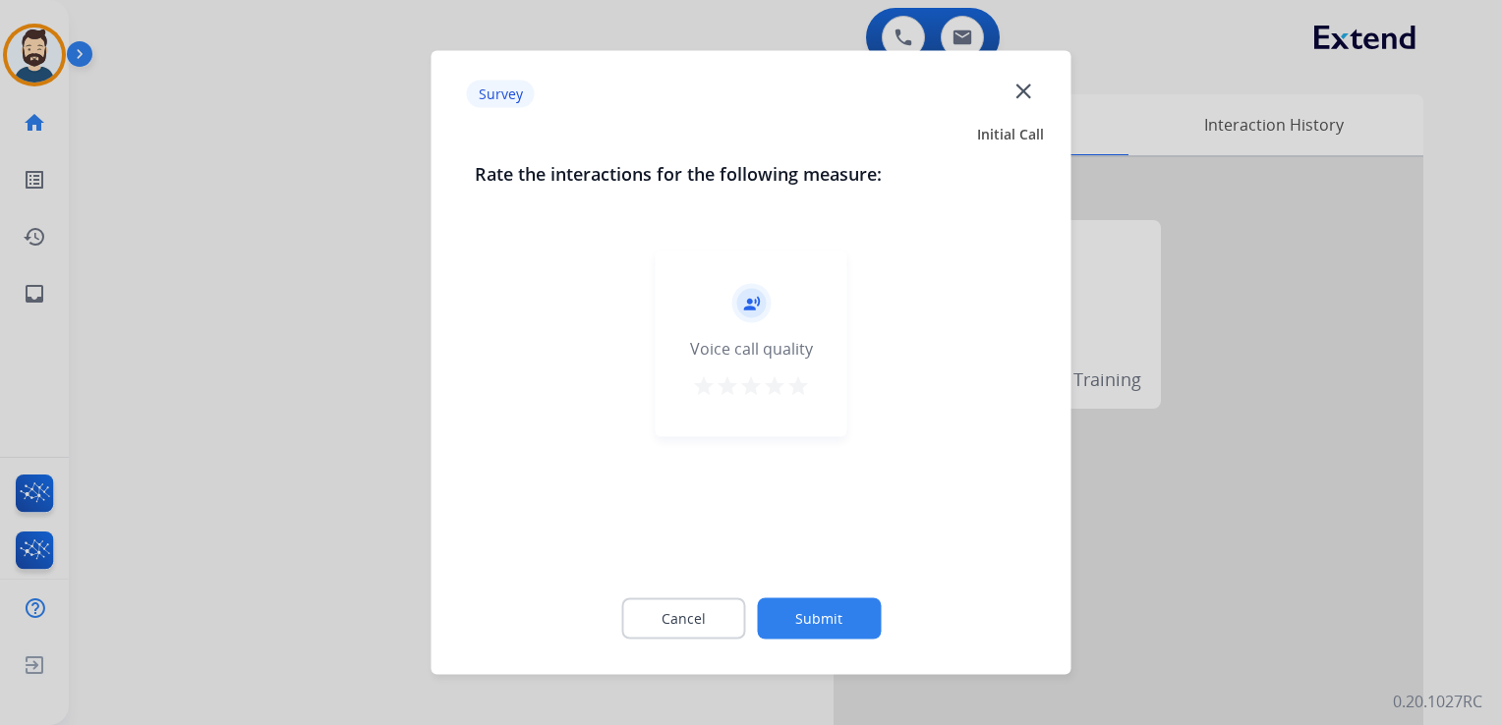
click at [803, 386] on mat-icon "star" at bounding box center [798, 386] width 24 height 24
click at [848, 611] on button "Submit" at bounding box center [819, 618] width 124 height 41
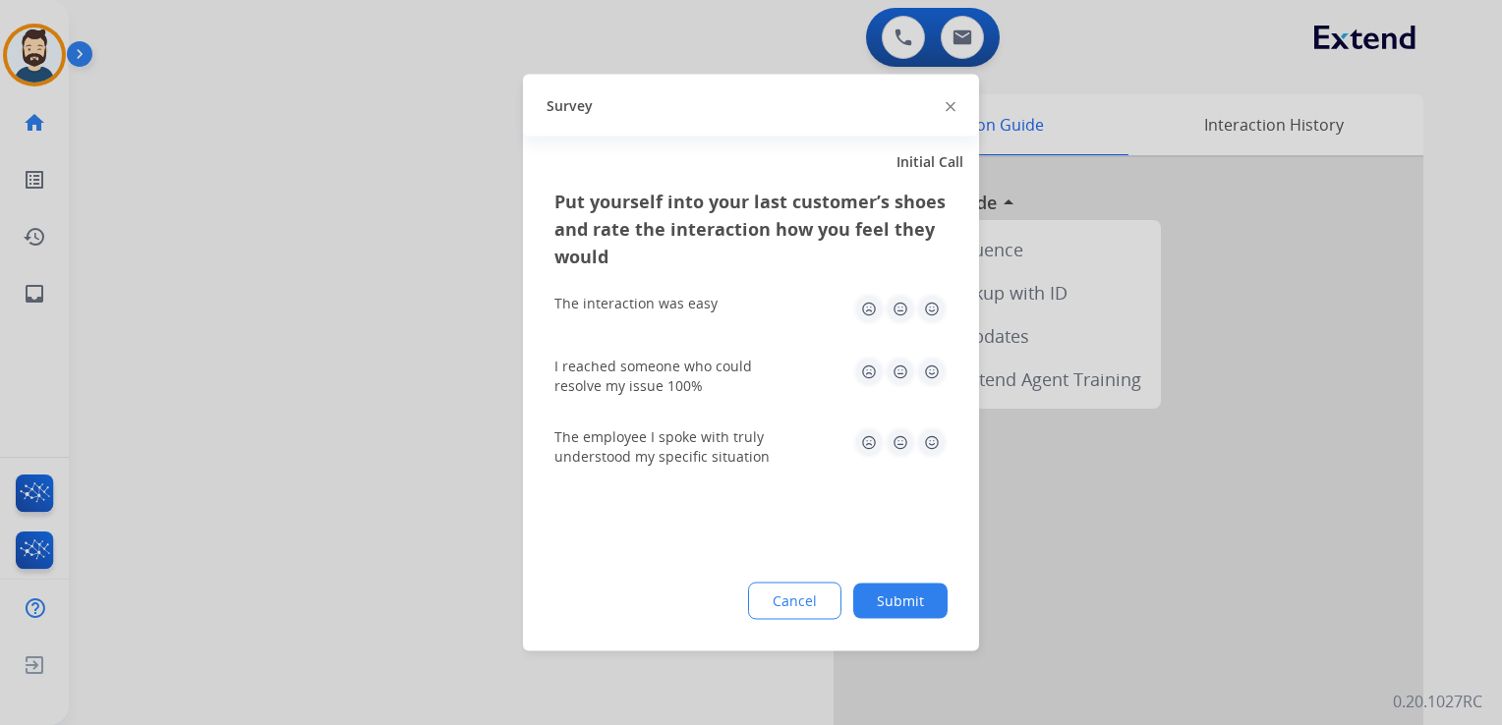
click at [939, 368] on img at bounding box center [931, 372] width 31 height 31
click at [935, 311] on img at bounding box center [931, 309] width 31 height 31
click at [934, 451] on img at bounding box center [931, 442] width 31 height 31
click at [921, 584] on button "Submit" at bounding box center [900, 601] width 94 height 35
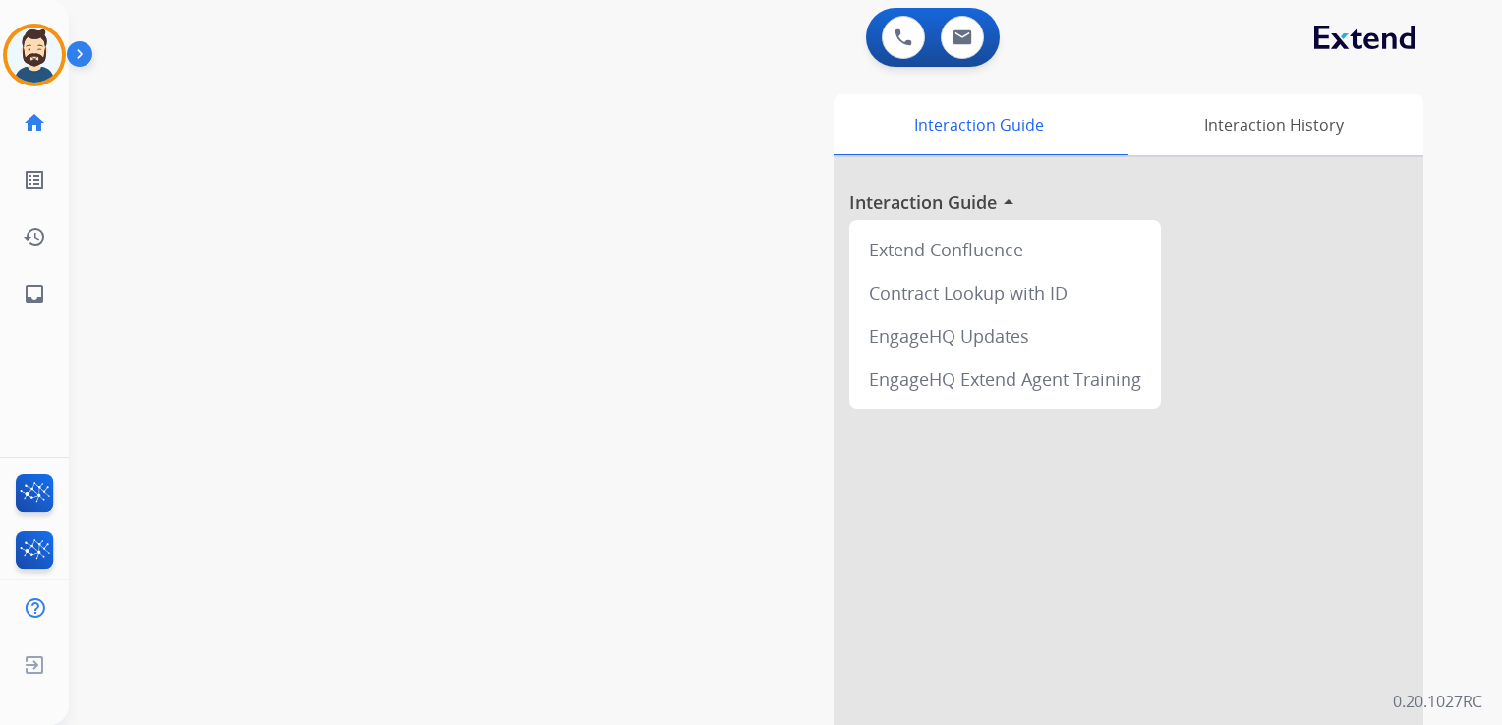
drag, startPoint x: 380, startPoint y: 348, endPoint x: 97, endPoint y: 354, distance: 283.1
click at [368, 350] on div "swap_horiz Break voice bridge close_fullscreen Connect 3-Way Call merge_type Se…" at bounding box center [762, 481] width 1386 height 820
click at [35, 295] on mat-icon "inbox" at bounding box center [35, 294] width 24 height 24
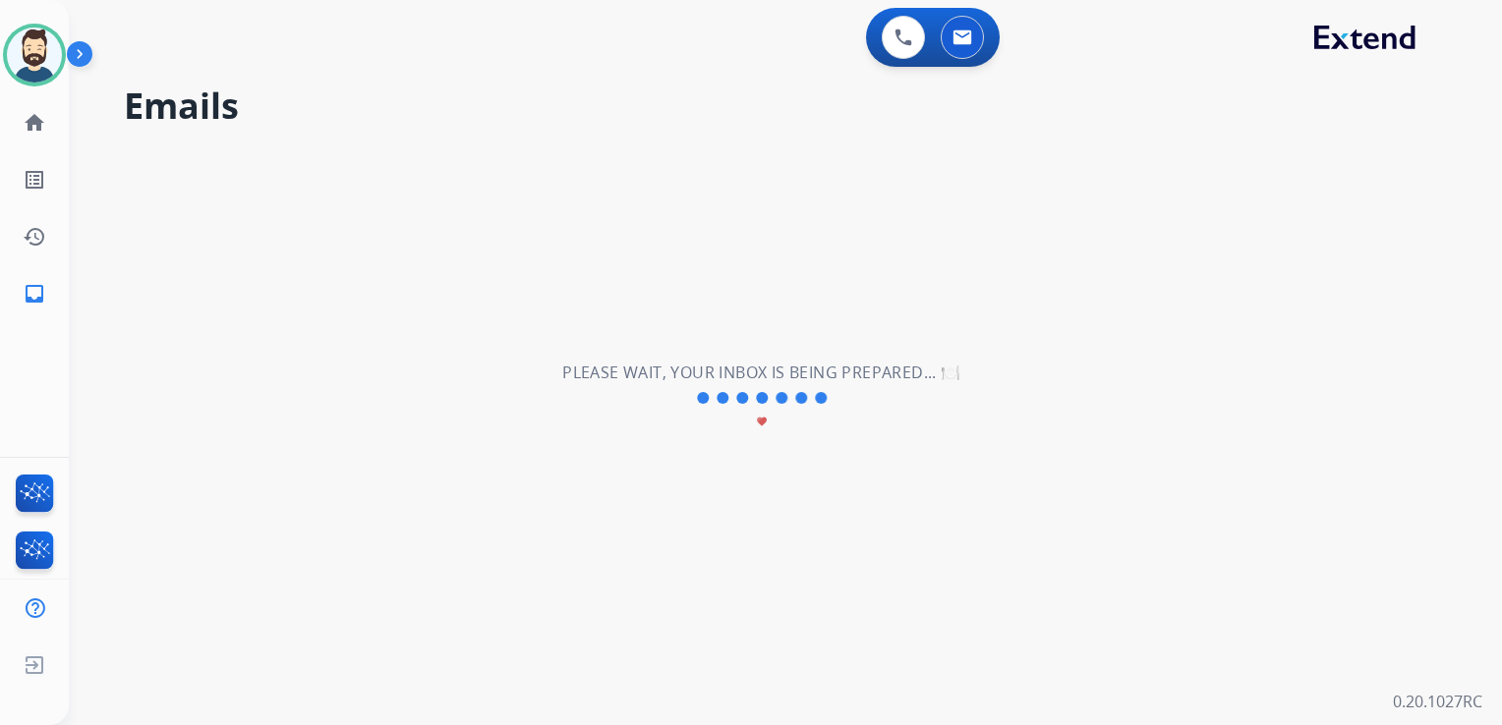
click at [152, 218] on div "**********" at bounding box center [762, 398] width 1386 height 654
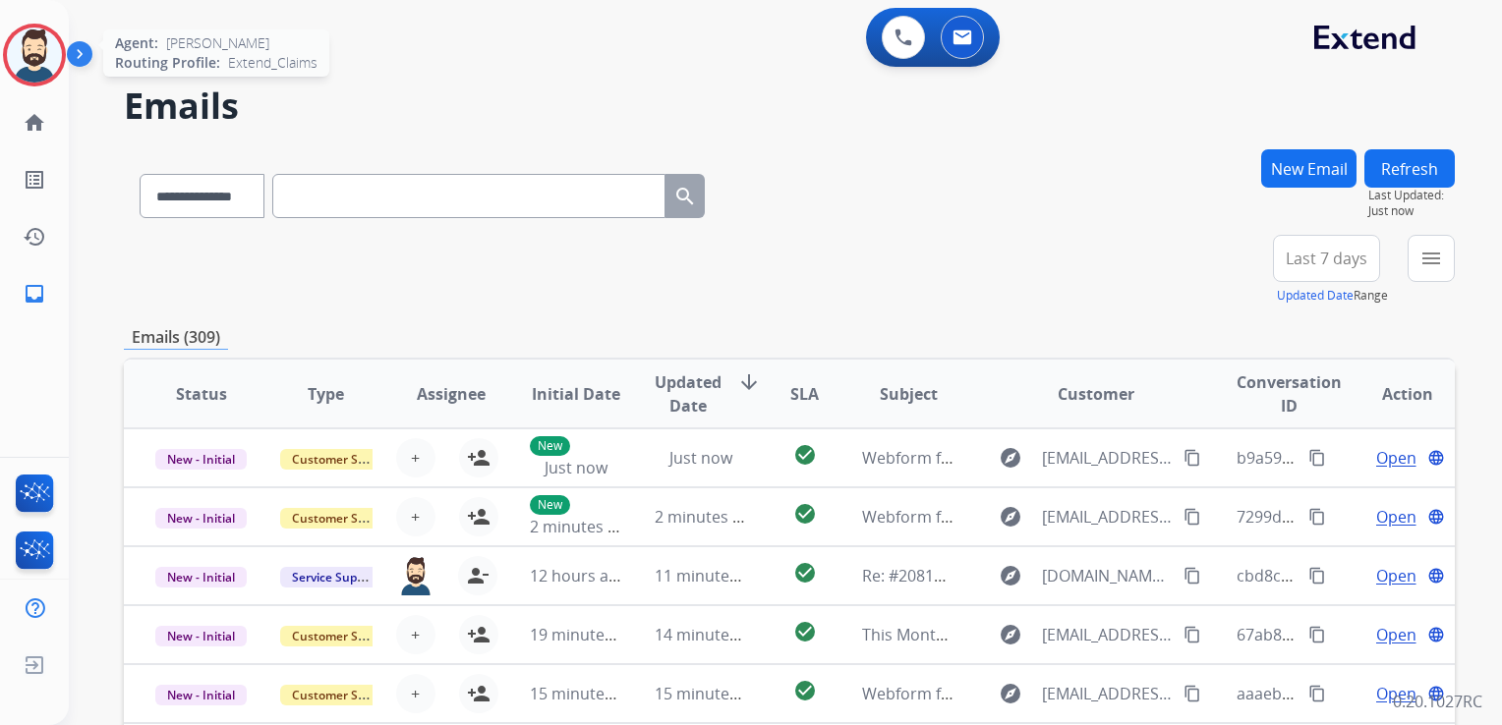
drag, startPoint x: 28, startPoint y: 45, endPoint x: 62, endPoint y: 60, distance: 37.4
click at [28, 45] on img at bounding box center [34, 55] width 55 height 55
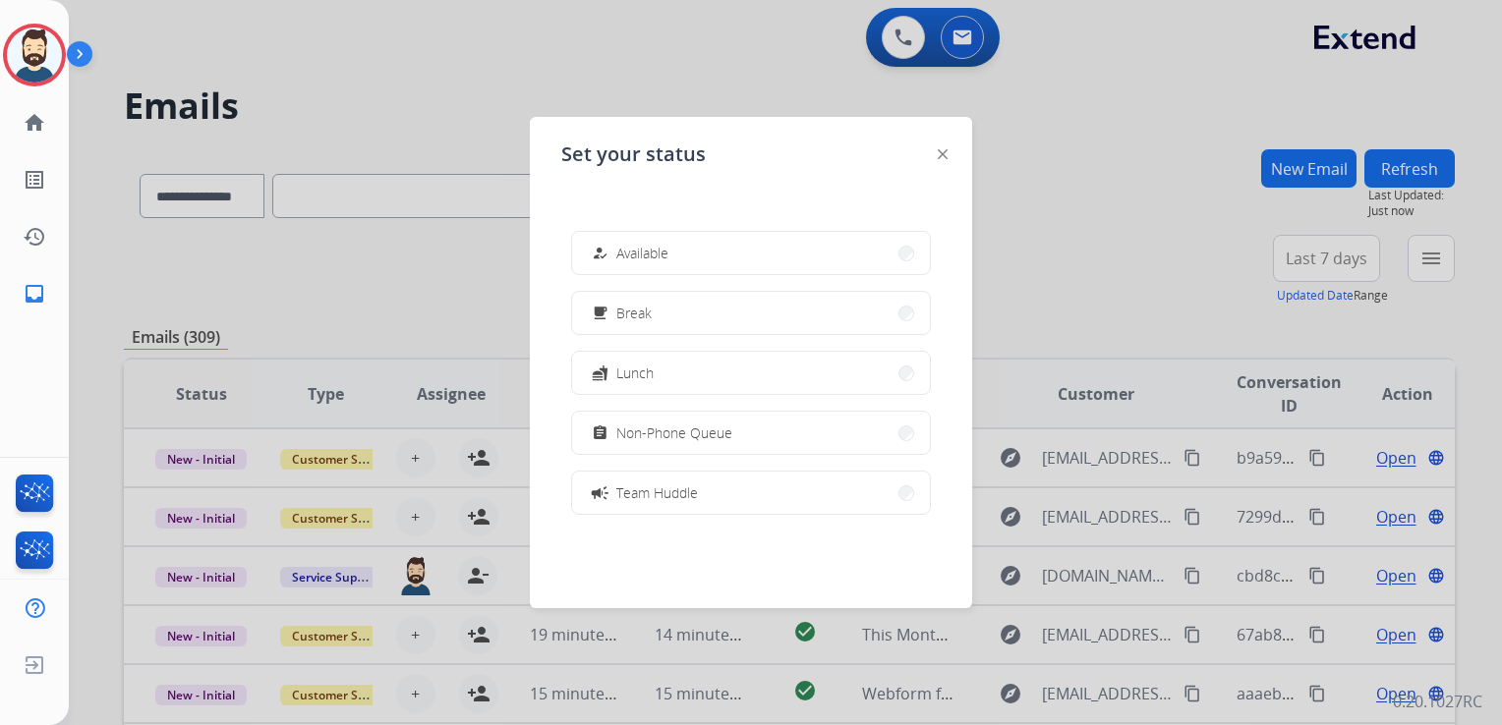
drag, startPoint x: 651, startPoint y: 254, endPoint x: 535, endPoint y: 171, distance: 142.3
click at [650, 254] on span "Available" at bounding box center [642, 253] width 52 height 21
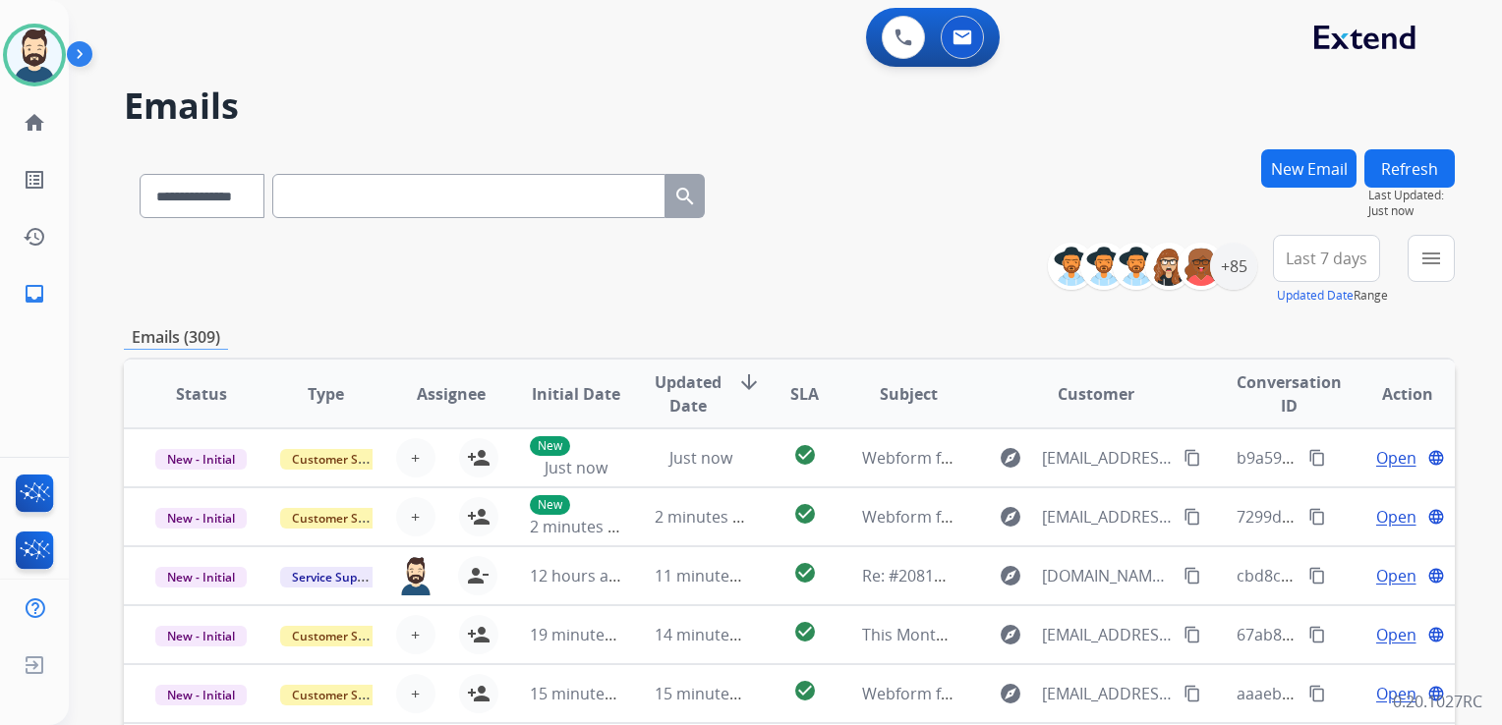
click at [362, 200] on input "text" at bounding box center [468, 196] width 393 height 44
paste input "**********"
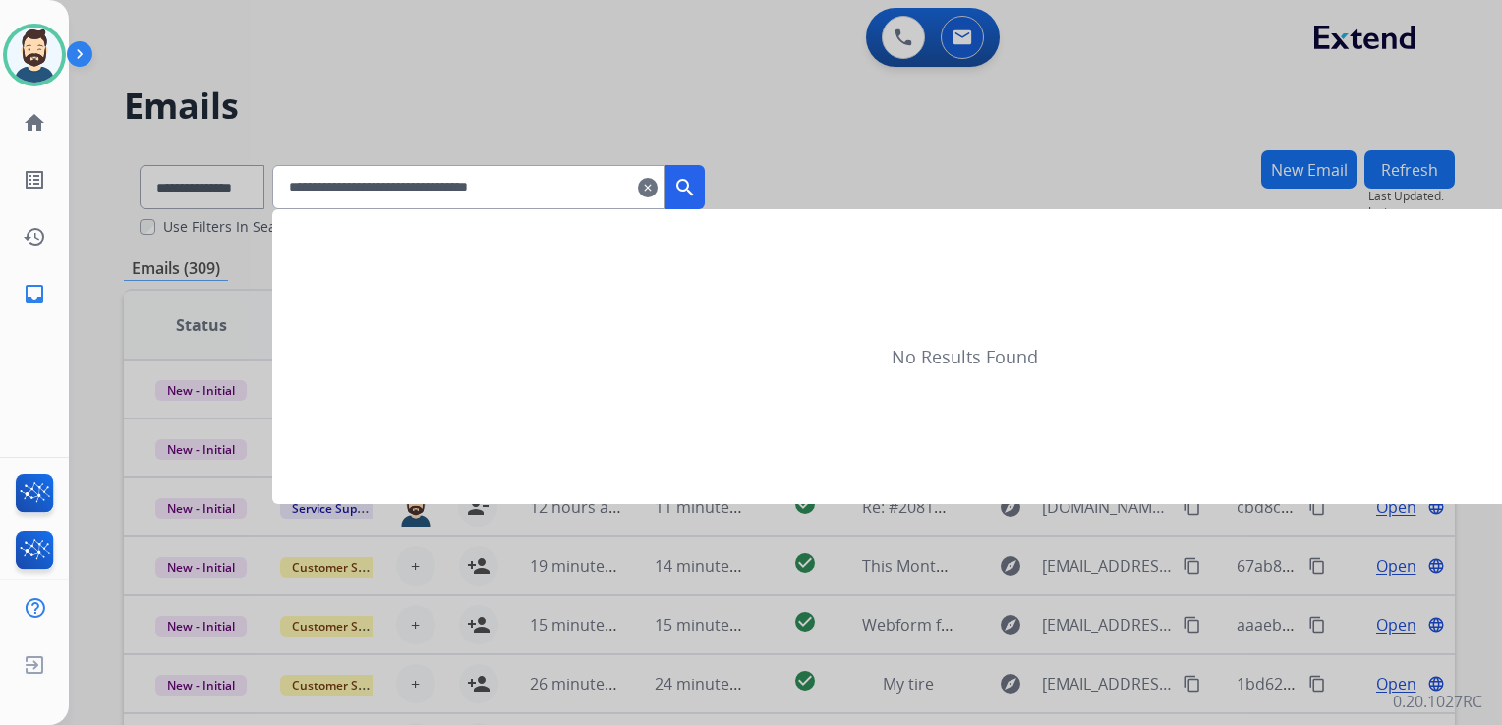
type input "**********"
click at [697, 189] on mat-icon "search" at bounding box center [685, 188] width 24 height 24
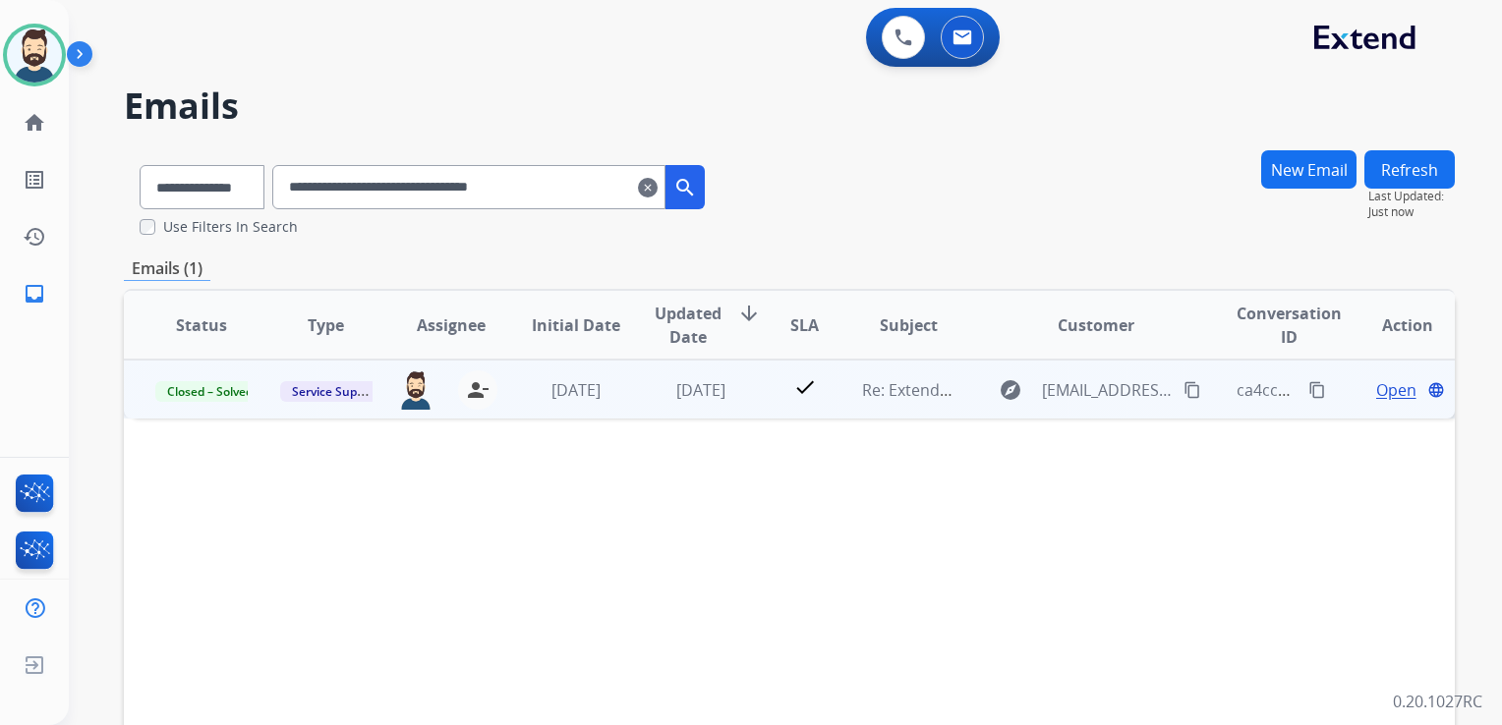
click at [748, 396] on td "check" at bounding box center [790, 389] width 84 height 59
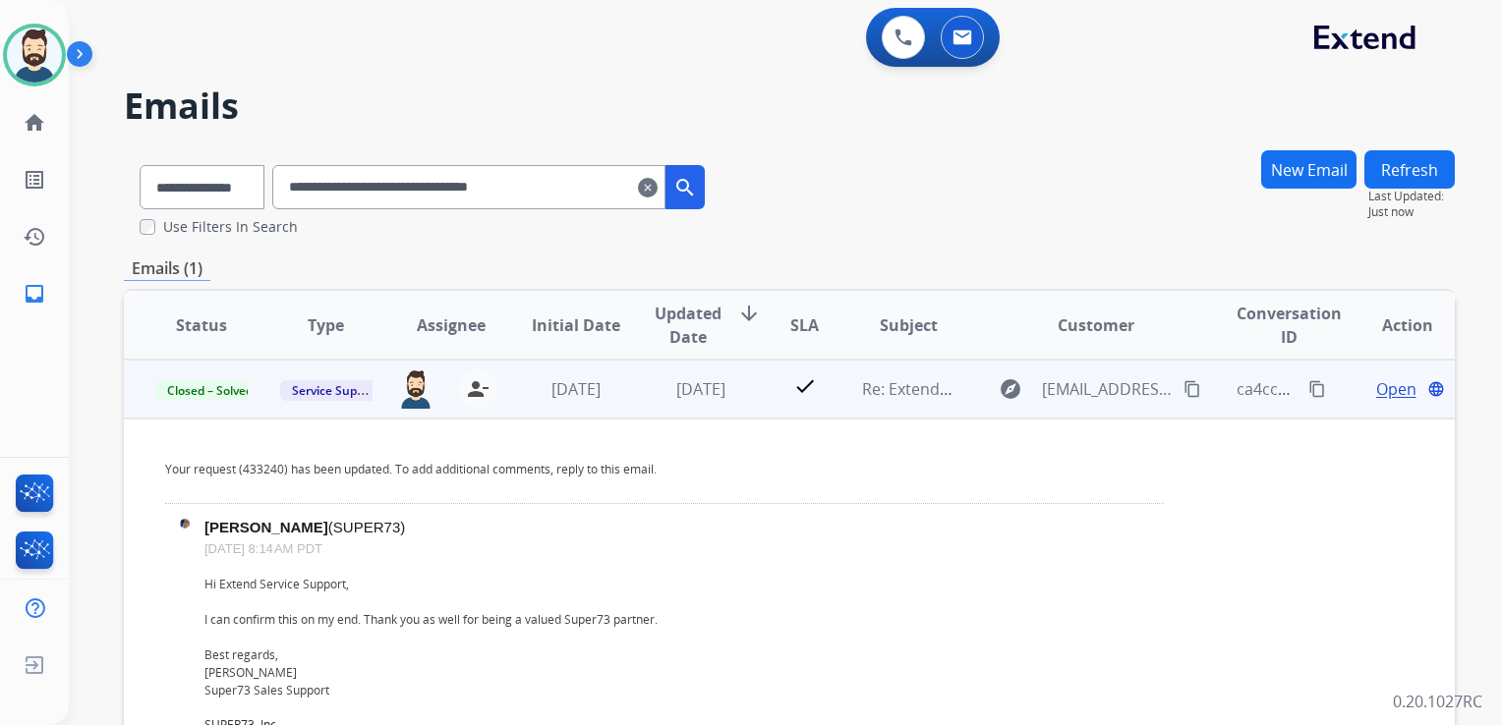
click at [1385, 386] on span "Open" at bounding box center [1396, 389] width 40 height 24
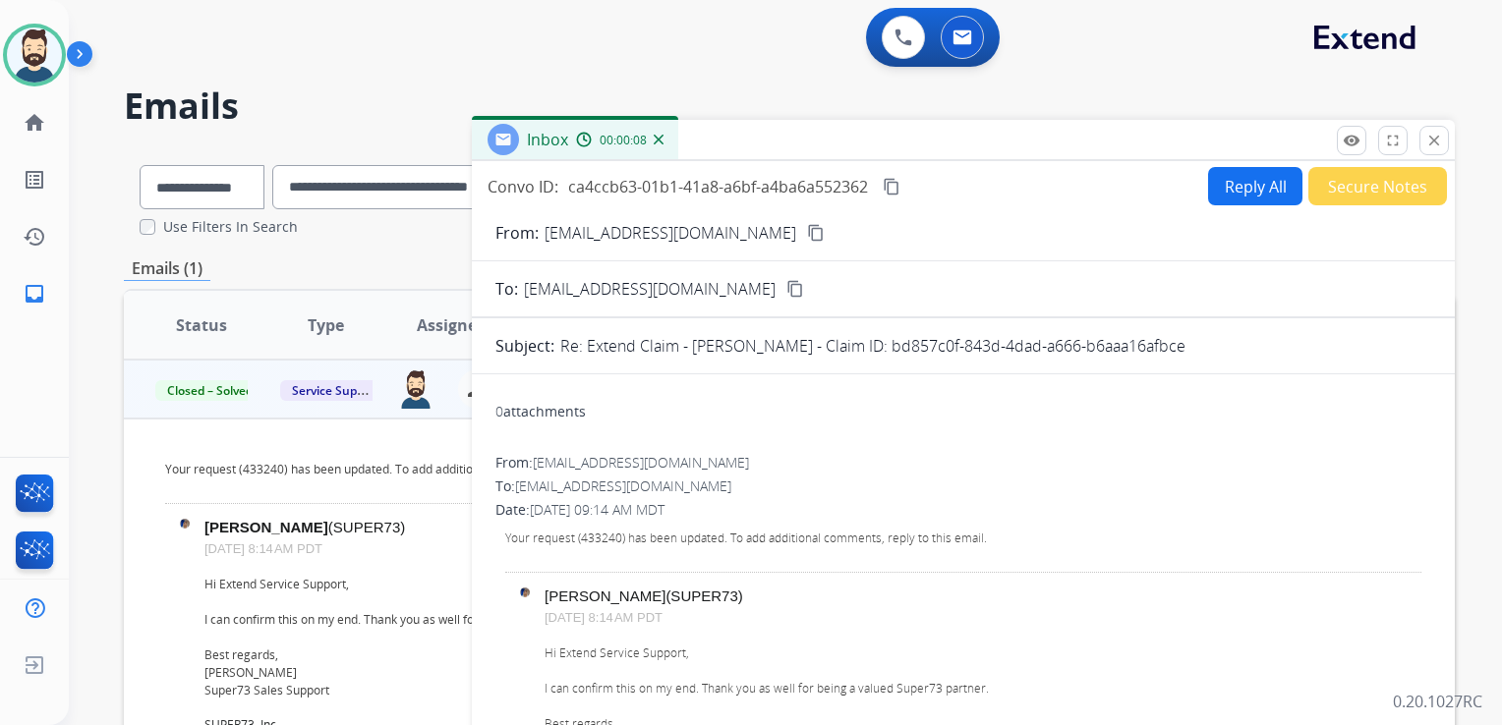
click at [1208, 197] on button "Reply All" at bounding box center [1255, 186] width 94 height 38
select select "**********"
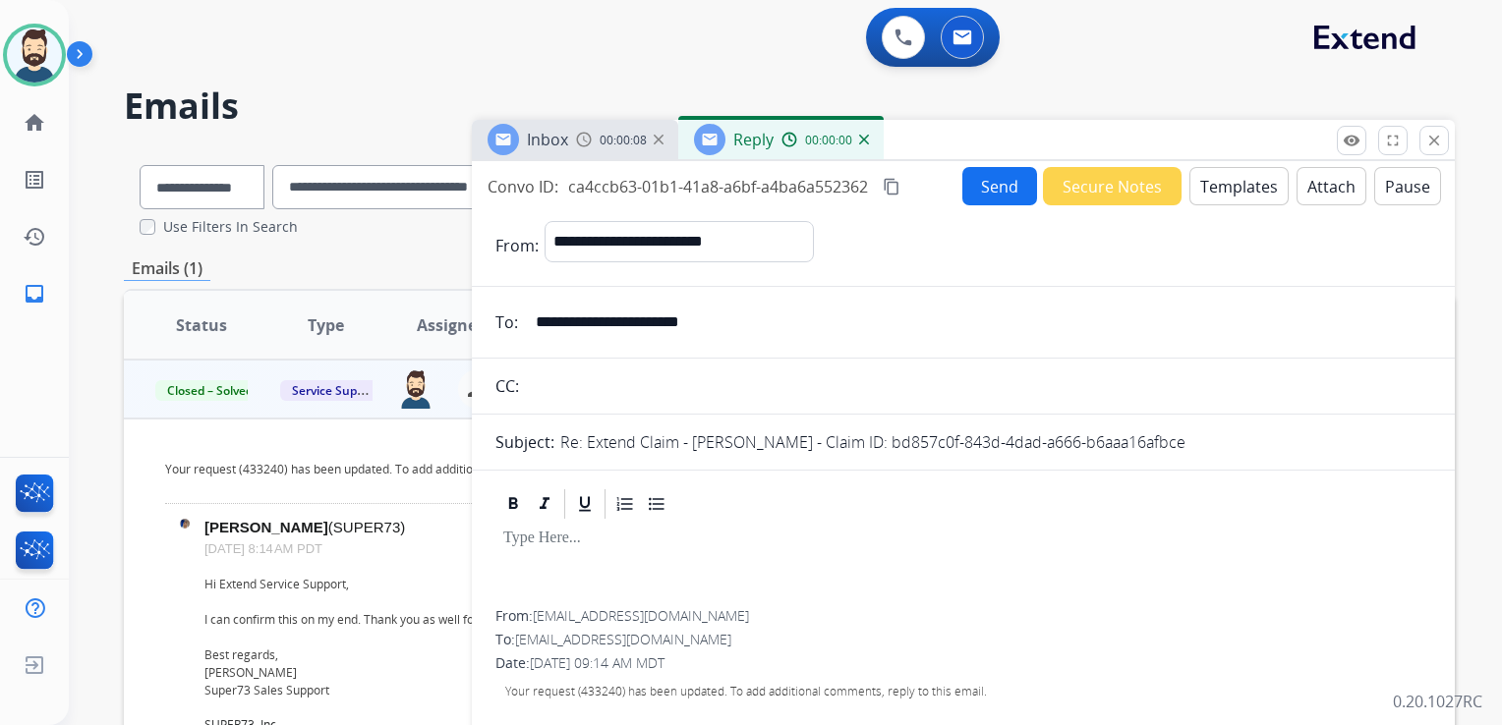
click at [1209, 197] on button "Templates" at bounding box center [1238, 186] width 99 height 38
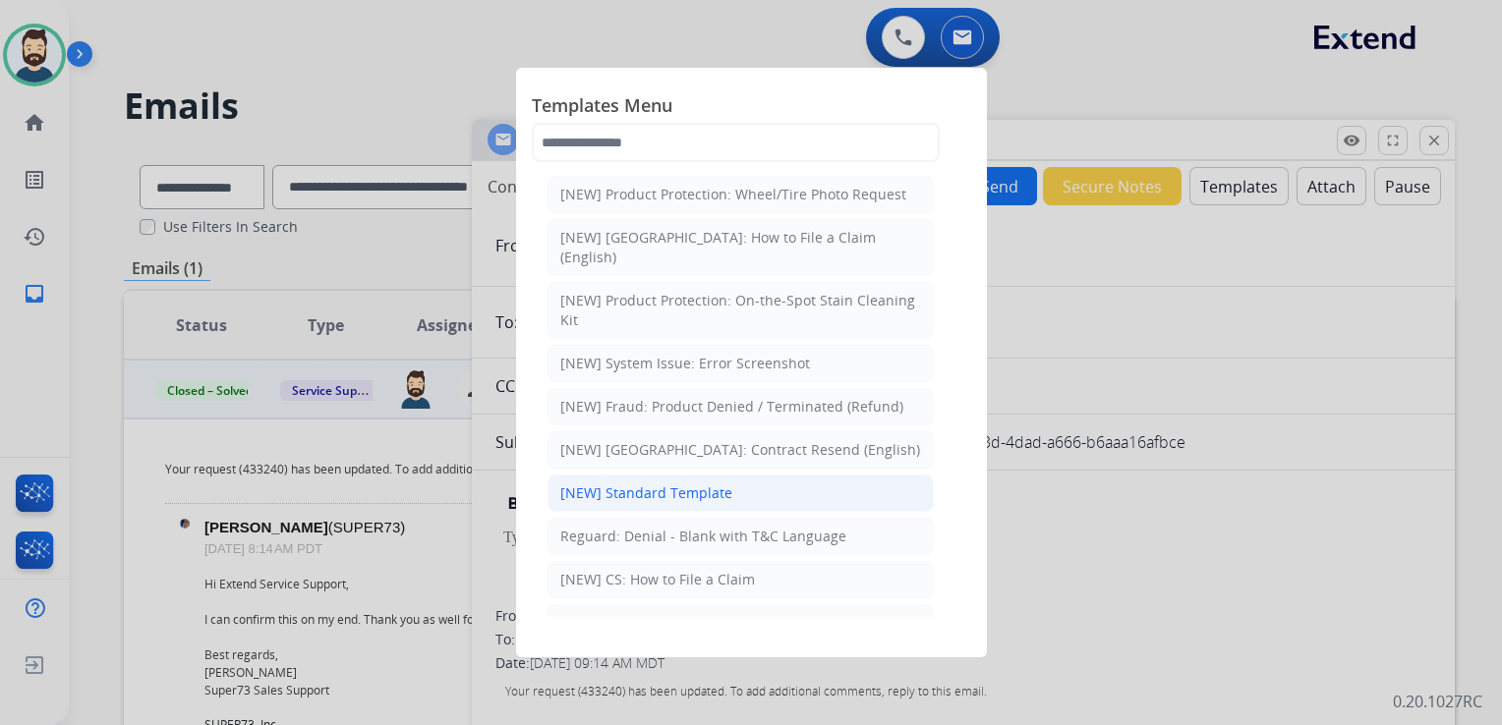
click at [659, 483] on div "[NEW] Standard Template" at bounding box center [646, 493] width 172 height 20
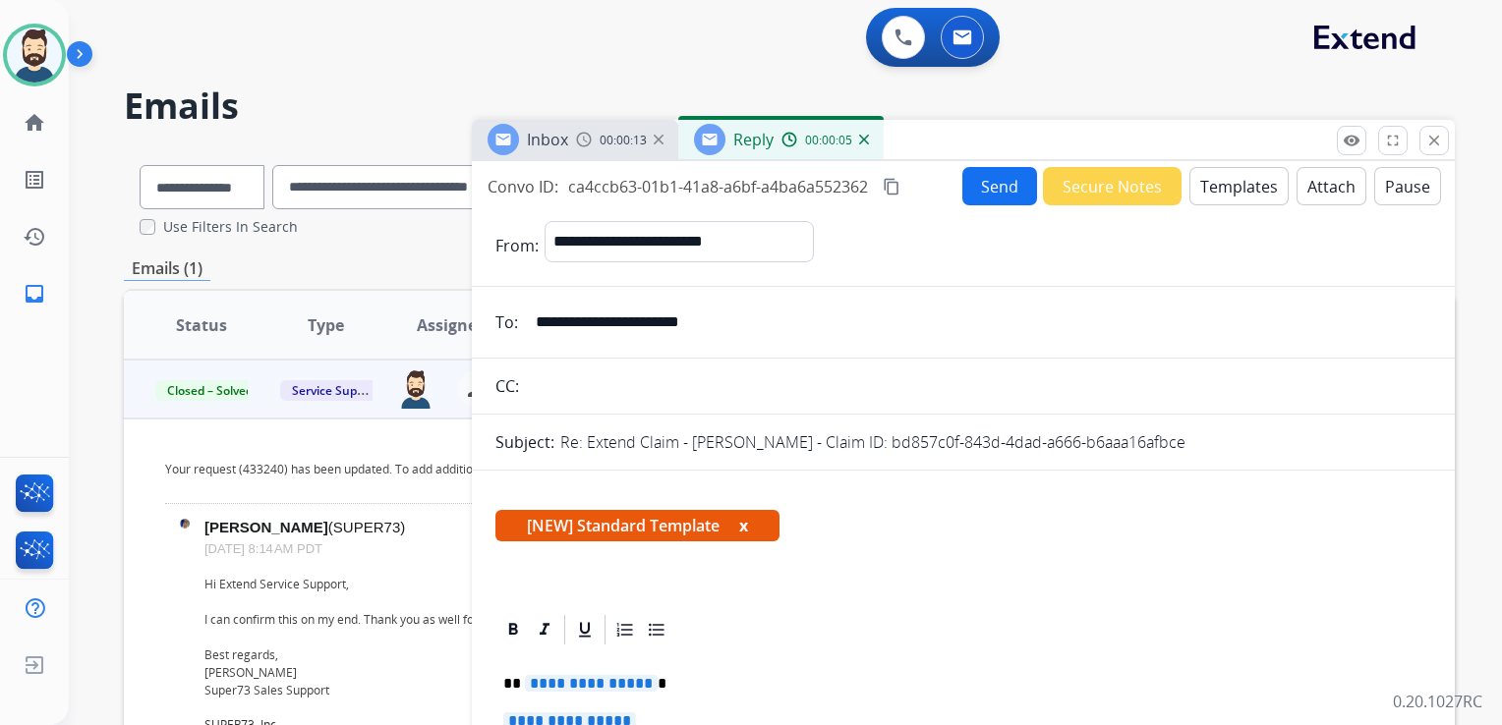
scroll to position [295, 0]
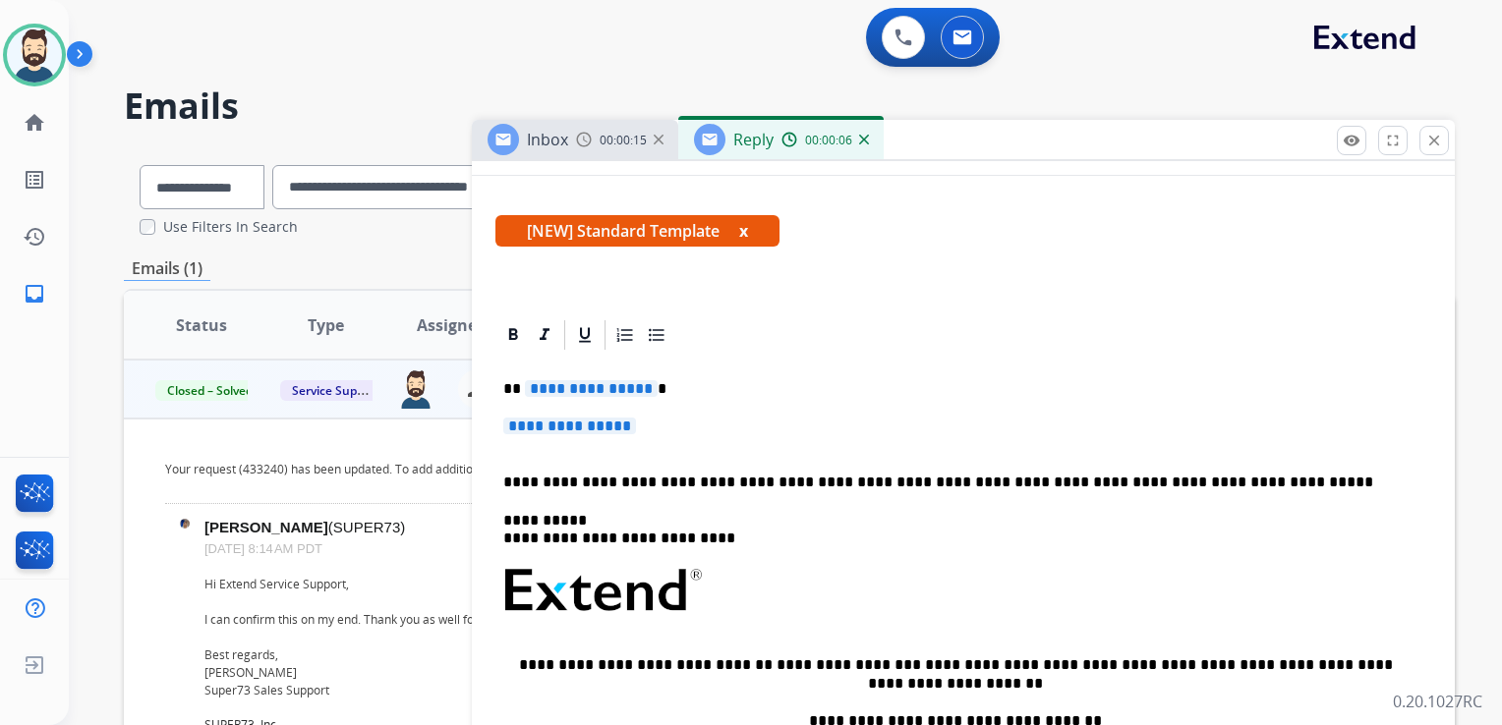
click at [645, 392] on p "**********" at bounding box center [955, 389] width 904 height 18
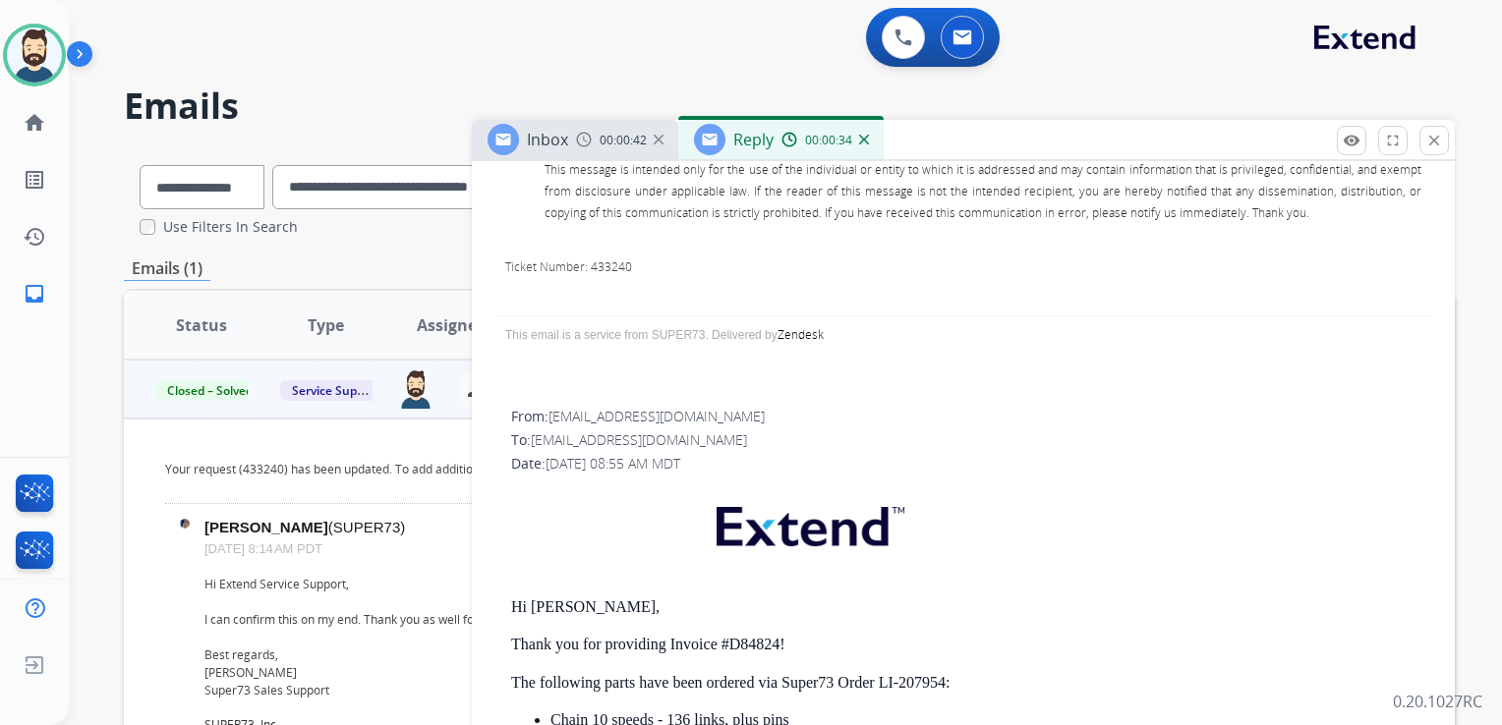
scroll to position [1769, 0]
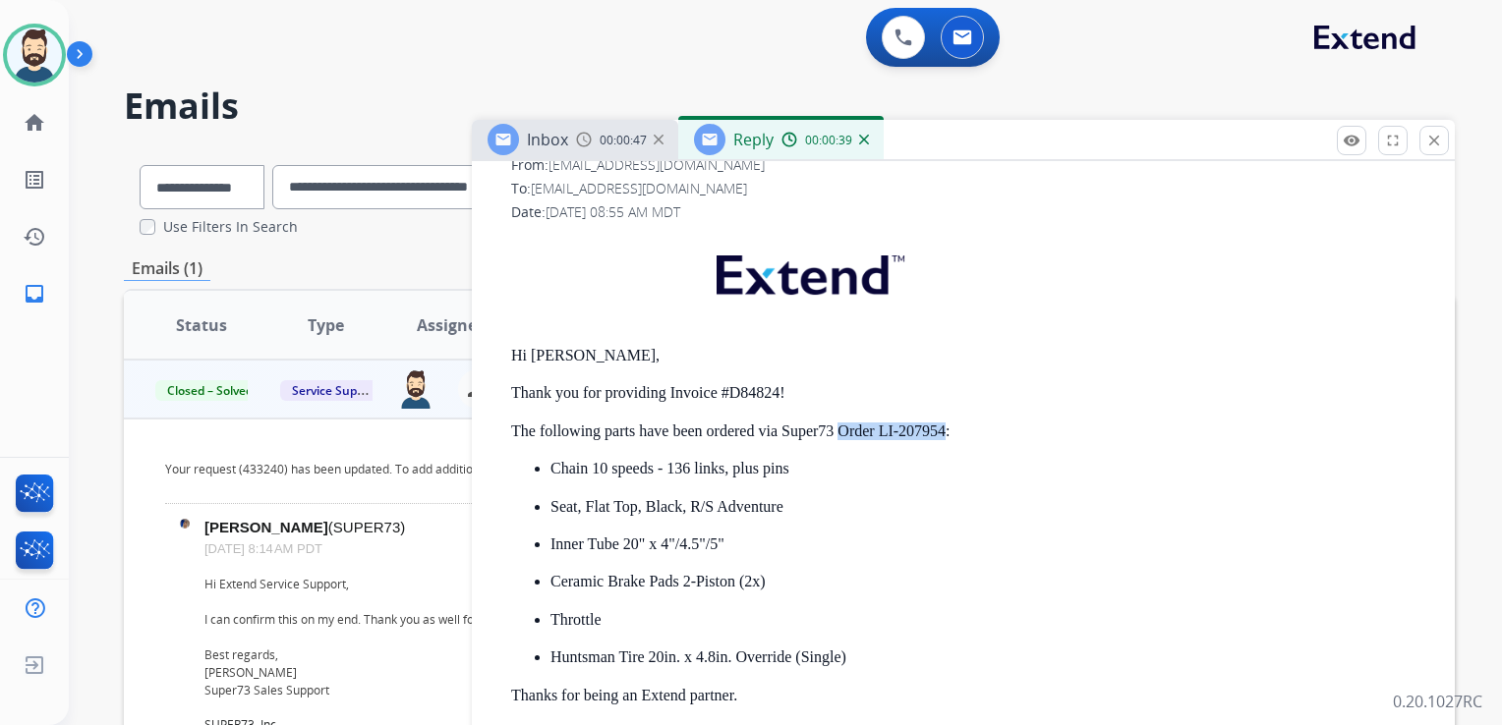
drag, startPoint x: 841, startPoint y: 428, endPoint x: 944, endPoint y: 427, distance: 103.2
click at [944, 427] on p "The following parts have been ordered via Super73 Order LI-207954:" at bounding box center [971, 432] width 920 height 18
copy p "Order LI-207954"
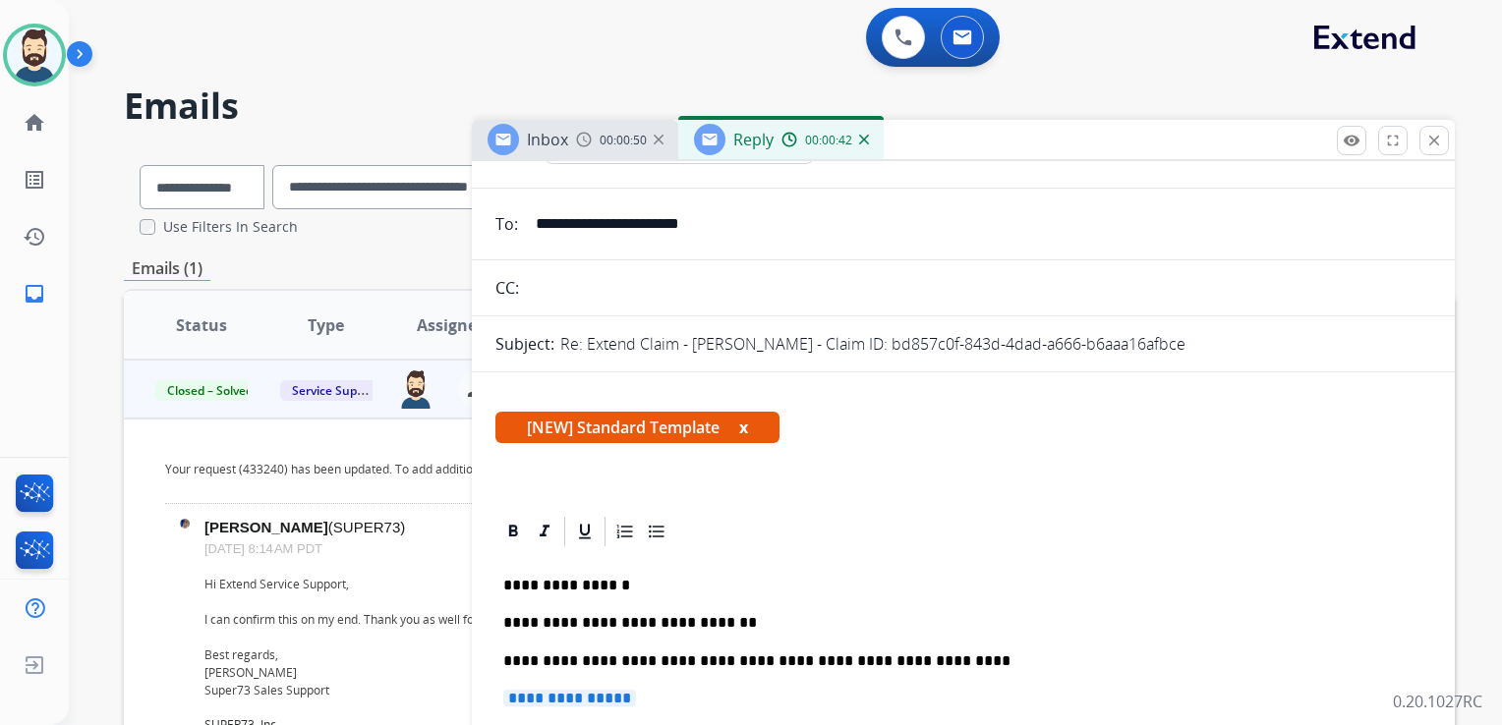
scroll to position [197, 0]
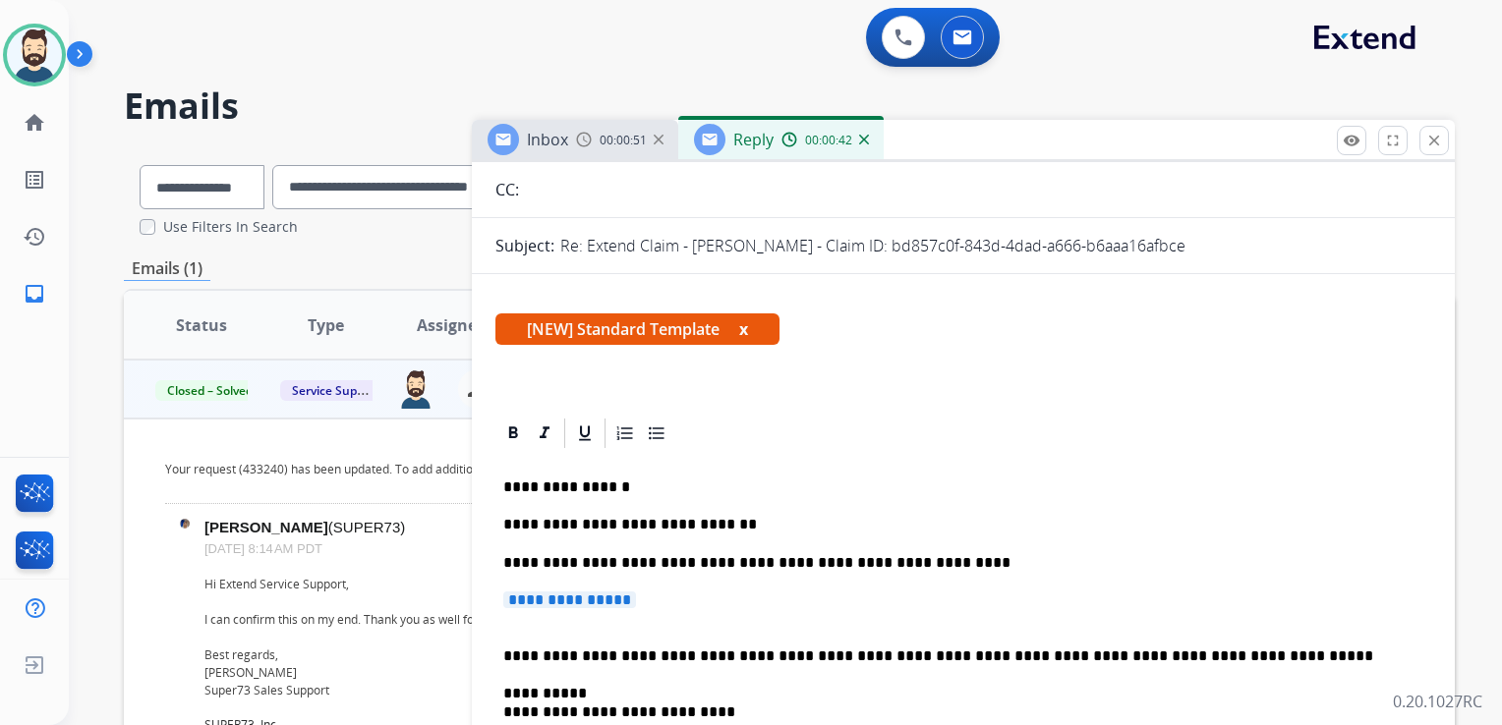
click at [928, 564] on p "**********" at bounding box center [955, 563] width 904 height 18
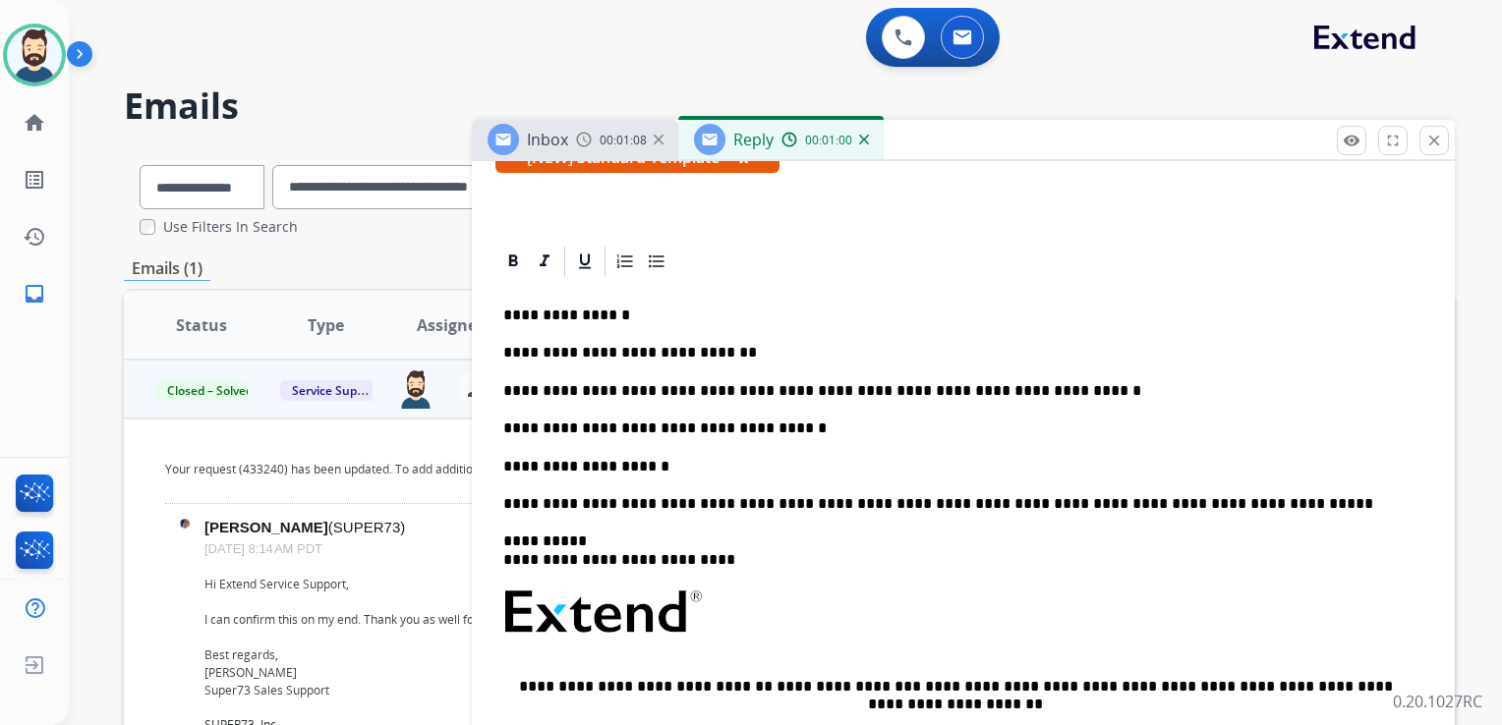
scroll to position [491, 0]
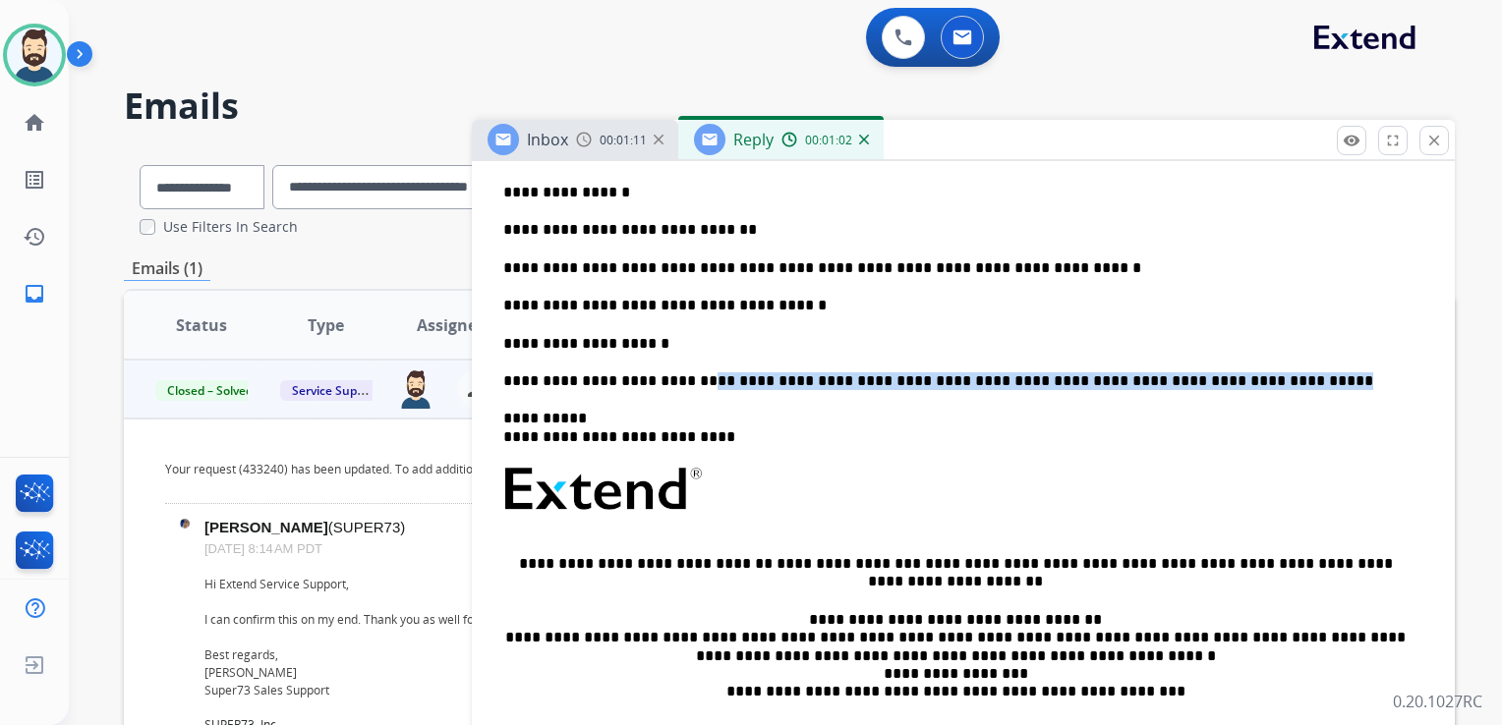
drag, startPoint x: 725, startPoint y: 378, endPoint x: 1242, endPoint y: 373, distance: 516.9
click at [1242, 373] on p "**********" at bounding box center [955, 381] width 904 height 18
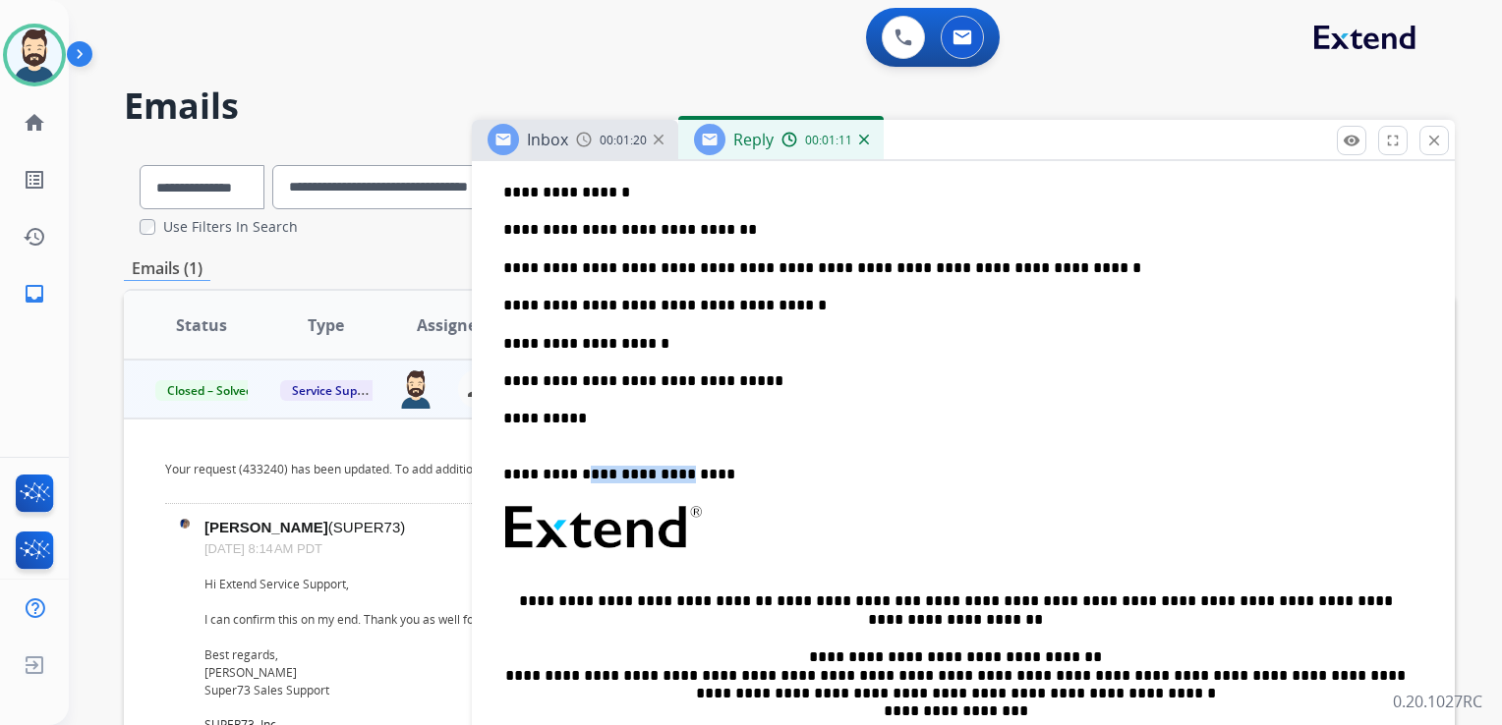
drag, startPoint x: 590, startPoint y: 470, endPoint x: 672, endPoint y: 475, distance: 82.7
click at [672, 475] on p "**********" at bounding box center [955, 466] width 904 height 36
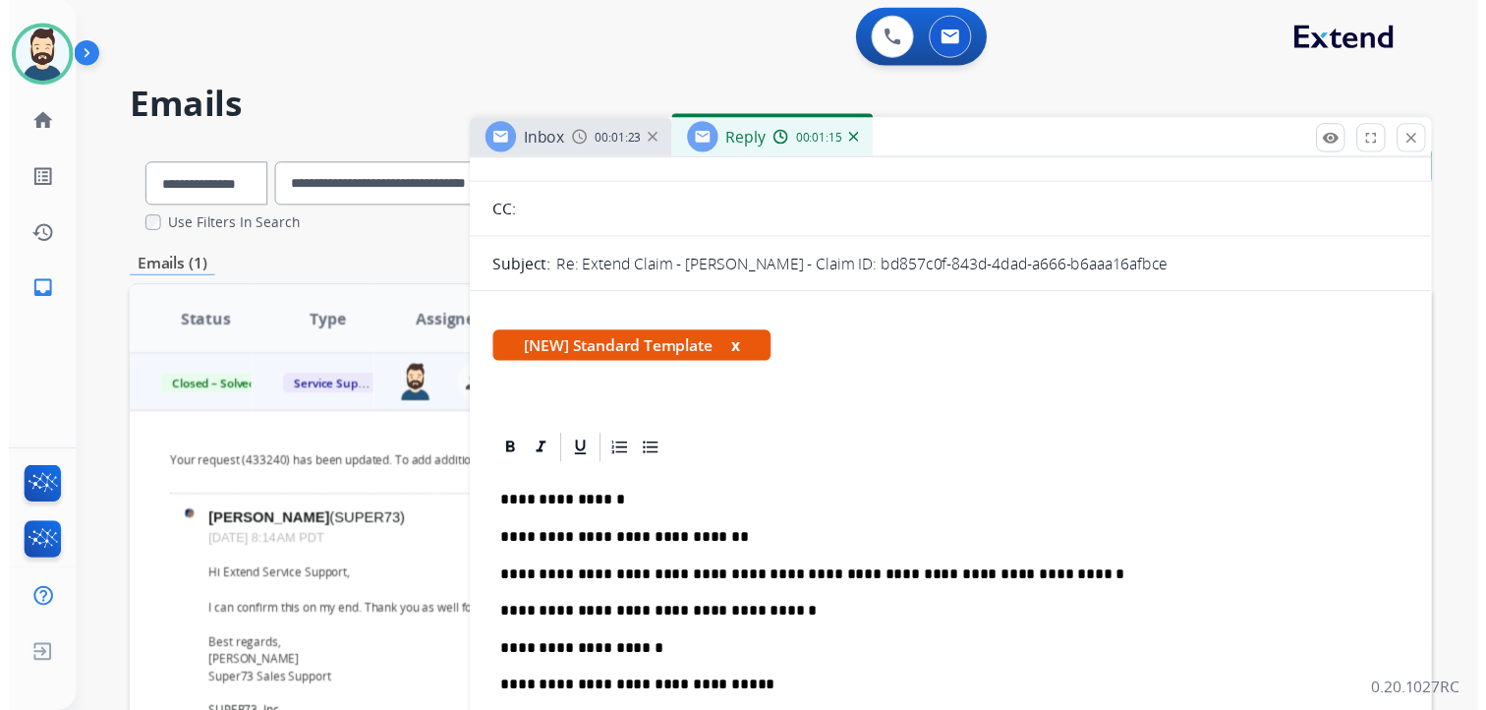
scroll to position [0, 0]
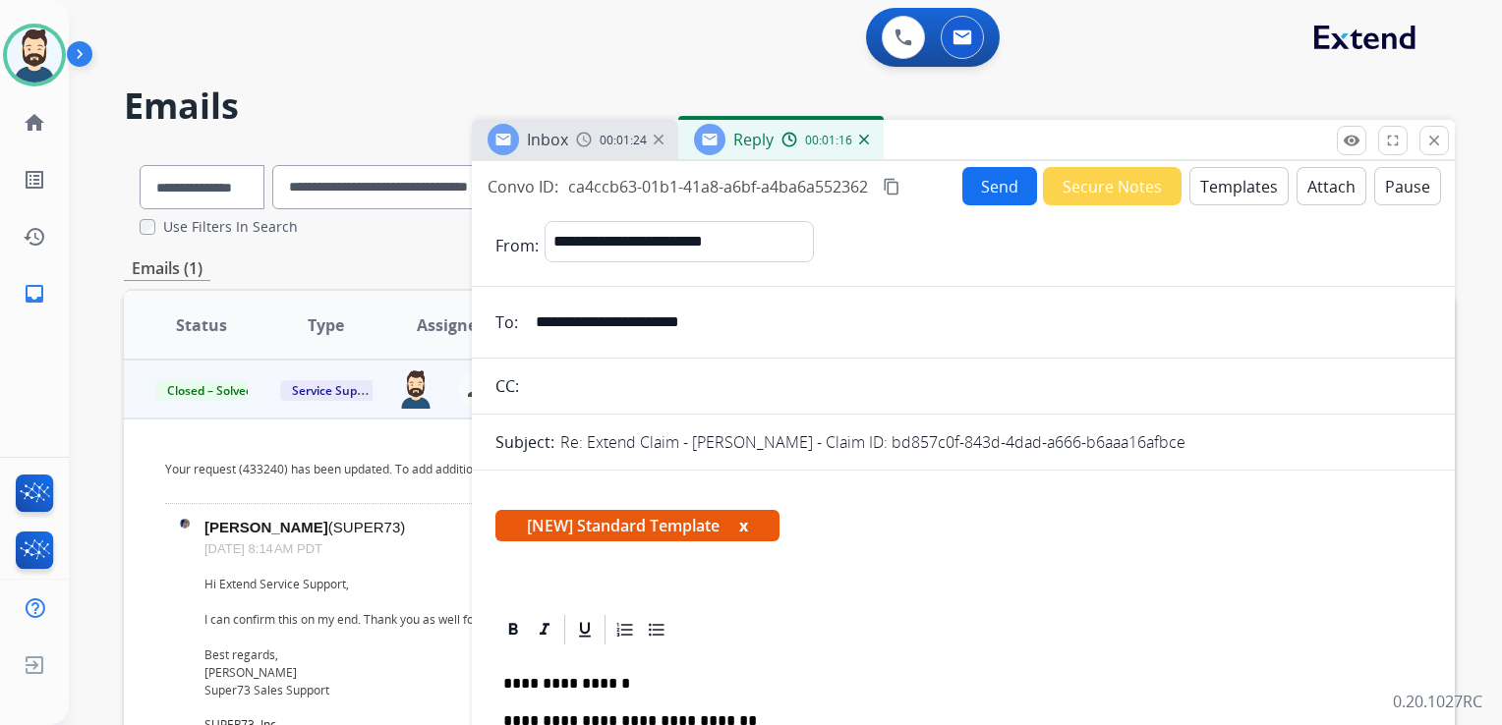
click at [989, 192] on button "Send" at bounding box center [999, 186] width 75 height 38
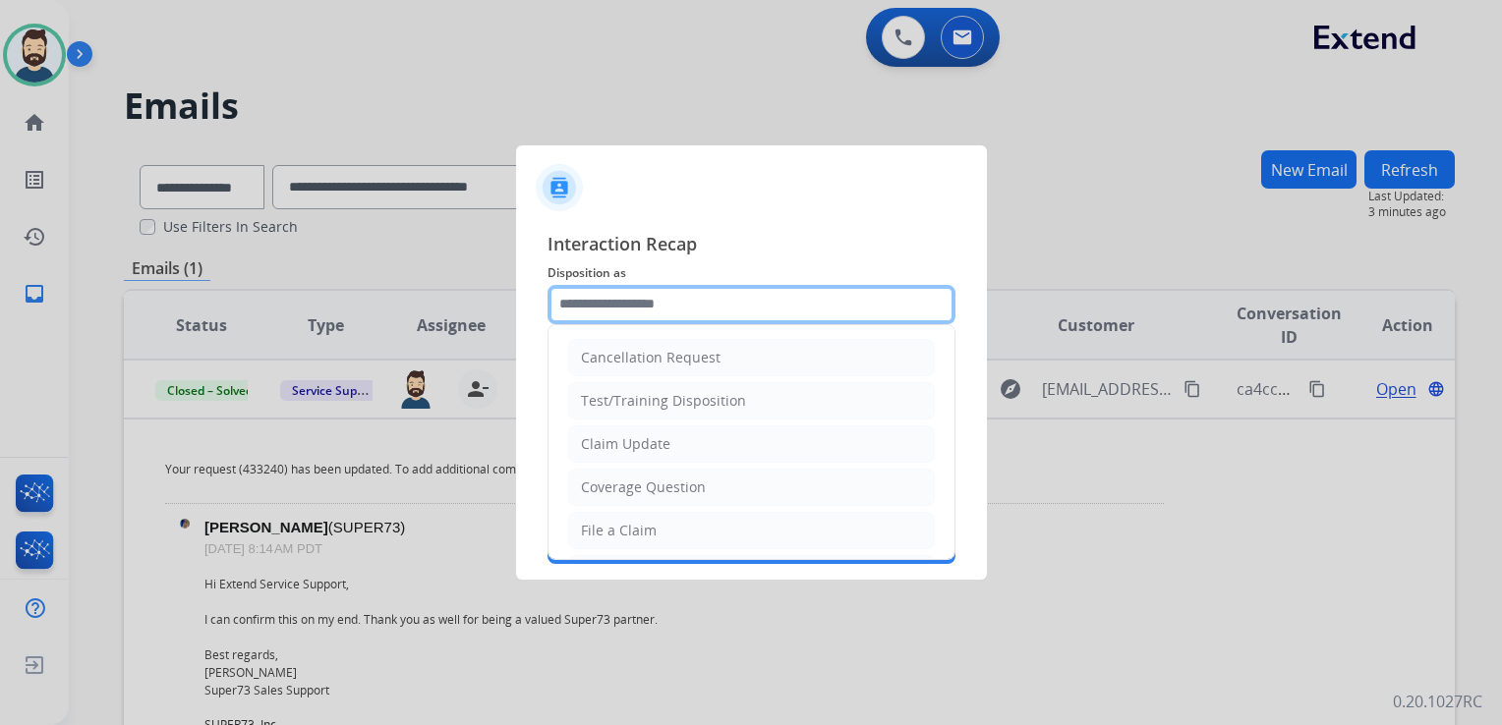
click at [654, 303] on input "text" at bounding box center [751, 304] width 408 height 39
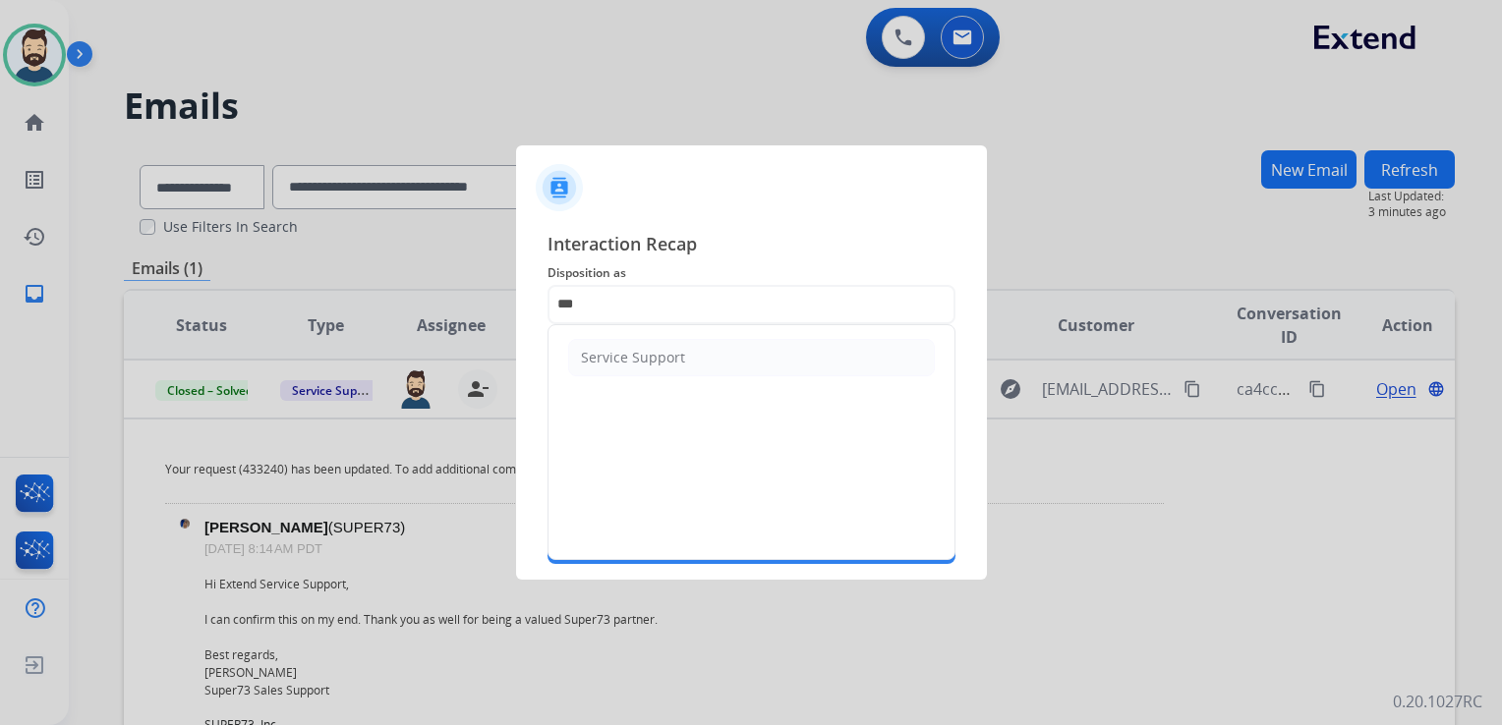
click at [656, 356] on div "Service Support" at bounding box center [633, 358] width 104 height 20
type input "**********"
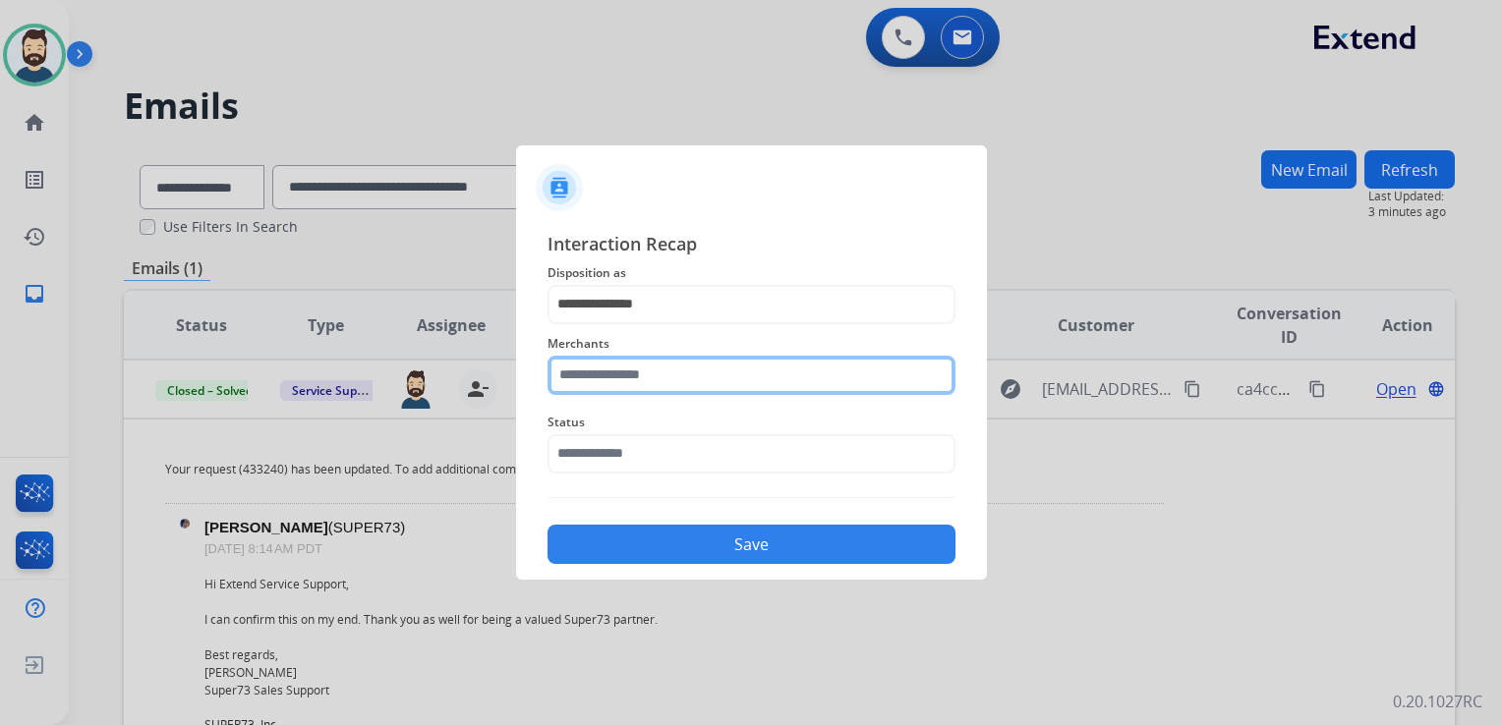
click at [653, 366] on input "text" at bounding box center [751, 375] width 408 height 39
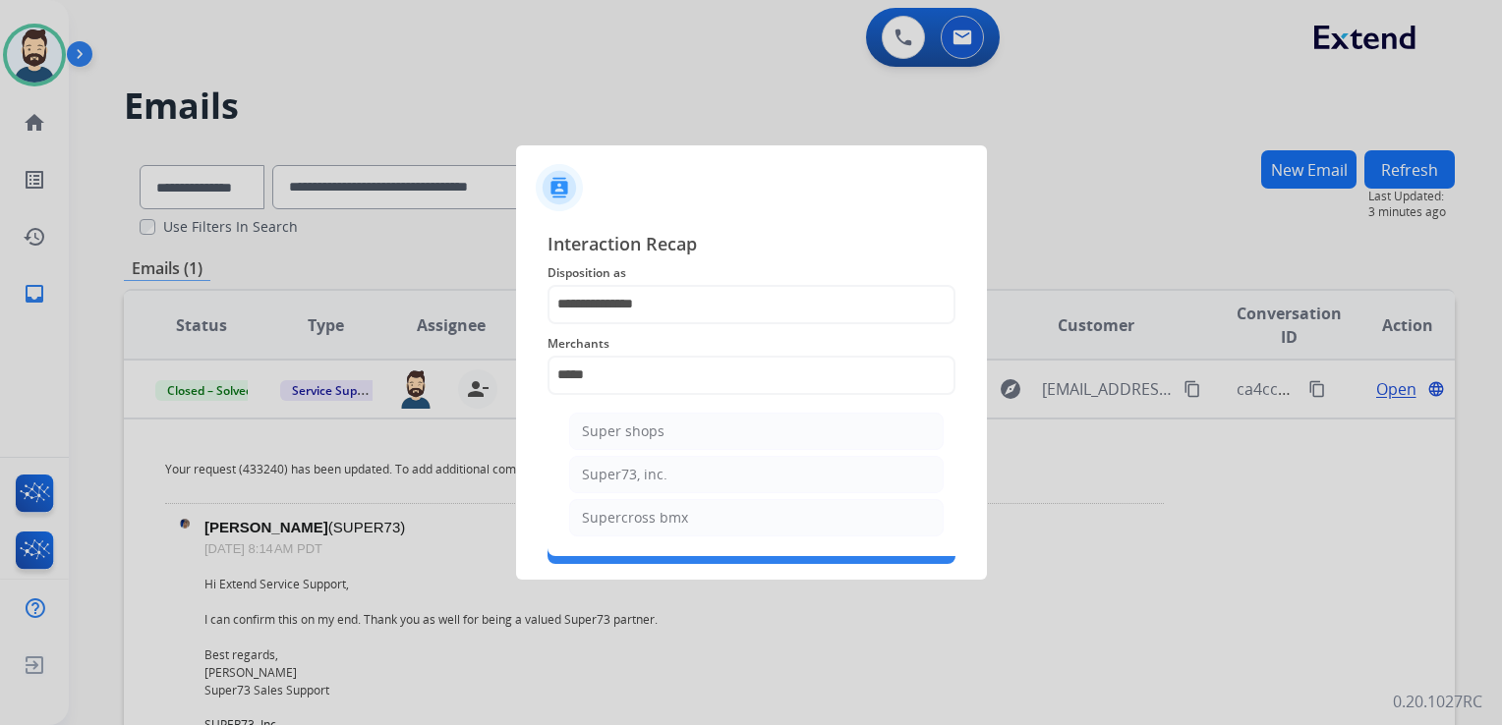
click at [624, 477] on div "Super73, inc." at bounding box center [624, 475] width 85 height 20
type input "**********"
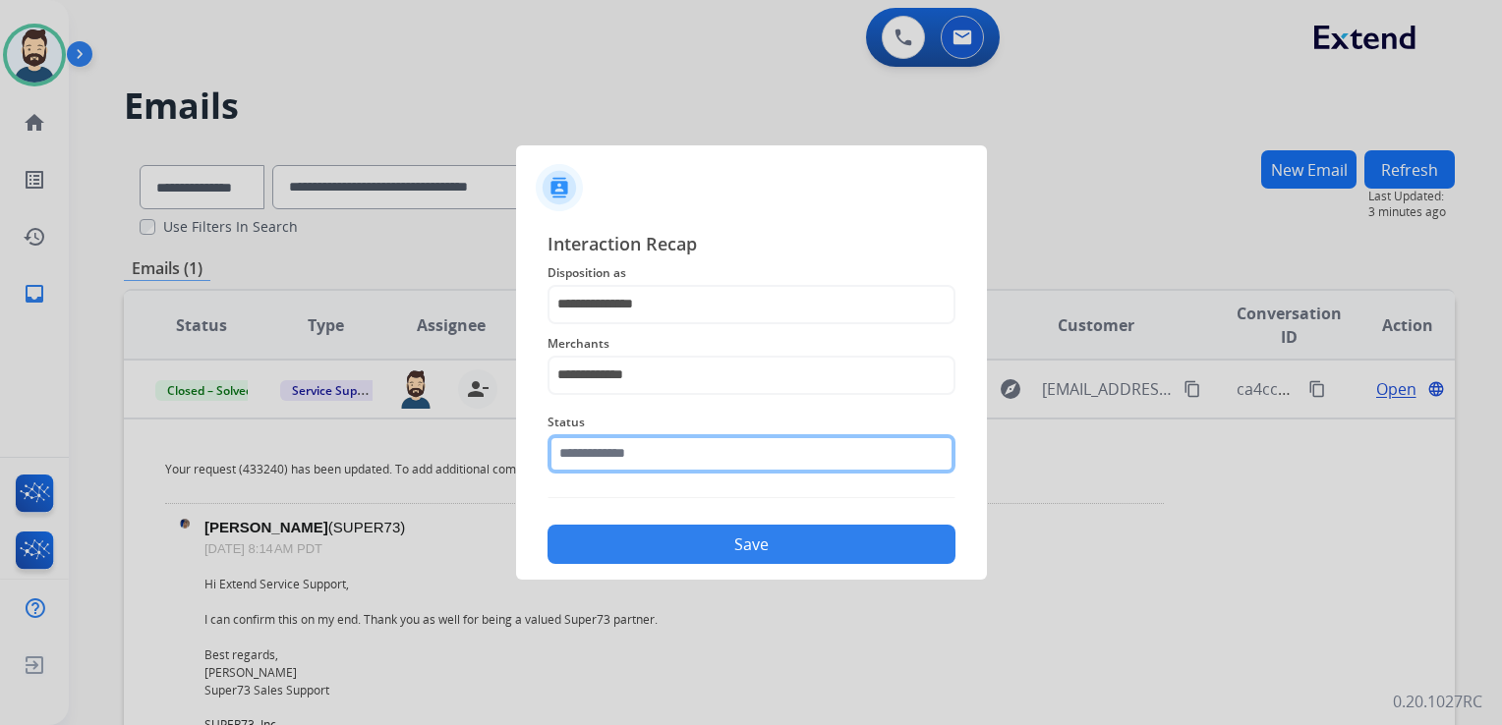
click at [635, 450] on input "text" at bounding box center [751, 453] width 408 height 39
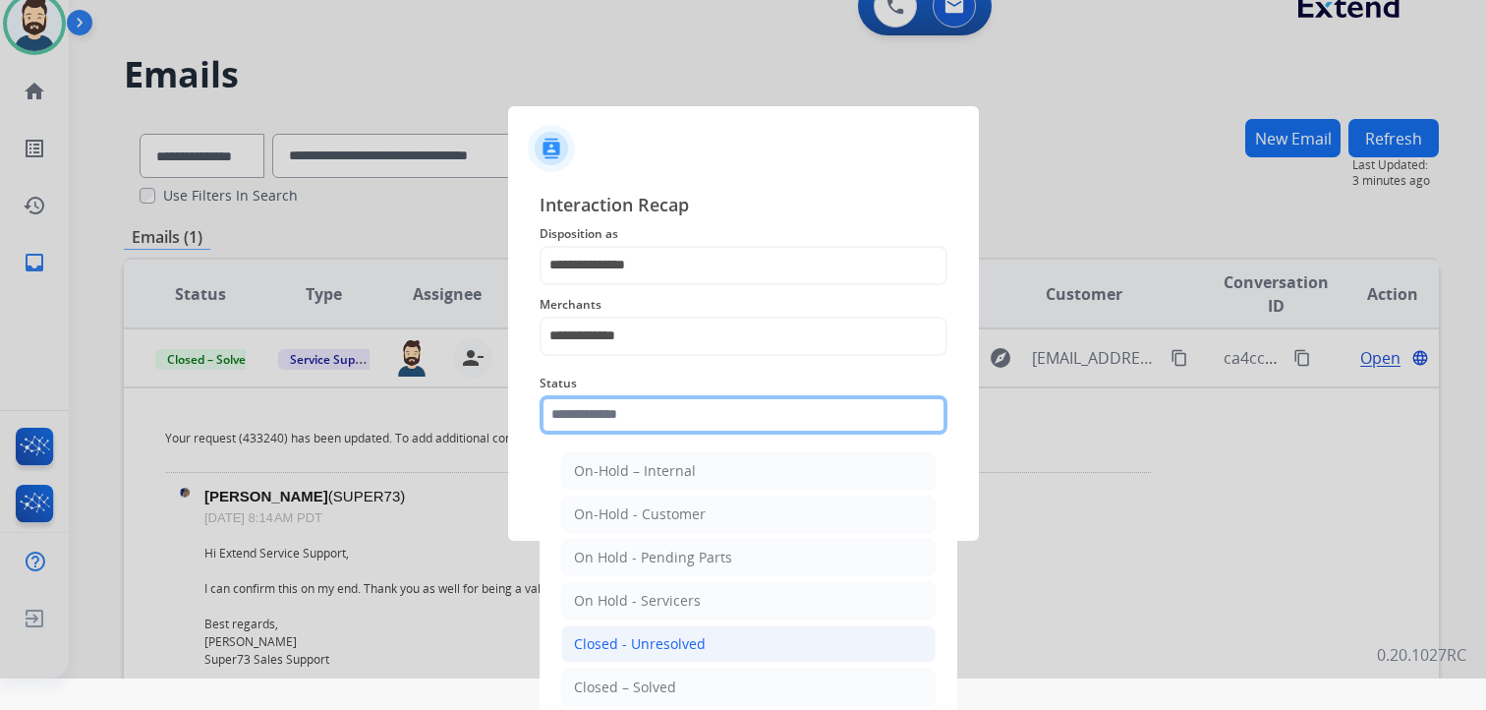
scroll to position [58, 0]
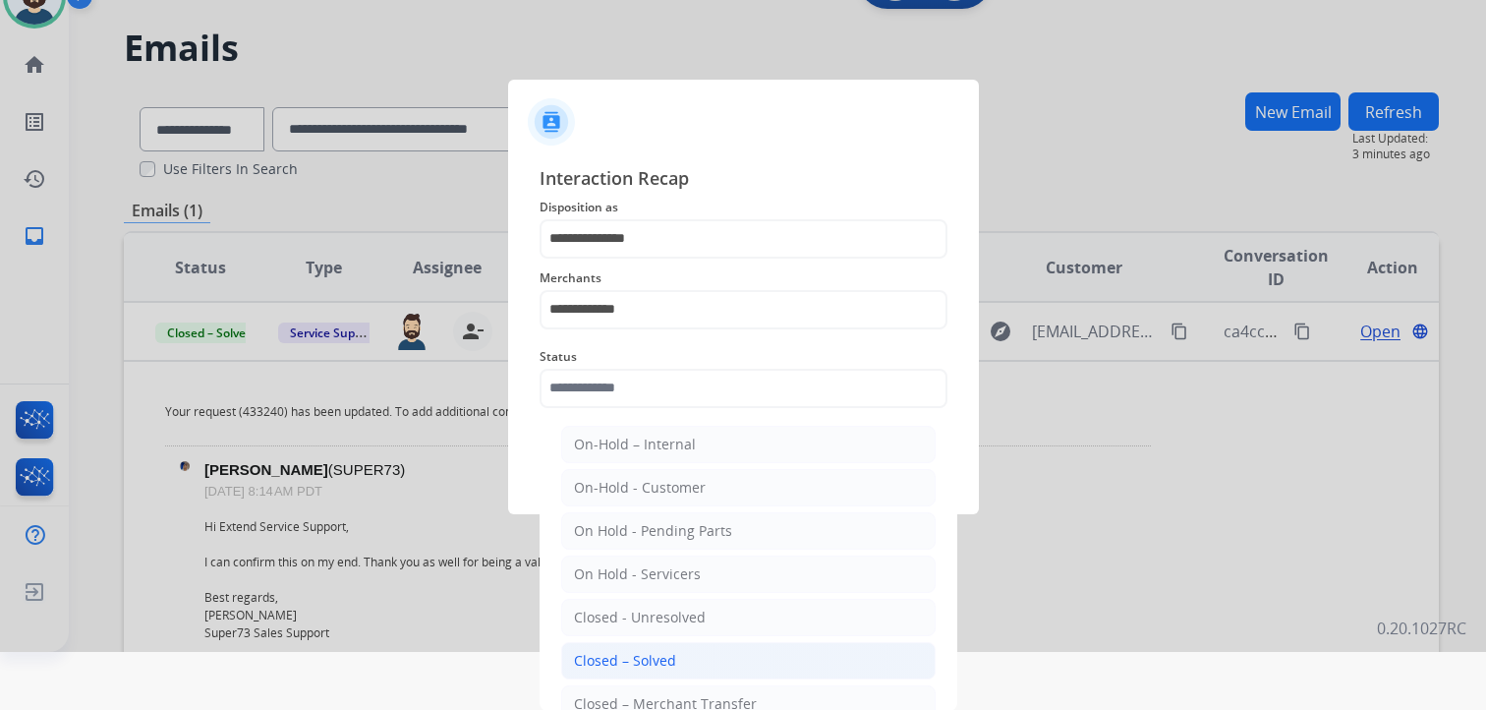
click at [635, 653] on div "Closed – Solved" at bounding box center [625, 661] width 102 height 20
type input "**********"
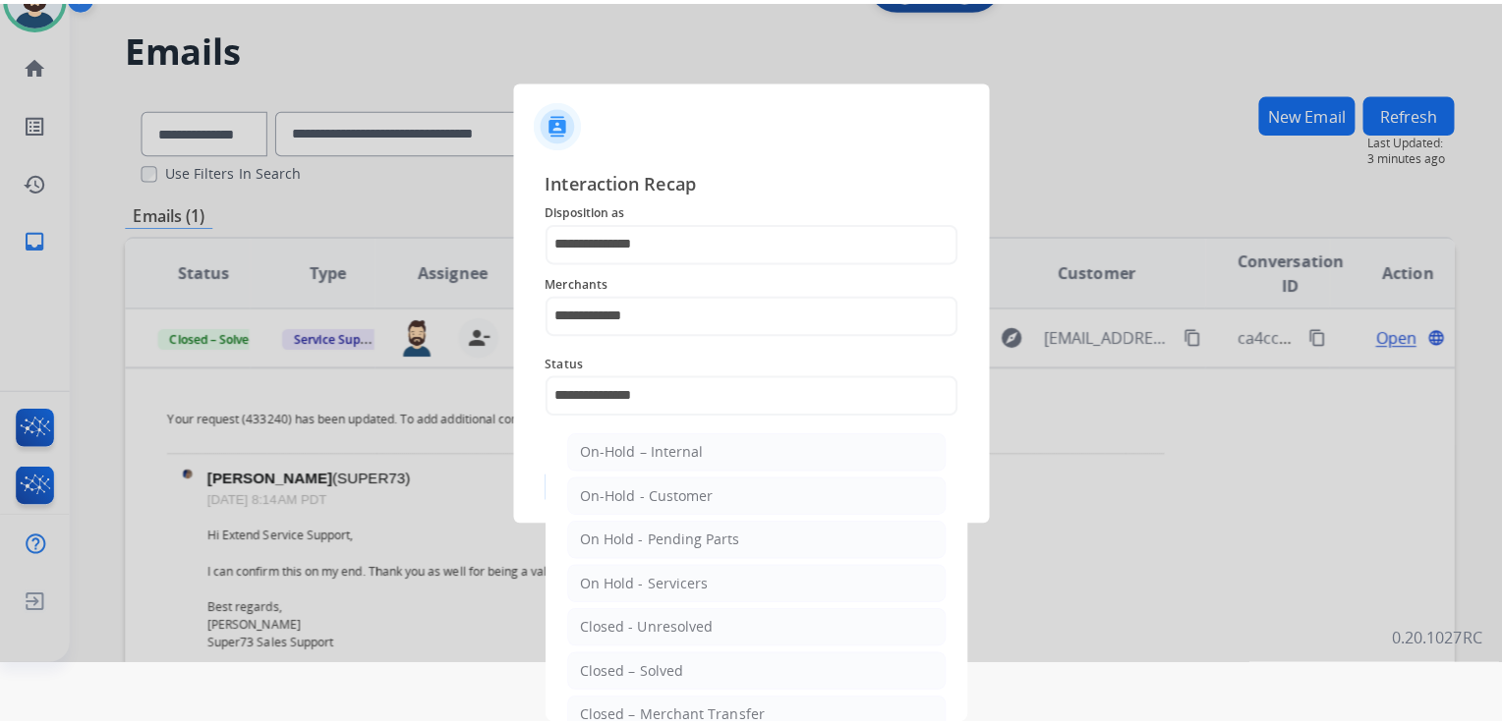
scroll to position [0, 0]
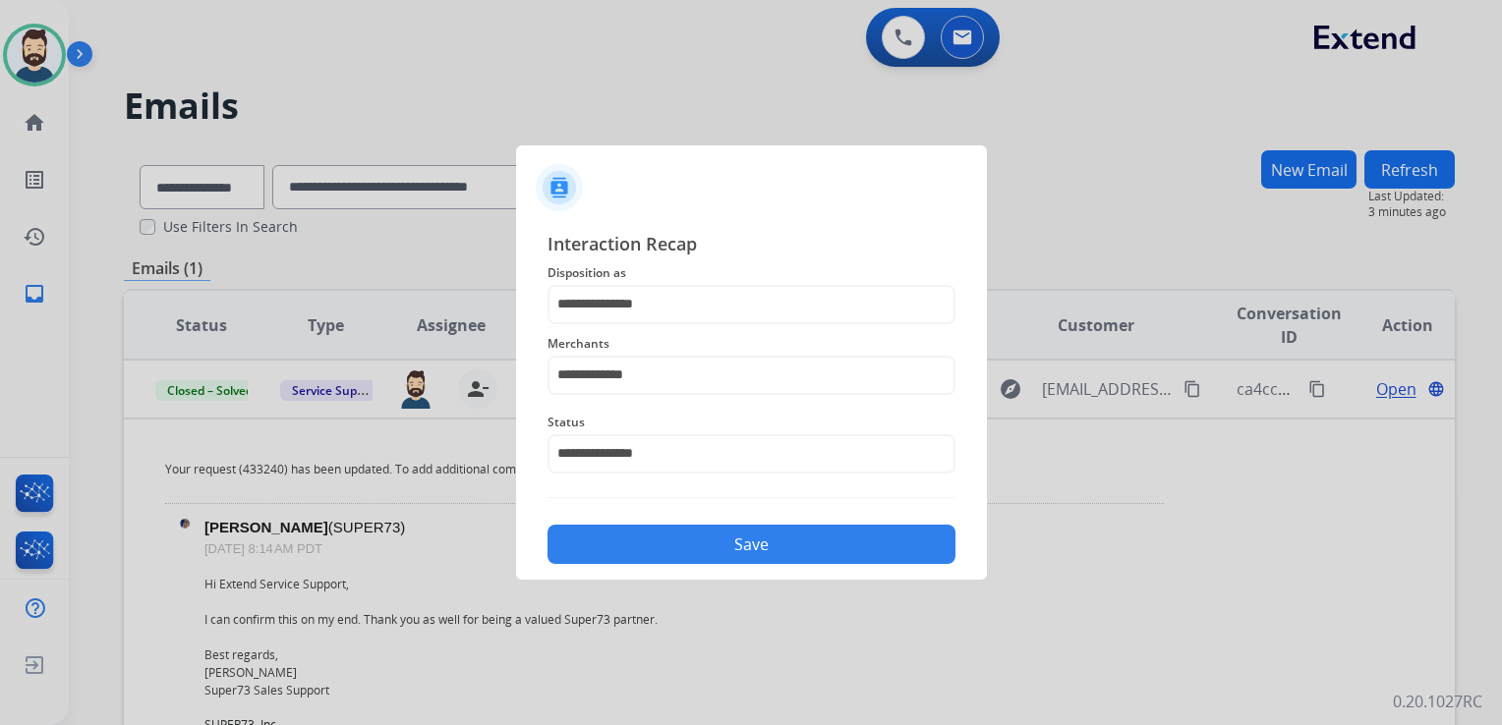
click at [689, 551] on button "Save" at bounding box center [751, 544] width 408 height 39
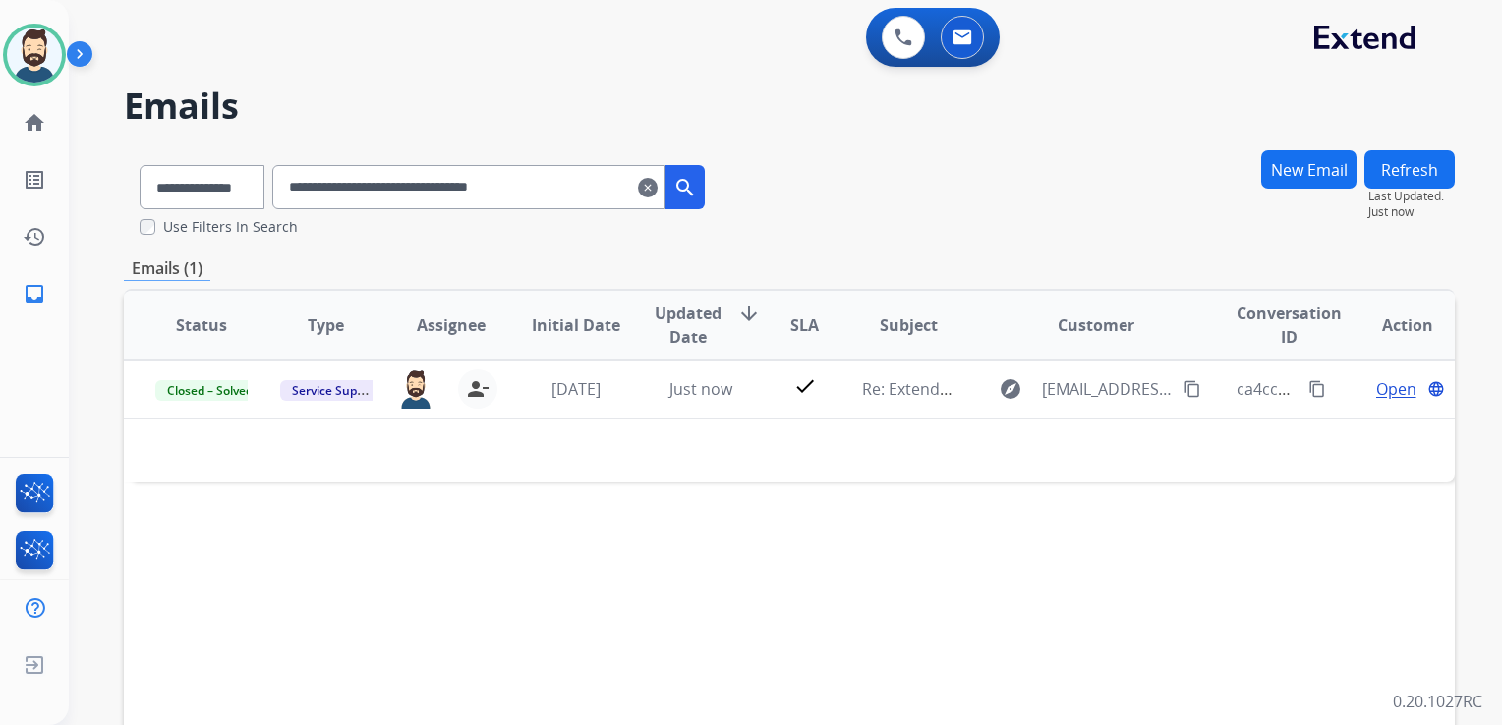
click at [657, 187] on mat-icon "clear" at bounding box center [648, 188] width 20 height 24
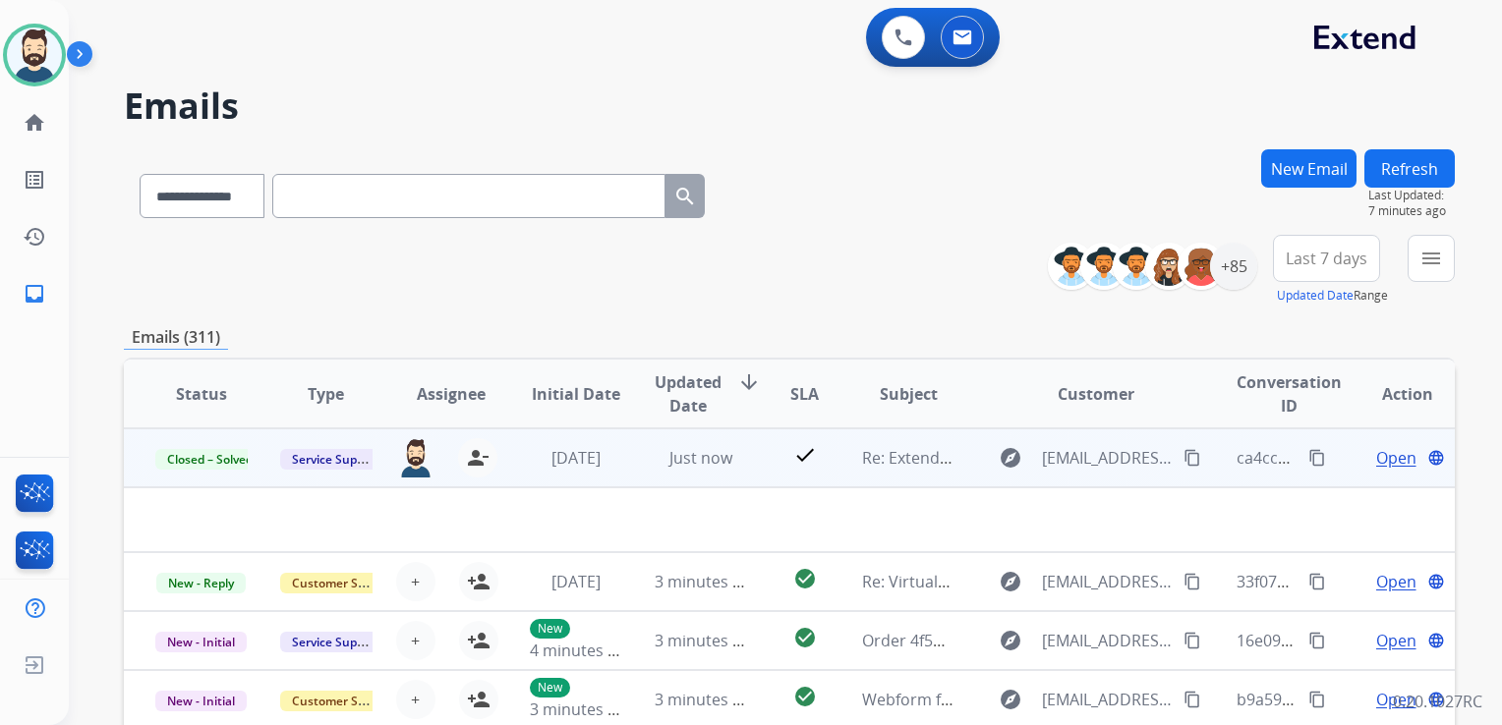
click at [600, 478] on td "[DATE]" at bounding box center [560, 457] width 125 height 59
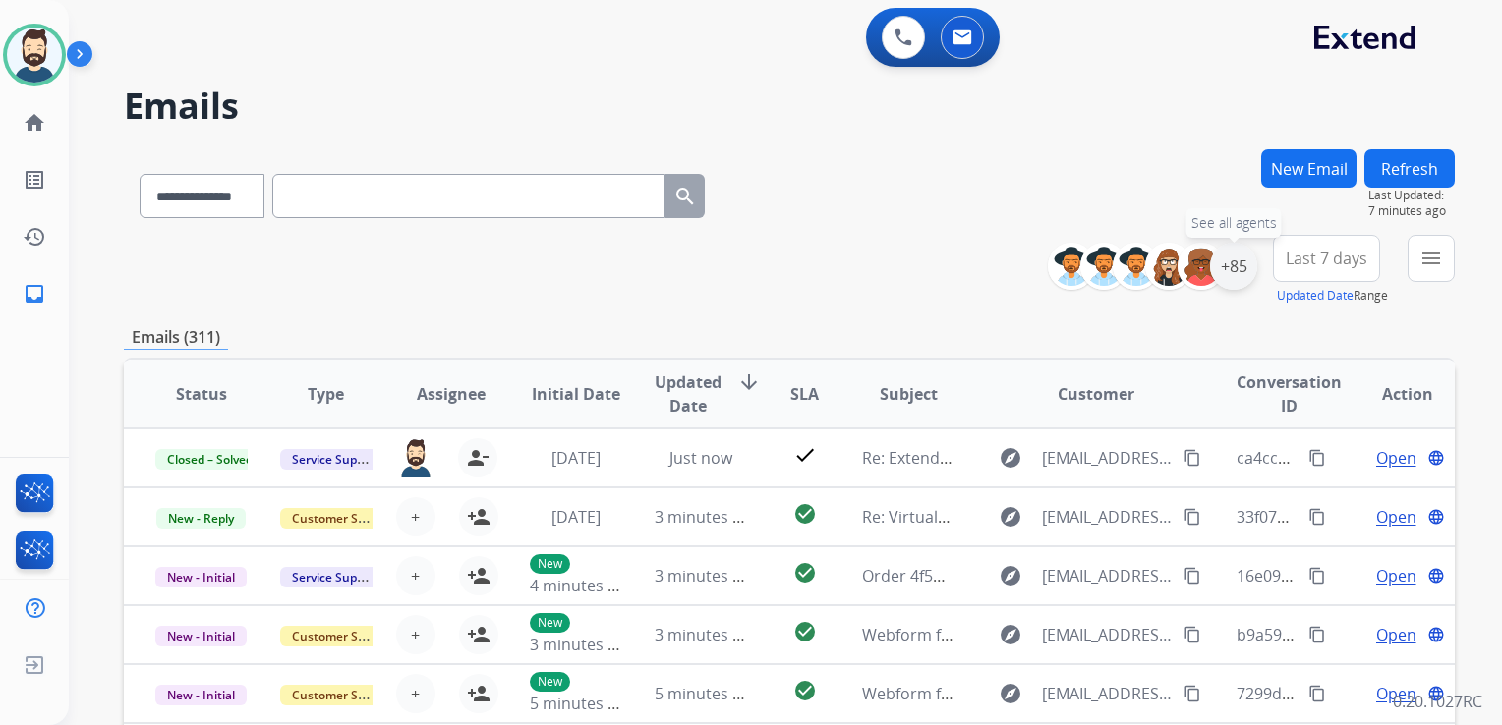
click at [1225, 286] on div "+85" at bounding box center [1233, 266] width 47 height 47
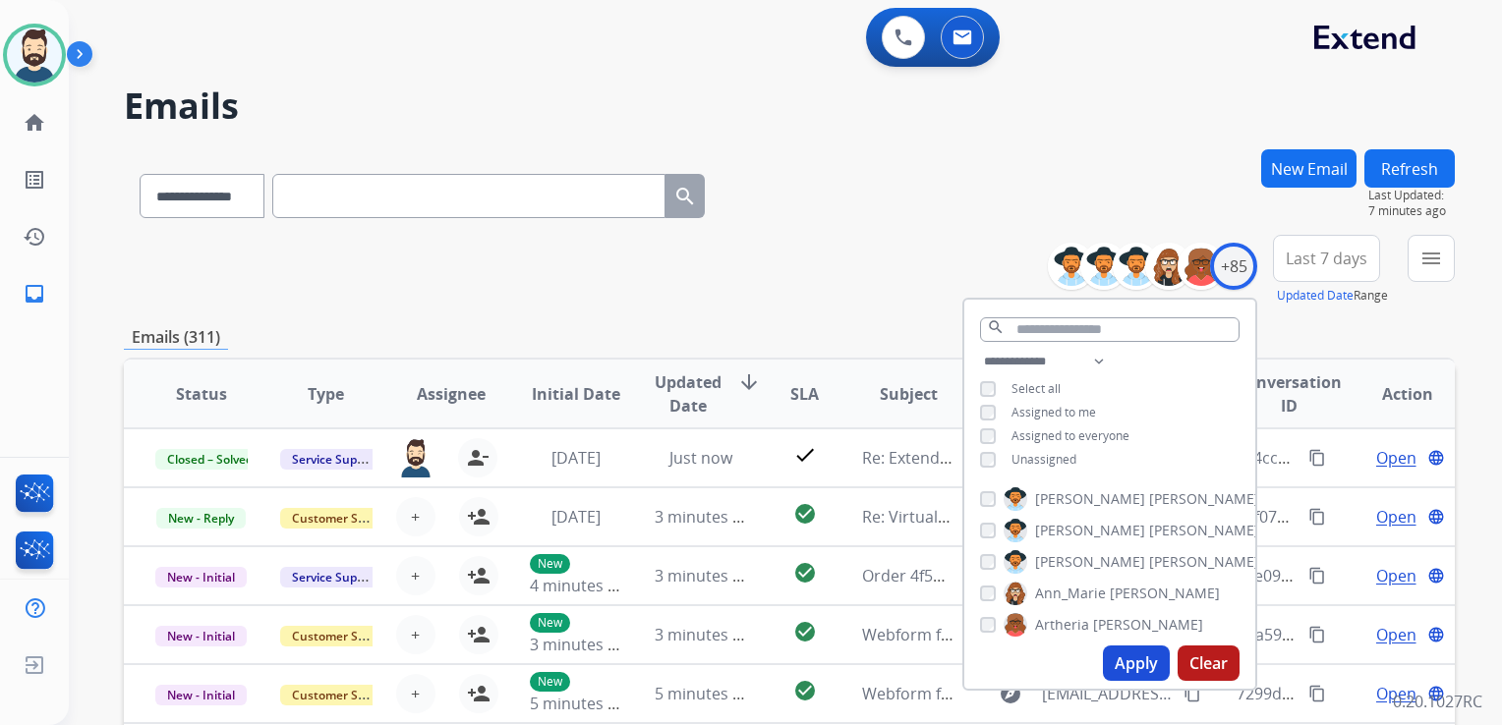
click at [1126, 658] on button "Apply" at bounding box center [1136, 663] width 67 height 35
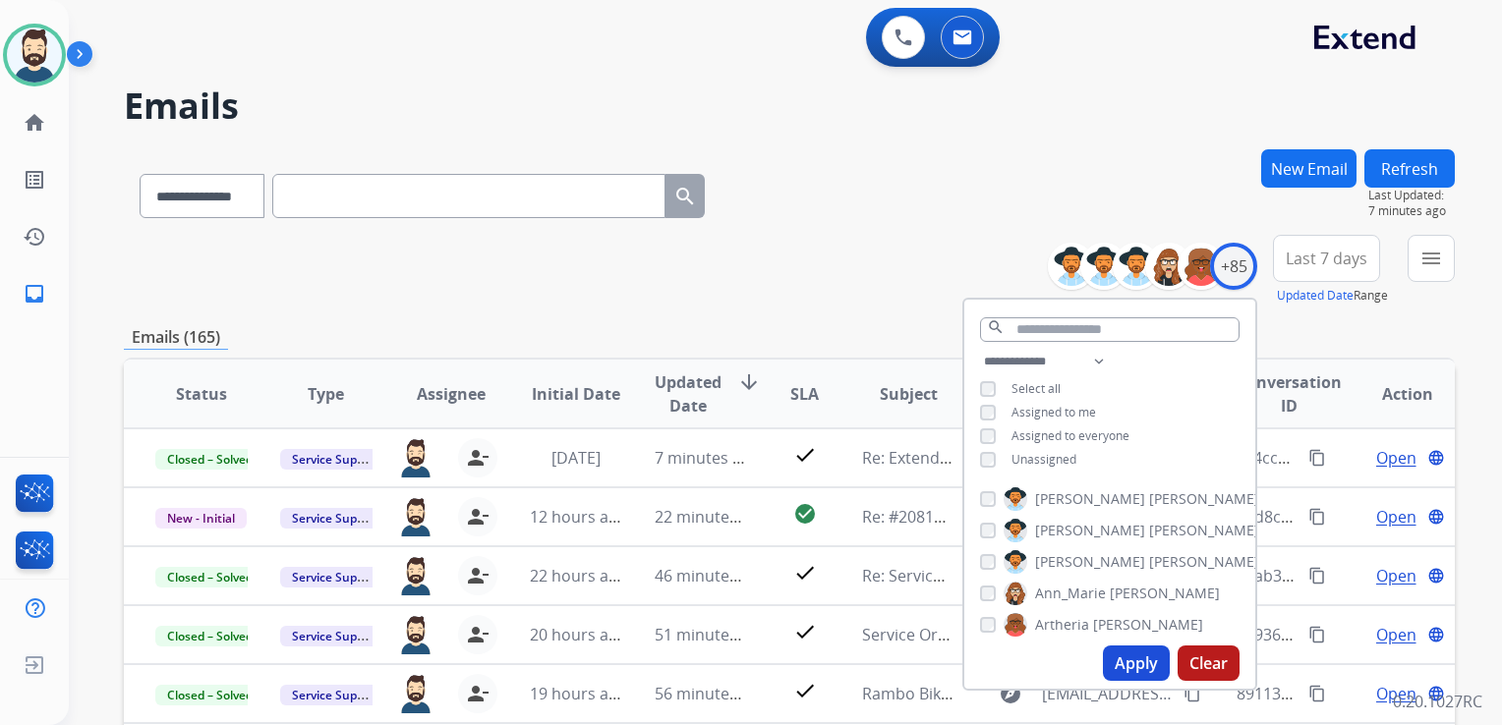
click at [1315, 269] on button "Last 7 days" at bounding box center [1326, 258] width 107 height 47
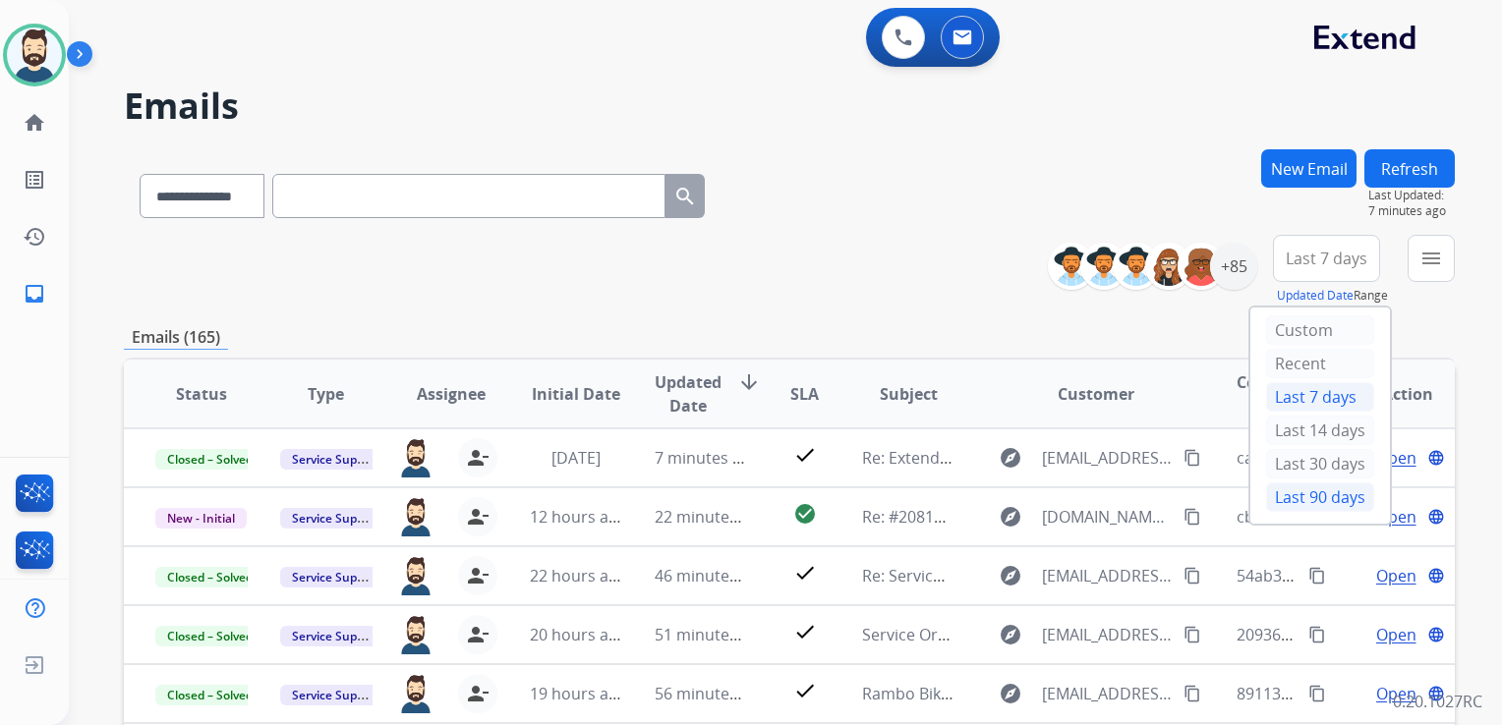
click at [1292, 493] on div "Last 90 days" at bounding box center [1320, 497] width 108 height 29
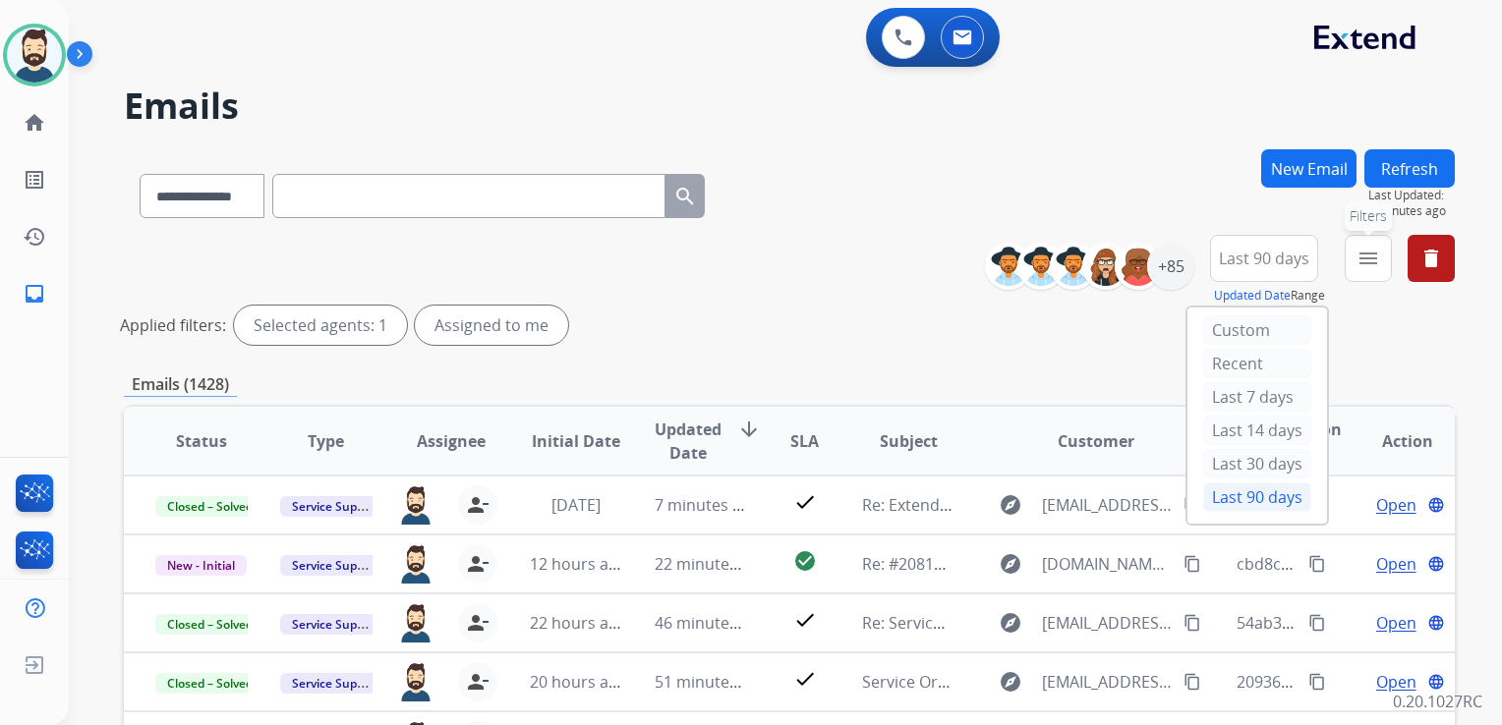
click at [1372, 257] on mat-icon "menu" at bounding box center [1368, 259] width 24 height 24
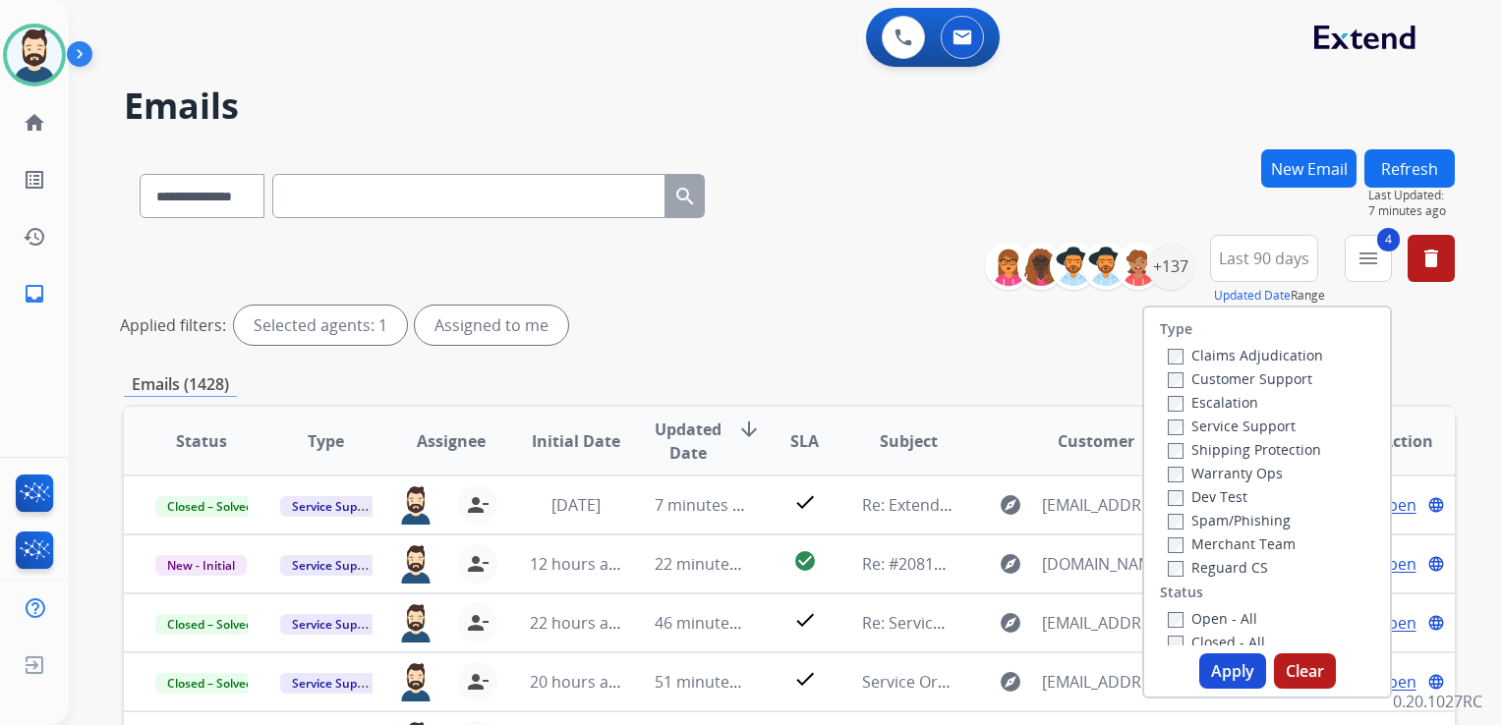
click at [1217, 670] on button "Apply" at bounding box center [1232, 671] width 67 height 35
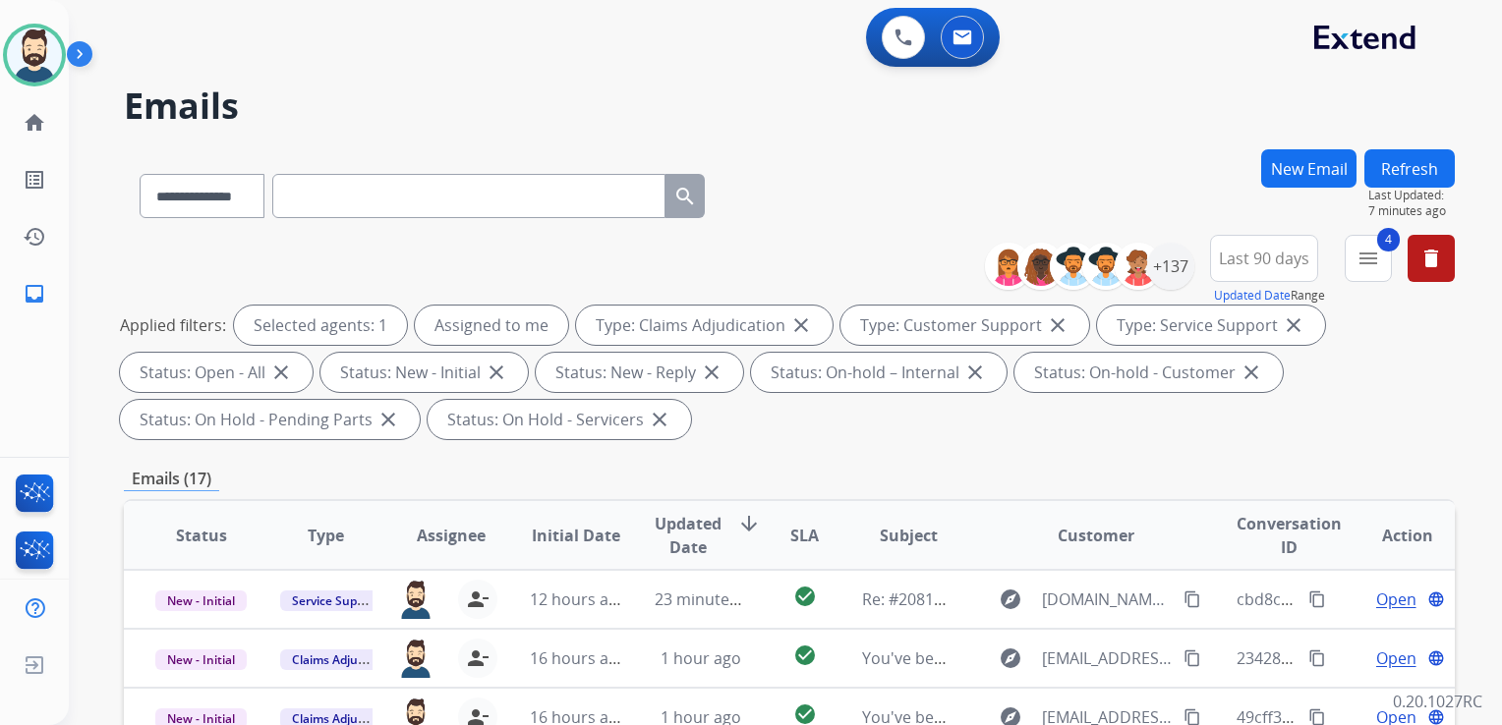
click at [684, 529] on span "Updated Date" at bounding box center [687, 535] width 67 height 47
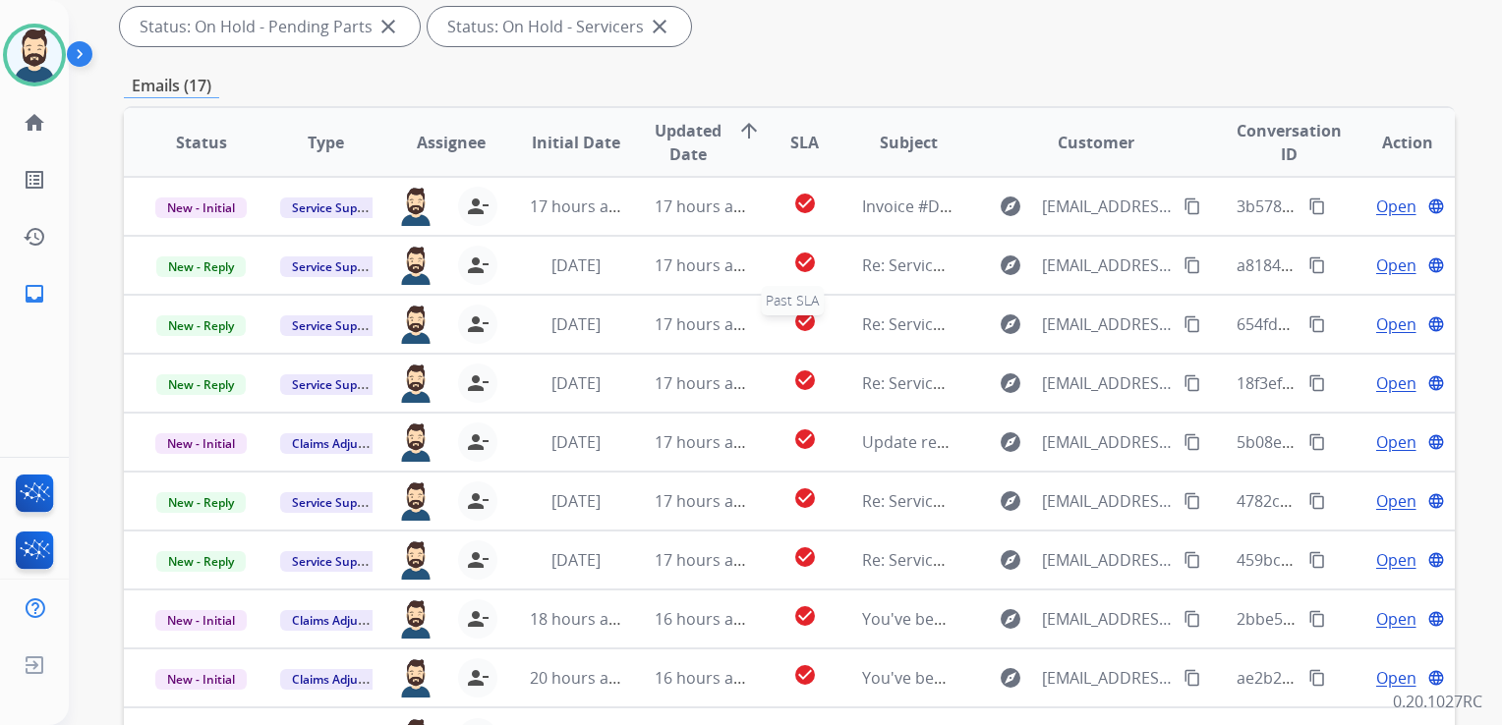
scroll to position [1, 0]
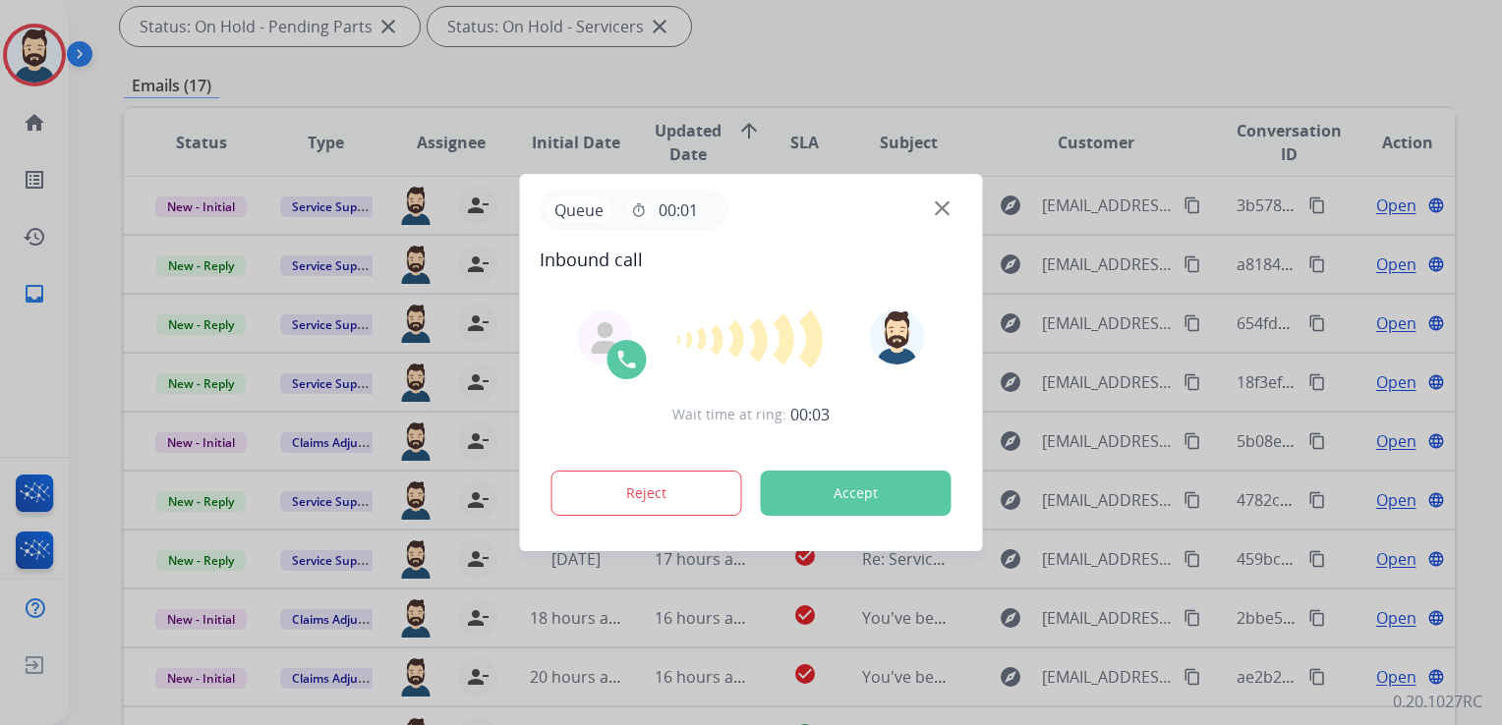
click at [906, 494] on button "Accept" at bounding box center [856, 493] width 191 height 45
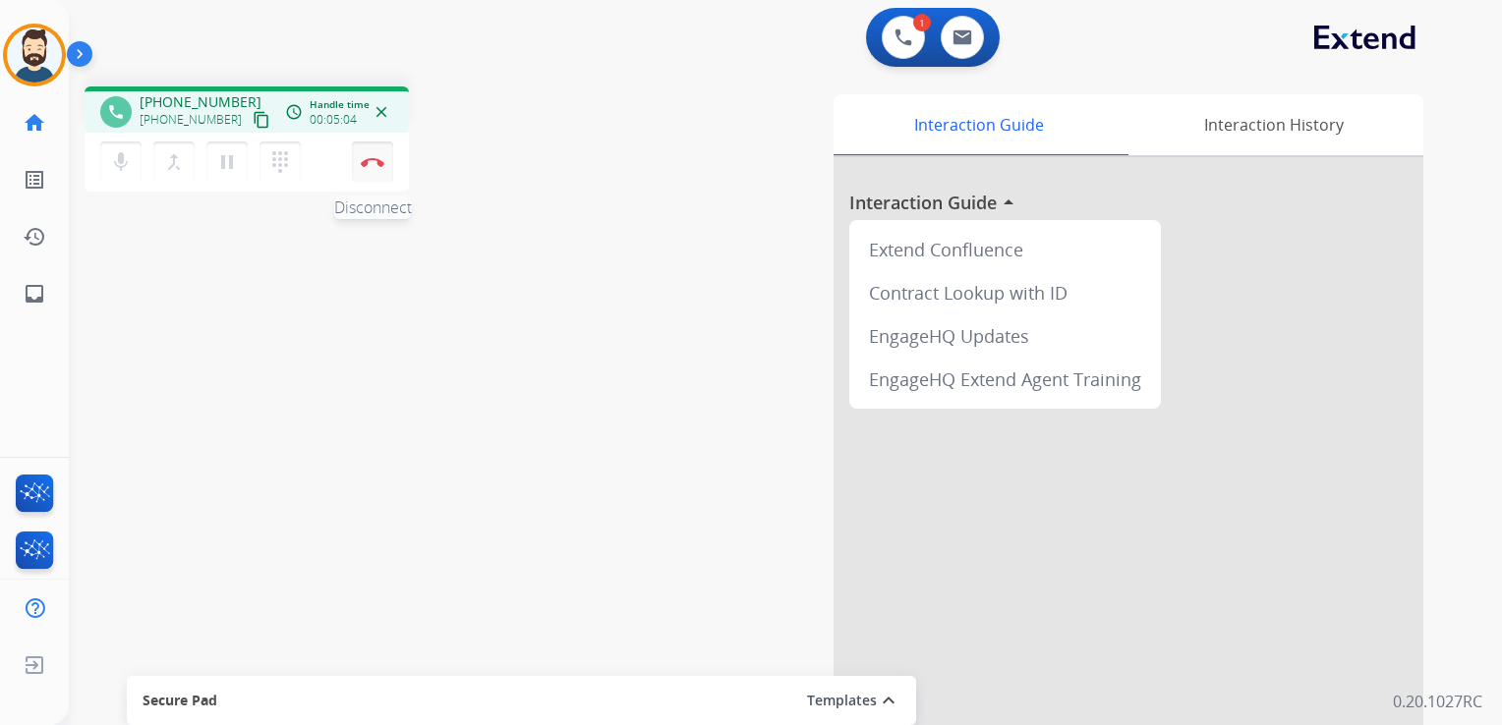
click at [369, 168] on button "Disconnect" at bounding box center [372, 162] width 41 height 41
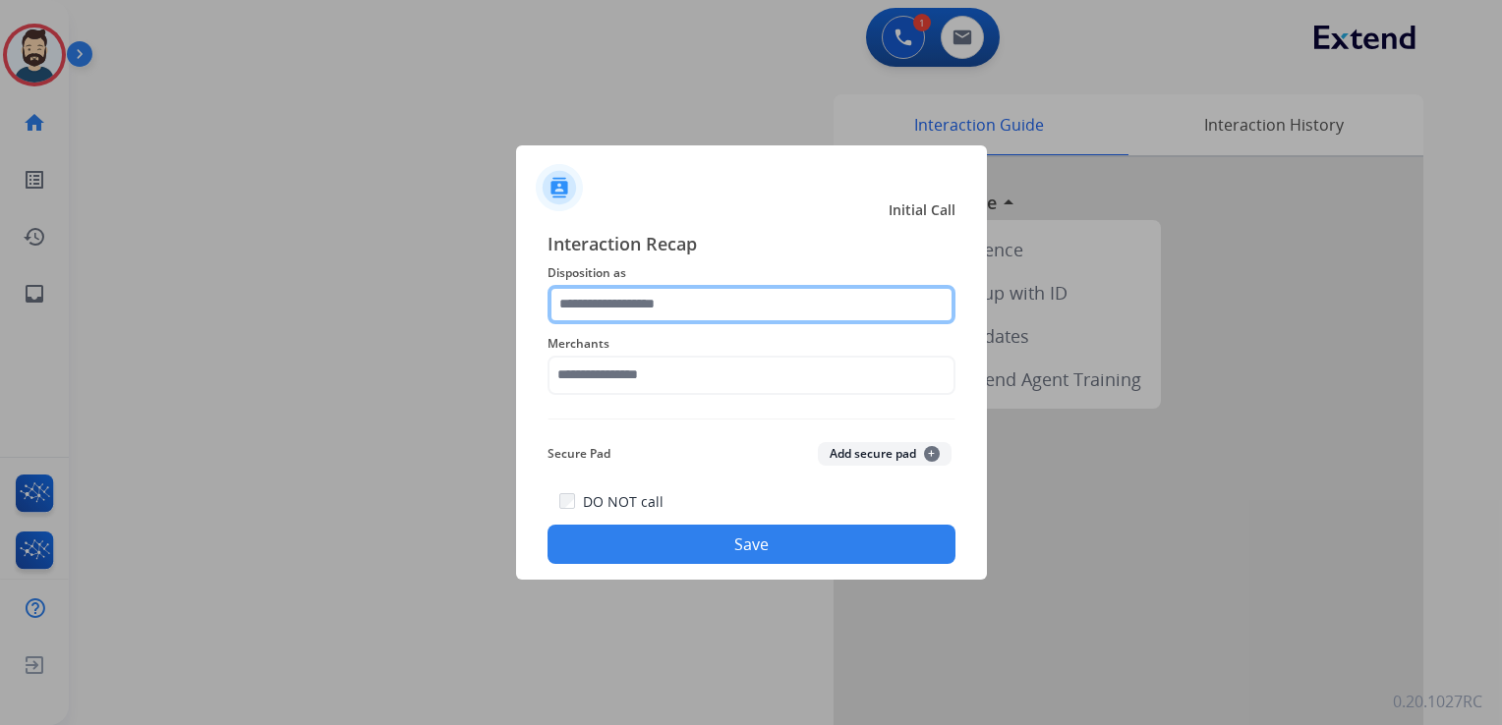
click at [622, 293] on input "text" at bounding box center [751, 304] width 408 height 39
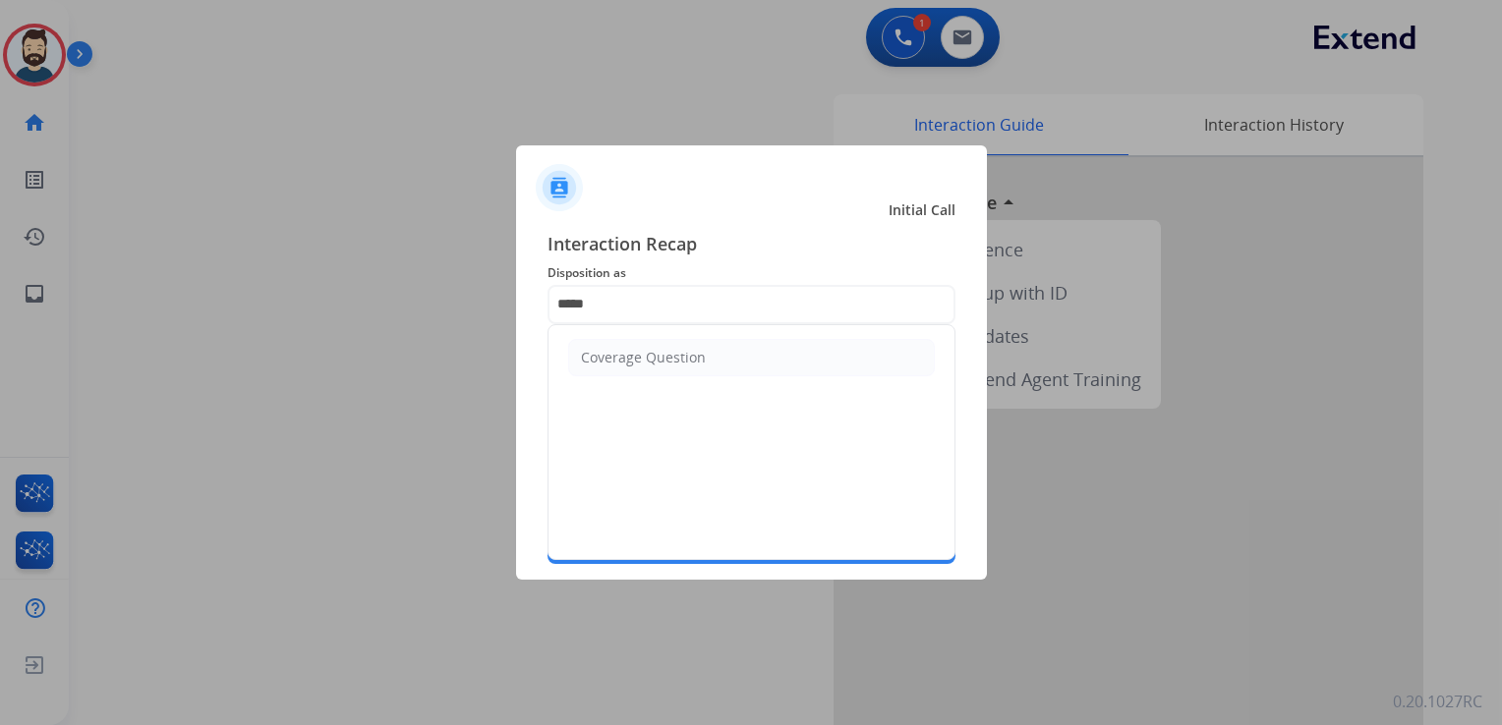
drag, startPoint x: 581, startPoint y: 356, endPoint x: 592, endPoint y: 372, distance: 19.9
click at [582, 356] on div "Coverage Question" at bounding box center [643, 358] width 125 height 20
type input "**********"
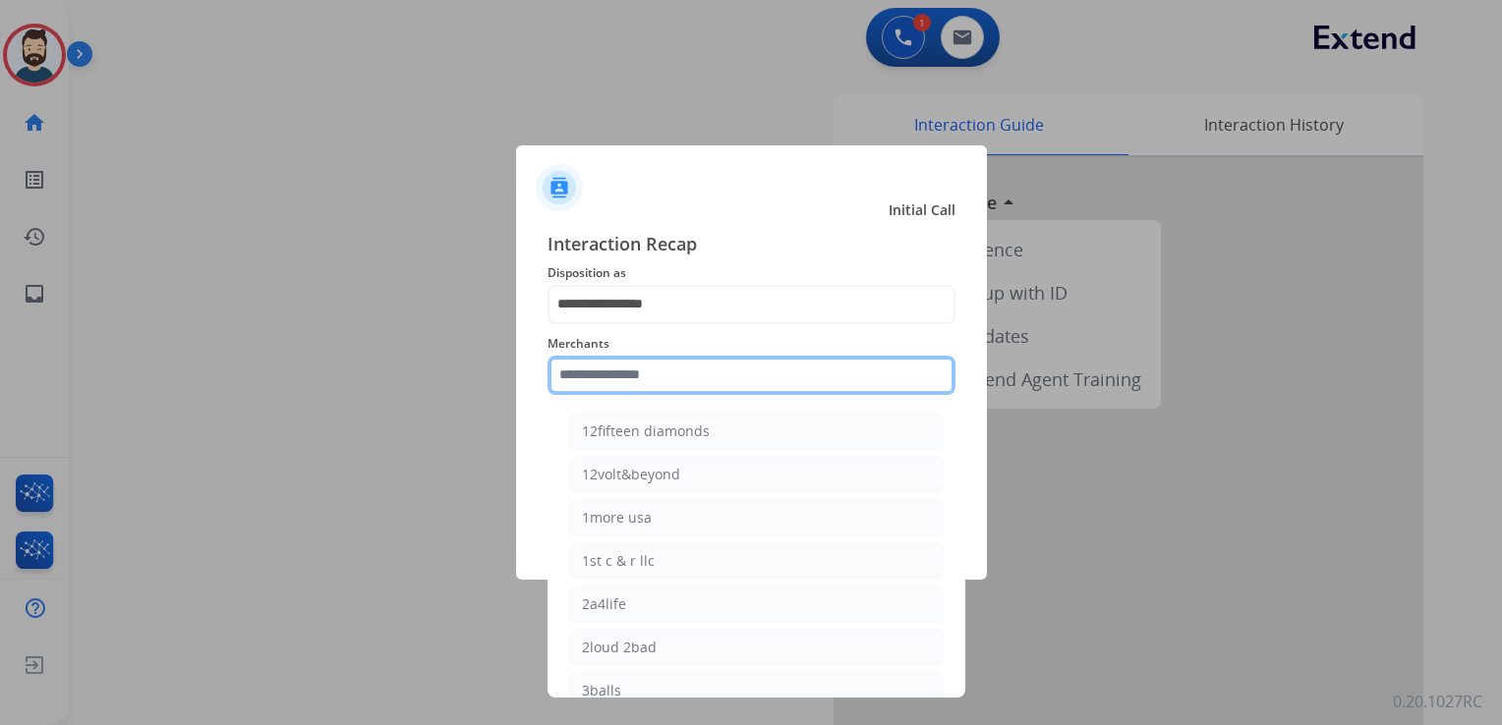
click at [595, 378] on input "text" at bounding box center [751, 375] width 408 height 39
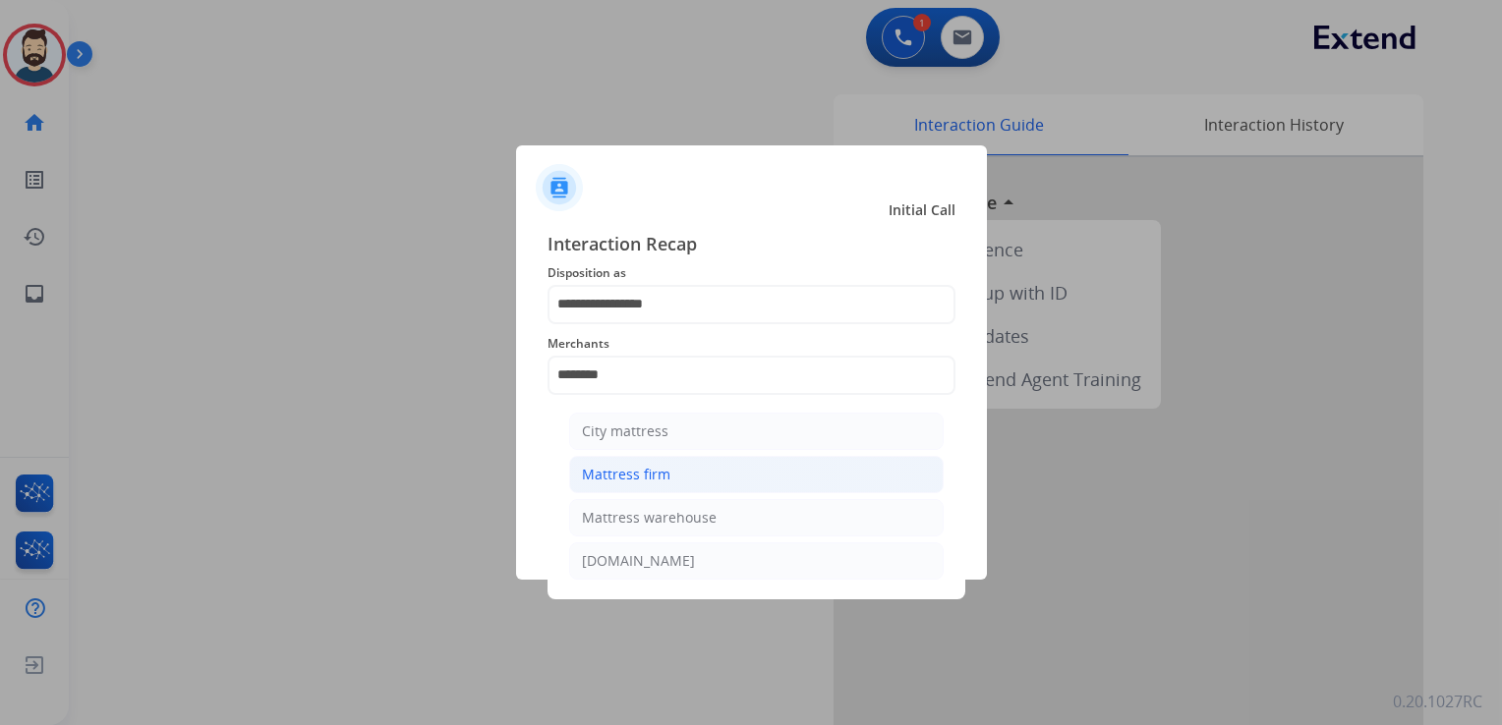
click at [619, 489] on li "Mattress firm" at bounding box center [756, 474] width 374 height 37
type input "**********"
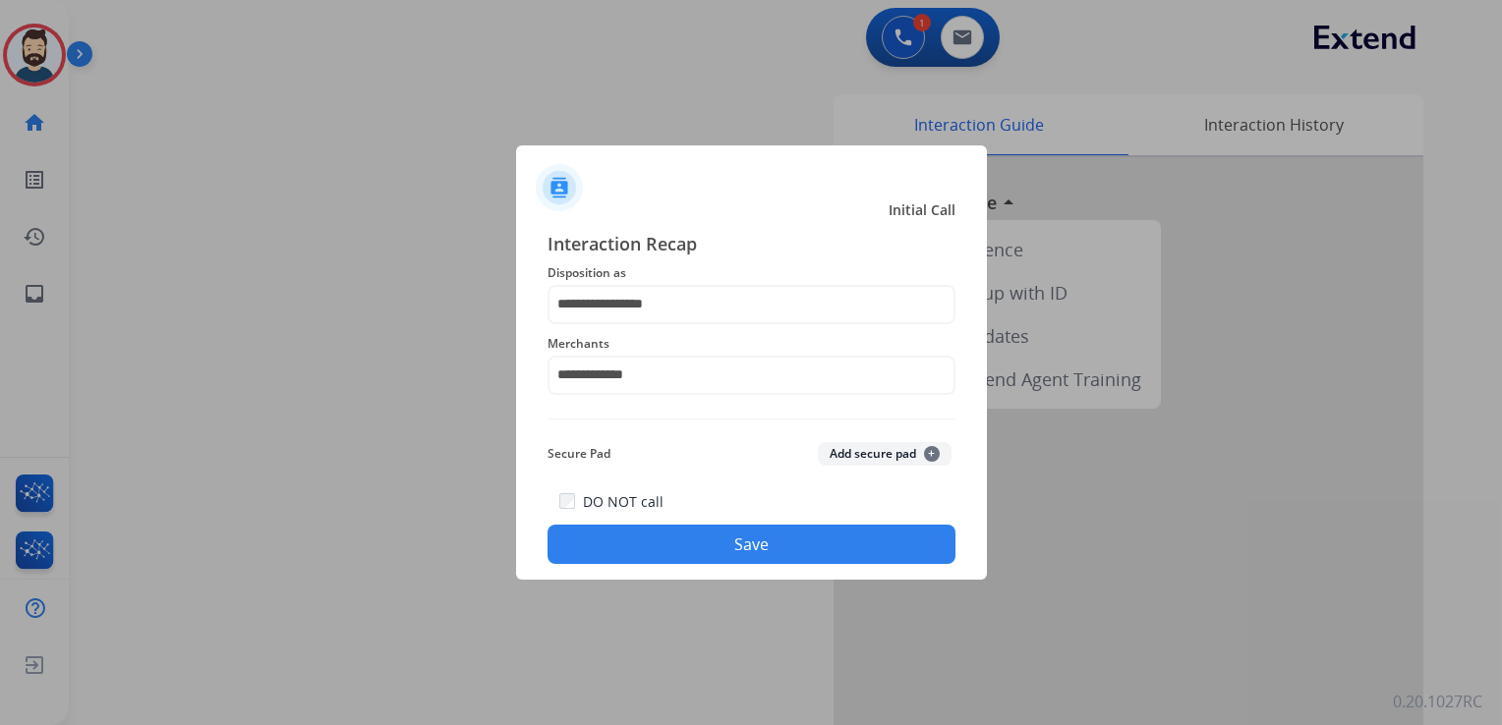
click at [745, 548] on button "Save" at bounding box center [751, 544] width 408 height 39
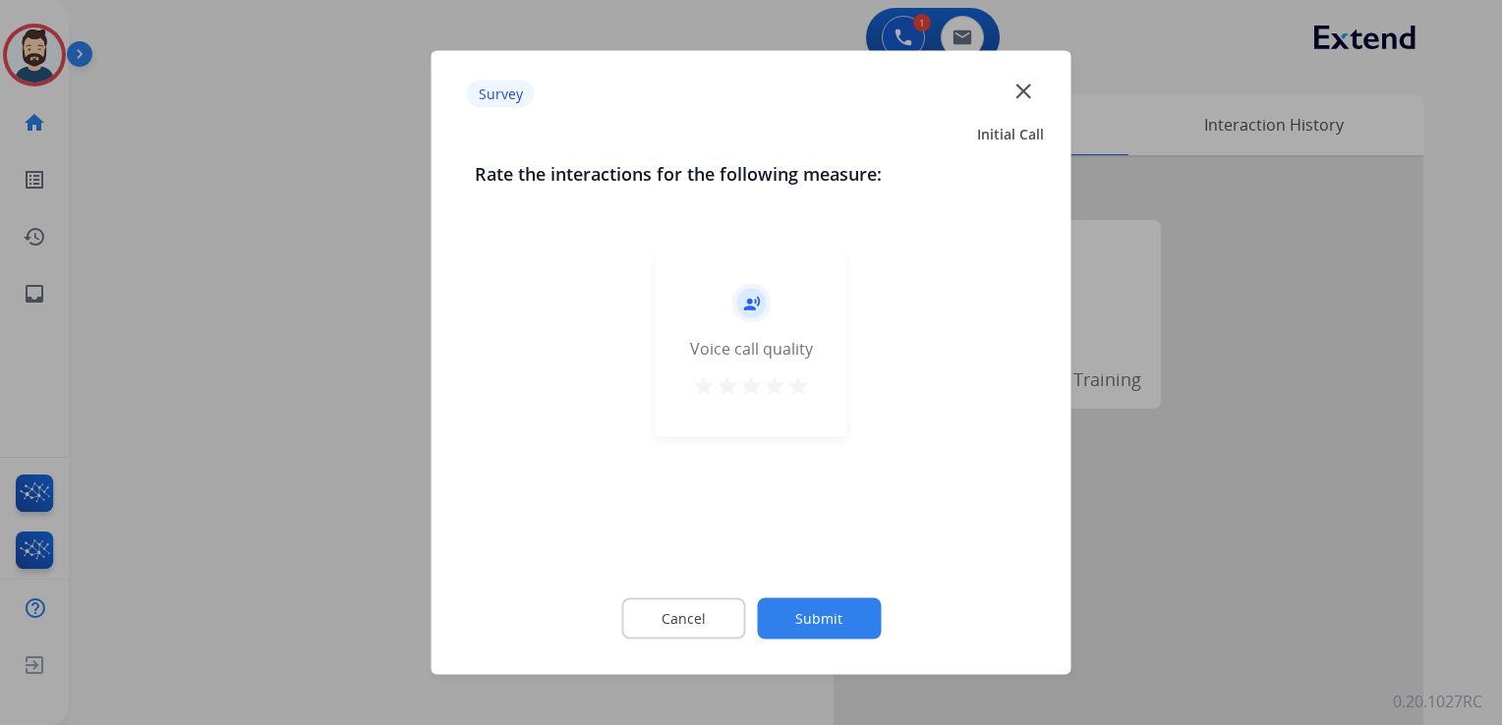
click at [799, 386] on mat-icon "star" at bounding box center [798, 386] width 24 height 24
click at [854, 607] on button "Submit" at bounding box center [819, 618] width 124 height 41
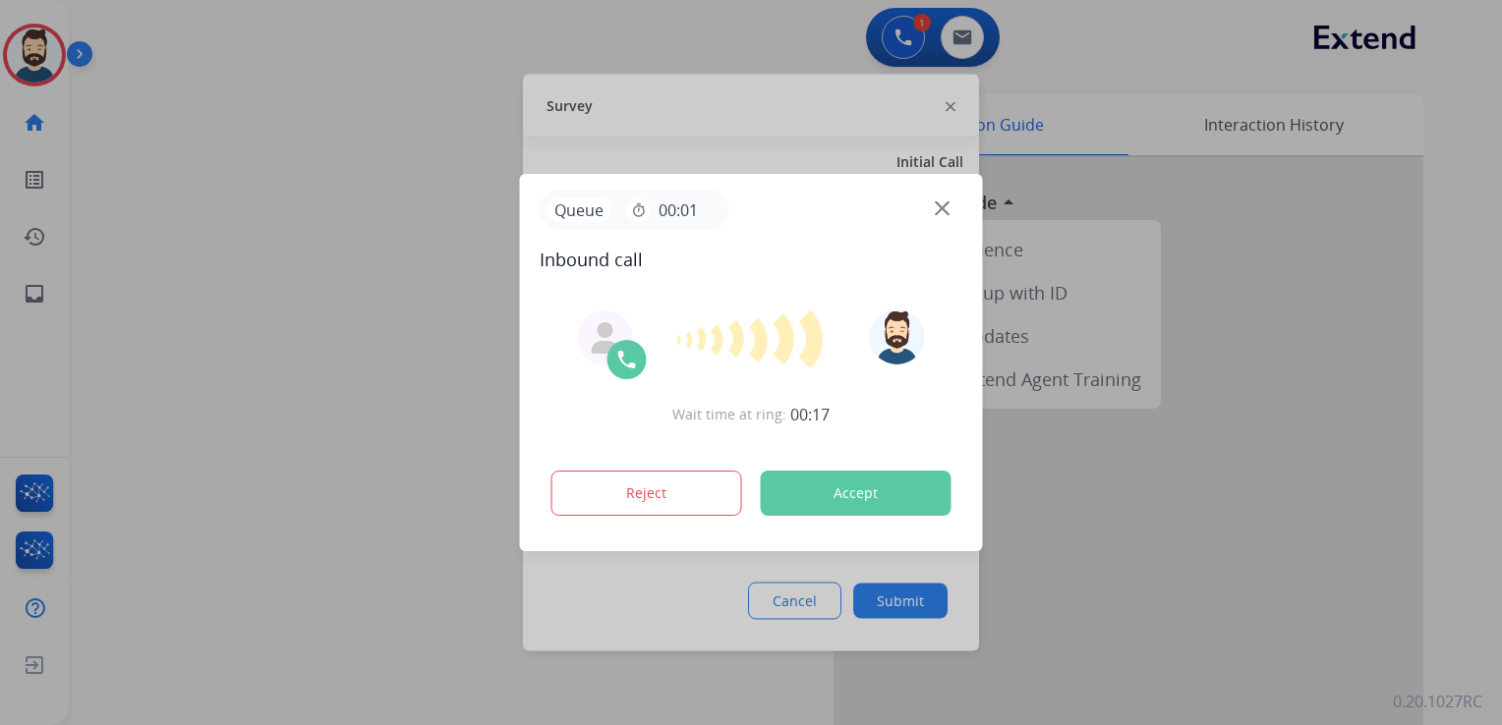
click at [844, 481] on button "Accept" at bounding box center [856, 493] width 191 height 45
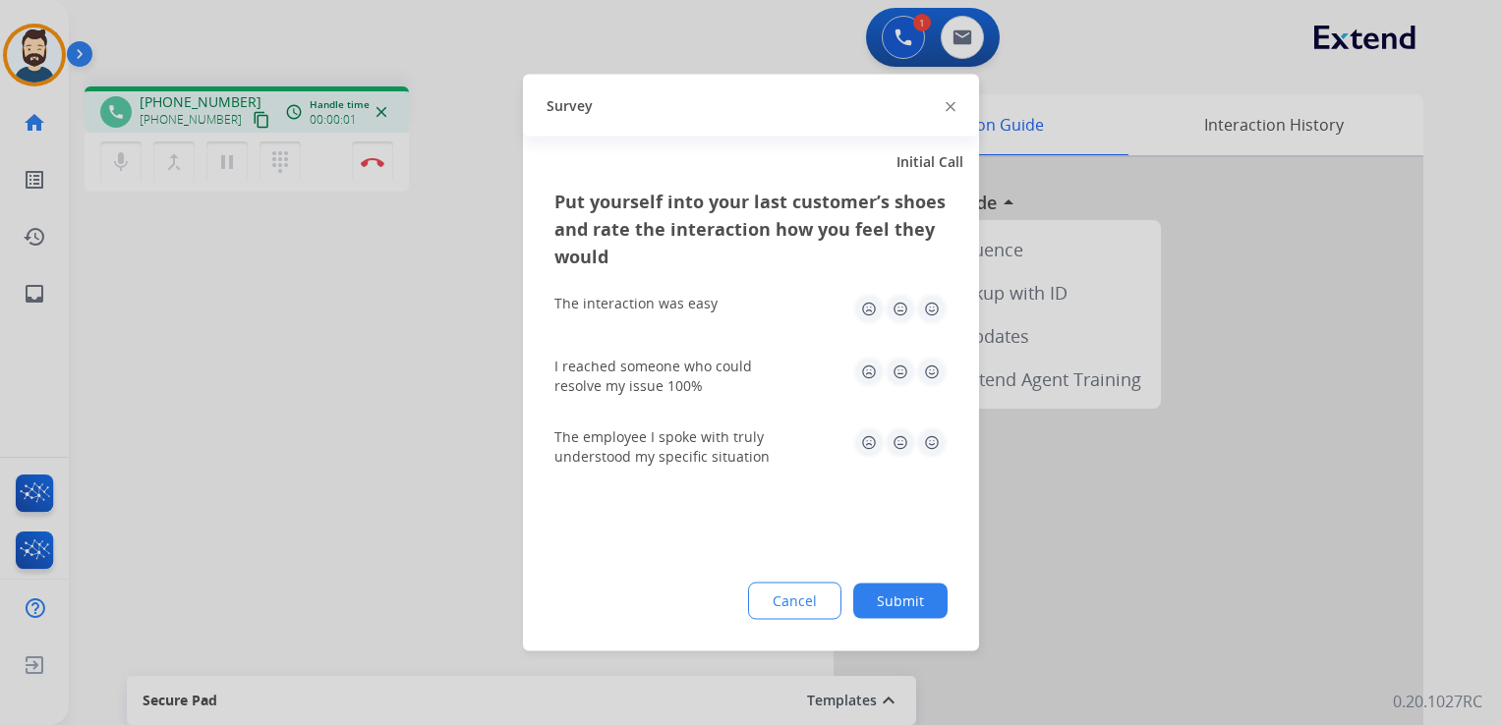
drag, startPoint x: 940, startPoint y: 301, endPoint x: 933, endPoint y: 334, distance: 34.3
click at [939, 301] on img at bounding box center [931, 309] width 31 height 31
click at [934, 371] on img at bounding box center [931, 372] width 31 height 31
drag, startPoint x: 931, startPoint y: 439, endPoint x: 940, endPoint y: 545, distance: 106.6
click at [929, 439] on img at bounding box center [931, 442] width 31 height 31
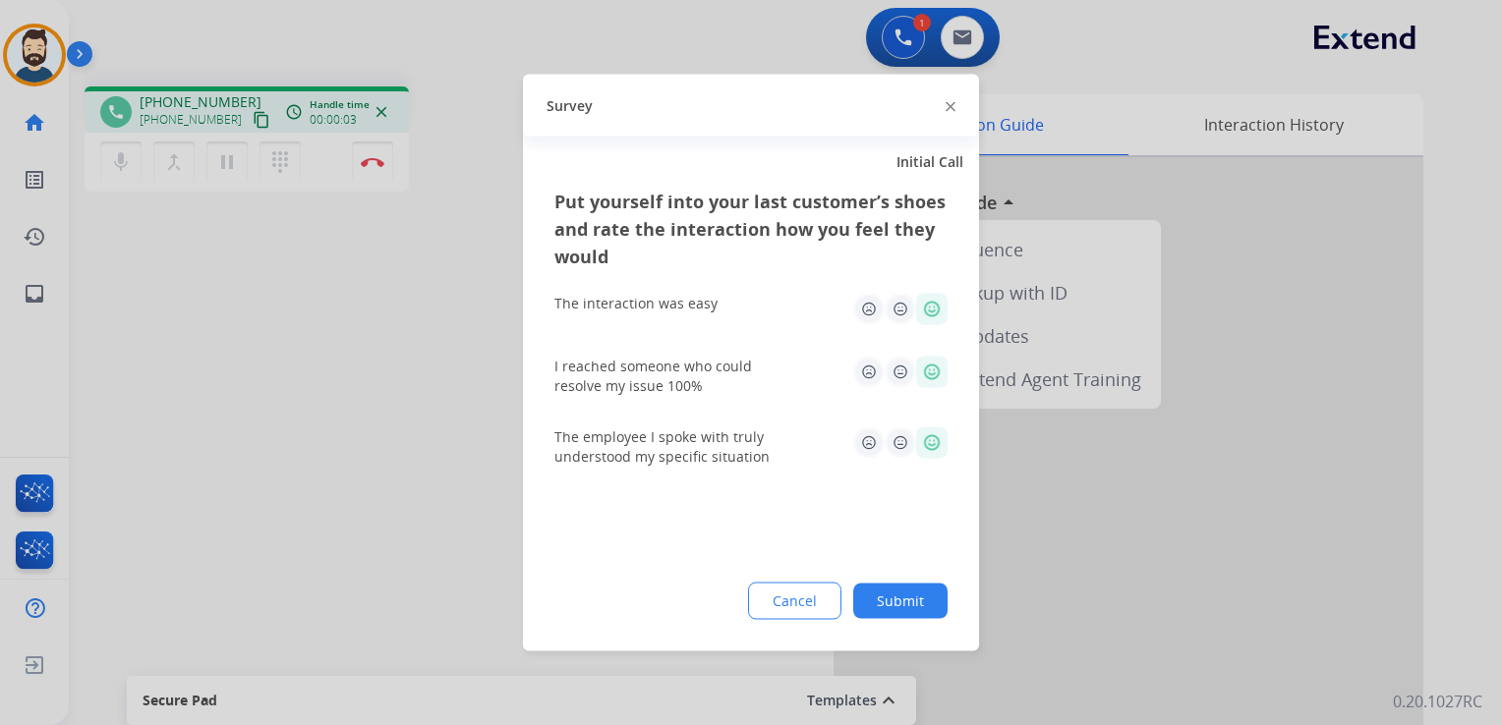
click at [924, 616] on button "Submit" at bounding box center [900, 601] width 94 height 35
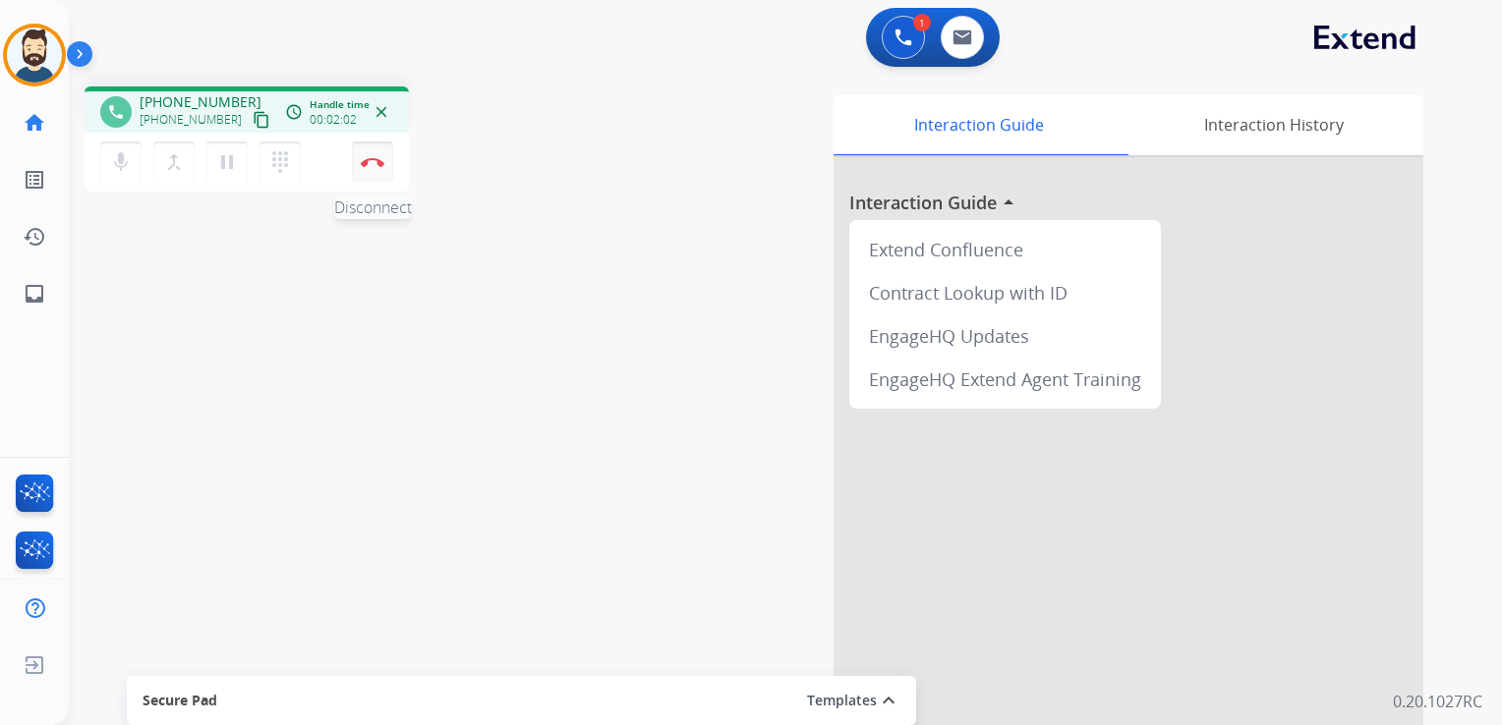
click at [369, 163] on img at bounding box center [373, 162] width 24 height 10
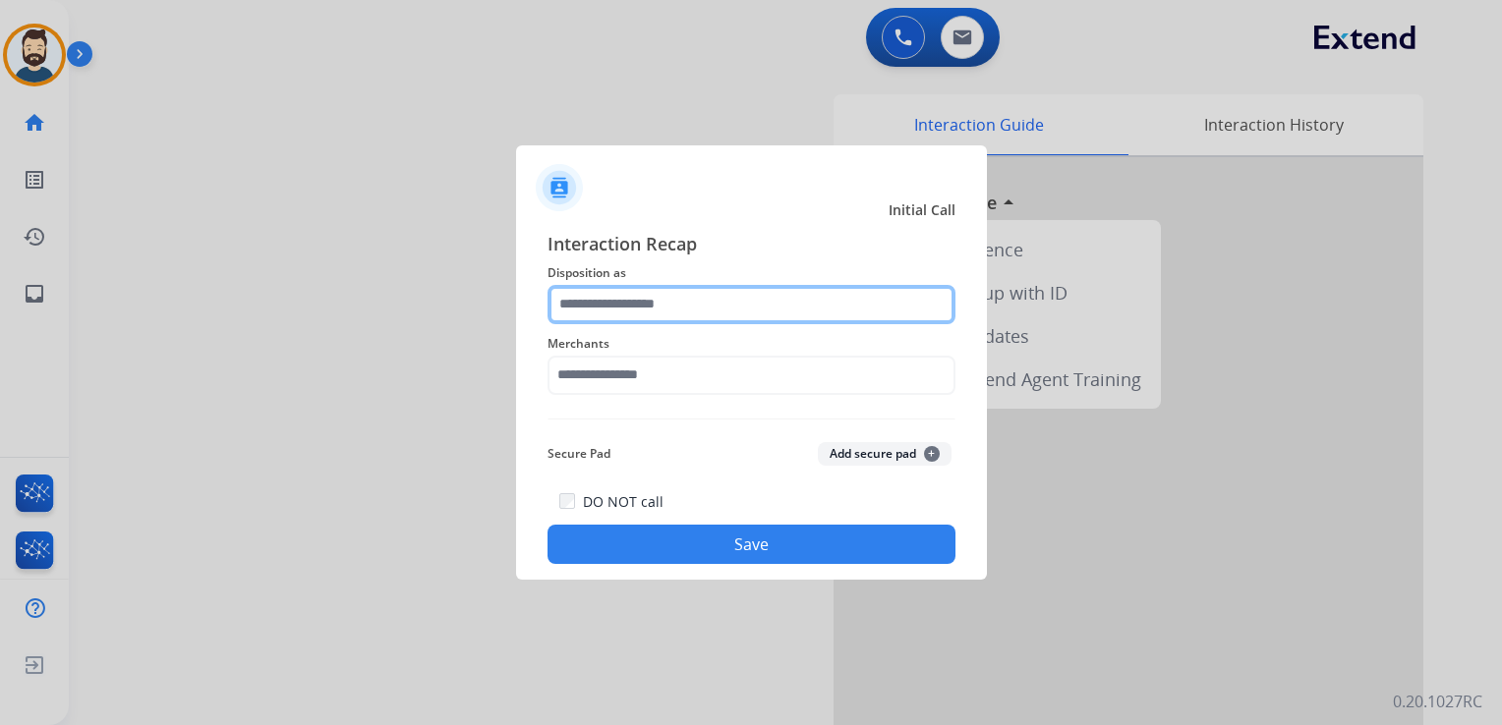
click at [690, 309] on input "text" at bounding box center [751, 304] width 408 height 39
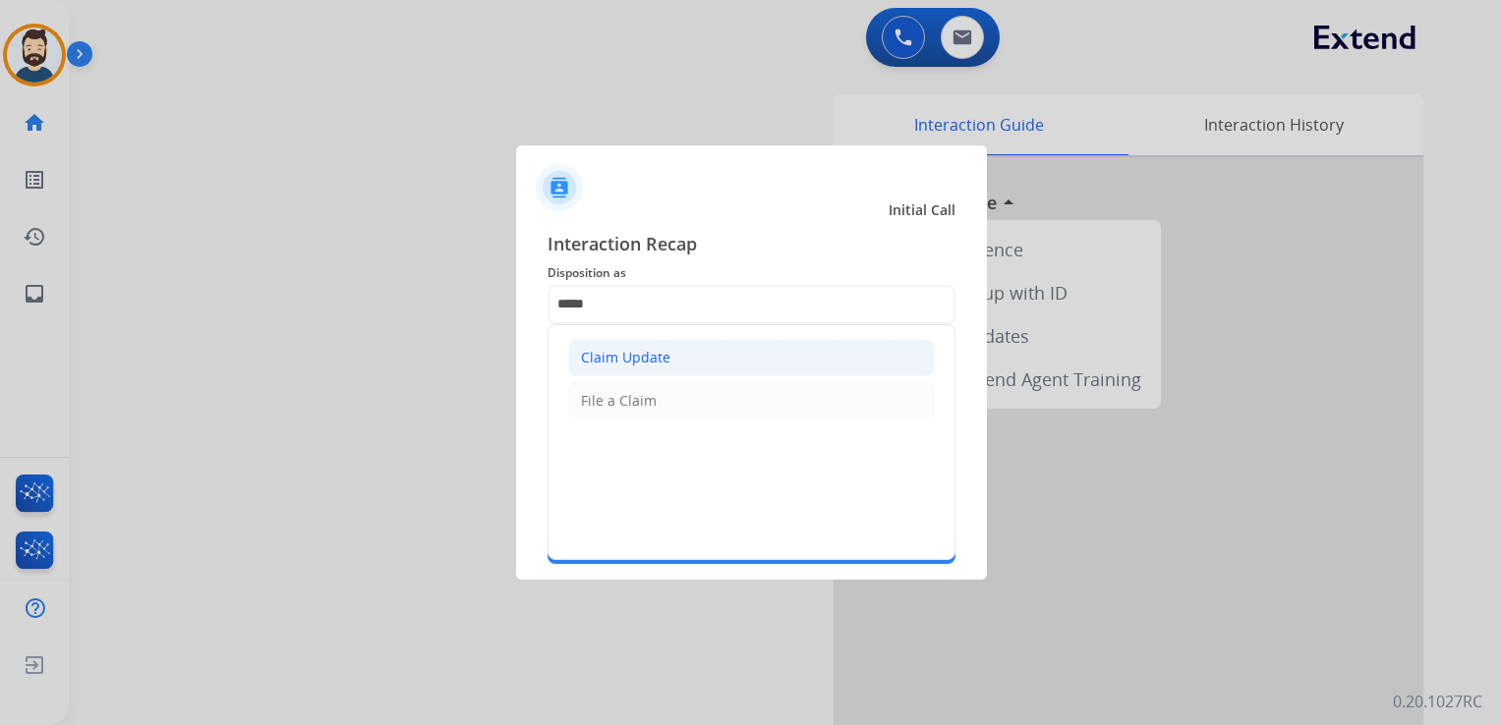
click at [646, 351] on div "Claim Update" at bounding box center [625, 358] width 89 height 20
type input "**********"
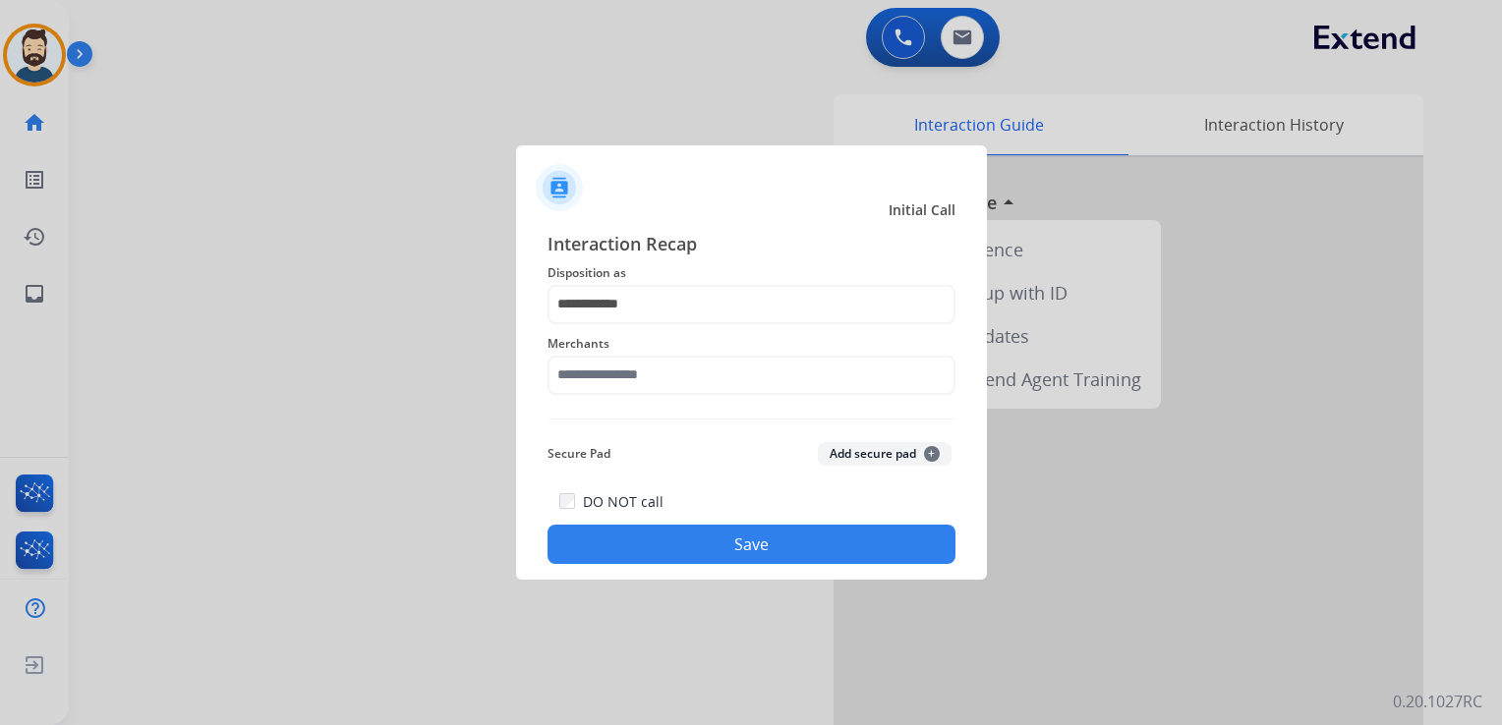
click at [644, 398] on div "Merchants" at bounding box center [751, 363] width 408 height 79
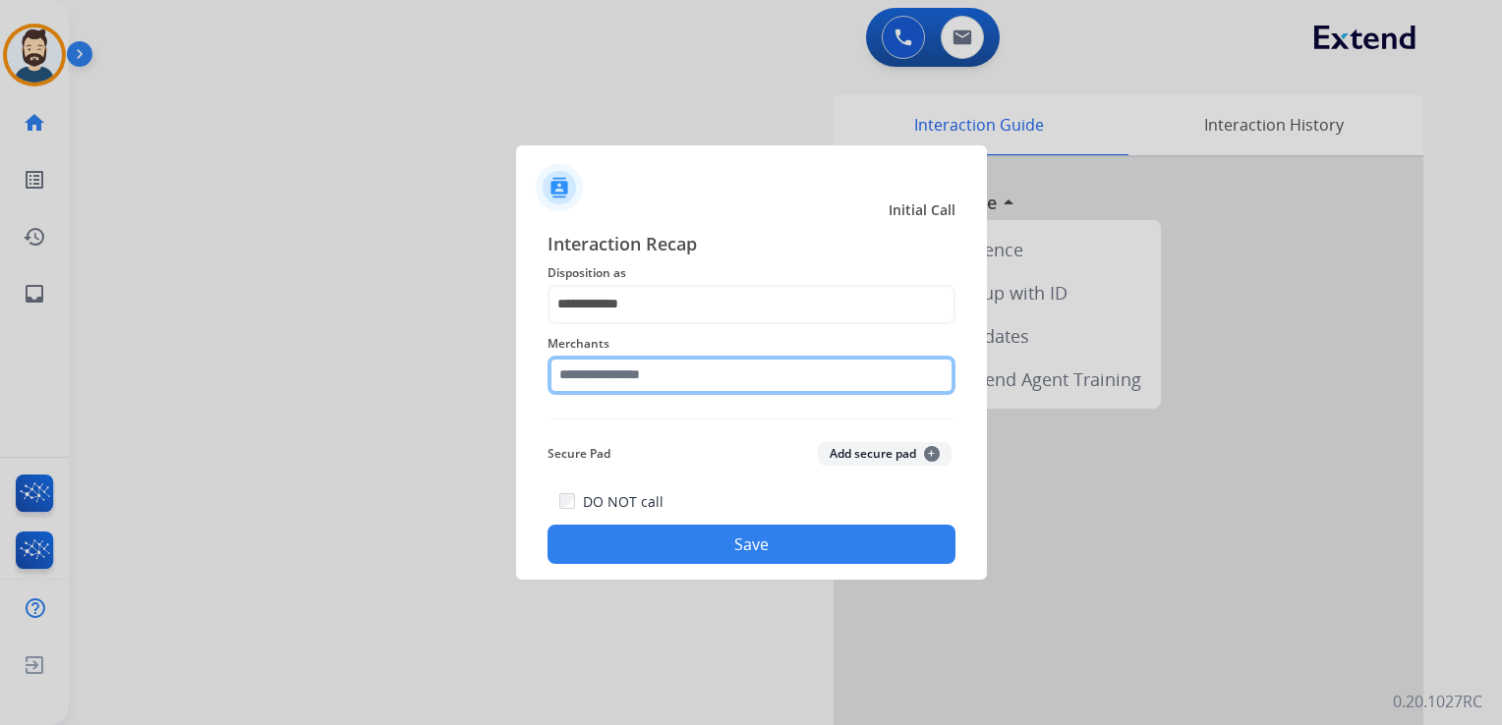
click at [688, 370] on input "text" at bounding box center [751, 375] width 408 height 39
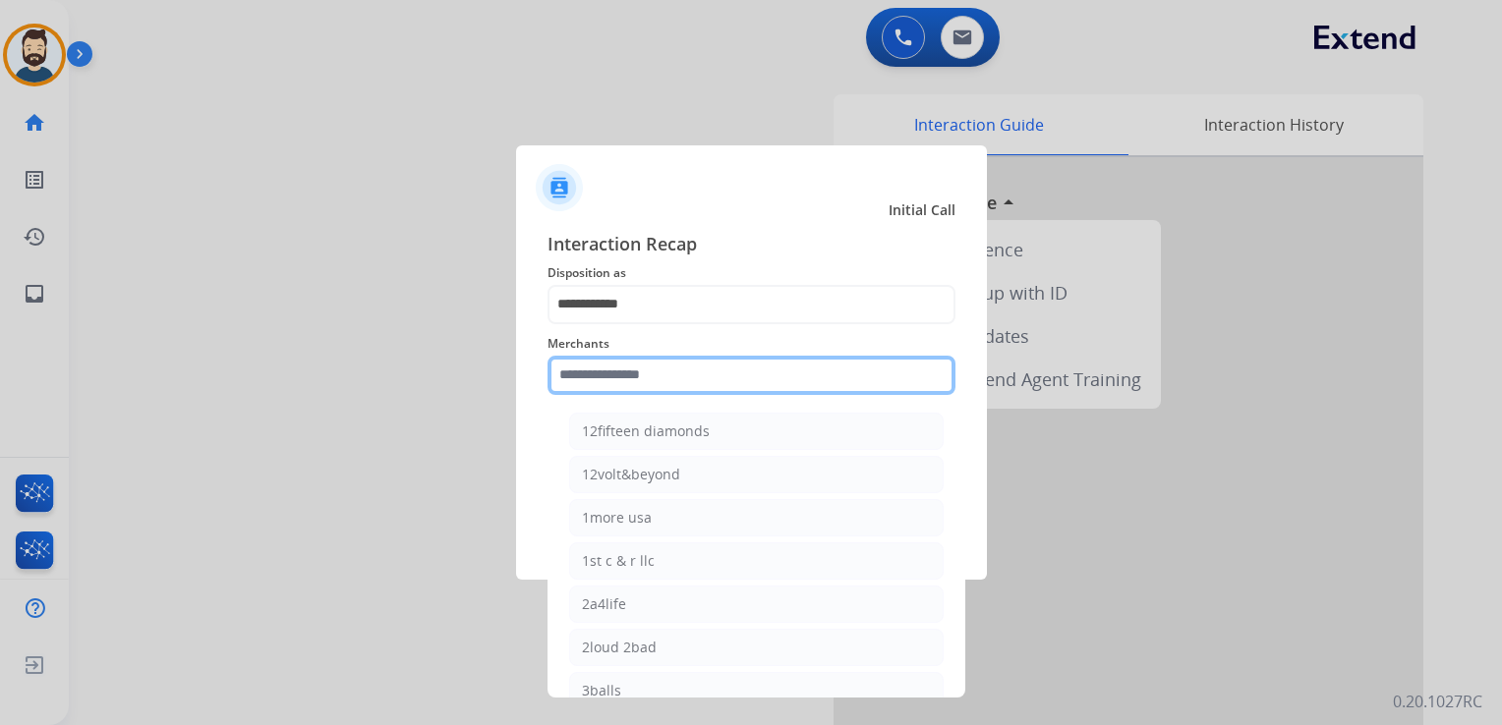
paste input "*********"
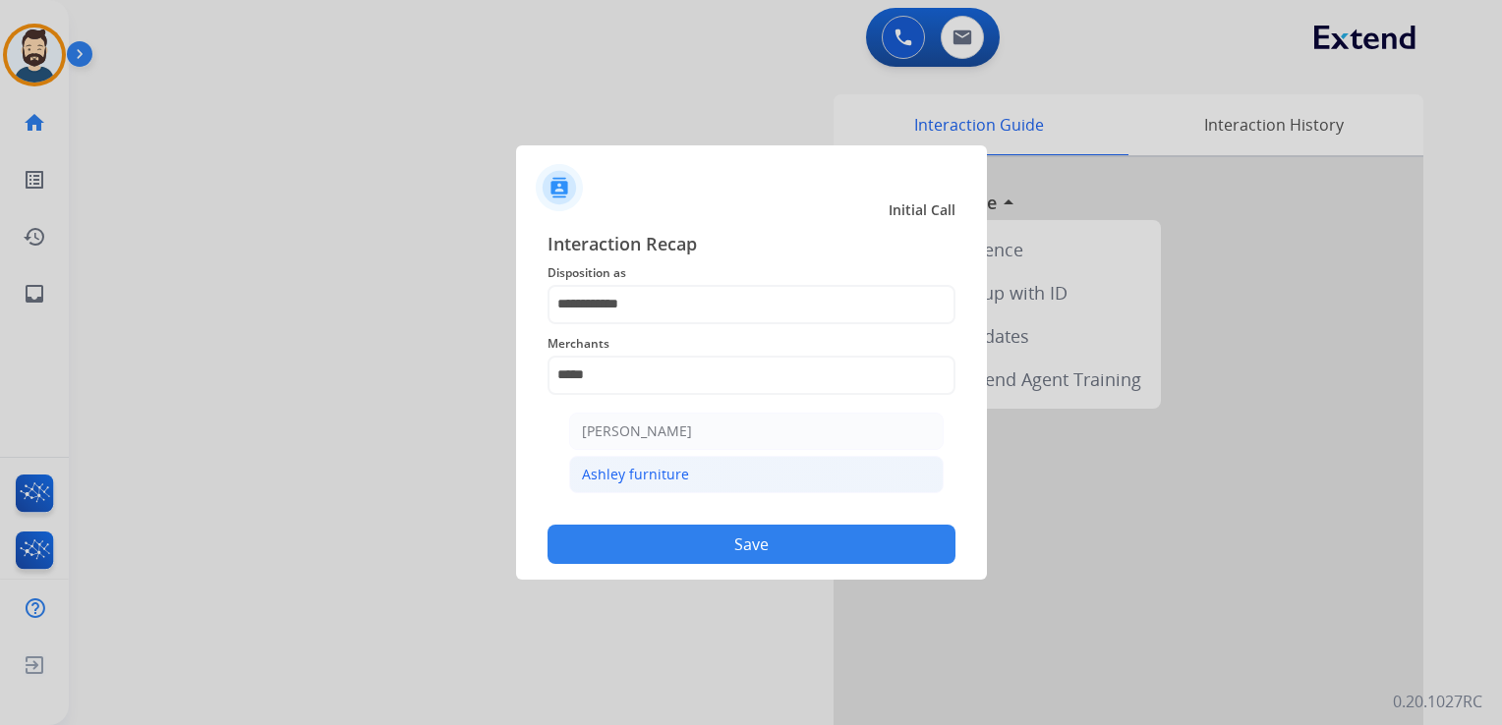
click at [641, 465] on div "Ashley furniture" at bounding box center [635, 475] width 107 height 20
type input "**********"
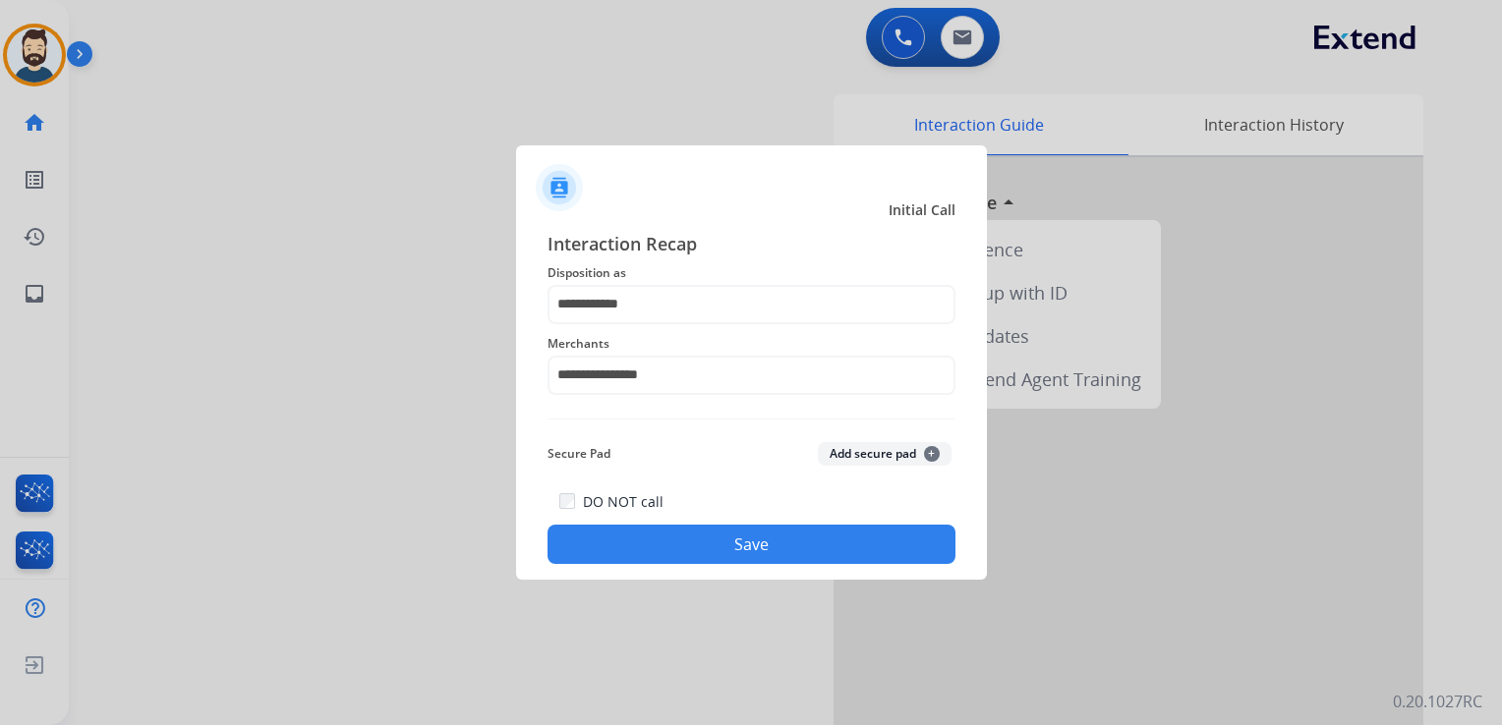
click at [648, 533] on button "Save" at bounding box center [751, 544] width 408 height 39
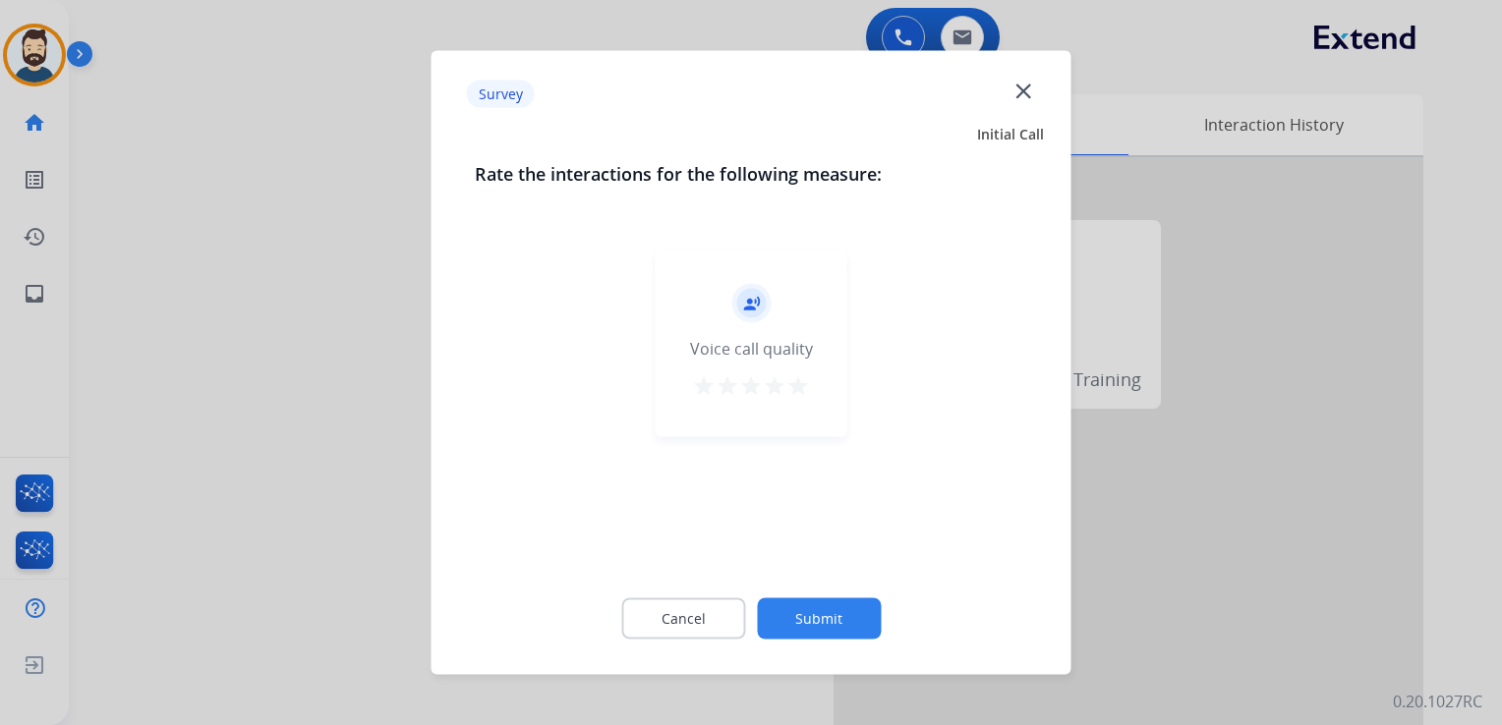
click at [796, 383] on mat-icon "star" at bounding box center [798, 386] width 24 height 24
click at [820, 611] on button "Submit" at bounding box center [819, 618] width 124 height 41
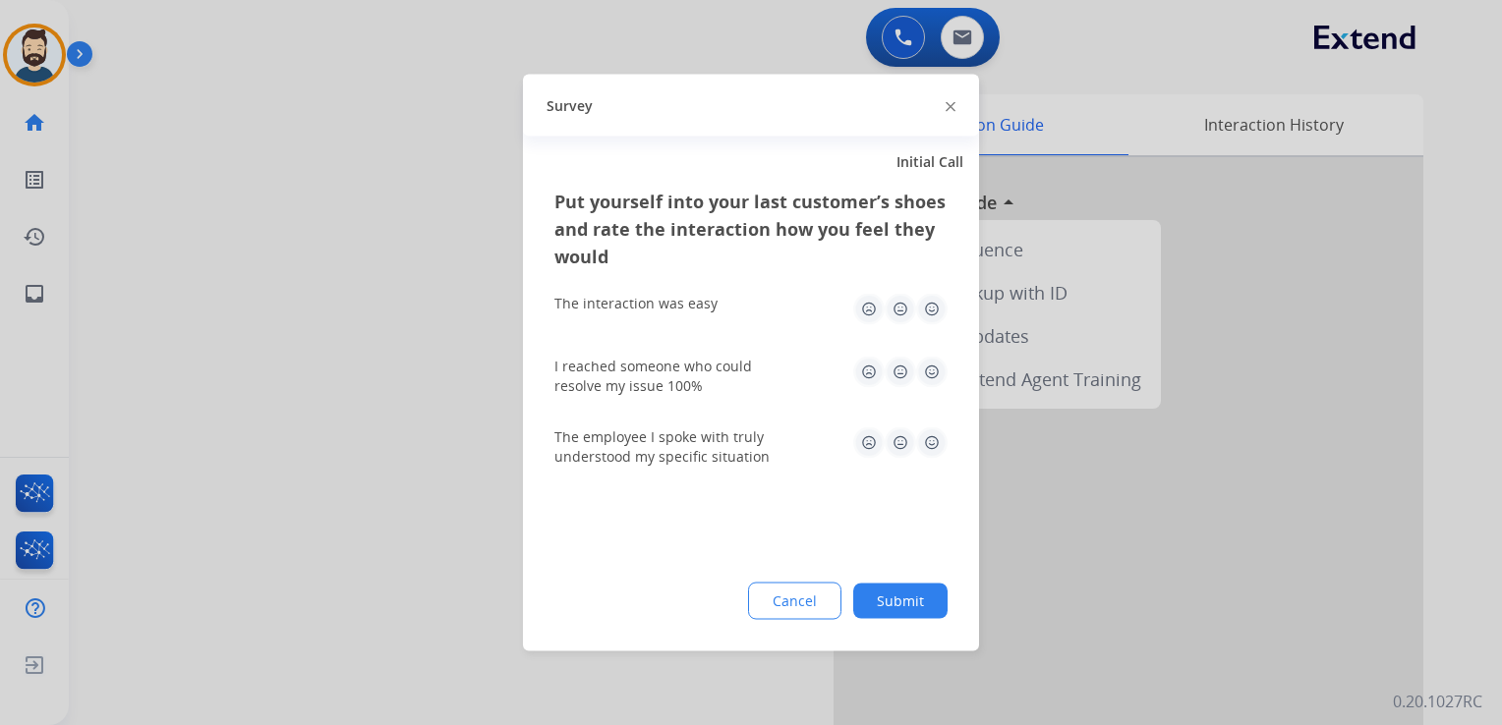
drag, startPoint x: 929, startPoint y: 305, endPoint x: 933, endPoint y: 350, distance: 45.4
click at [928, 305] on img at bounding box center [931, 309] width 31 height 31
click at [927, 367] on img at bounding box center [931, 372] width 31 height 31
click at [929, 434] on img at bounding box center [931, 442] width 31 height 31
click at [888, 588] on button "Submit" at bounding box center [900, 601] width 94 height 35
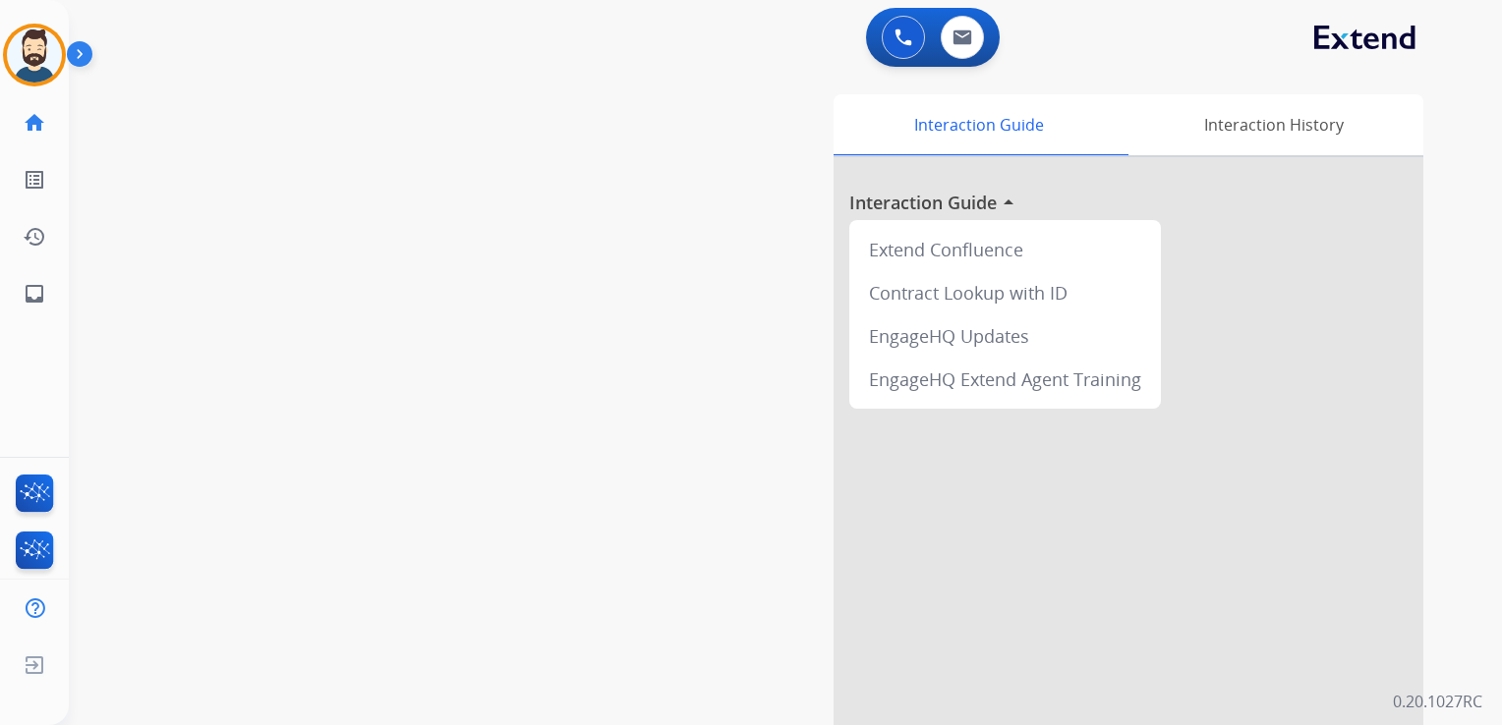
drag, startPoint x: 288, startPoint y: 364, endPoint x: 123, endPoint y: 330, distance: 168.4
click at [287, 364] on div "swap_horiz Break voice bridge close_fullscreen Connect 3-Way Call merge_type Se…" at bounding box center [762, 481] width 1386 height 820
click at [24, 289] on mat-icon "inbox" at bounding box center [35, 294] width 24 height 24
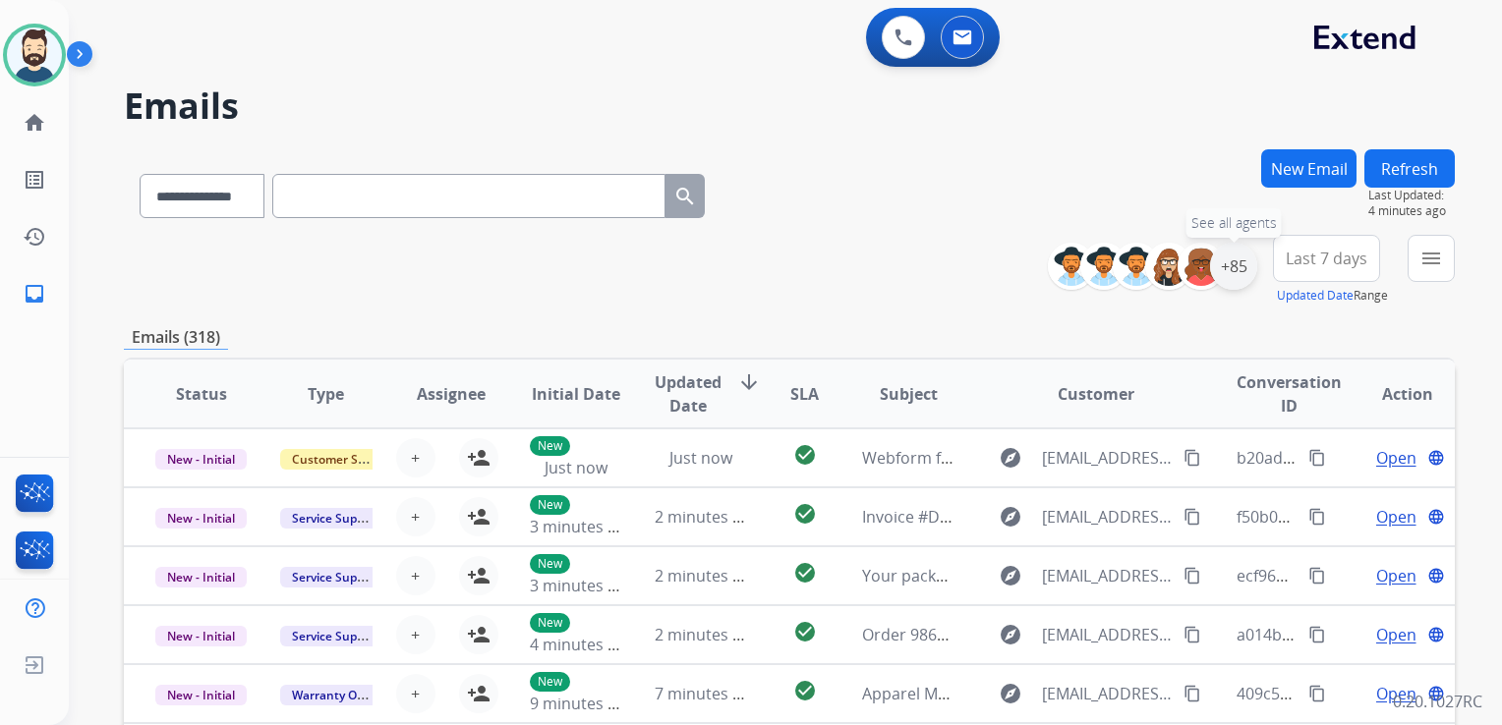
click at [1230, 281] on div "+85" at bounding box center [1233, 266] width 47 height 47
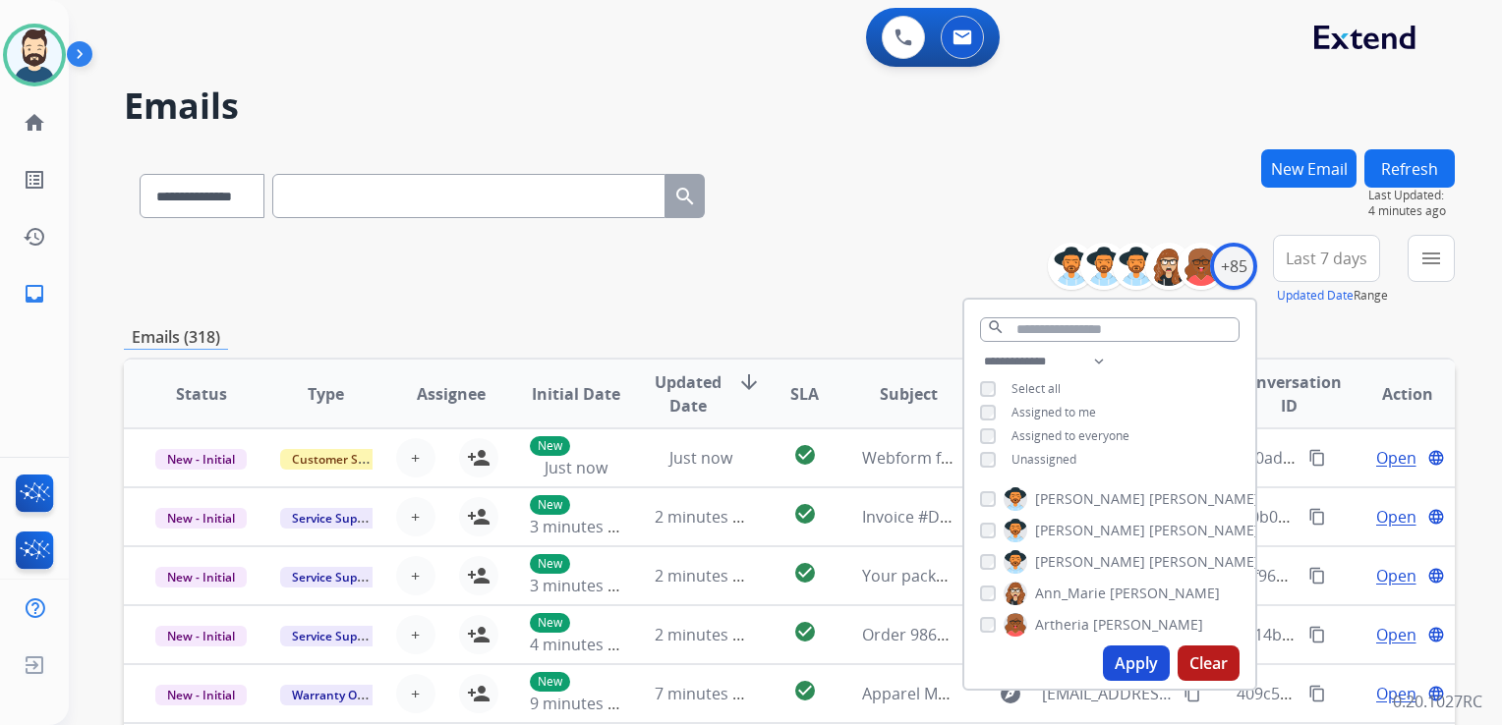
click at [1129, 654] on button "Apply" at bounding box center [1136, 663] width 67 height 35
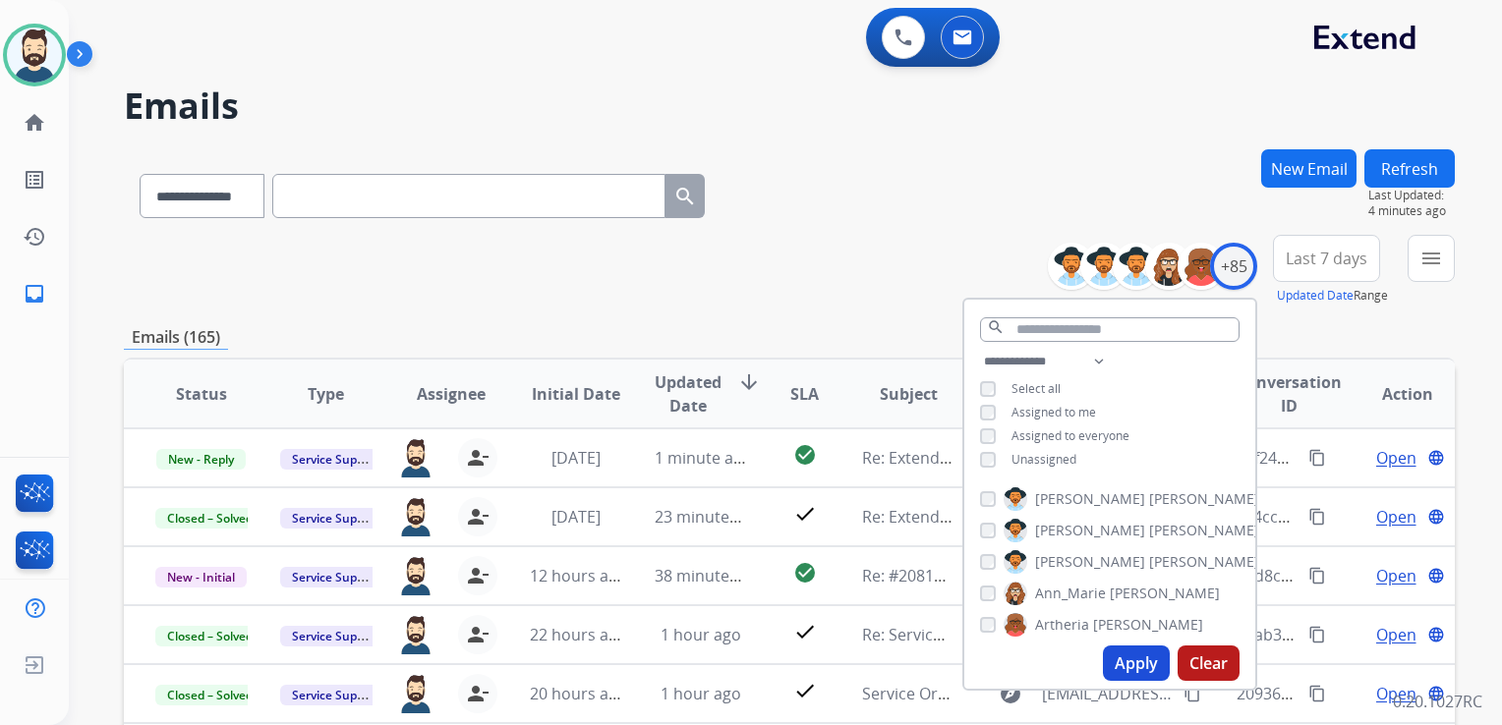
click at [1293, 269] on button "Last 7 days" at bounding box center [1326, 258] width 107 height 47
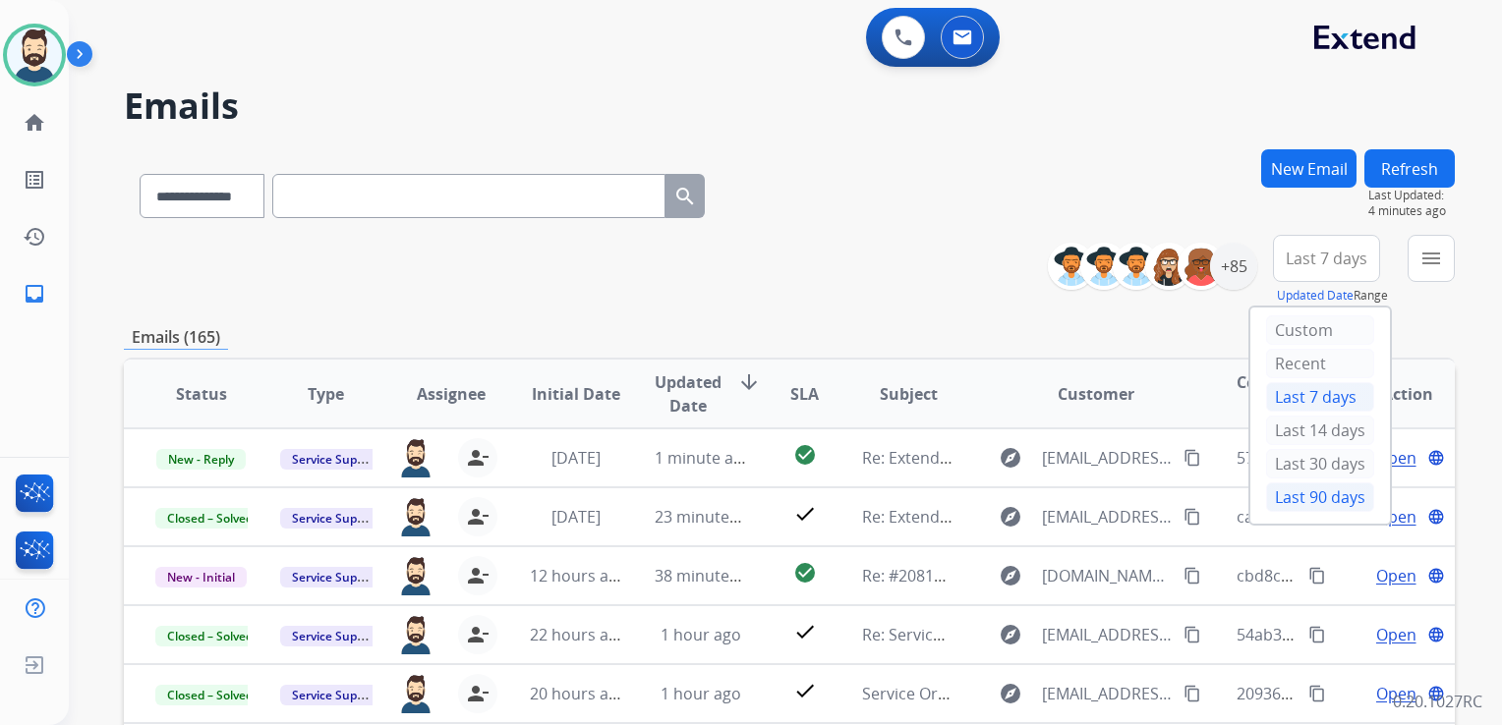
click at [1281, 490] on div "Last 90 days" at bounding box center [1320, 497] width 108 height 29
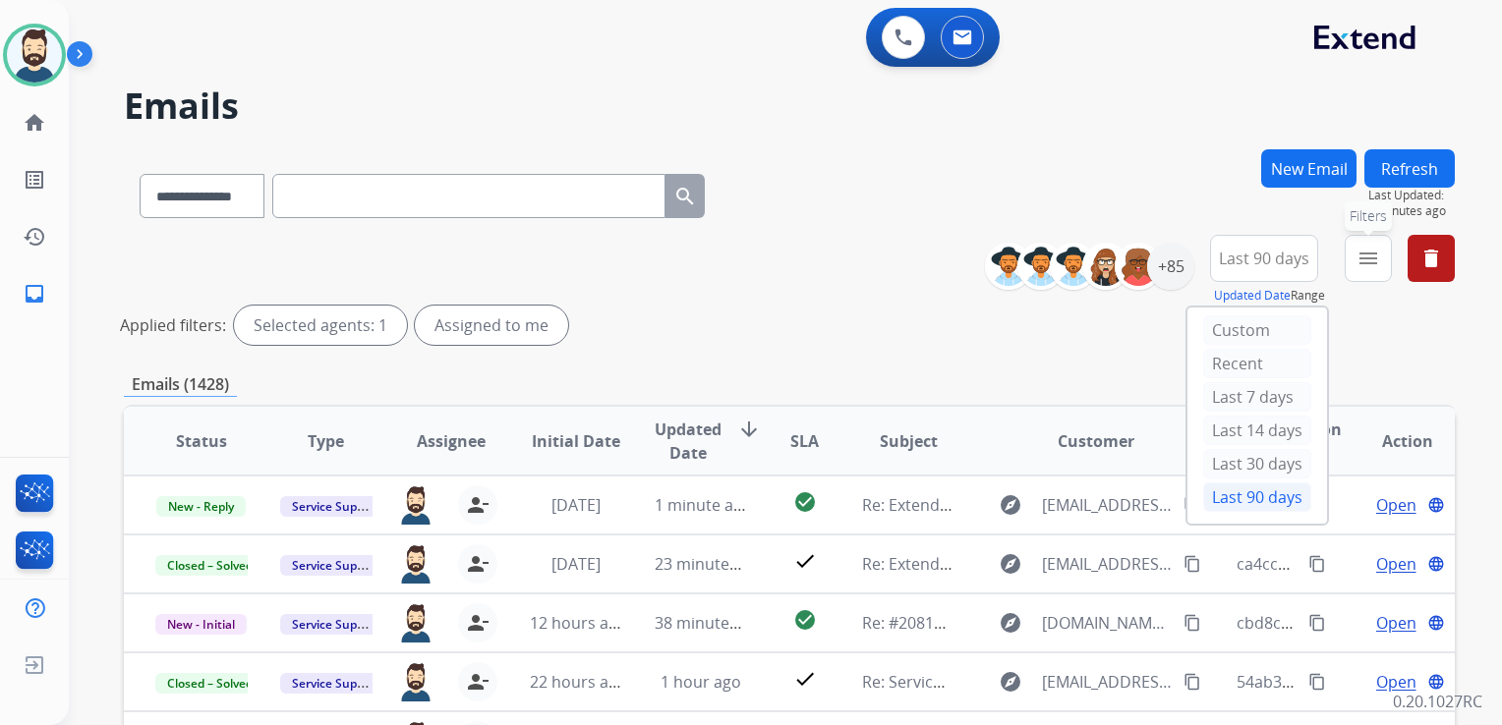
click at [1358, 254] on mat-icon "menu" at bounding box center [1368, 259] width 24 height 24
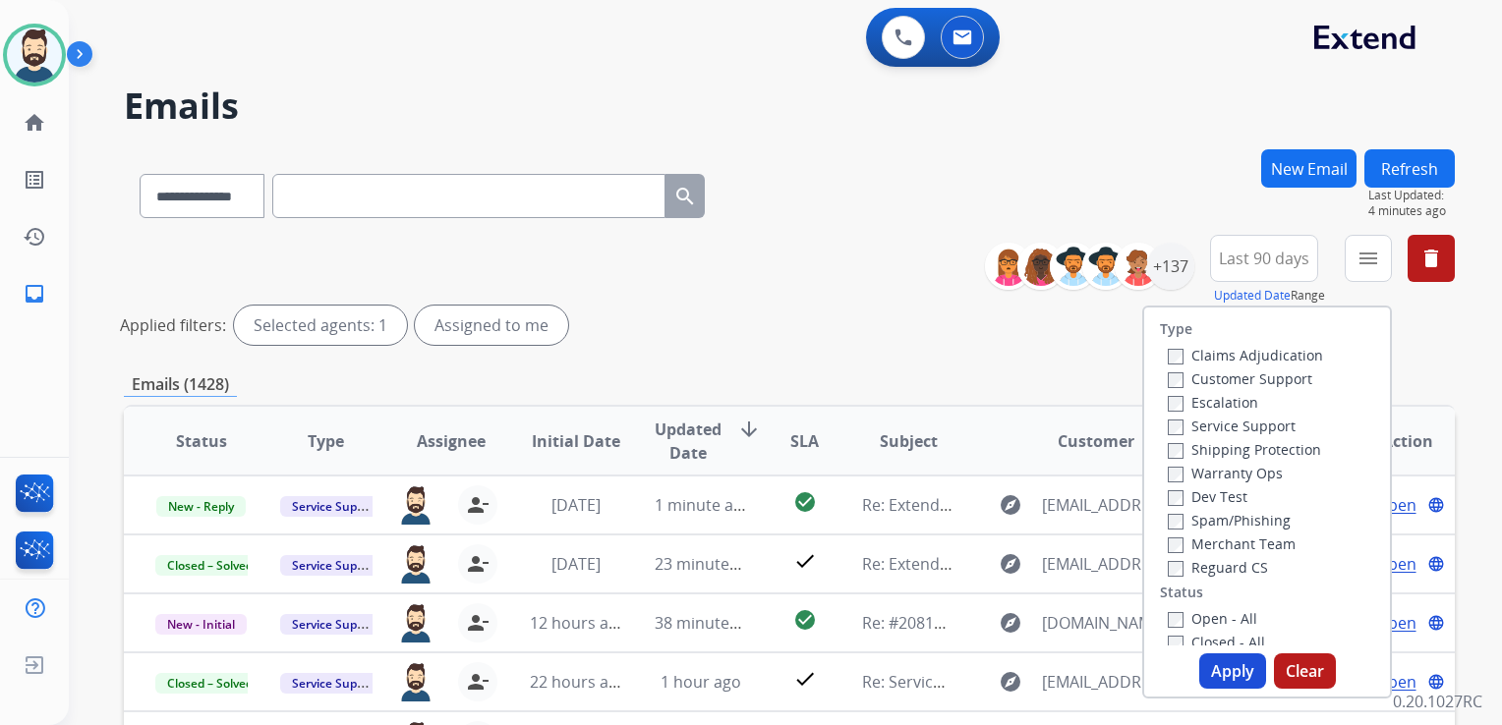
click at [1171, 360] on label "Claims Adjudication" at bounding box center [1244, 355] width 155 height 19
click at [1222, 664] on button "Apply" at bounding box center [1232, 671] width 67 height 35
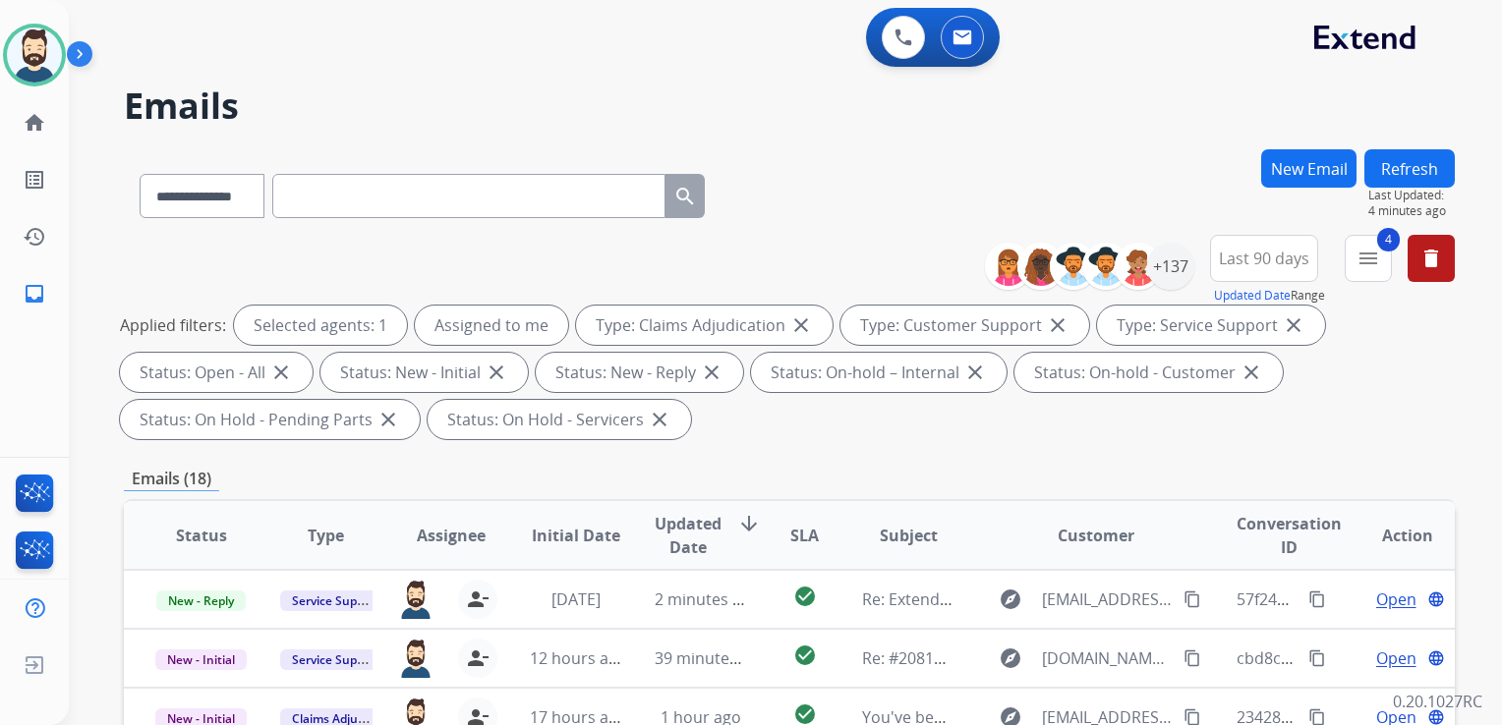
click at [668, 530] on span "Updated Date" at bounding box center [687, 535] width 67 height 47
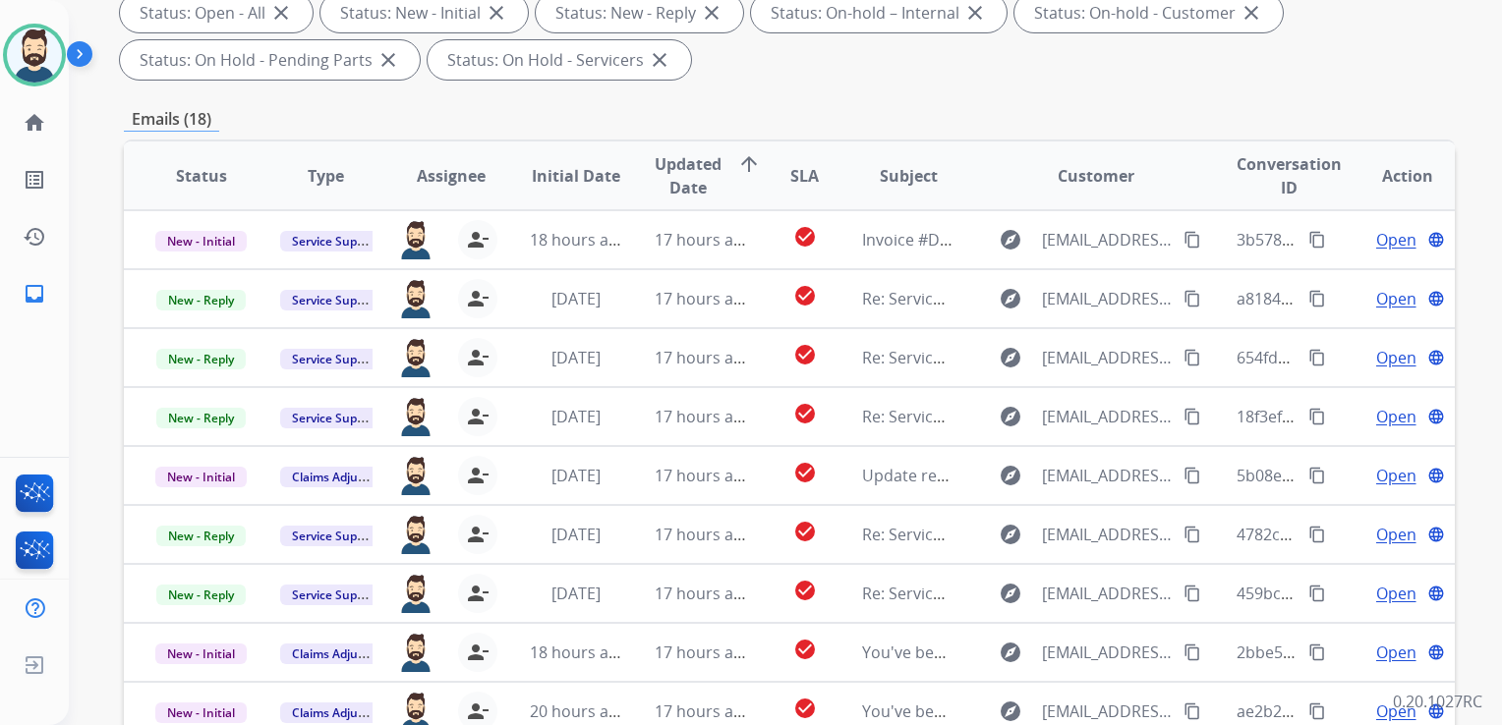
scroll to position [393, 0]
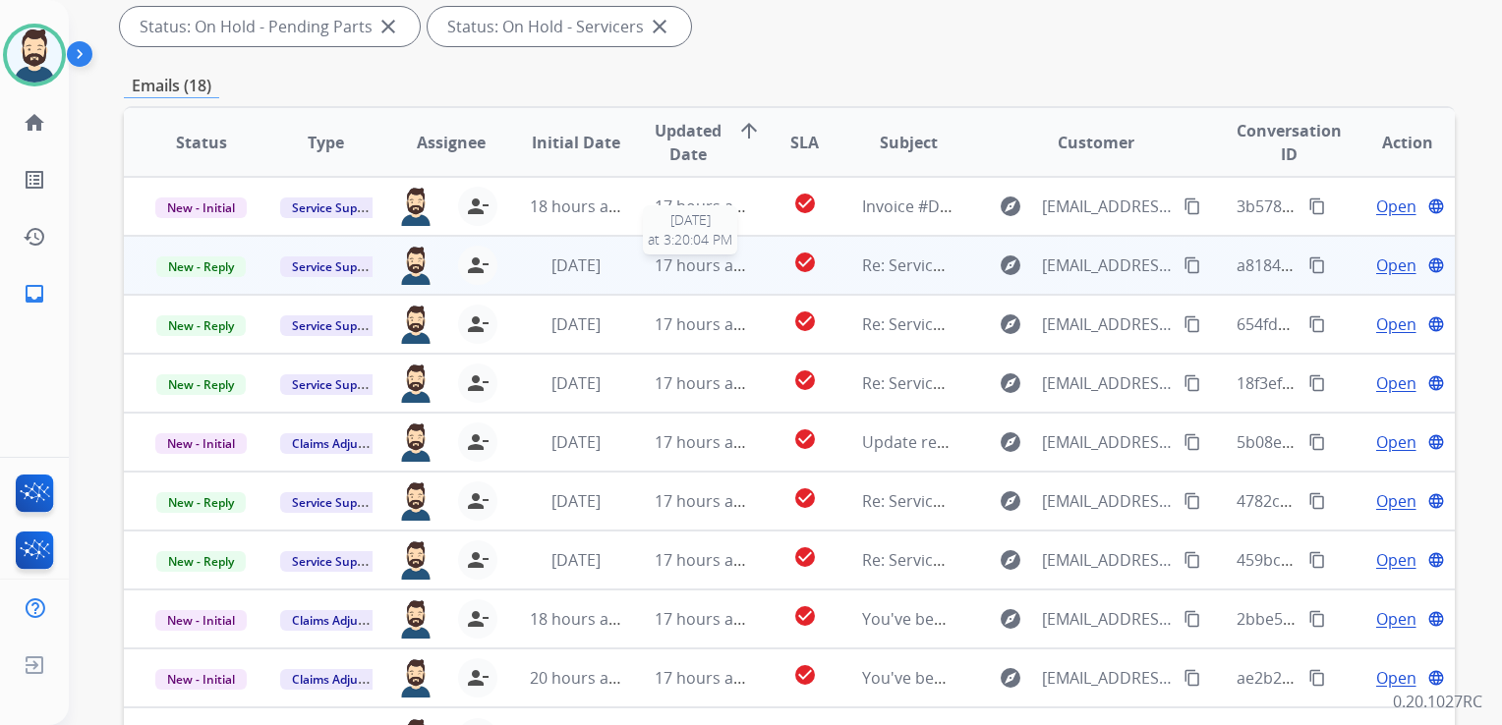
click at [725, 264] on span "17 hours ago" at bounding box center [702, 266] width 97 height 22
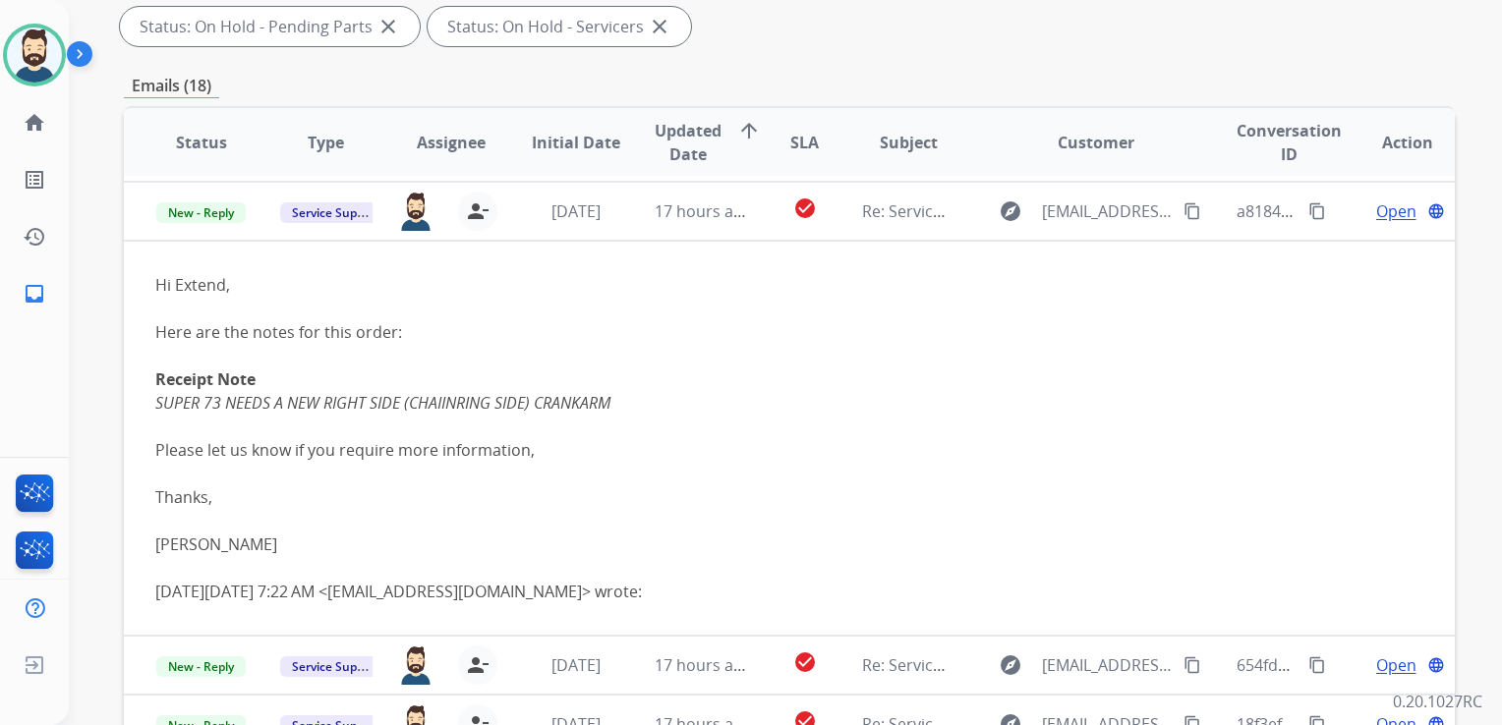
scroll to position [59, 0]
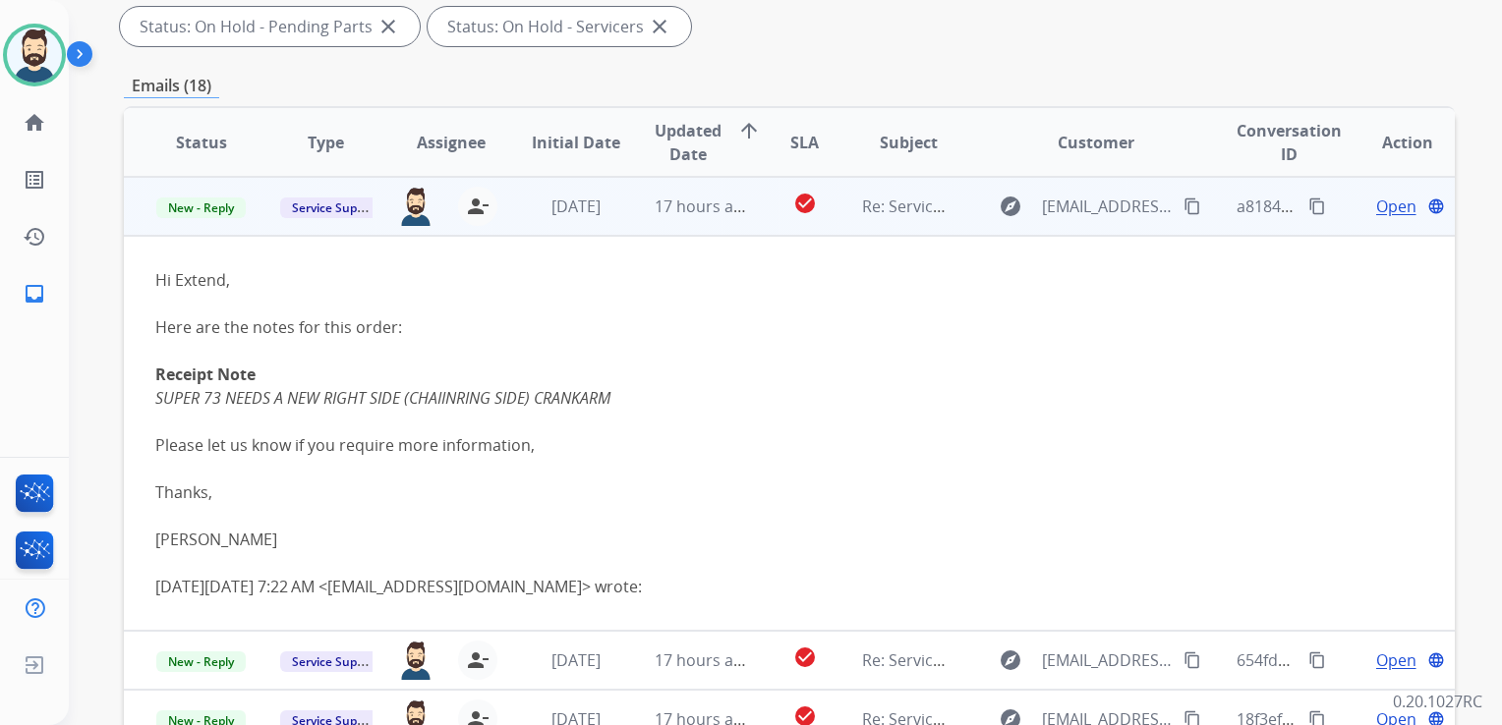
click at [1376, 215] on span "Open" at bounding box center [1396, 207] width 40 height 24
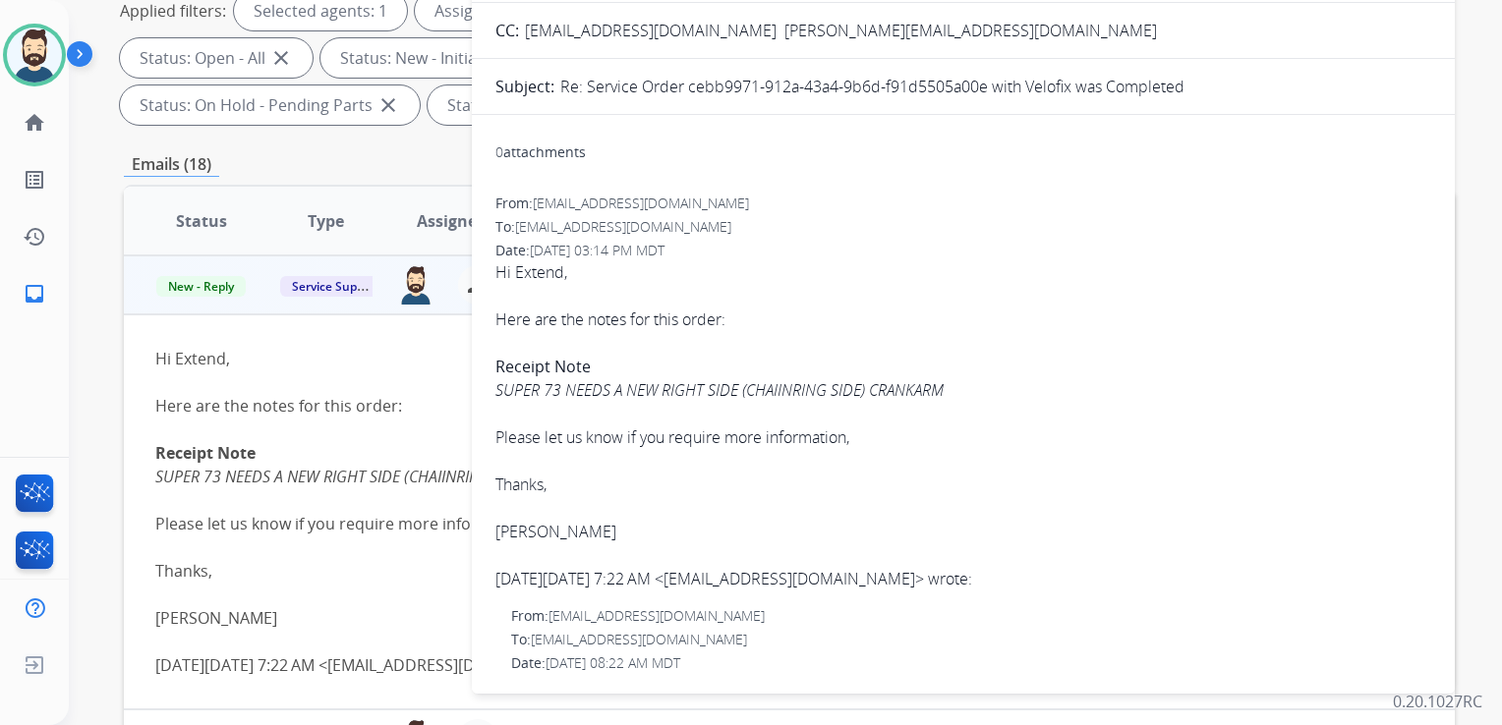
scroll to position [197, 0]
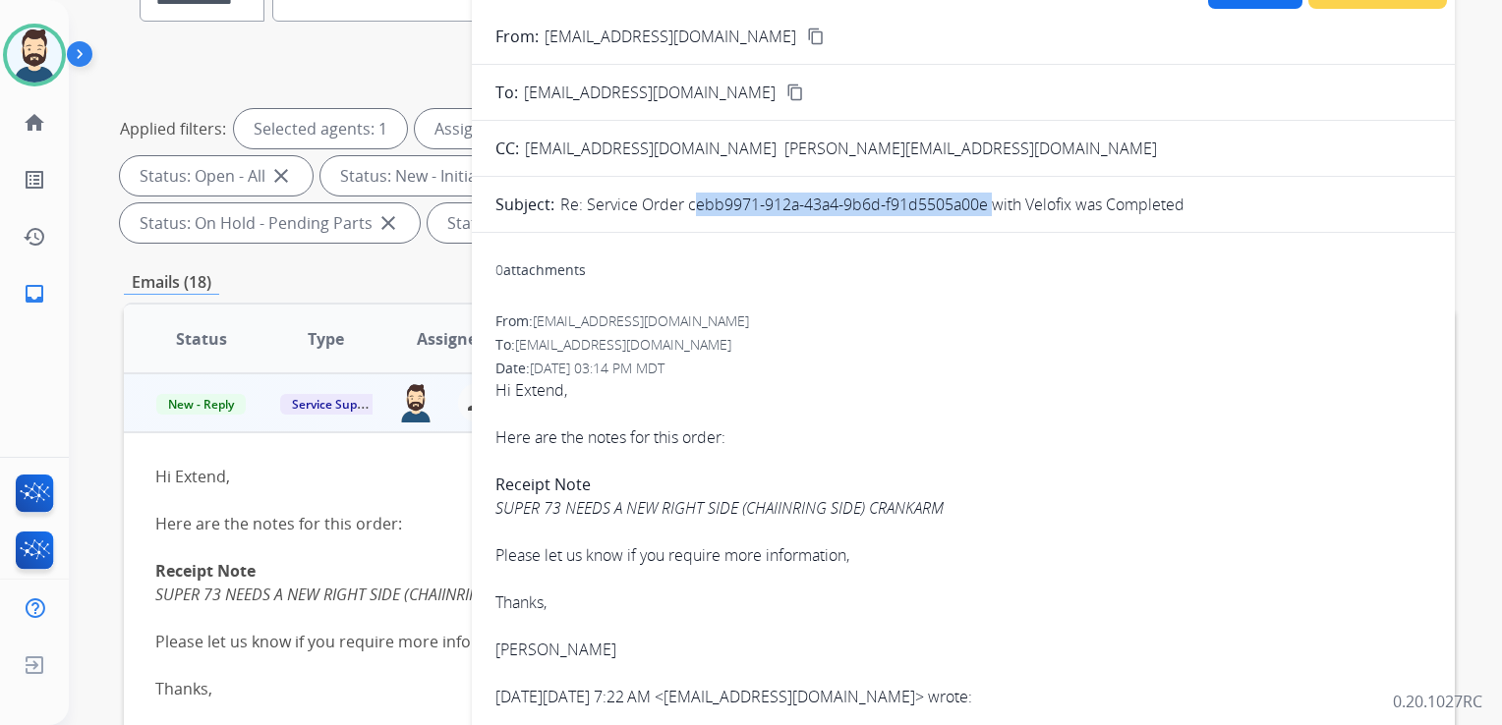
drag, startPoint x: 686, startPoint y: 206, endPoint x: 986, endPoint y: 206, distance: 299.7
click at [986, 206] on p "Re: Service Order cebb9971-912a-43a4-9b6d-f91d5505a00e with Velofix was Complet…" at bounding box center [872, 205] width 624 height 24
drag, startPoint x: 986, startPoint y: 206, endPoint x: 966, endPoint y: 209, distance: 19.9
copy p "cebb9971-912a-43a4-9b6d-f91d5505a00e"
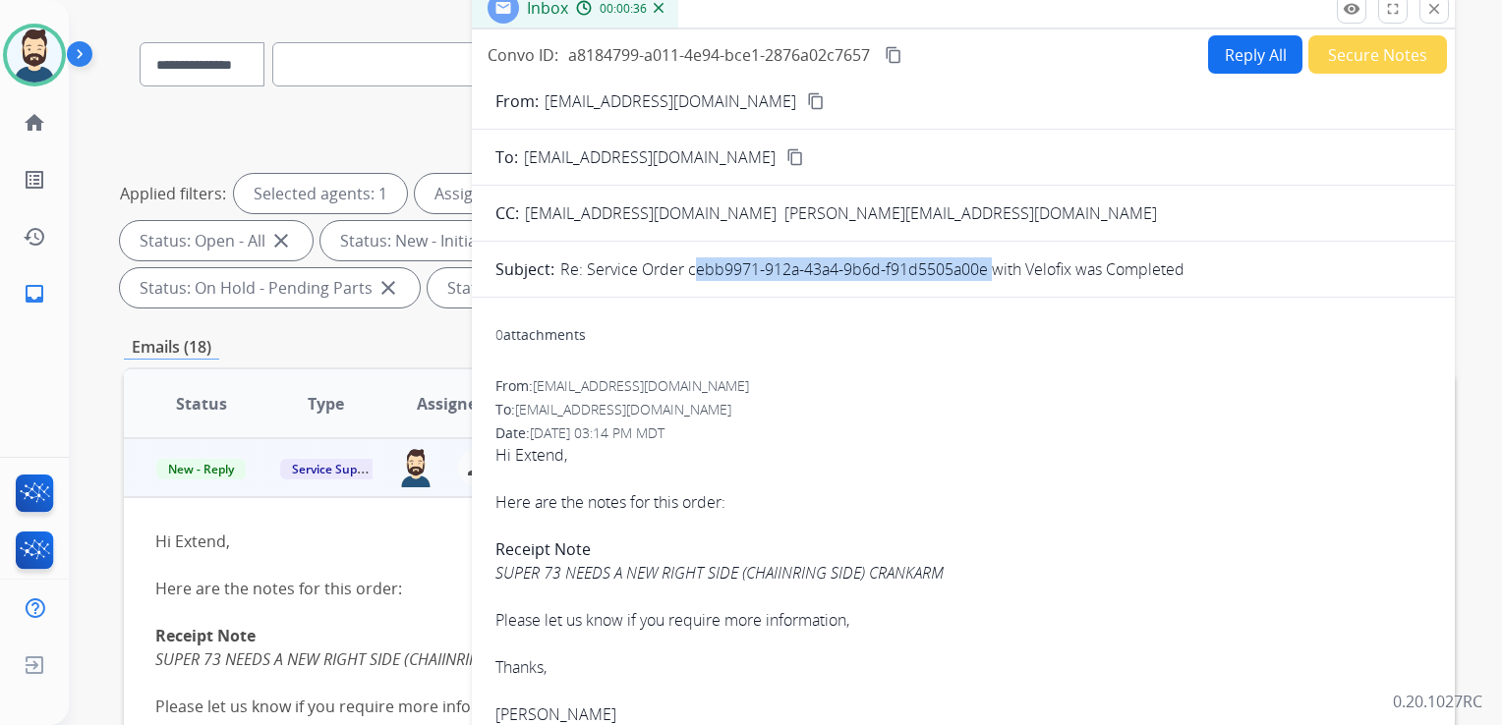
scroll to position [98, 0]
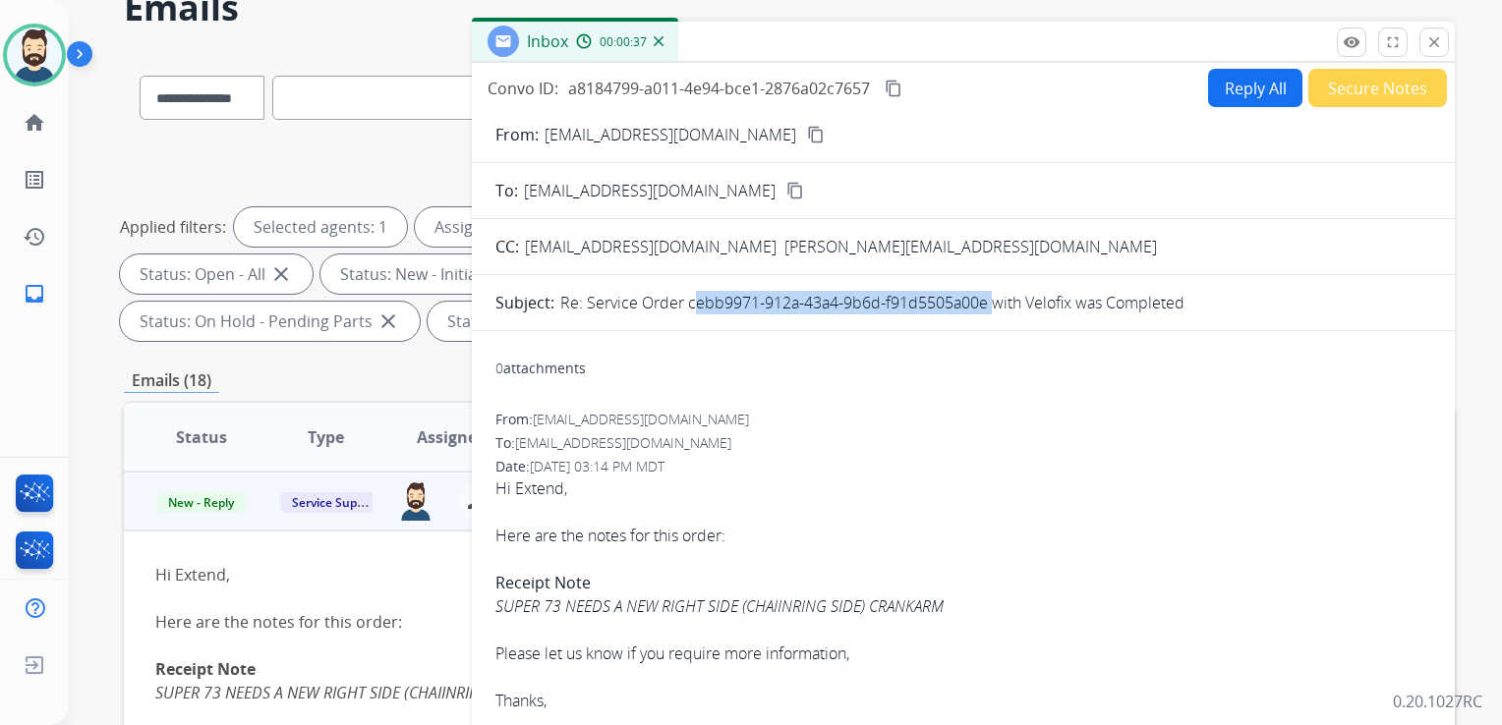
click at [892, 93] on mat-icon "content_copy" at bounding box center [893, 89] width 18 height 18
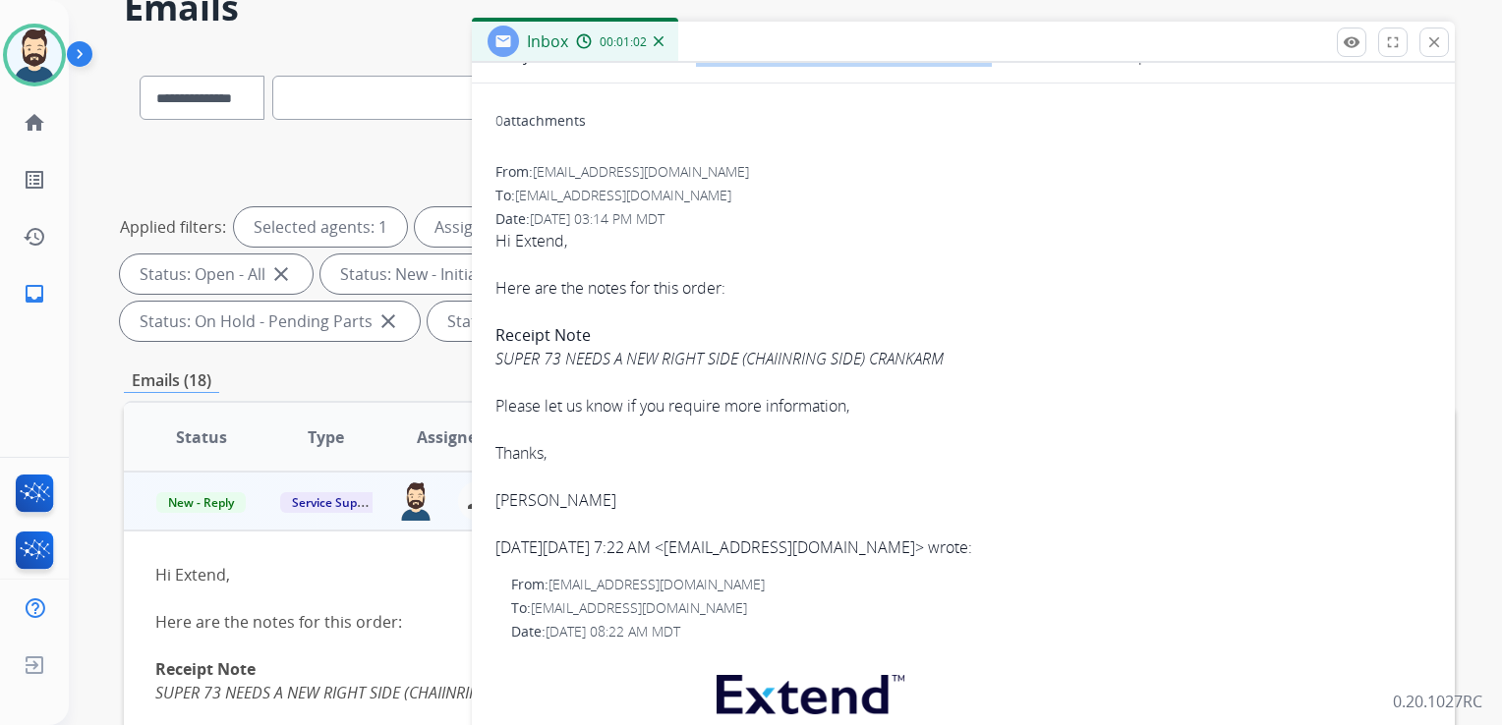
scroll to position [295, 0]
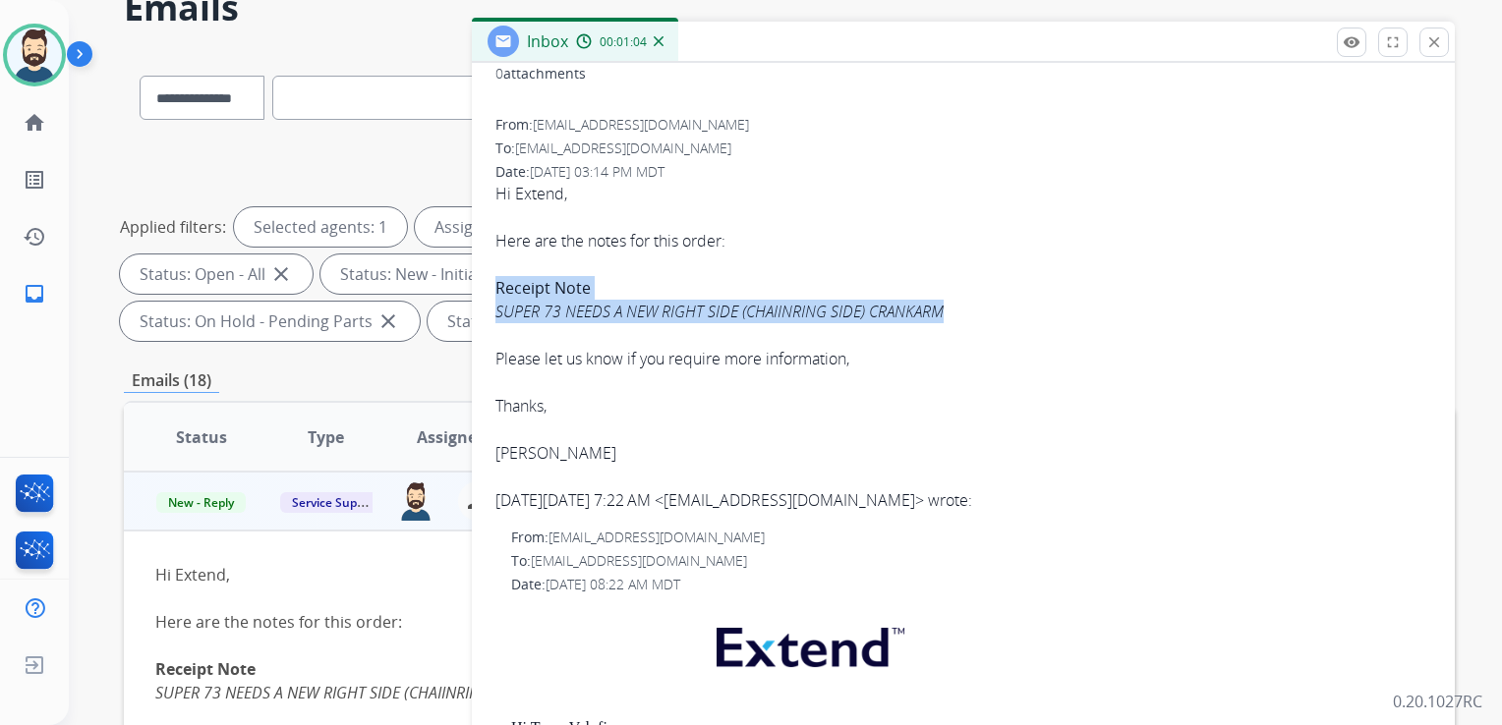
drag, startPoint x: 494, startPoint y: 289, endPoint x: 970, endPoint y: 313, distance: 476.2
copy div "Receipt Note SUPER 73 NEEDS A NEW RIGHT SIDE (CHAIINRING SIDE) CRANKARM"
drag, startPoint x: 610, startPoint y: 312, endPoint x: 519, endPoint y: 301, distance: 92.0
click at [609, 312] on icon "SUPER 73 NEEDS A NEW RIGHT SIDE (CHAIINRING SIDE) CRANKARM" at bounding box center [719, 312] width 448 height 22
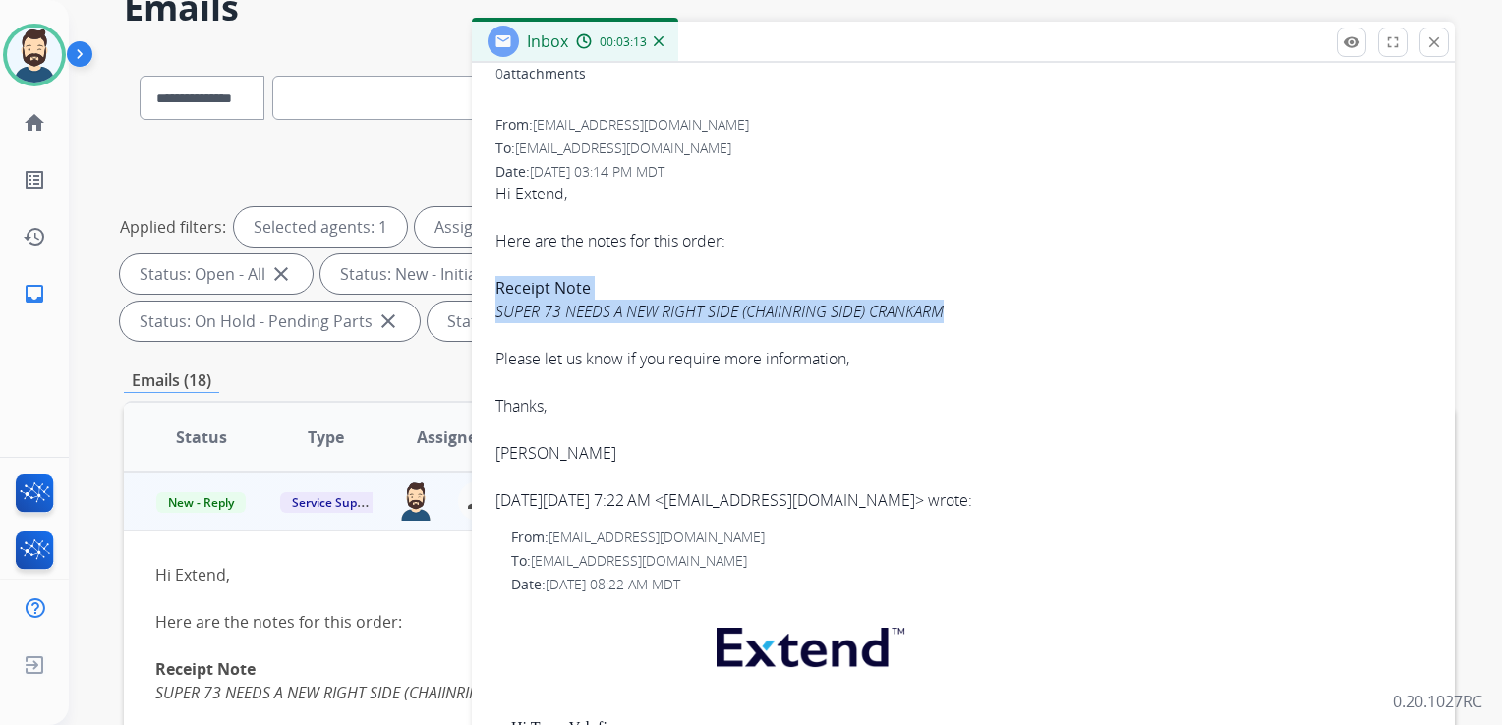
click at [524, 301] on icon "SUPER 73 NEEDS A NEW RIGHT SIDE (CHAIINRING SIDE) CRANKARM" at bounding box center [719, 312] width 448 height 22
click at [573, 316] on icon "SUPER 73 NEEDS A NEW RIGHT SIDE (CHAIINRING SIDE) CRANKARM" at bounding box center [719, 312] width 448 height 22
drag, startPoint x: 566, startPoint y: 311, endPoint x: 970, endPoint y: 320, distance: 404.0
click at [970, 320] on div "Receipt Note SUPER 73 NEEDS A NEW RIGHT SIDE (CHAIINRING SIDE) CRANKARM" at bounding box center [963, 299] width 936 height 47
copy icon "NEEDS A NEW RIGHT SIDE (CHAIINRING SIDE) CRANKARM"
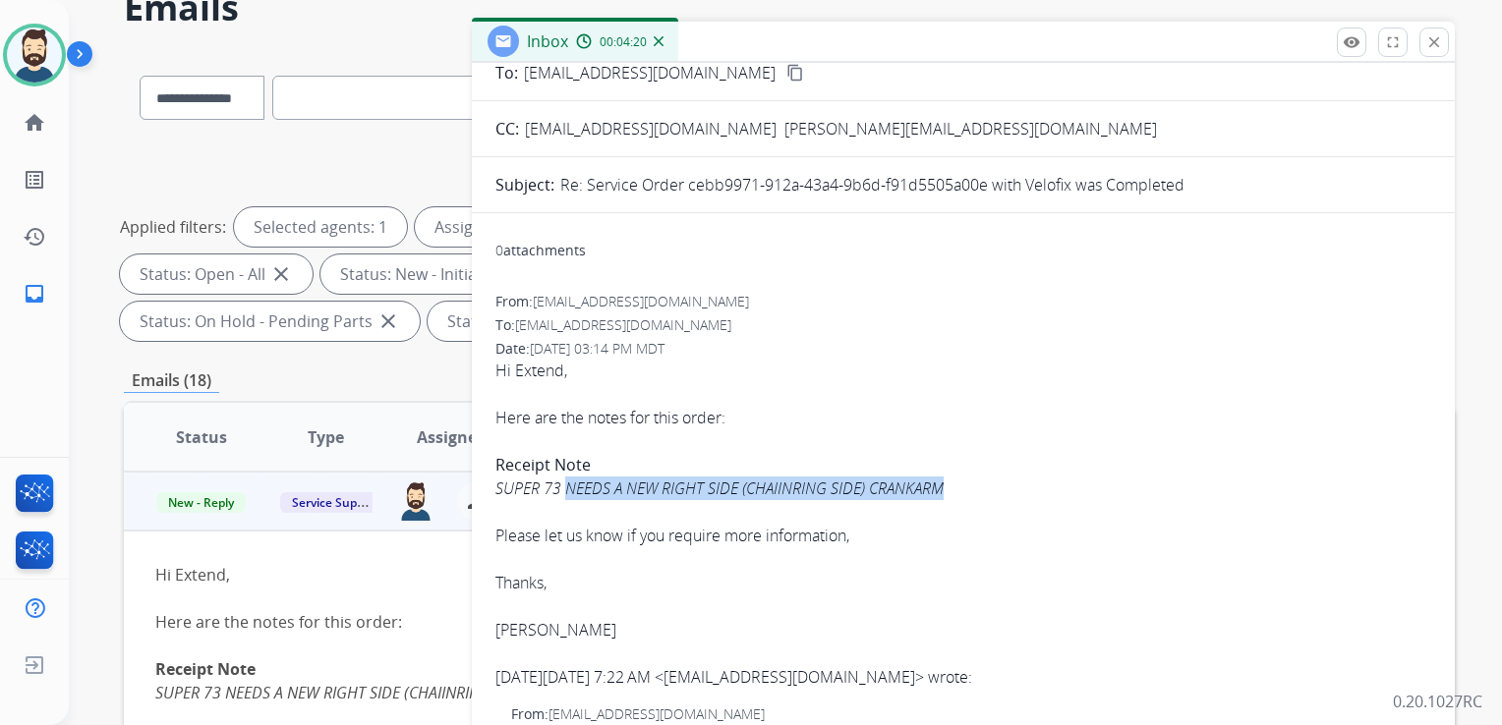
scroll to position [0, 0]
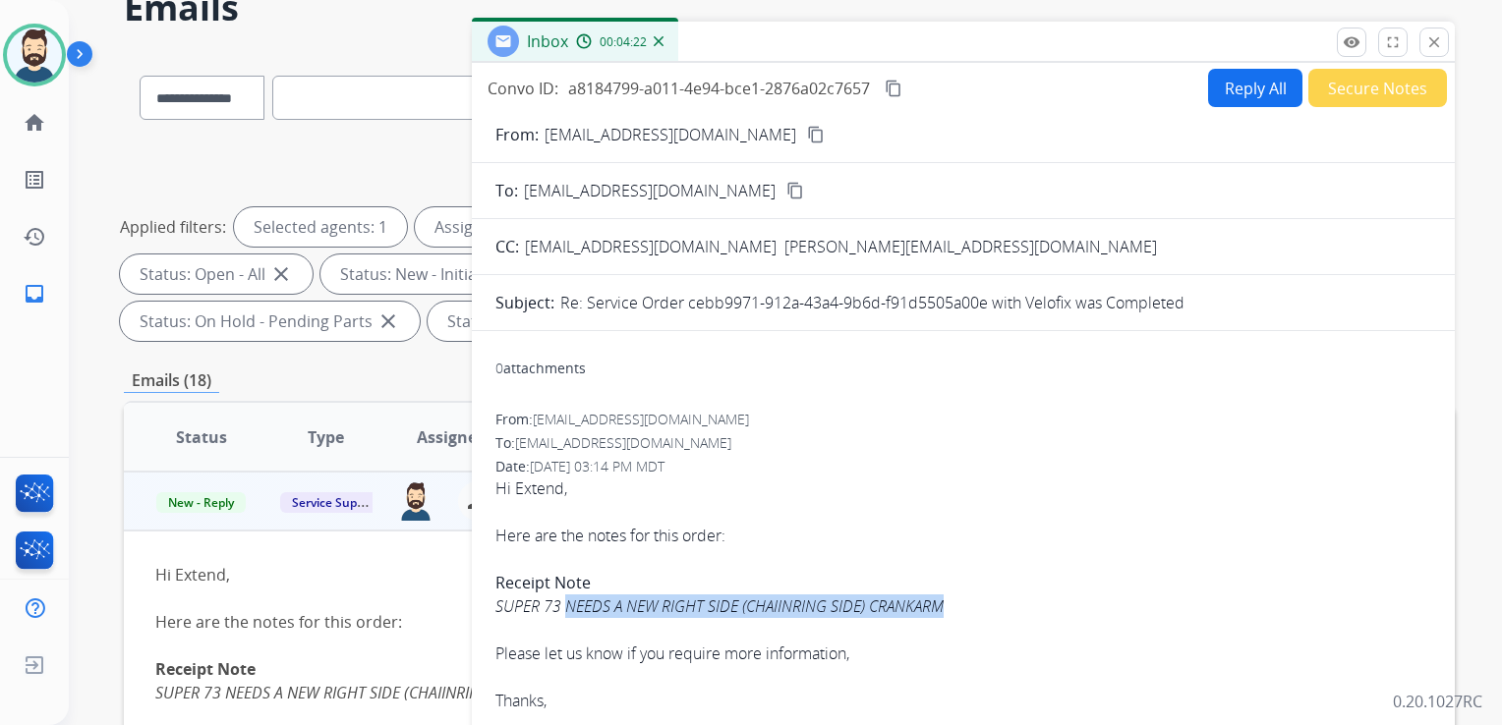
click at [1432, 41] on mat-icon "close" at bounding box center [1434, 42] width 18 height 18
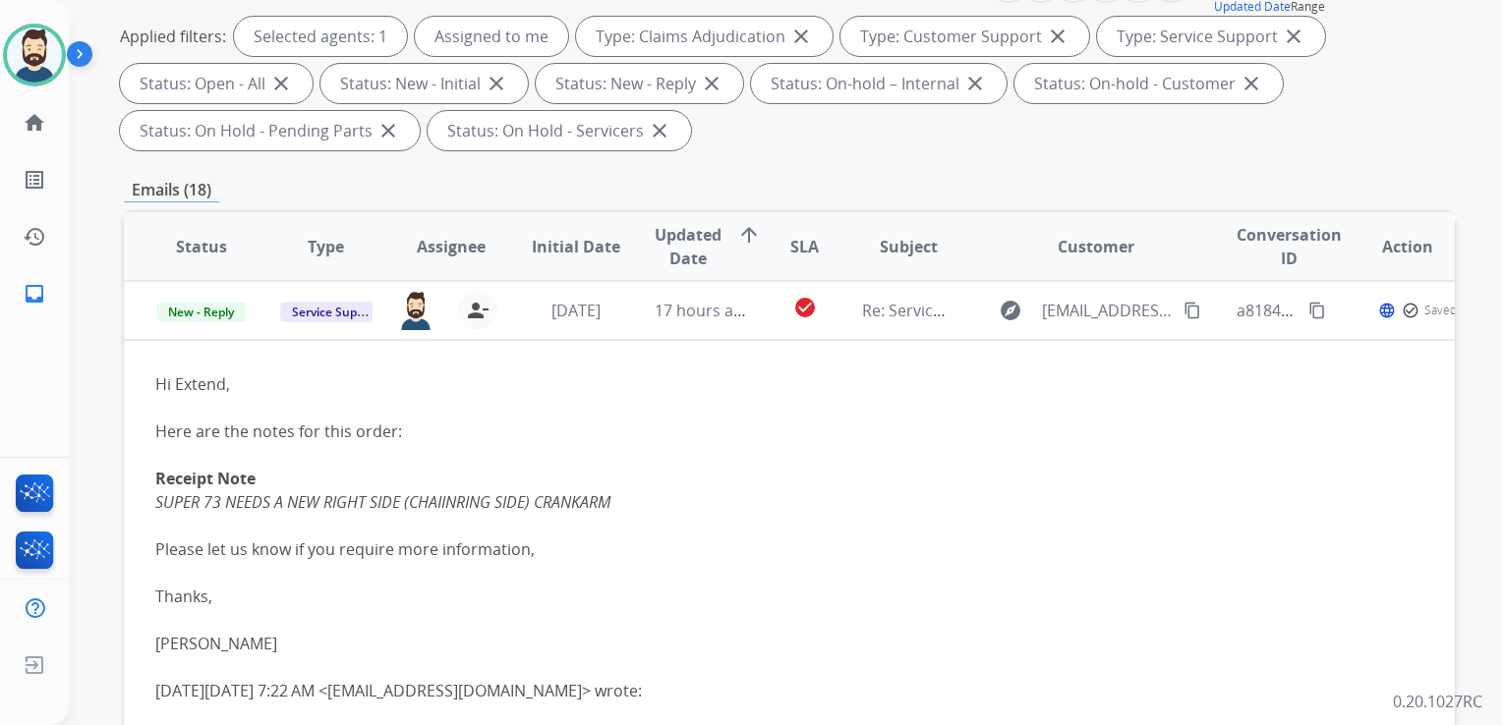
scroll to position [393, 0]
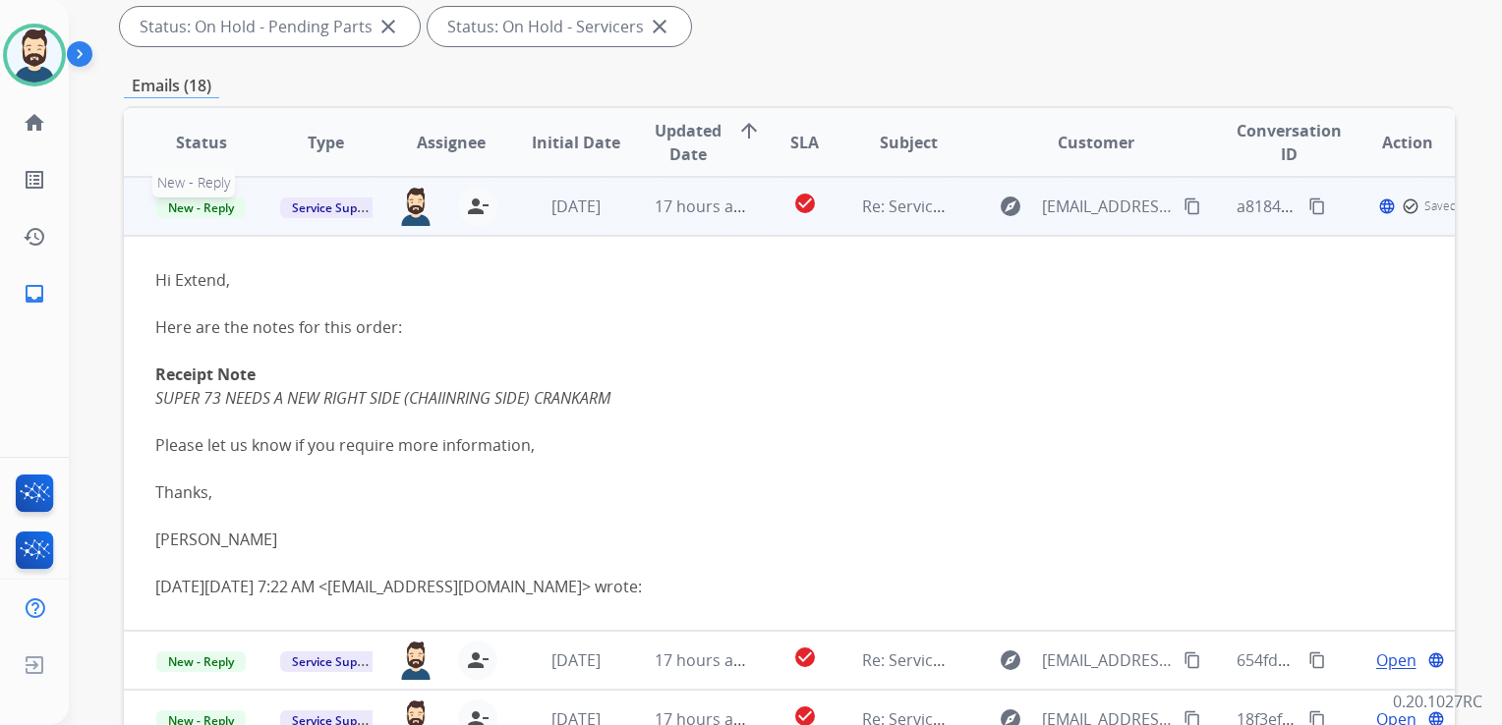
click at [211, 212] on span "New - Reply" at bounding box center [200, 208] width 89 height 21
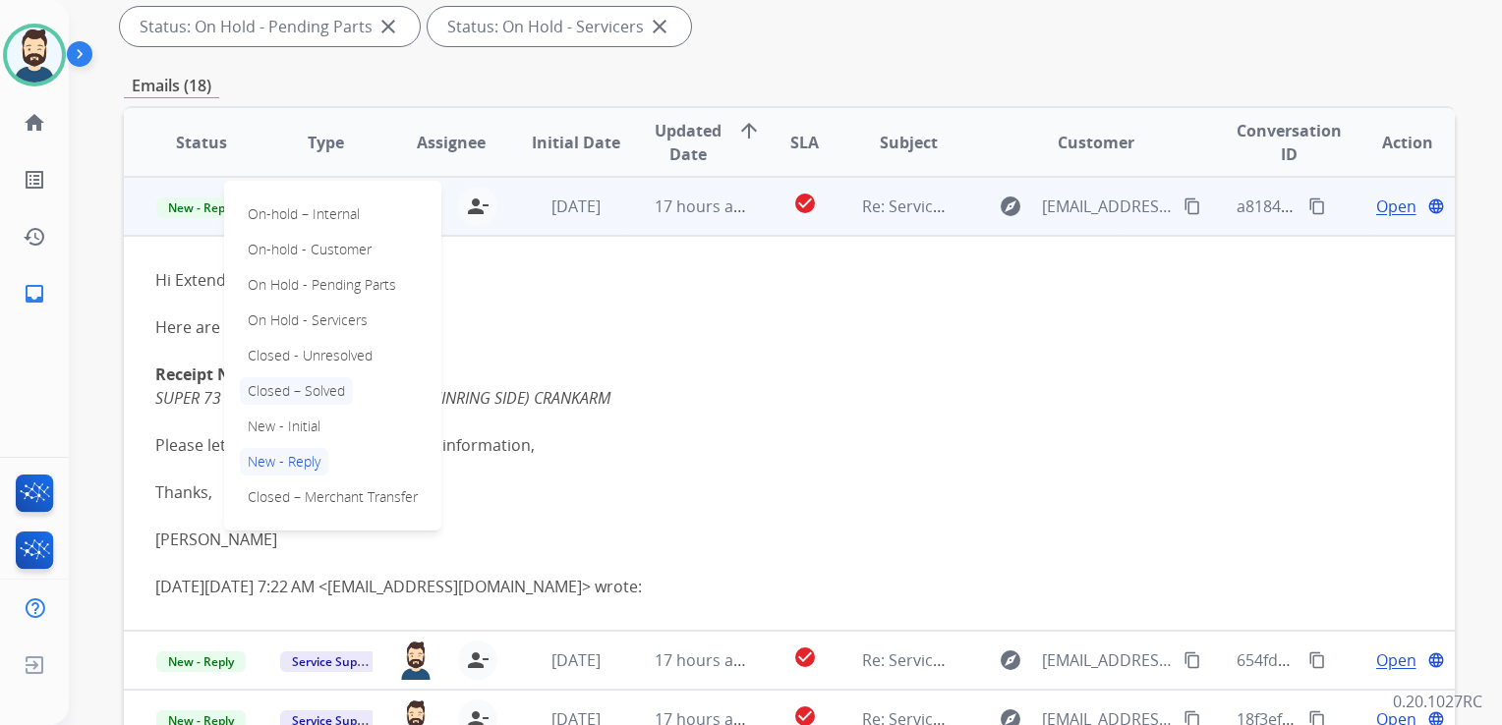
click at [302, 388] on p "Closed – Solved" at bounding box center [296, 391] width 113 height 28
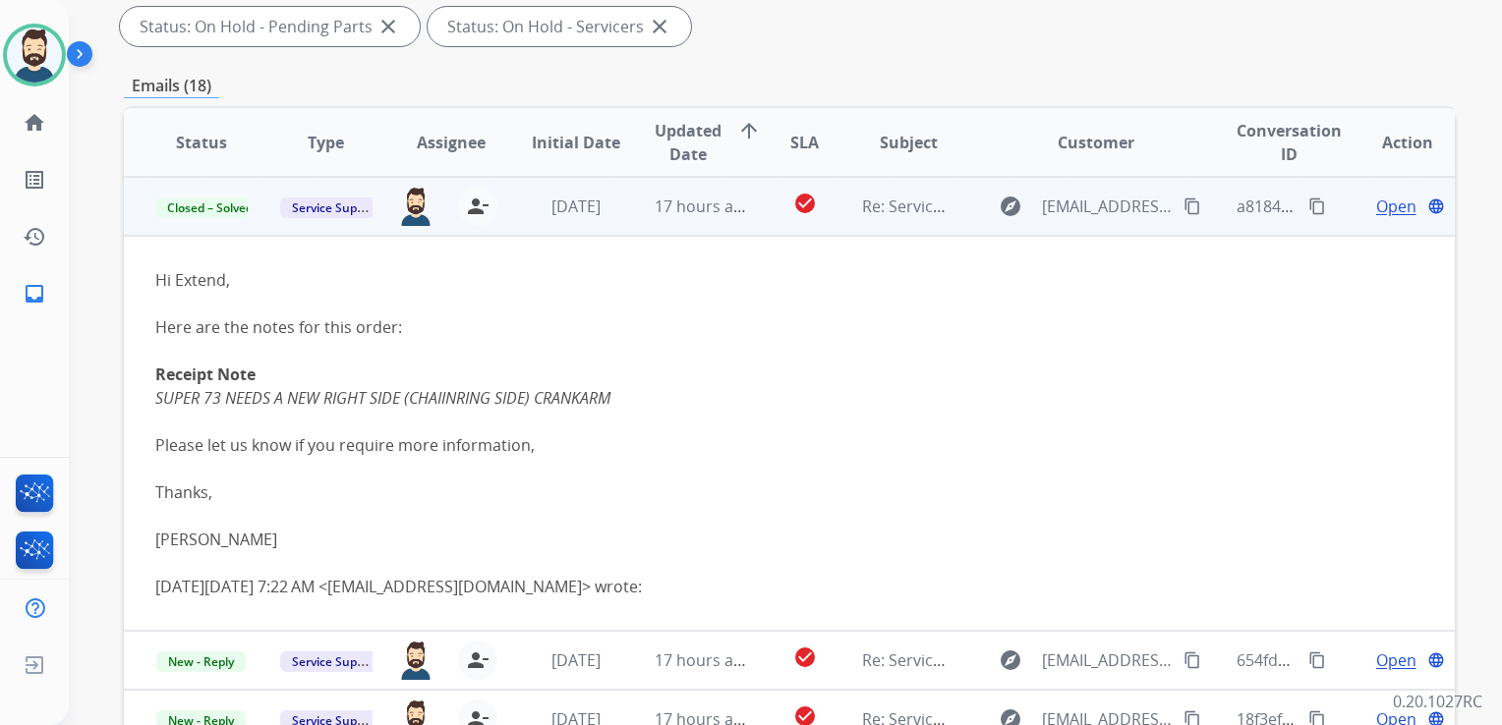
click at [471, 231] on div "jared.holt@extend.com person_remove Unassign to Me" at bounding box center [435, 206] width 124 height 55
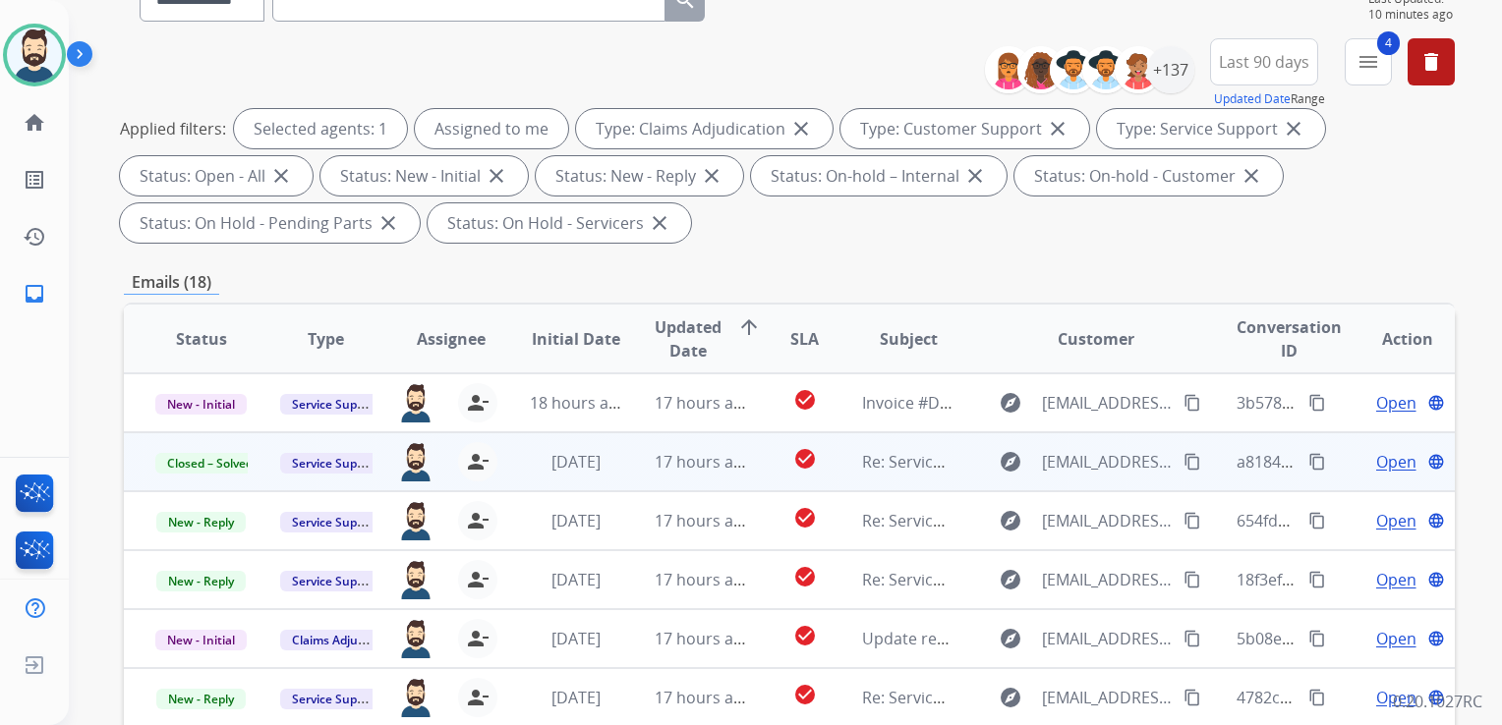
scroll to position [0, 0]
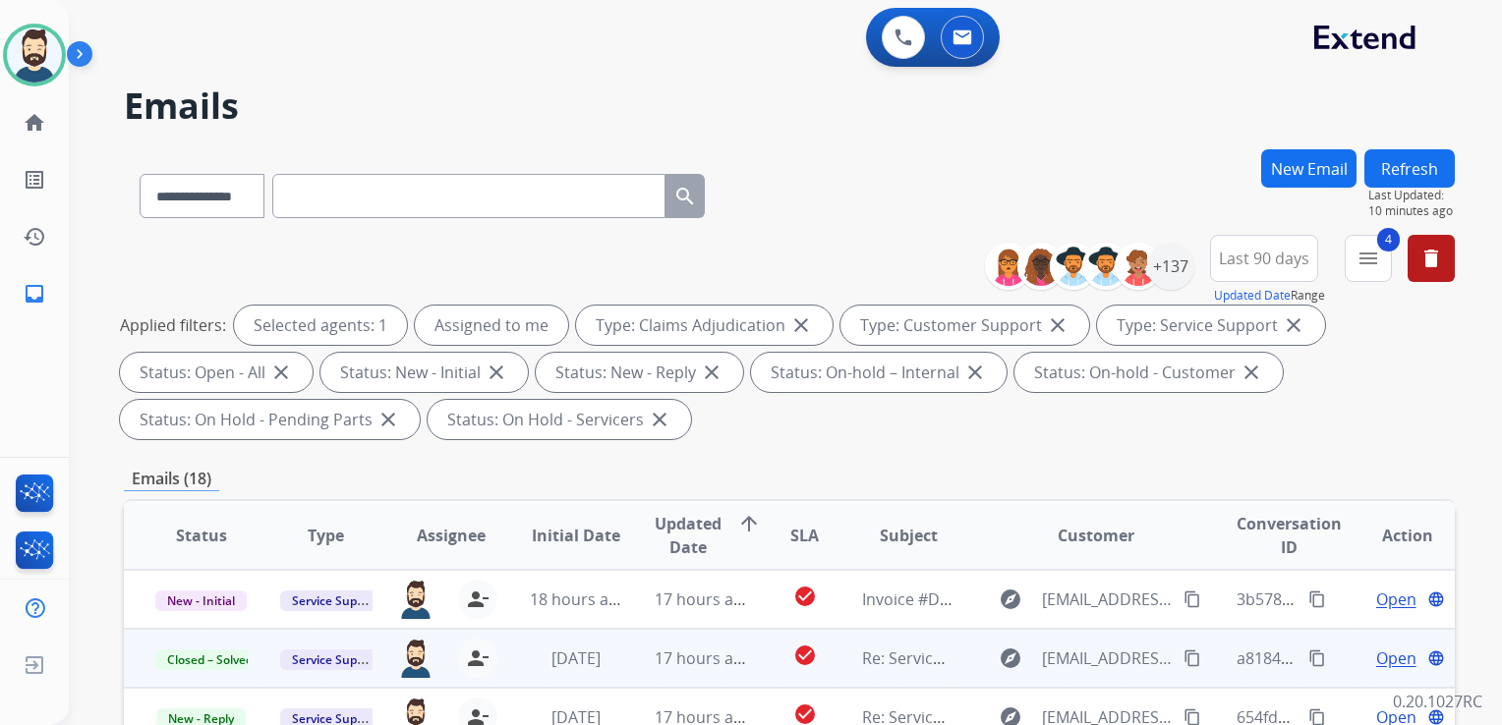
click at [1412, 168] on button "Refresh" at bounding box center [1409, 168] width 90 height 38
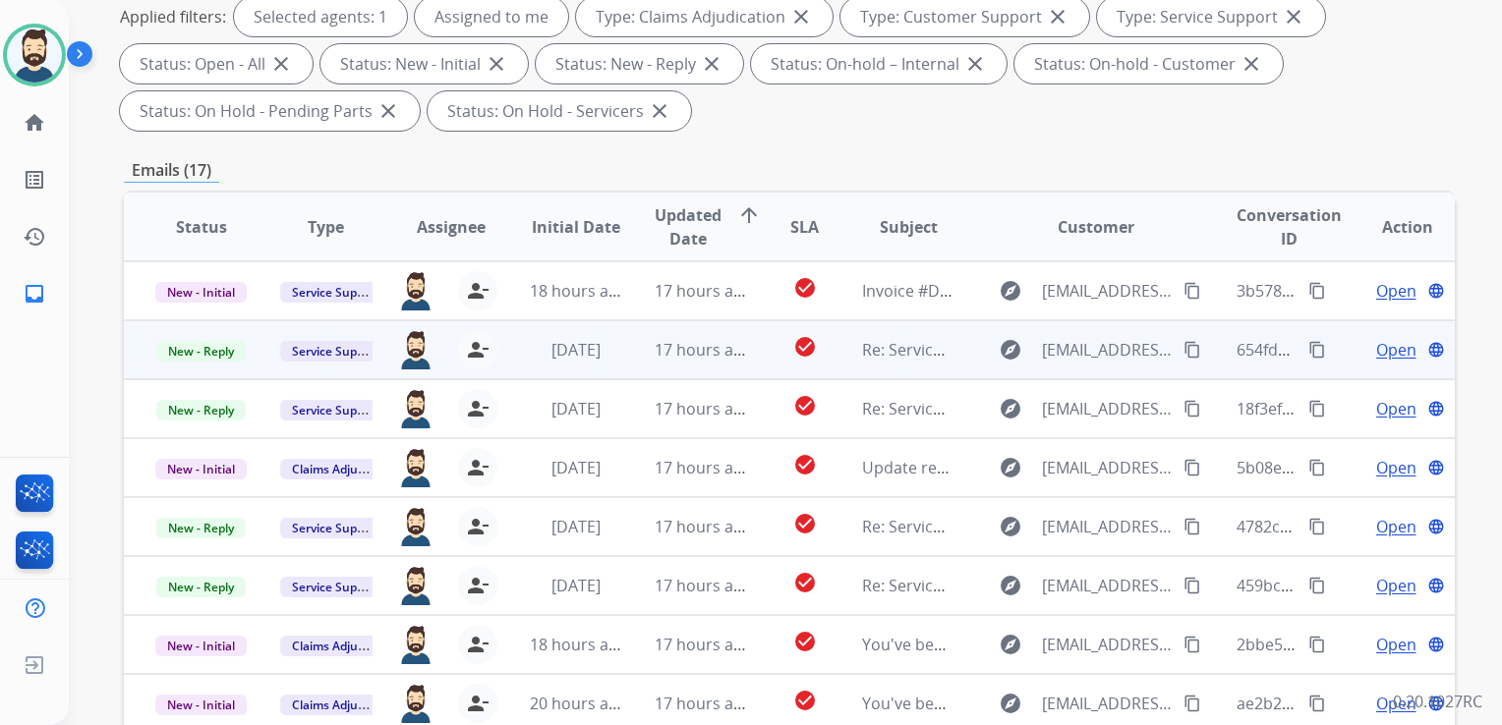
scroll to position [393, 0]
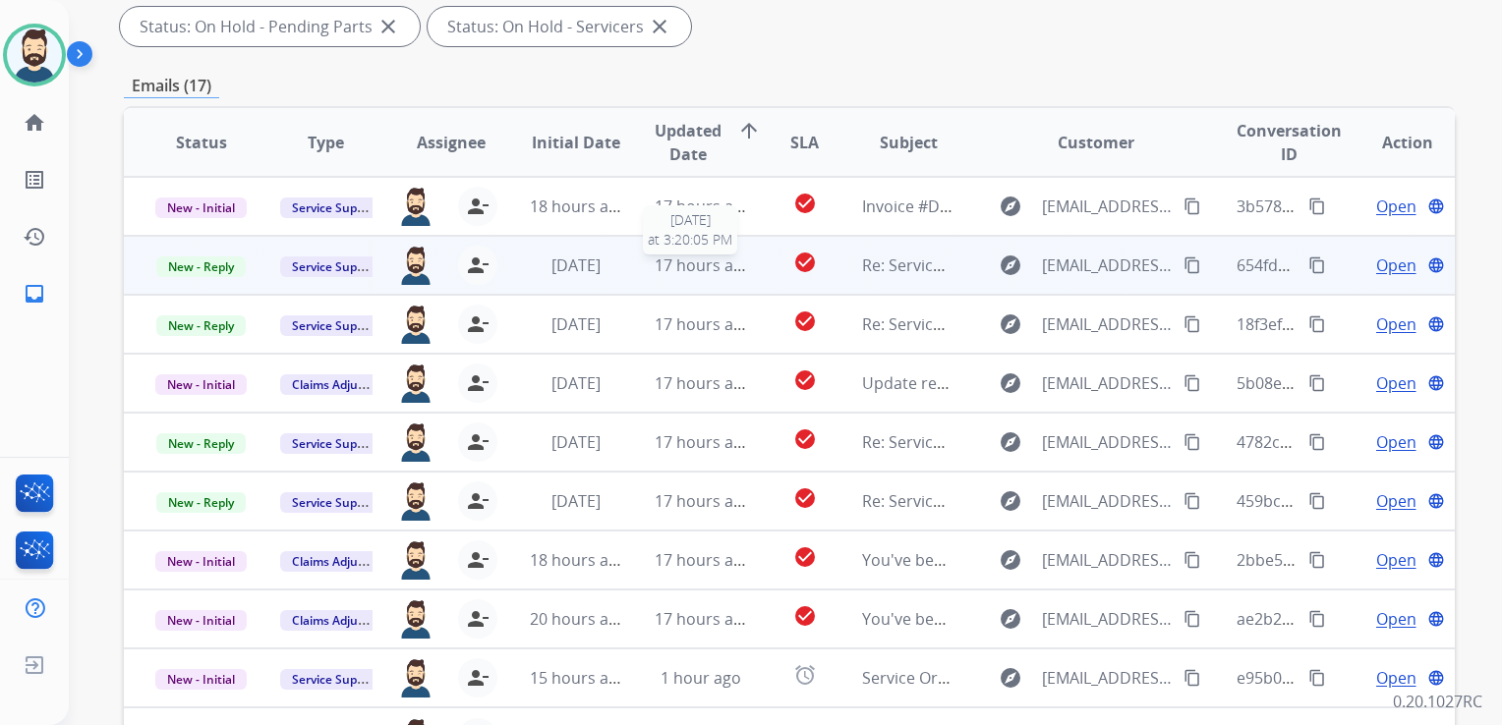
click at [684, 275] on div "17 hours ago" at bounding box center [700, 266] width 92 height 24
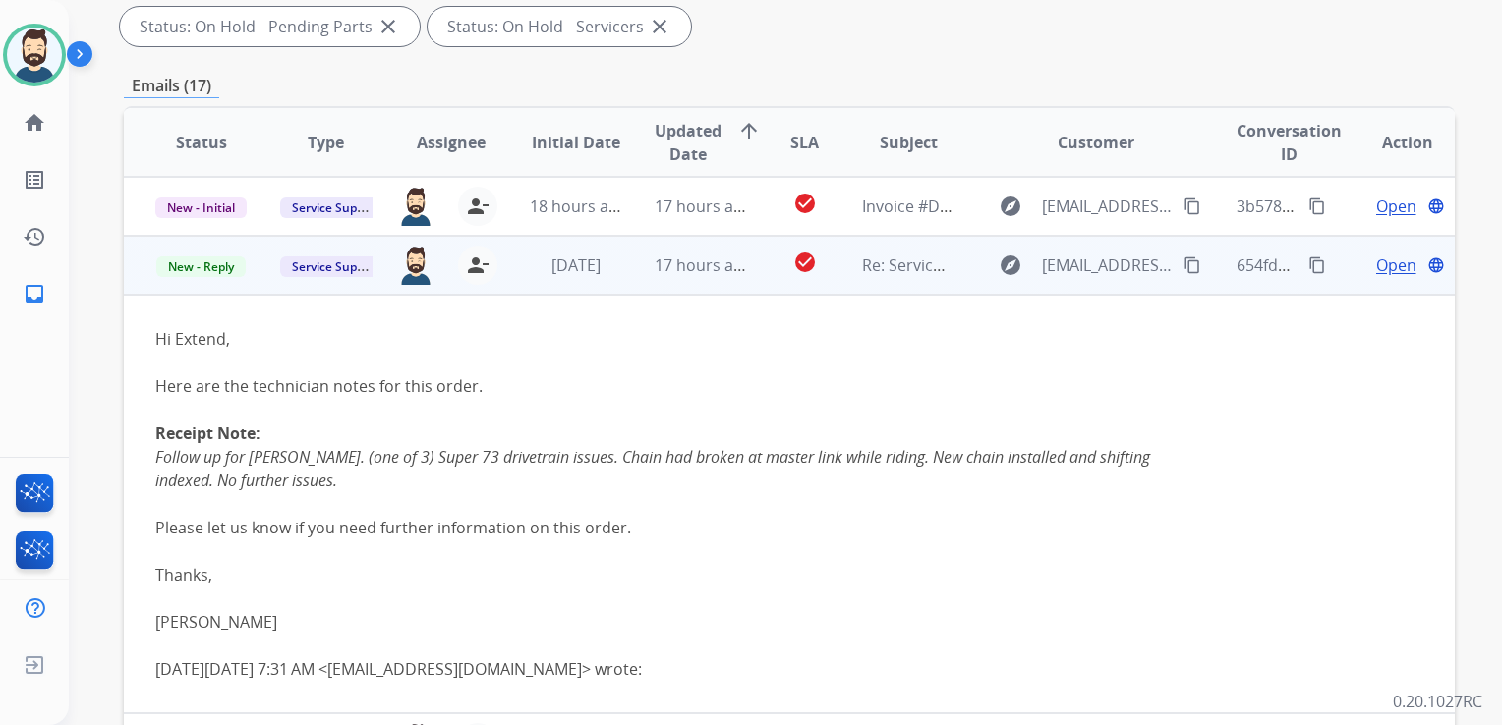
scroll to position [59, 0]
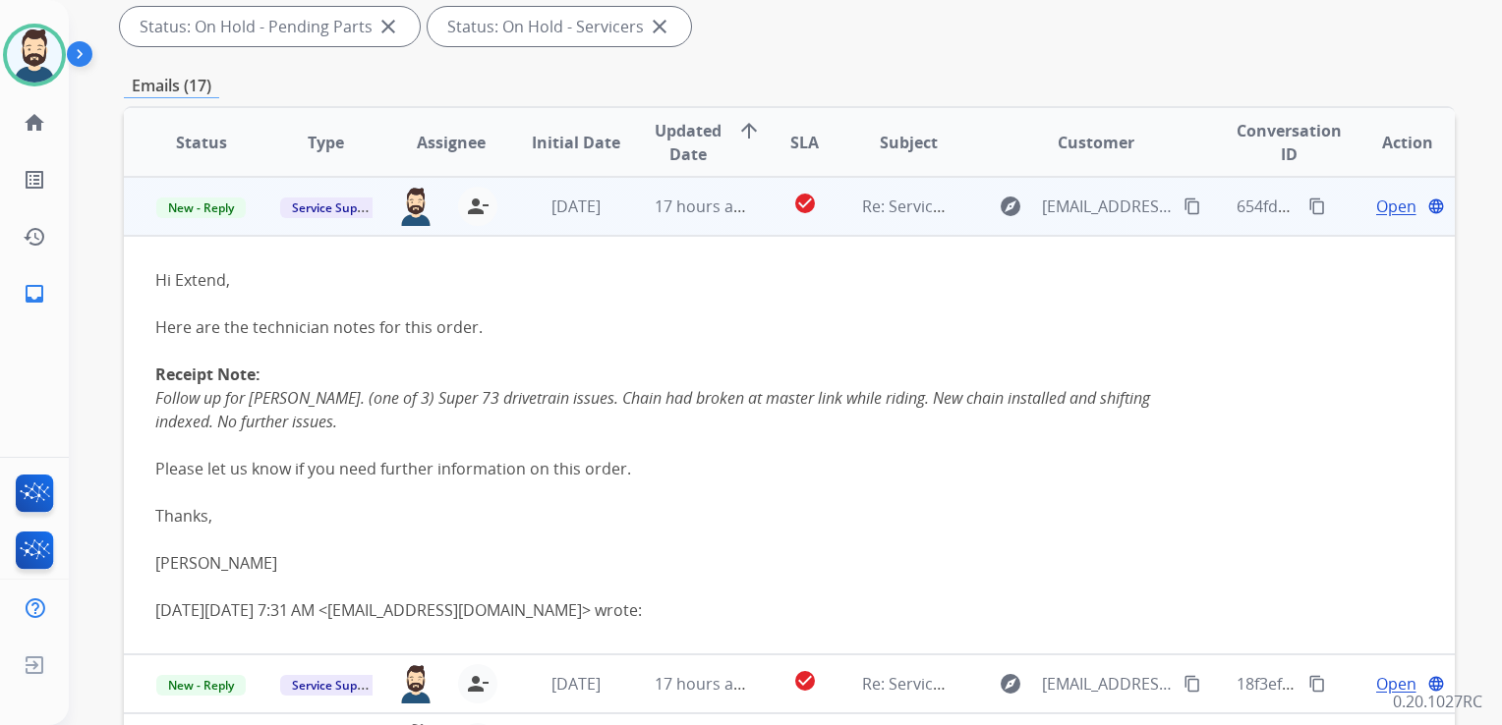
click at [1384, 211] on span "Open" at bounding box center [1396, 207] width 40 height 24
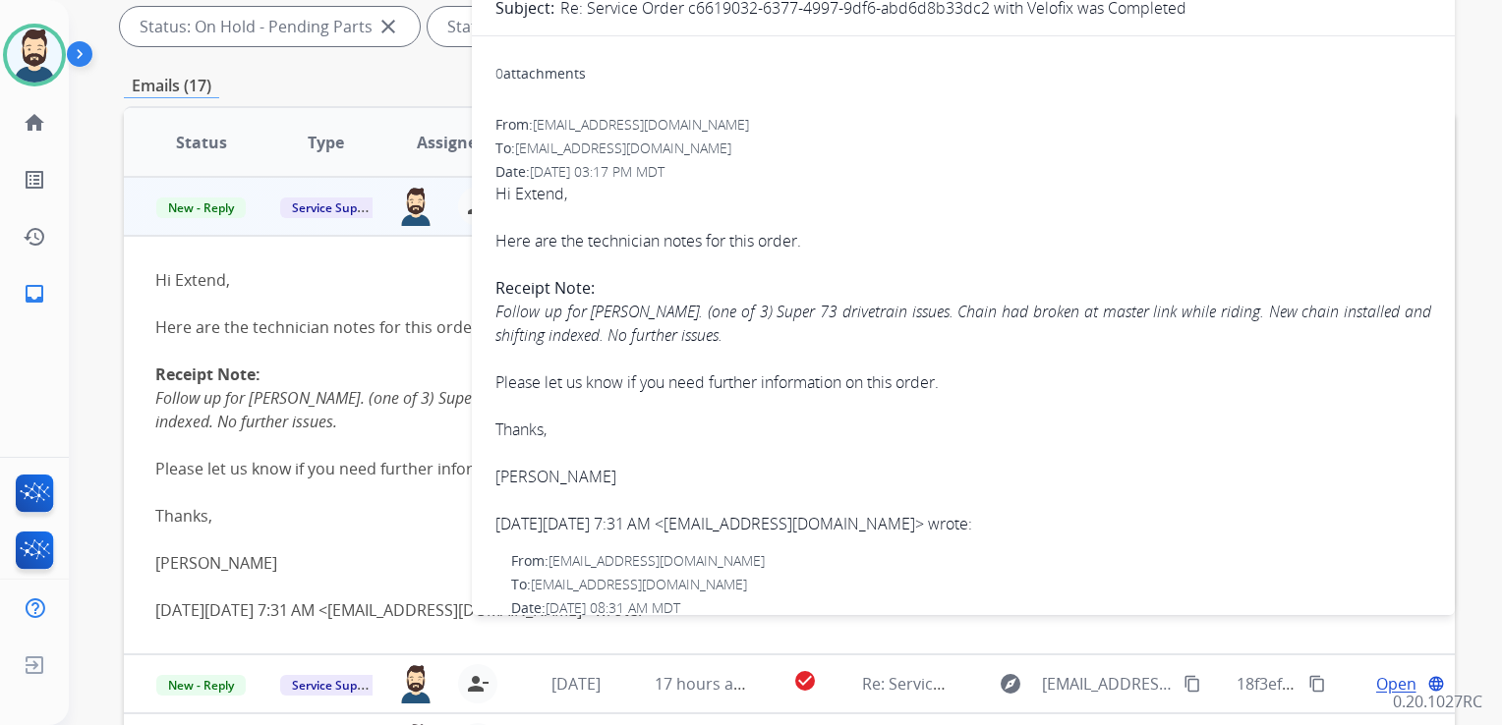
scroll to position [295, 0]
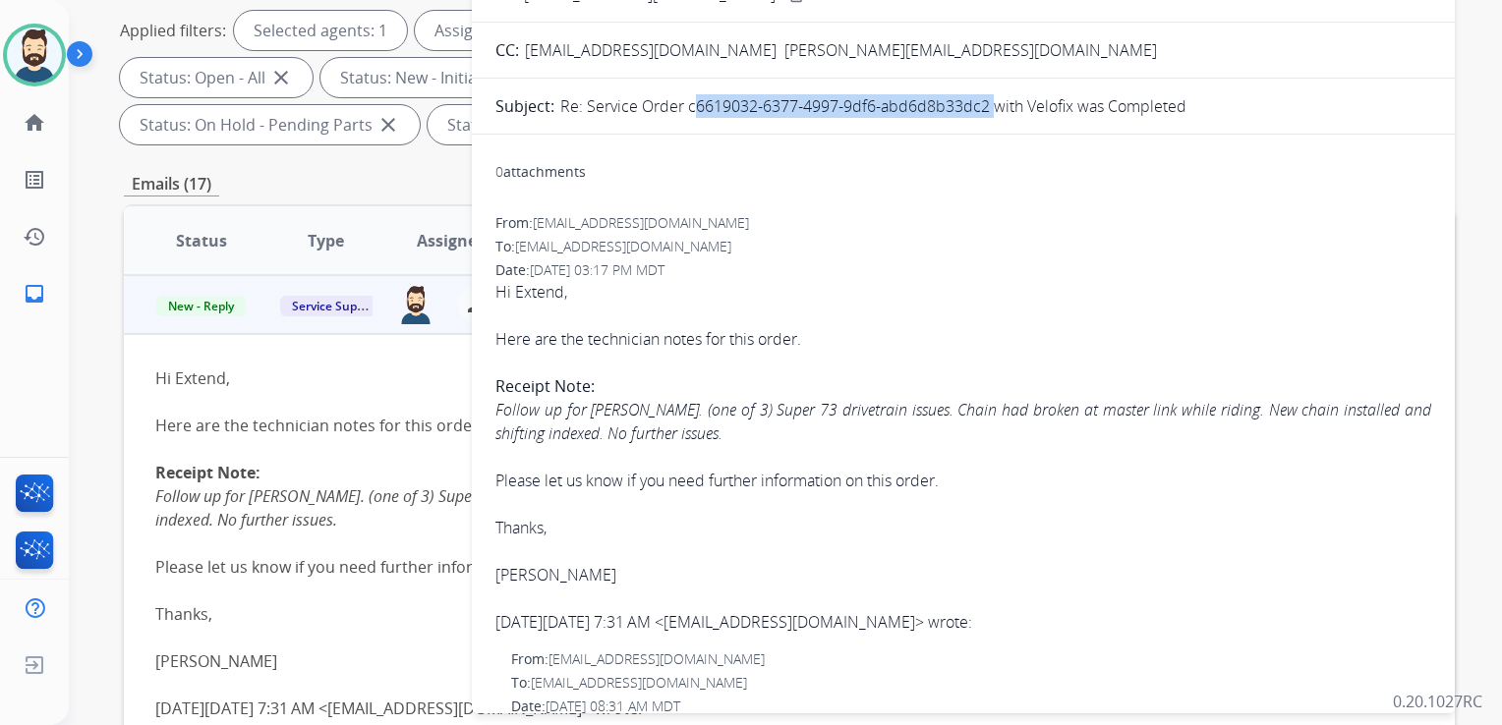
drag, startPoint x: 684, startPoint y: 108, endPoint x: 988, endPoint y: 115, distance: 303.7
click at [988, 115] on p "Re: Service Order c6619032-6377-4997-9df6-abd6d8b33dc2 with Velofix was Complet…" at bounding box center [873, 106] width 626 height 24
drag, startPoint x: 988, startPoint y: 115, endPoint x: 918, endPoint y: 96, distance: 72.2
copy p "c6619032-6377-4997-9df6-abd6d8b33dc2"
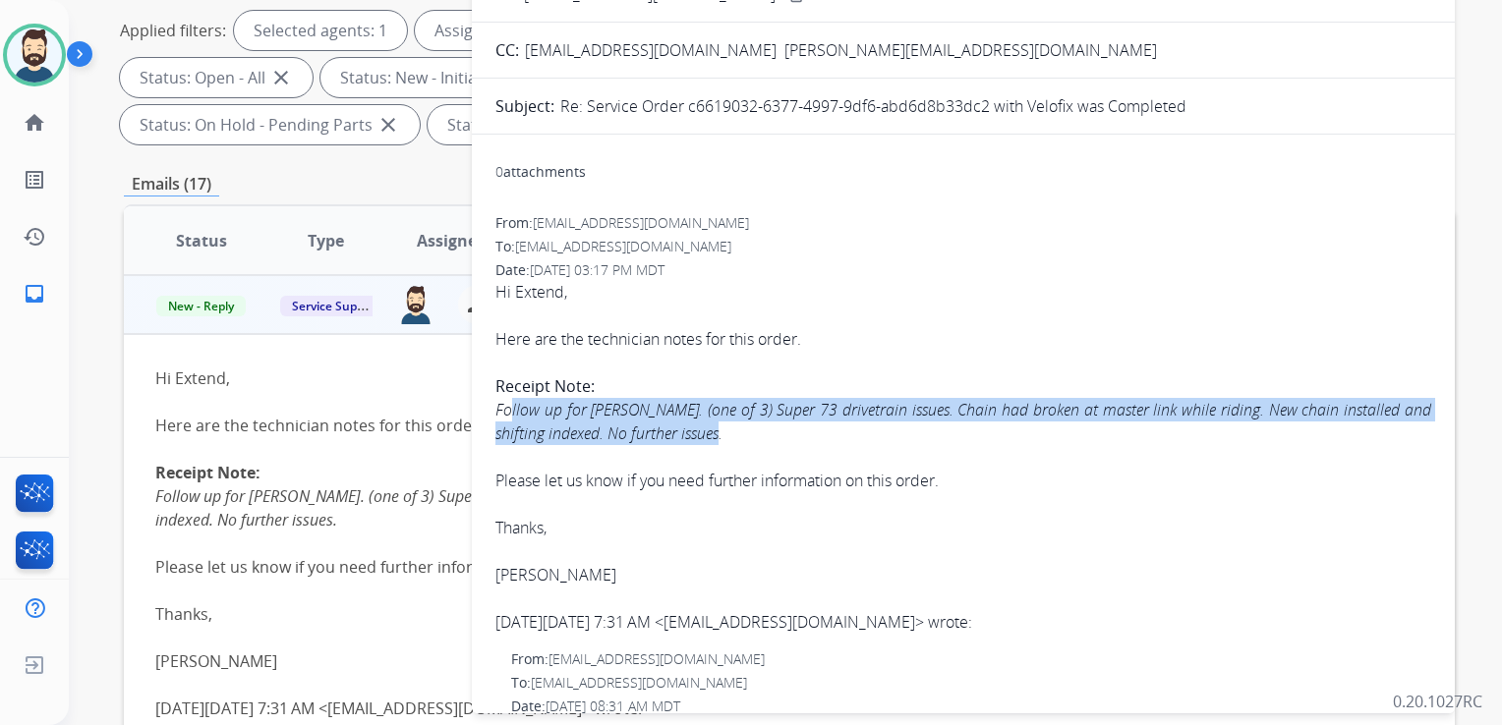
drag, startPoint x: 495, startPoint y: 410, endPoint x: 724, endPoint y: 429, distance: 229.8
drag, startPoint x: 724, startPoint y: 429, endPoint x: 686, endPoint y: 426, distance: 38.5
copy icon "Follow up for J. Mondell. (one of 3) Super 73 drivetrain issues. Chain had brok…"
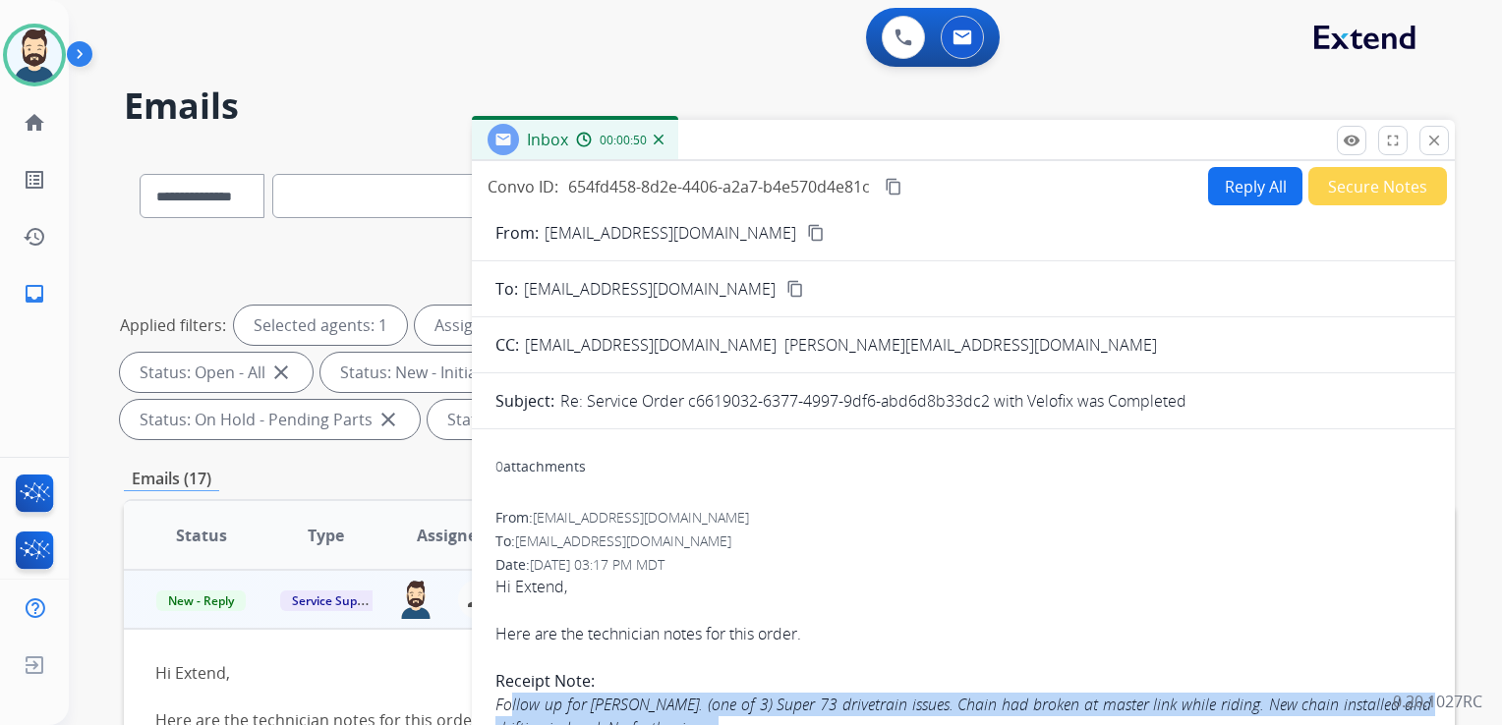
click at [899, 189] on mat-icon "content_copy" at bounding box center [893, 187] width 18 height 18
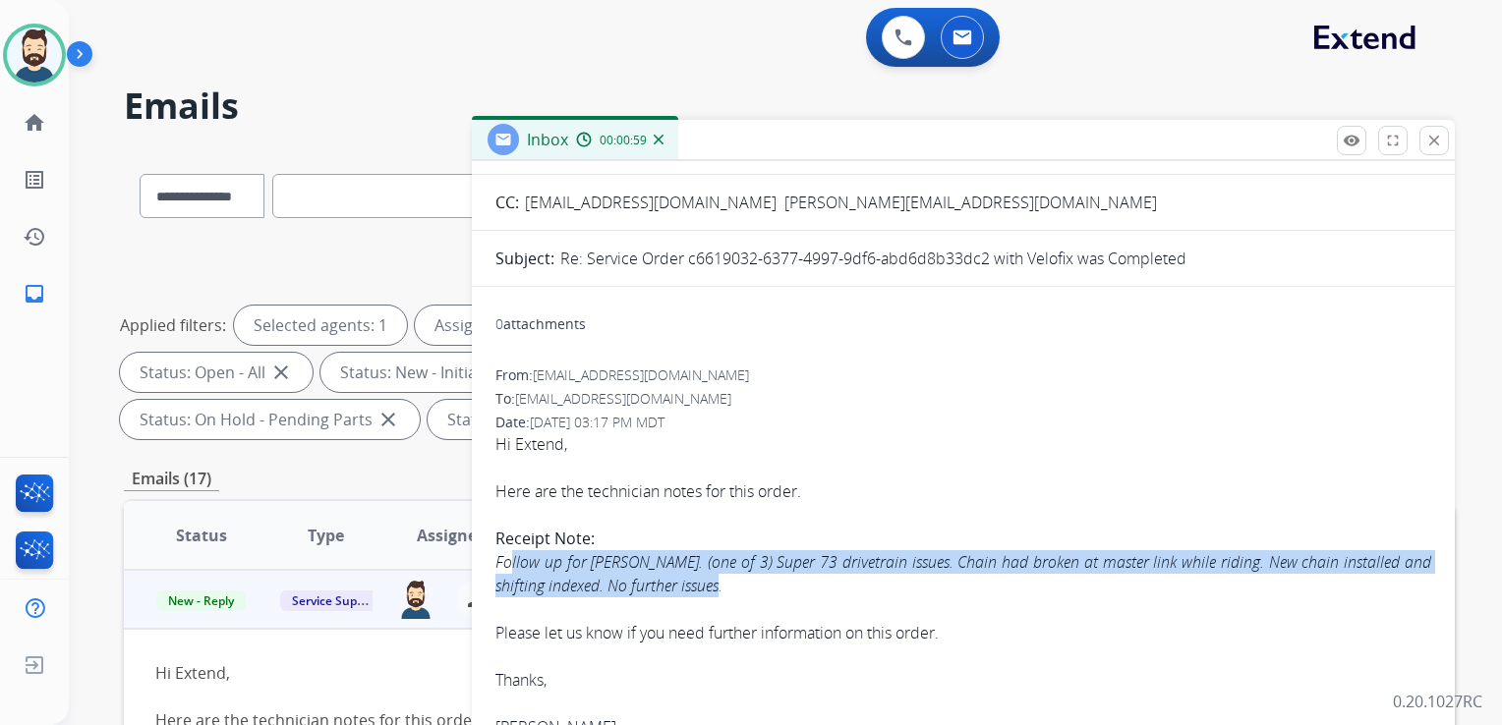
scroll to position [295, 0]
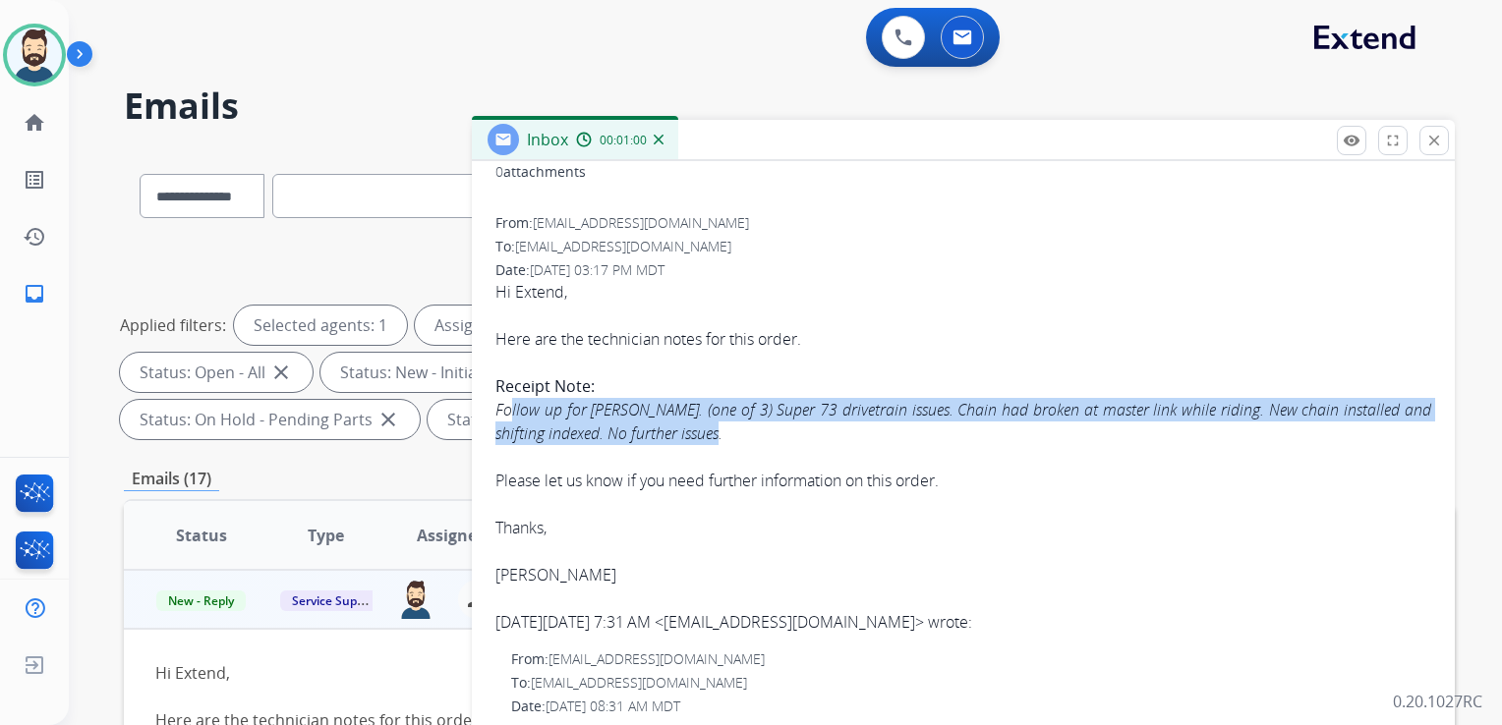
copy icon "Follow up for J. Mondell. (one of 3) Super 73 drivetrain issues. Chain had brok…"
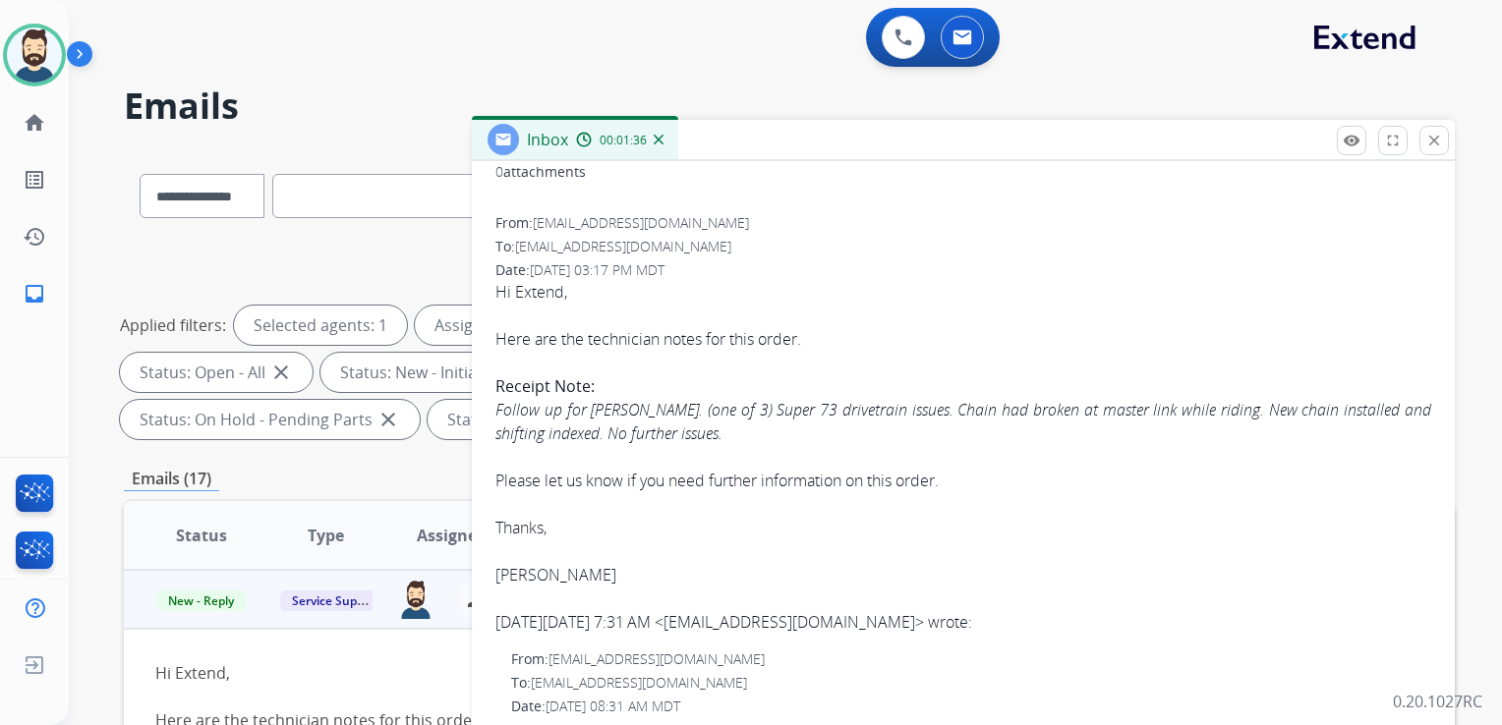
drag, startPoint x: 632, startPoint y: 412, endPoint x: 514, endPoint y: 391, distance: 119.7
click at [519, 393] on b "Receipt Note:" at bounding box center [544, 386] width 99 height 22
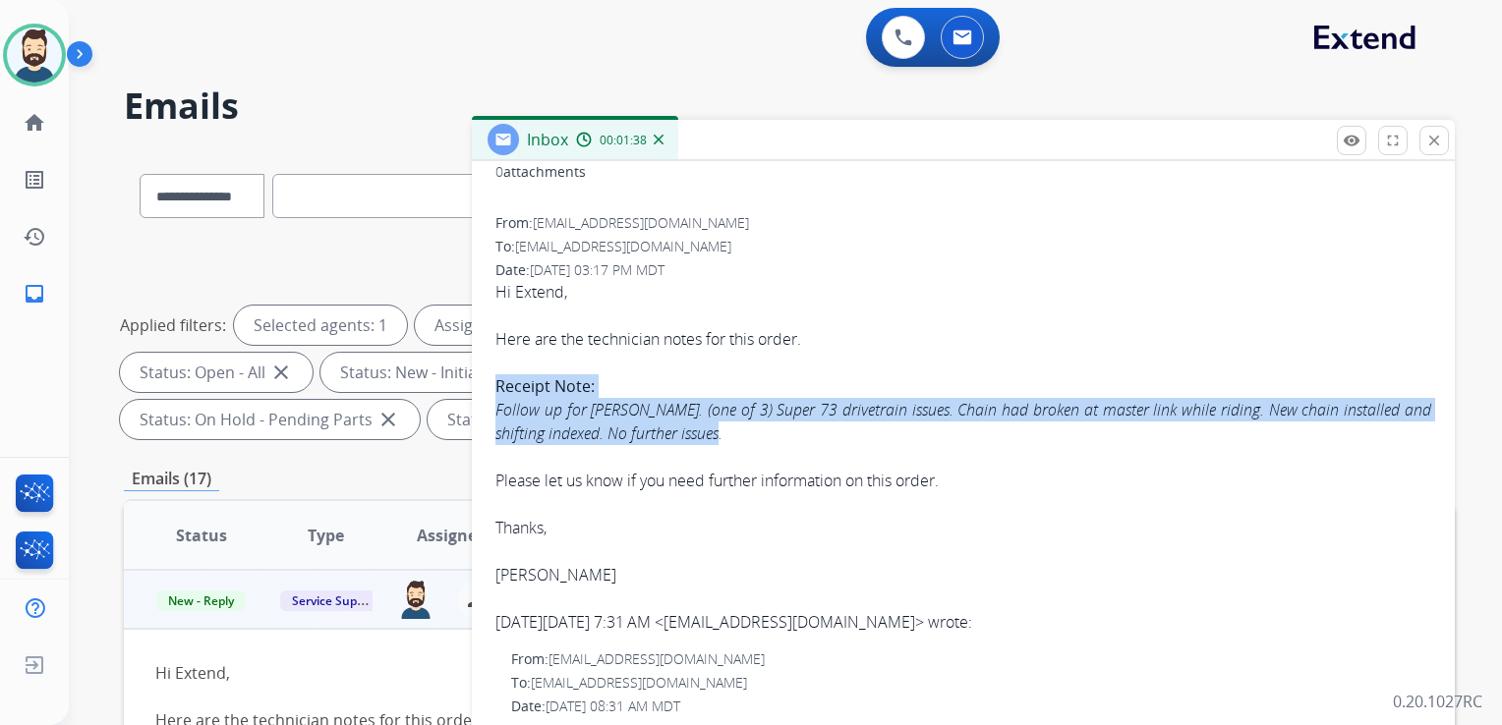
drag, startPoint x: 493, startPoint y: 381, endPoint x: 737, endPoint y: 440, distance: 250.7
drag, startPoint x: 737, startPoint y: 440, endPoint x: 659, endPoint y: 419, distance: 80.6
copy div "Receipt Note: Follow up for J. Mondell. (one of 3) Super 73 drivetrain issues. …"
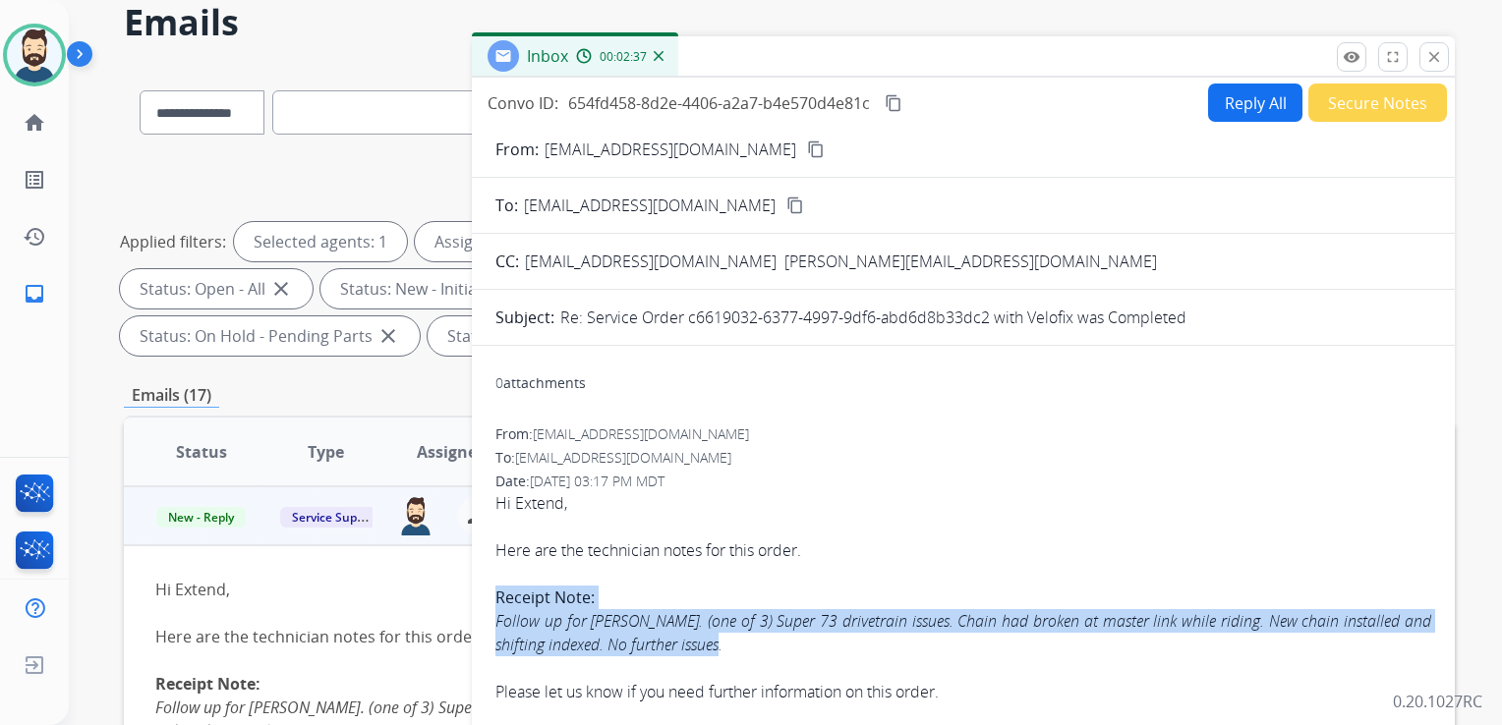
scroll to position [0, 0]
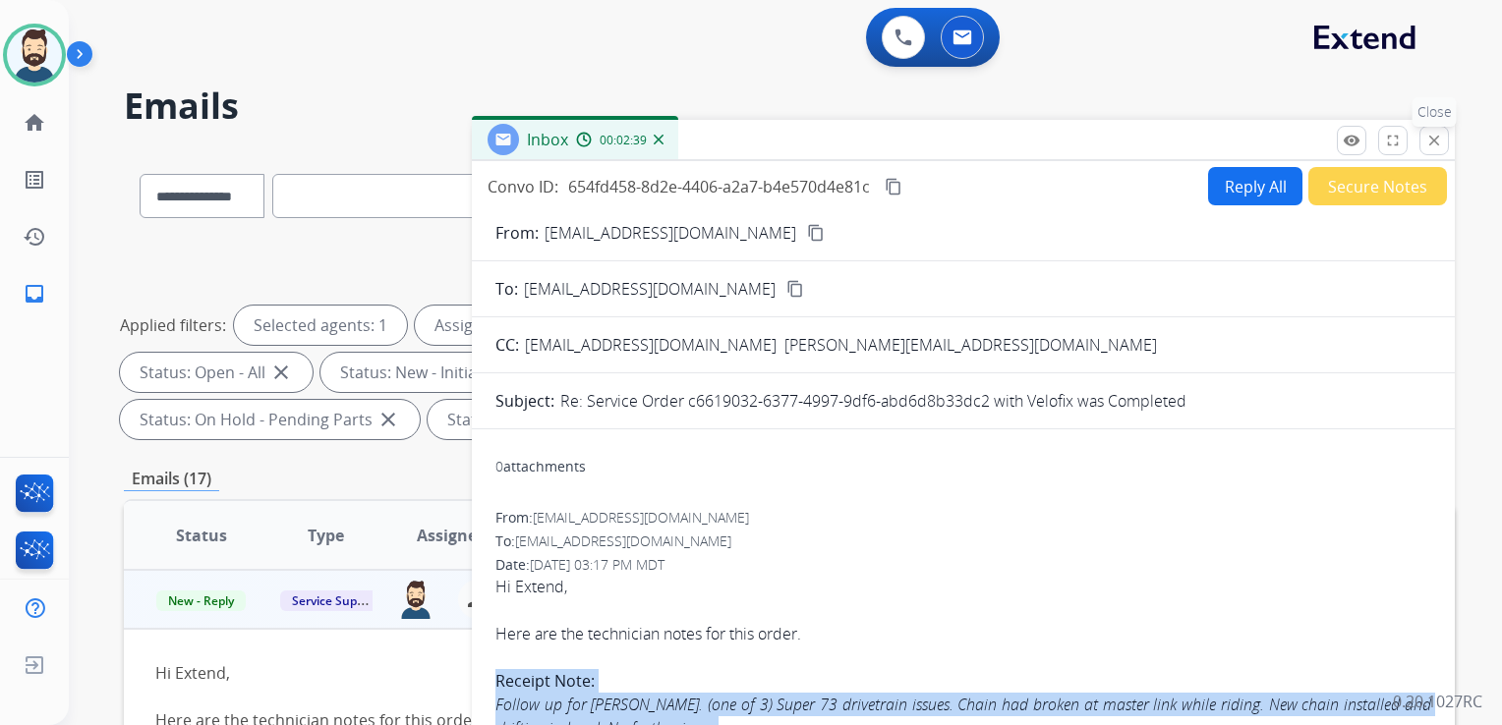
click at [1434, 136] on mat-icon "close" at bounding box center [1434, 141] width 18 height 18
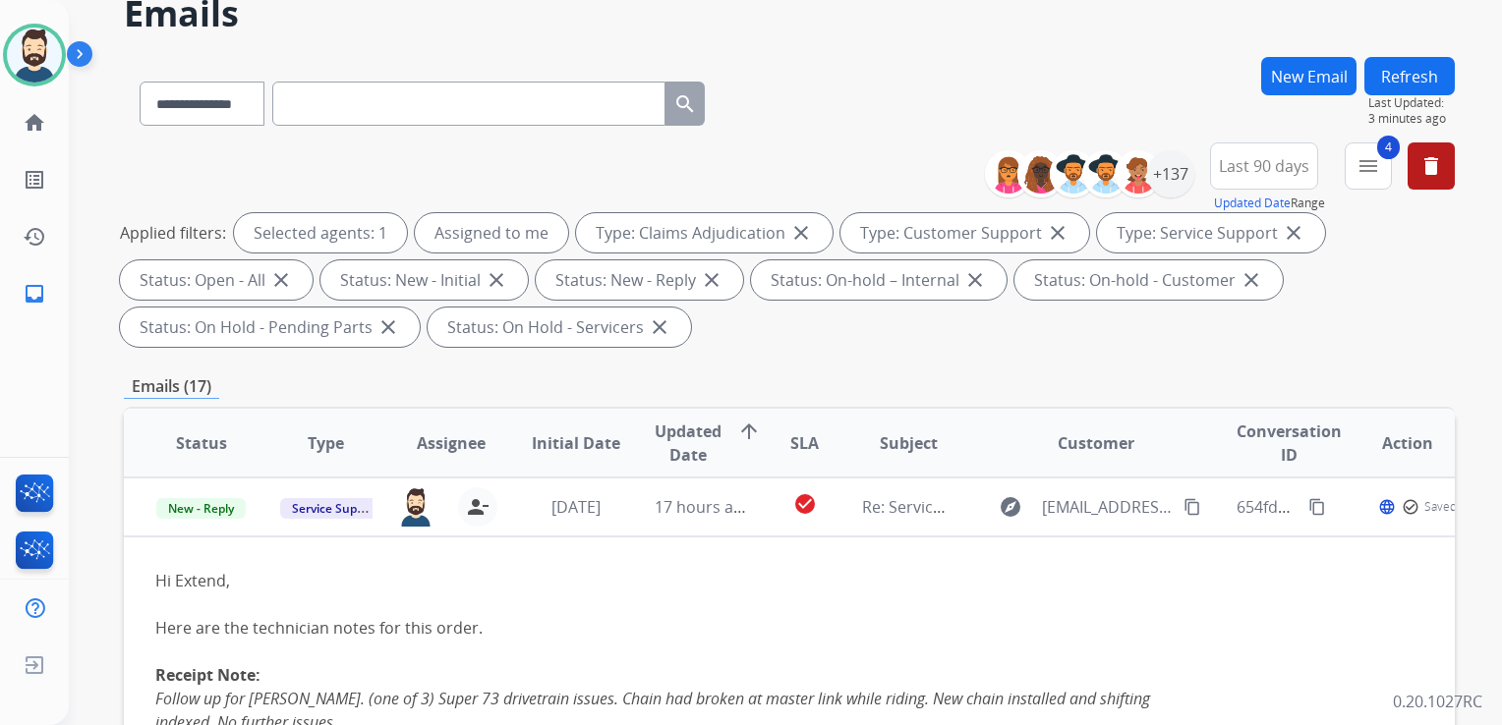
scroll to position [197, 0]
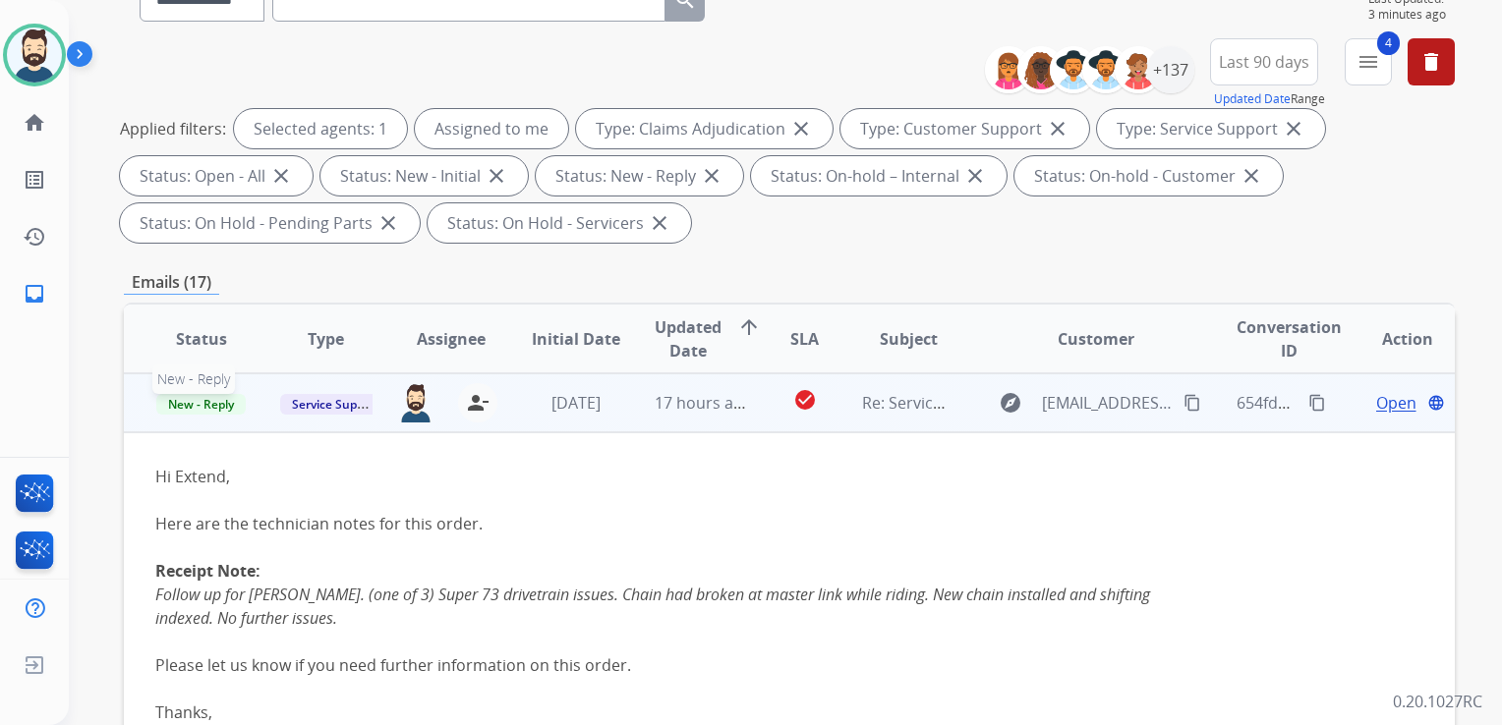
click at [233, 403] on span "New - Reply" at bounding box center [200, 404] width 89 height 21
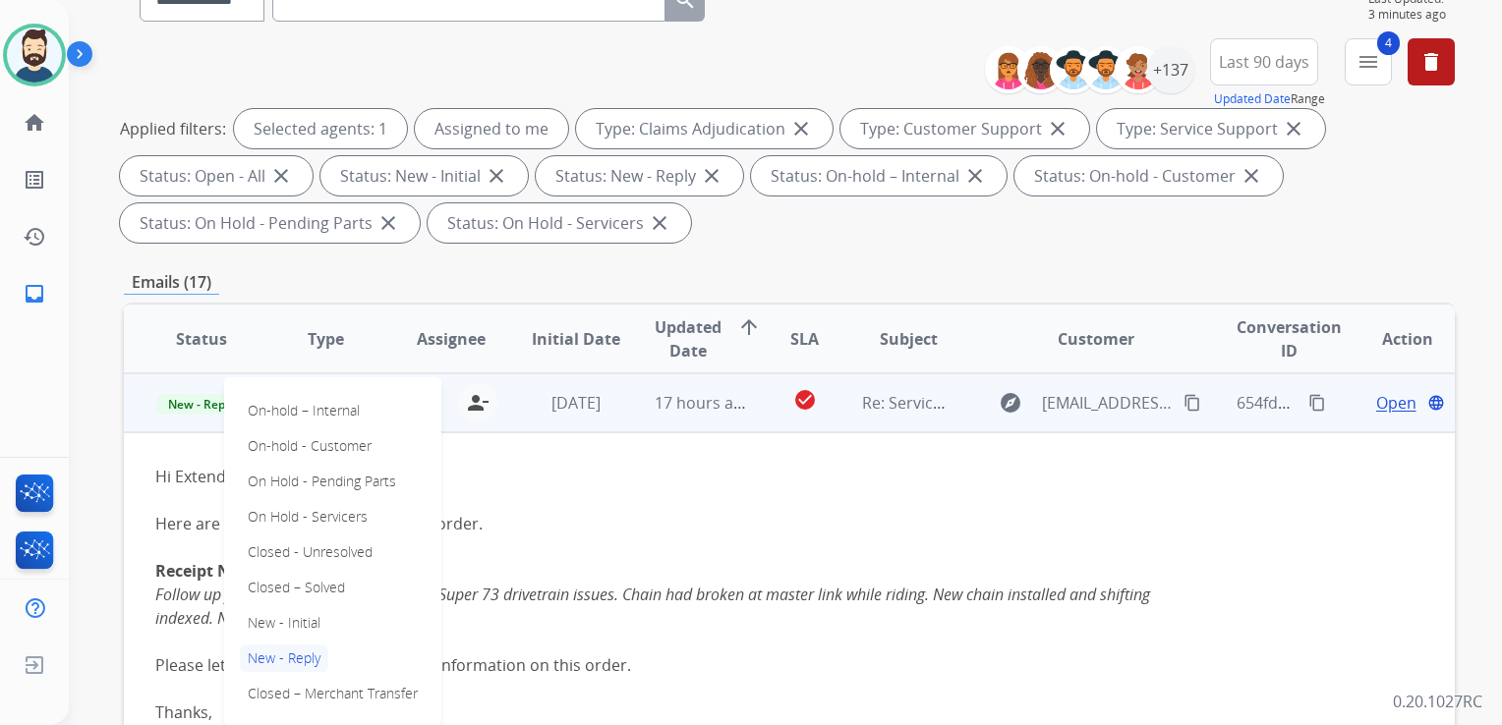
drag, startPoint x: 278, startPoint y: 584, endPoint x: 293, endPoint y: 568, distance: 21.6
click at [279, 584] on p "Closed – Solved" at bounding box center [296, 588] width 113 height 28
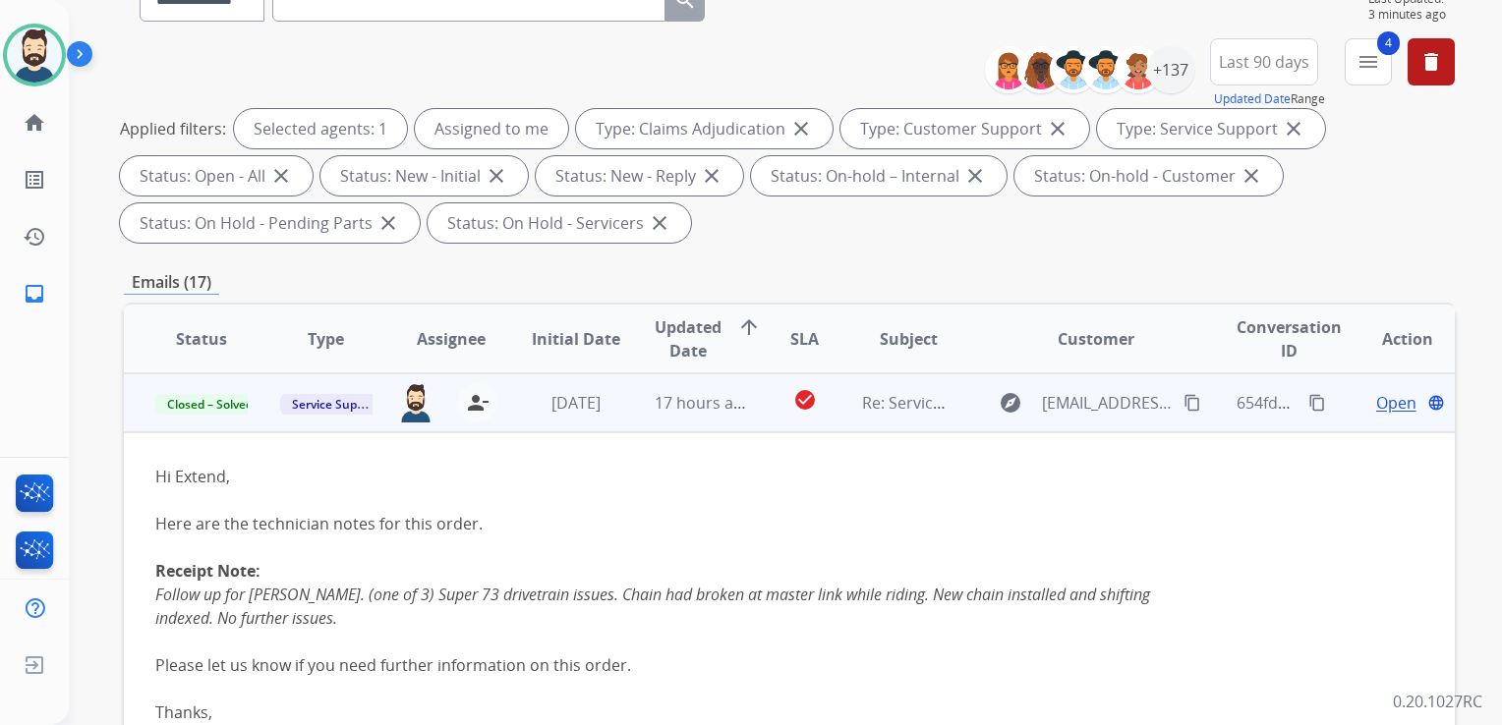
click at [582, 426] on td "[DATE]" at bounding box center [560, 402] width 125 height 59
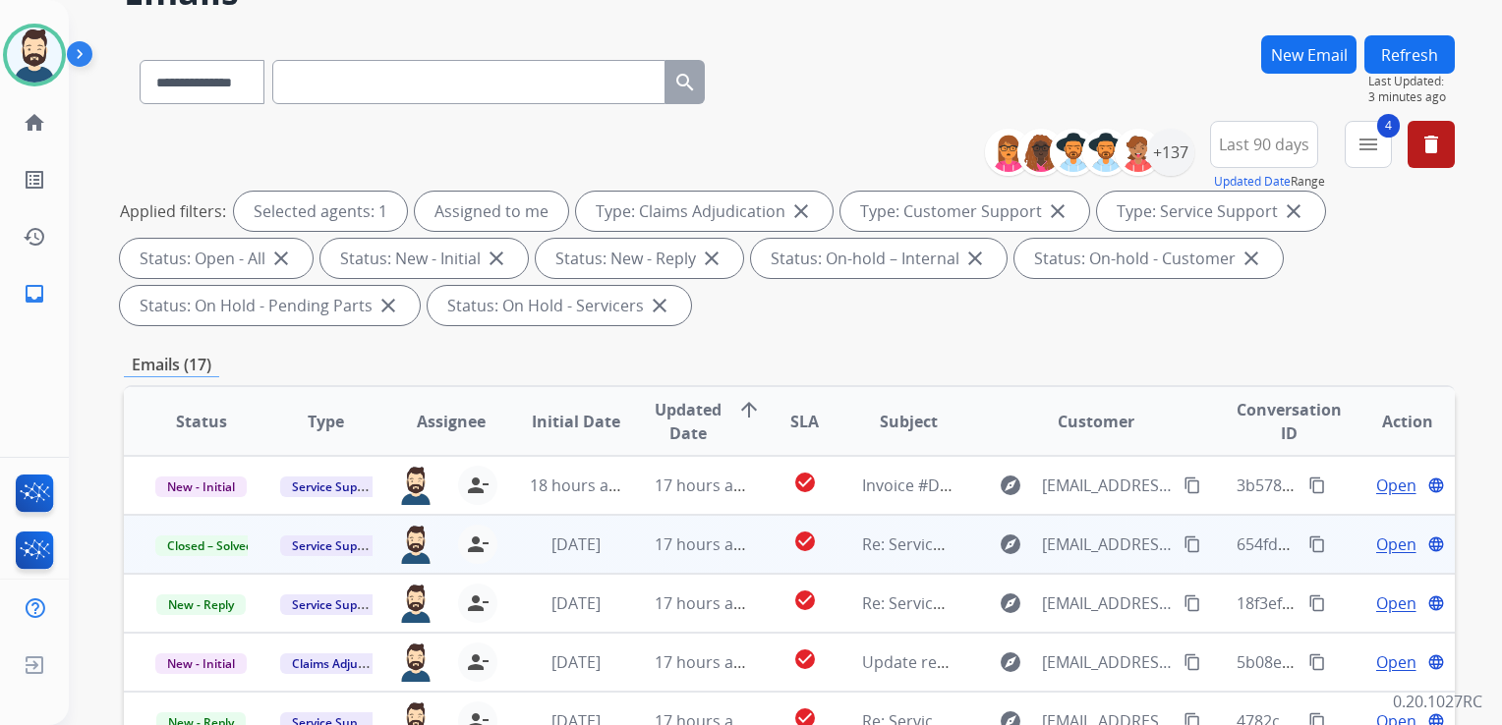
scroll to position [0, 0]
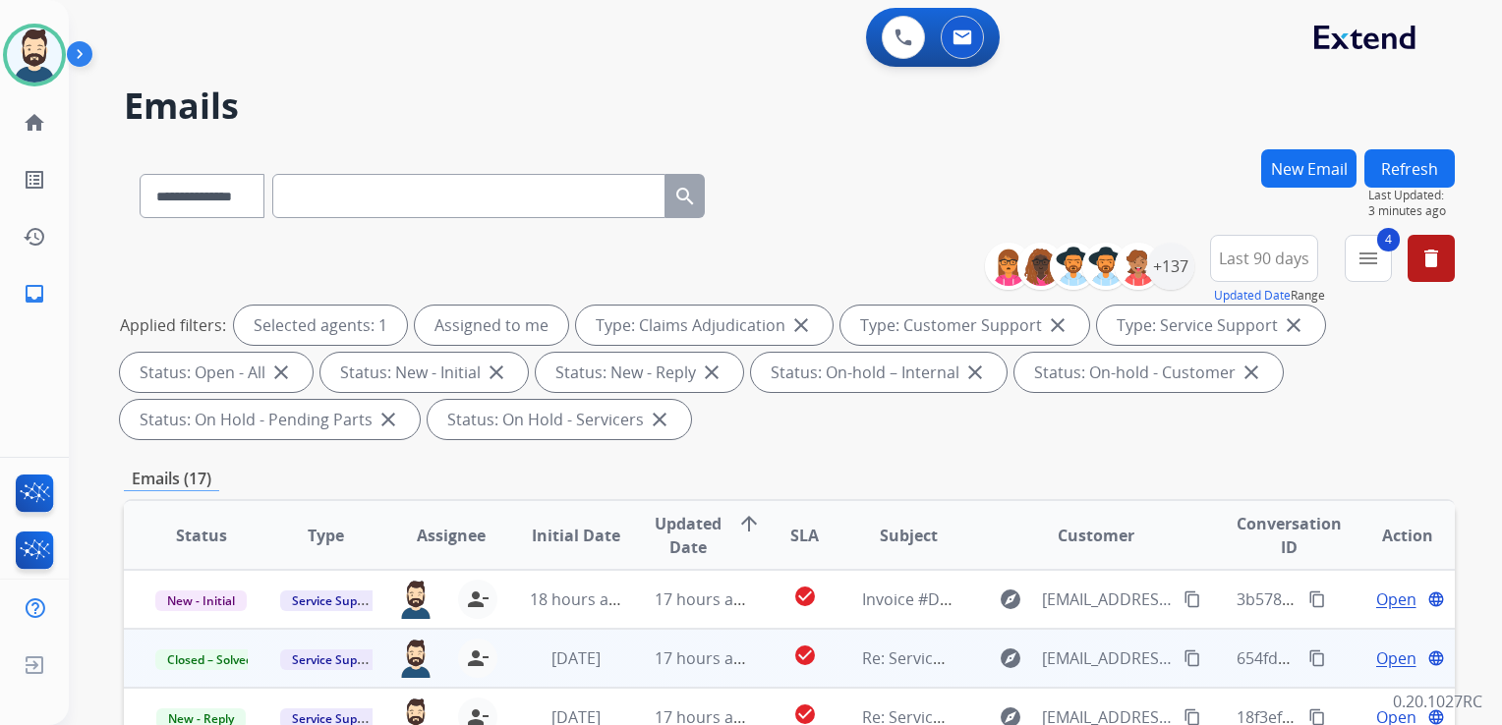
click at [1418, 162] on button "Refresh" at bounding box center [1409, 168] width 90 height 38
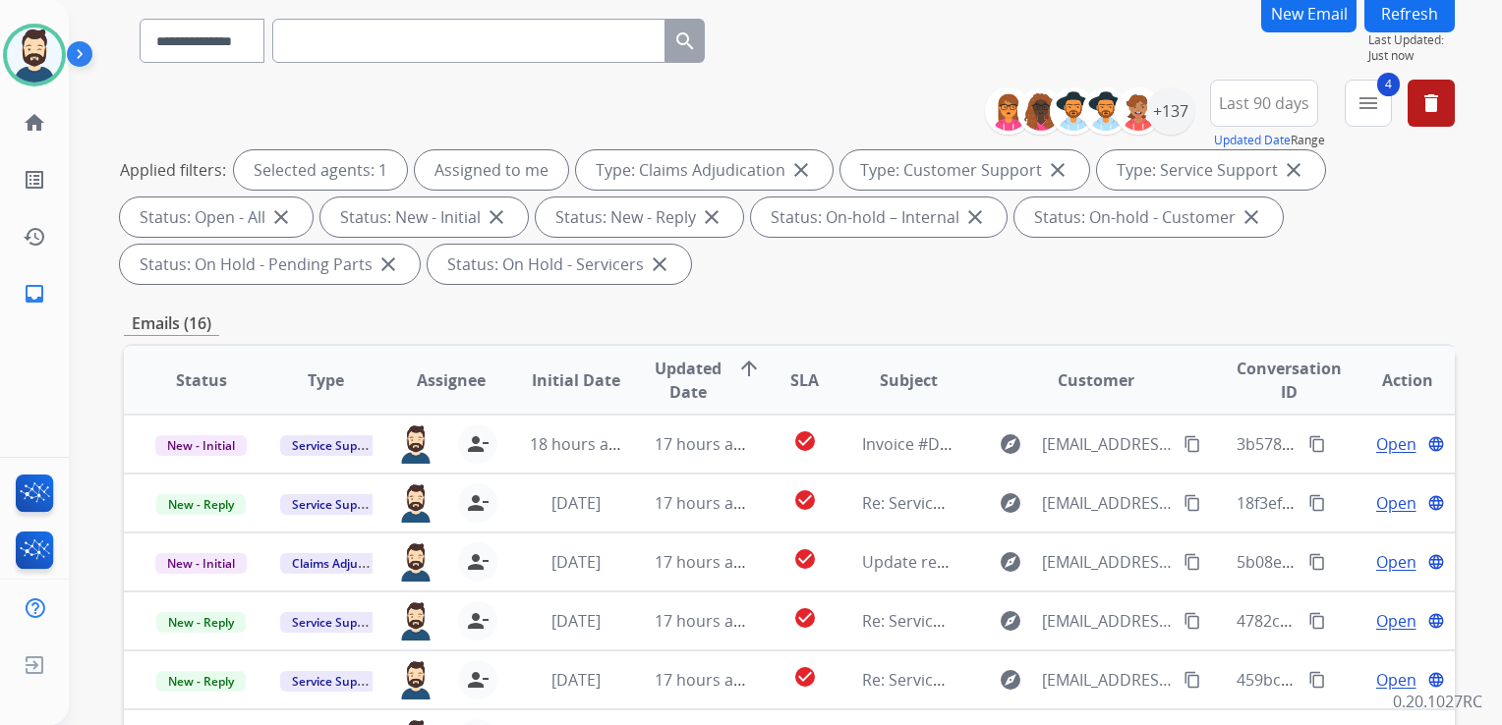
scroll to position [393, 0]
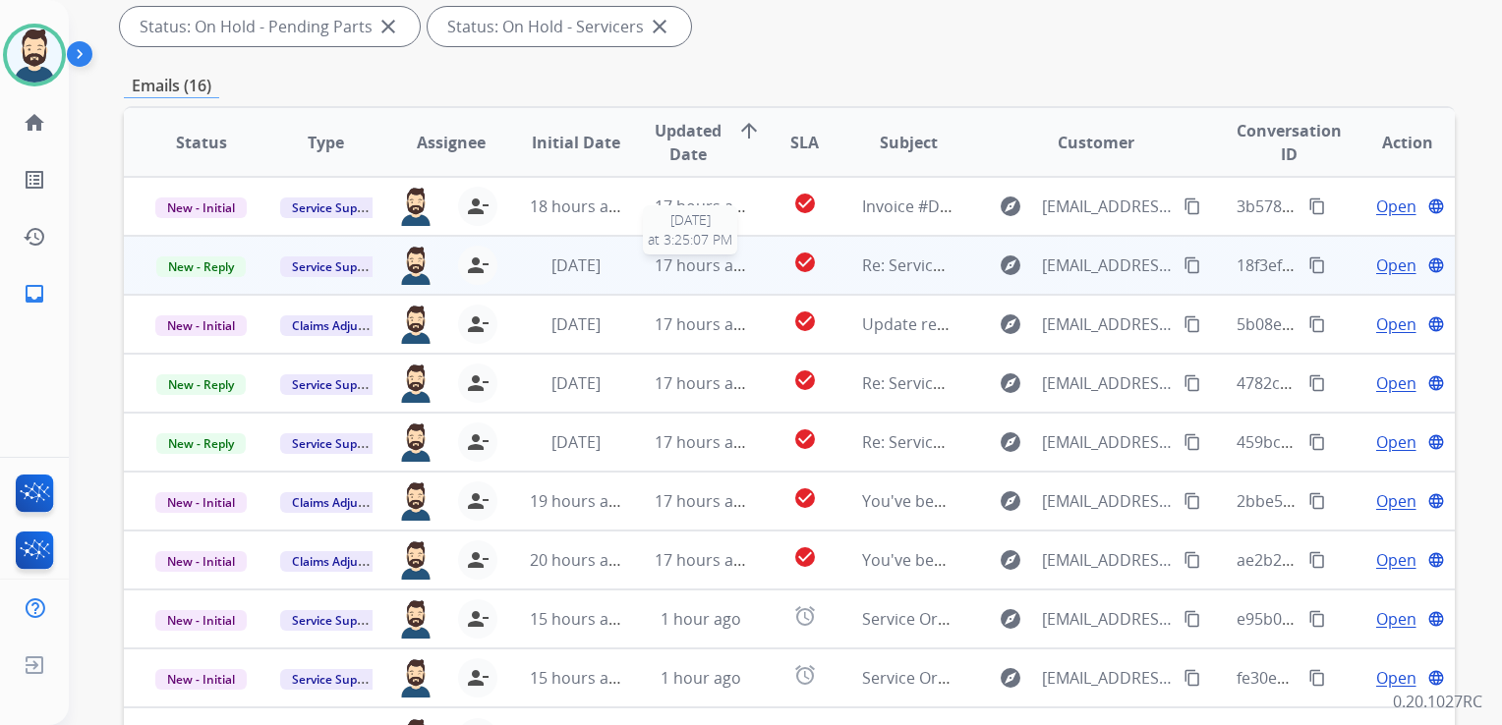
click at [728, 276] on div "17 hours ago" at bounding box center [700, 266] width 92 height 24
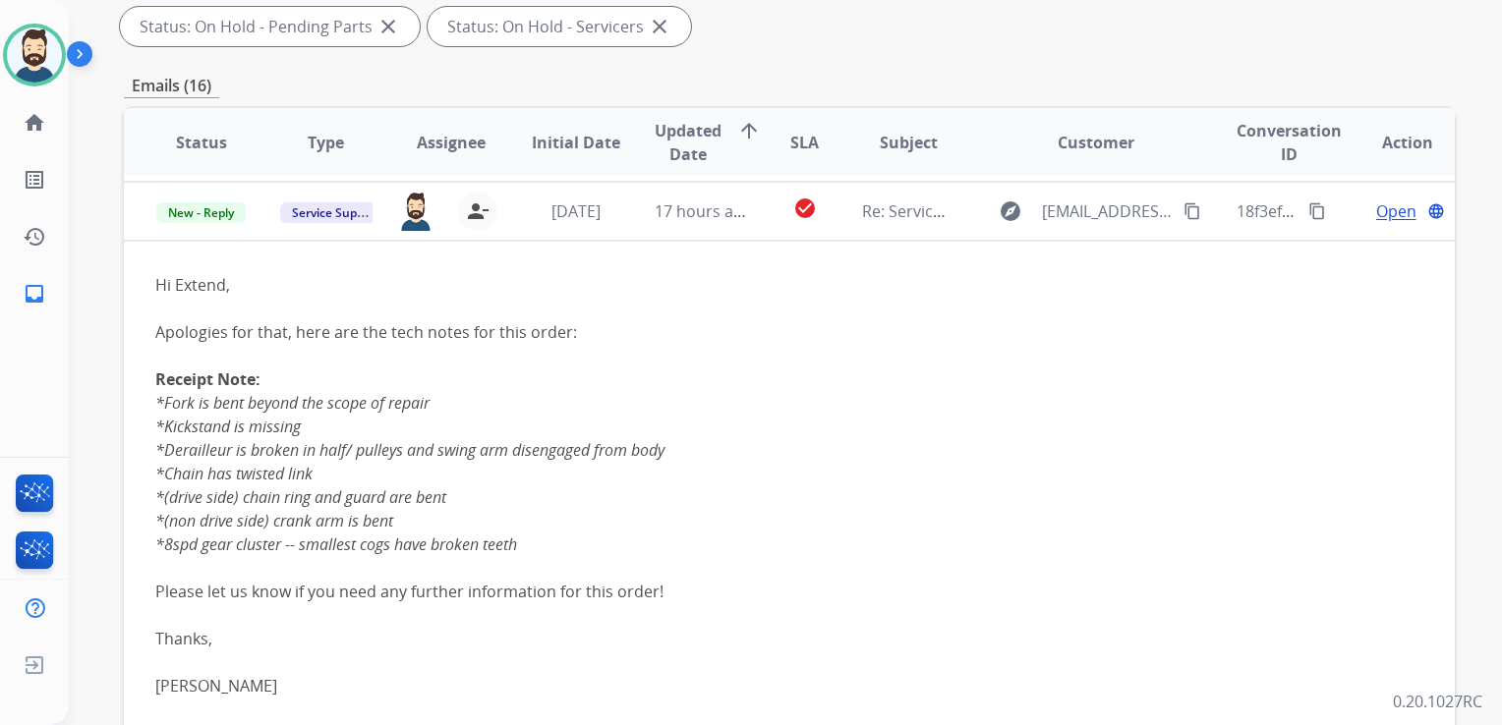
scroll to position [59, 0]
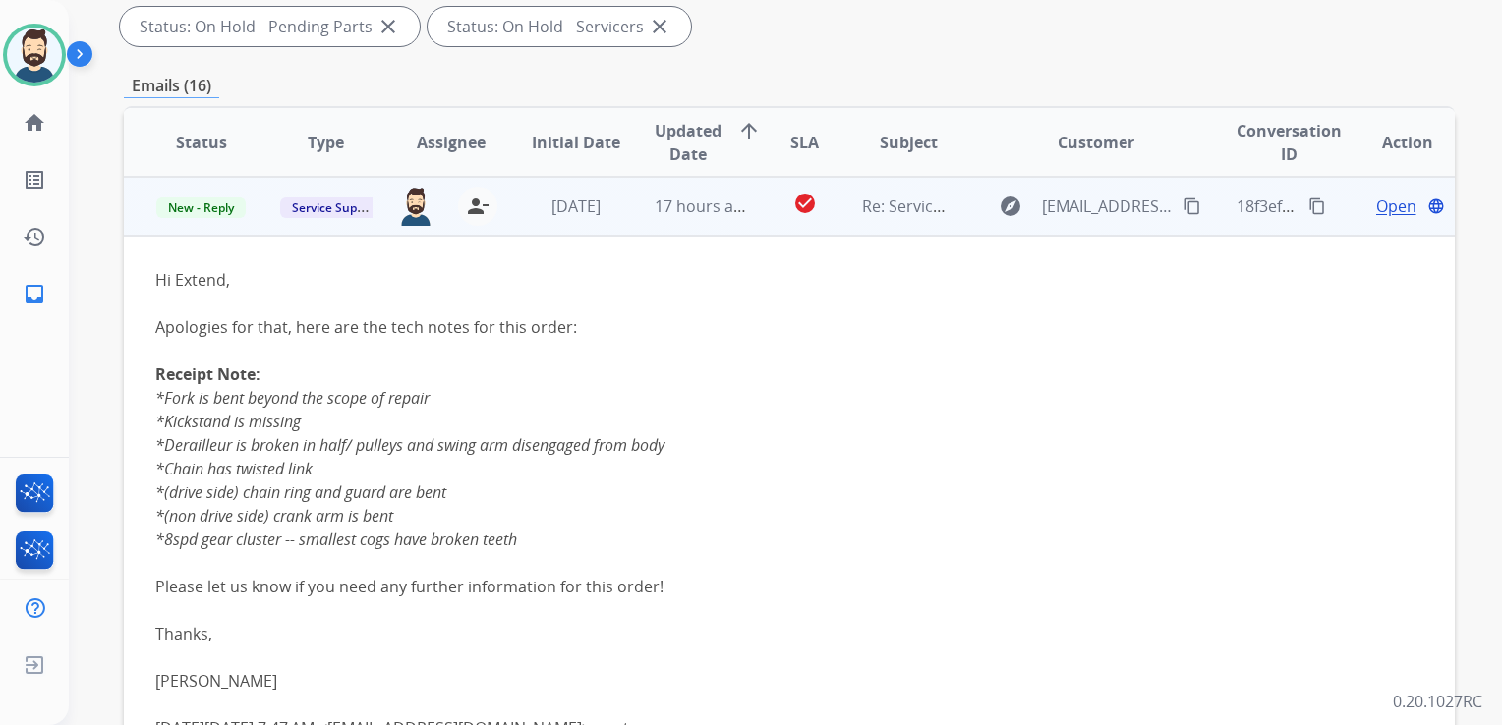
click at [1378, 207] on span "Open" at bounding box center [1396, 207] width 40 height 24
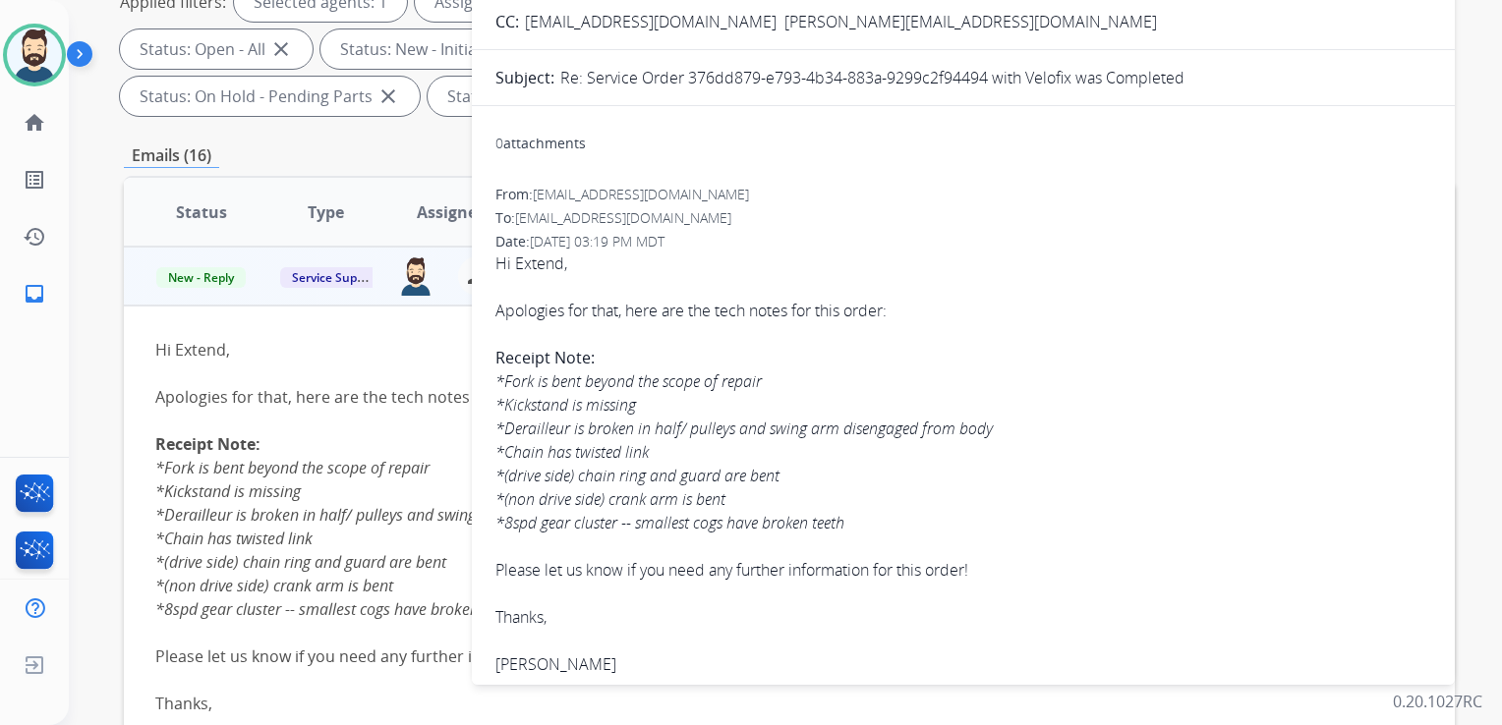
scroll to position [295, 0]
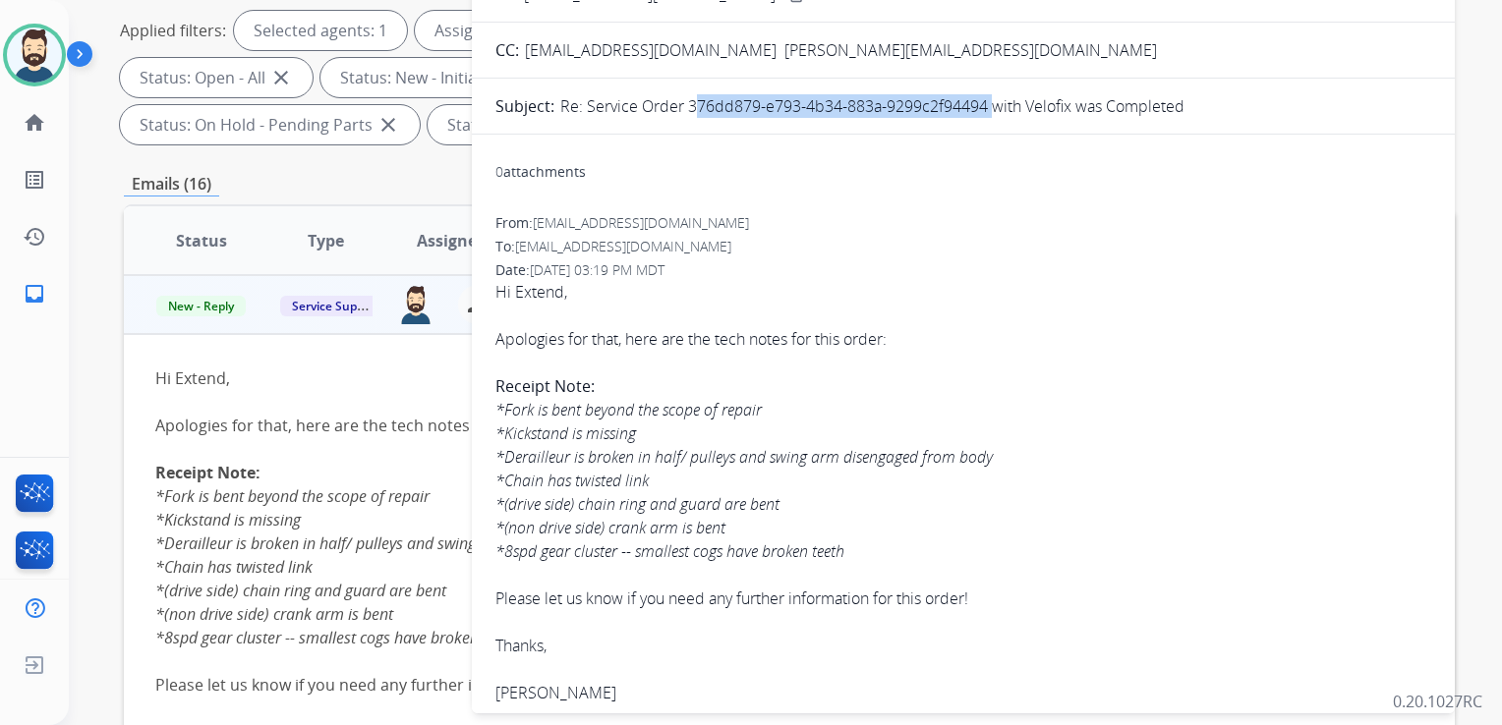
drag, startPoint x: 688, startPoint y: 104, endPoint x: 987, endPoint y: 113, distance: 298.9
click at [987, 113] on p "Re: Service Order 376dd879-e793-4b34-883a-9299c2f94494 with Velofix was Complet…" at bounding box center [872, 106] width 624 height 24
drag, startPoint x: 987, startPoint y: 113, endPoint x: 975, endPoint y: 109, distance: 12.4
copy p "376dd879-e793-4b34-883a-9299c2f94494"
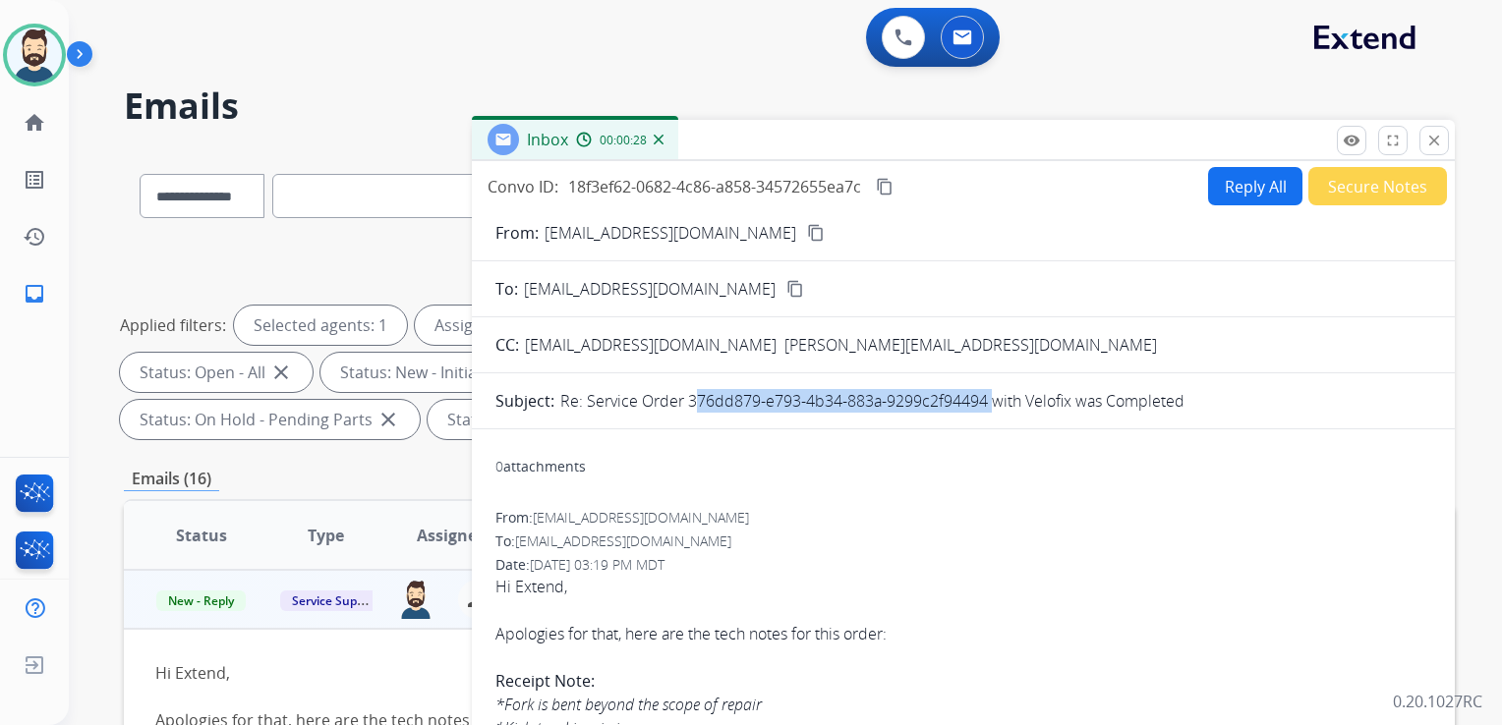
drag, startPoint x: 888, startPoint y: 185, endPoint x: 821, endPoint y: 185, distance: 67.8
click at [886, 186] on mat-icon "content_copy" at bounding box center [885, 187] width 18 height 18
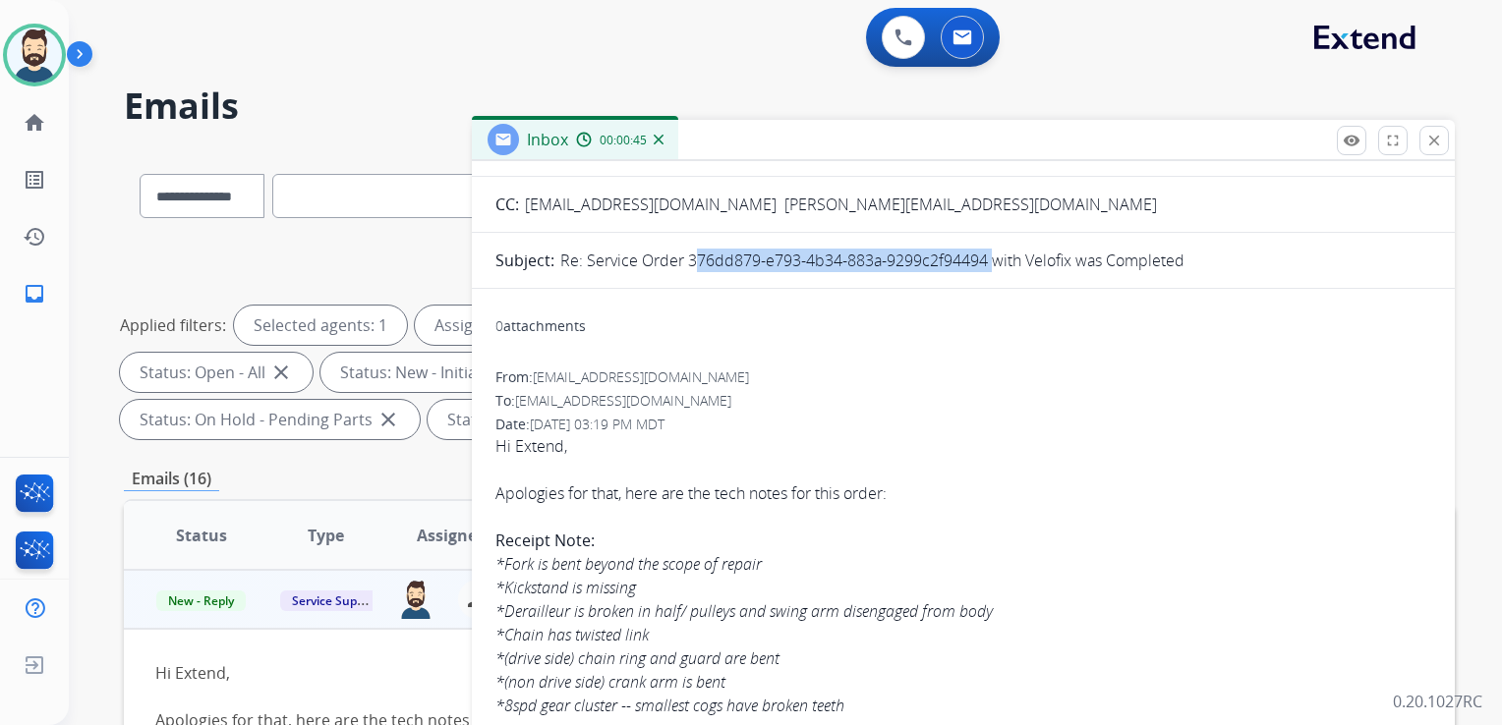
scroll to position [491, 0]
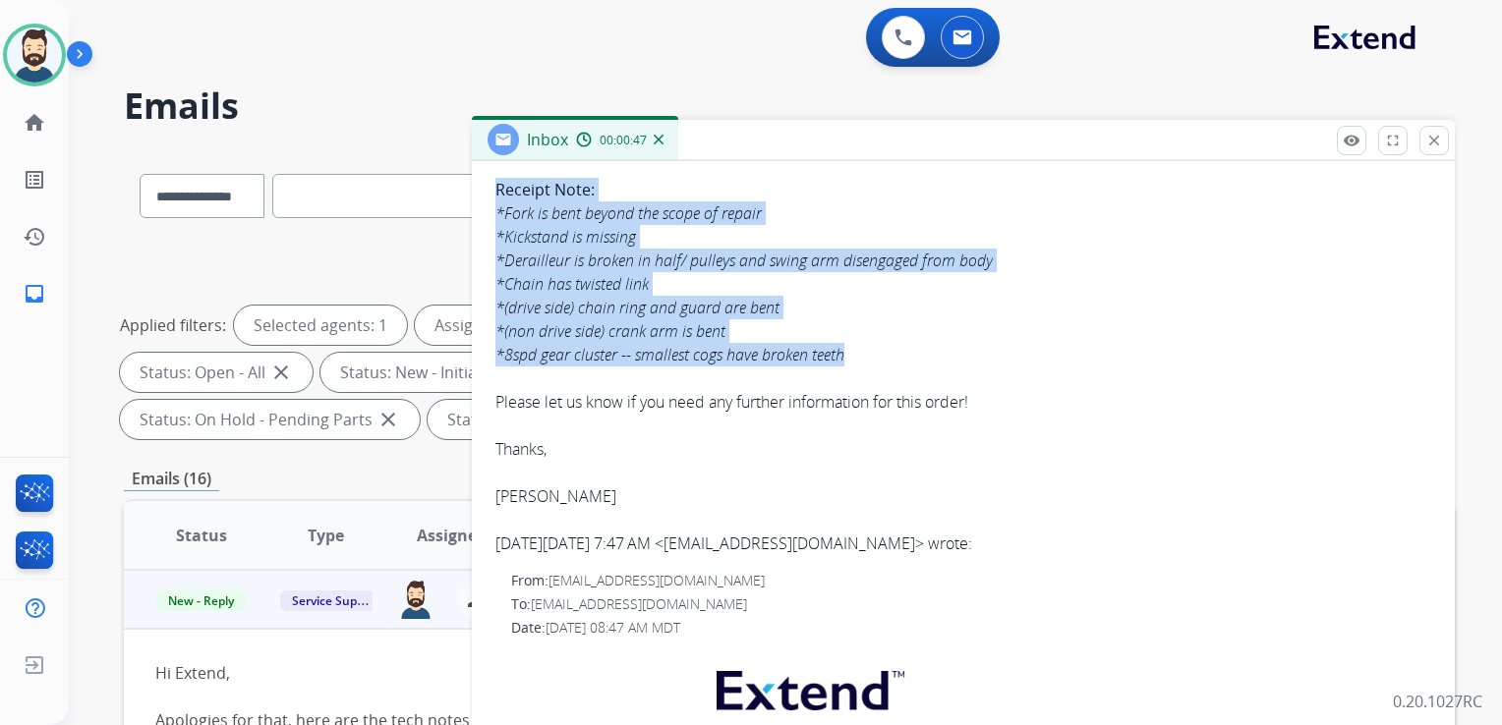
drag, startPoint x: 497, startPoint y: 191, endPoint x: 855, endPoint y: 344, distance: 389.2
click at [855, 344] on div "Hi Extend, Apologies for that, here are the tech notes for this order: Receipt …" at bounding box center [963, 296] width 936 height 425
copy div "Receipt Note: *Fork is bent beyond the scope of repair *Kickstand is missing *D…"
click at [582, 287] on icon "*Fork is bent beyond the scope of repair *Kickstand is missing *Derailleur is b…" at bounding box center [743, 283] width 497 height 163
click at [516, 231] on icon "*Fork is bent beyond the scope of repair *Kickstand is missing *Derailleur is b…" at bounding box center [743, 283] width 497 height 163
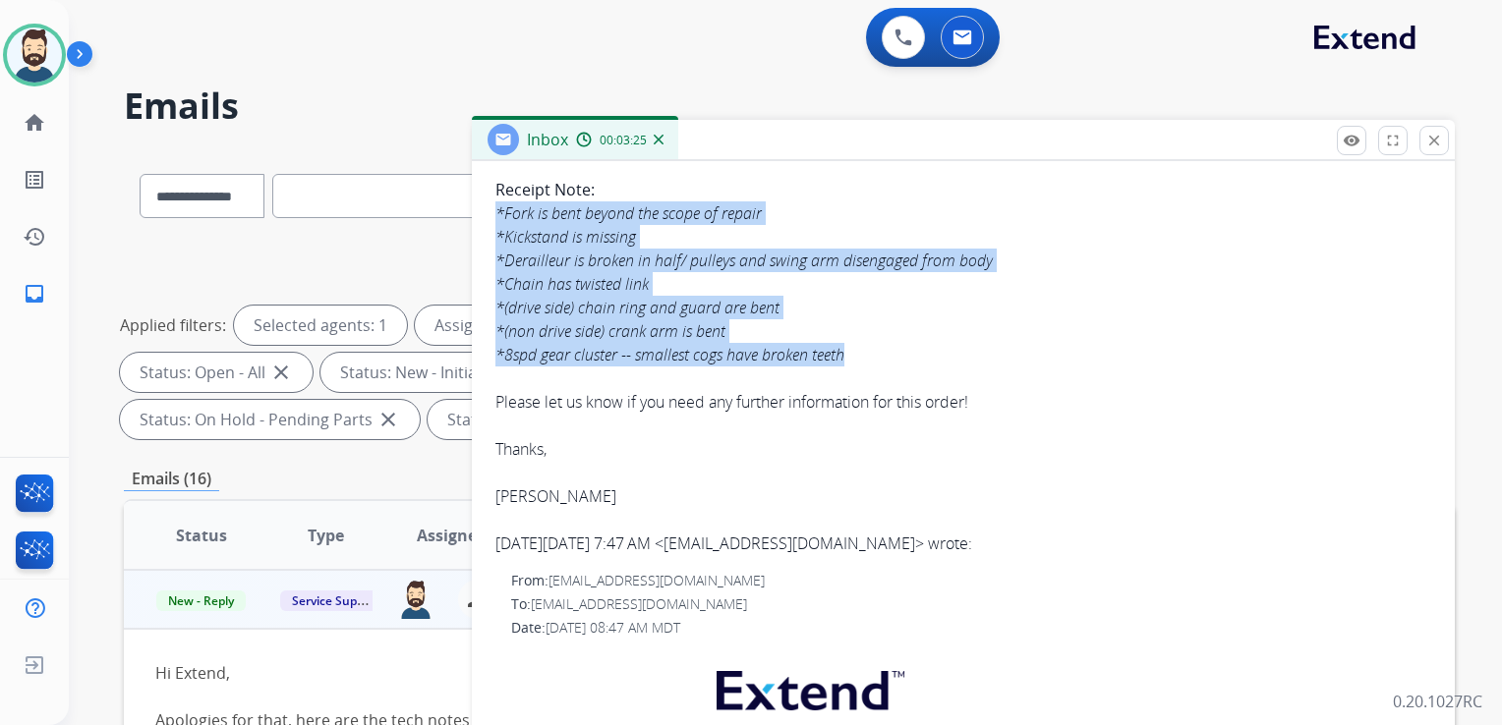
drag, startPoint x: 490, startPoint y: 210, endPoint x: 878, endPoint y: 345, distance: 409.9
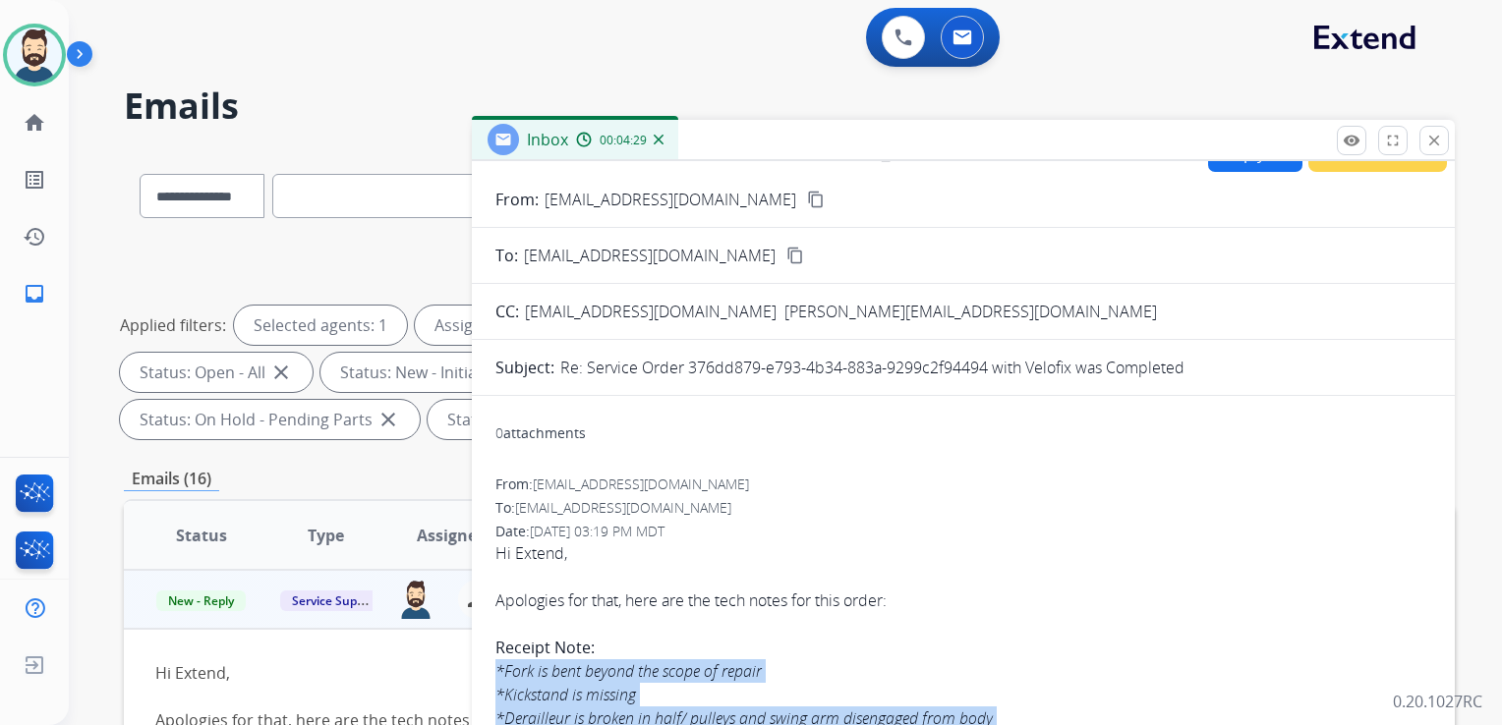
scroll to position [0, 0]
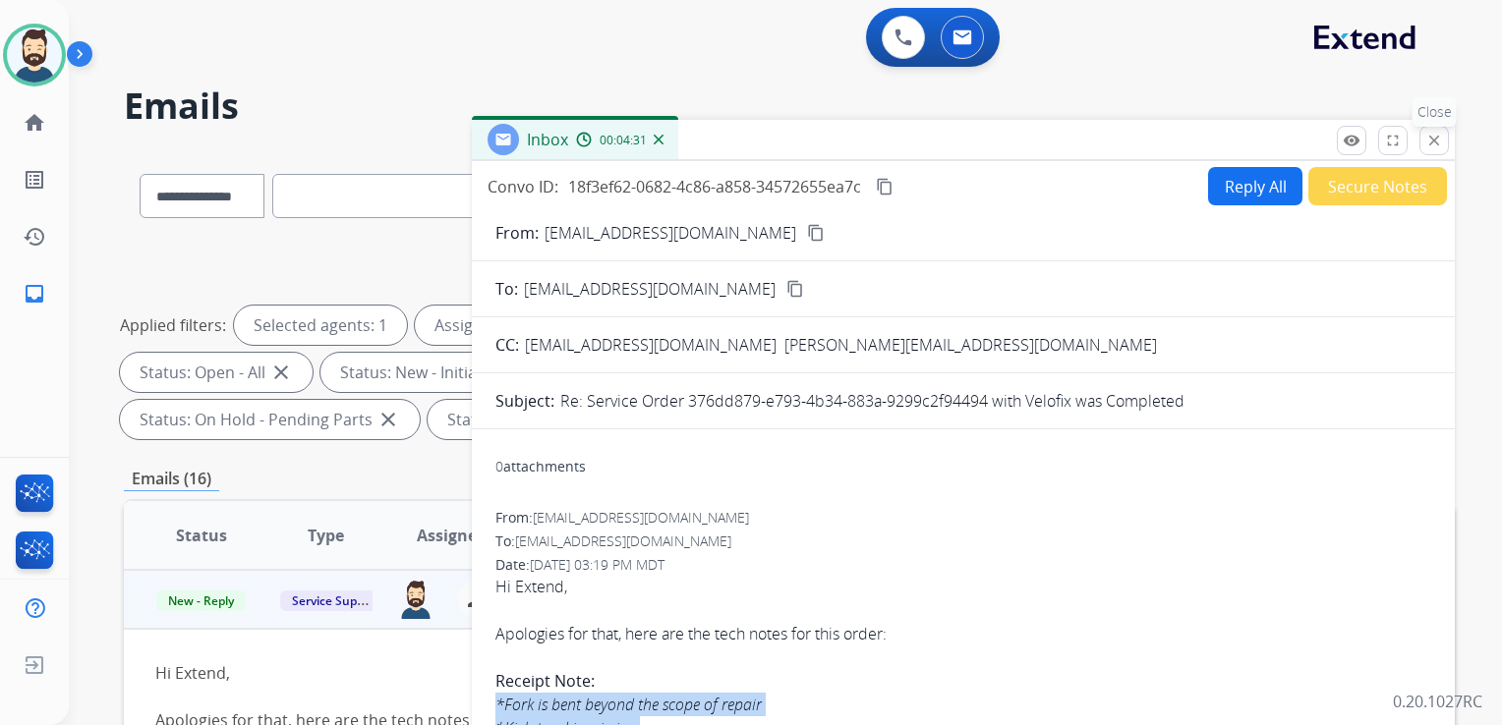
click at [1433, 143] on mat-icon "close" at bounding box center [1434, 141] width 18 height 18
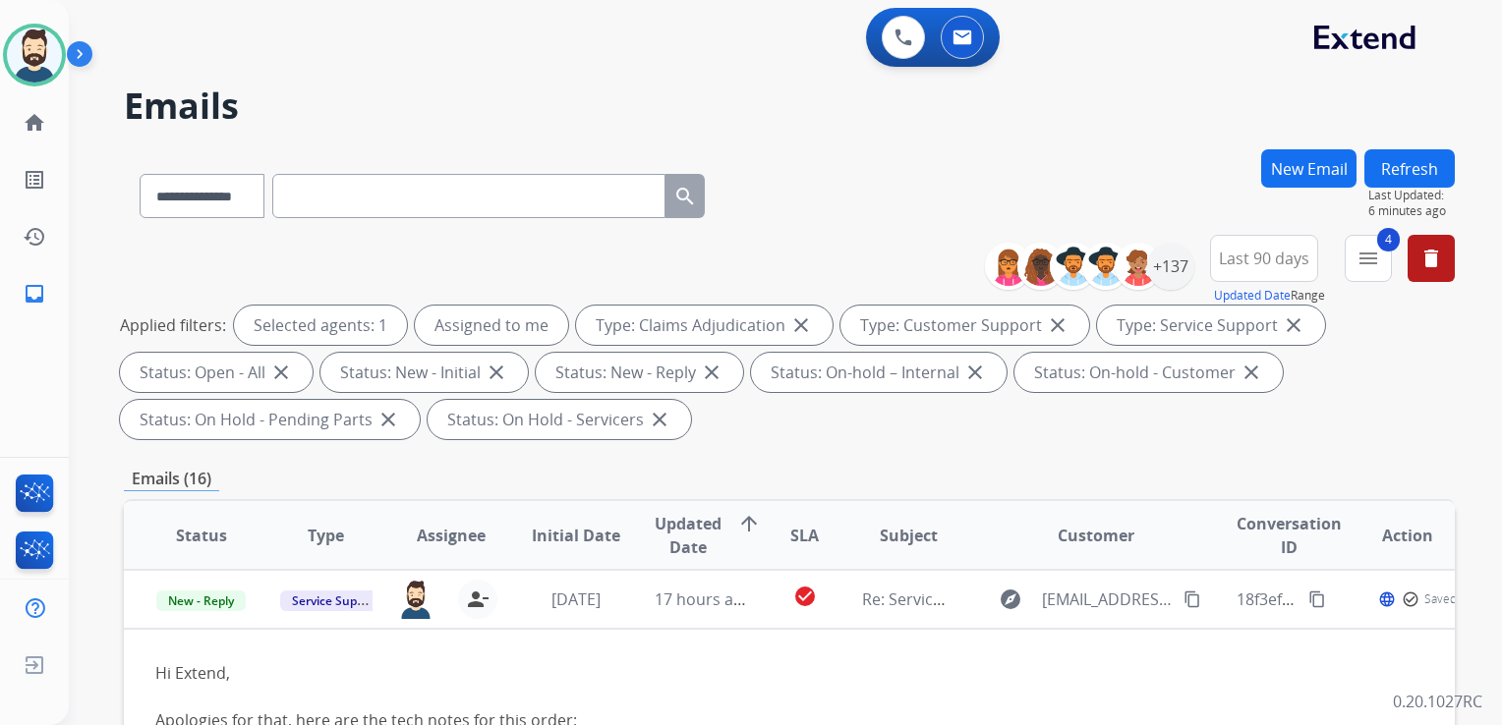
scroll to position [197, 0]
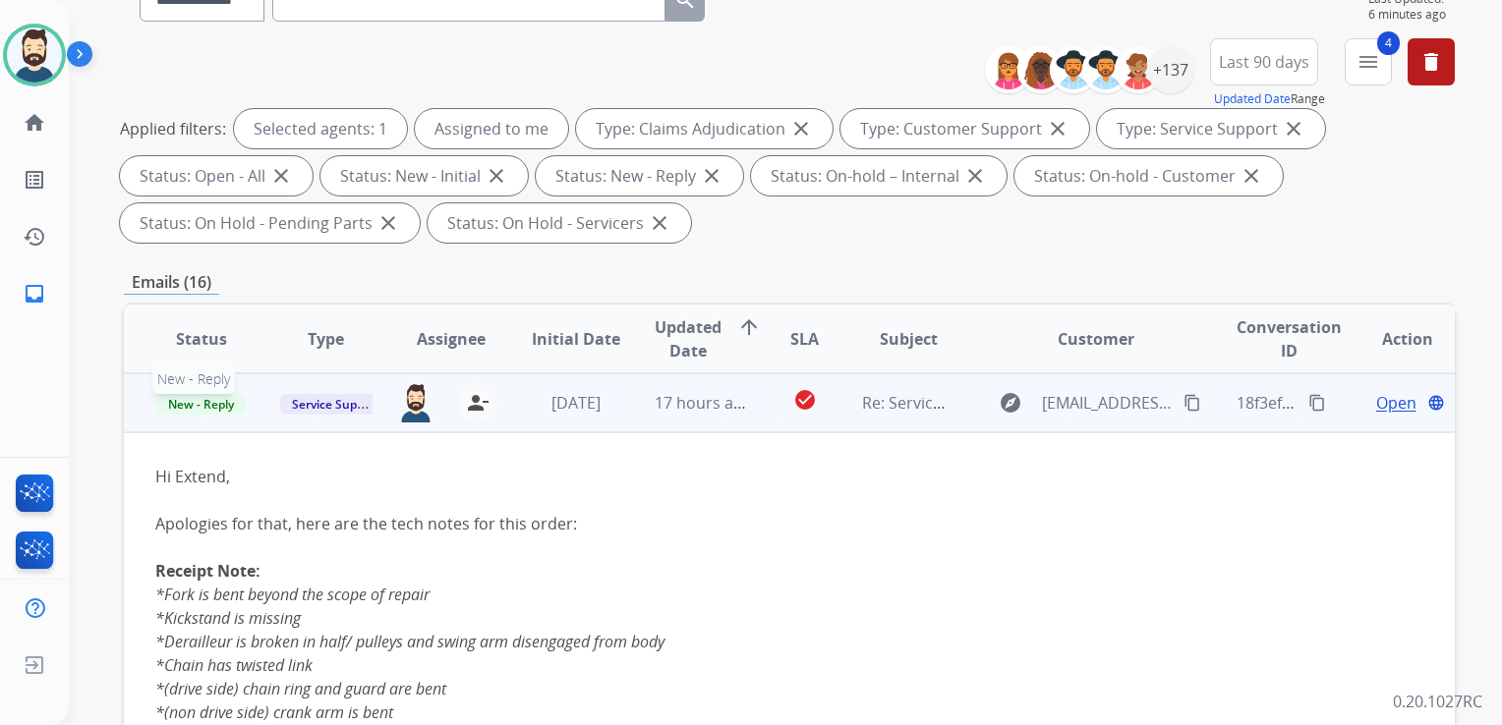
click at [200, 411] on span "New - Reply" at bounding box center [200, 404] width 89 height 21
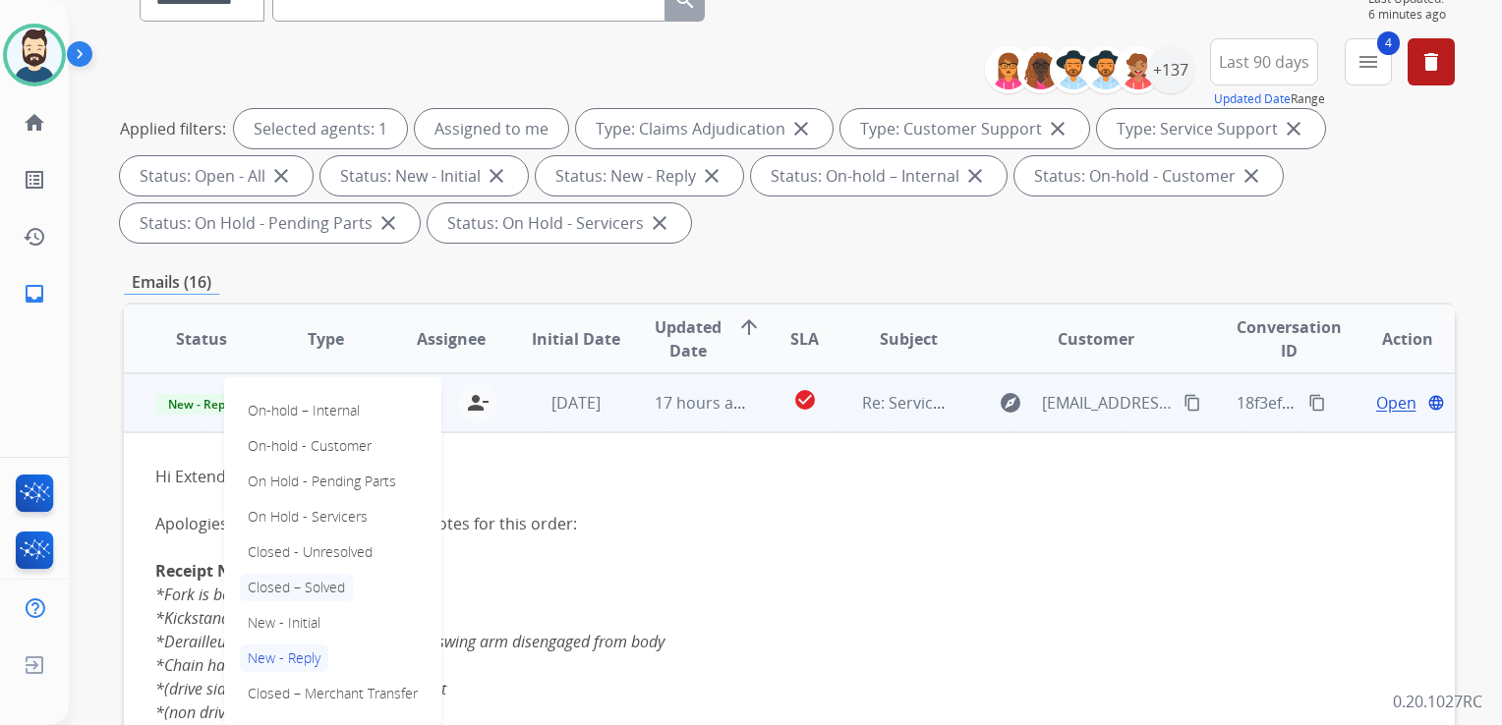
click at [281, 582] on p "Closed – Solved" at bounding box center [296, 588] width 113 height 28
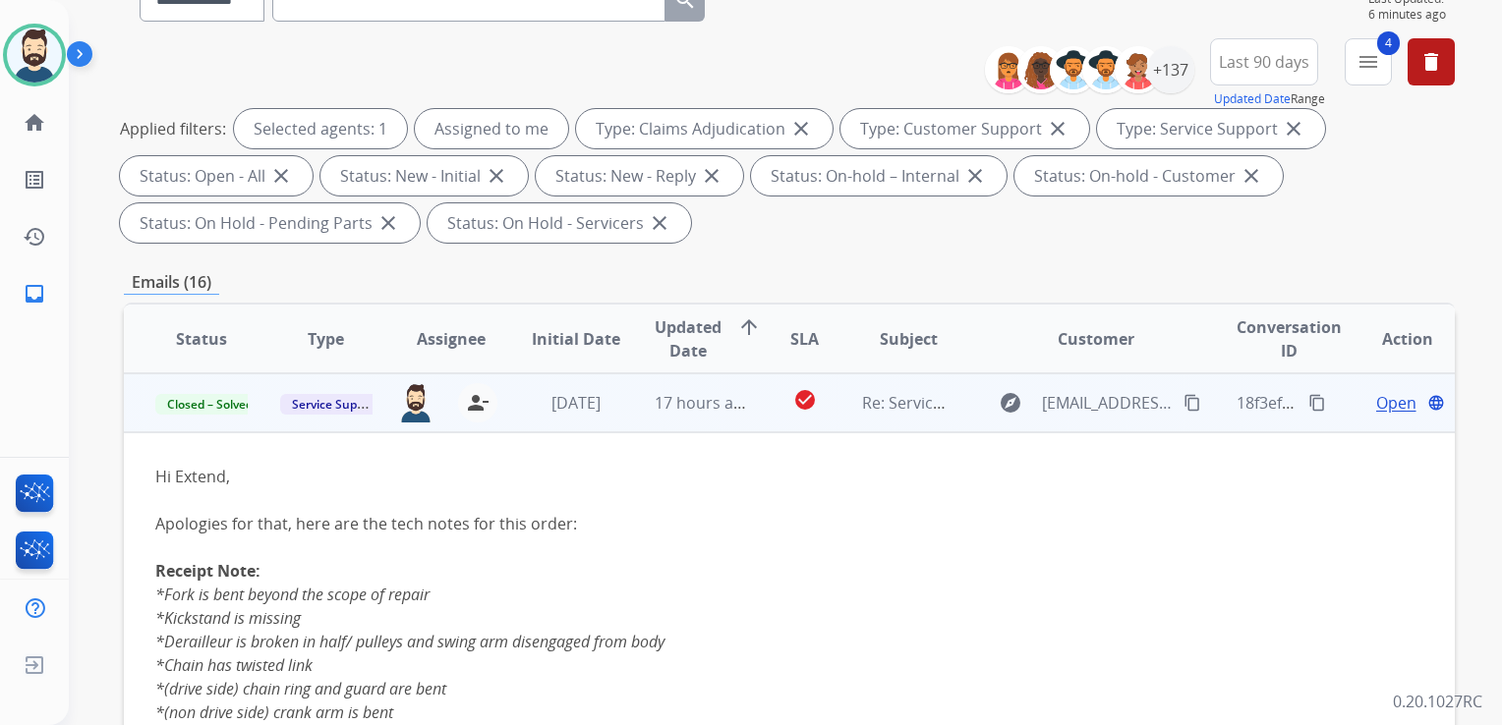
click at [525, 428] on td "5 days ago" at bounding box center [560, 402] width 125 height 59
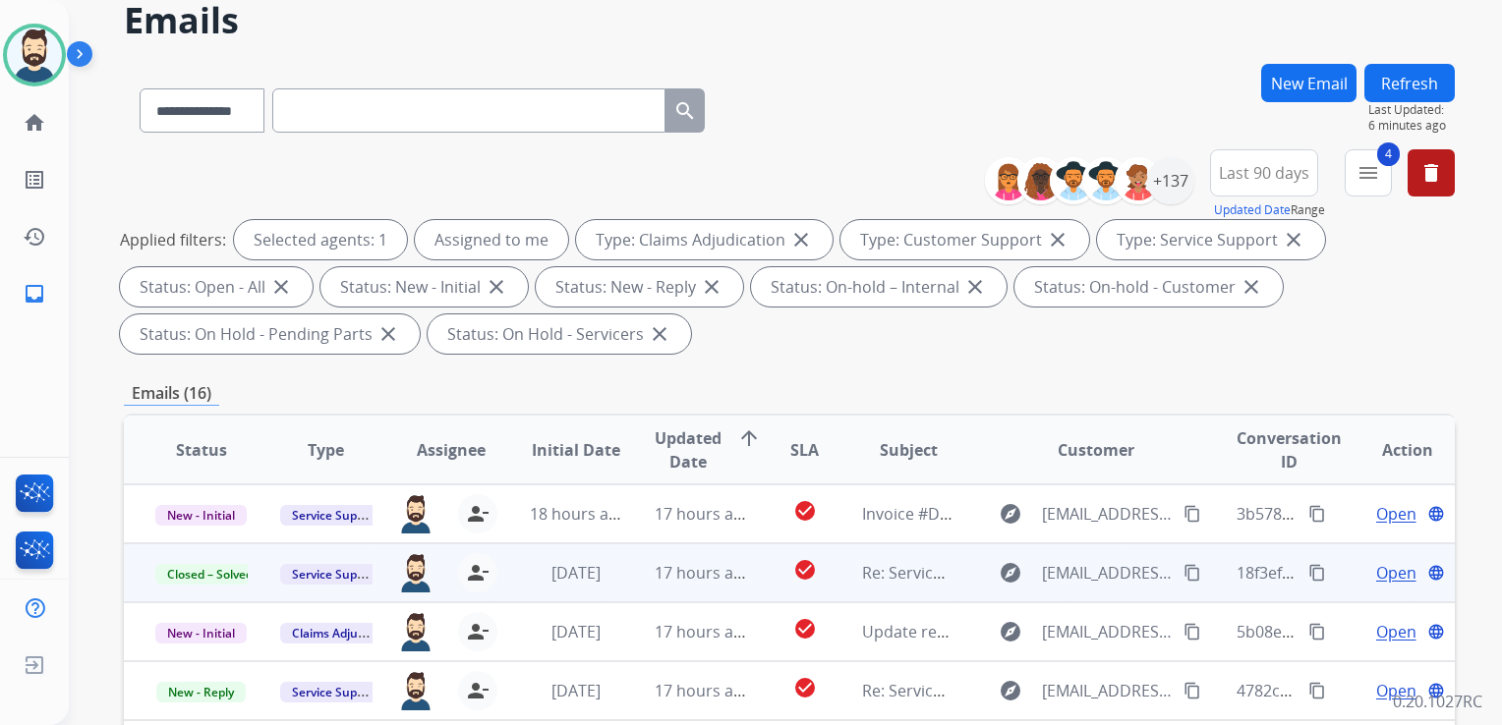
scroll to position [0, 0]
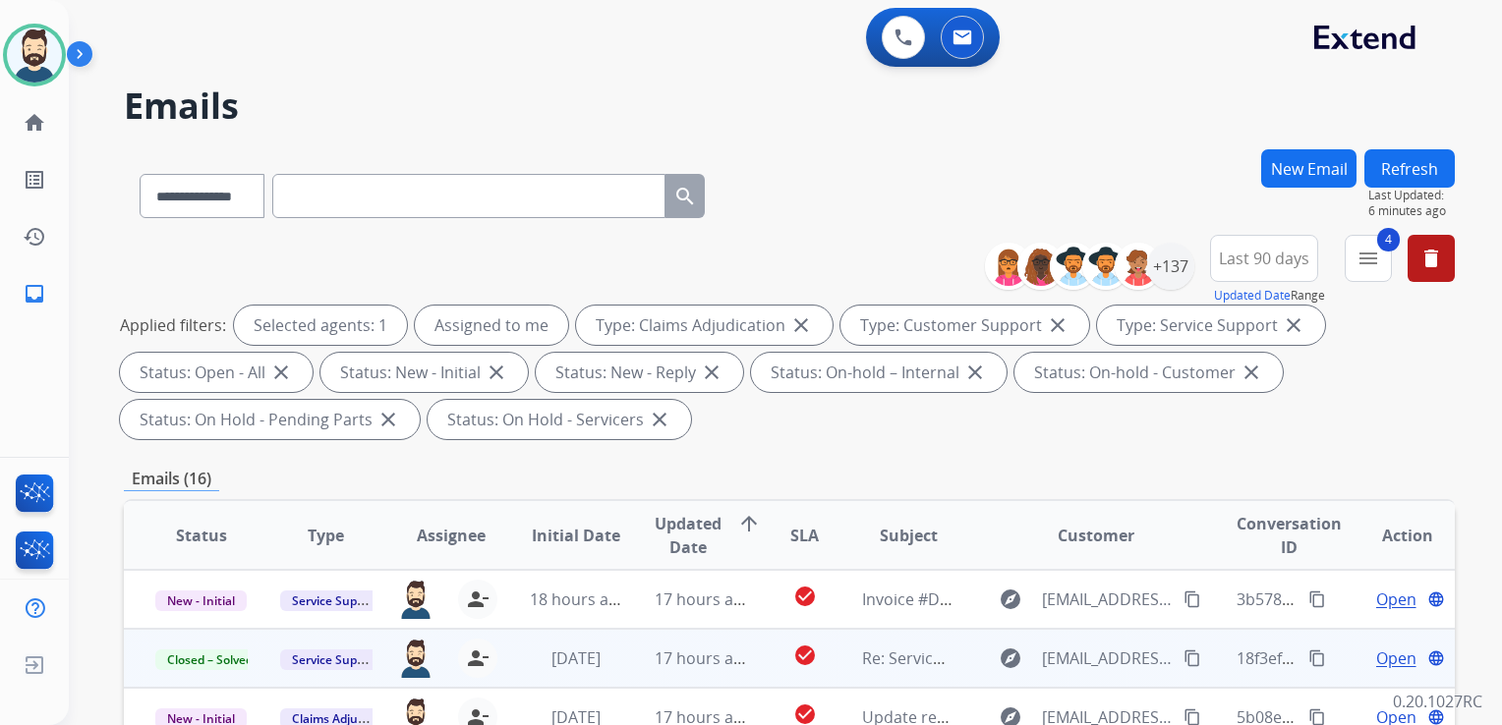
click at [1407, 159] on button "Refresh" at bounding box center [1409, 168] width 90 height 38
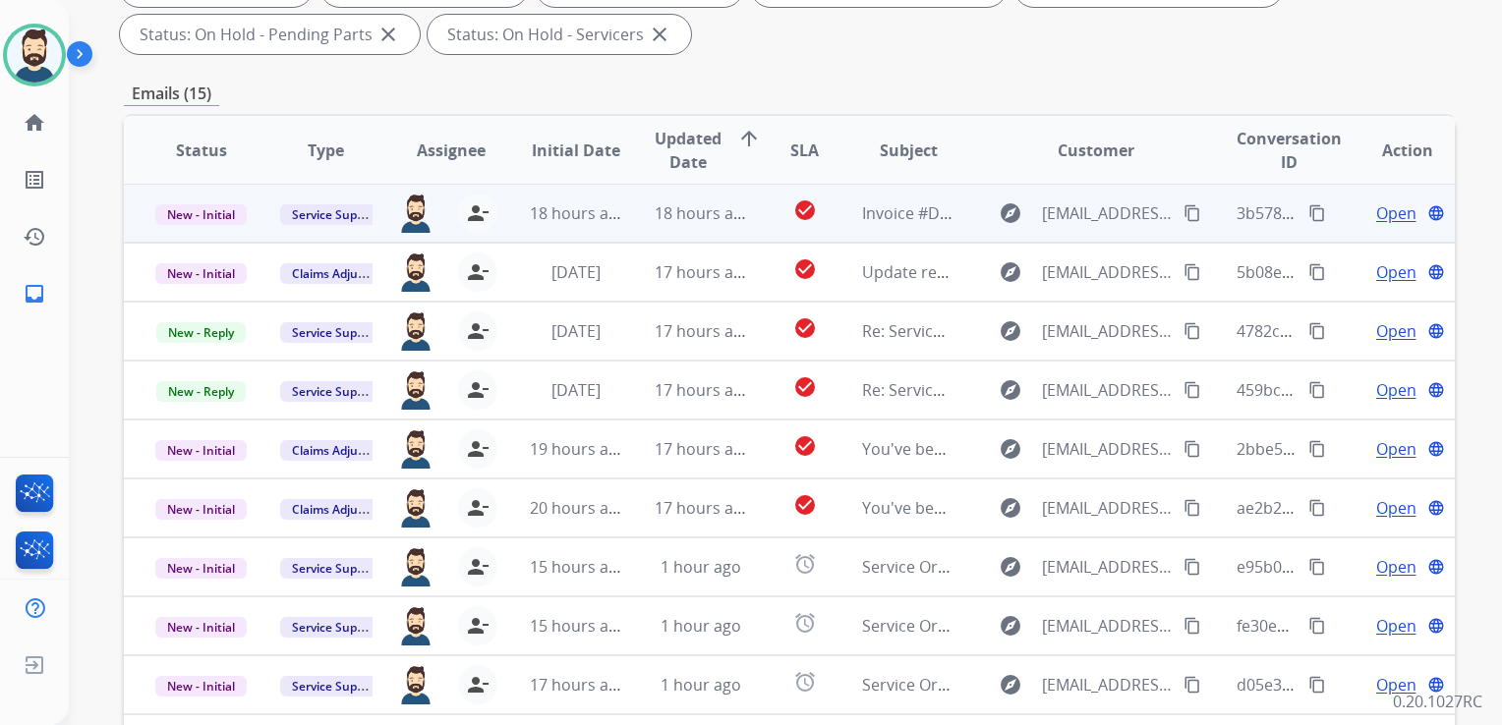
scroll to position [491, 0]
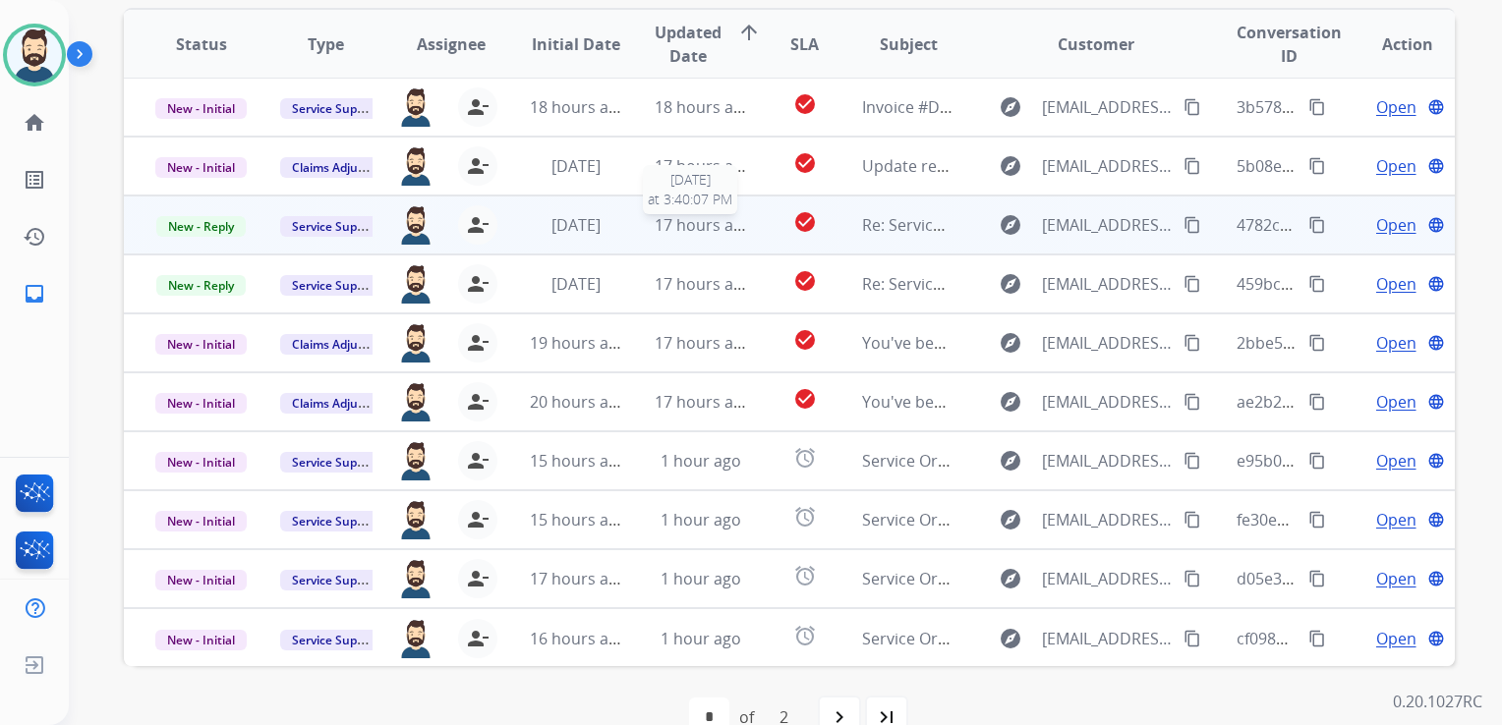
click at [698, 227] on span "17 hours ago" at bounding box center [702, 225] width 97 height 22
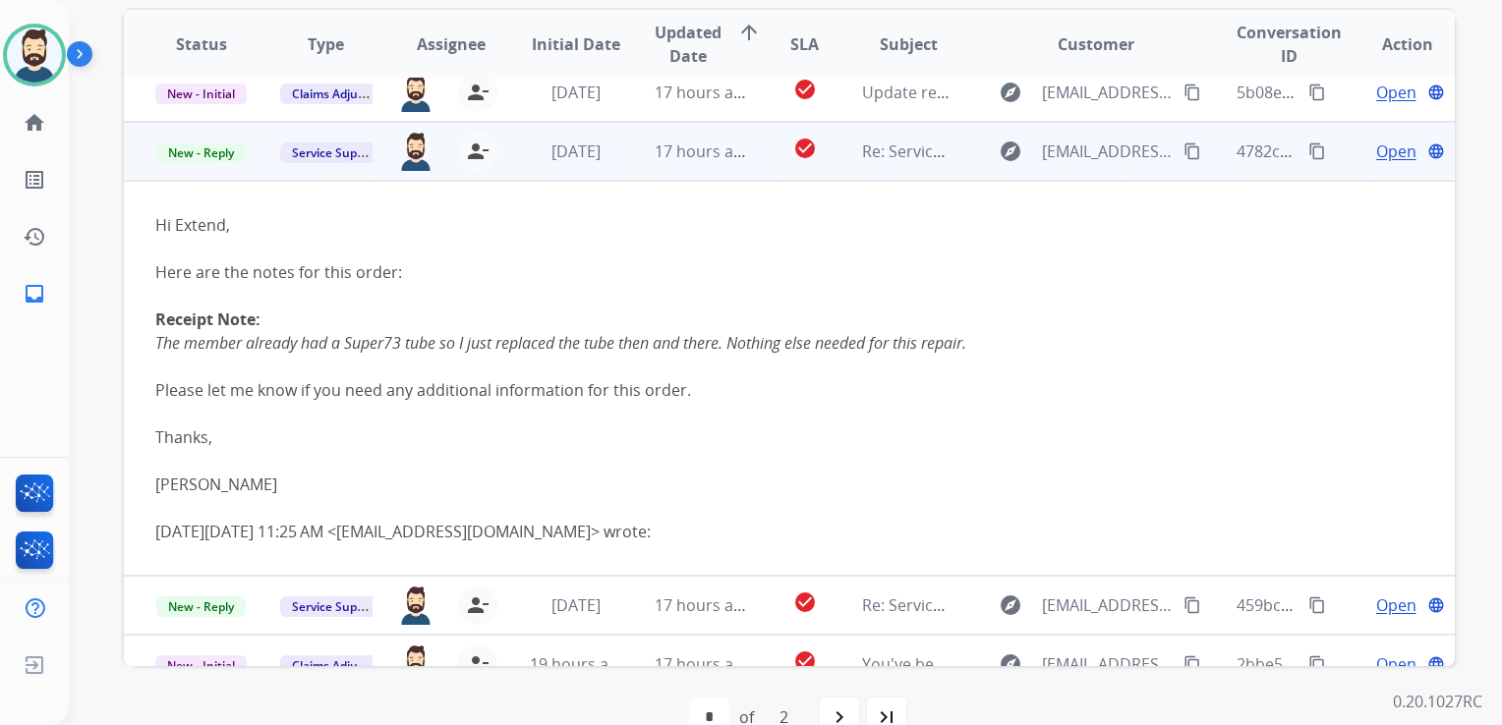
scroll to position [118, 0]
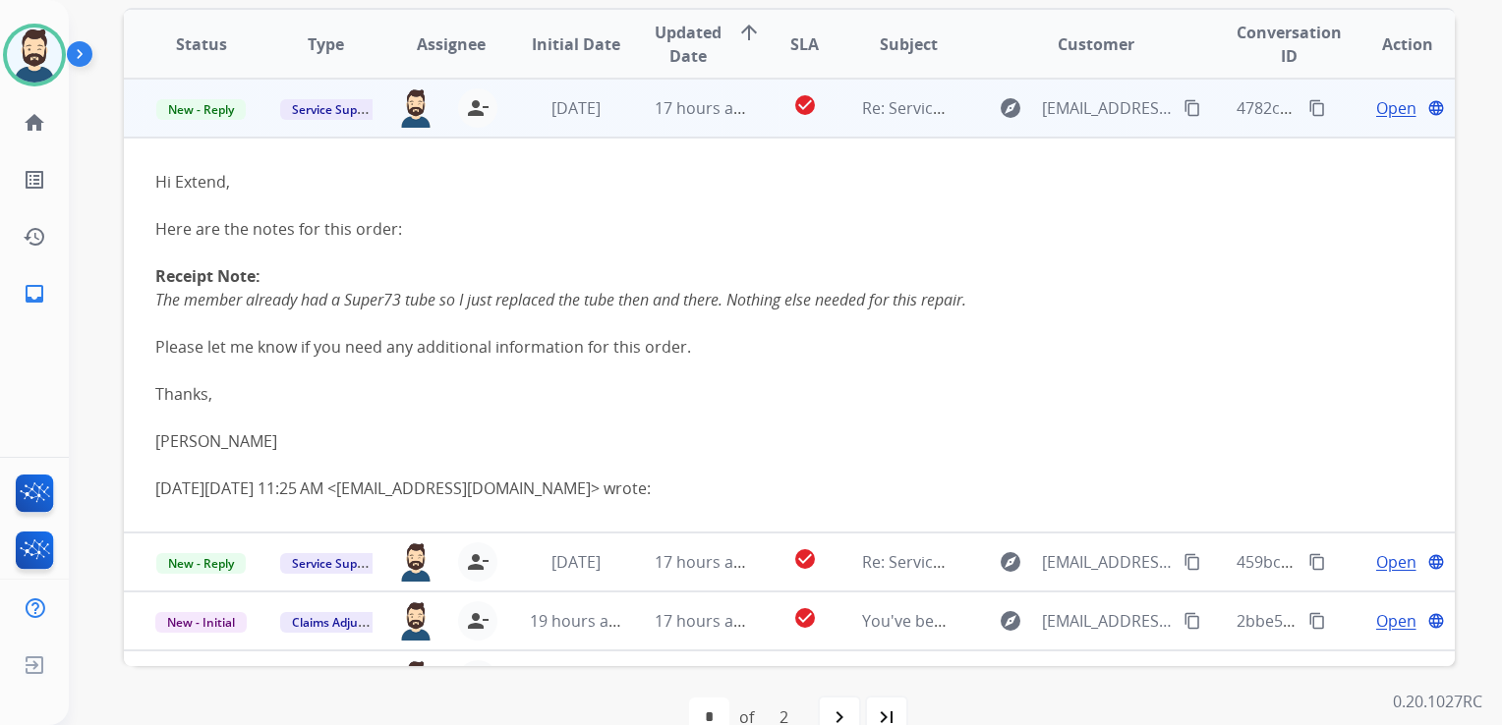
click at [1379, 113] on span "Open" at bounding box center [1396, 108] width 40 height 24
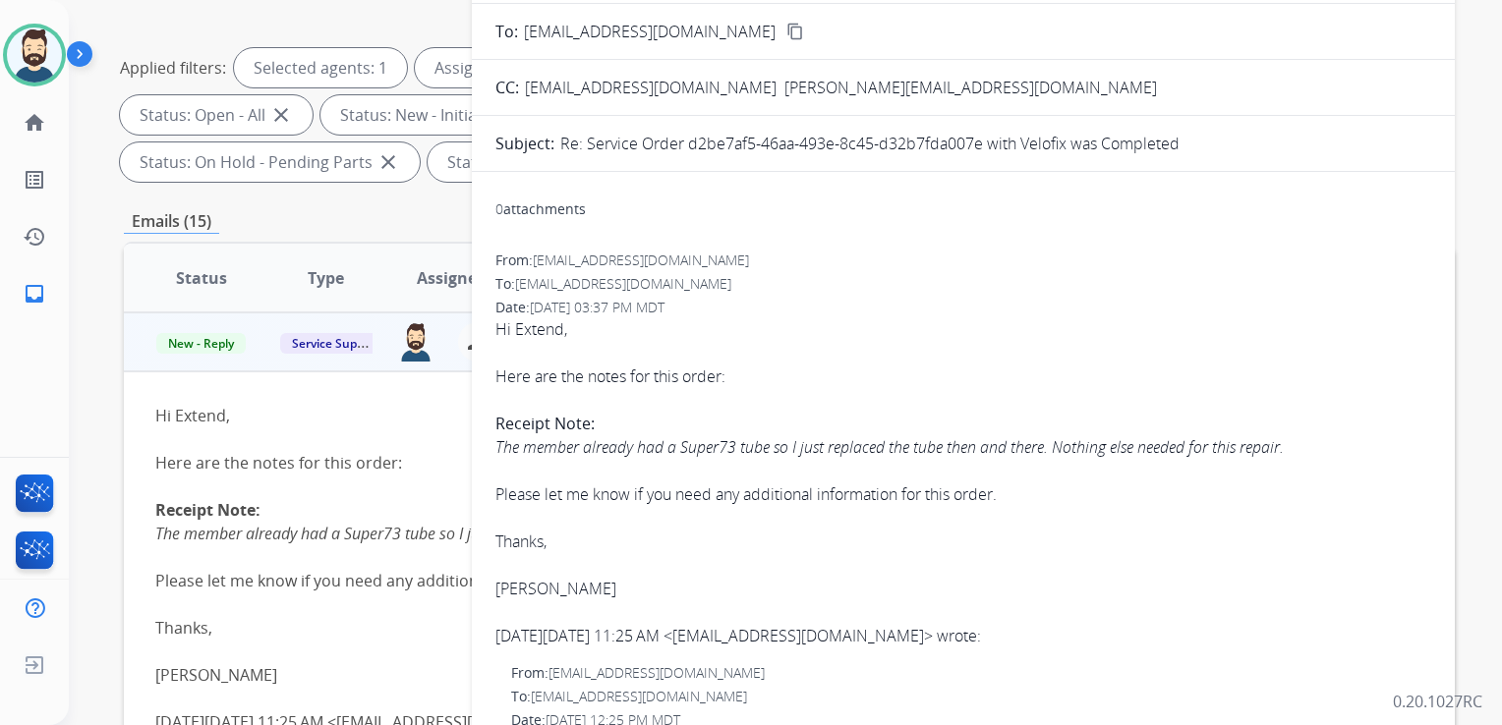
scroll to position [197, 0]
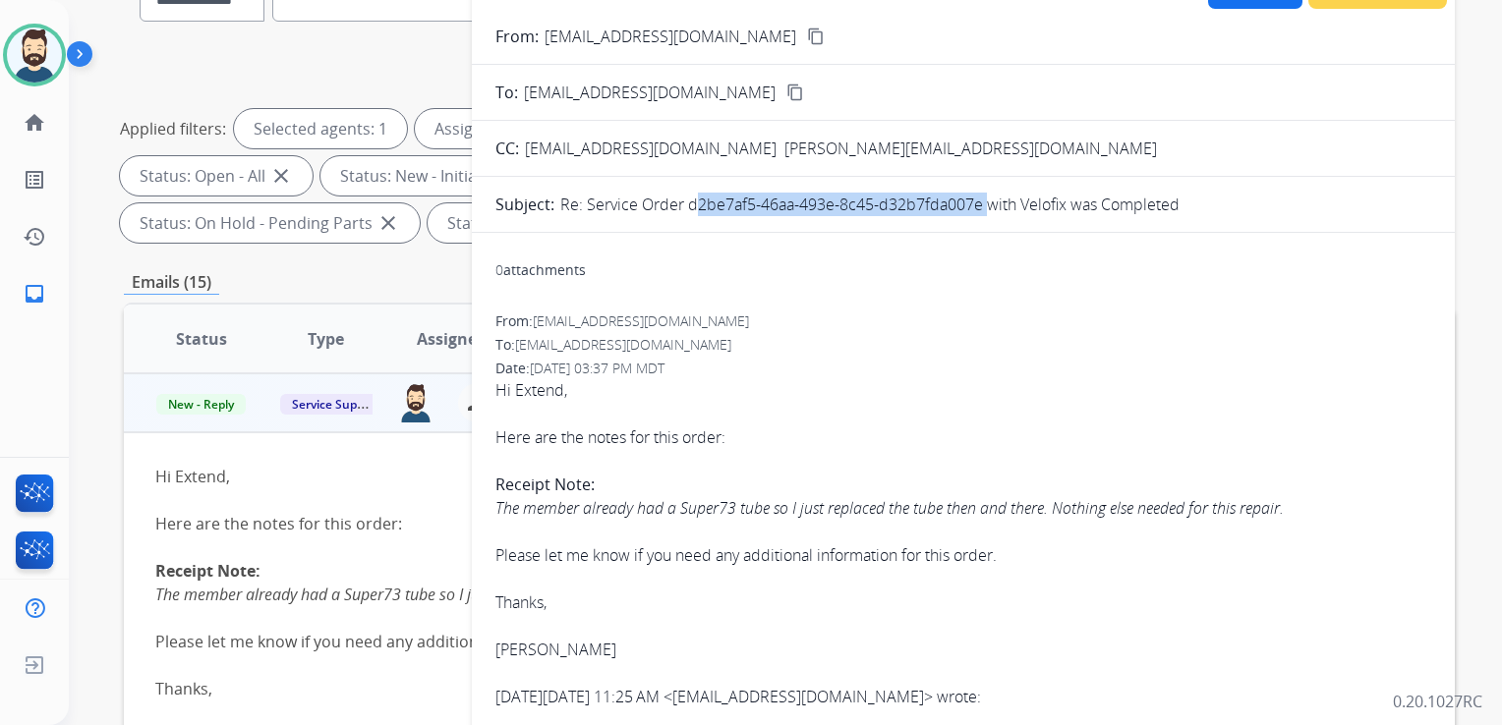
drag, startPoint x: 686, startPoint y: 203, endPoint x: 980, endPoint y: 203, distance: 293.8
click at [980, 203] on p "Re: Service Order d2be7af5-46aa-493e-8c45-d32b7fda007e with Velofix was Complet…" at bounding box center [869, 205] width 619 height 24
drag, startPoint x: 980, startPoint y: 203, endPoint x: 958, endPoint y: 203, distance: 21.6
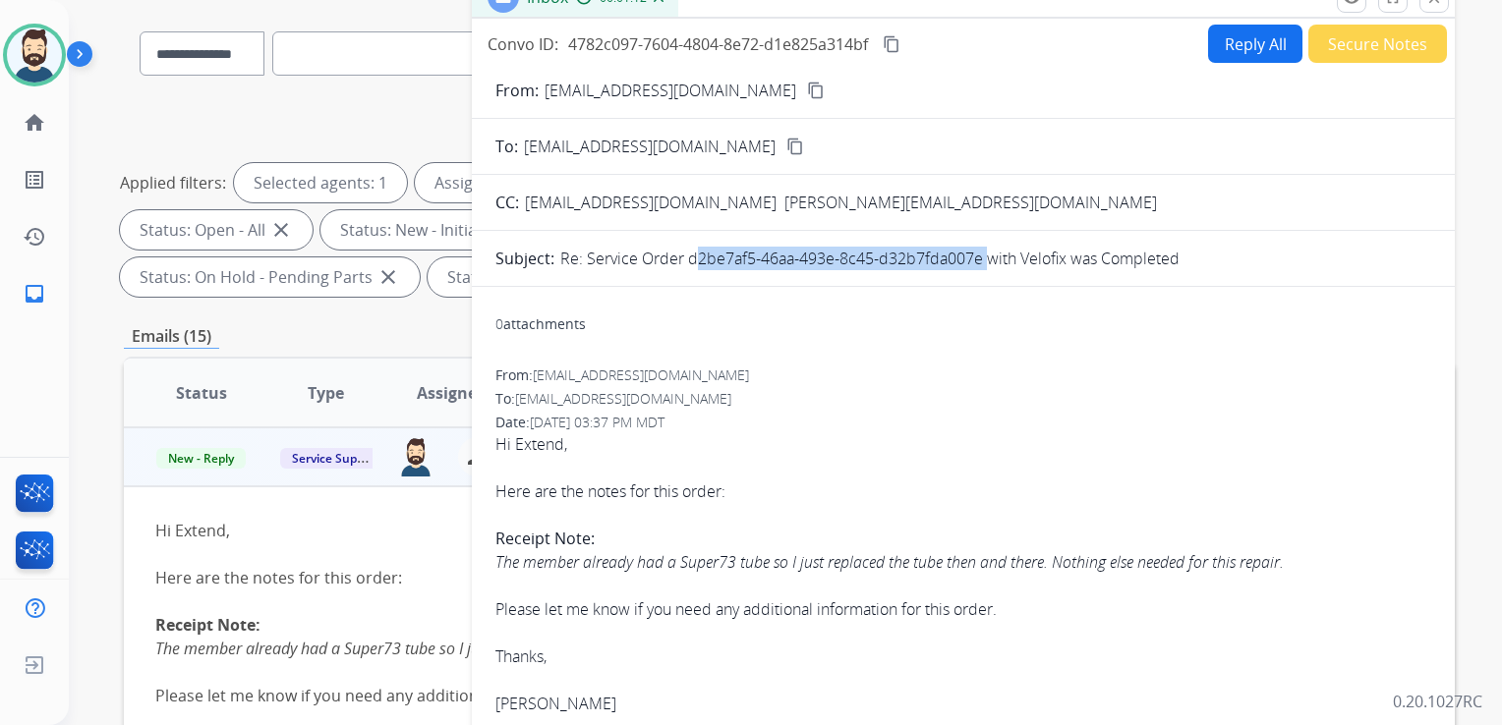
scroll to position [0, 0]
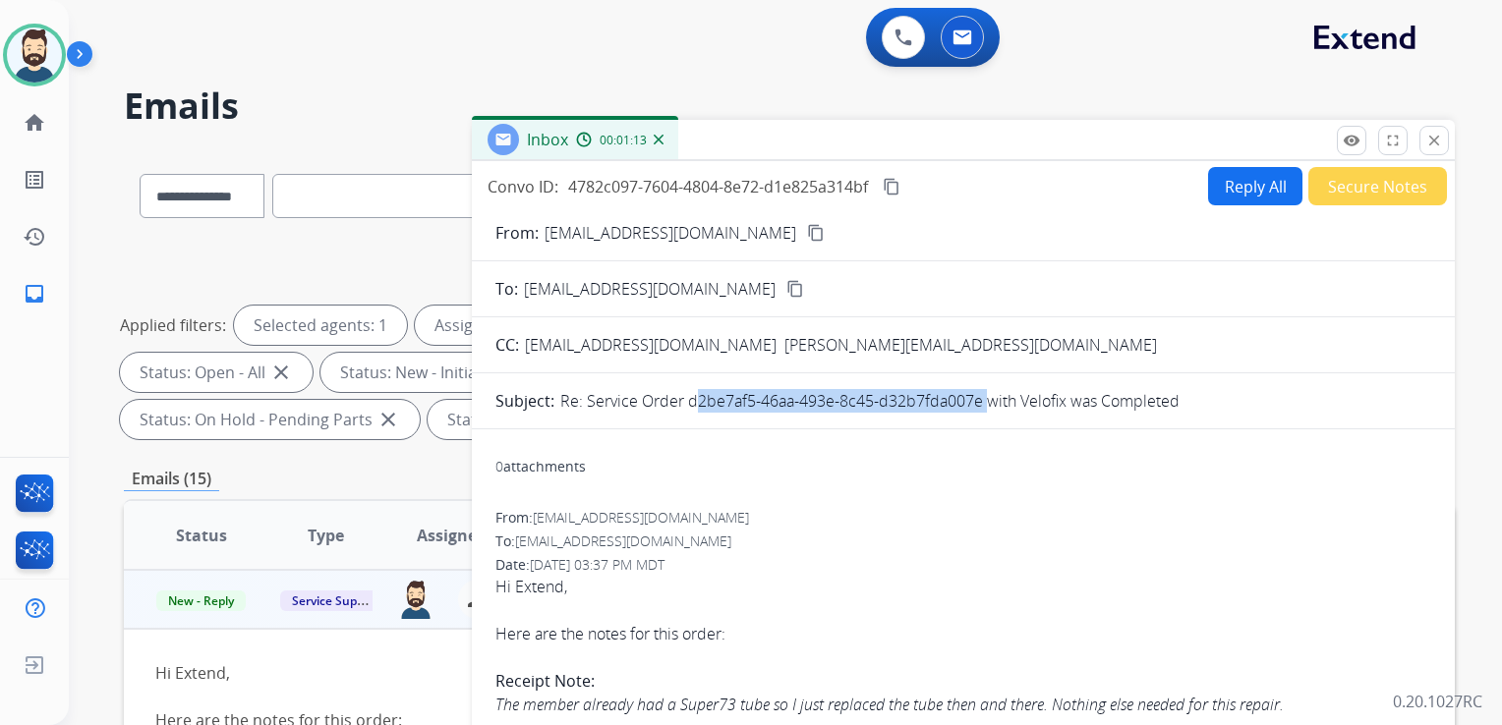
click at [890, 179] on mat-icon "content_copy" at bounding box center [891, 187] width 18 height 18
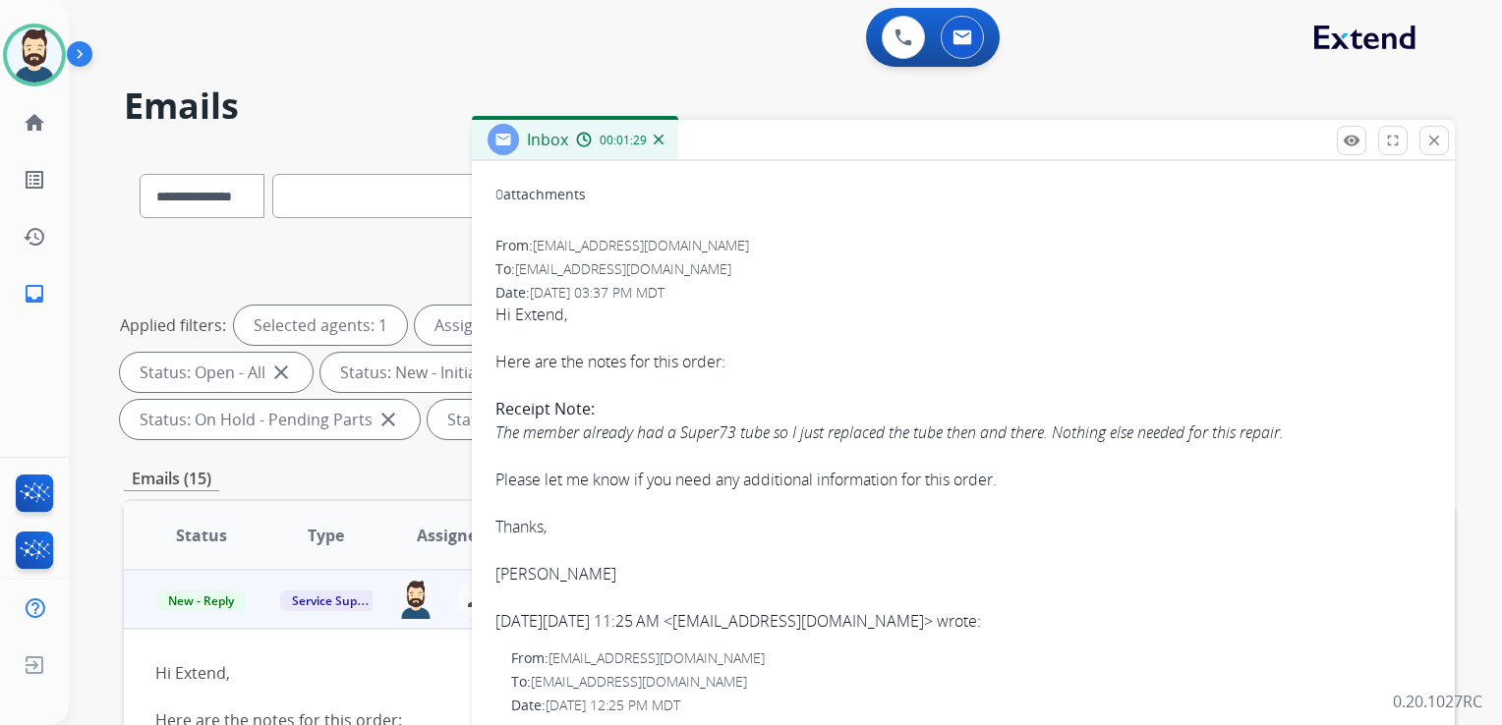
scroll to position [393, 0]
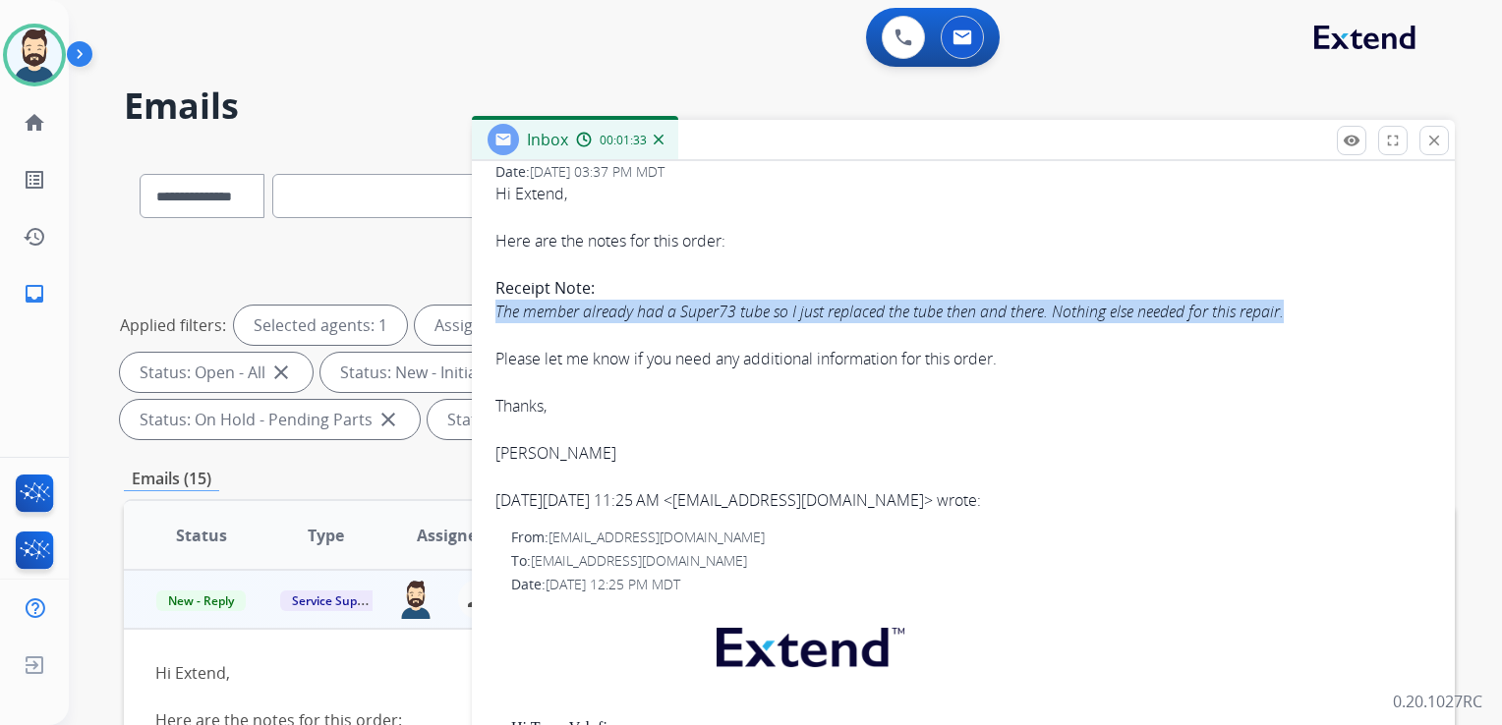
drag, startPoint x: 494, startPoint y: 309, endPoint x: 1296, endPoint y: 309, distance: 801.9
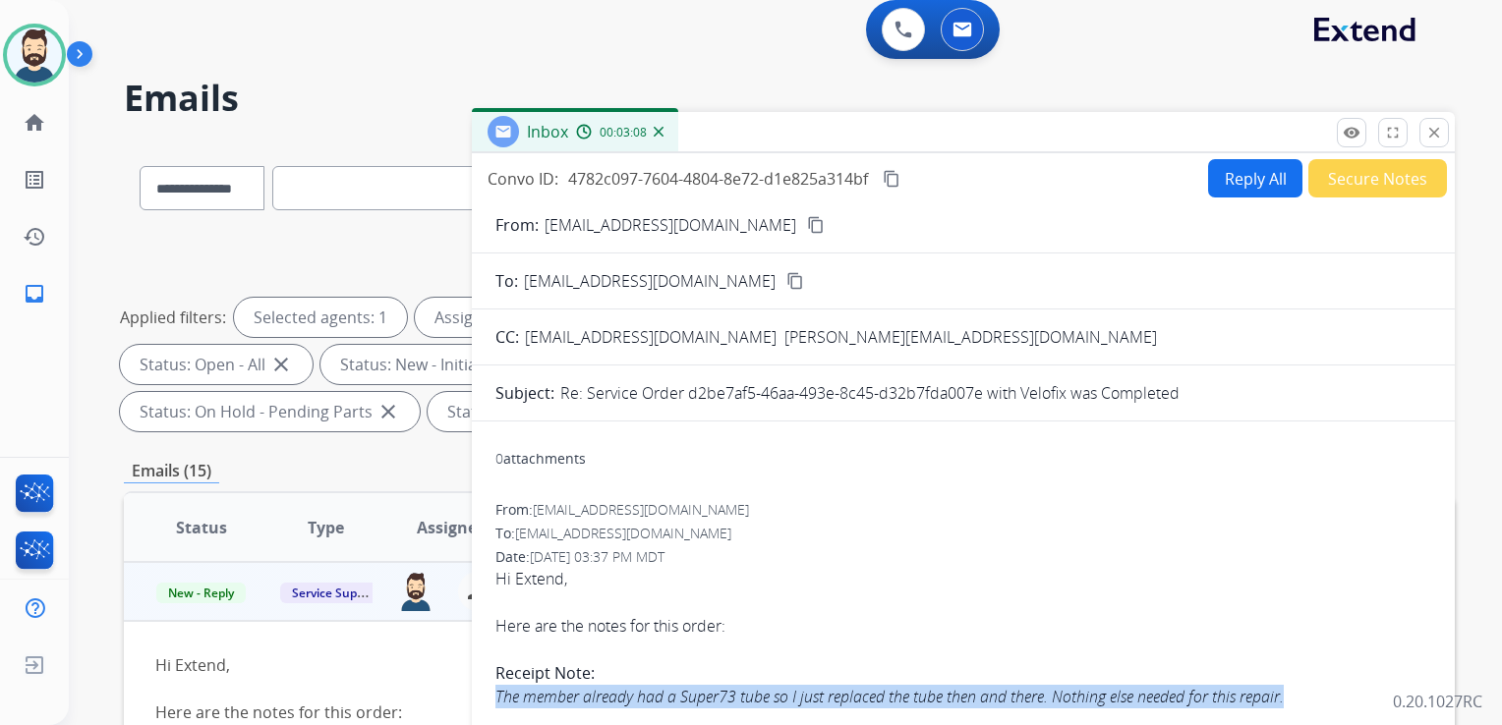
scroll to position [0, 0]
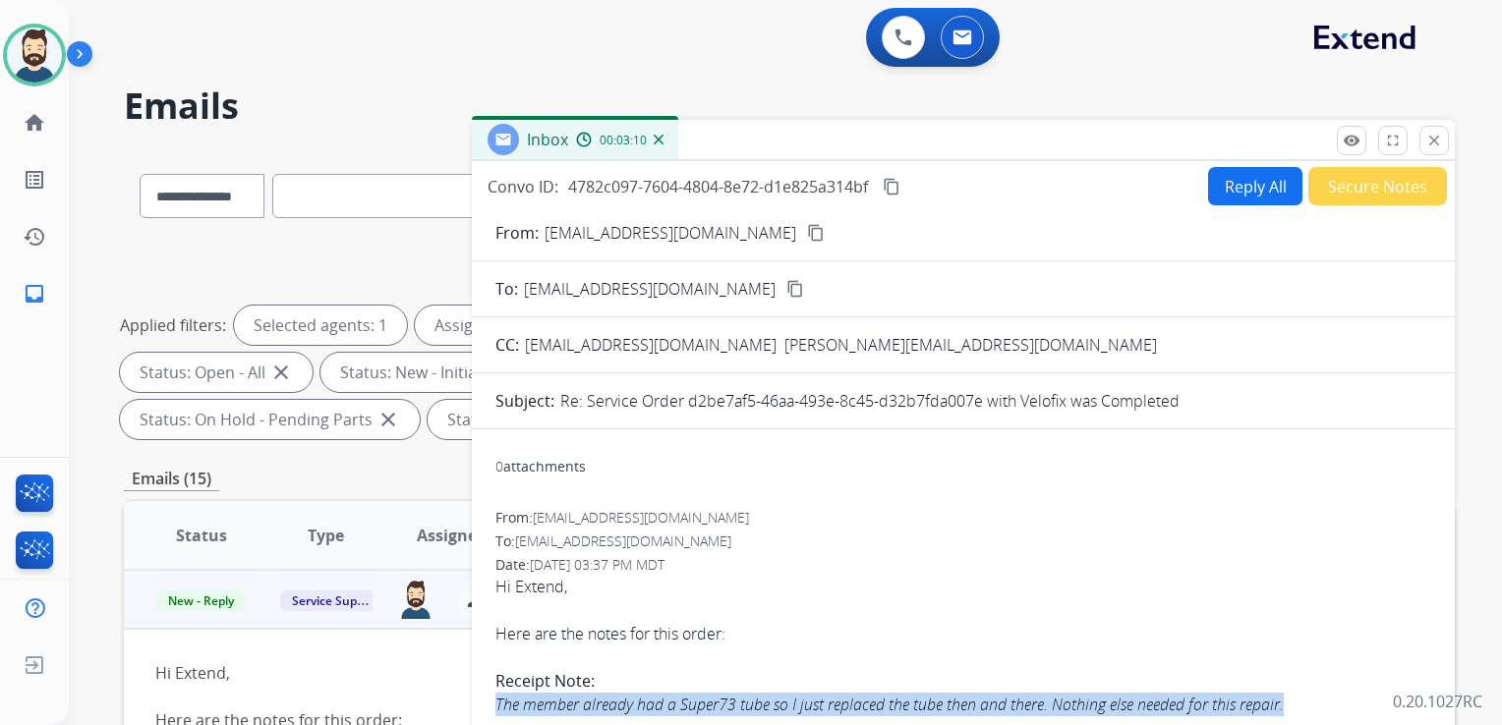
click at [1426, 142] on mat-icon "close" at bounding box center [1434, 141] width 18 height 18
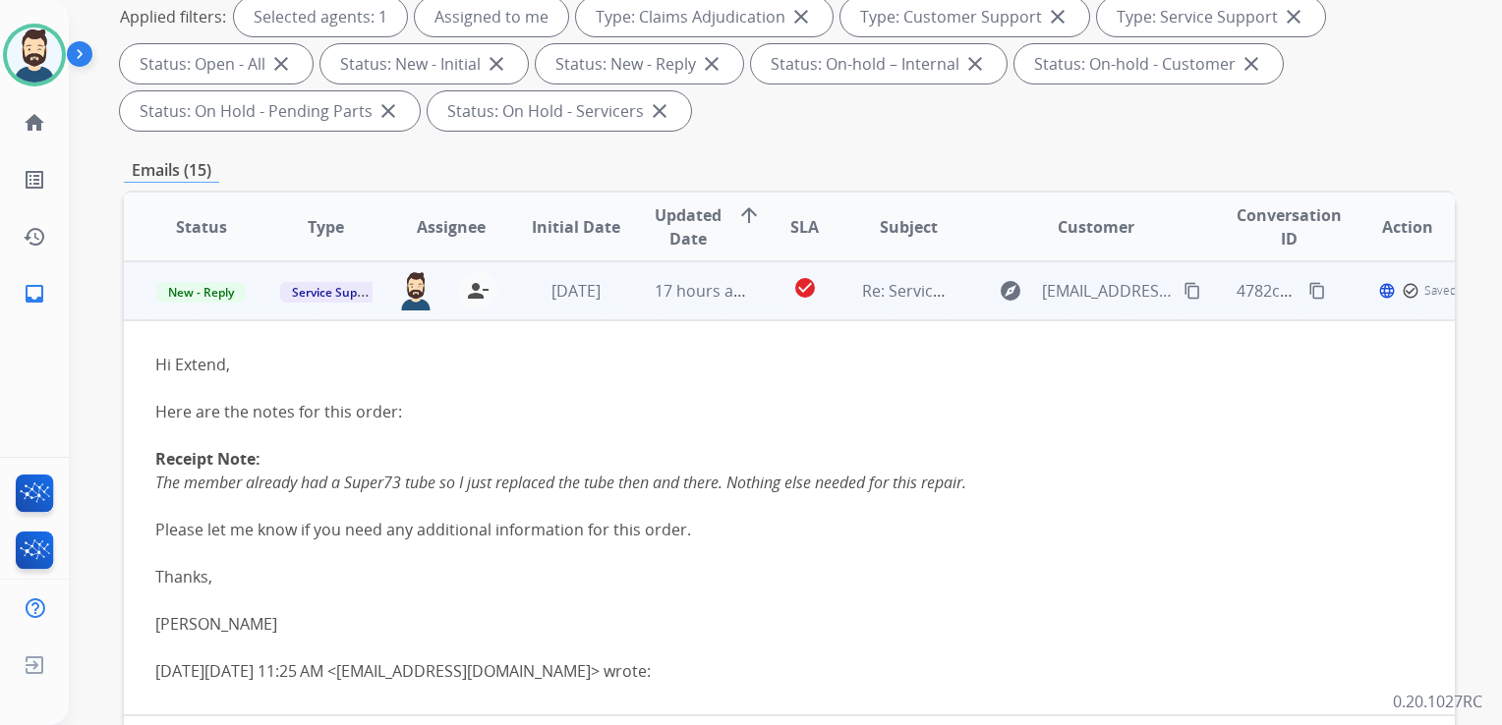
scroll to position [393, 0]
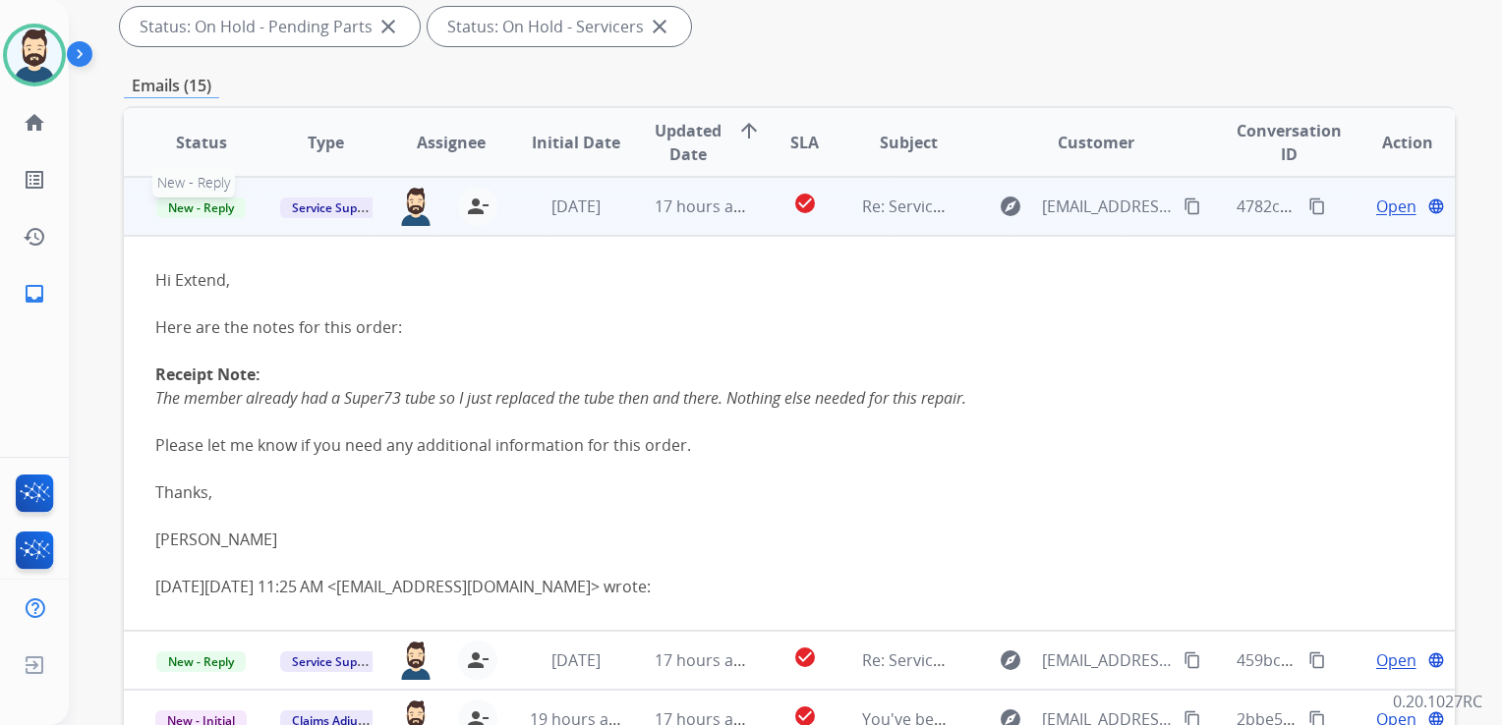
drag, startPoint x: 212, startPoint y: 208, endPoint x: 151, endPoint y: 269, distance: 86.2
click at [211, 206] on span "New - Reply" at bounding box center [200, 208] width 89 height 21
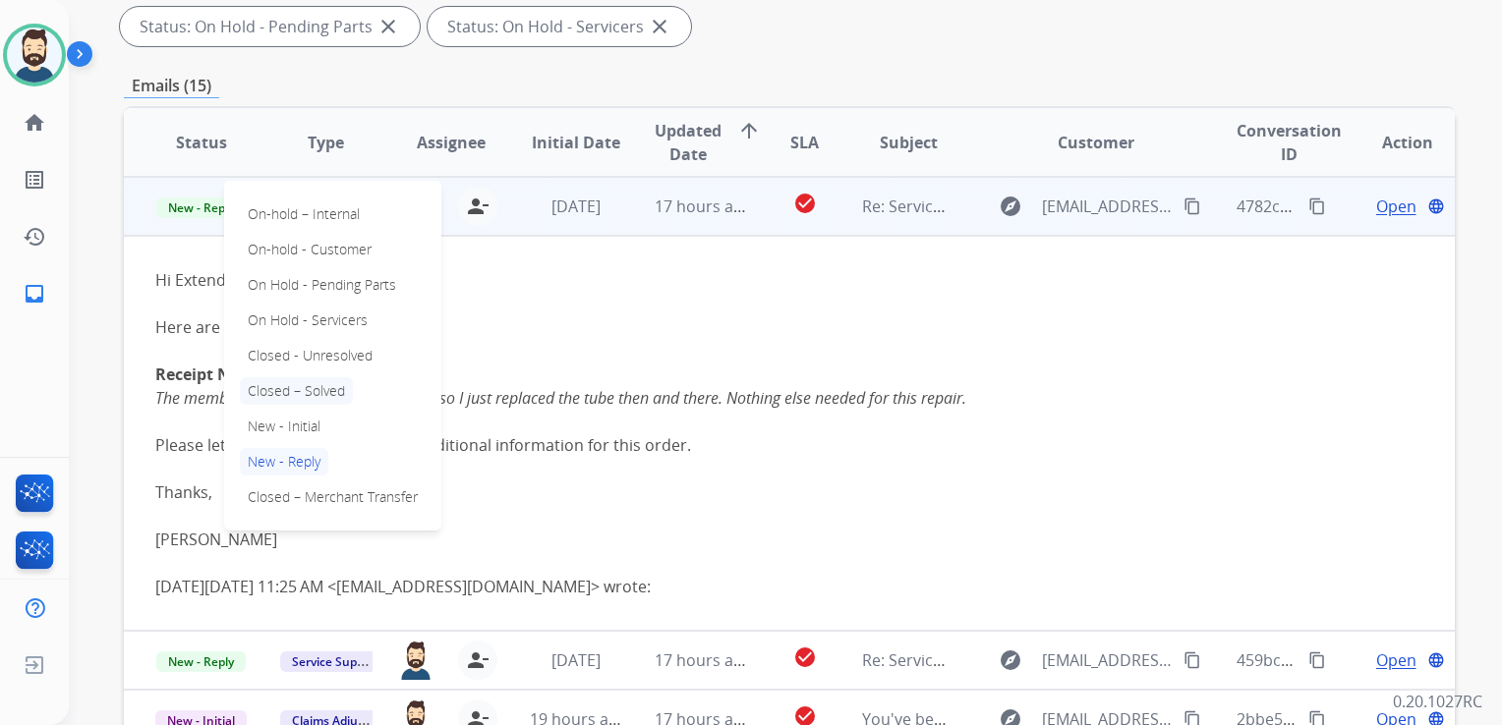
click at [274, 393] on p "Closed – Solved" at bounding box center [296, 391] width 113 height 28
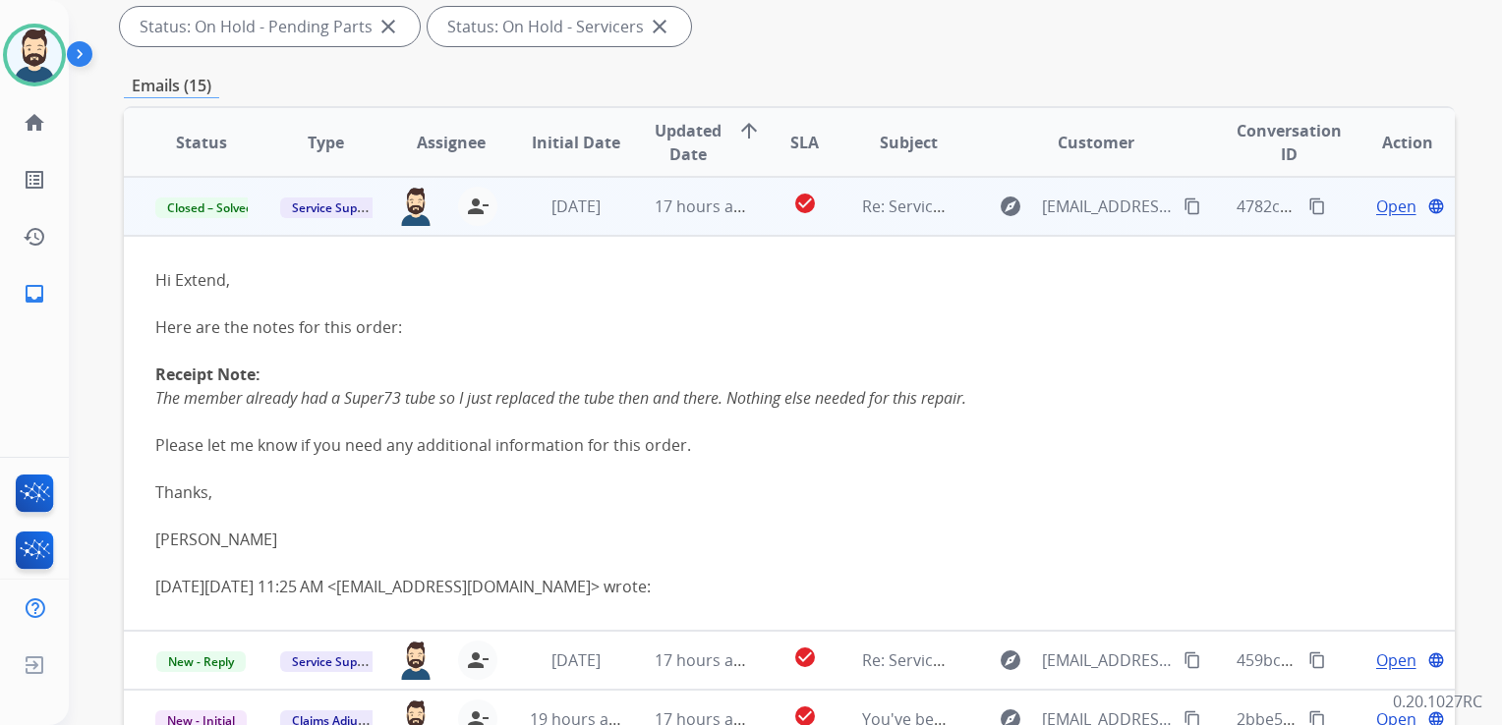
click at [597, 229] on td "[DATE]" at bounding box center [560, 206] width 125 height 59
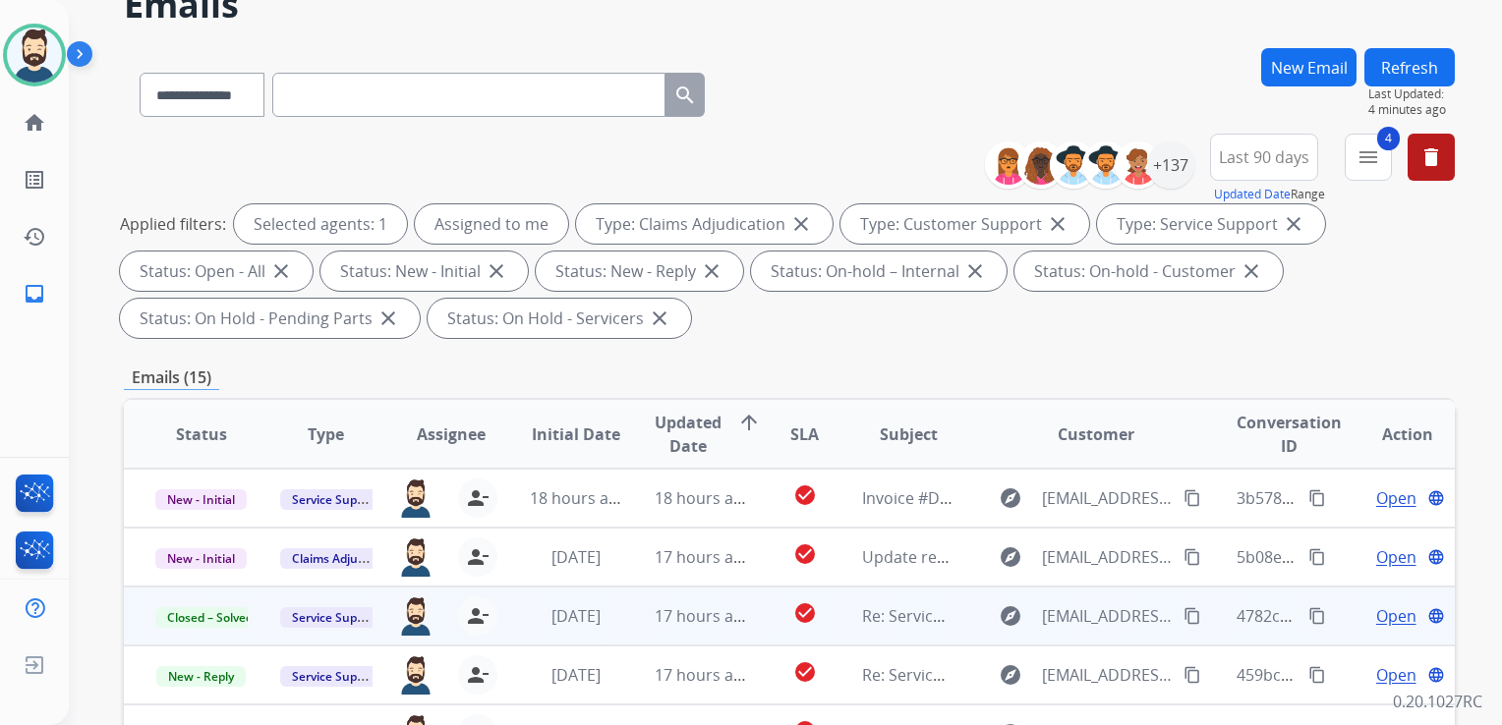
scroll to position [0, 0]
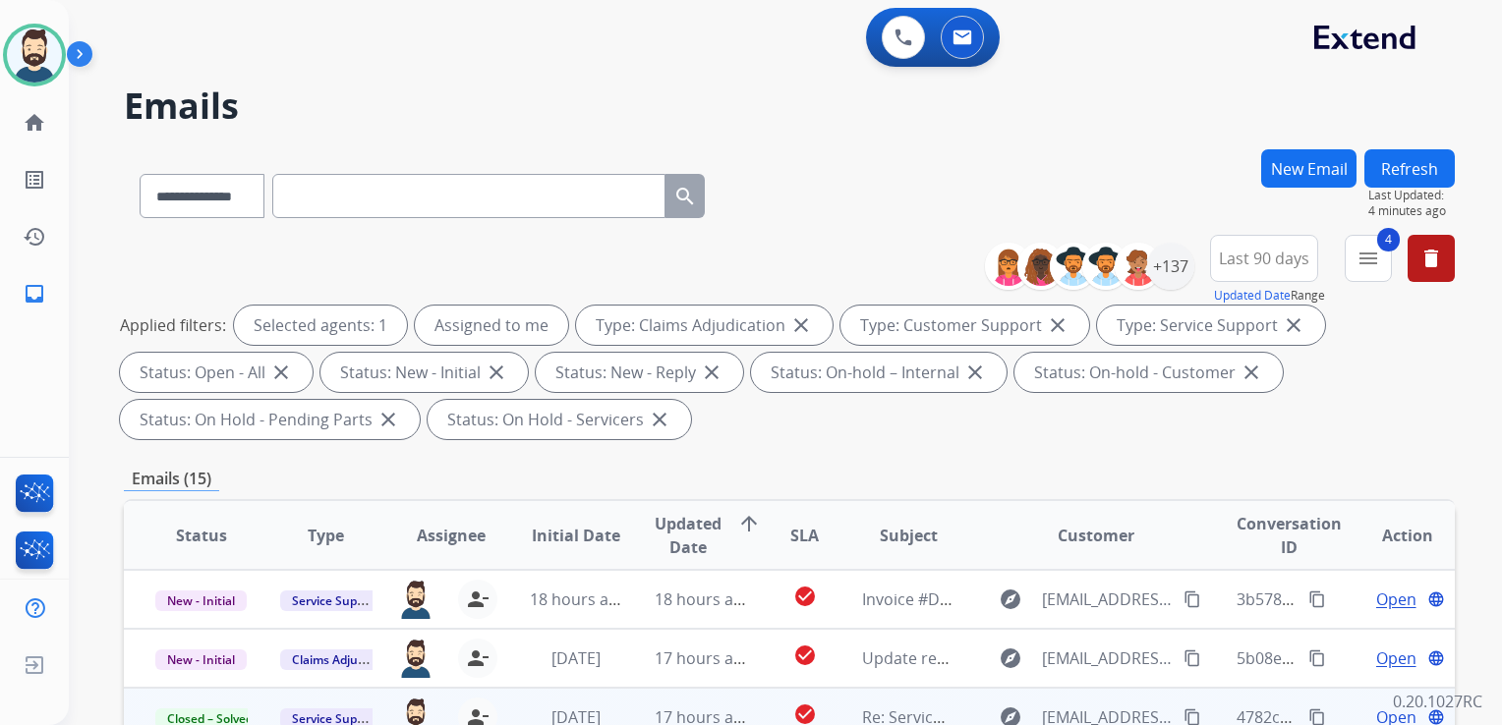
click at [1400, 155] on button "Refresh" at bounding box center [1409, 168] width 90 height 38
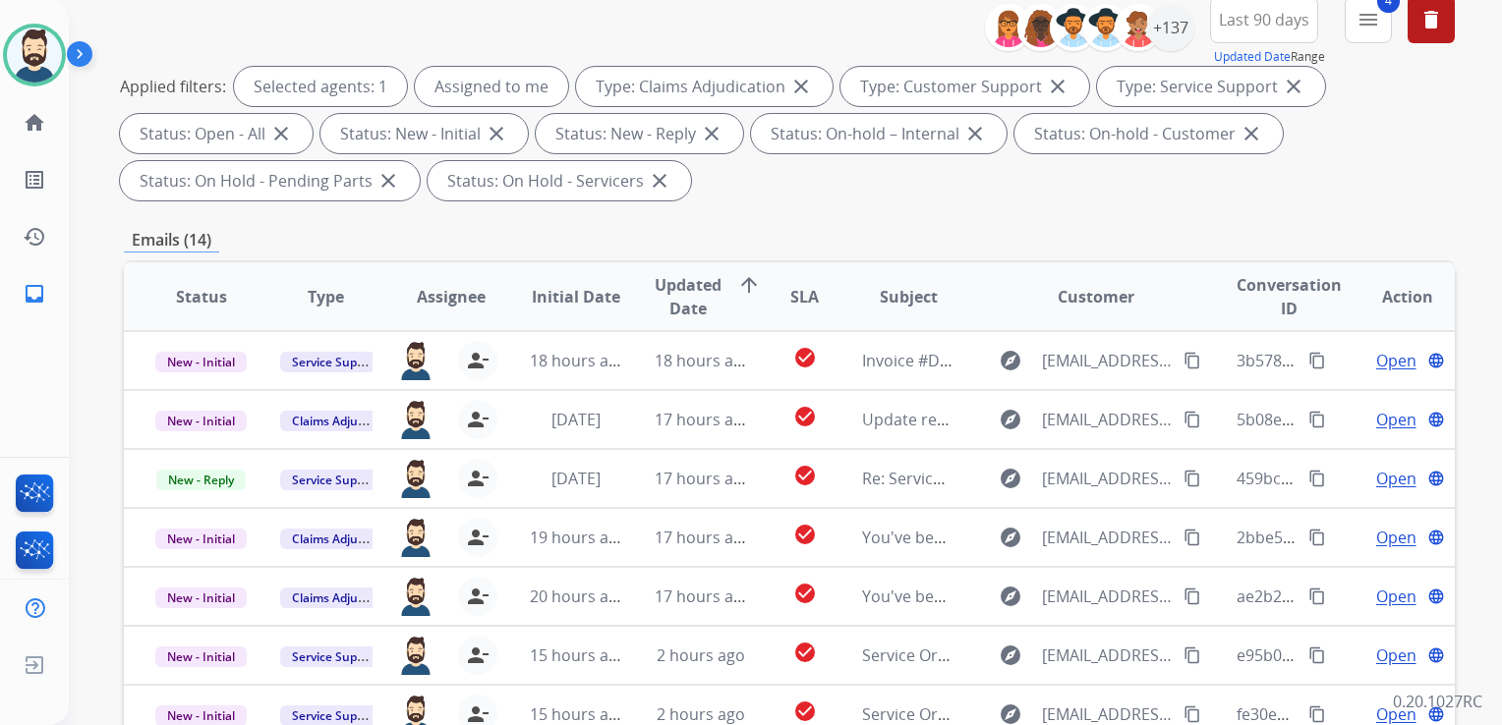
scroll to position [1, 0]
click at [36, 45] on img at bounding box center [34, 55] width 55 height 55
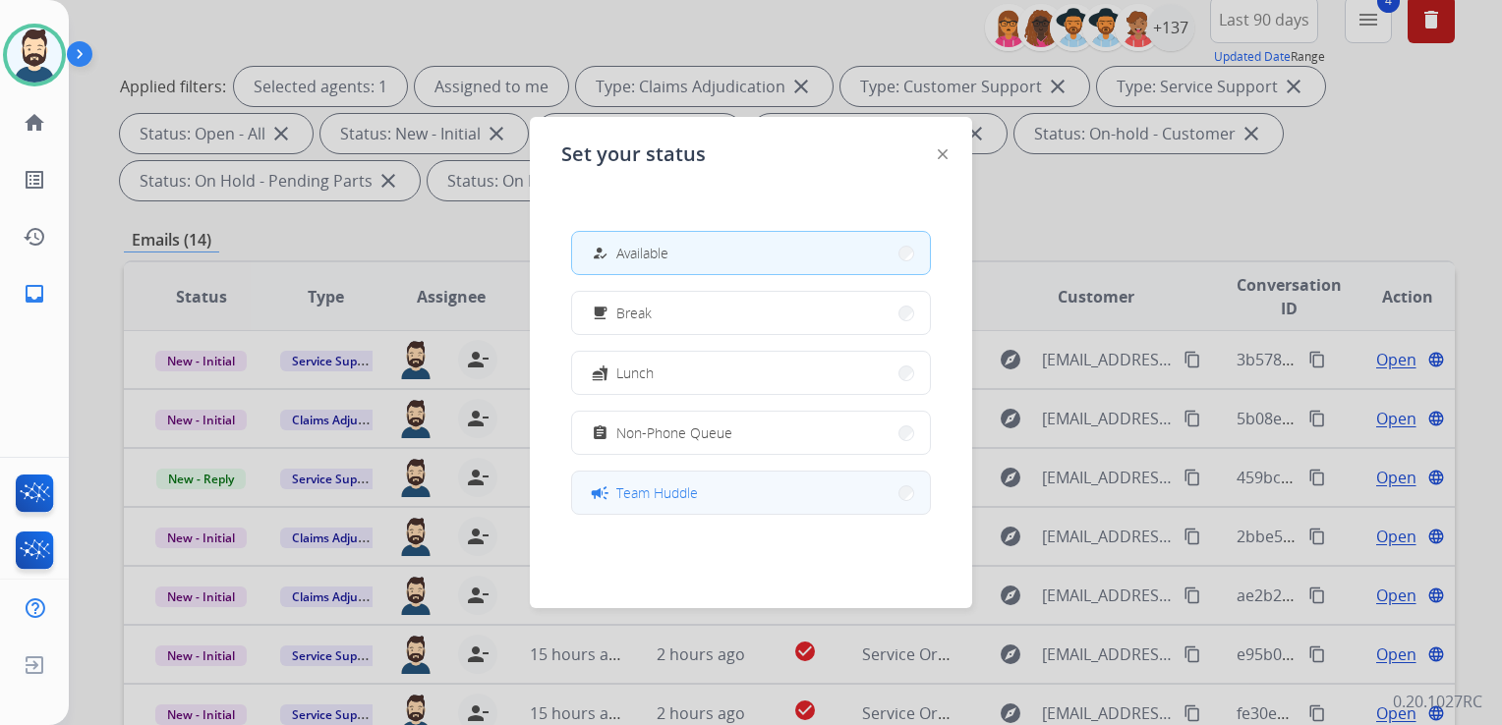
click at [715, 488] on button "campaign Team Huddle" at bounding box center [751, 493] width 358 height 42
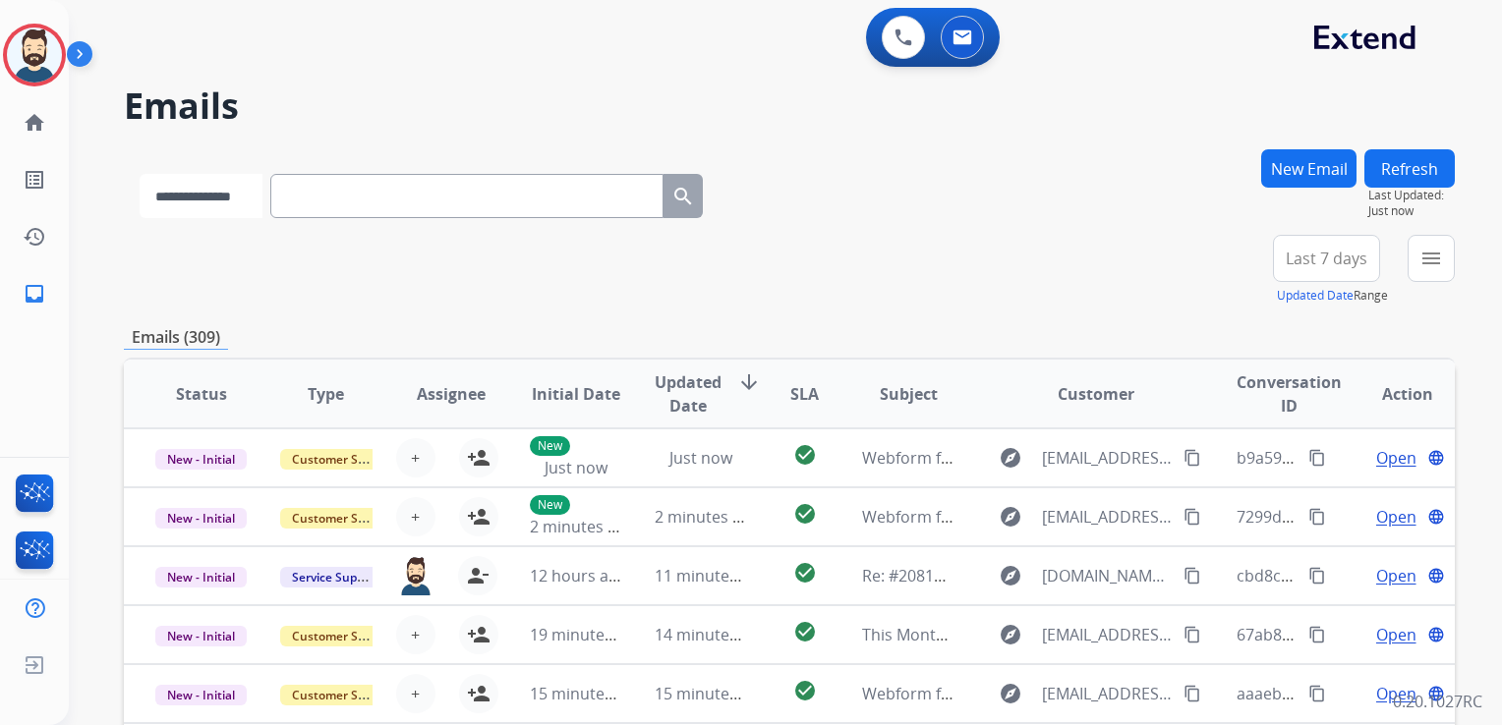
click at [212, 195] on select "**********" at bounding box center [201, 196] width 123 height 44
select select "**********"
click at [140, 174] on select "**********" at bounding box center [201, 196] width 123 height 44
click at [335, 207] on input "text" at bounding box center [468, 196] width 393 height 44
paste input "**********"
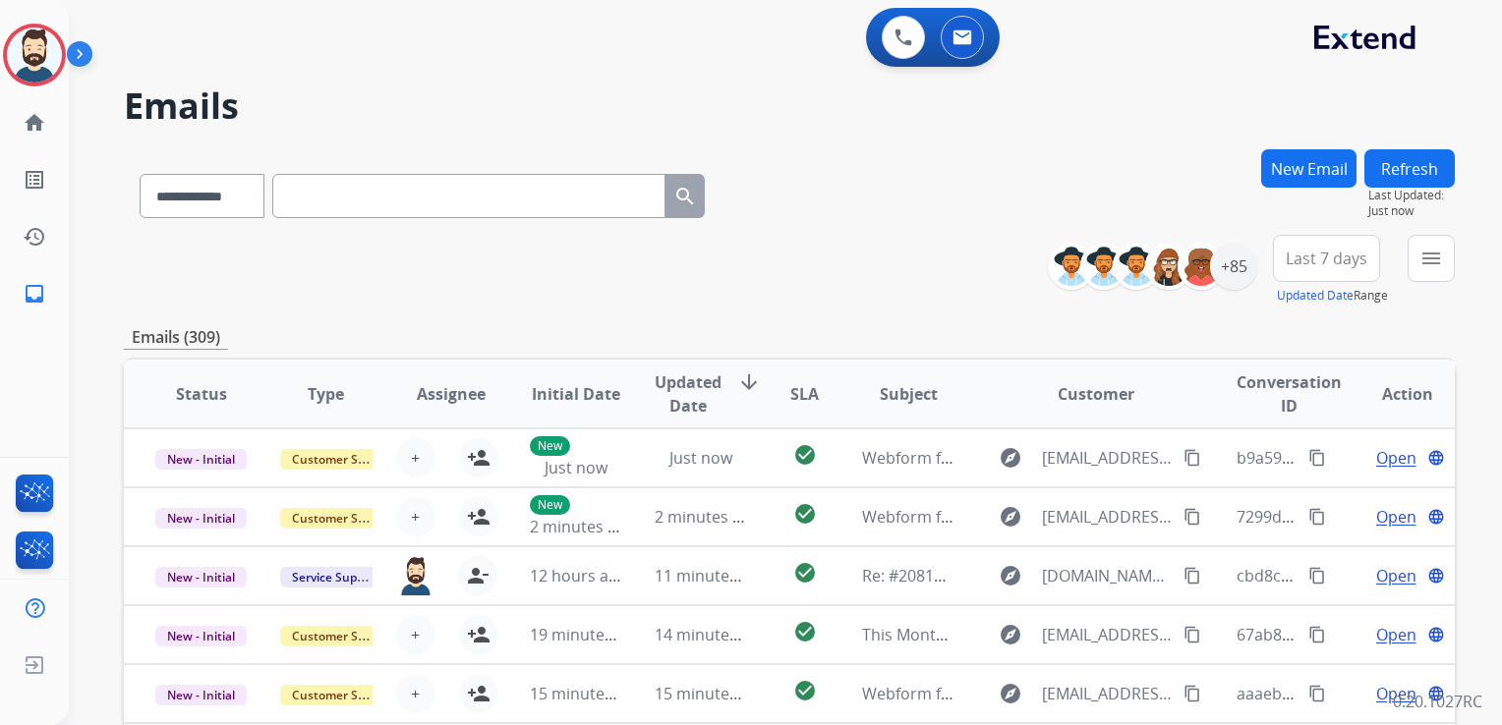
type input "**********"
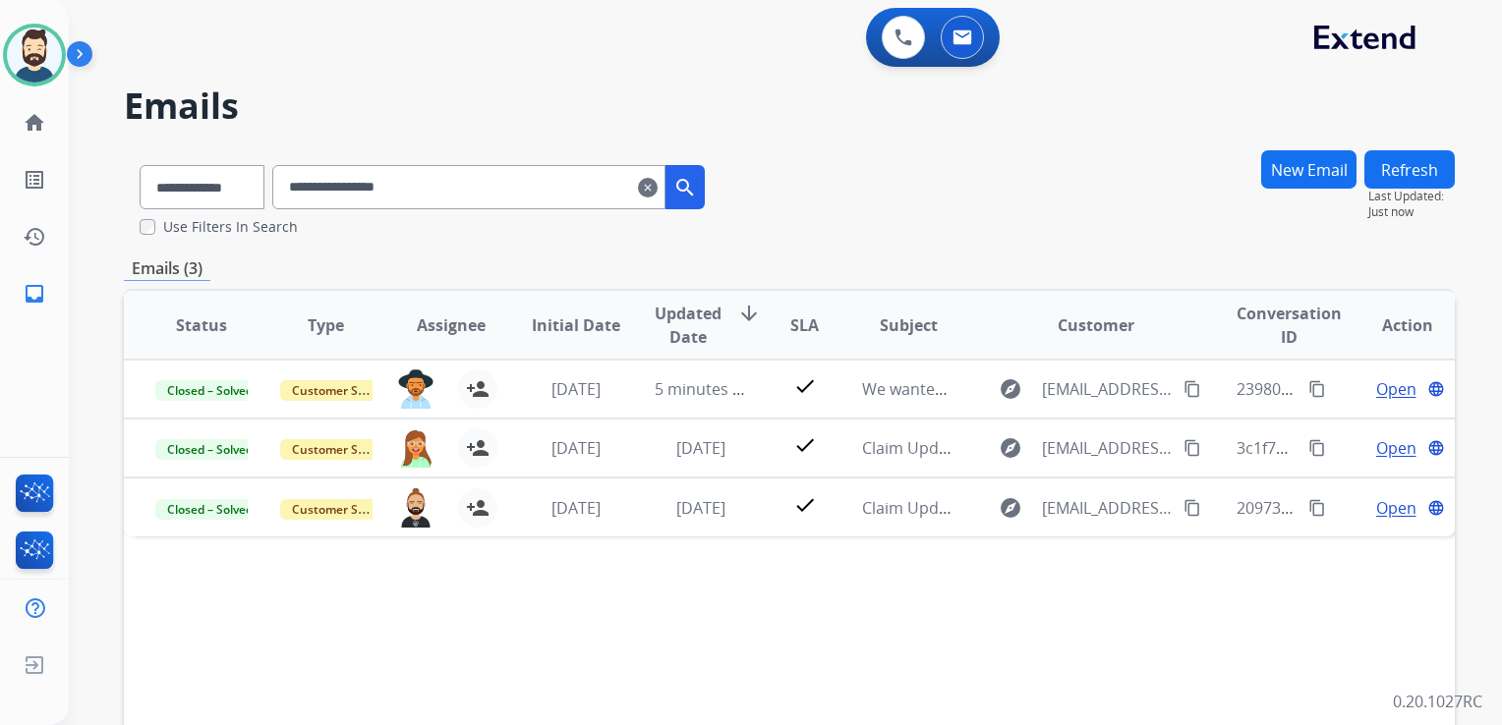
click at [657, 184] on mat-icon "clear" at bounding box center [648, 188] width 20 height 24
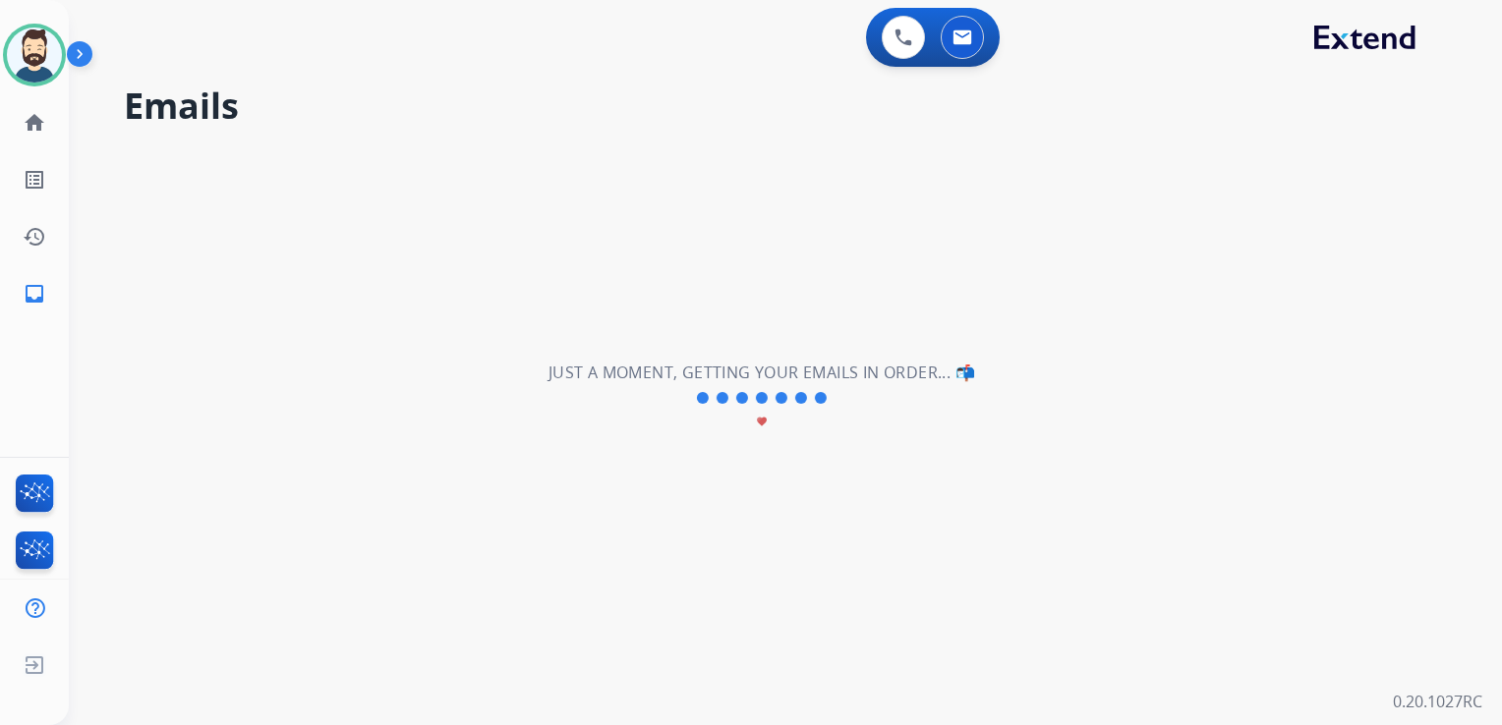
select select "**********"
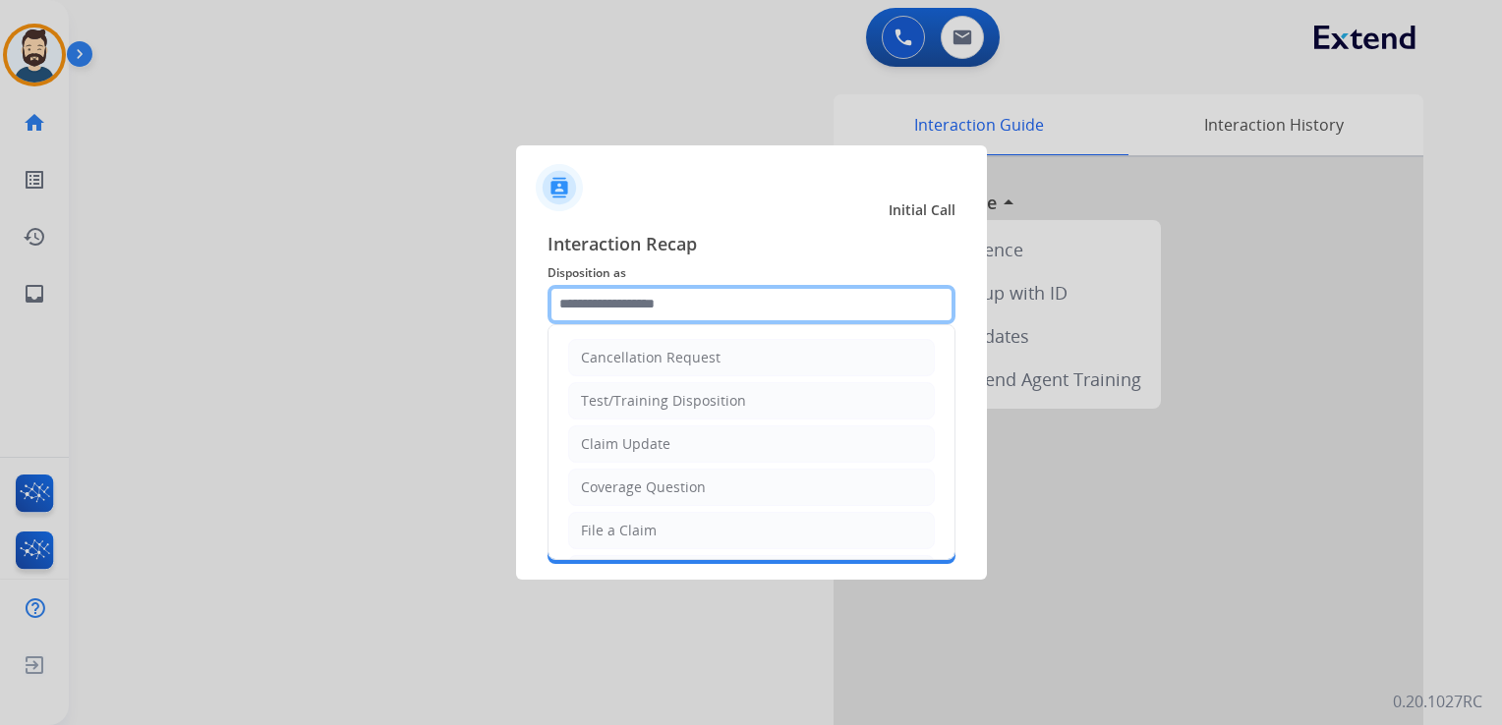
click at [612, 304] on input "text" at bounding box center [751, 304] width 408 height 39
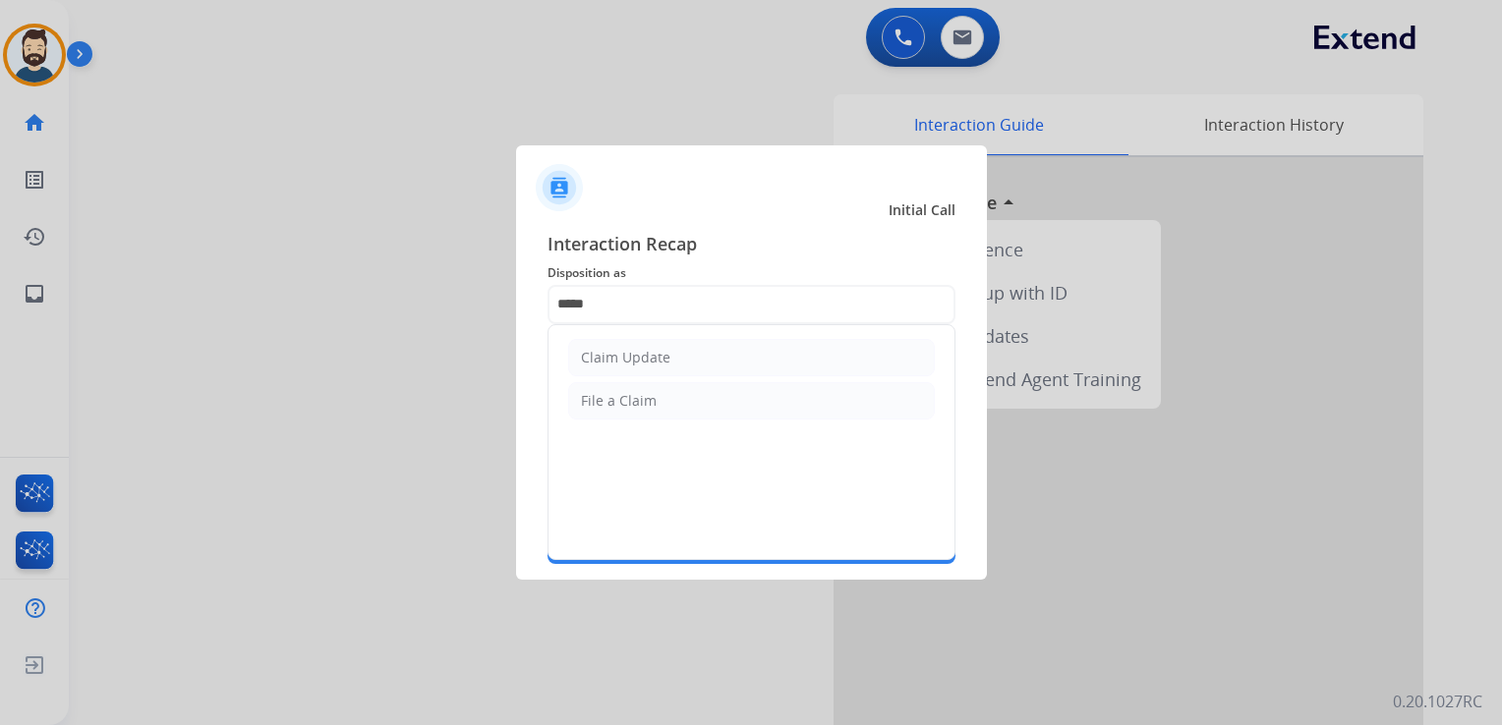
drag, startPoint x: 629, startPoint y: 352, endPoint x: 626, endPoint y: 390, distance: 38.4
click at [629, 356] on div "Claim Update" at bounding box center [625, 358] width 89 height 20
type input "**********"
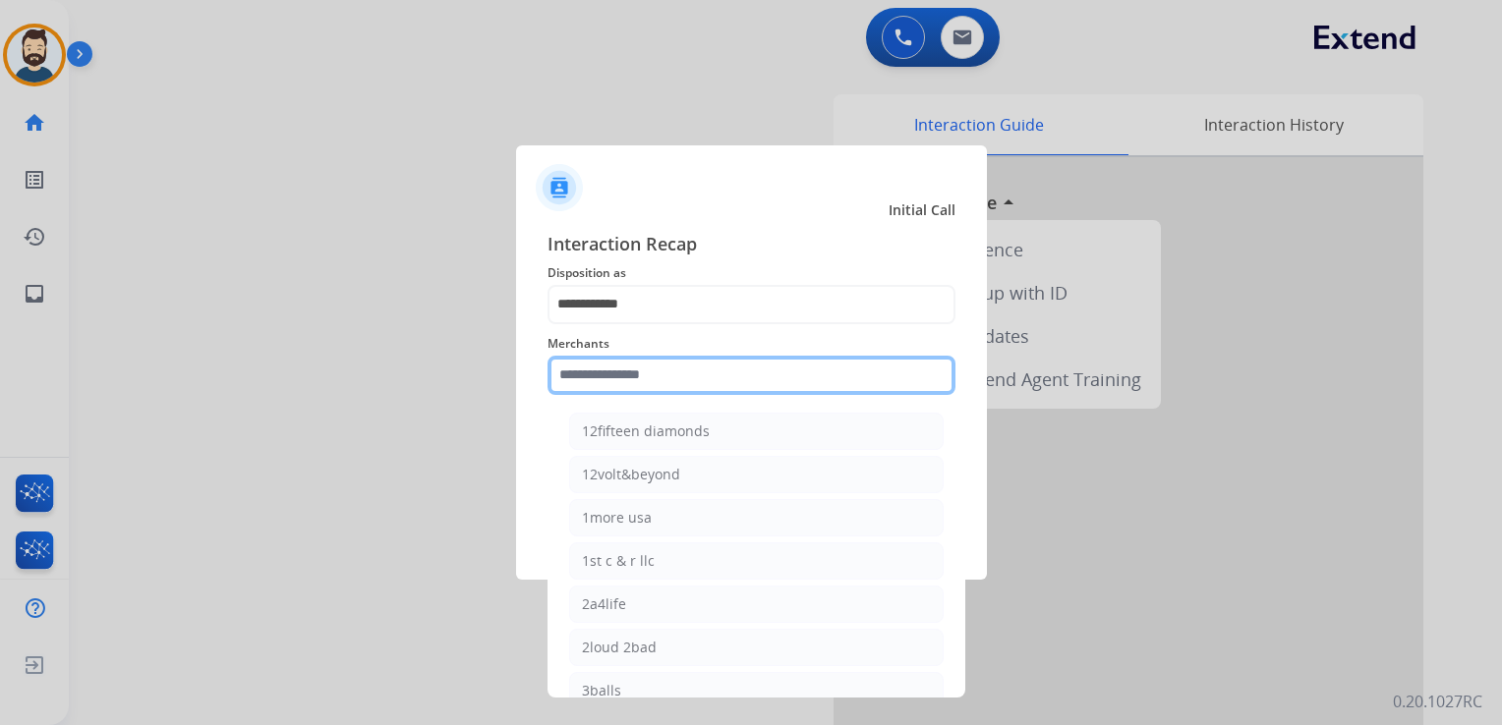
click at [626, 390] on input "text" at bounding box center [751, 375] width 408 height 39
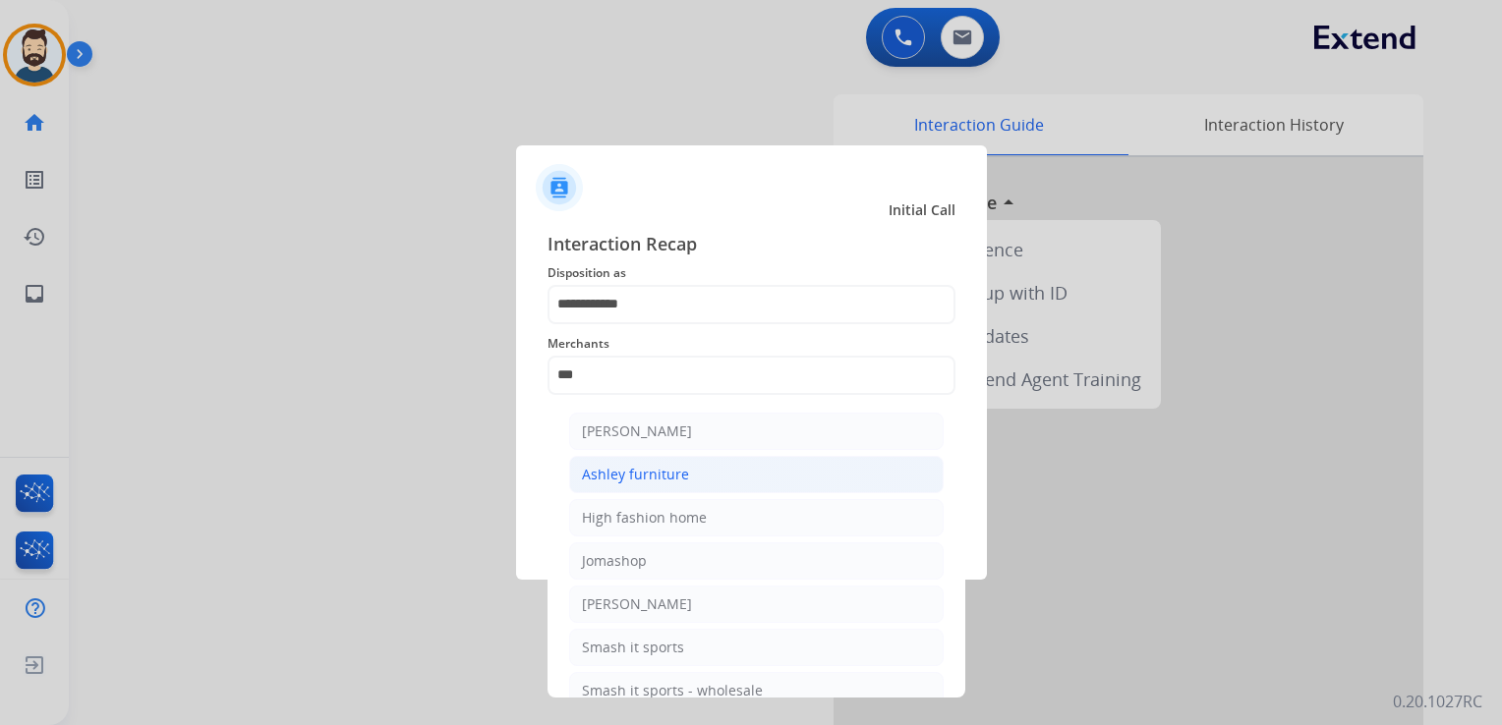
click at [634, 470] on div "Ashley furniture" at bounding box center [635, 475] width 107 height 20
type input "**********"
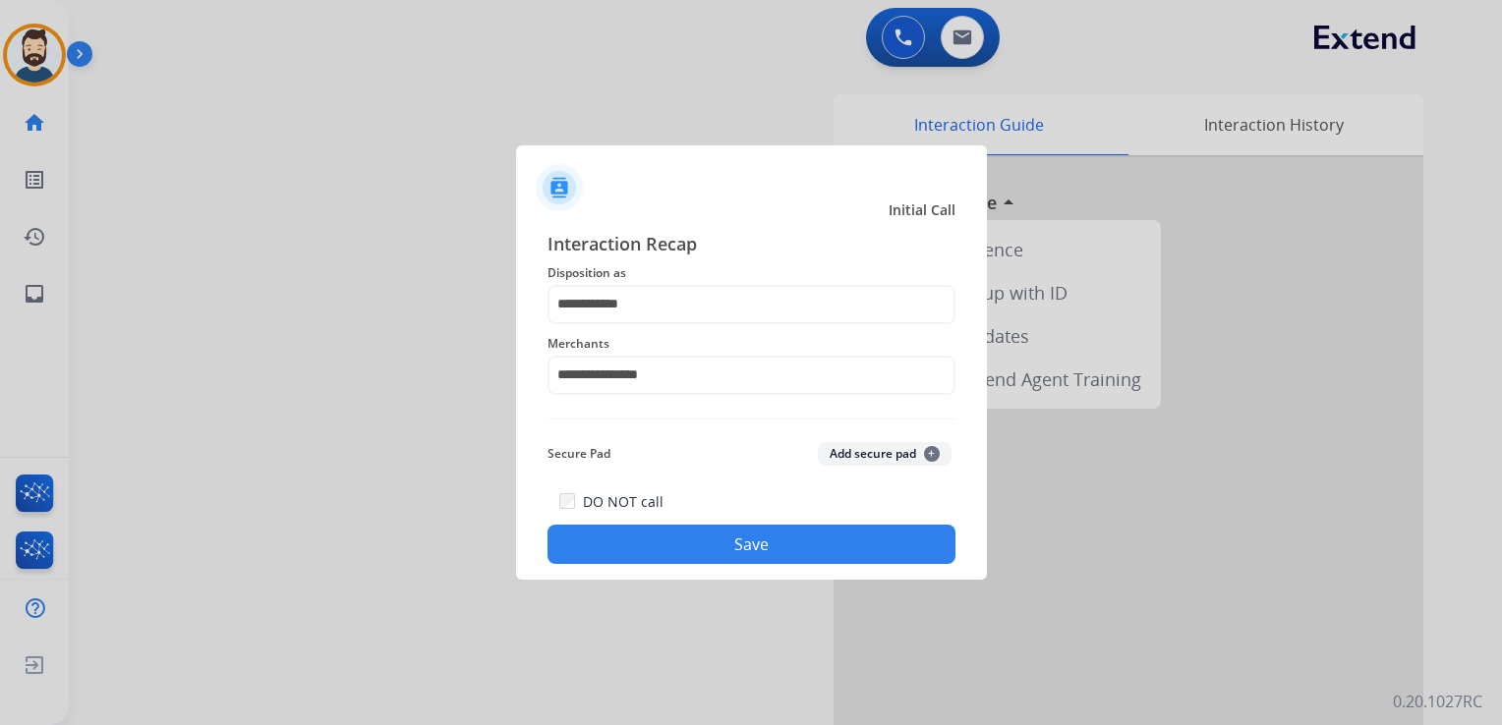
click at [676, 537] on button "Save" at bounding box center [751, 544] width 408 height 39
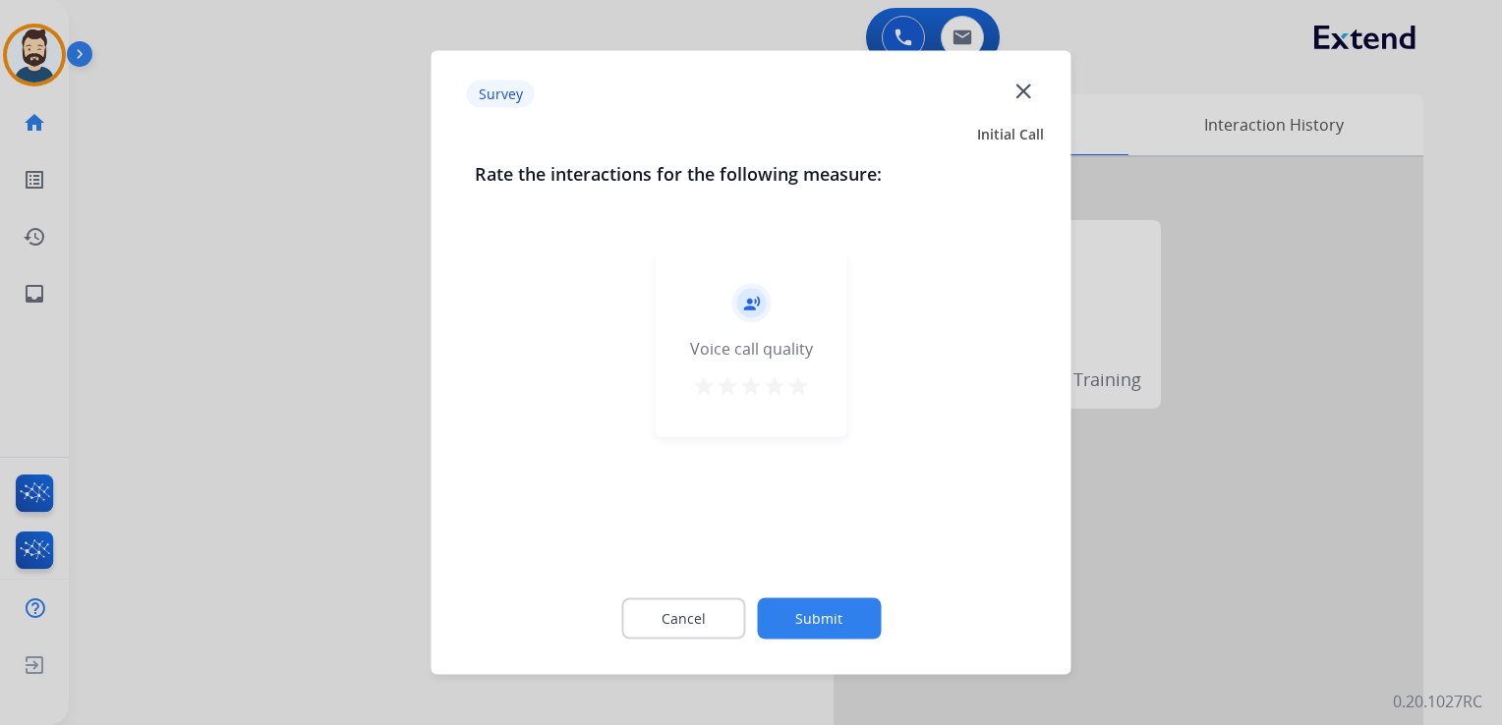
click at [798, 387] on mat-icon "star" at bounding box center [798, 386] width 24 height 24
click at [833, 610] on button "Submit" at bounding box center [819, 618] width 124 height 41
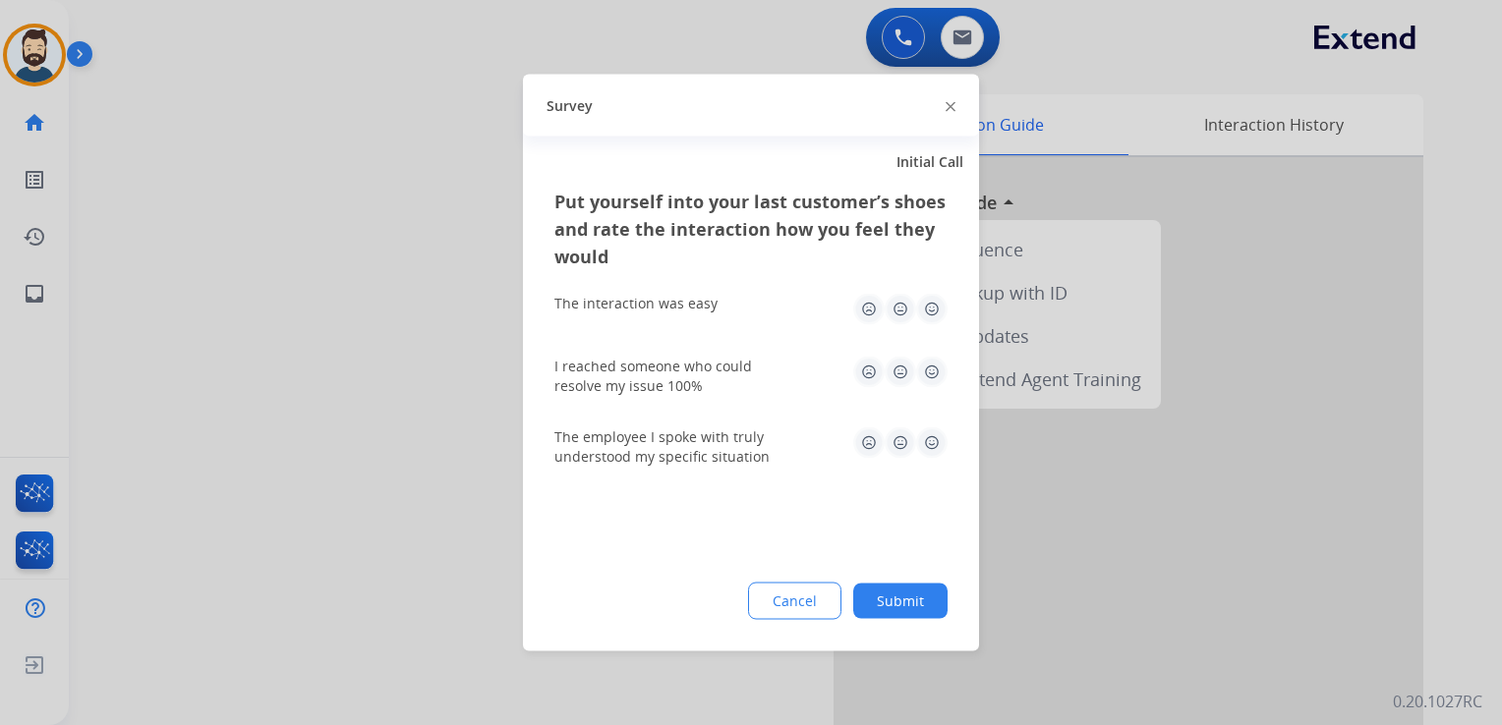
click at [928, 300] on img at bounding box center [931, 309] width 31 height 31
click at [938, 364] on img at bounding box center [931, 372] width 31 height 31
click at [932, 444] on img at bounding box center [931, 442] width 31 height 31
click at [898, 586] on button "Submit" at bounding box center [900, 601] width 94 height 35
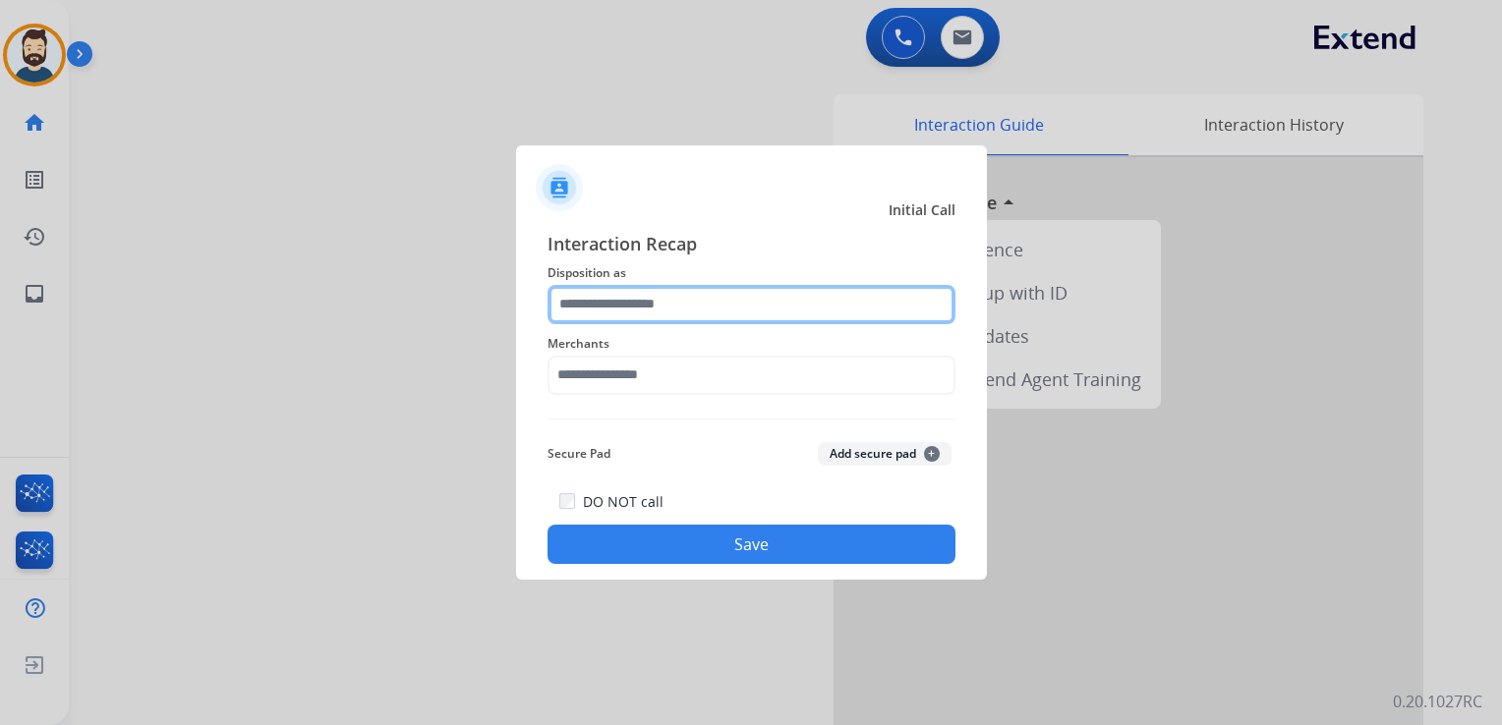
click at [727, 305] on input "text" at bounding box center [751, 304] width 408 height 39
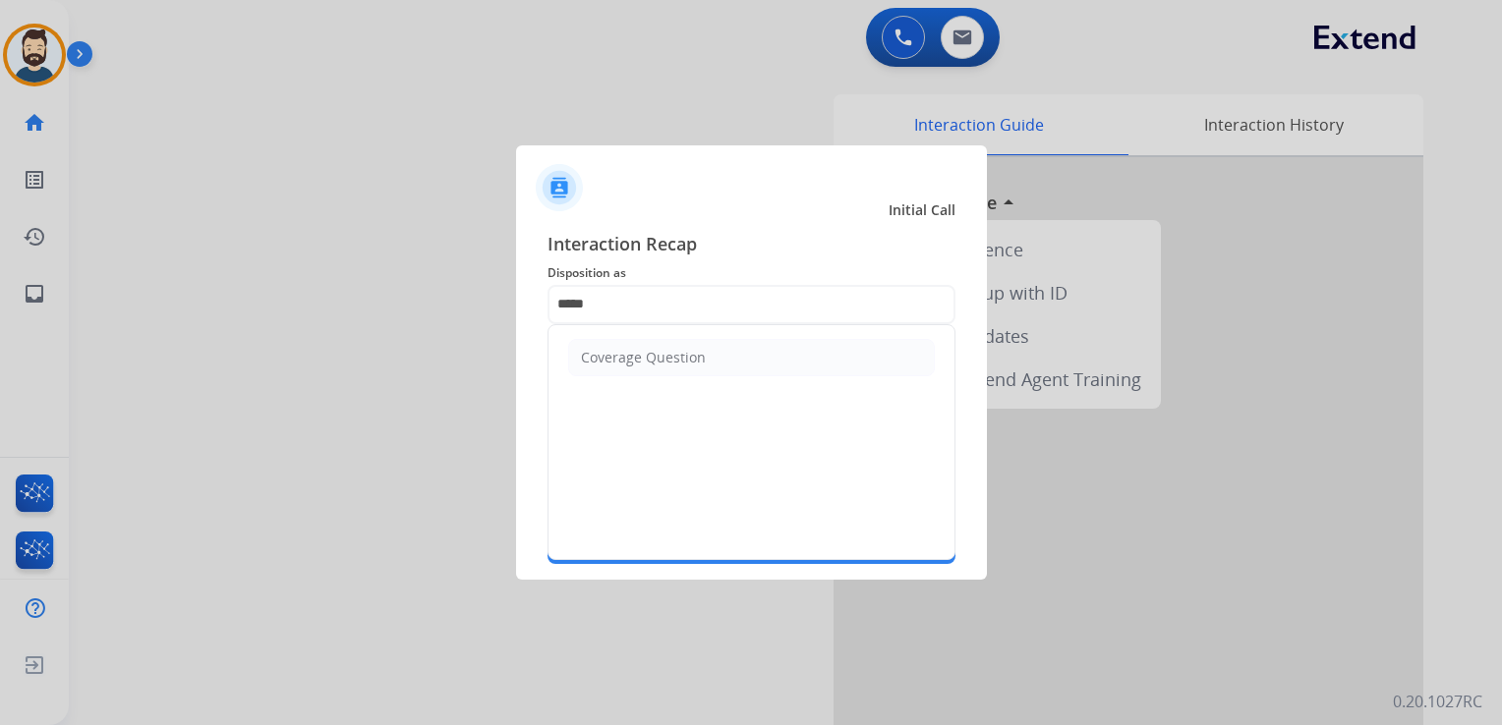
drag, startPoint x: 695, startPoint y: 357, endPoint x: 687, endPoint y: 374, distance: 19.4
click at [694, 359] on div "Coverage Question" at bounding box center [643, 358] width 125 height 20
type input "**********"
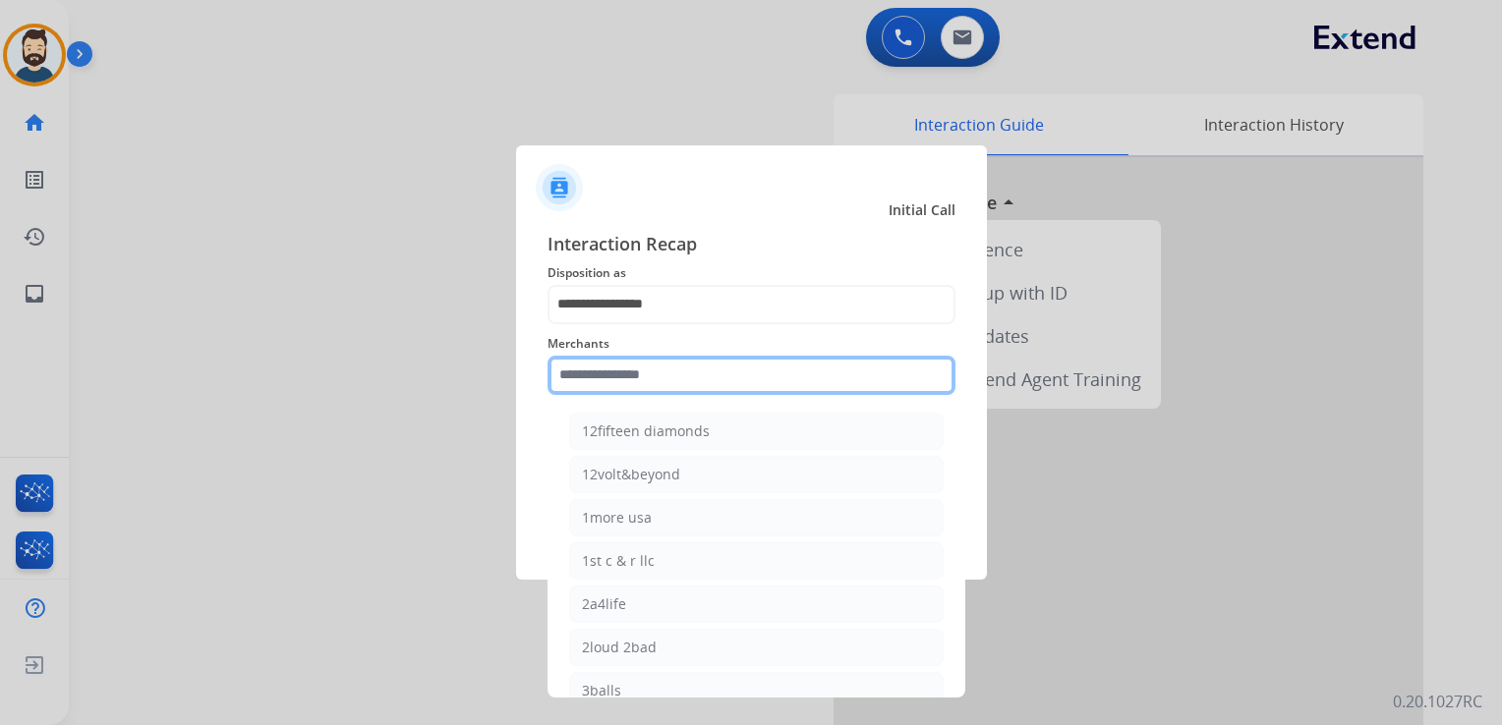
click at [687, 374] on input "text" at bounding box center [751, 375] width 408 height 39
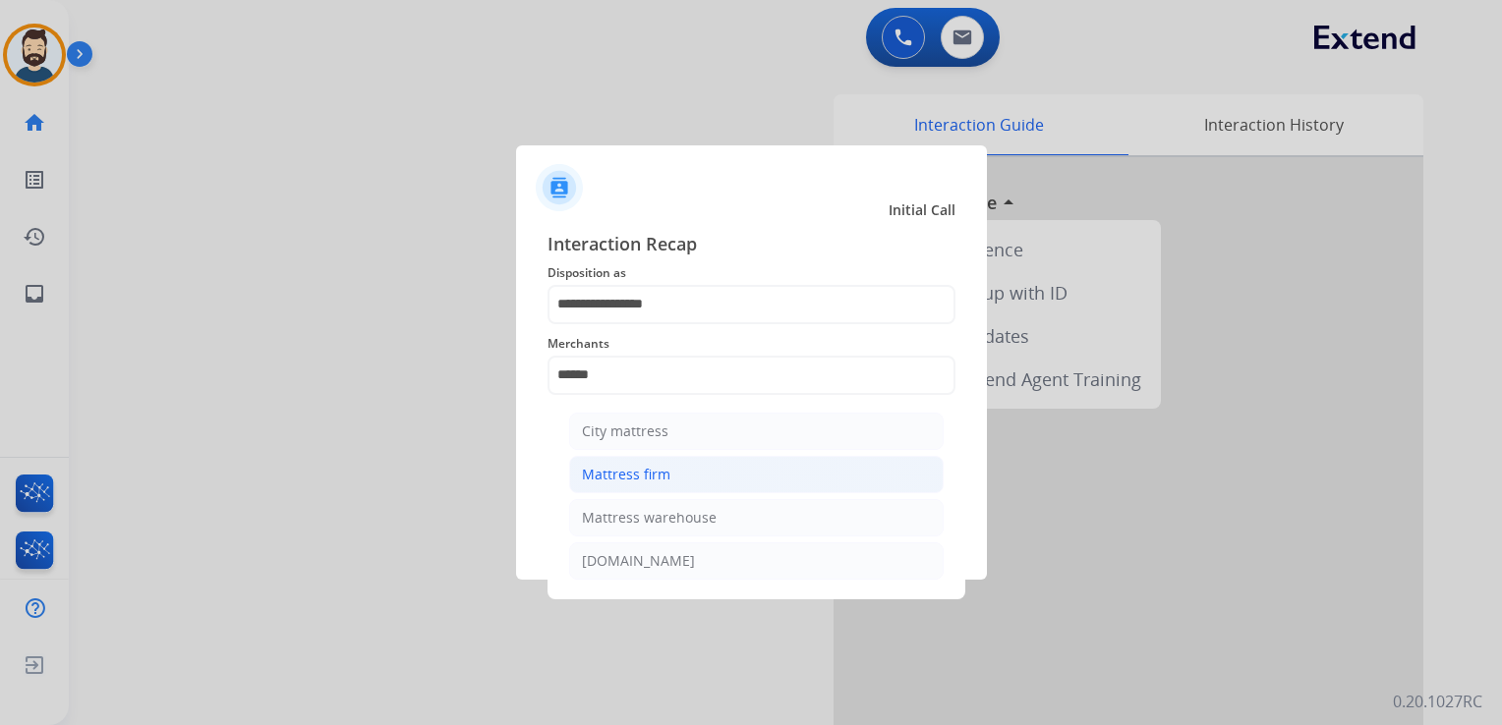
click at [641, 482] on div "Mattress firm" at bounding box center [626, 475] width 88 height 20
type input "**********"
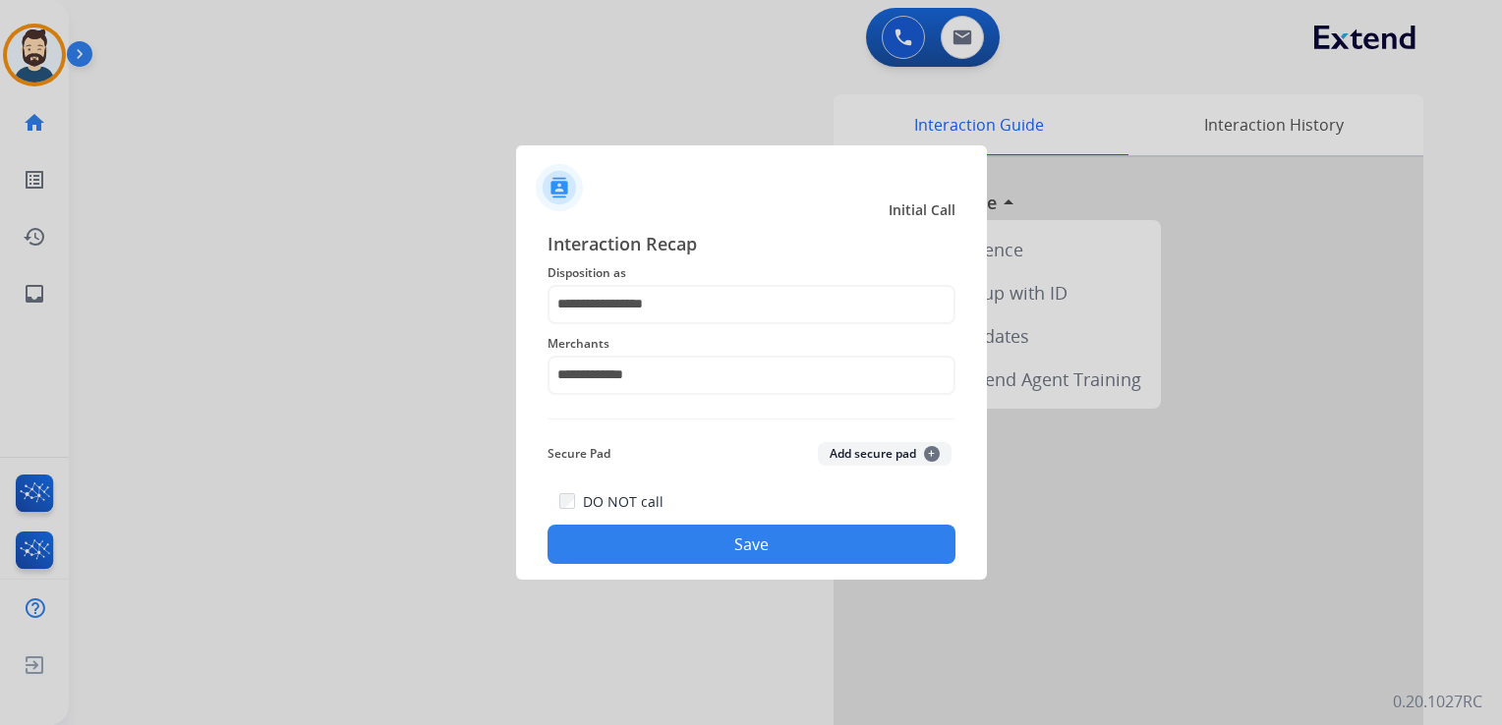
click at [700, 542] on button "Save" at bounding box center [751, 544] width 408 height 39
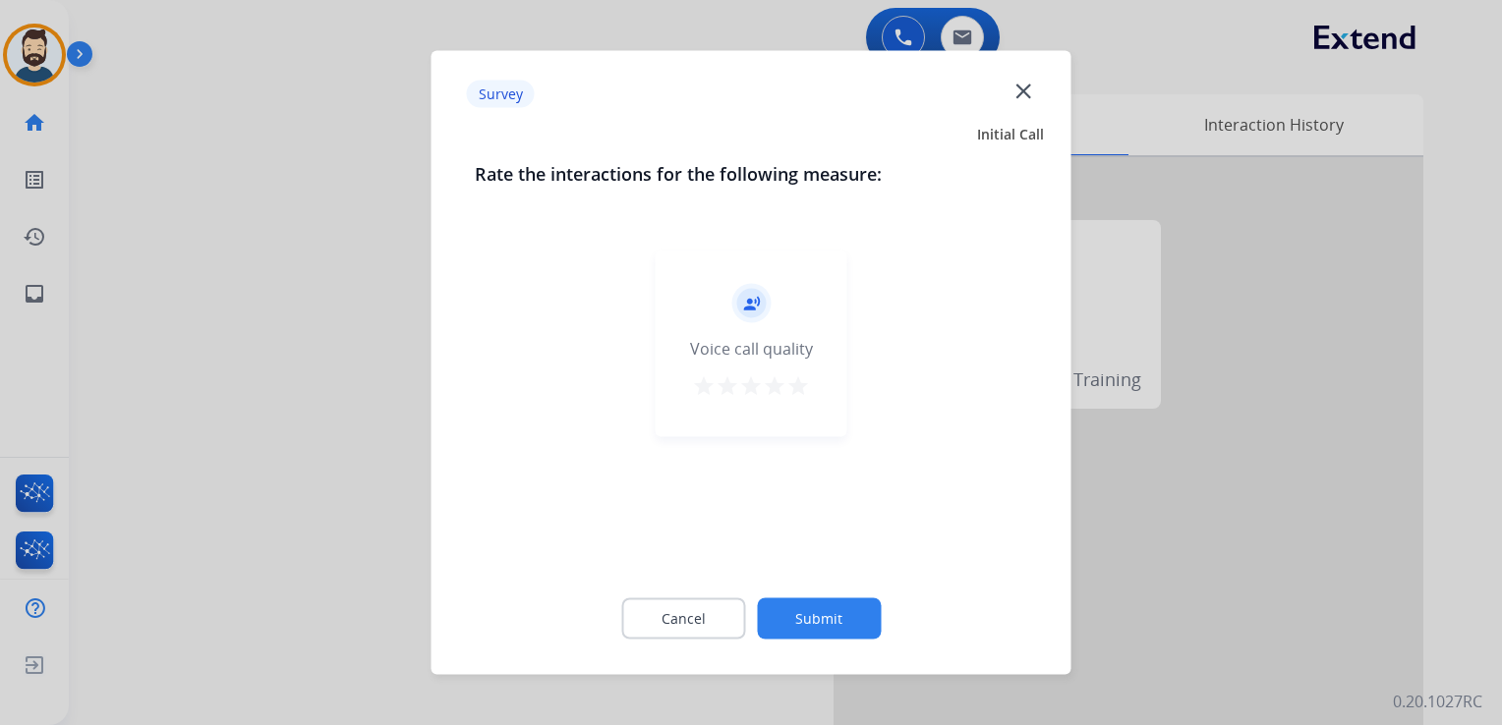
click at [800, 381] on mat-icon "star" at bounding box center [798, 386] width 24 height 24
click at [832, 625] on button "Submit" at bounding box center [819, 618] width 124 height 41
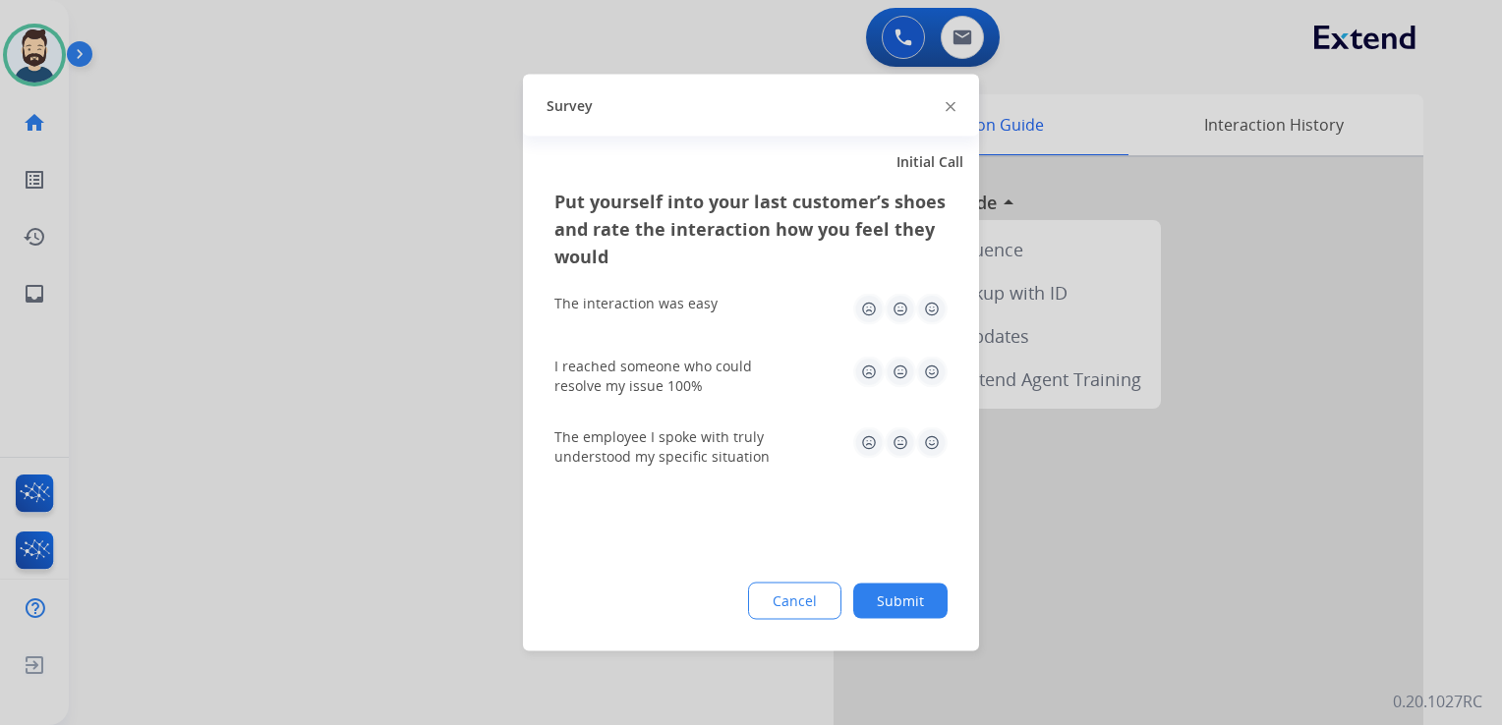
click at [934, 311] on img at bounding box center [931, 309] width 31 height 31
click at [924, 357] on img at bounding box center [931, 372] width 31 height 31
click at [925, 438] on img at bounding box center [931, 442] width 31 height 31
click at [925, 590] on button "Submit" at bounding box center [900, 601] width 94 height 35
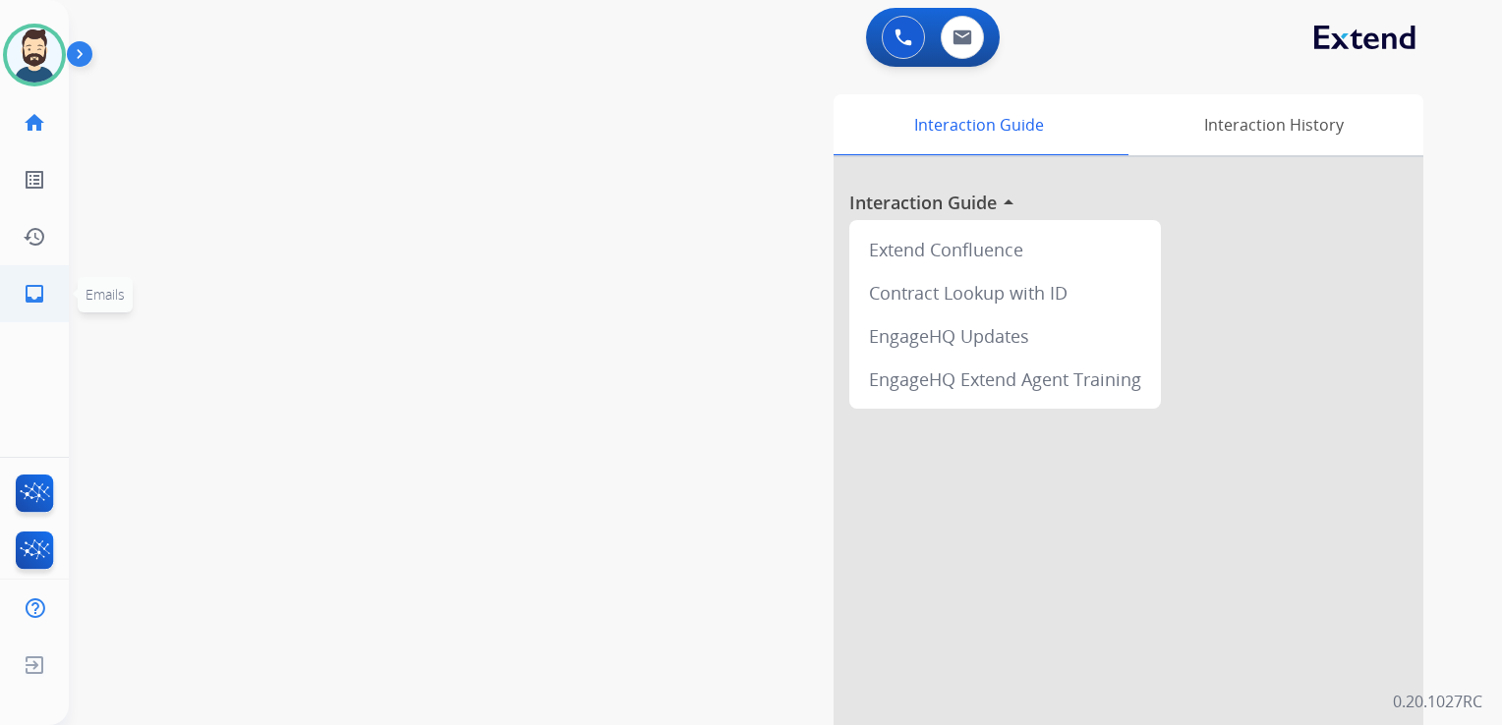
click at [36, 289] on mat-icon "inbox" at bounding box center [35, 294] width 24 height 24
select select "**********"
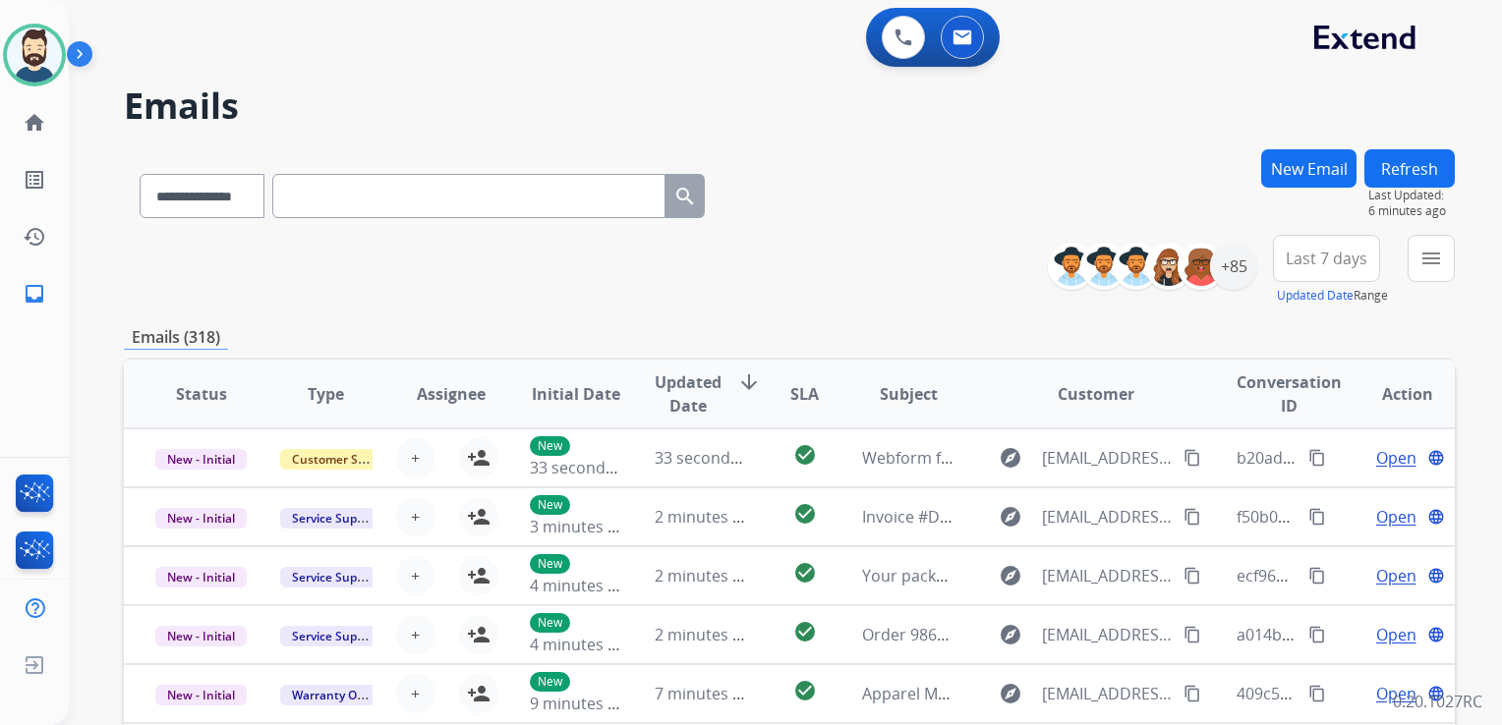
click at [1315, 171] on button "New Email" at bounding box center [1308, 168] width 95 height 38
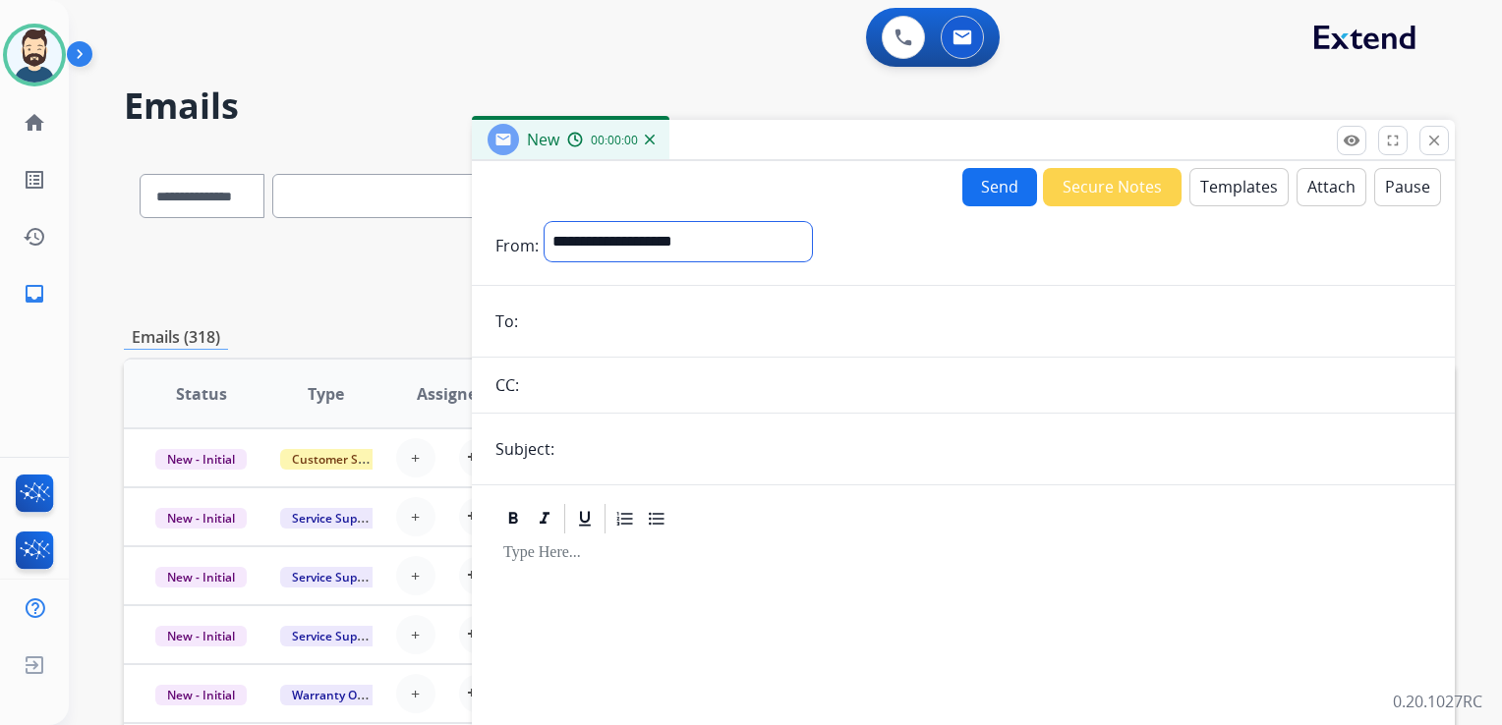
click at [641, 238] on select "**********" at bounding box center [677, 241] width 267 height 39
select select "**********"
click at [544, 222] on select "**********" at bounding box center [677, 241] width 267 height 39
click at [588, 320] on input "email" at bounding box center [977, 323] width 907 height 39
paste input "**********"
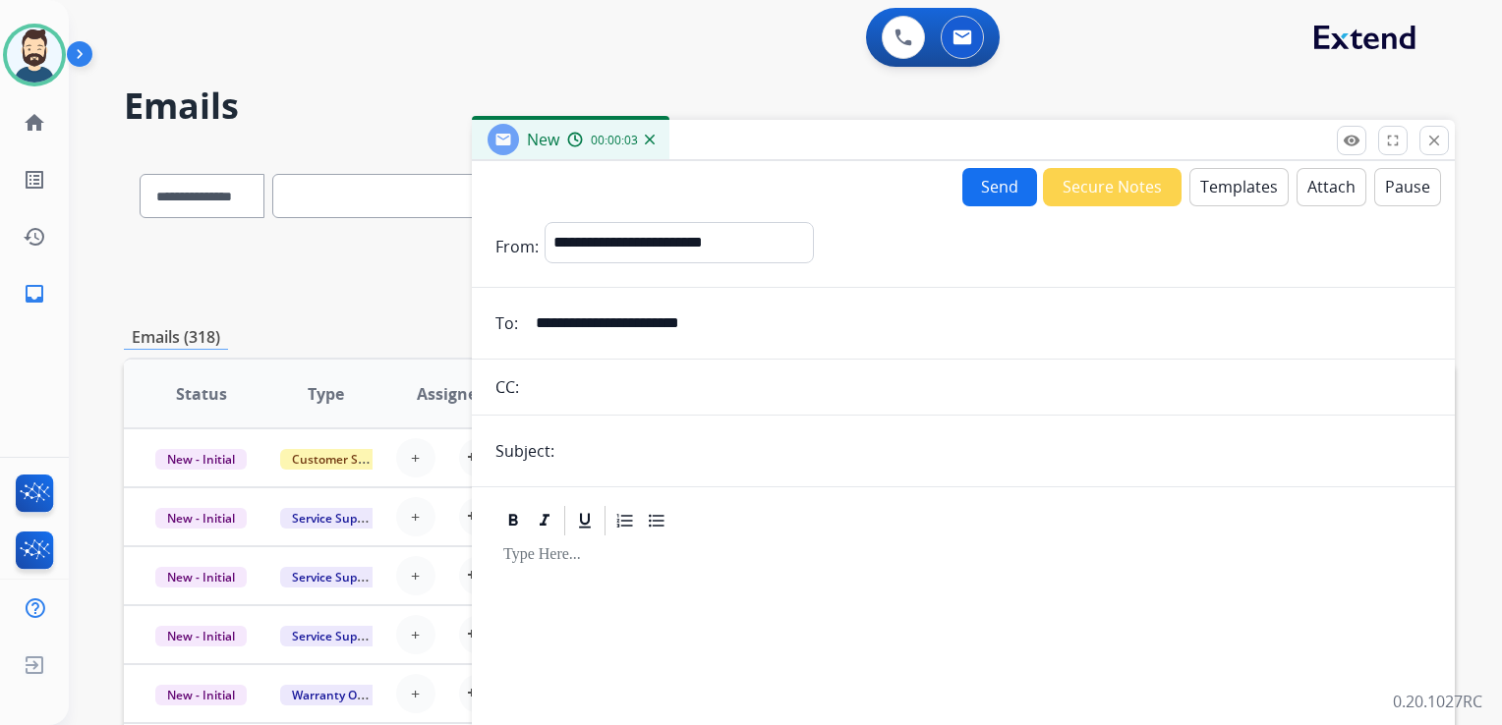
type input "**********"
click at [592, 439] on input "text" at bounding box center [995, 450] width 871 height 39
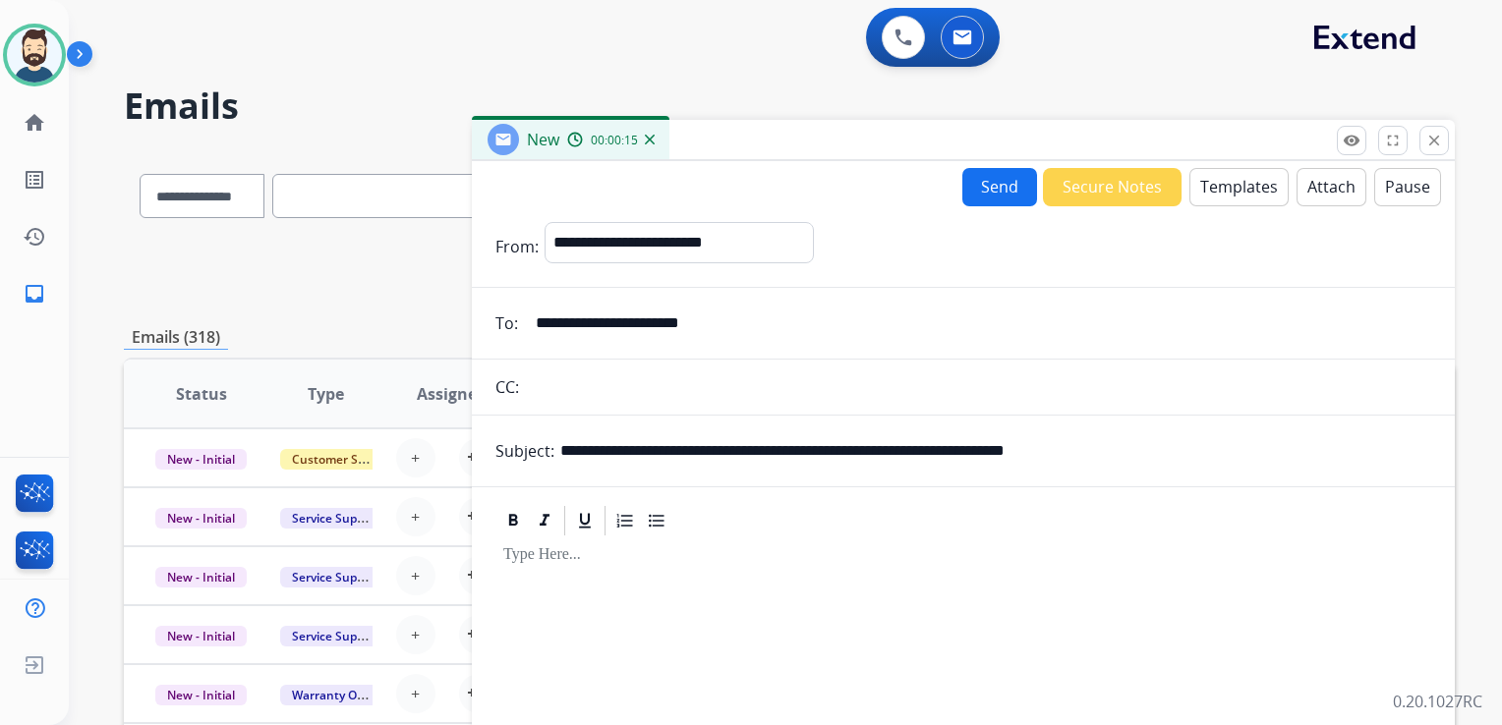
drag, startPoint x: 671, startPoint y: 451, endPoint x: 747, endPoint y: 454, distance: 75.7
click at [747, 454] on input "**********" at bounding box center [995, 450] width 871 height 39
paste input "***"
drag, startPoint x: 868, startPoint y: 454, endPoint x: 1198, endPoint y: 456, distance: 330.2
click at [1198, 456] on input "**********" at bounding box center [995, 450] width 871 height 39
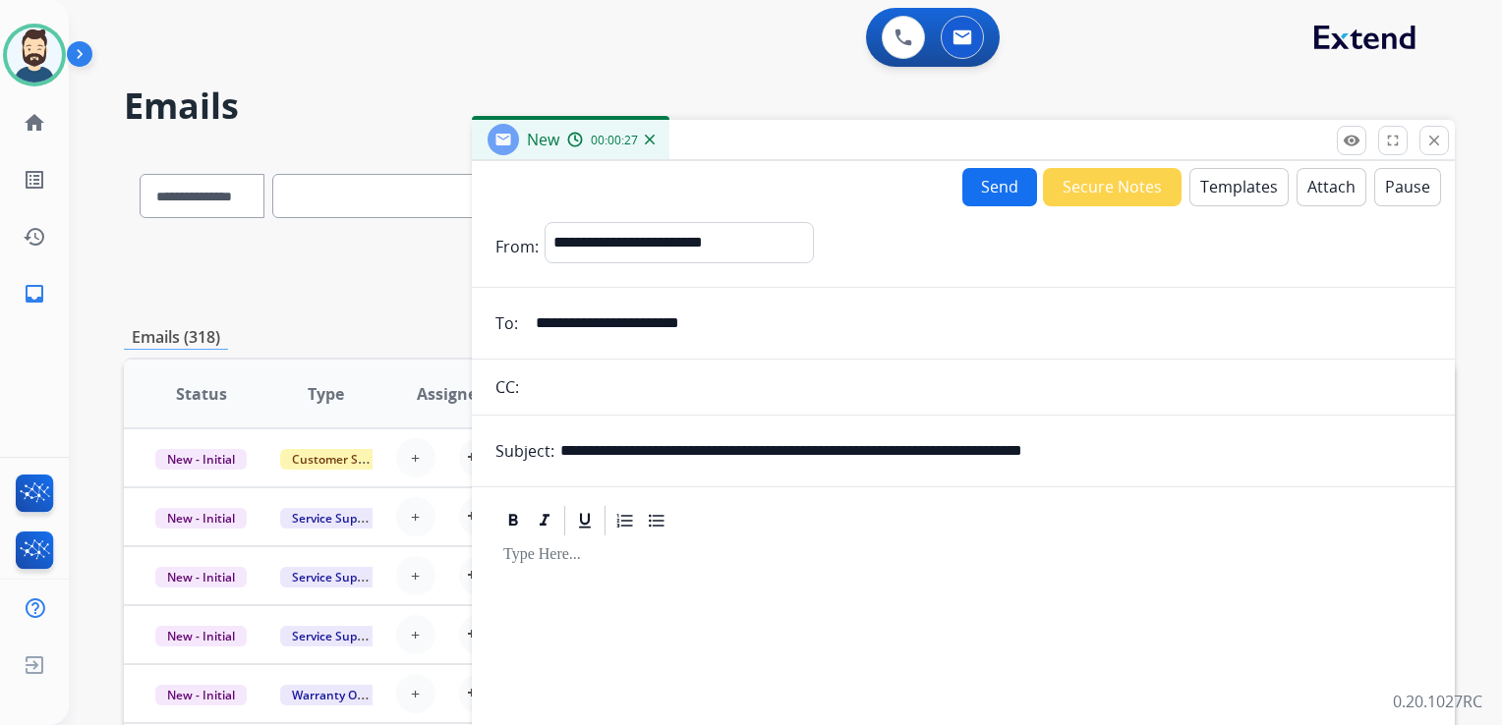
paste input "text"
type input "**********"
click at [744, 586] on div at bounding box center [963, 707] width 936 height 337
click at [1210, 187] on button "Templates" at bounding box center [1238, 187] width 99 height 38
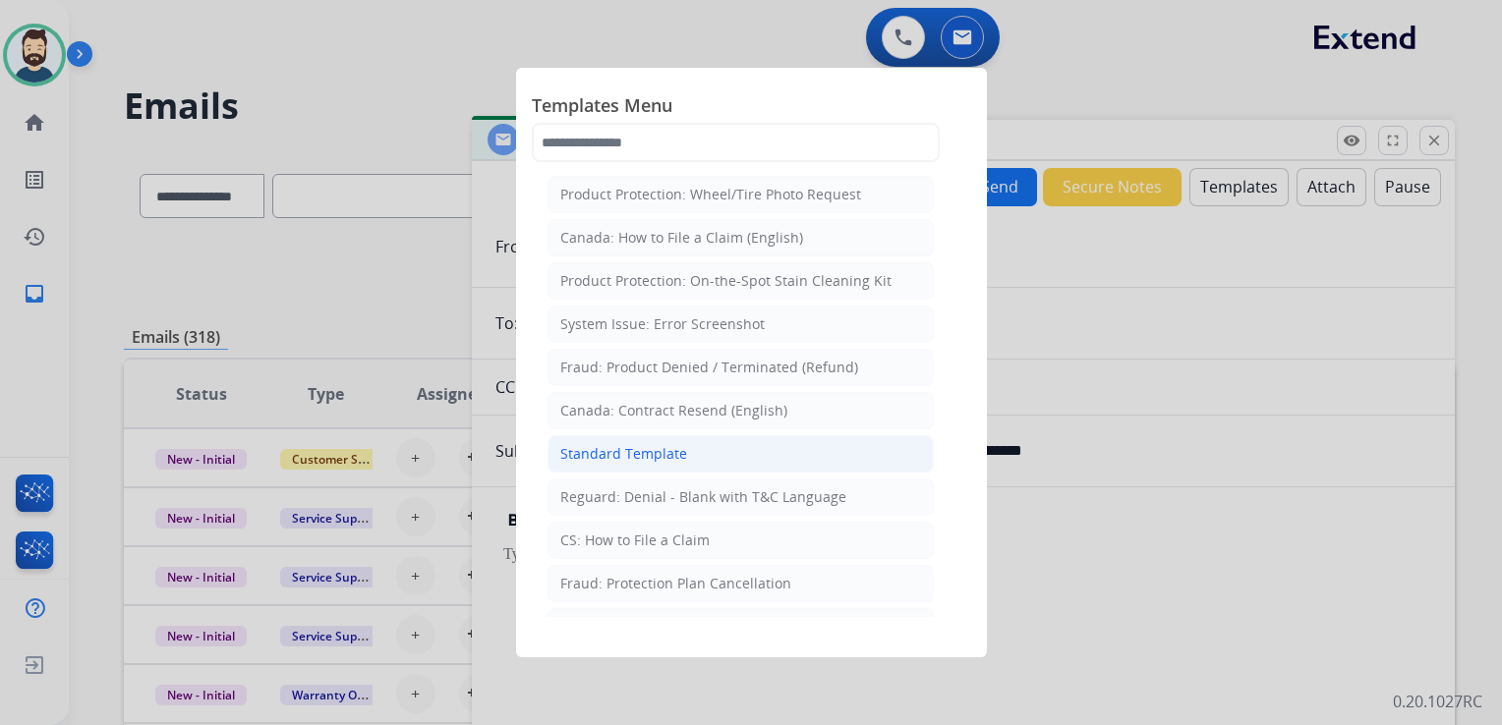
click at [625, 450] on div "Standard Template" at bounding box center [623, 454] width 127 height 20
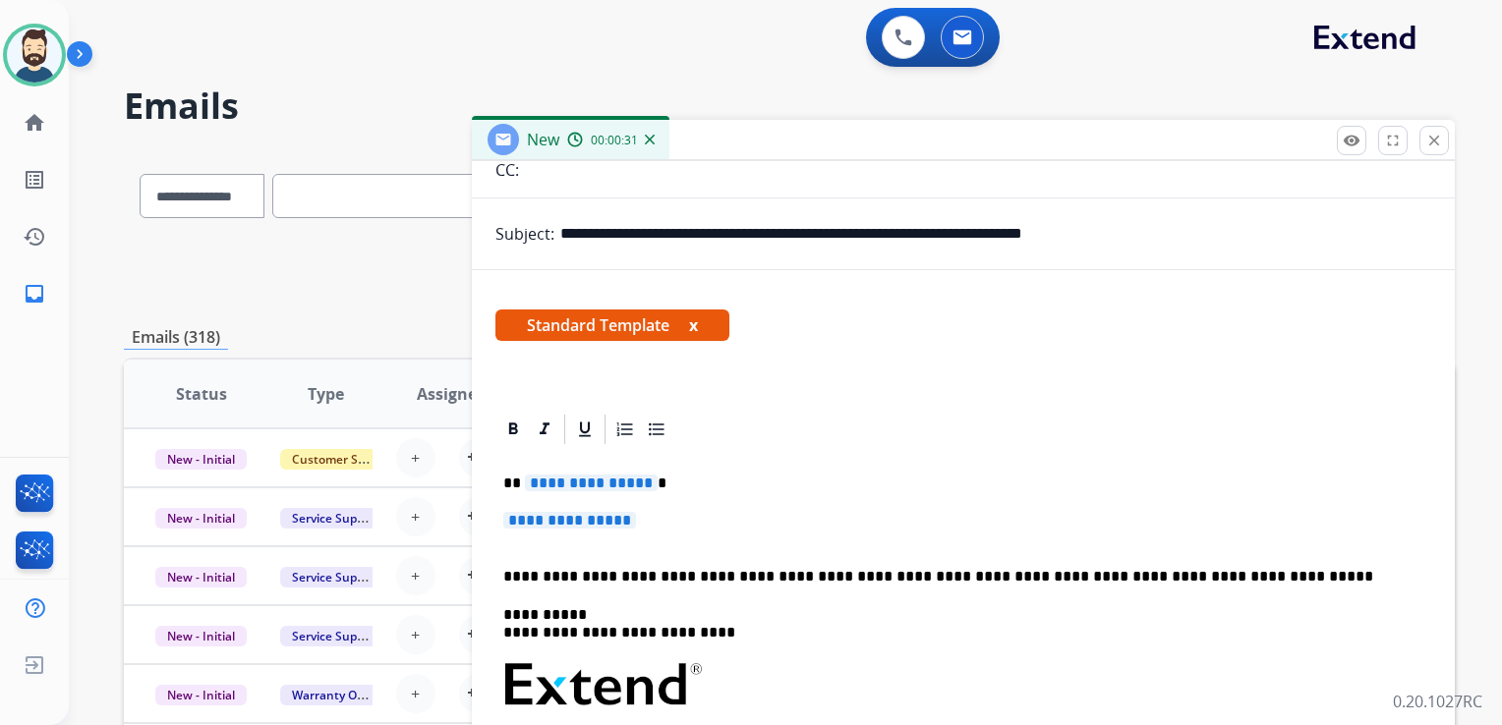
scroll to position [346, 0]
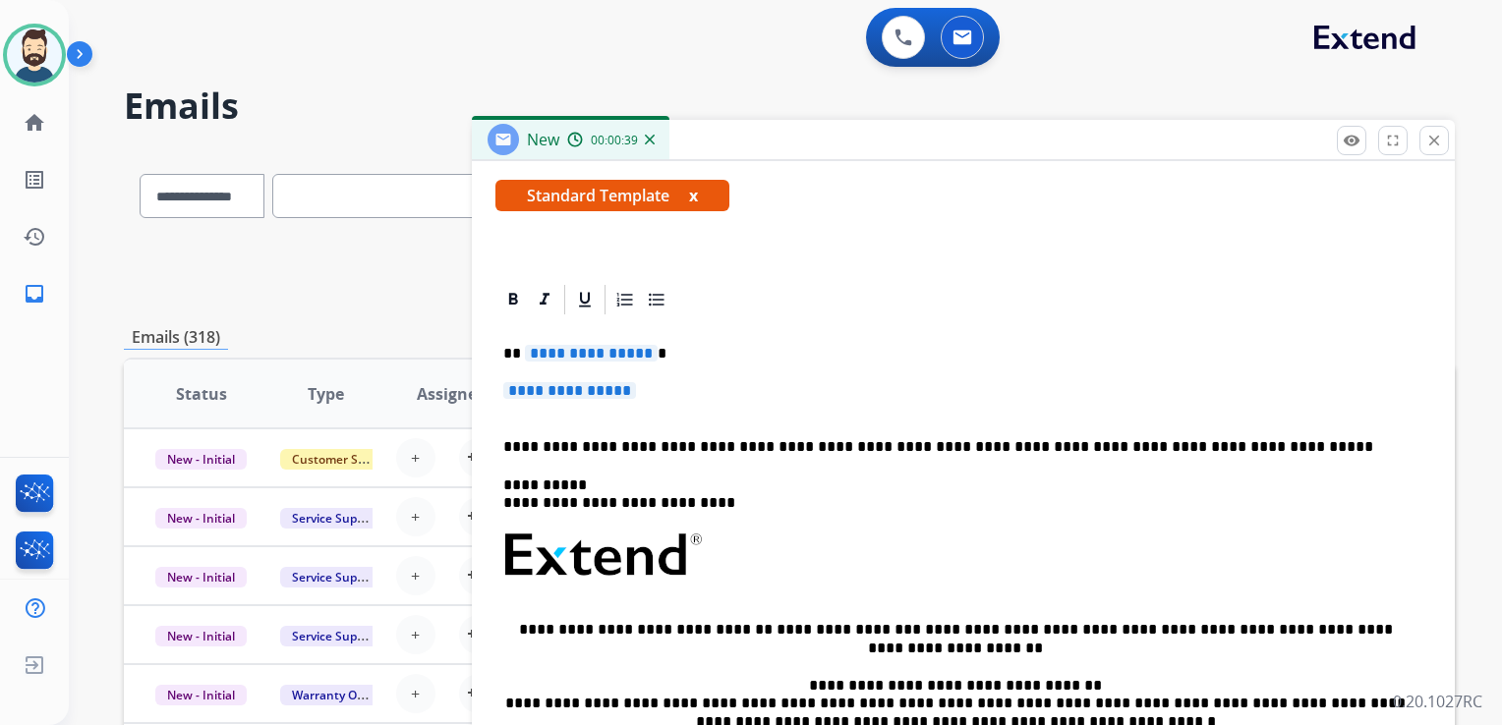
click at [741, 441] on p "**********" at bounding box center [955, 447] width 904 height 18
click at [546, 358] on span "**********" at bounding box center [591, 353] width 133 height 17
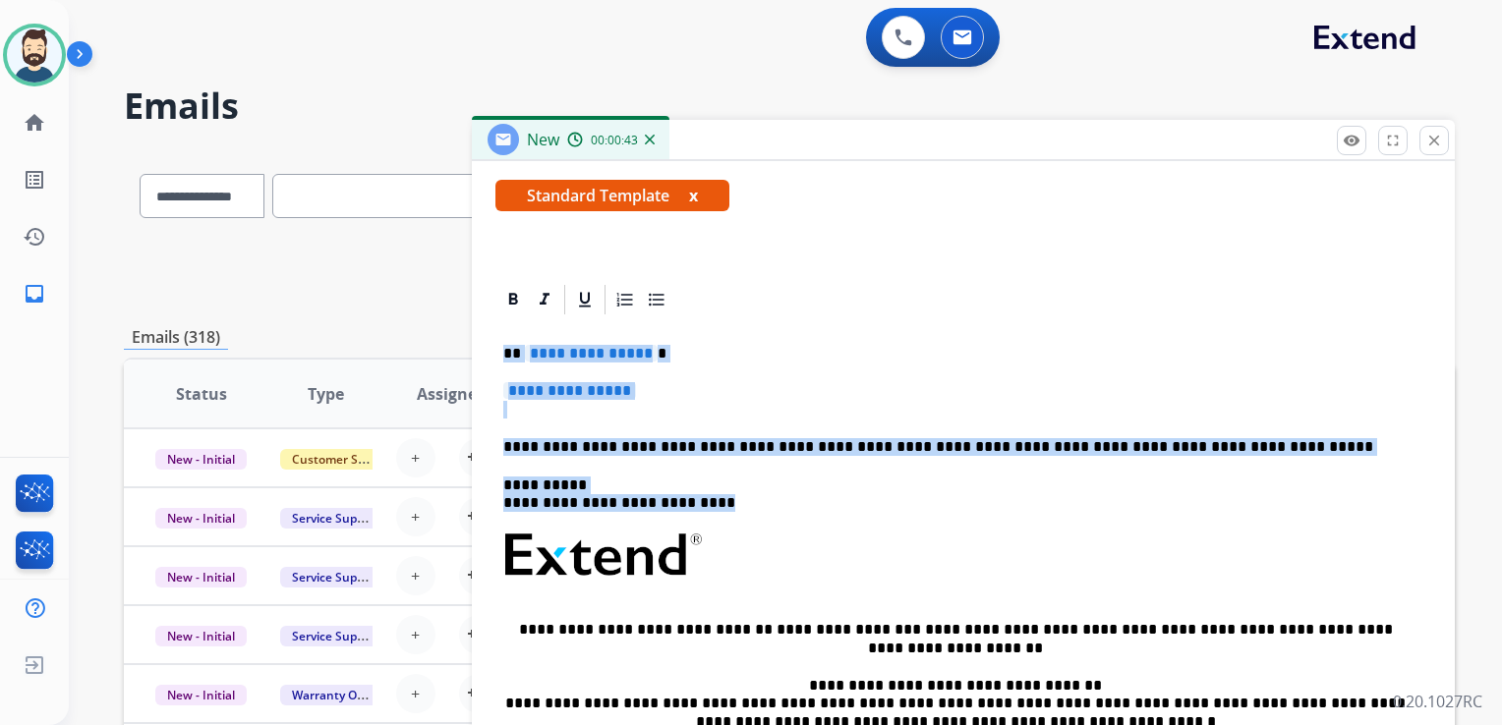
drag, startPoint x: 503, startPoint y: 349, endPoint x: 755, endPoint y: 497, distance: 292.1
click at [755, 497] on div "**********" at bounding box center [963, 601] width 936 height 569
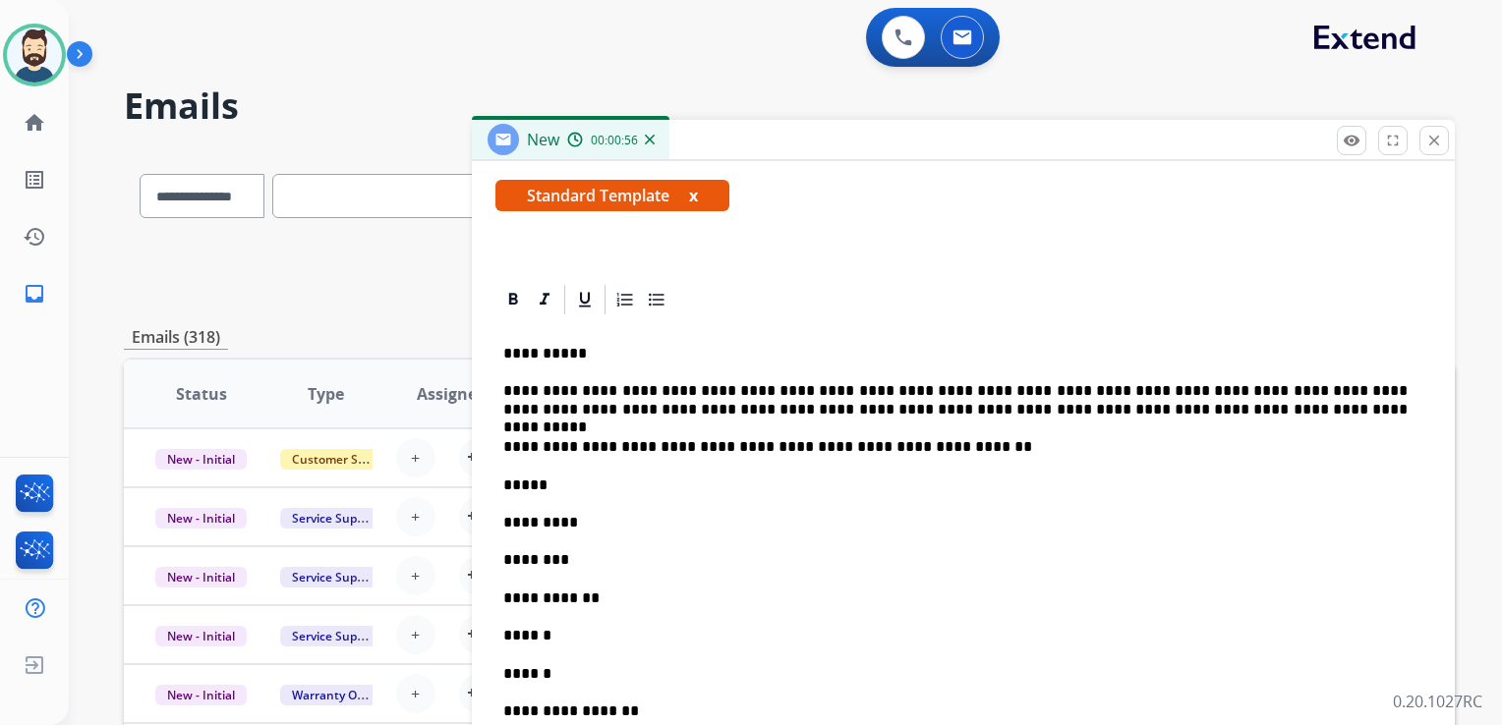
scroll to position [51, 0]
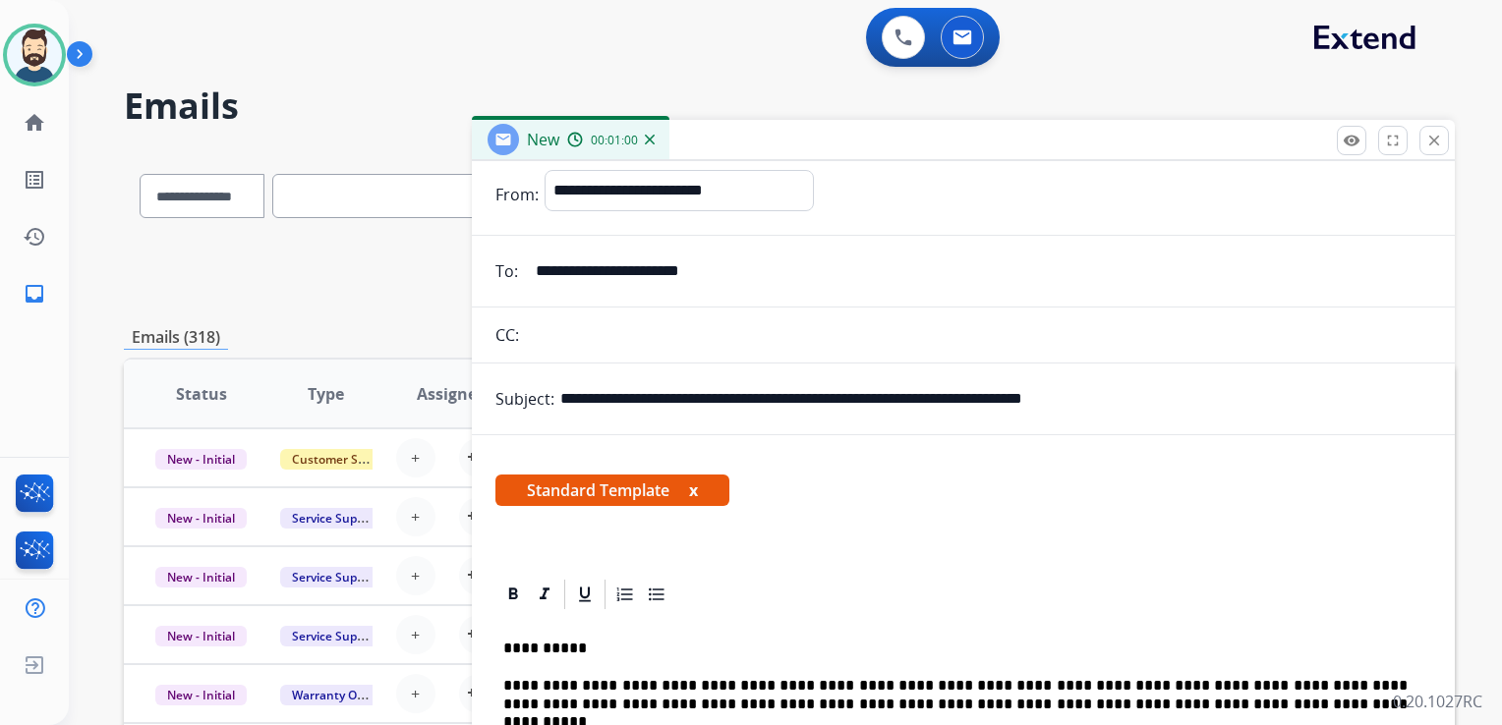
drag, startPoint x: 668, startPoint y: 397, endPoint x: 1168, endPoint y: 395, distance: 500.2
click at [1168, 395] on input "**********" at bounding box center [995, 398] width 871 height 39
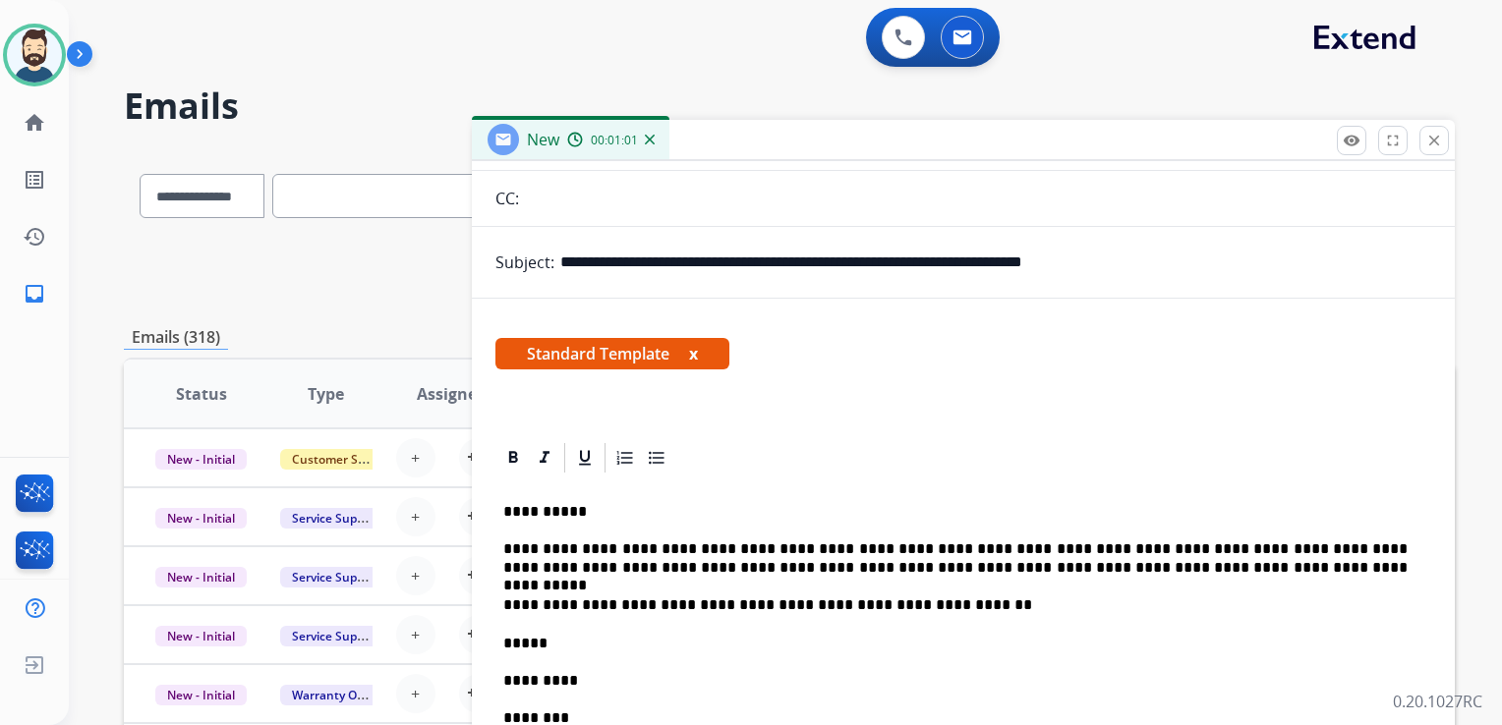
scroll to position [346, 0]
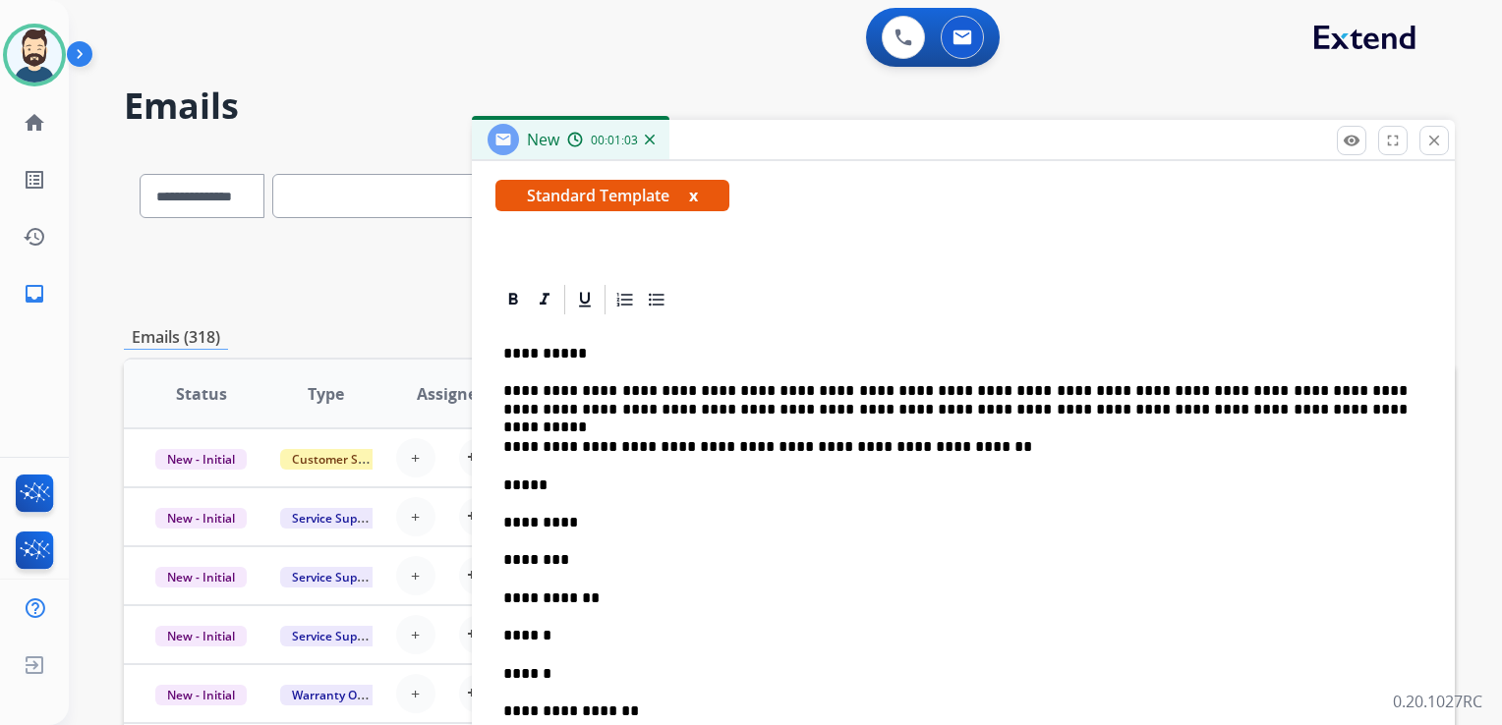
click at [549, 488] on p "*****" at bounding box center [955, 486] width 904 height 18
click at [666, 487] on p "**********" at bounding box center [955, 486] width 904 height 18
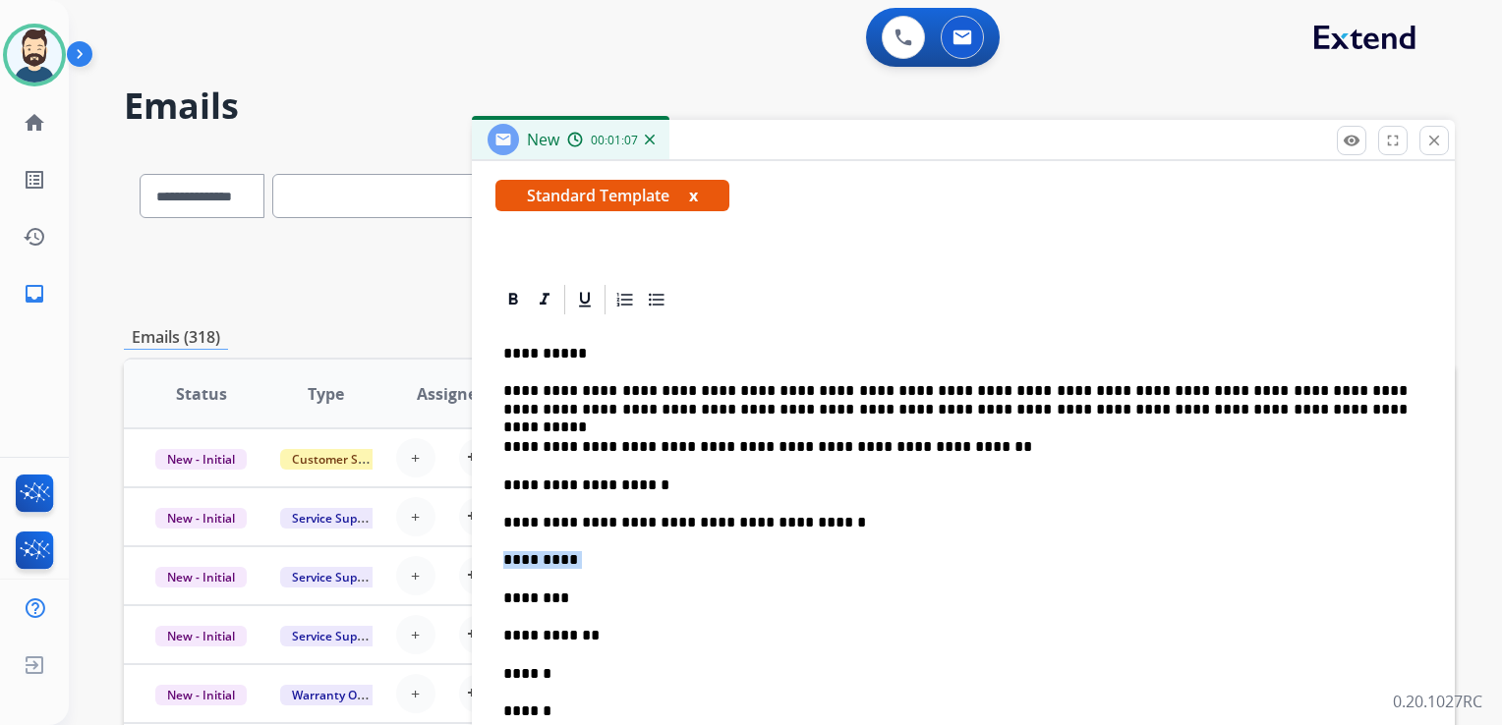
drag, startPoint x: 570, startPoint y: 556, endPoint x: 489, endPoint y: 548, distance: 81.0
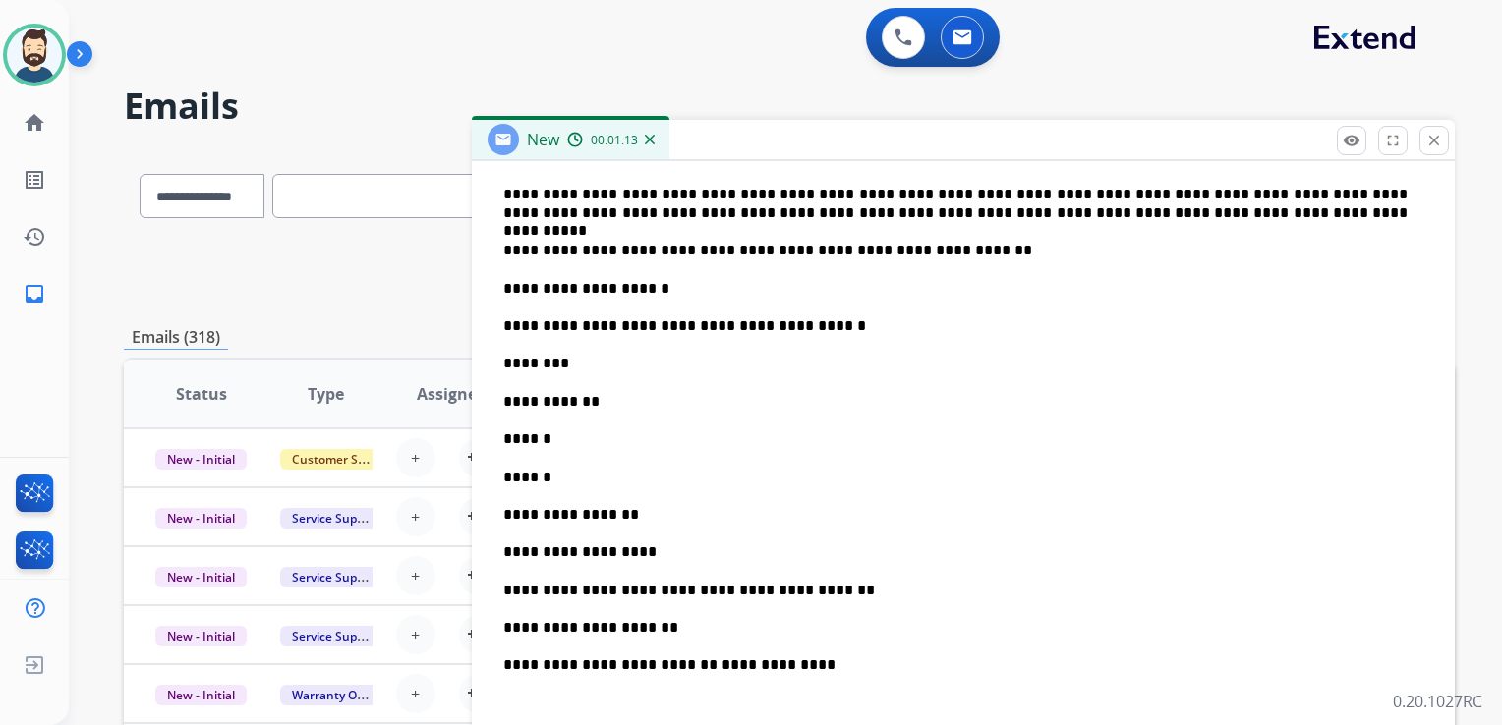
click at [570, 358] on p "********" at bounding box center [955, 364] width 904 height 18
click at [590, 404] on p "**********" at bounding box center [955, 402] width 904 height 18
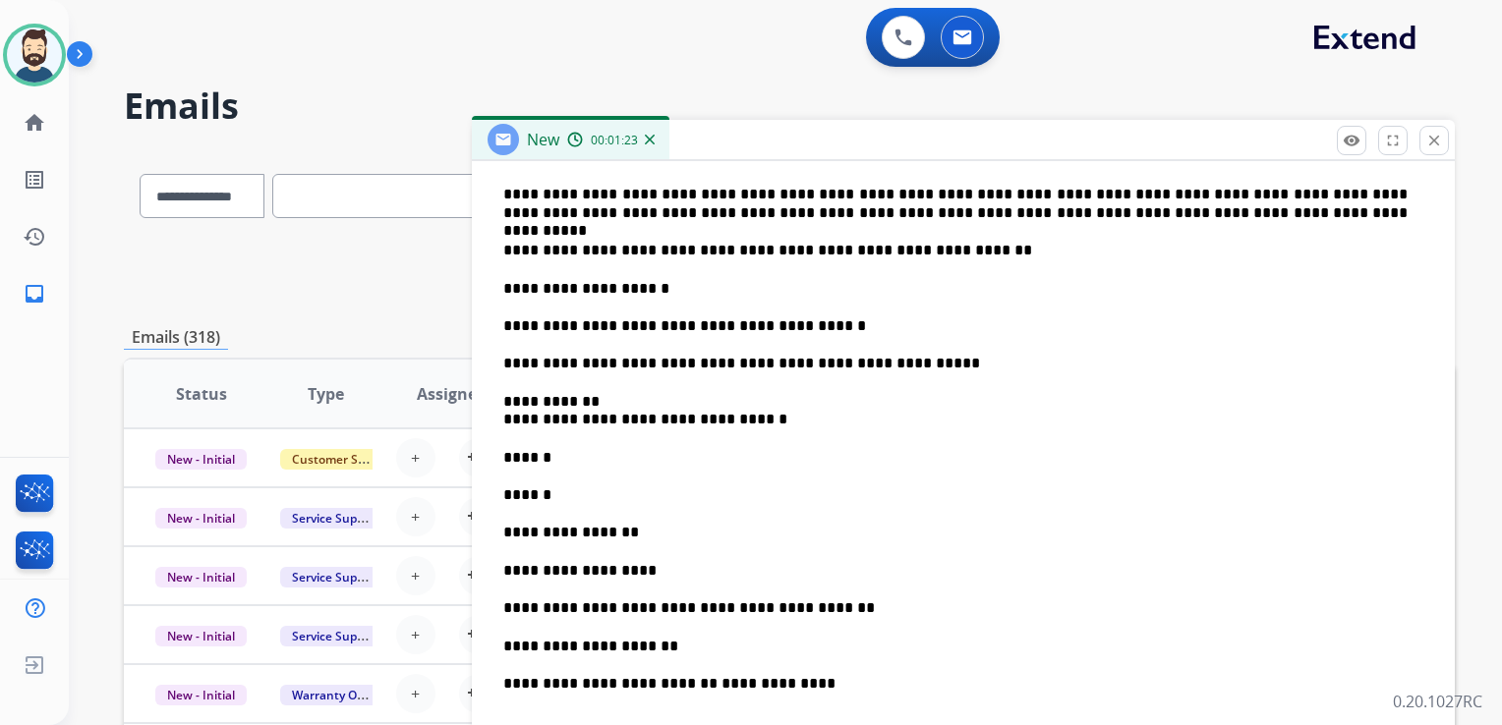
click at [615, 393] on p "**********" at bounding box center [955, 411] width 904 height 36
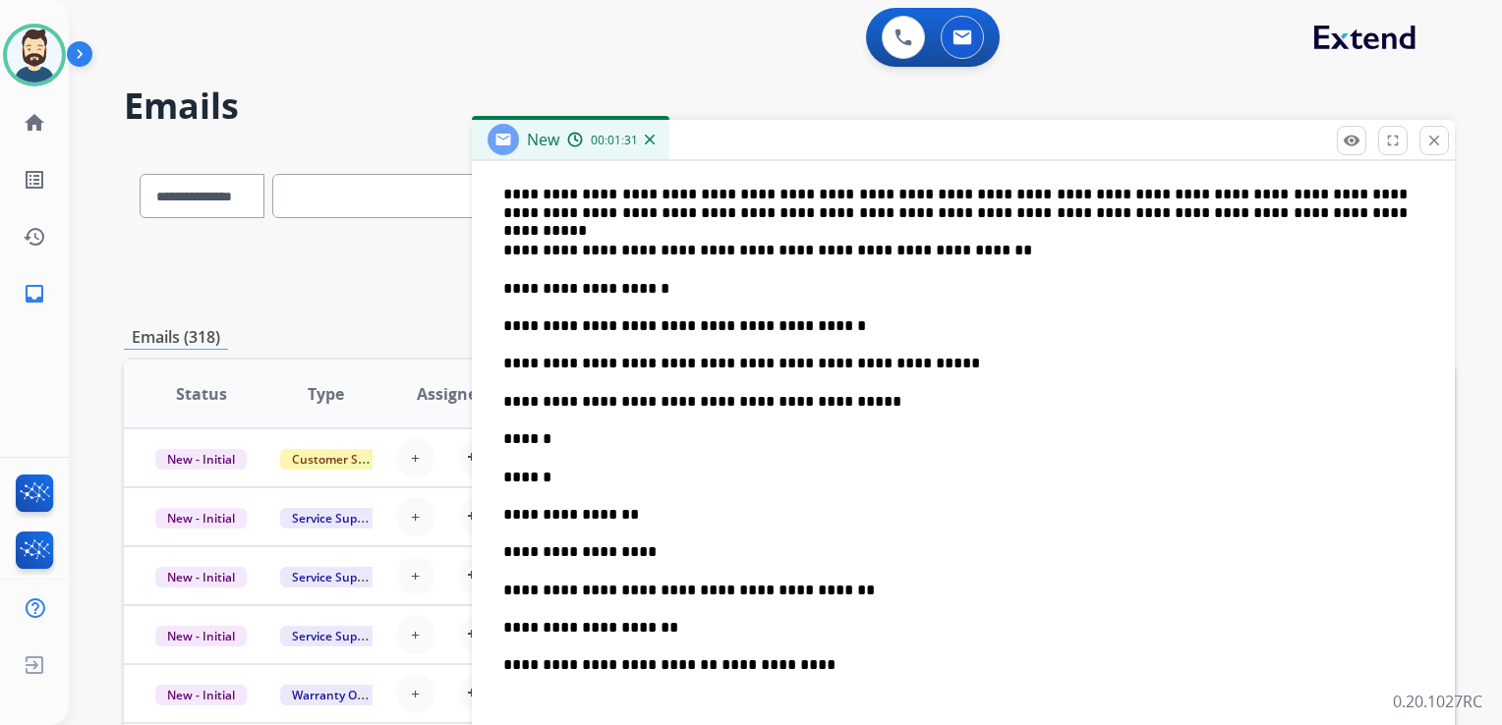
click at [550, 436] on p "******" at bounding box center [955, 439] width 904 height 18
click at [558, 482] on p "******" at bounding box center [955, 478] width 904 height 18
click at [632, 507] on p "**********" at bounding box center [955, 515] width 904 height 18
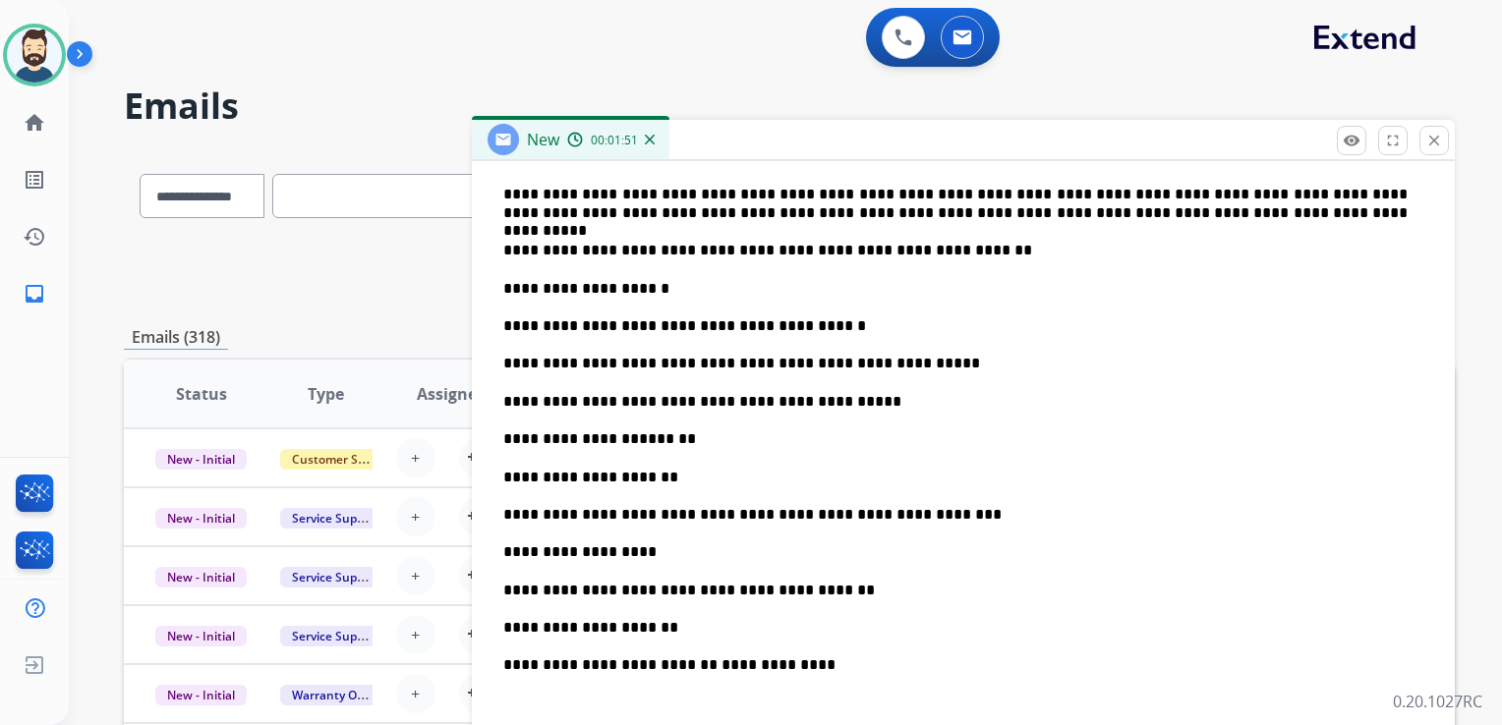
click at [639, 551] on p "**********" at bounding box center [955, 552] width 904 height 18
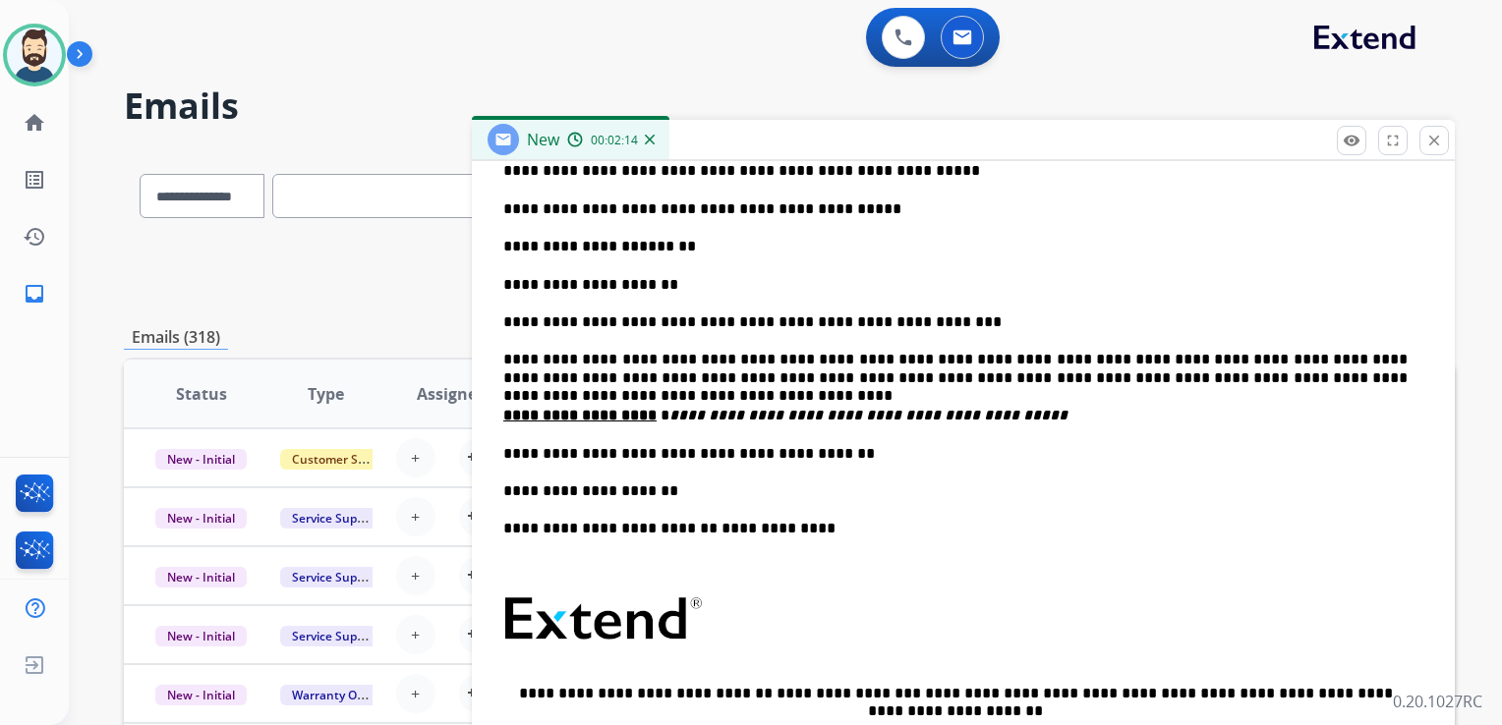
scroll to position [739, 0]
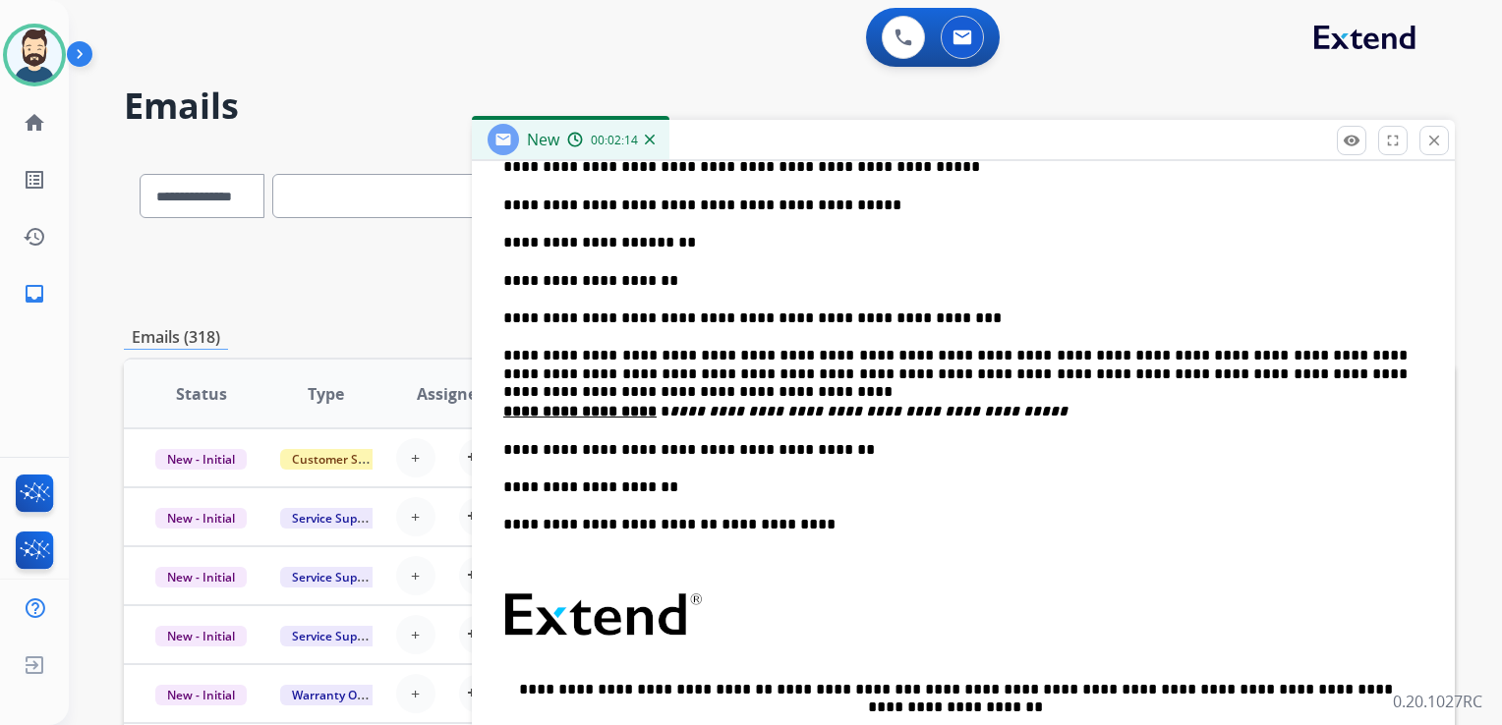
click at [833, 445] on p "**********" at bounding box center [955, 450] width 904 height 18
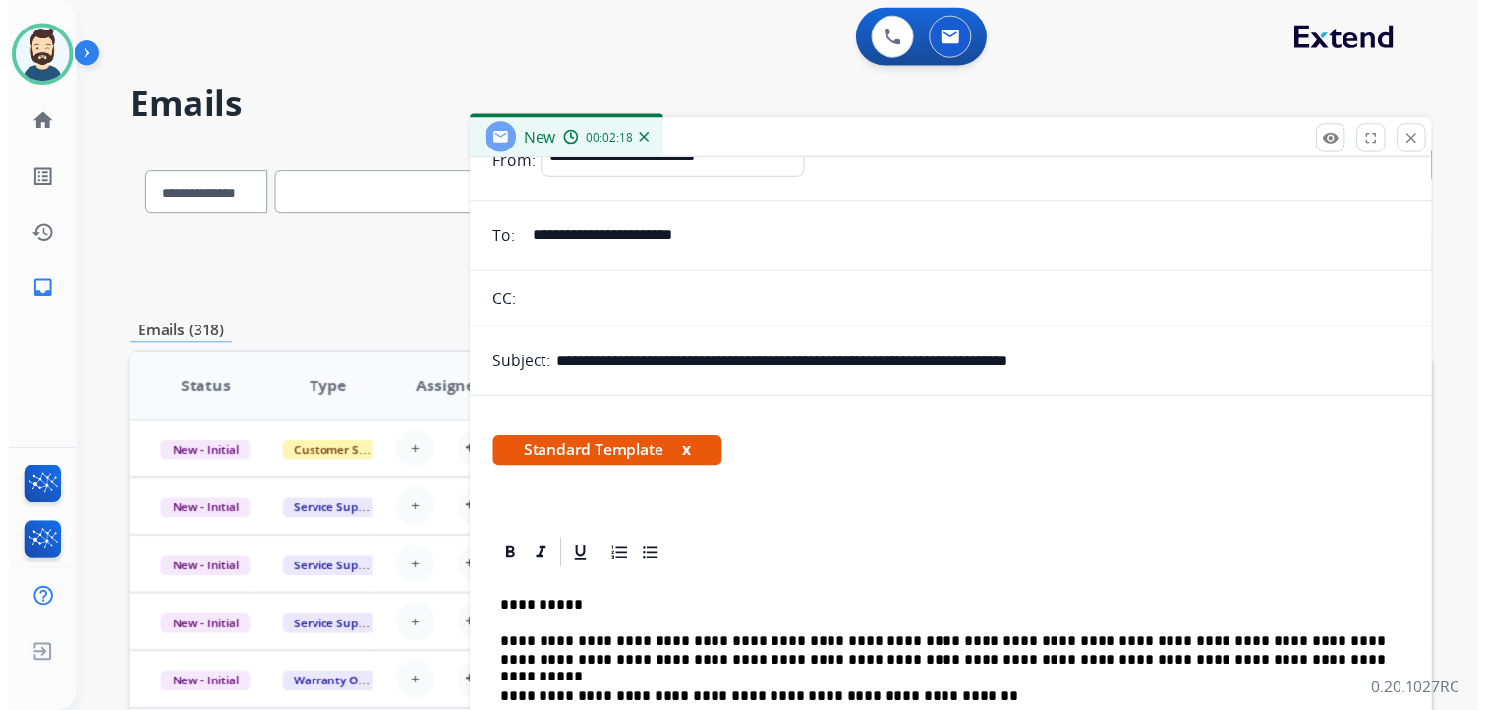
scroll to position [0, 0]
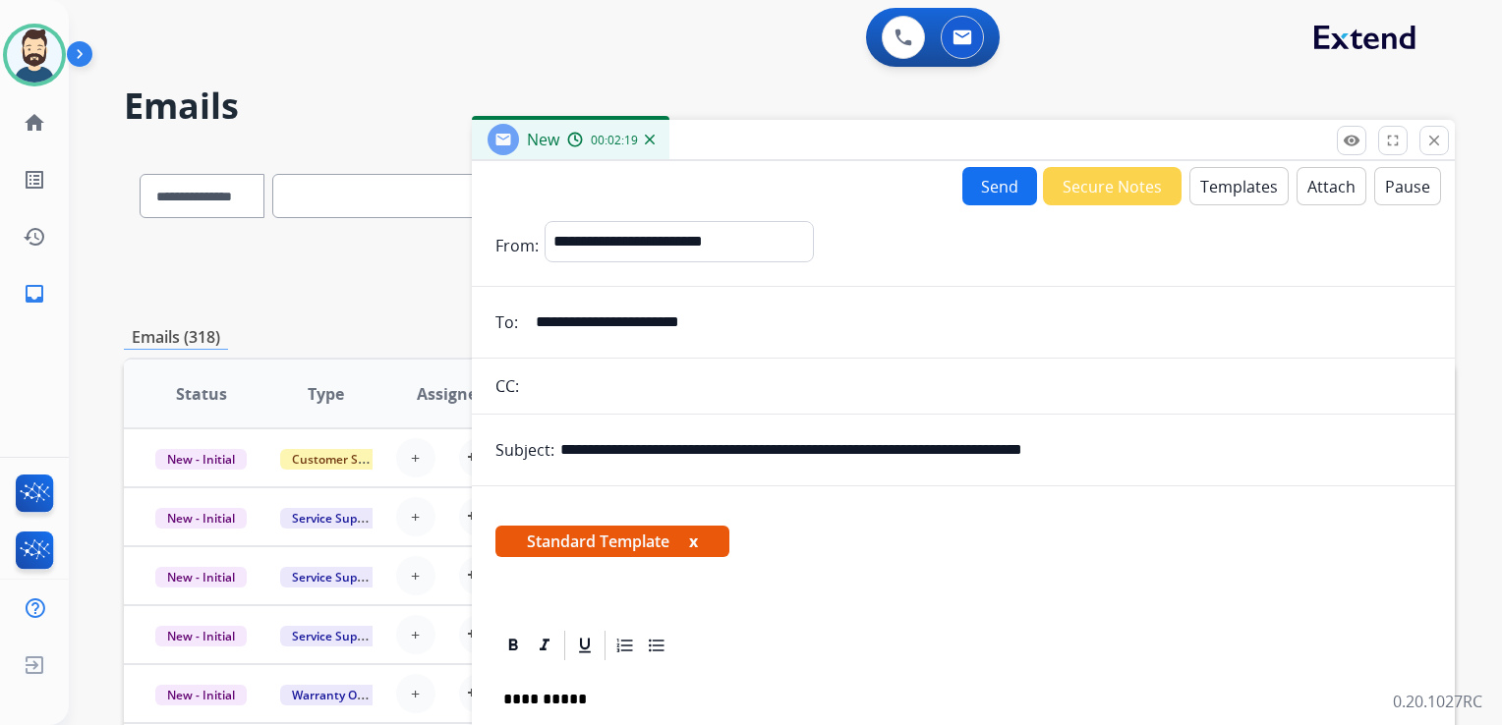
click at [971, 199] on button "Send" at bounding box center [999, 186] width 75 height 38
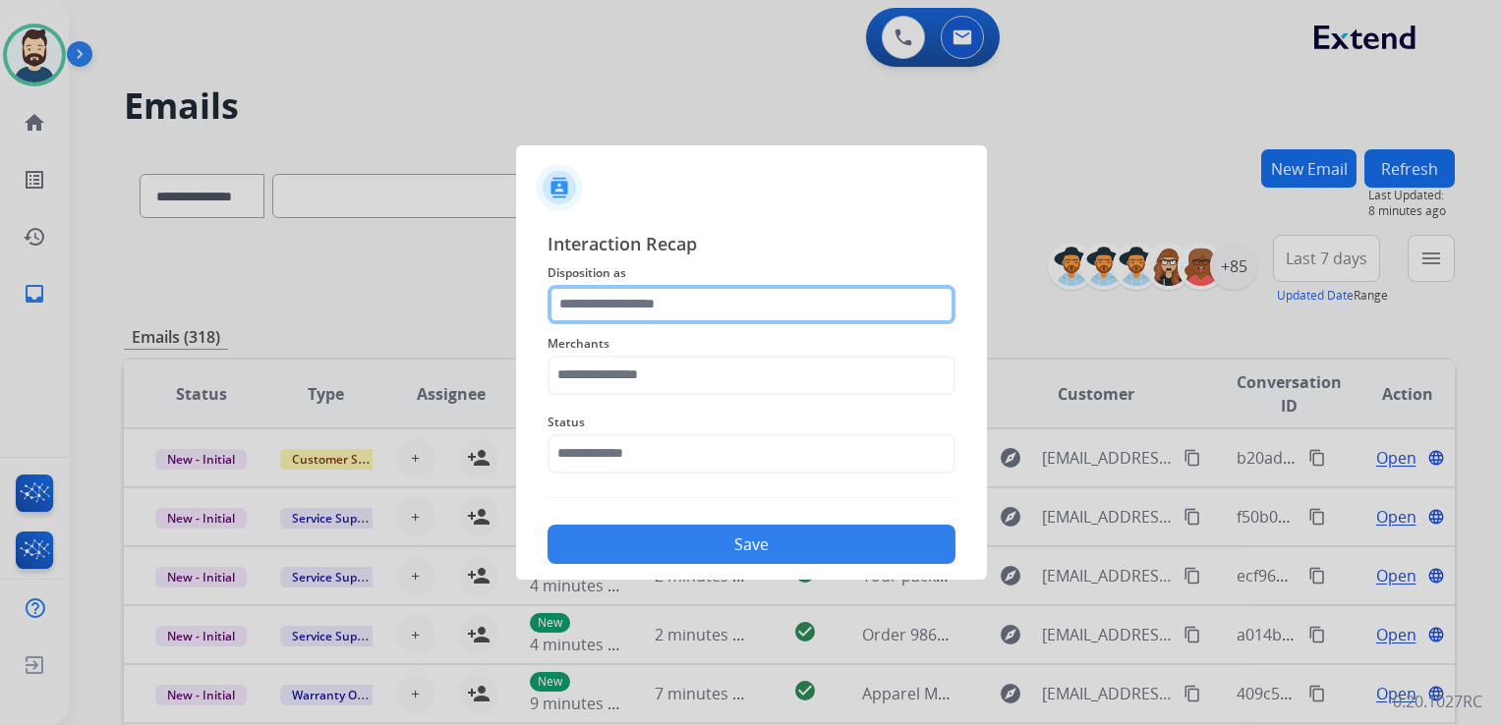
click at [605, 305] on input "text" at bounding box center [751, 304] width 408 height 39
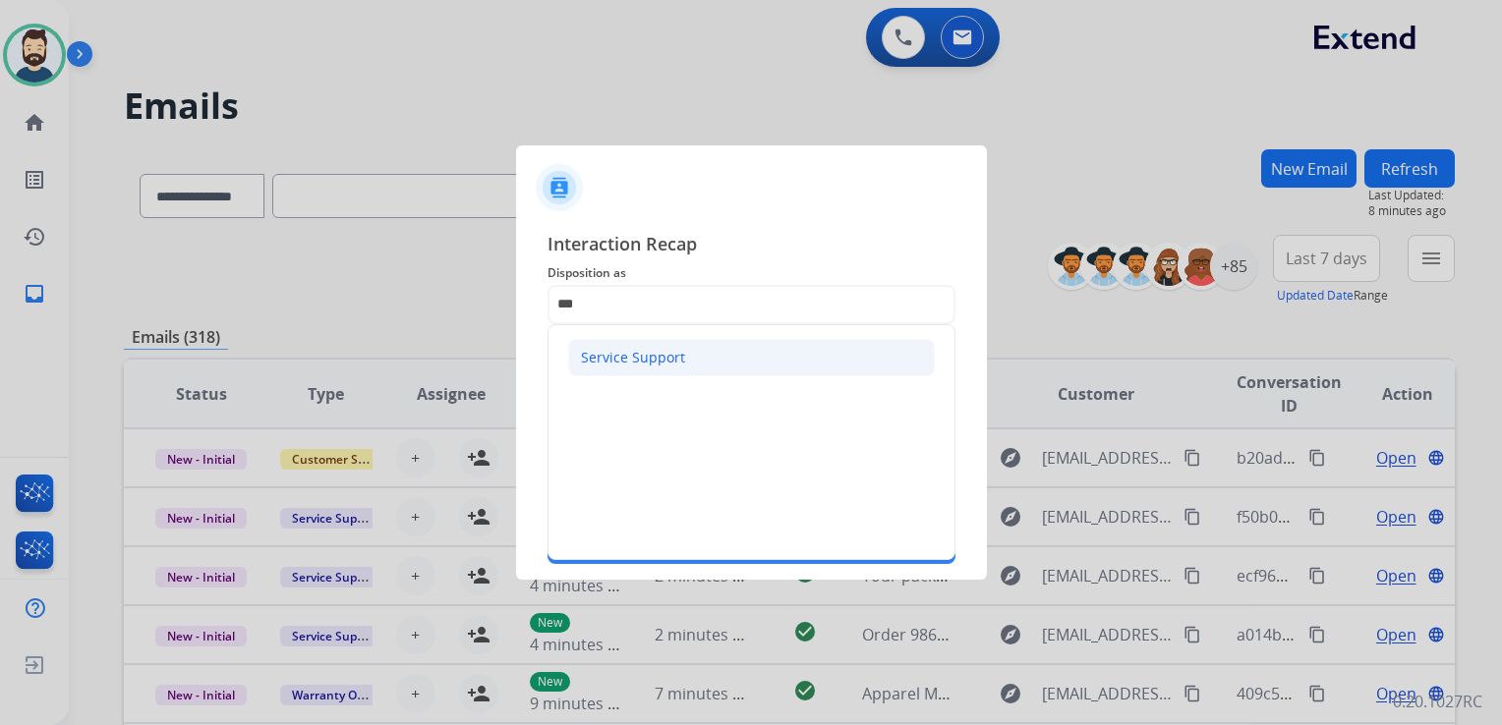
click at [609, 354] on div "Service Support" at bounding box center [633, 358] width 104 height 20
type input "**********"
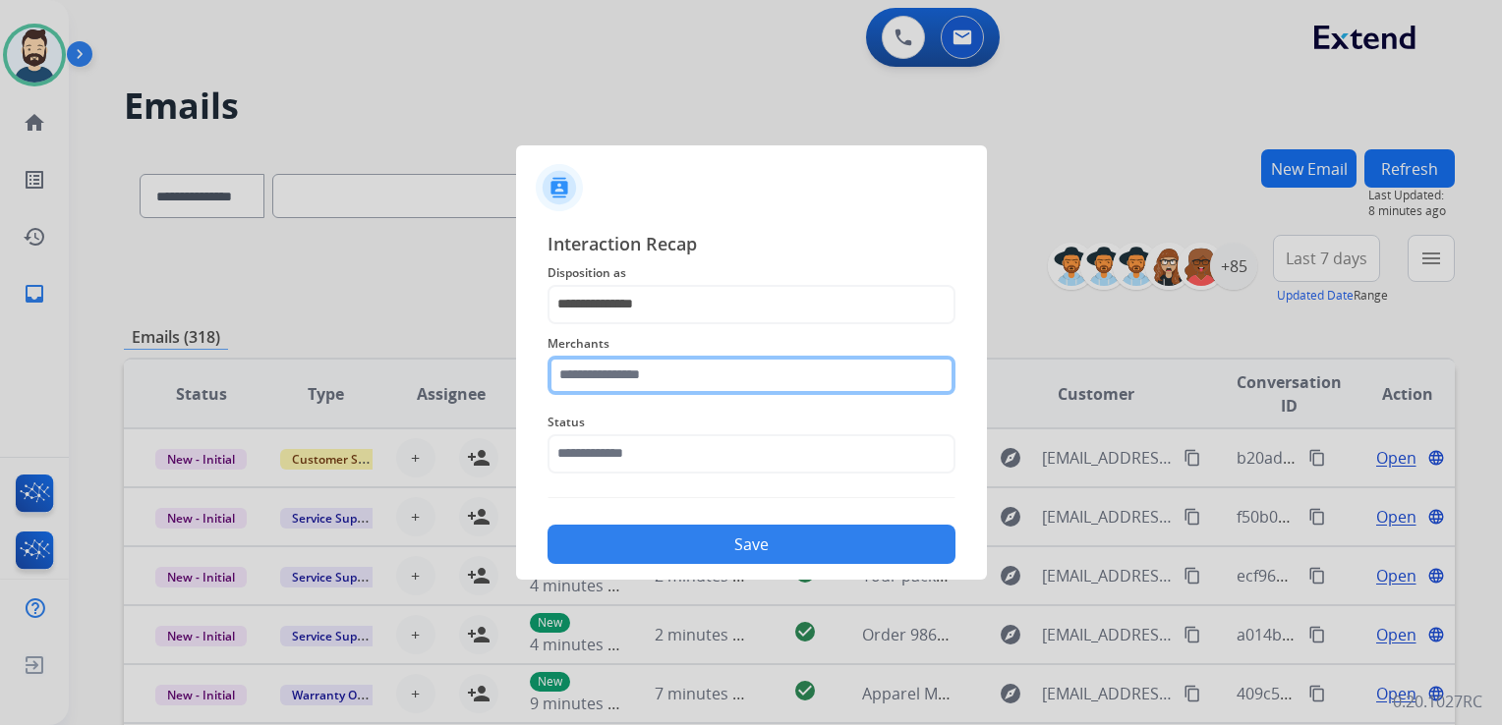
click at [614, 360] on input "text" at bounding box center [751, 375] width 408 height 39
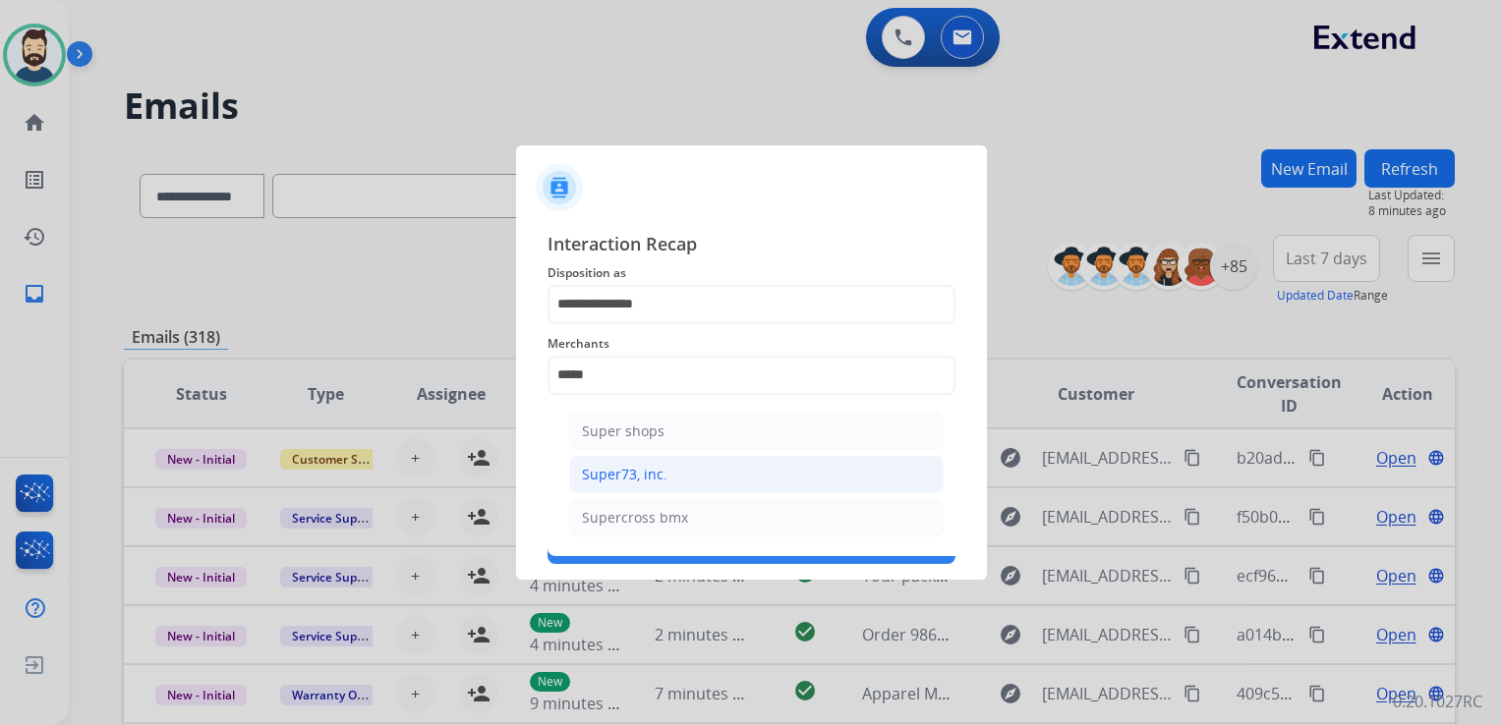
click at [636, 471] on div "Super73, inc." at bounding box center [624, 475] width 85 height 20
type input "**********"
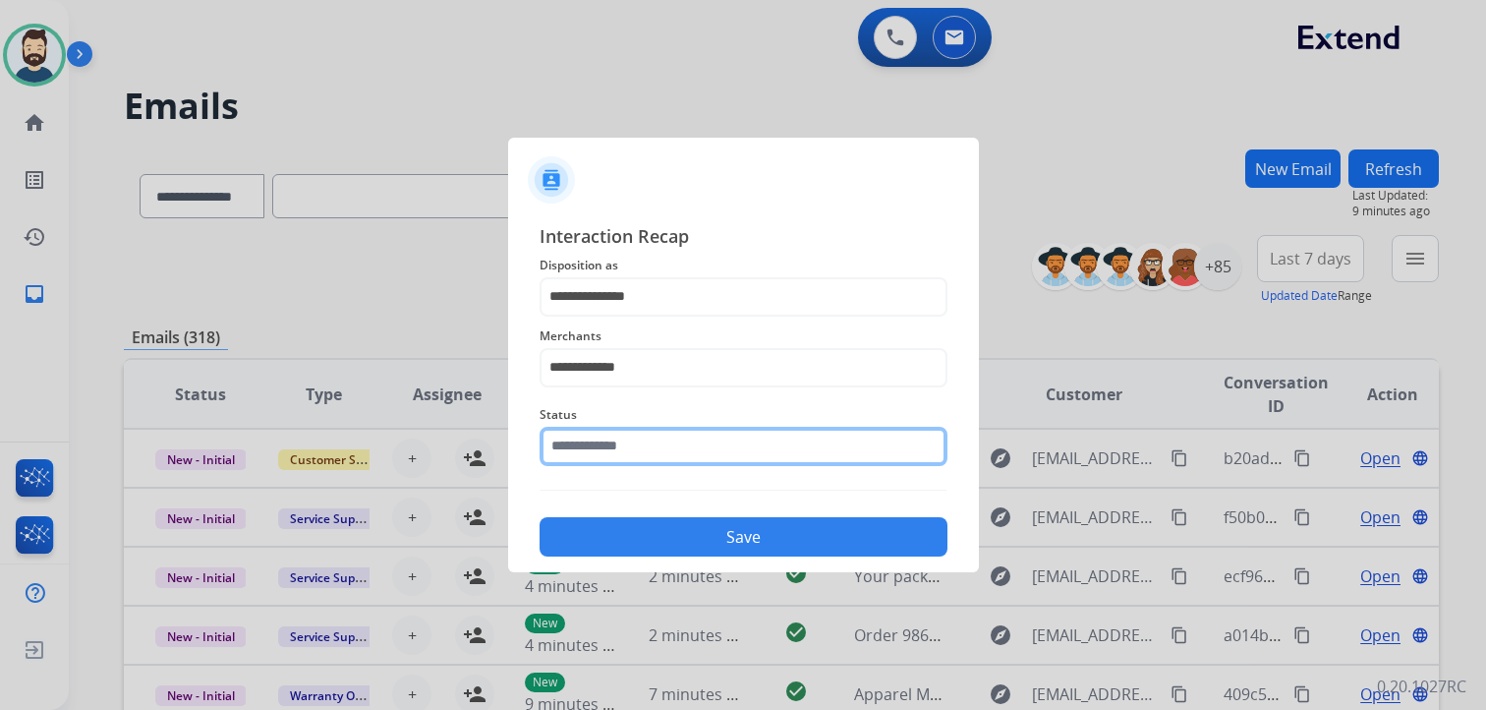
click at [640, 455] on input "text" at bounding box center [744, 445] width 408 height 39
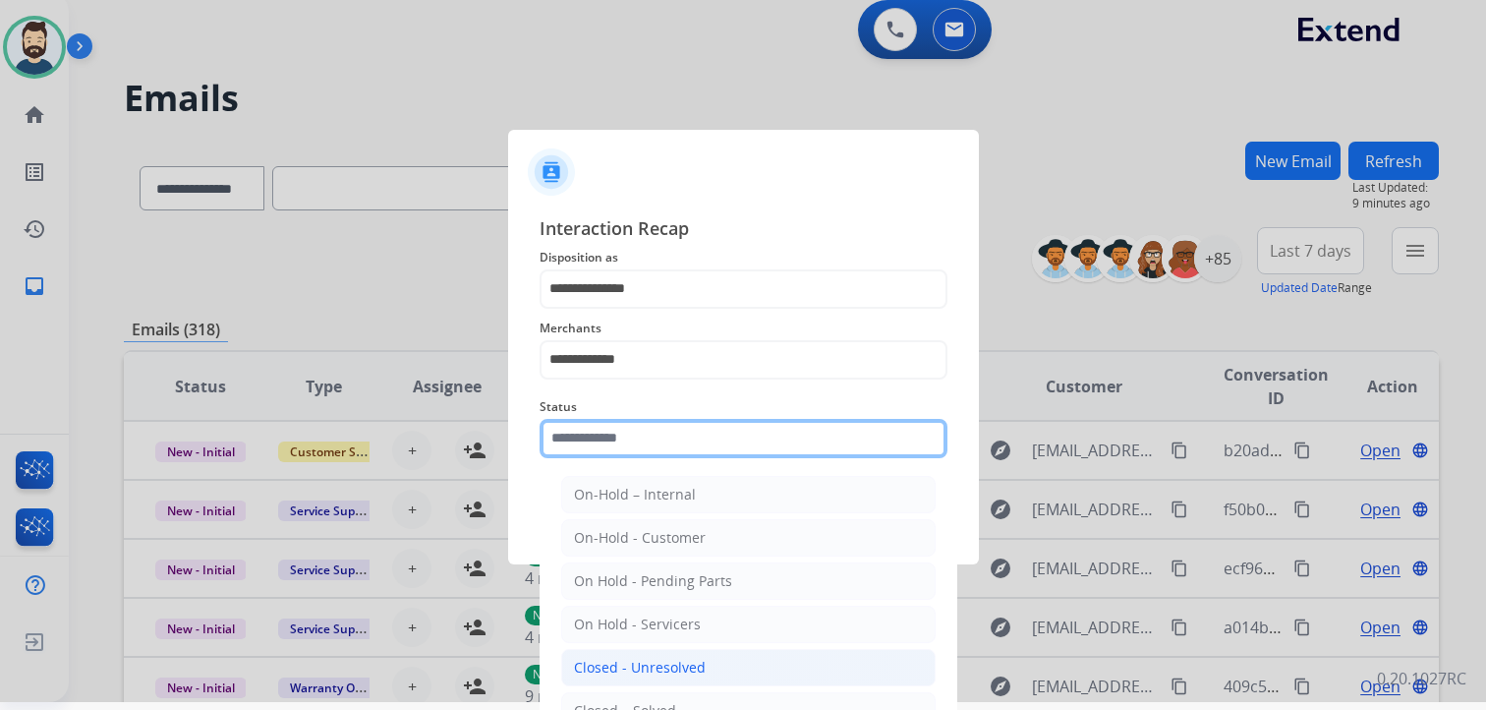
scroll to position [58, 0]
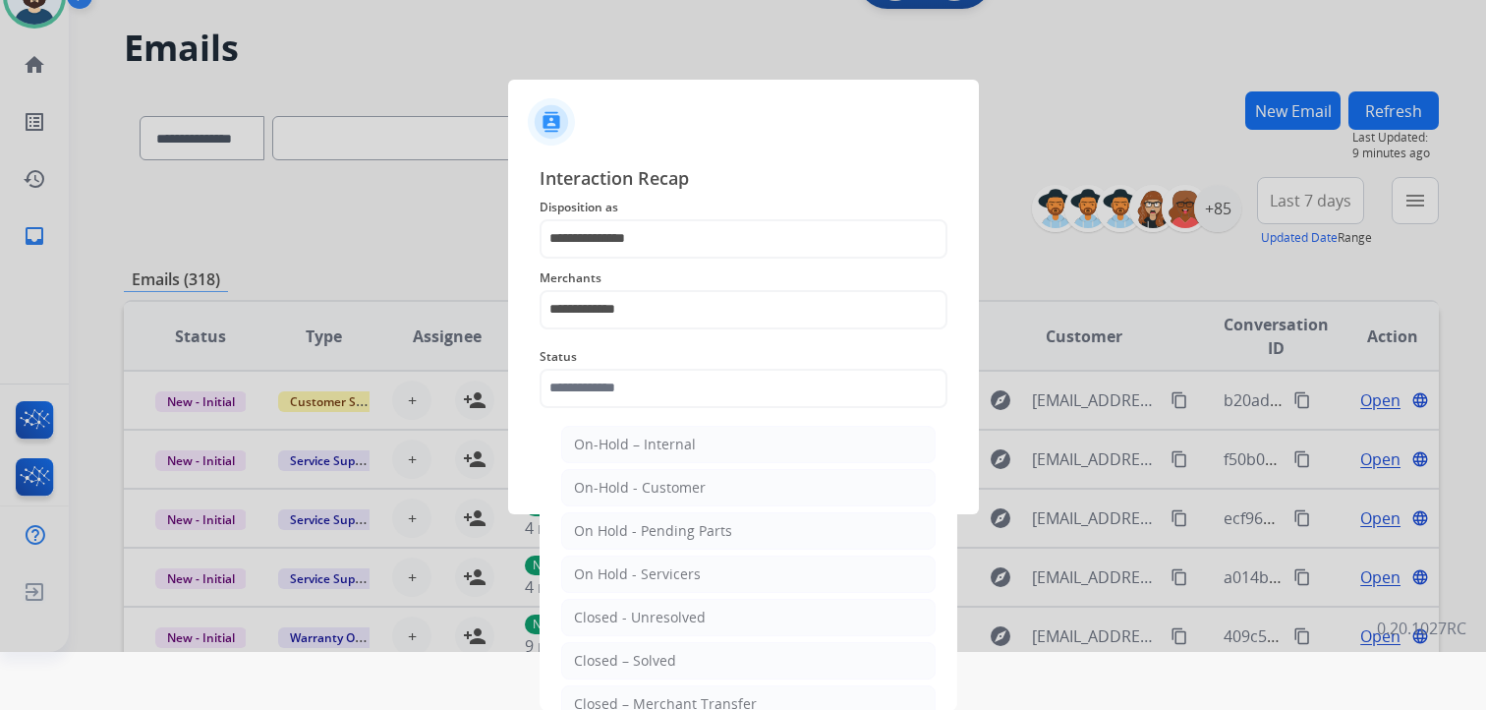
click at [654, 655] on div "Closed – Solved" at bounding box center [625, 661] width 102 height 20
type input "**********"
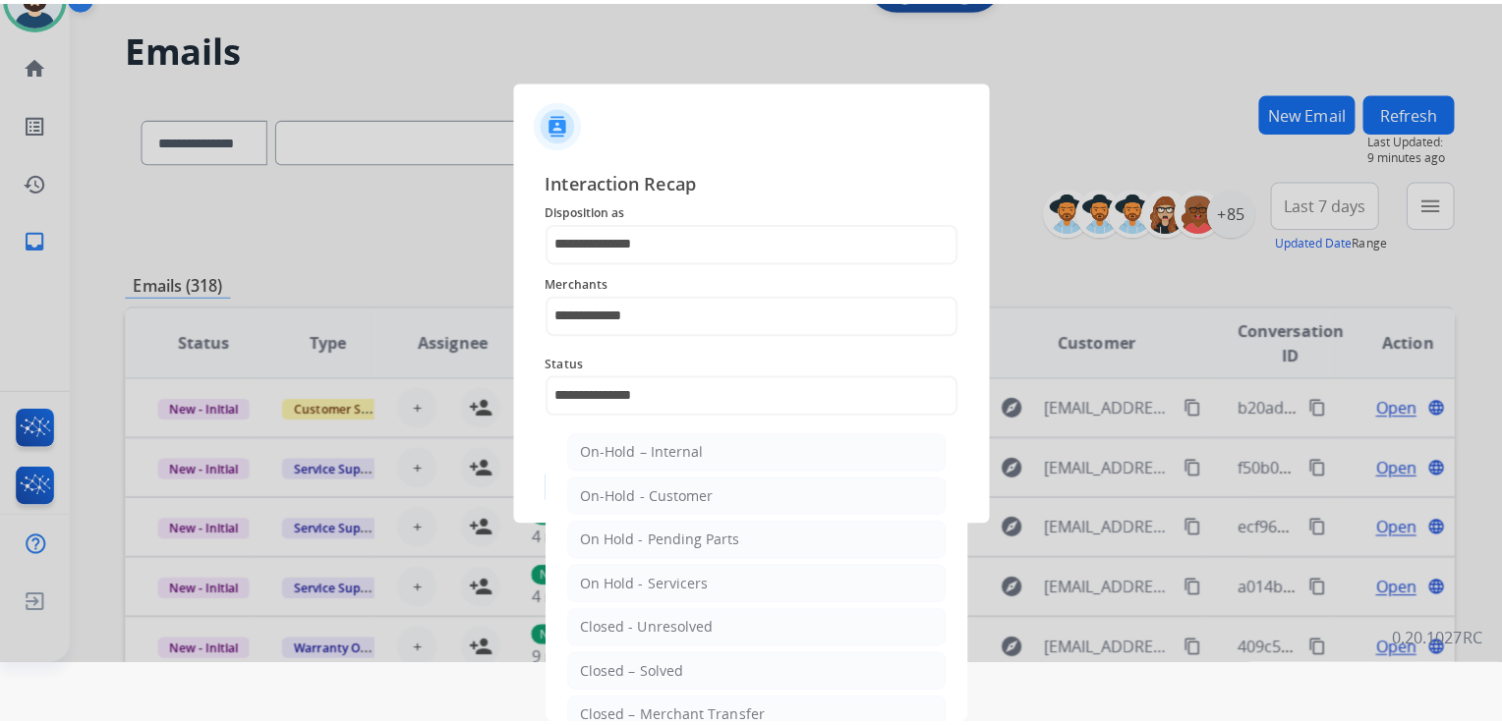
scroll to position [0, 0]
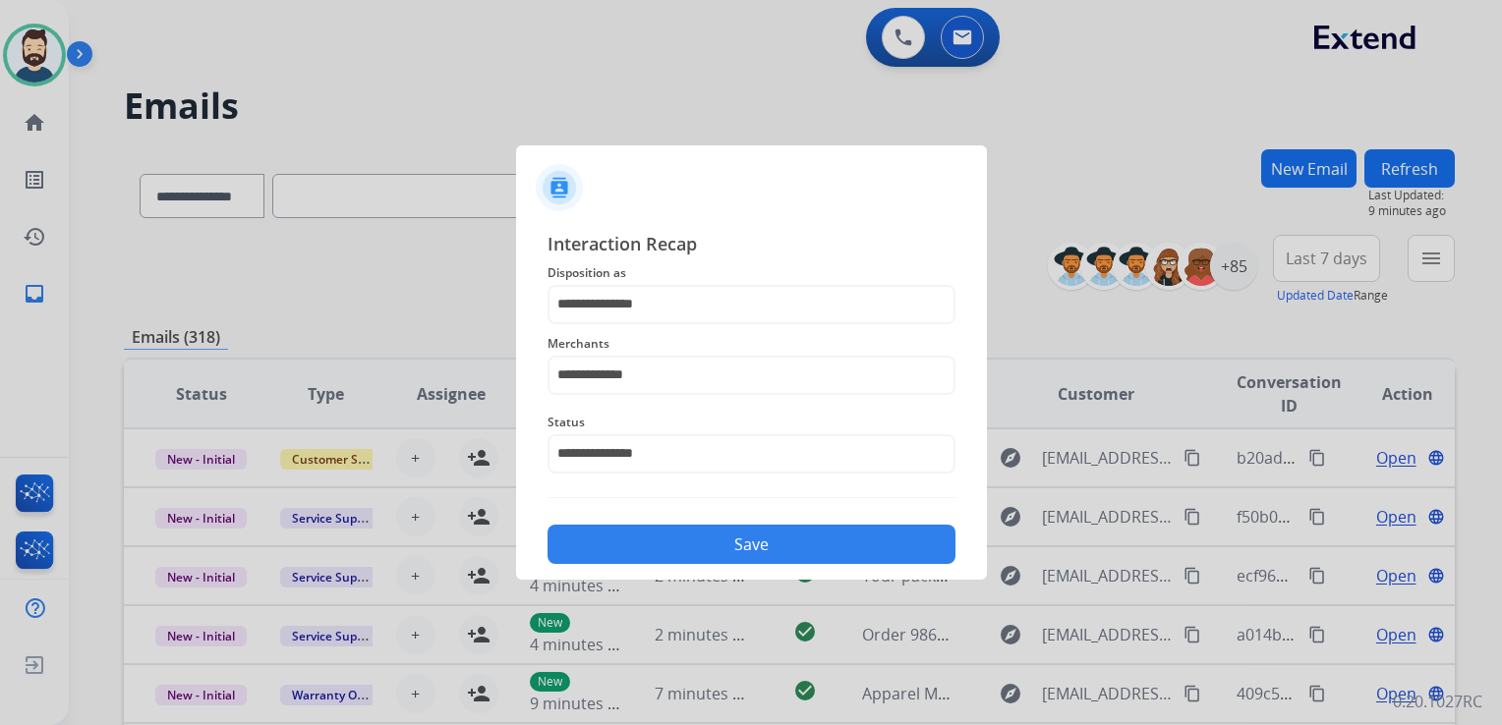
click at [710, 544] on button "Save" at bounding box center [751, 544] width 408 height 39
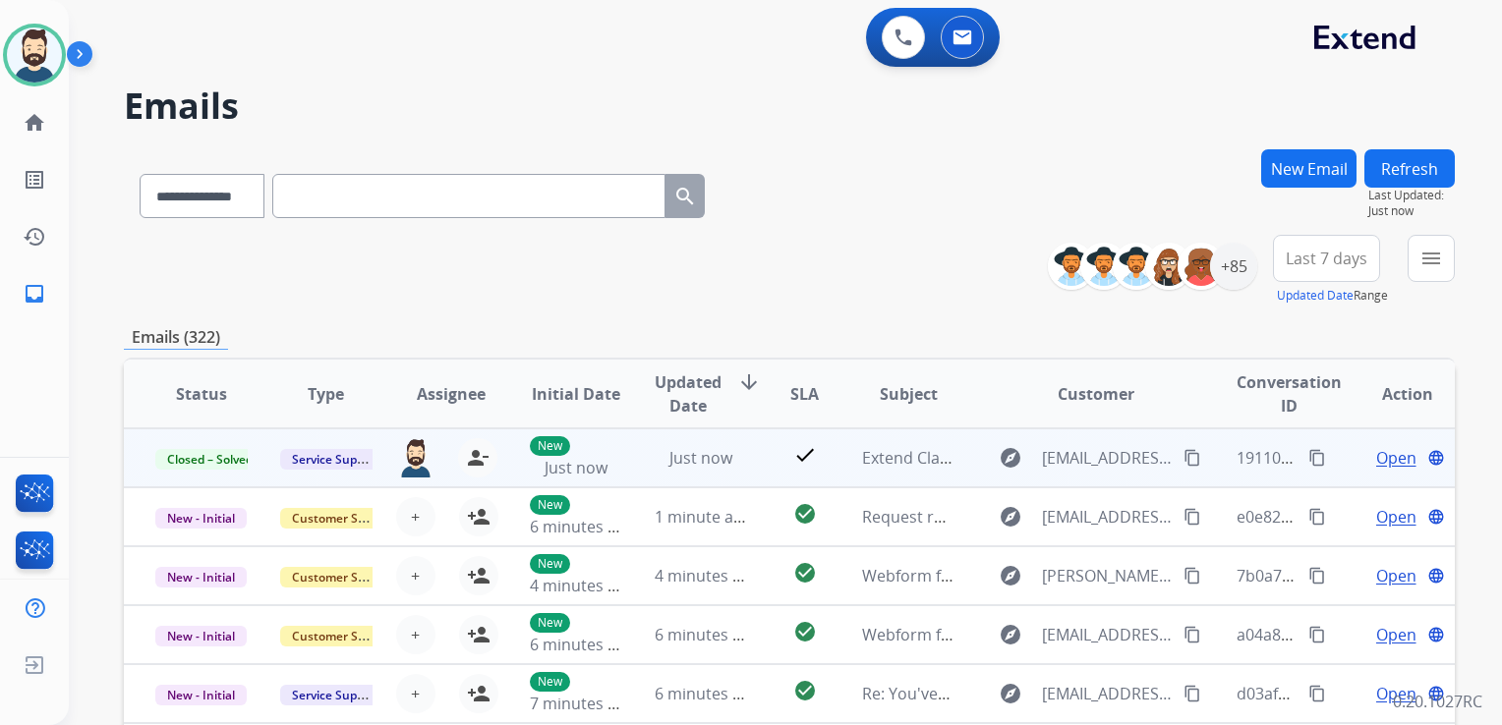
click at [1308, 453] on mat-icon "content_copy" at bounding box center [1317, 458] width 18 height 18
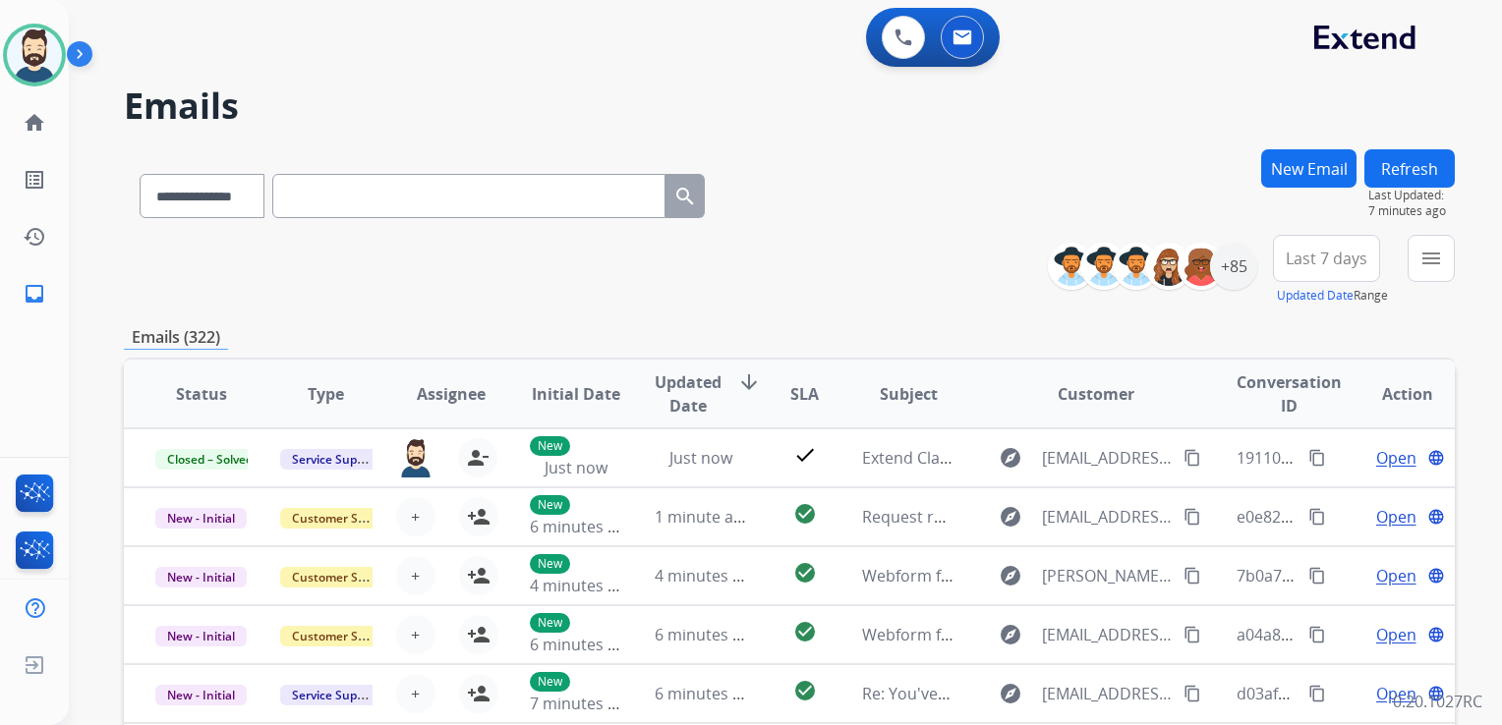
click at [1329, 179] on button "New Email" at bounding box center [1308, 168] width 95 height 38
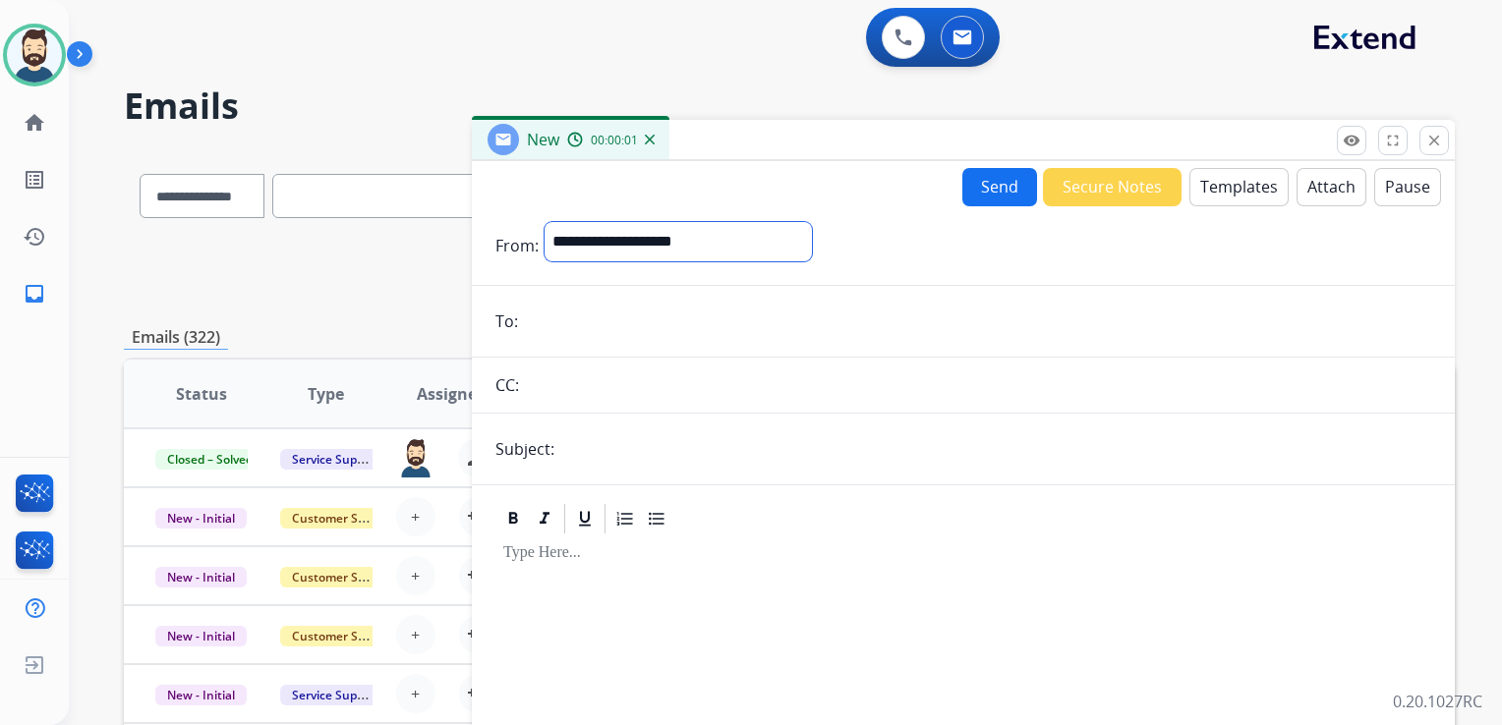
click at [586, 243] on select "**********" at bounding box center [677, 241] width 267 height 39
select select "**********"
click at [544, 222] on select "**********" at bounding box center [677, 241] width 267 height 39
click at [563, 332] on input "email" at bounding box center [977, 323] width 907 height 39
paste input "**********"
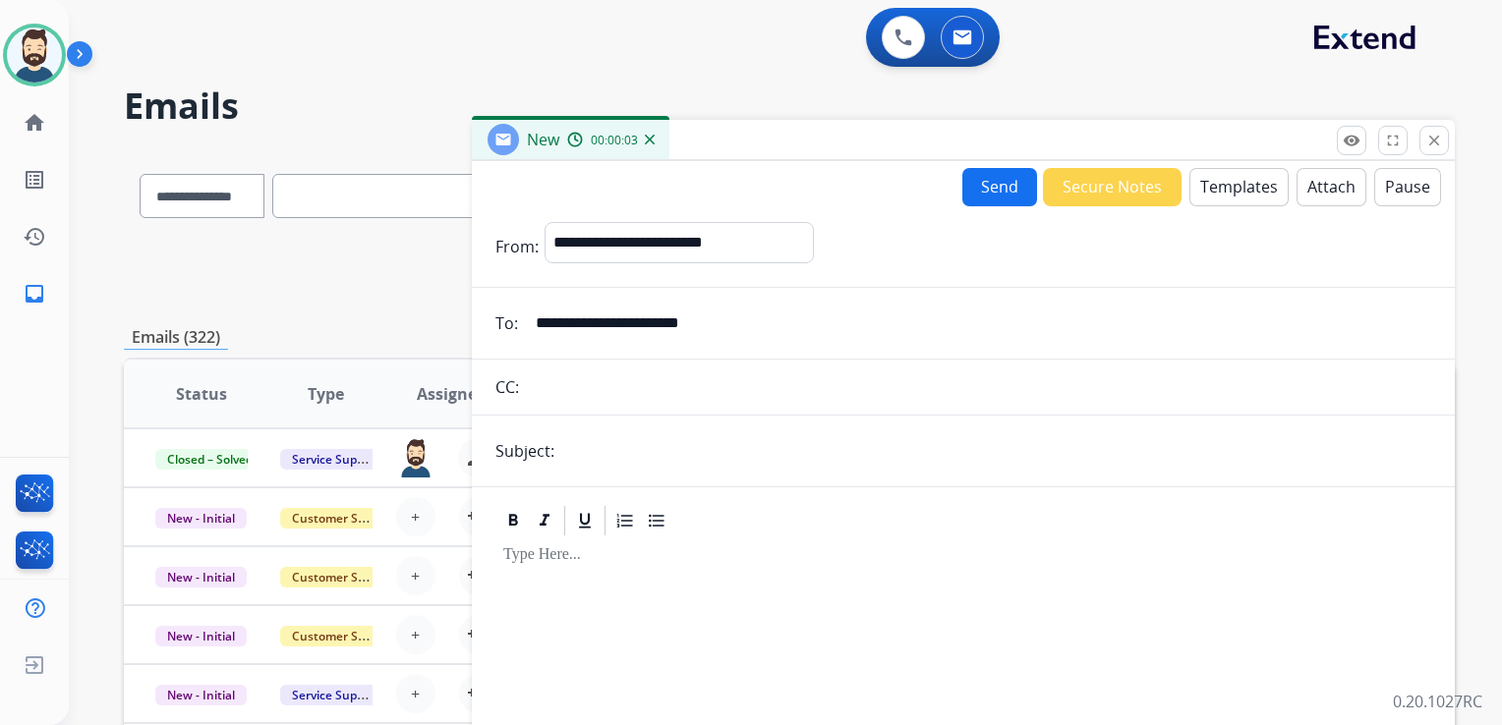
type input "**********"
click at [606, 463] on input "text" at bounding box center [995, 450] width 871 height 39
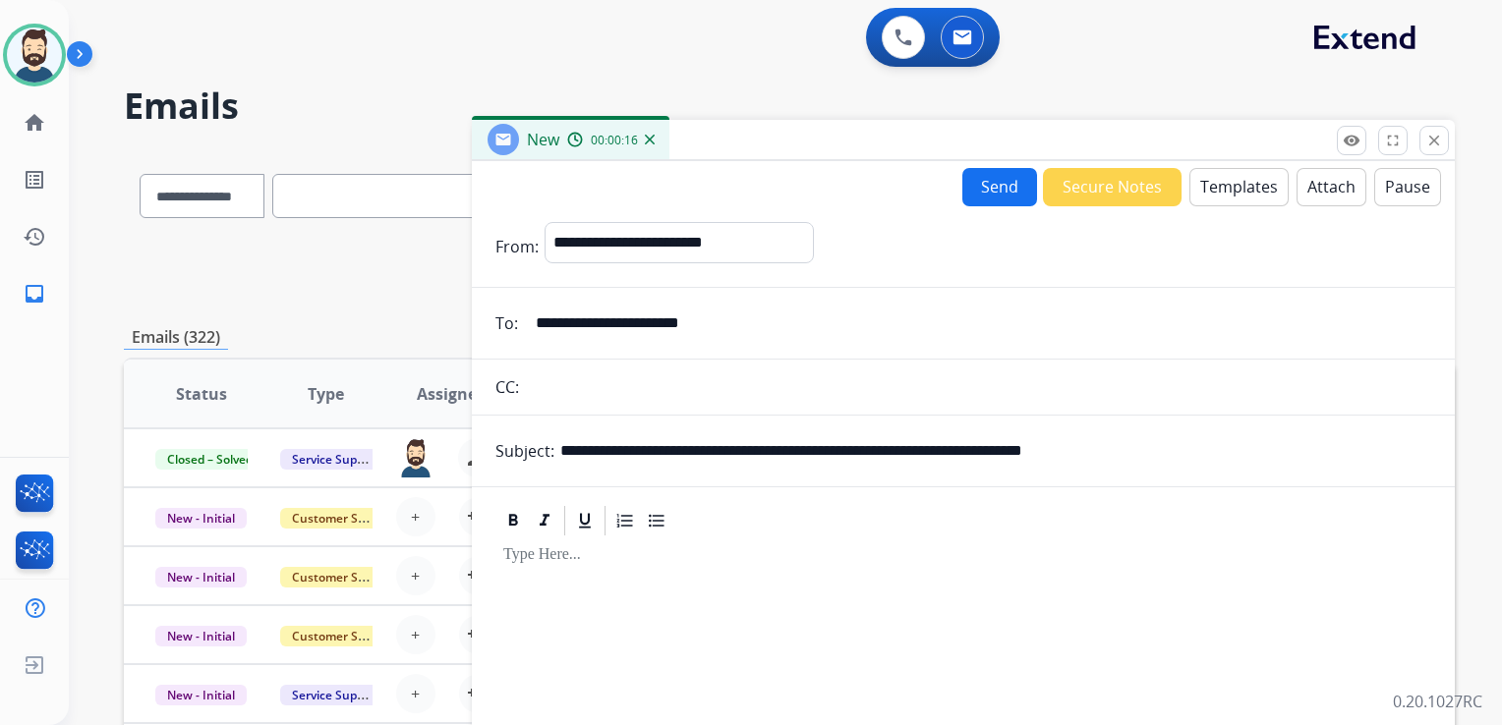
drag, startPoint x: 667, startPoint y: 450, endPoint x: 782, endPoint y: 448, distance: 115.0
click at [782, 448] on input "**********" at bounding box center [995, 450] width 871 height 39
paste input "text"
drag, startPoint x: 841, startPoint y: 451, endPoint x: 1150, endPoint y: 446, distance: 308.6
click at [1150, 446] on input "**********" at bounding box center [995, 450] width 871 height 39
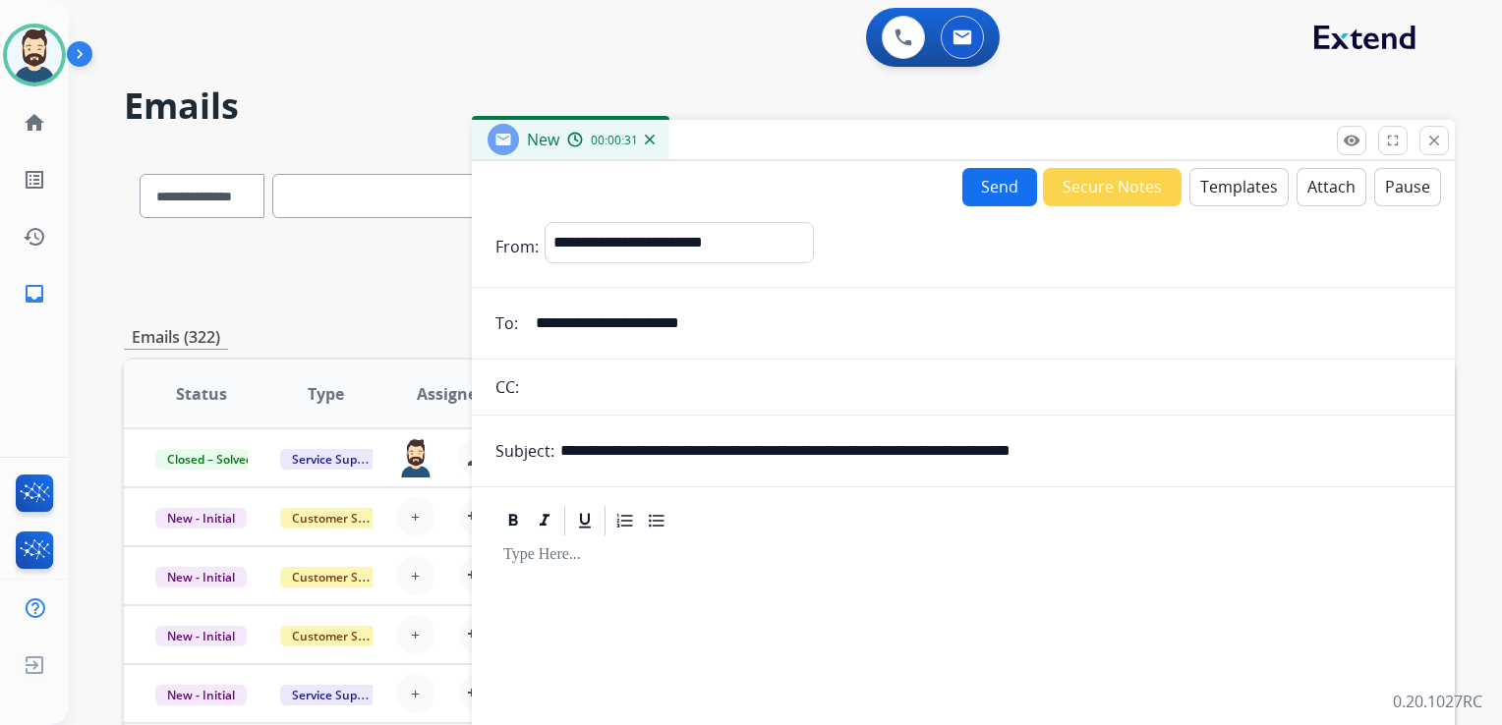
paste input "text"
type input "**********"
click at [575, 599] on div at bounding box center [963, 707] width 936 height 337
click at [1224, 179] on button "Templates" at bounding box center [1238, 187] width 99 height 38
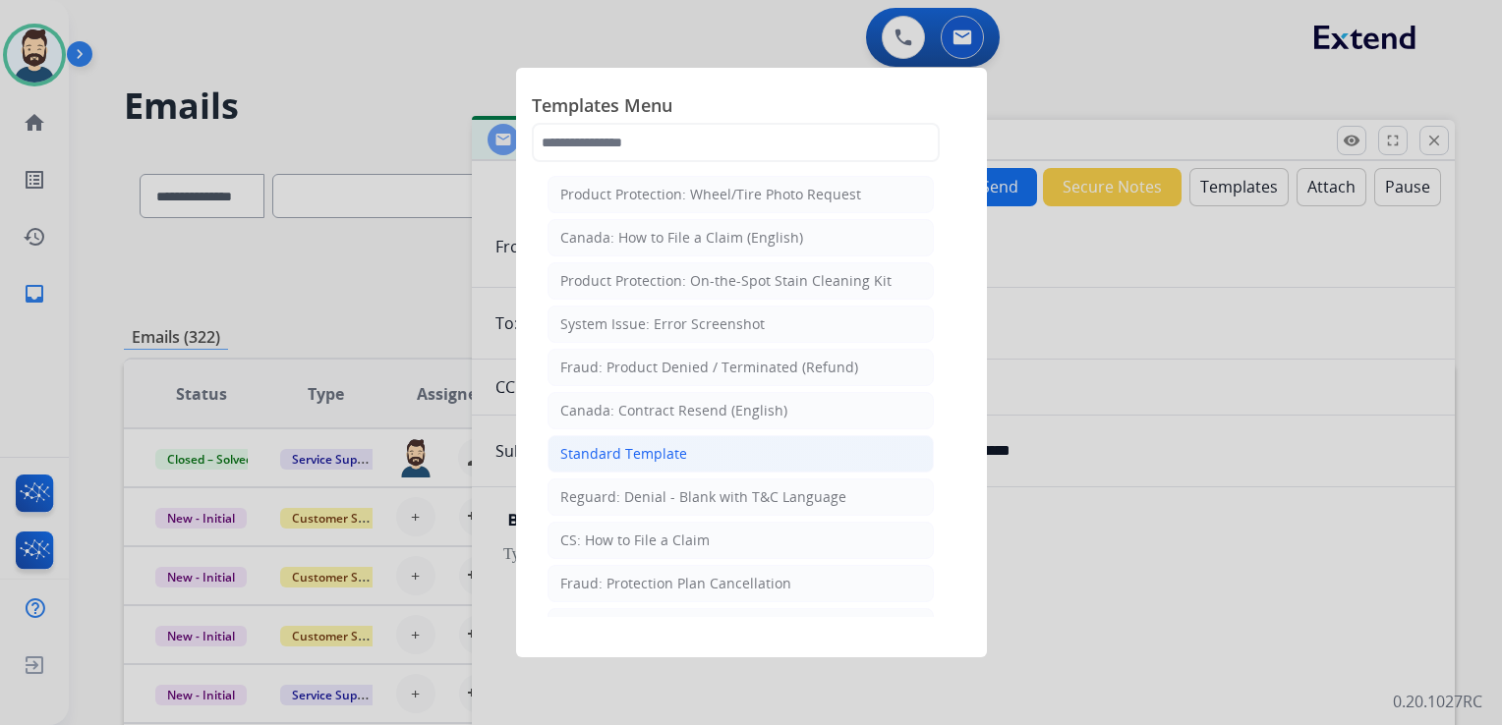
click at [639, 454] on div "Standard Template" at bounding box center [623, 454] width 127 height 20
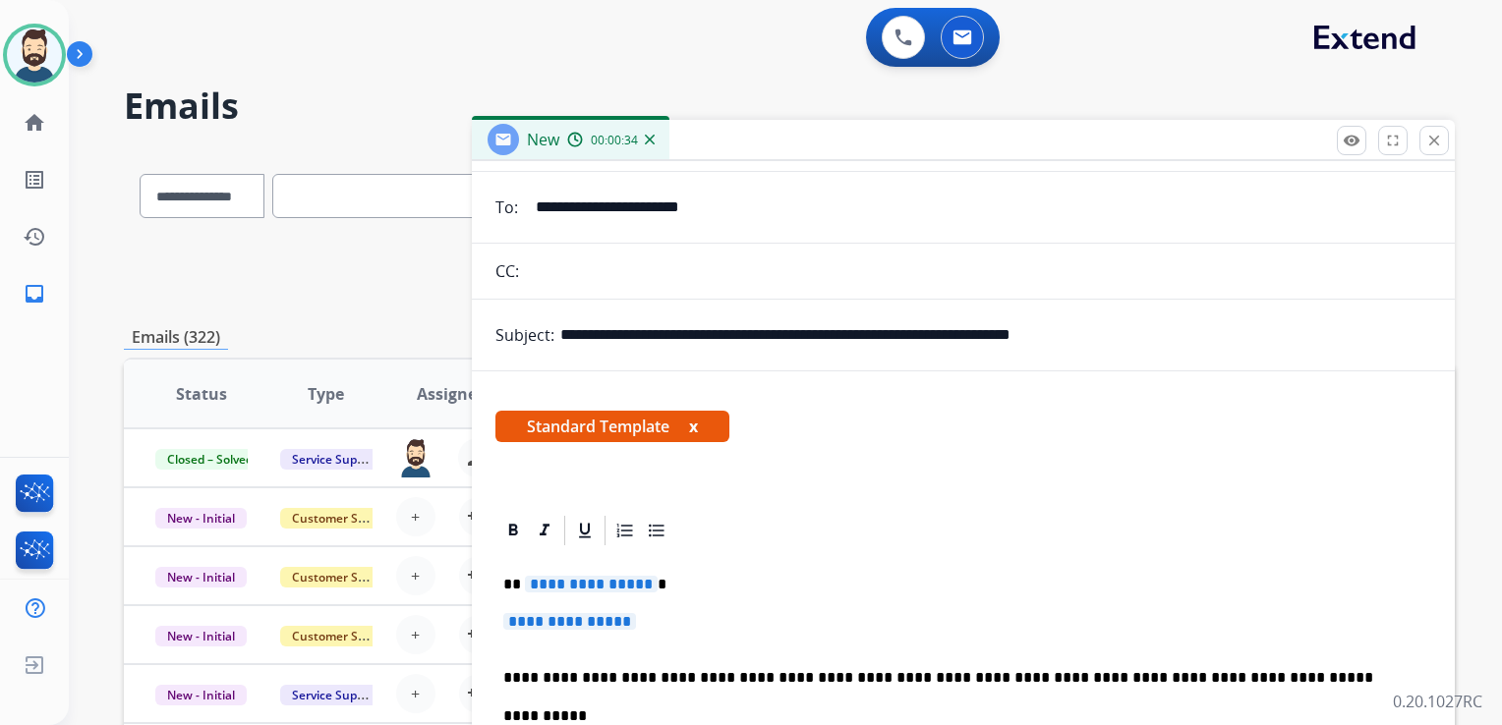
scroll to position [197, 0]
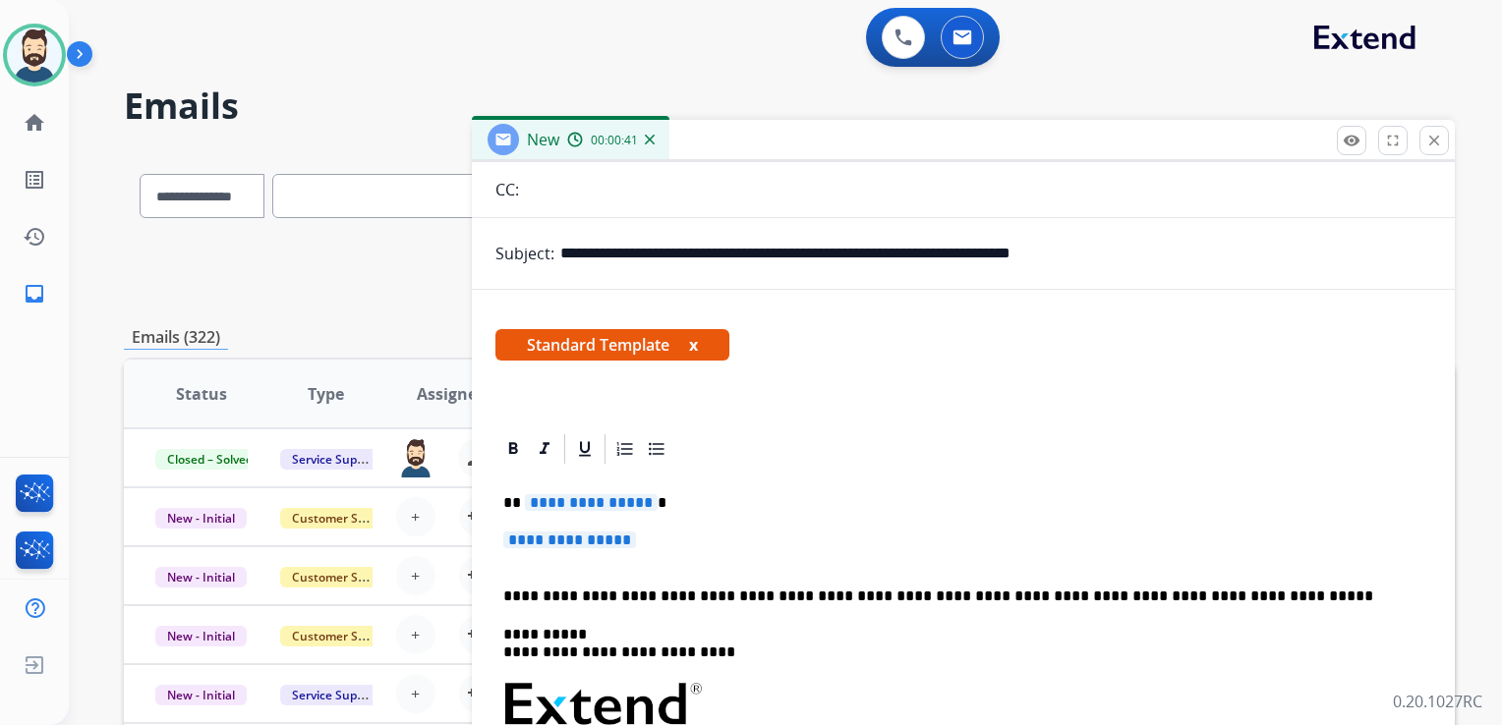
click at [711, 540] on p "**********" at bounding box center [963, 550] width 920 height 36
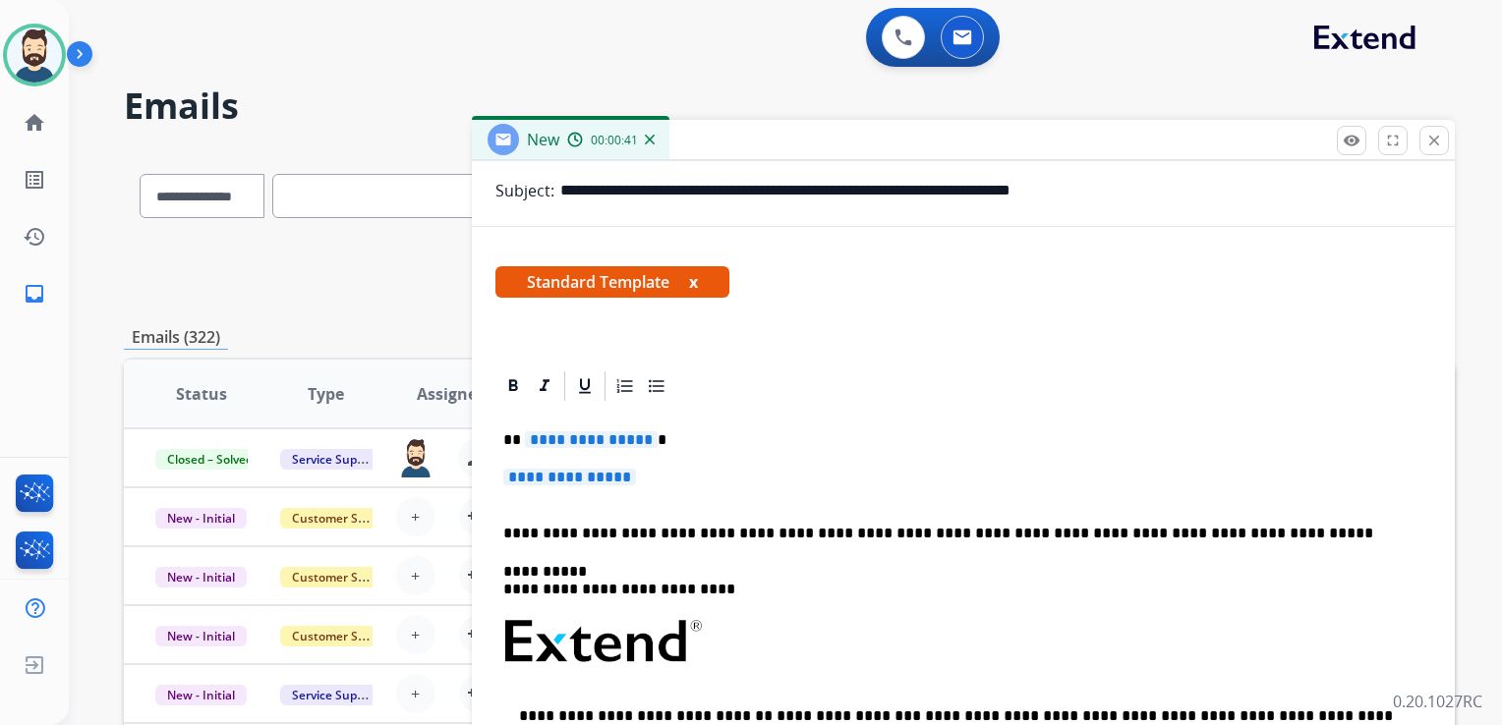
scroll to position [295, 0]
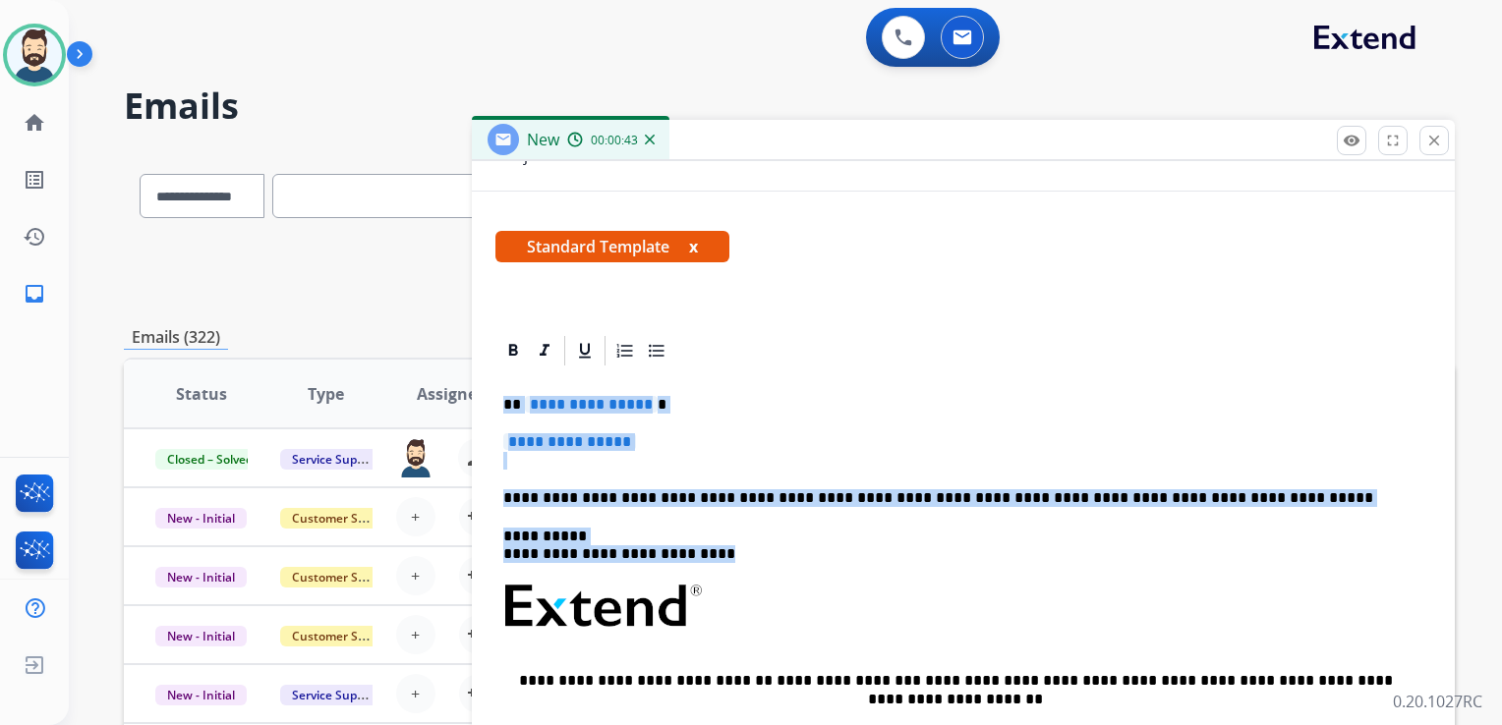
drag, startPoint x: 504, startPoint y: 403, endPoint x: 774, endPoint y: 547, distance: 306.4
click at [774, 547] on div "**********" at bounding box center [963, 653] width 936 height 569
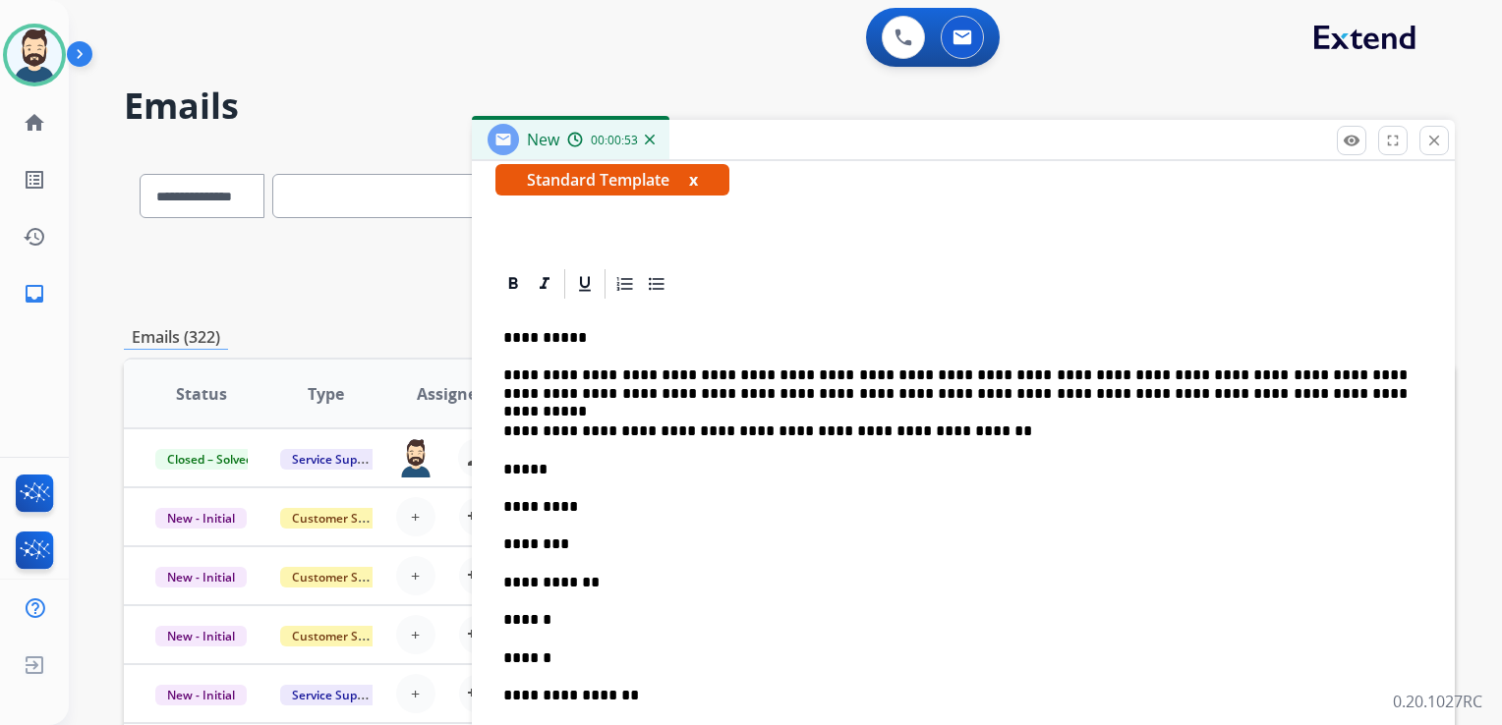
scroll to position [98, 0]
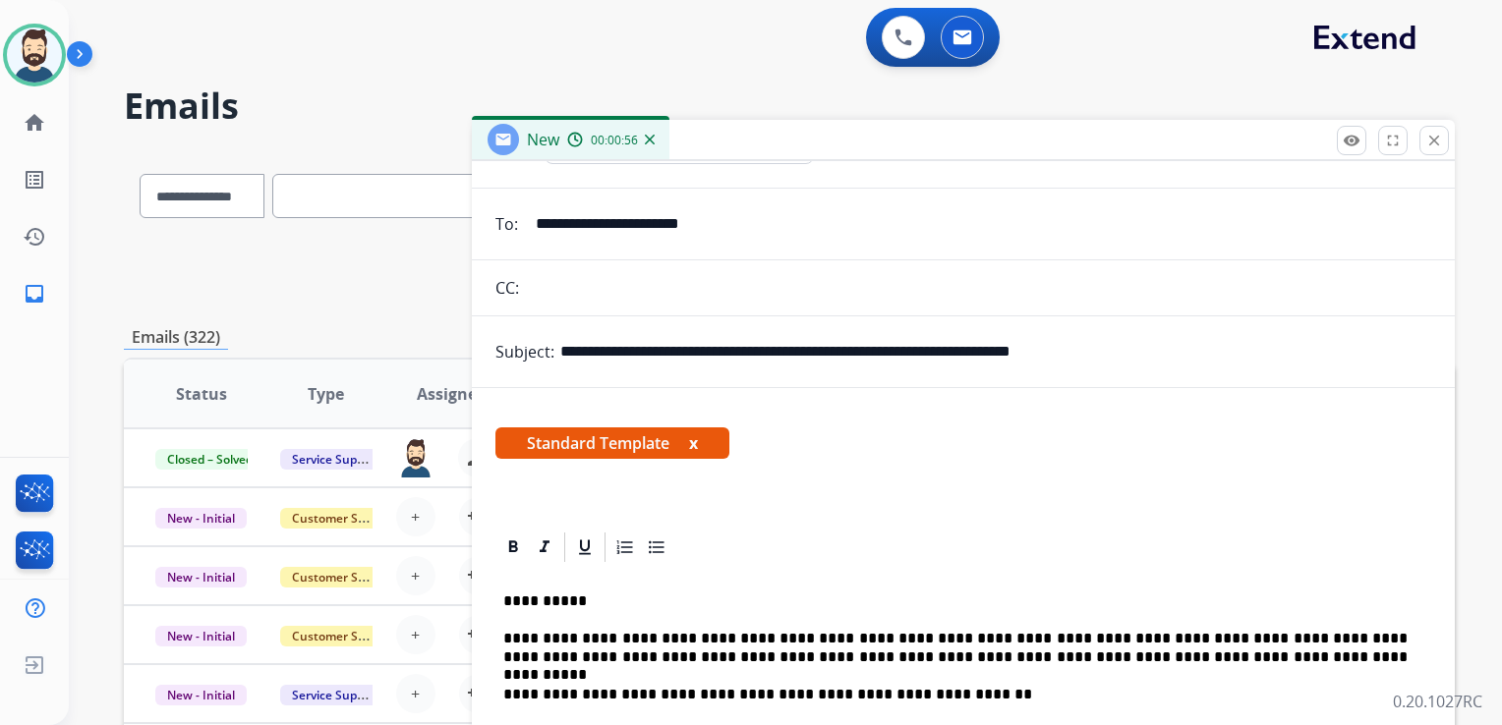
drag, startPoint x: 671, startPoint y: 350, endPoint x: 1137, endPoint y: 351, distance: 465.8
click at [1137, 351] on input "**********" at bounding box center [995, 351] width 871 height 39
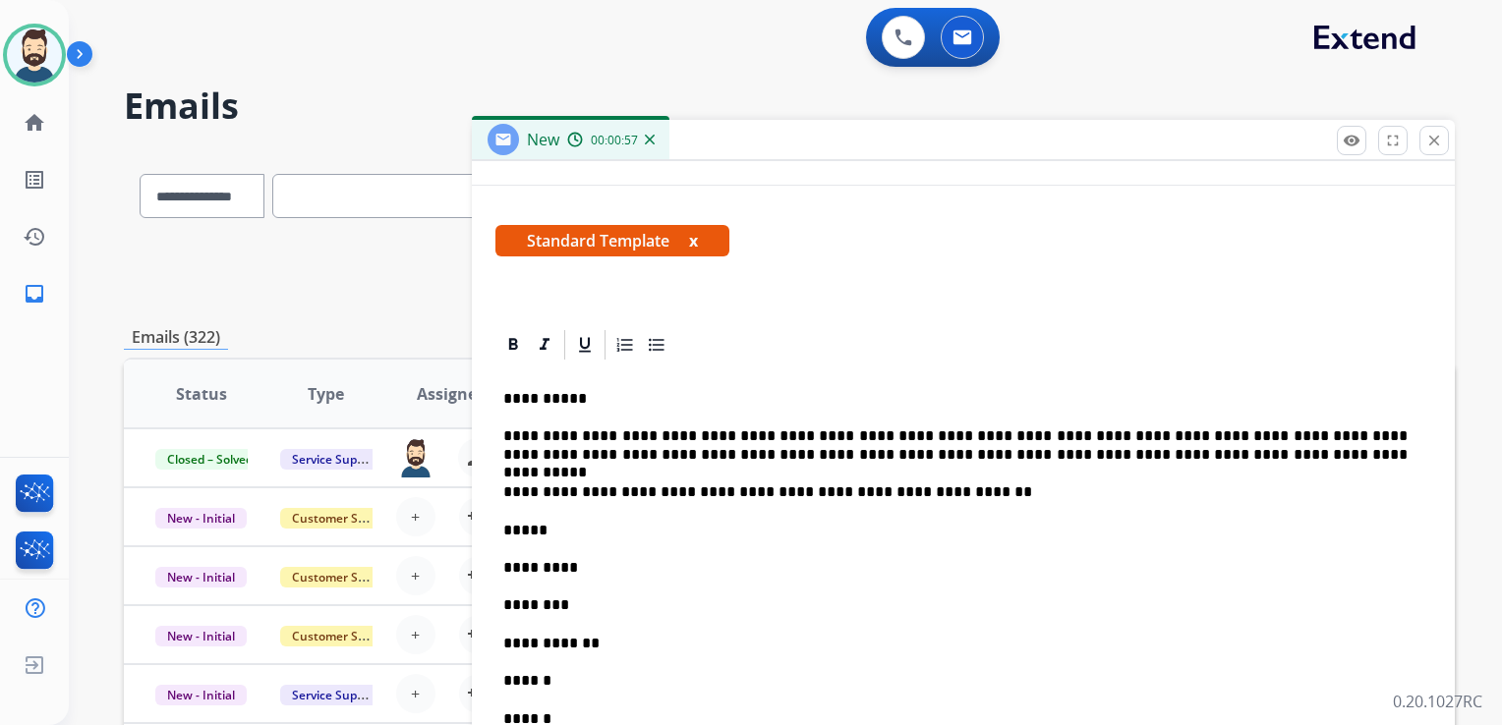
scroll to position [393, 0]
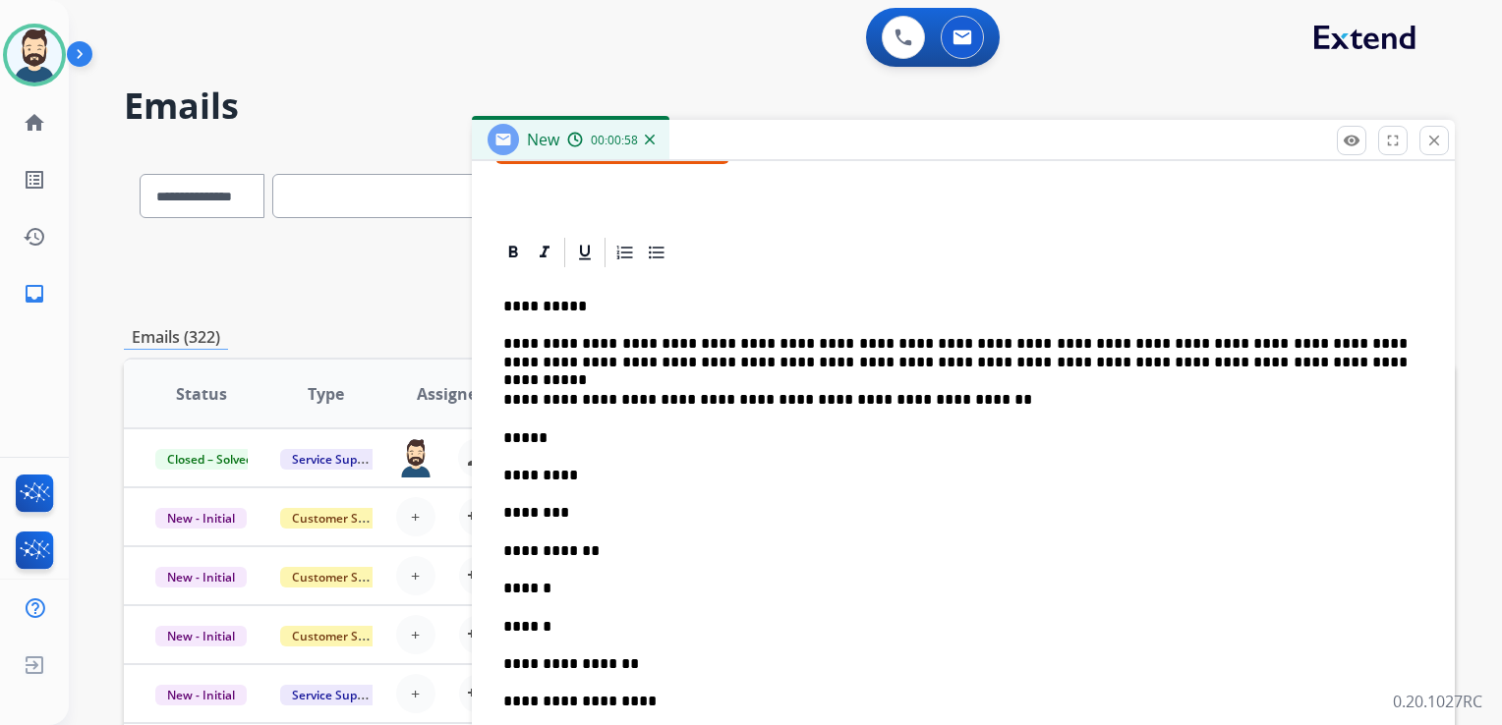
click at [543, 434] on p "*****" at bounding box center [955, 438] width 904 height 18
click at [650, 438] on p "**********" at bounding box center [955, 438] width 904 height 18
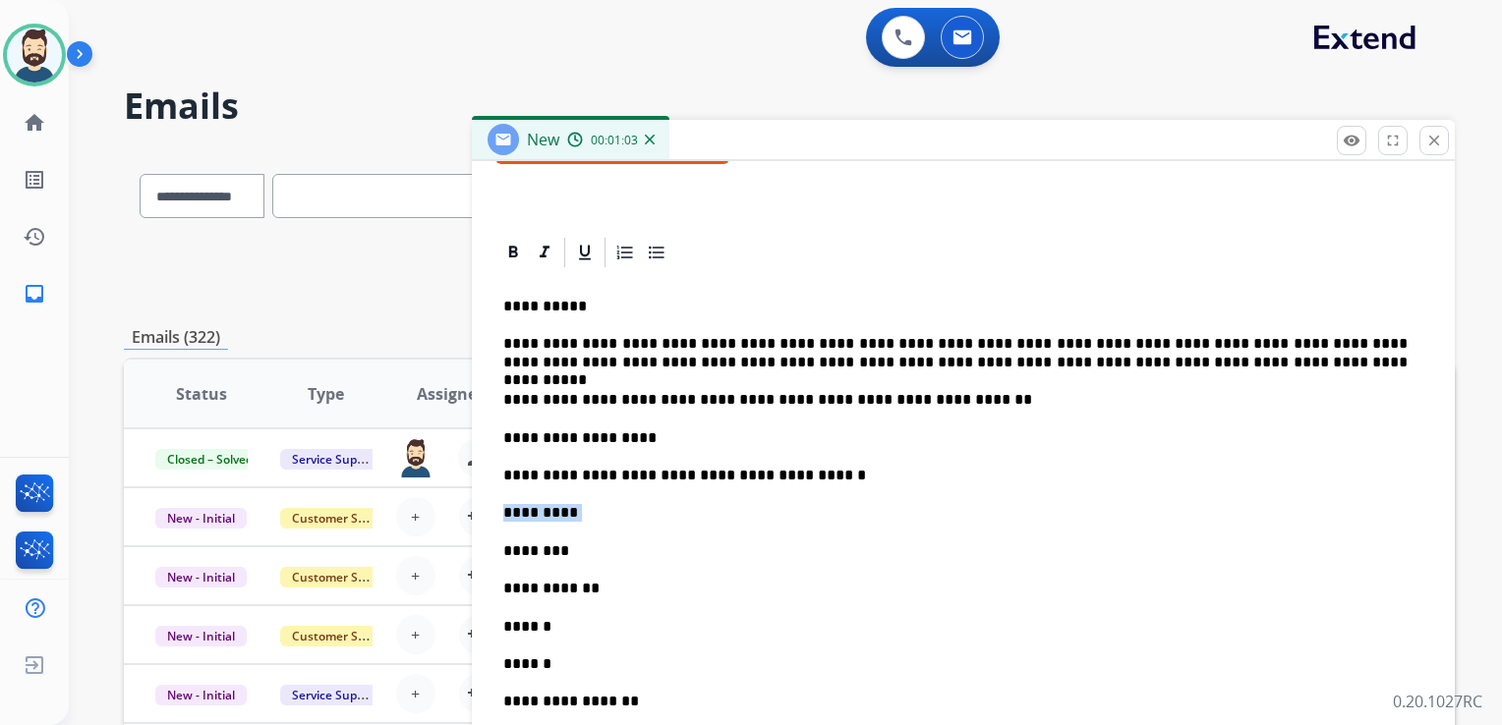
drag, startPoint x: 519, startPoint y: 512, endPoint x: 487, endPoint y: 508, distance: 31.7
click at [571, 506] on p "********" at bounding box center [955, 513] width 904 height 18
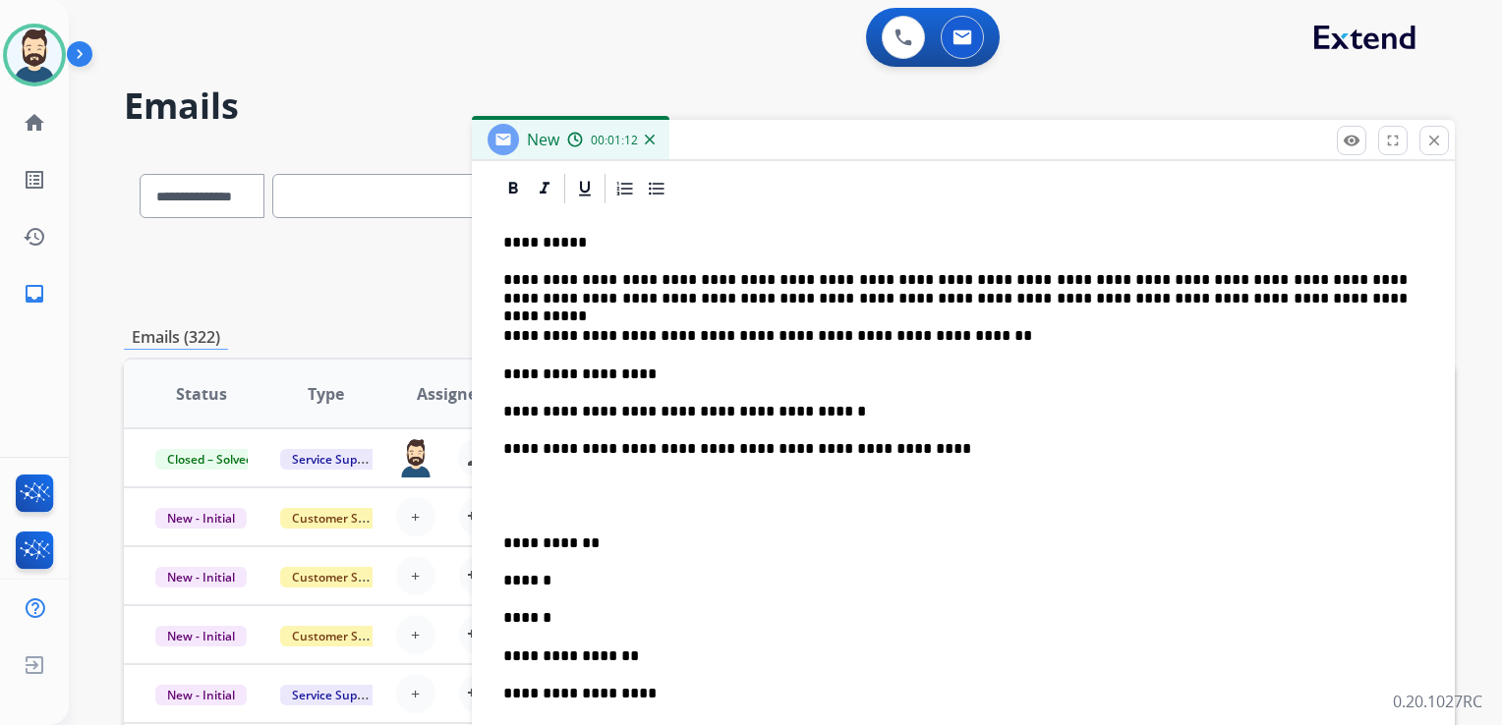
scroll to position [491, 0]
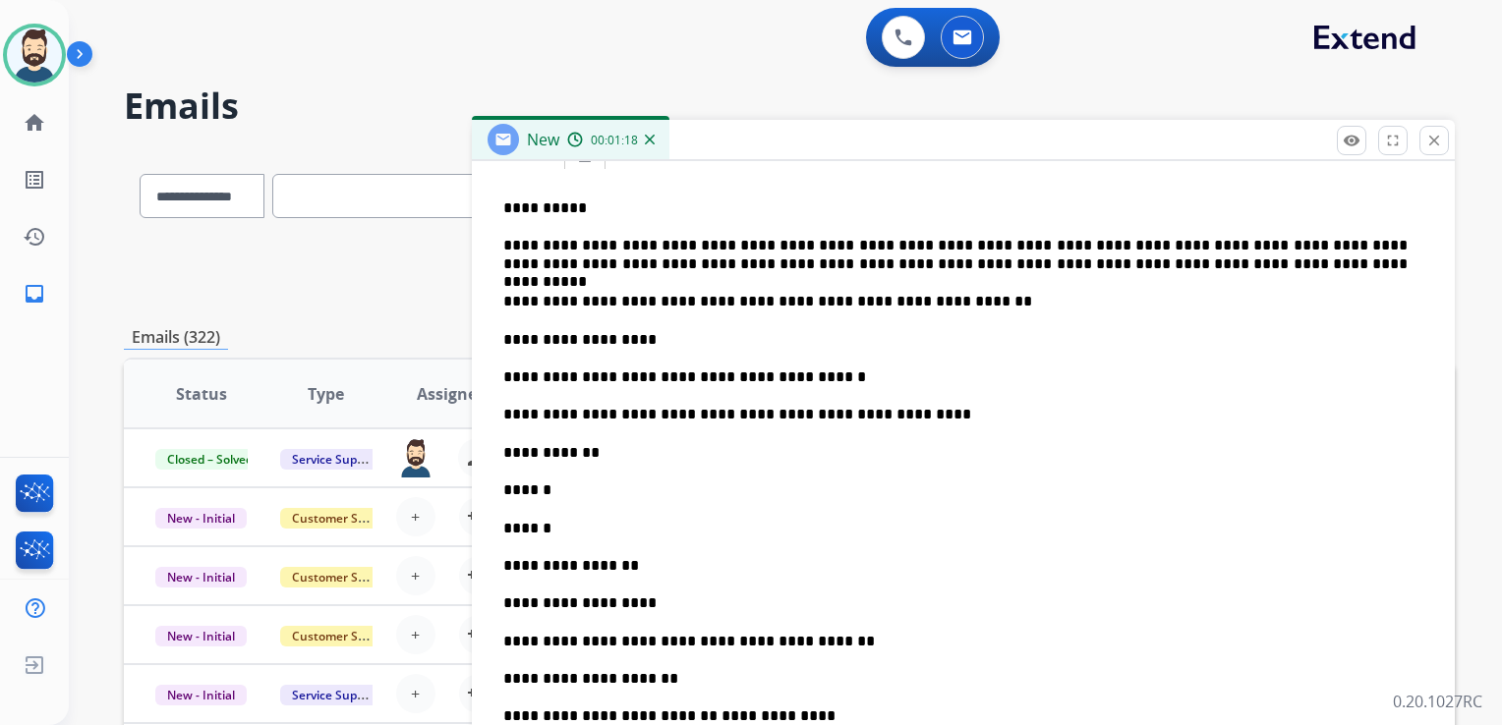
click at [594, 450] on p "**********" at bounding box center [955, 453] width 904 height 18
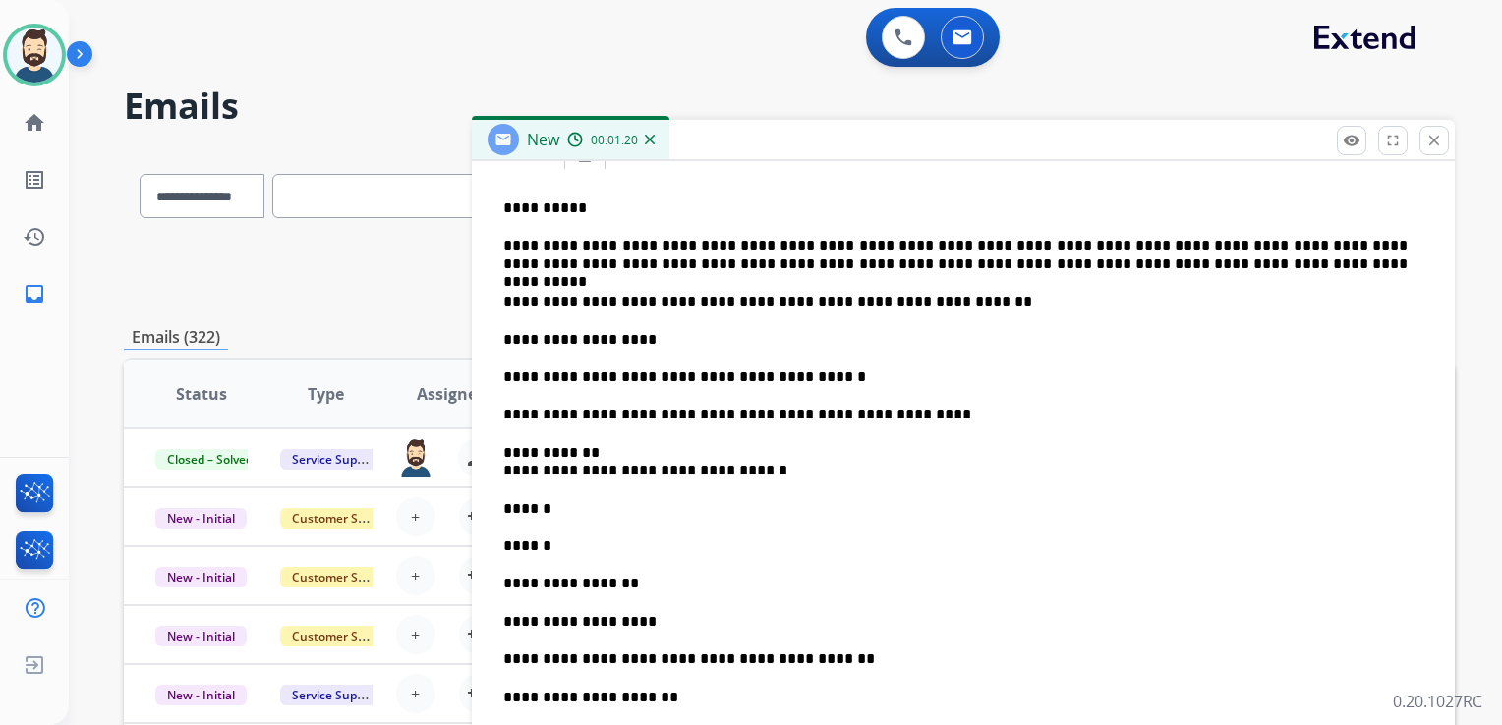
click at [604, 458] on p "**********" at bounding box center [955, 462] width 904 height 36
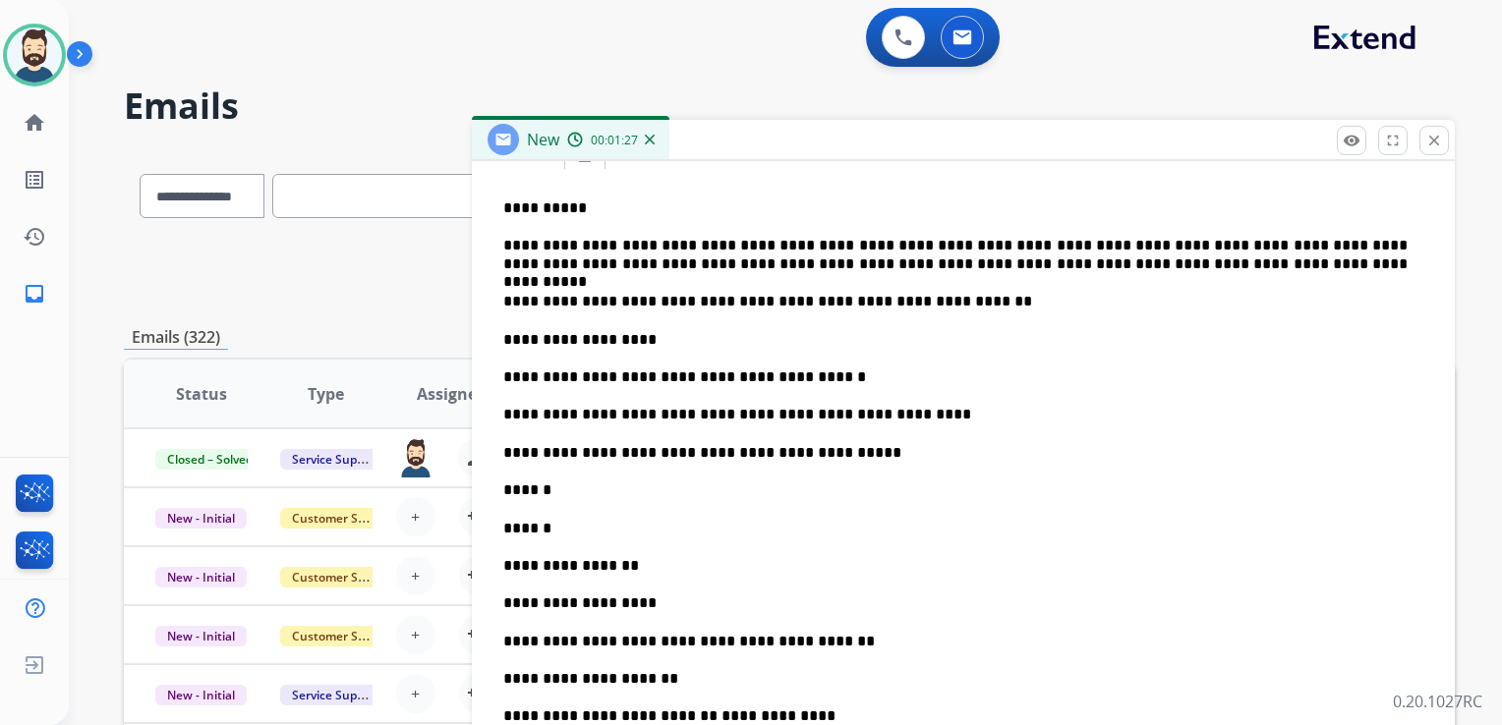
click at [566, 492] on p "******" at bounding box center [955, 491] width 904 height 18
click at [550, 529] on p "******" at bounding box center [955, 529] width 904 height 18
click at [643, 568] on p "**********" at bounding box center [955, 566] width 904 height 18
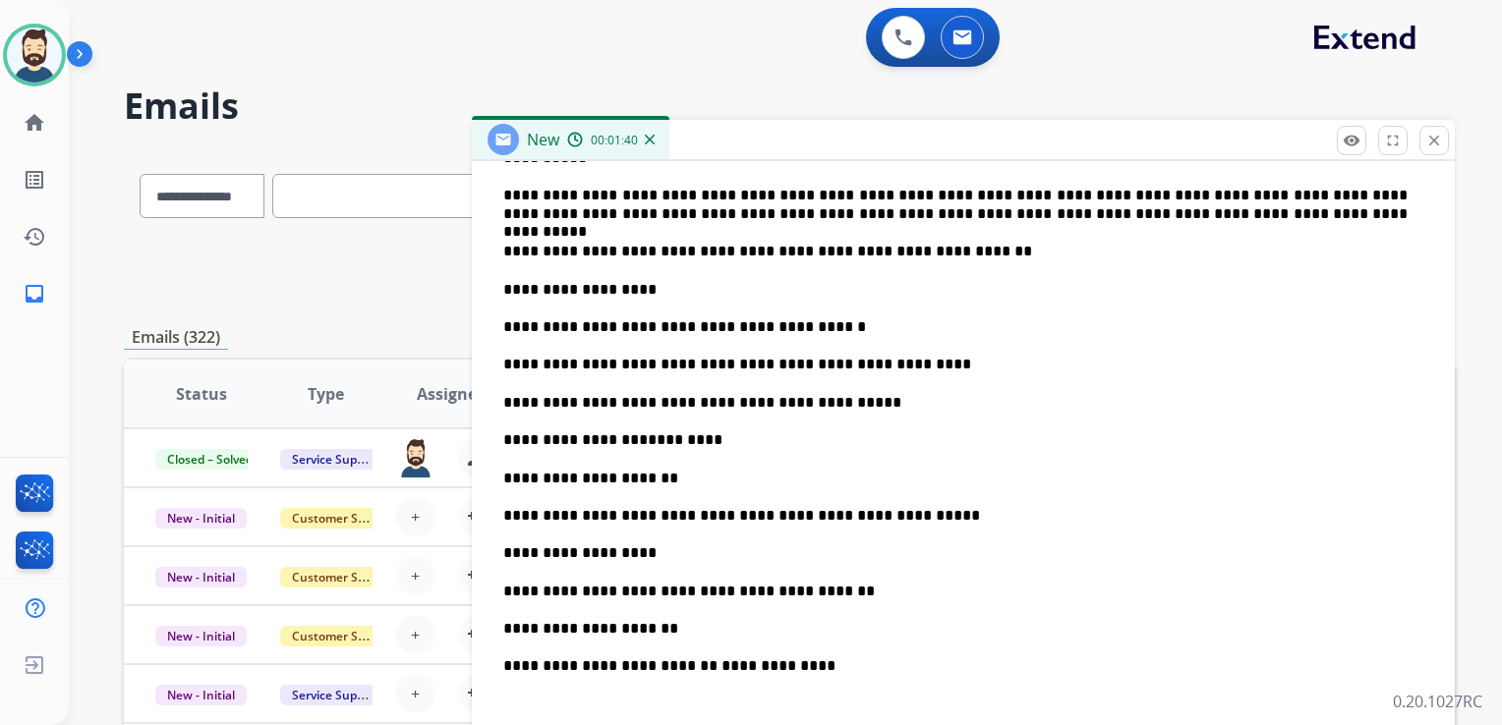
scroll to position [590, 0]
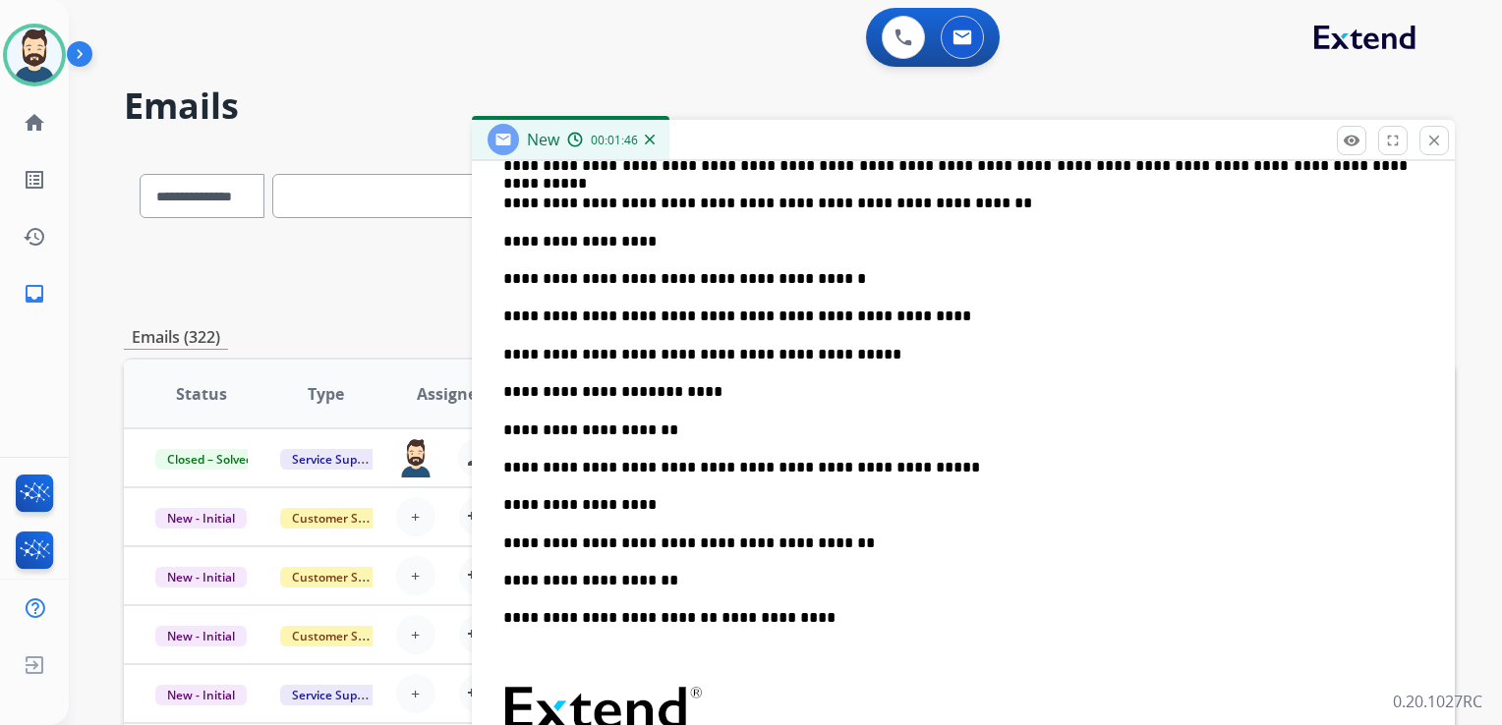
drag, startPoint x: 646, startPoint y: 506, endPoint x: 656, endPoint y: 500, distance: 12.3
click at [645, 506] on p "**********" at bounding box center [955, 505] width 904 height 18
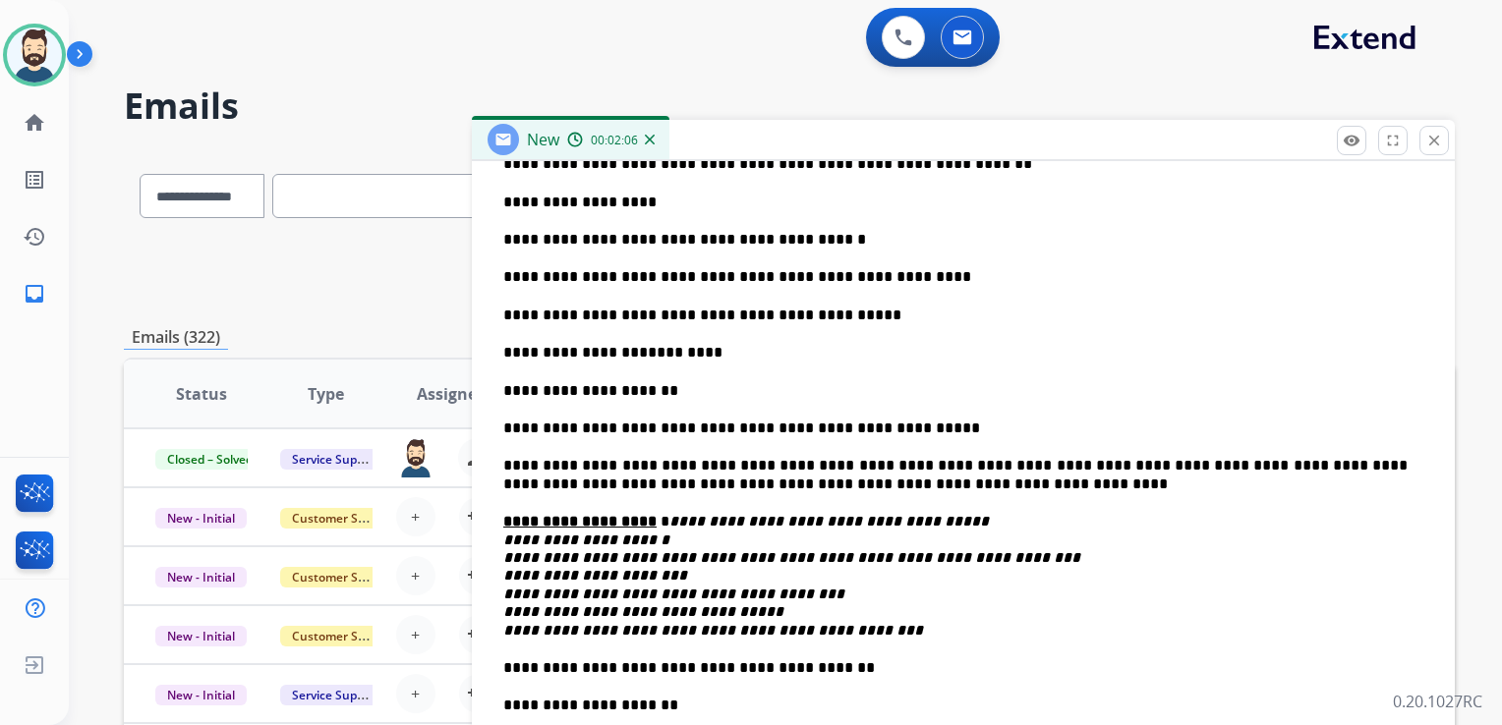
scroll to position [688, 0]
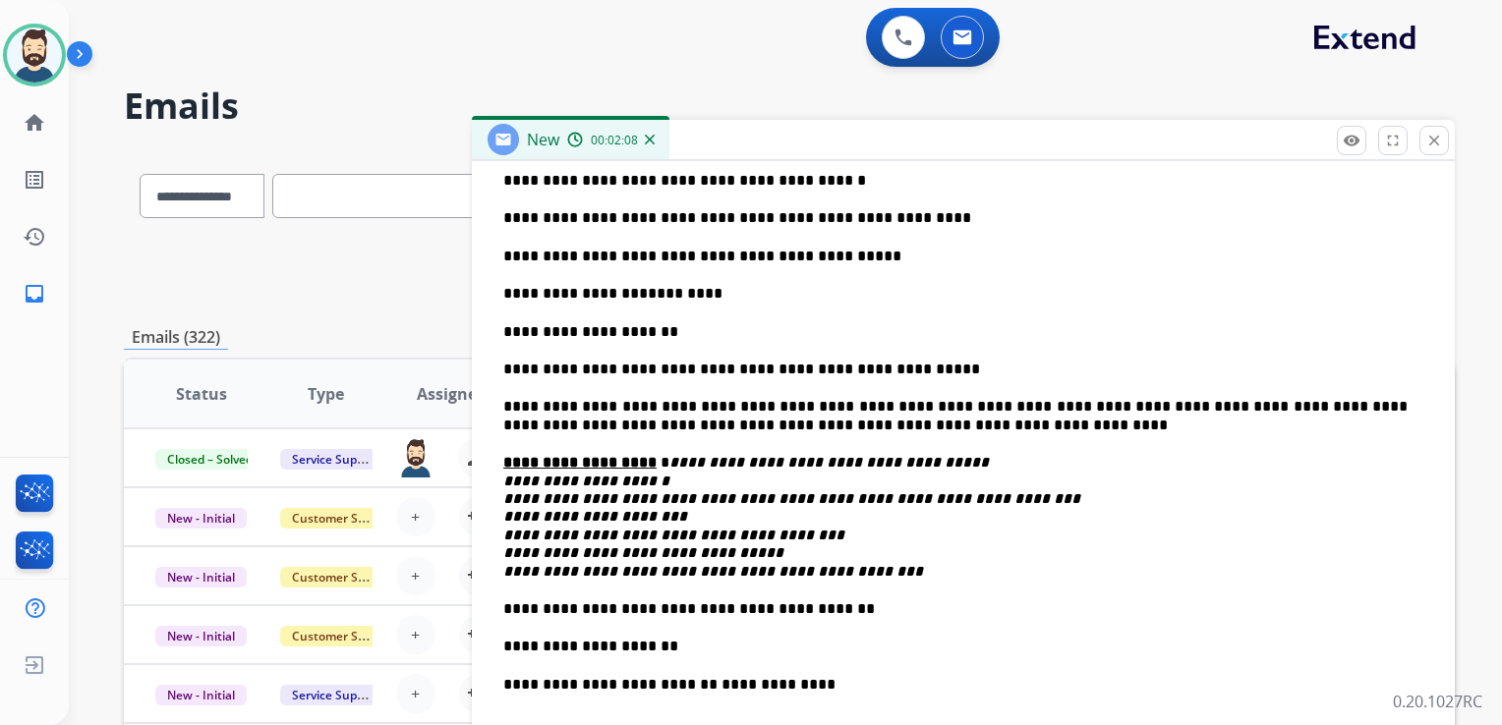
drag, startPoint x: 637, startPoint y: 464, endPoint x: 684, endPoint y: 501, distance: 60.2
click at [637, 464] on p "**********" at bounding box center [955, 517] width 904 height 127
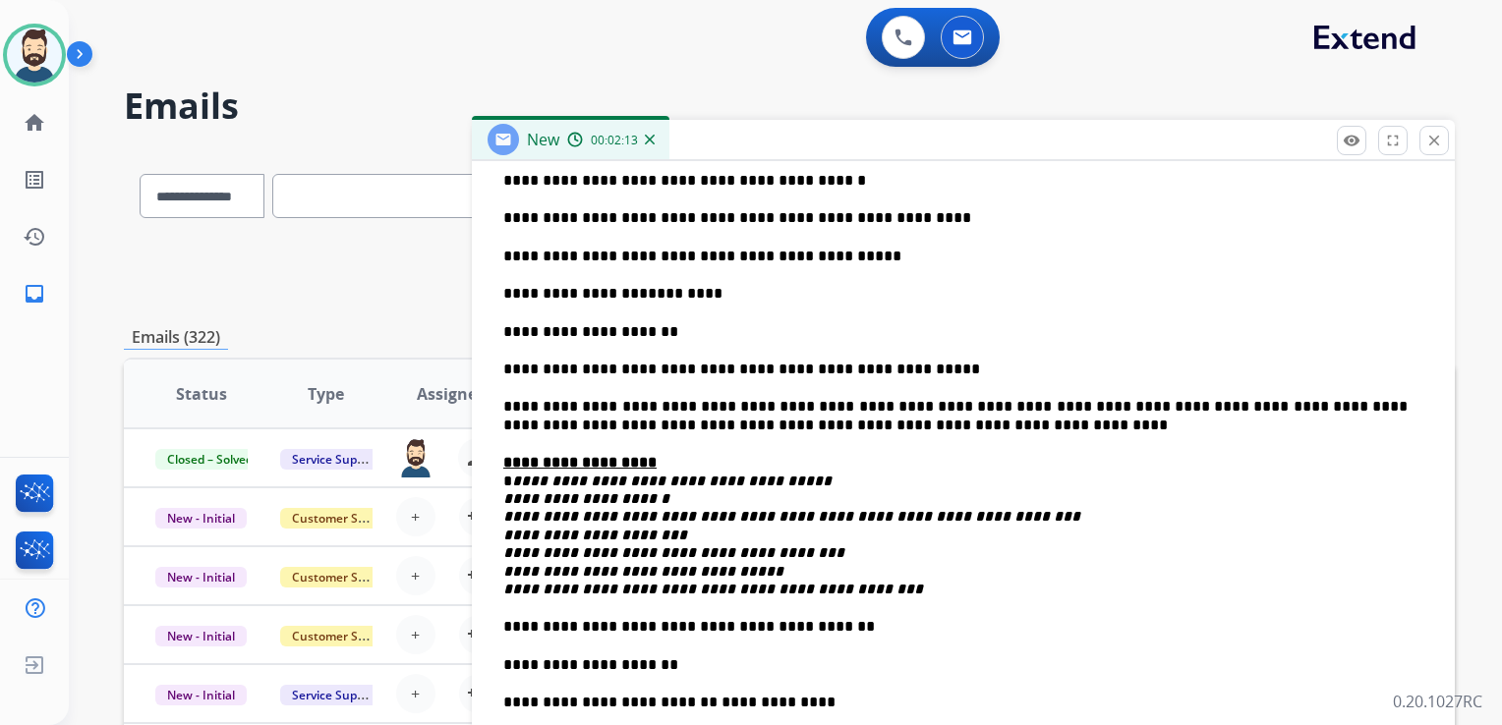
click at [839, 588] on p "**********" at bounding box center [955, 526] width 904 height 144
click at [838, 624] on p "**********" at bounding box center [955, 627] width 904 height 18
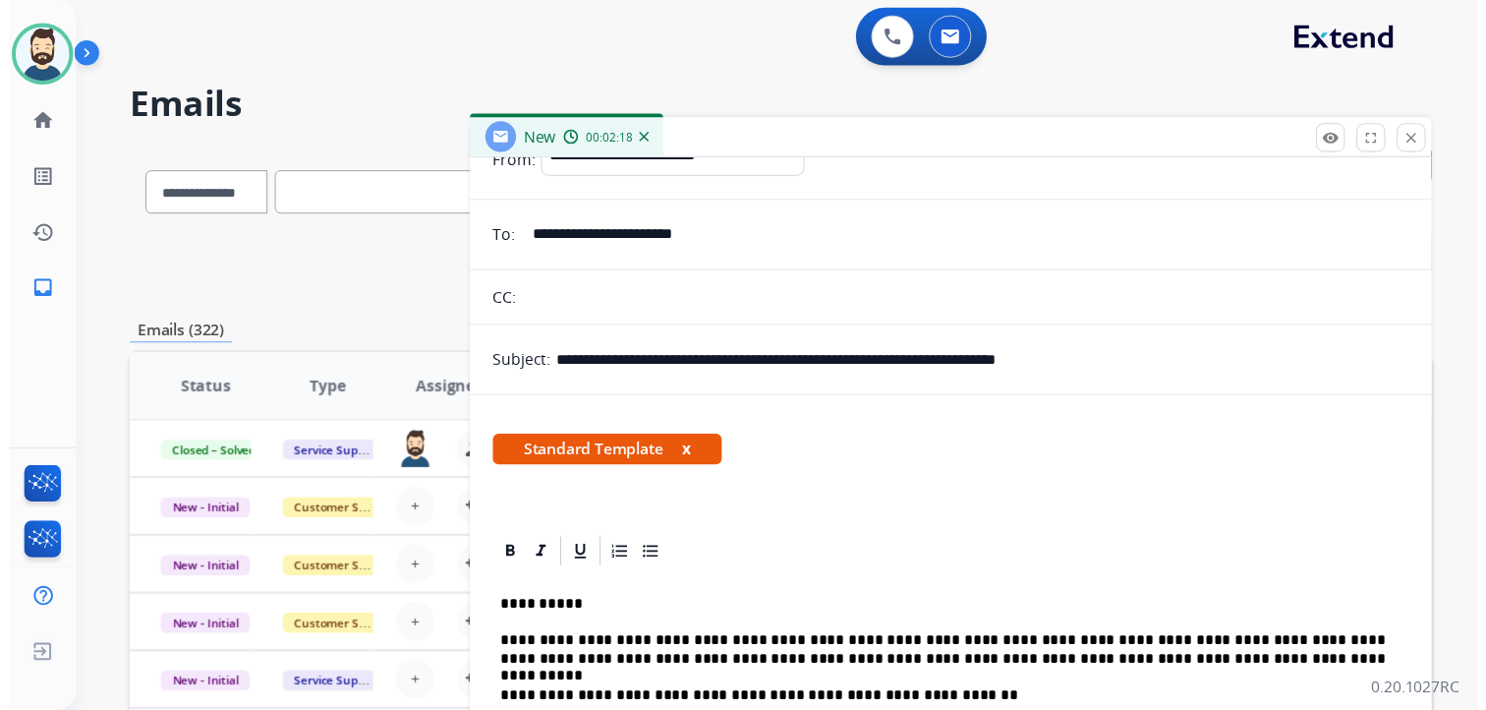
scroll to position [0, 0]
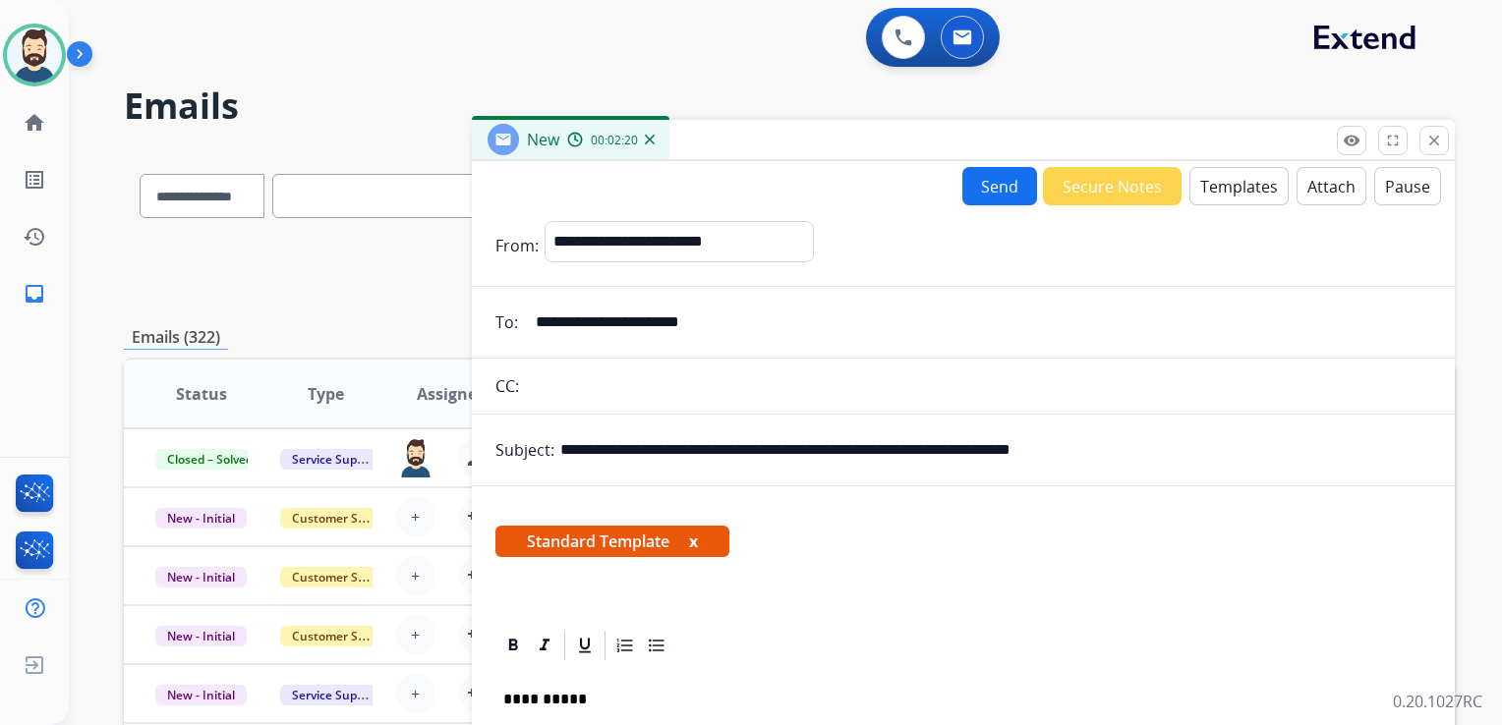
click at [973, 184] on button "Send" at bounding box center [999, 186] width 75 height 38
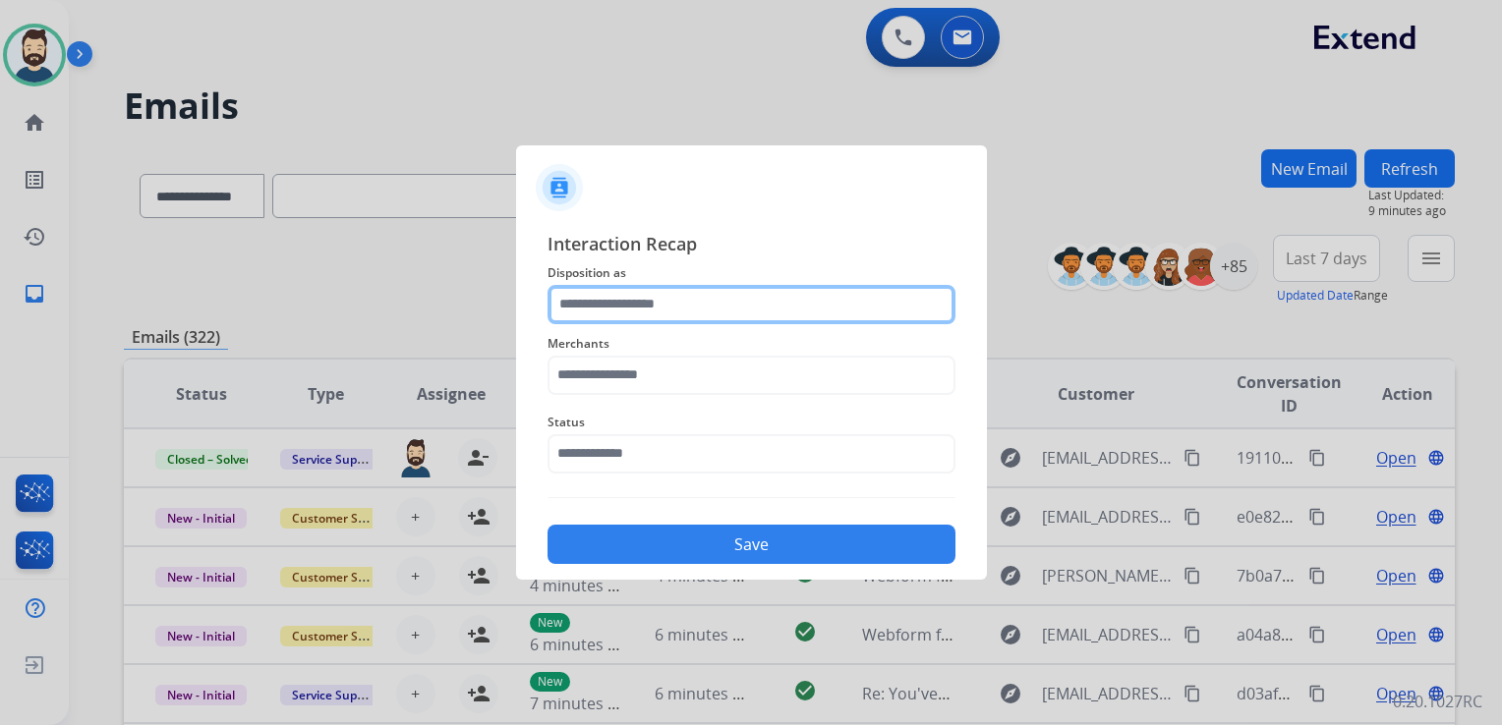
click at [625, 317] on input "text" at bounding box center [751, 304] width 408 height 39
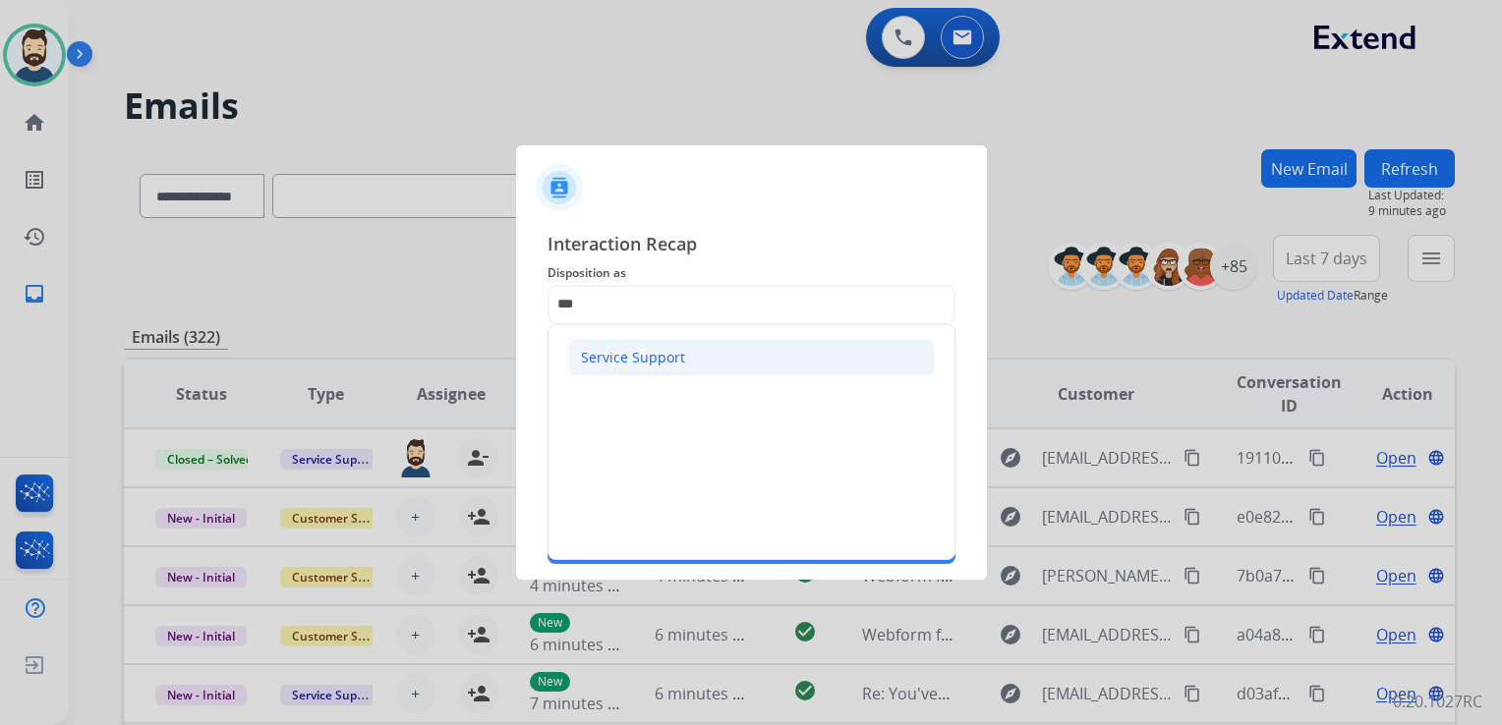
click at [626, 365] on div "Service Support" at bounding box center [633, 358] width 104 height 20
type input "**********"
click at [628, 368] on input "text" at bounding box center [751, 375] width 408 height 39
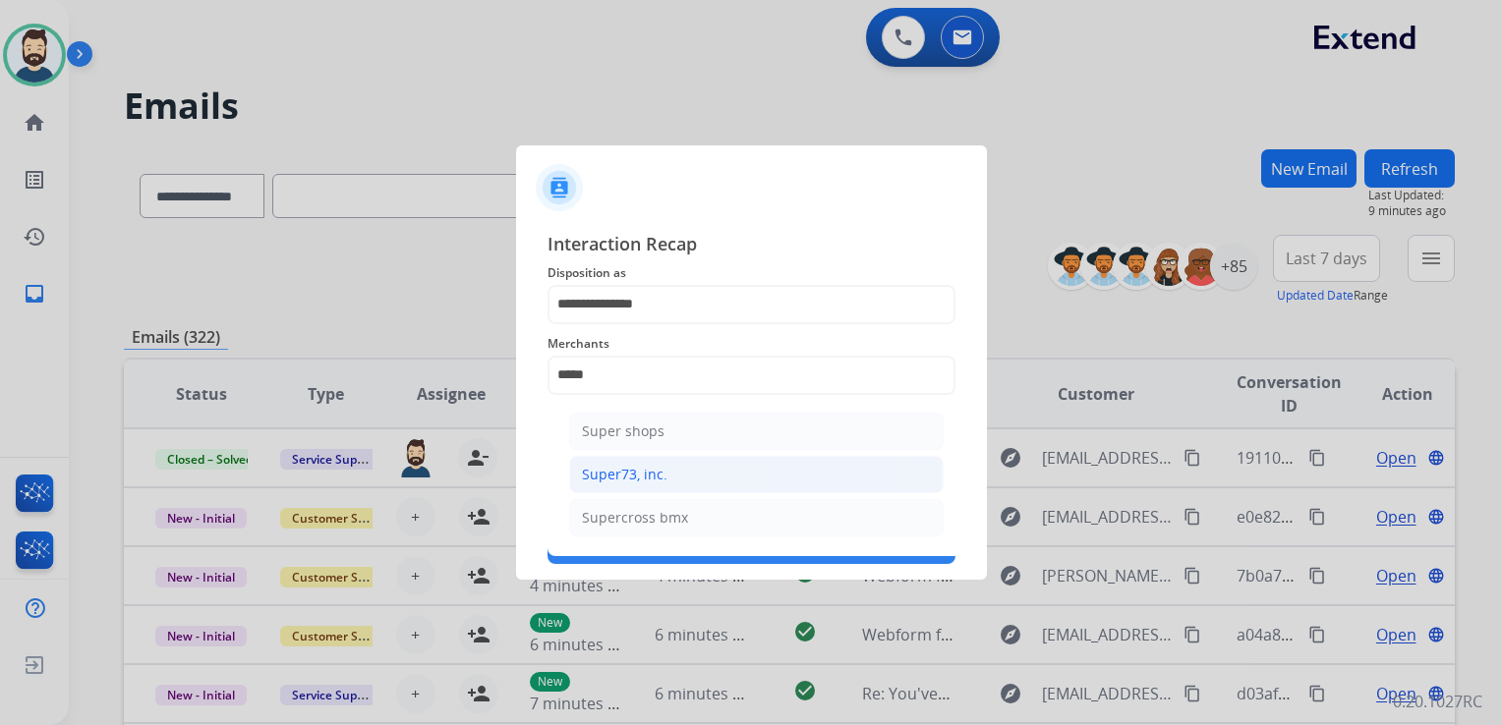
click at [624, 476] on div "Super73, inc." at bounding box center [624, 475] width 85 height 20
type input "**********"
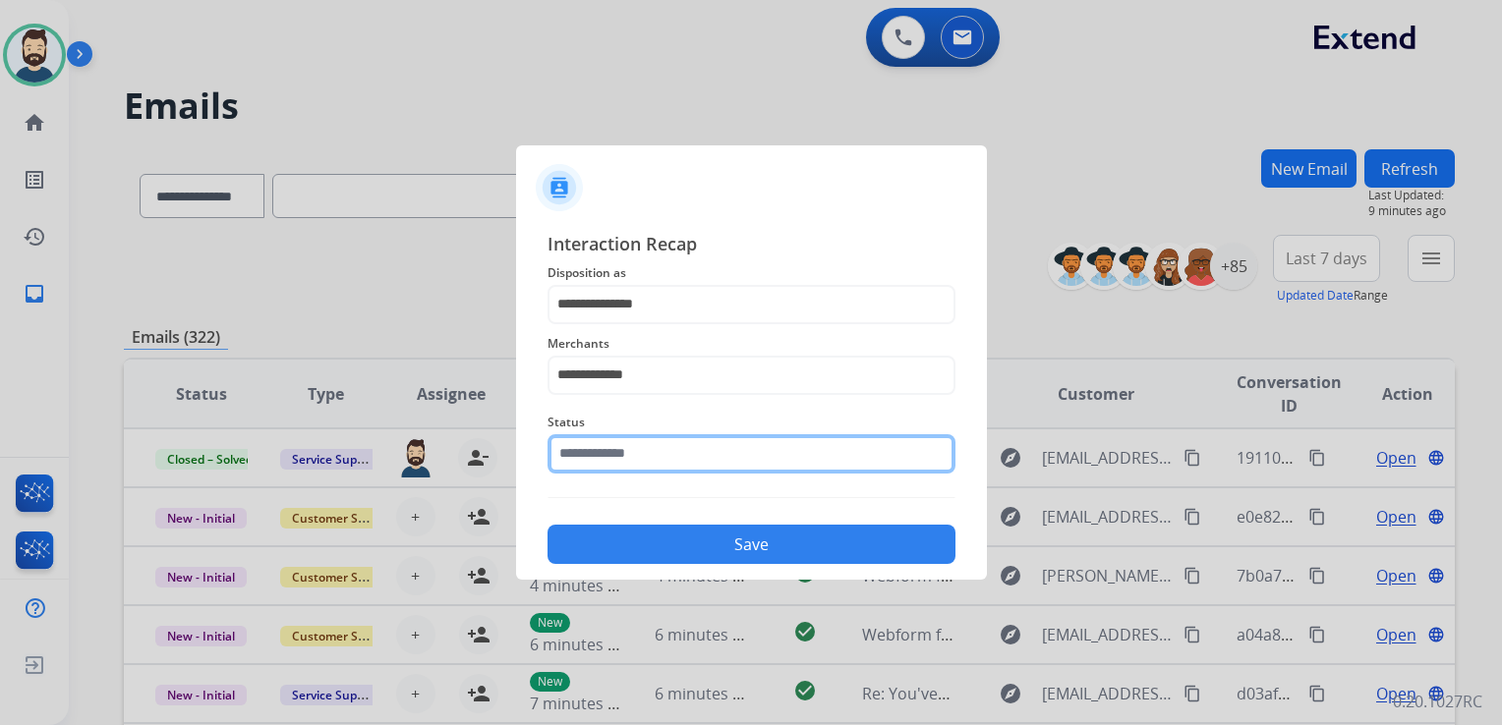
click at [629, 458] on input "text" at bounding box center [751, 453] width 408 height 39
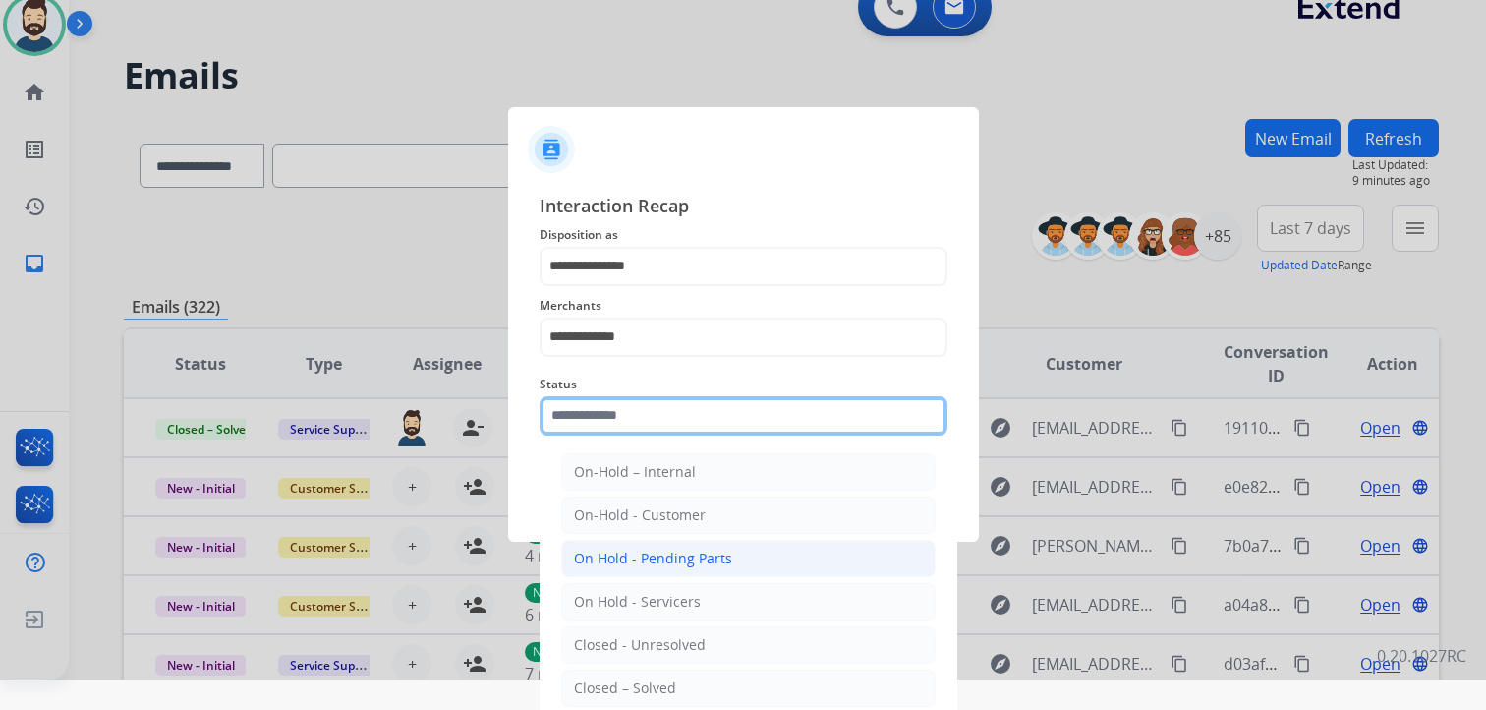
scroll to position [58, 0]
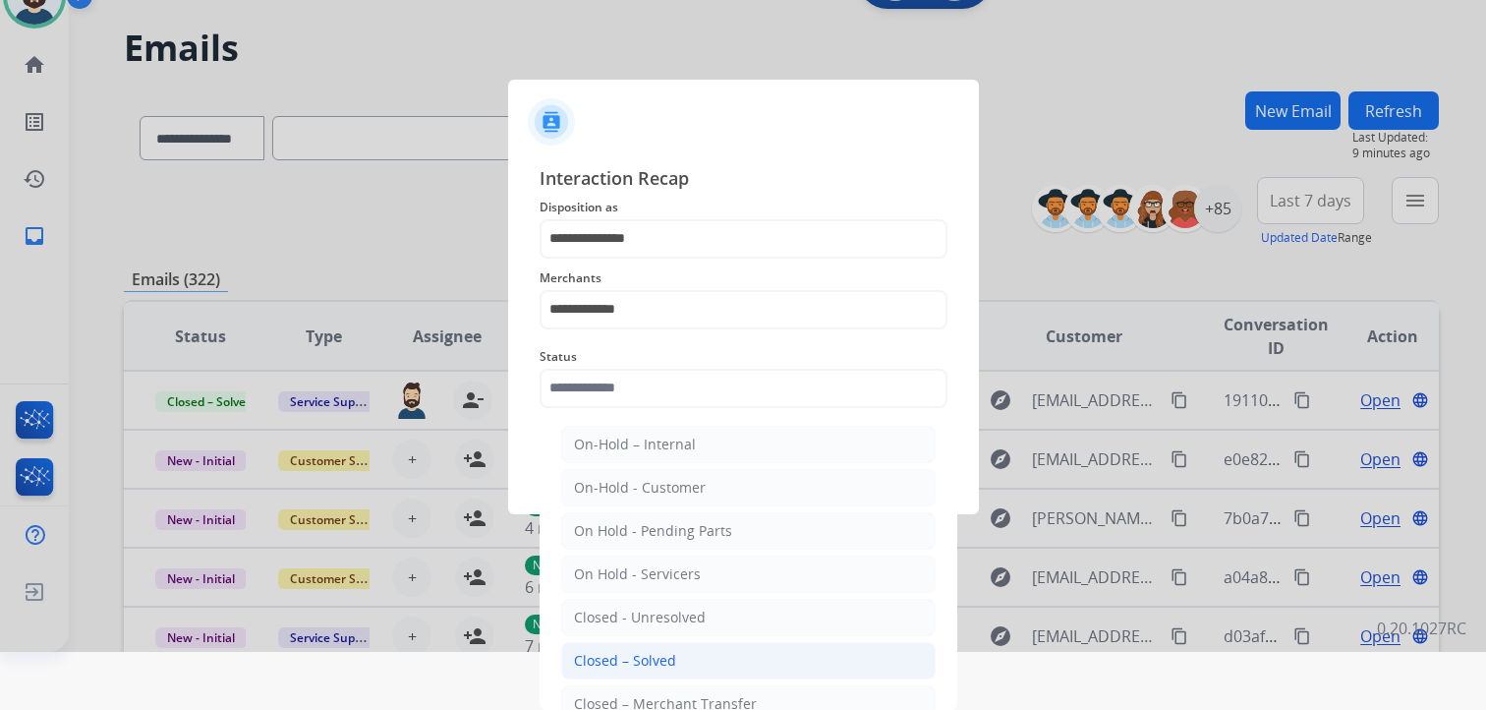
click at [661, 652] on div "Closed – Solved" at bounding box center [625, 661] width 102 height 20
type input "**********"
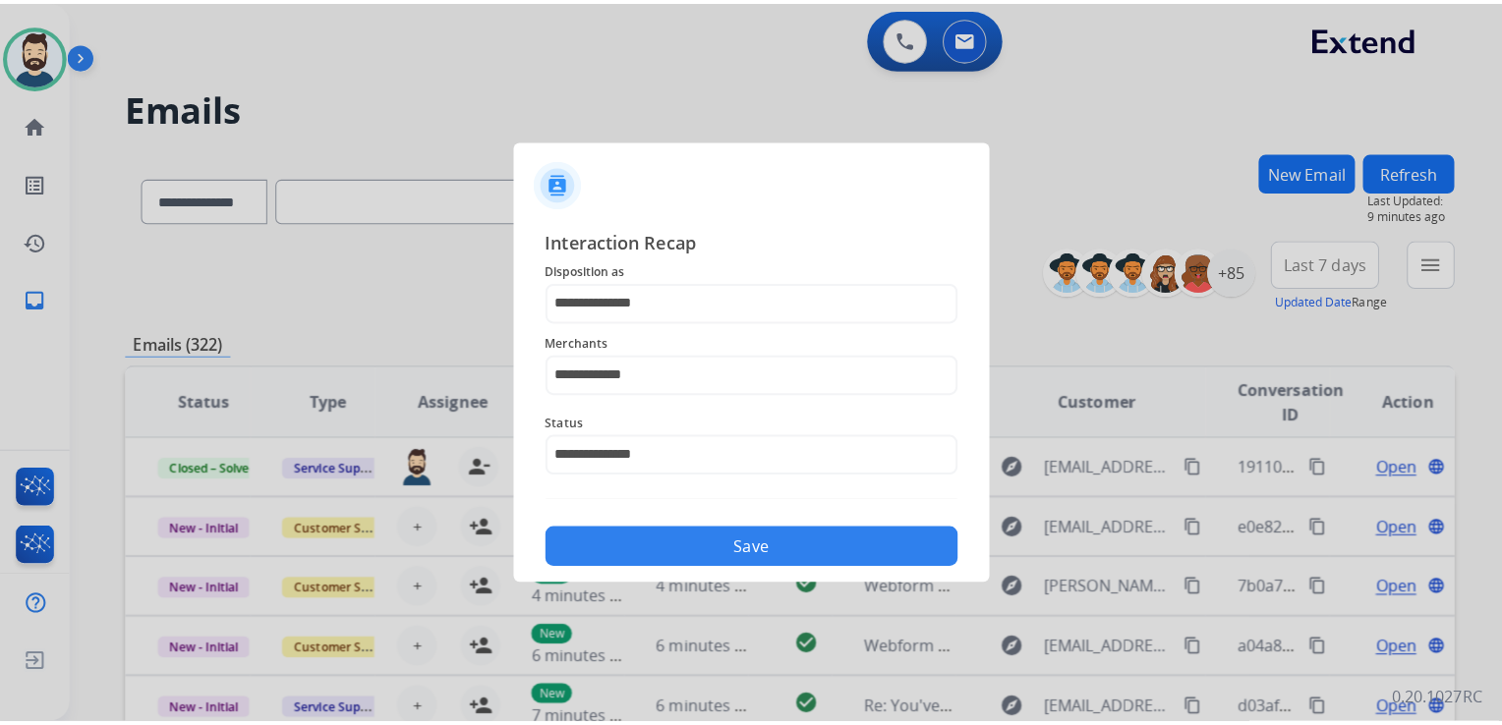
scroll to position [0, 0]
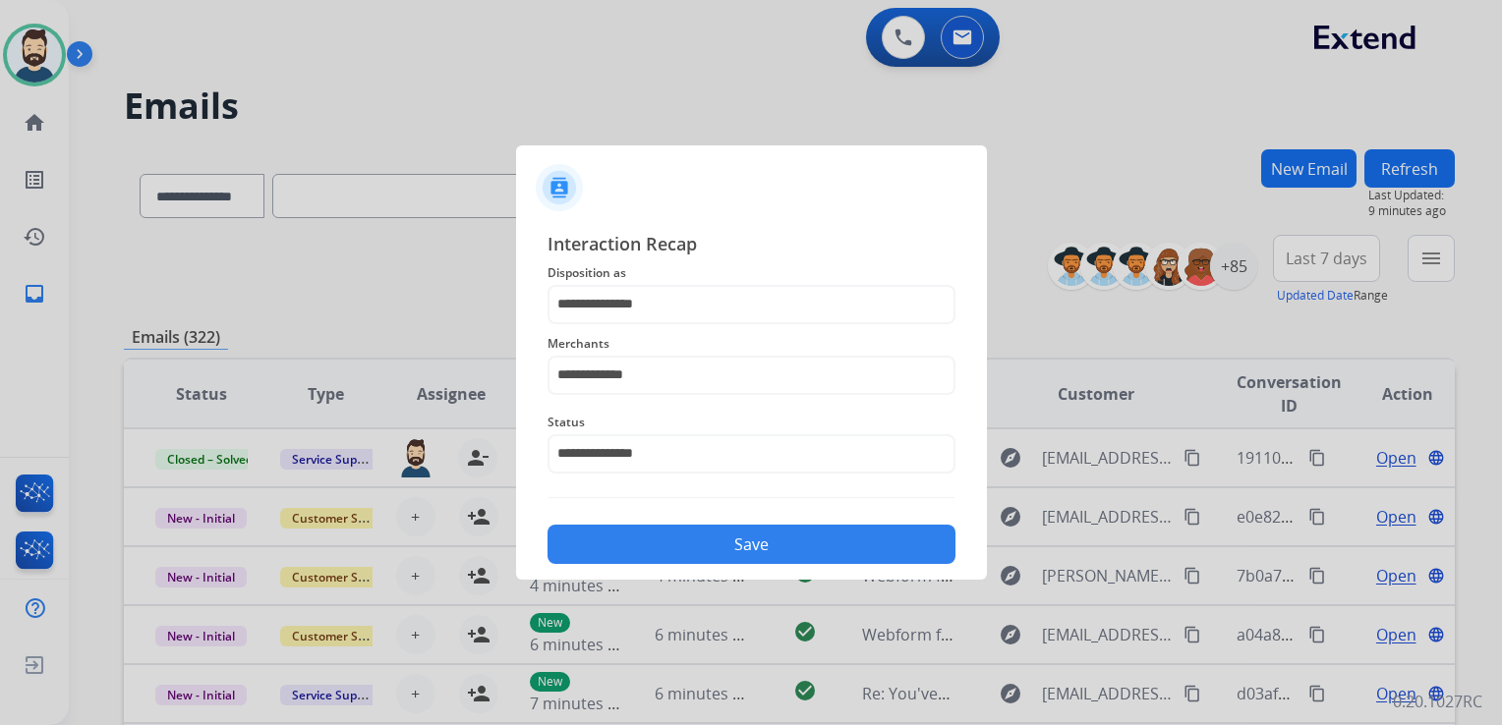
click at [684, 545] on button "Save" at bounding box center [751, 544] width 408 height 39
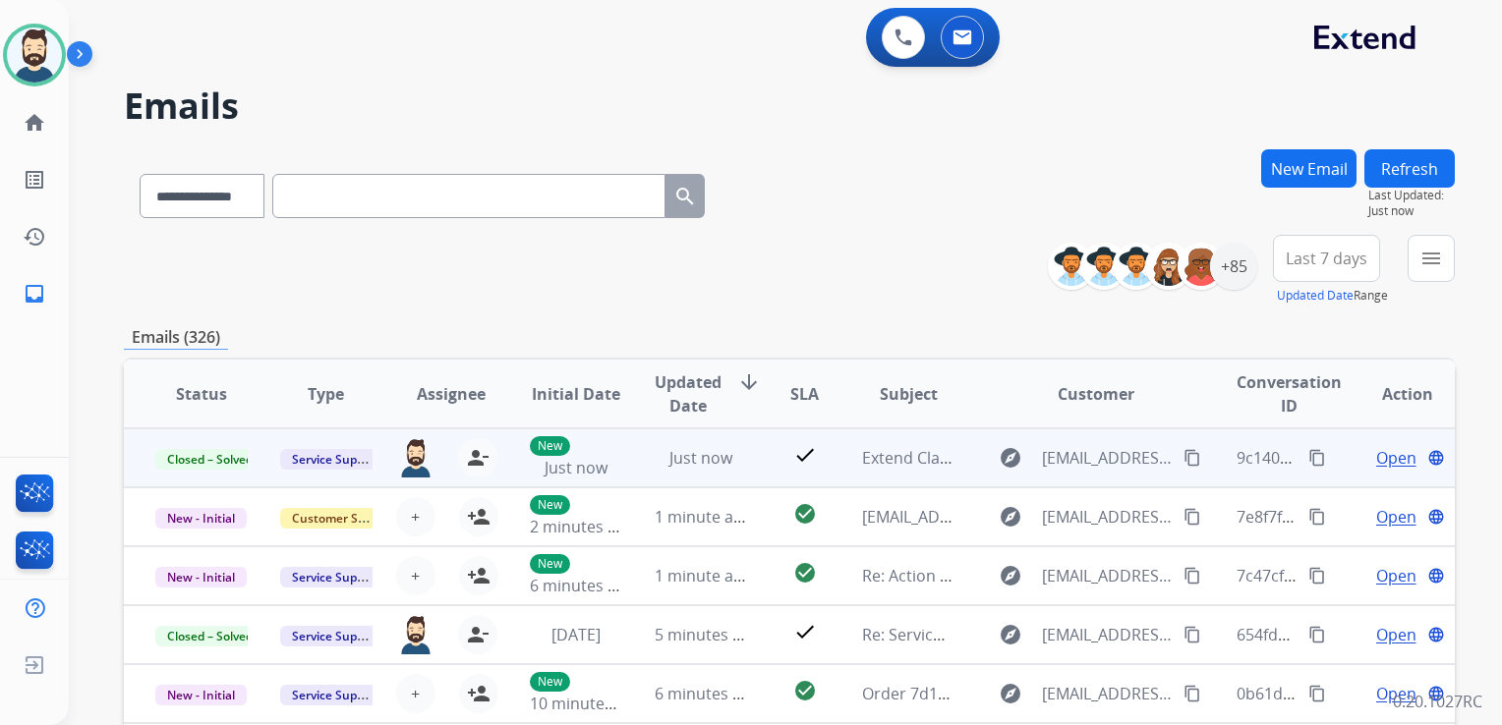
click at [1308, 460] on mat-icon "content_copy" at bounding box center [1317, 458] width 18 height 18
